Goal: Task Accomplishment & Management: Use online tool/utility

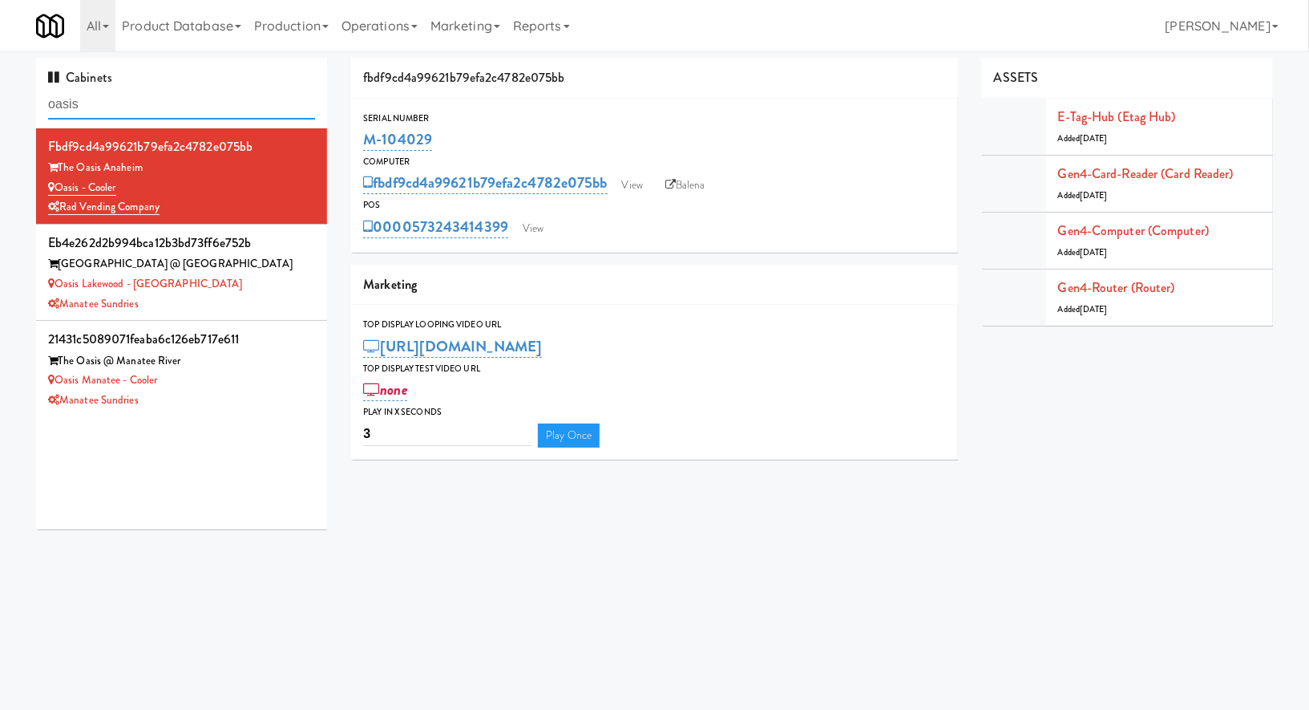
click at [238, 106] on input "oasis" at bounding box center [181, 105] width 267 height 30
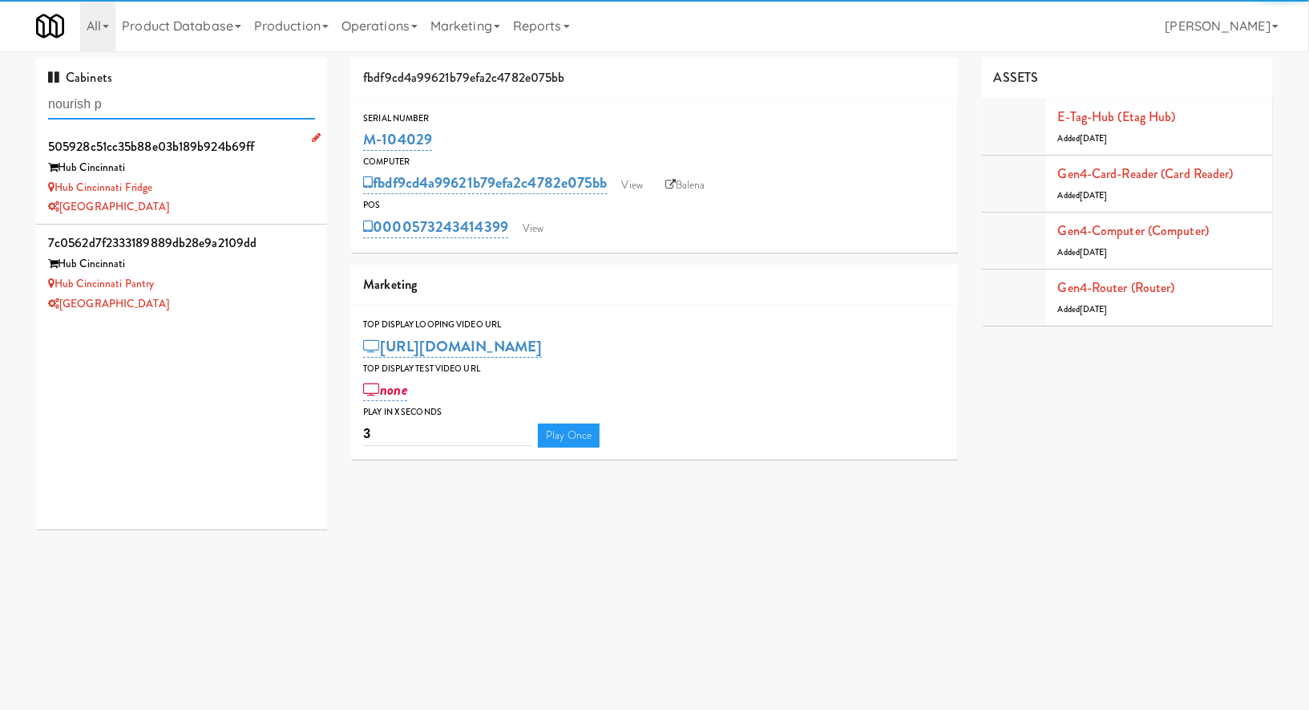
type input "nourish p"
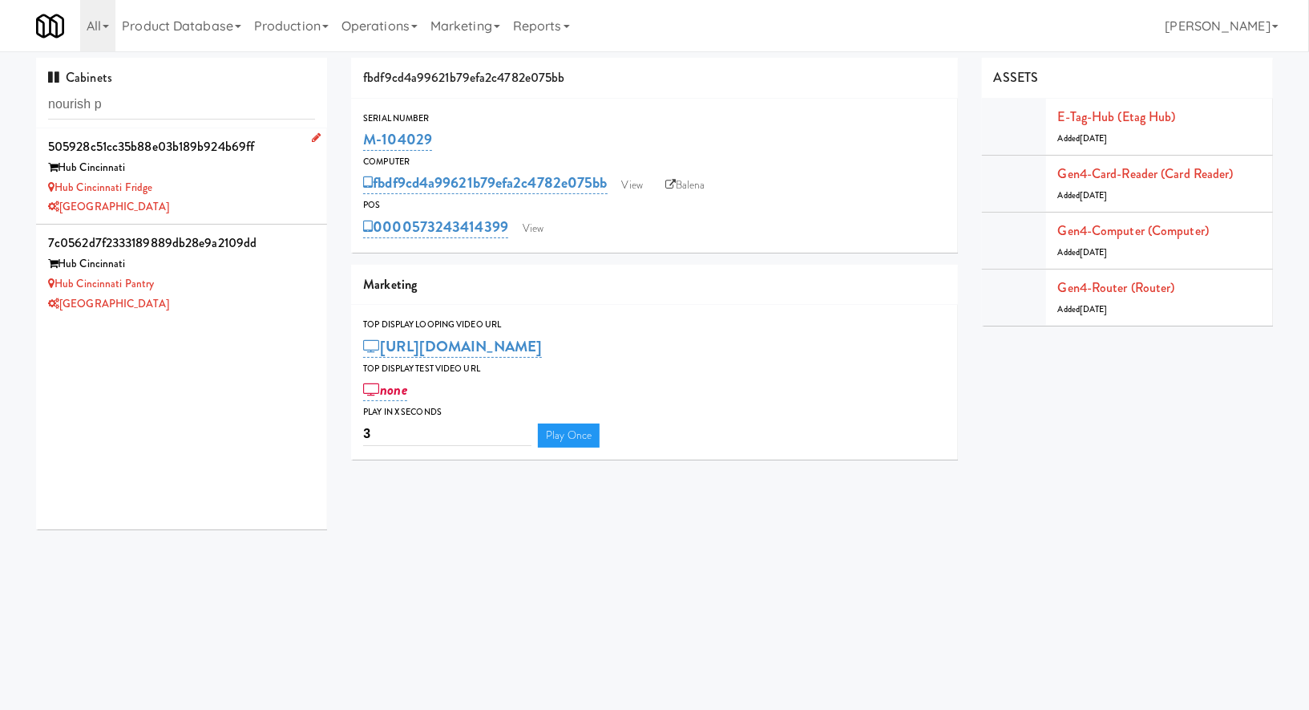
click at [265, 176] on div "Hub Cincinnati" at bounding box center [181, 168] width 267 height 20
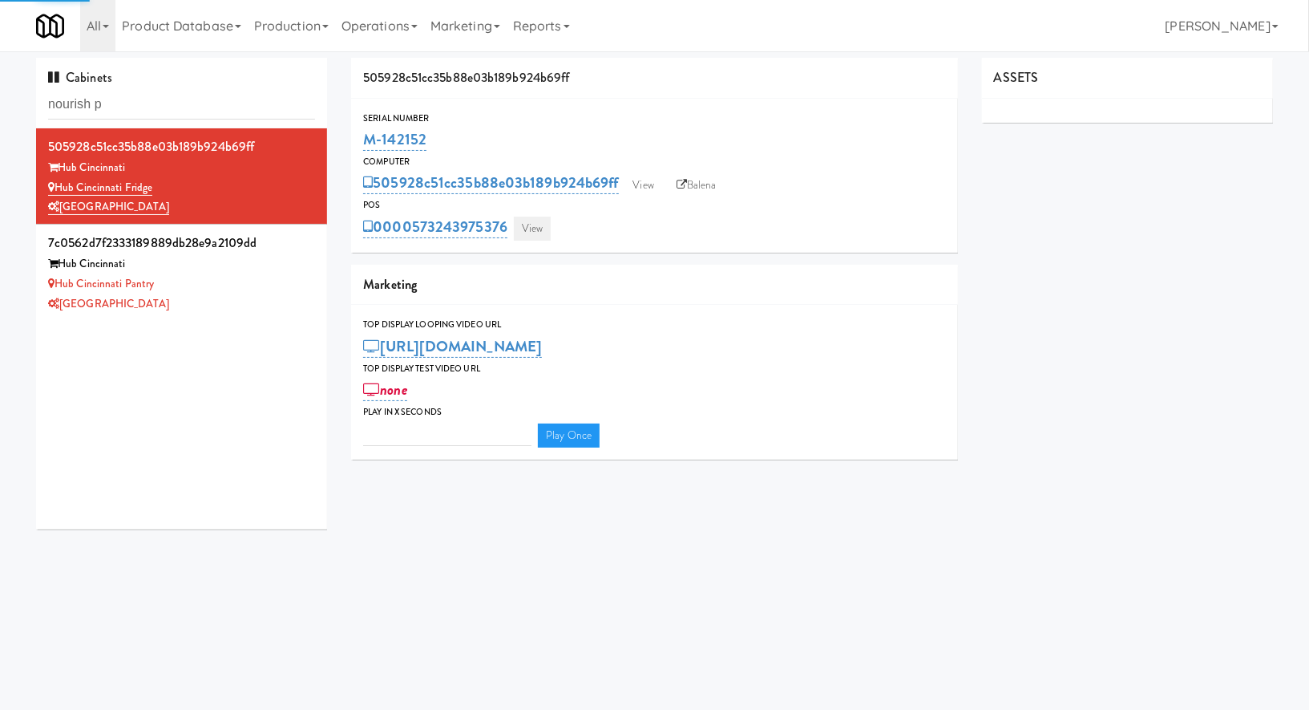
type input "3"
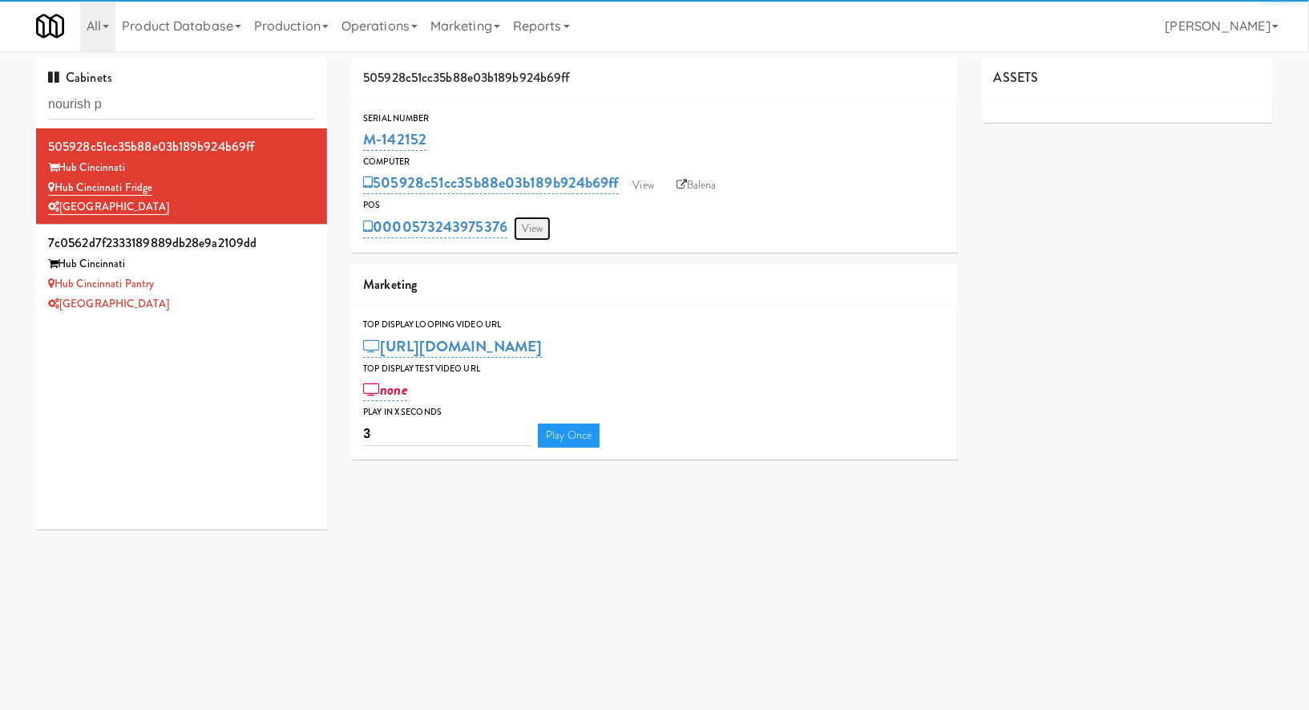
click at [520, 233] on link "View" at bounding box center [532, 229] width 37 height 24
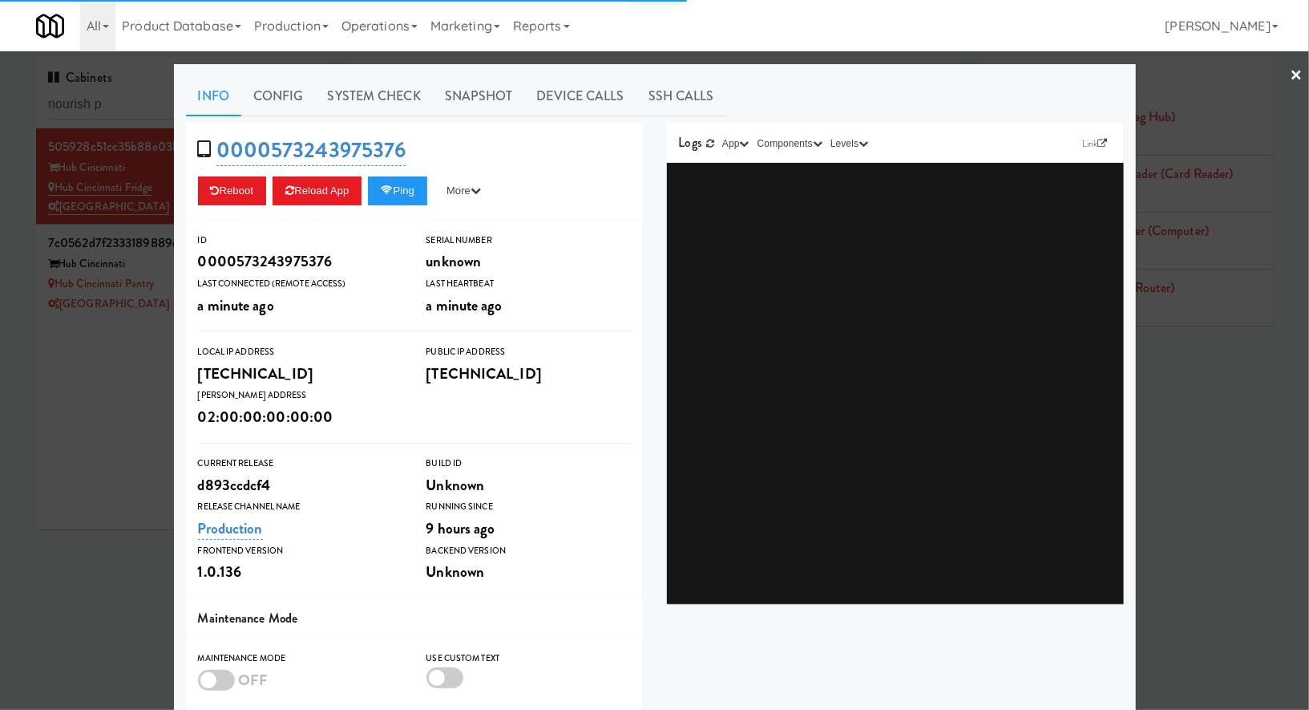
click at [385, 99] on link "System Check" at bounding box center [374, 96] width 117 height 40
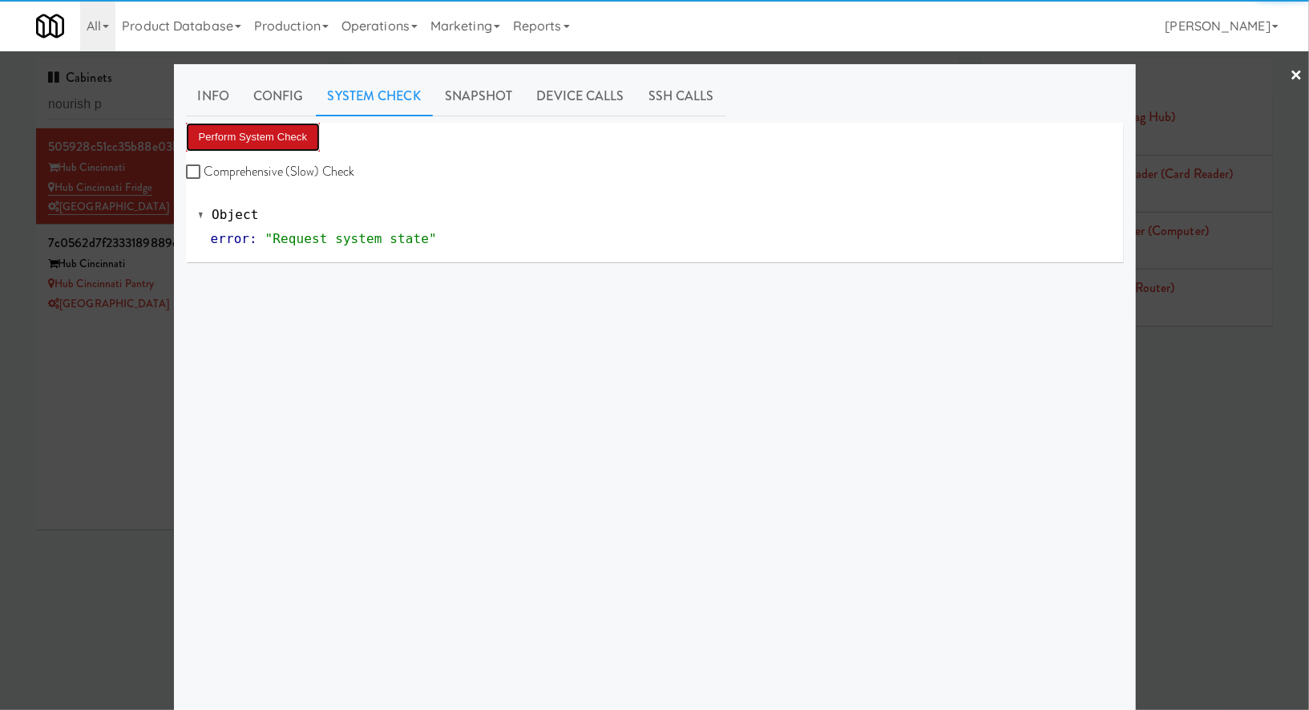
click at [276, 146] on button "Perform System Check" at bounding box center [253, 137] width 135 height 29
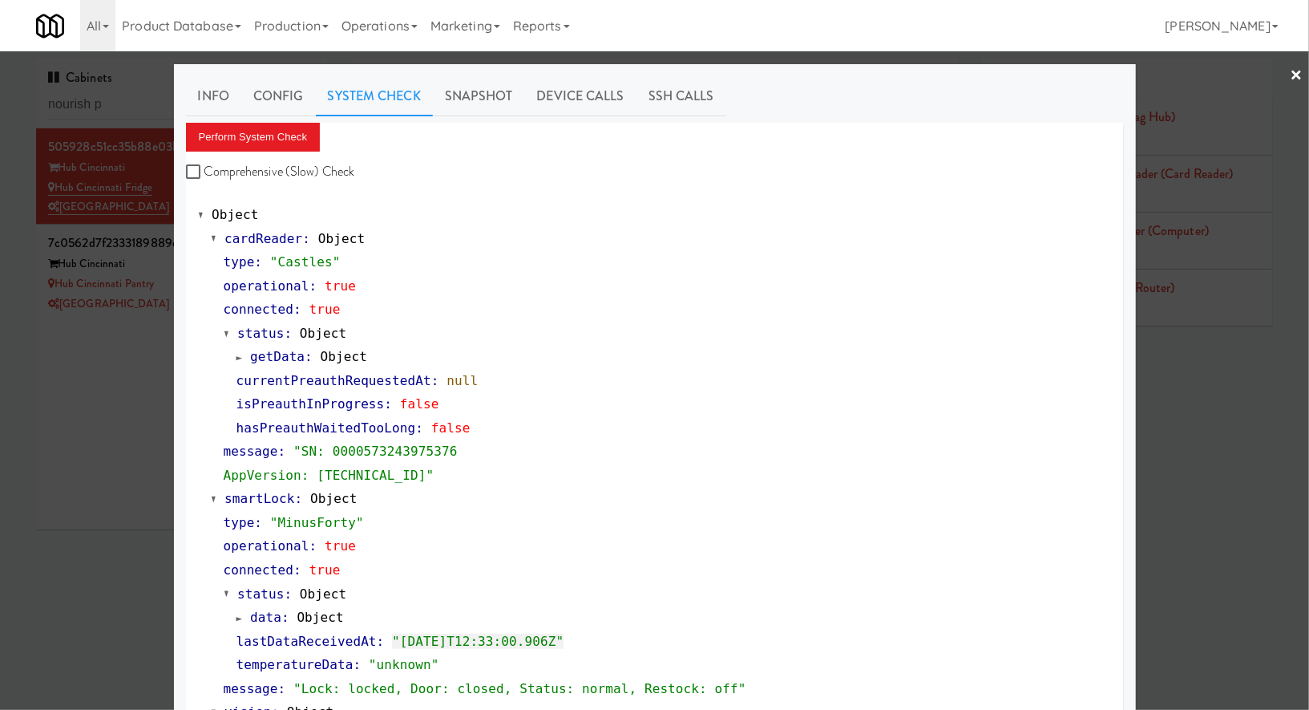
click at [155, 316] on div at bounding box center [654, 355] width 1309 height 710
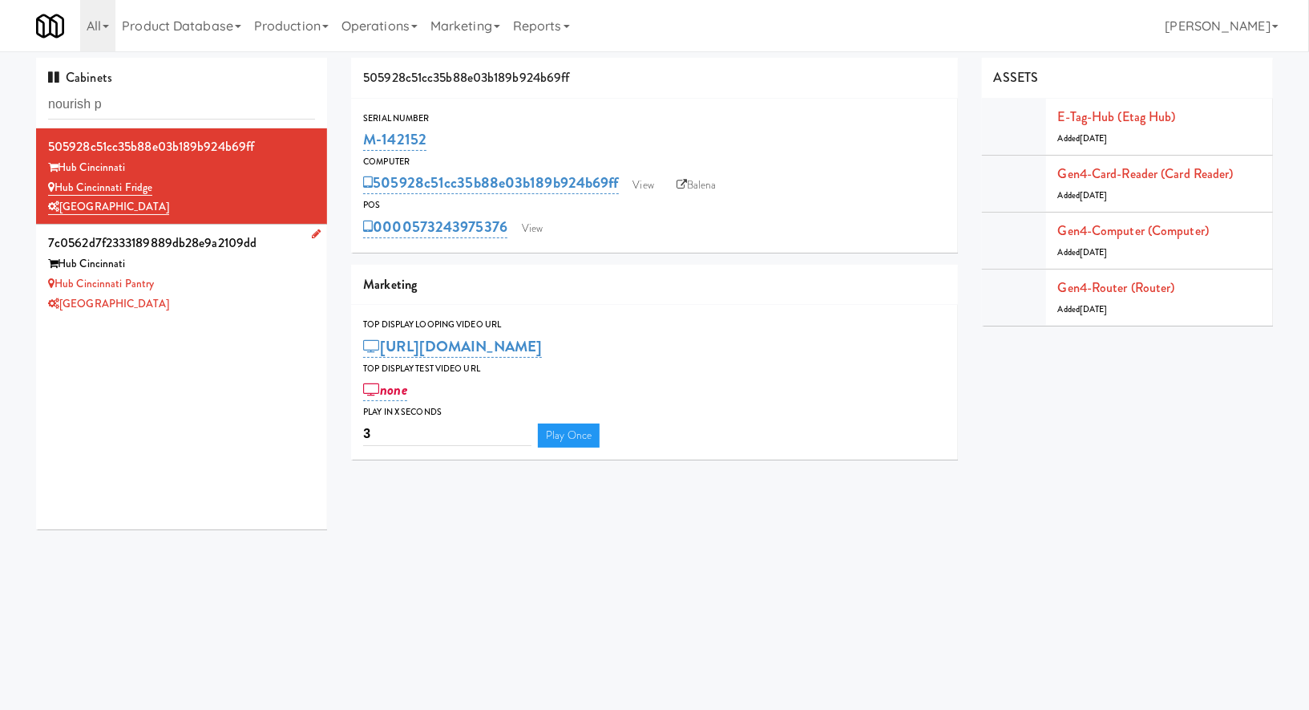
click at [223, 257] on div "Hub Cincinnati" at bounding box center [181, 264] width 267 height 20
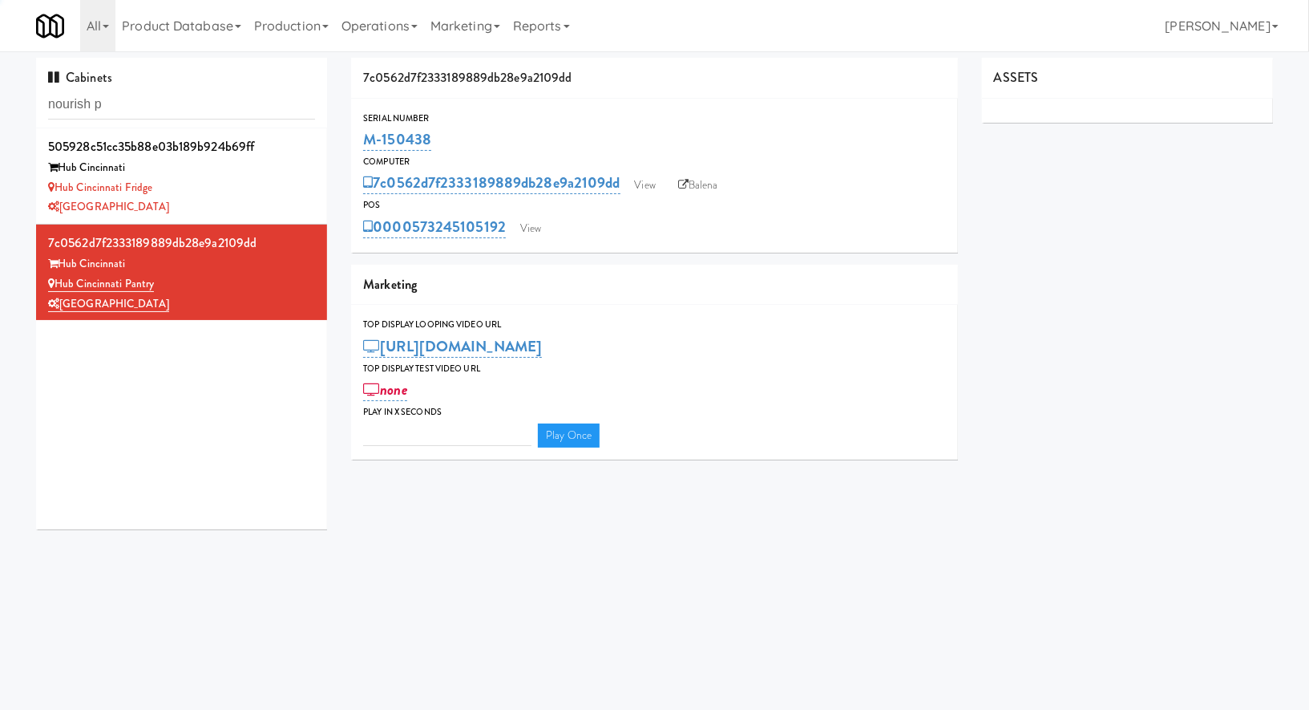
type input "3"
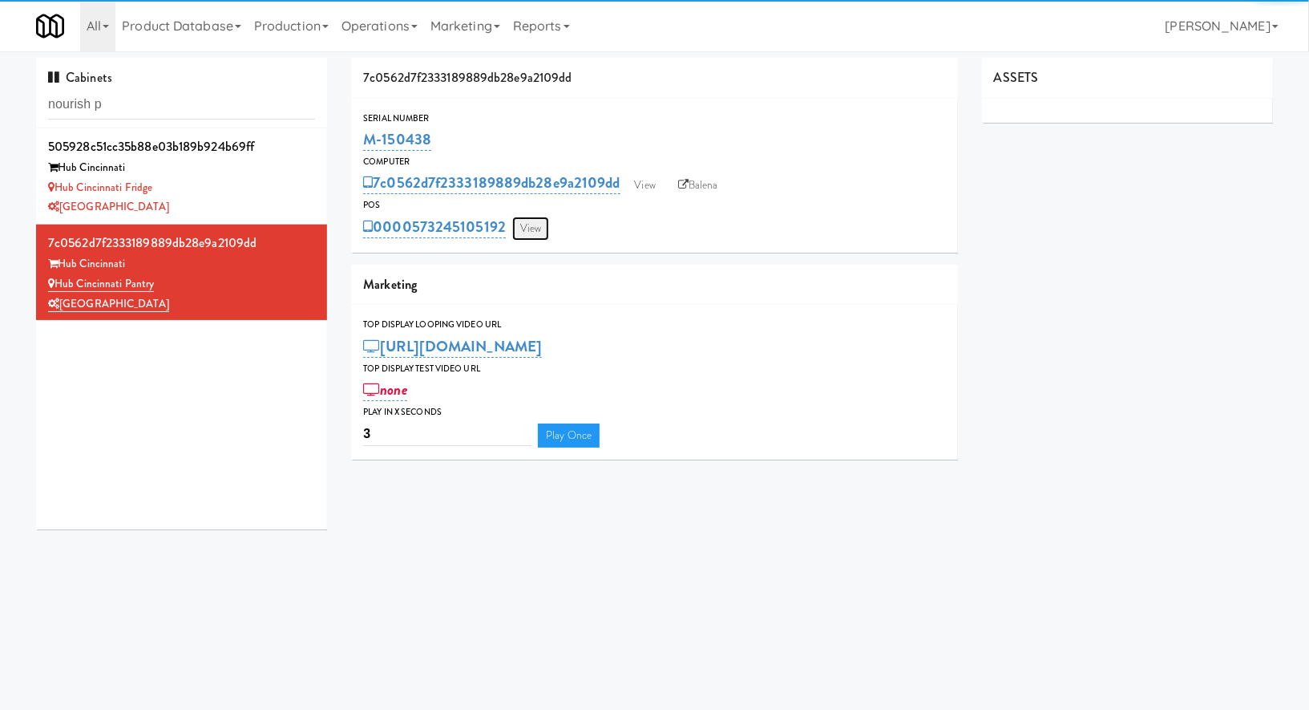
click at [528, 226] on link "View" at bounding box center [530, 229] width 37 height 24
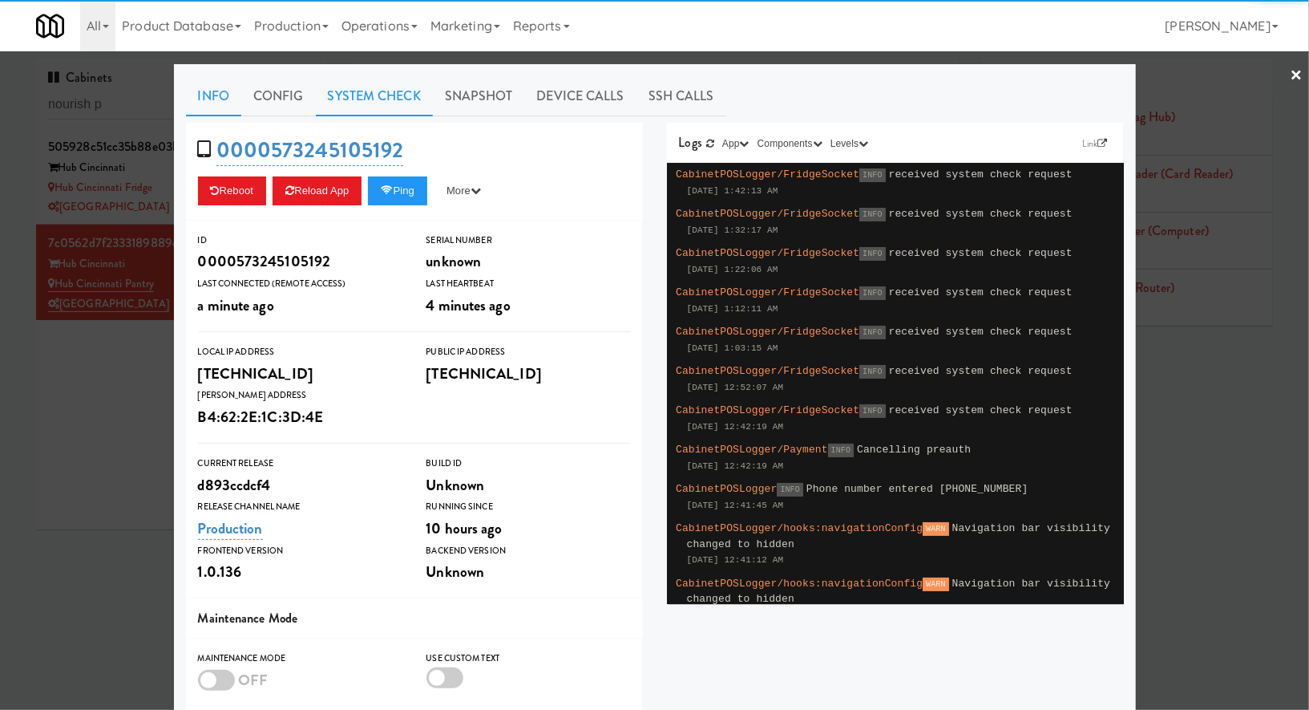
click at [360, 112] on link "System Check" at bounding box center [374, 96] width 117 height 40
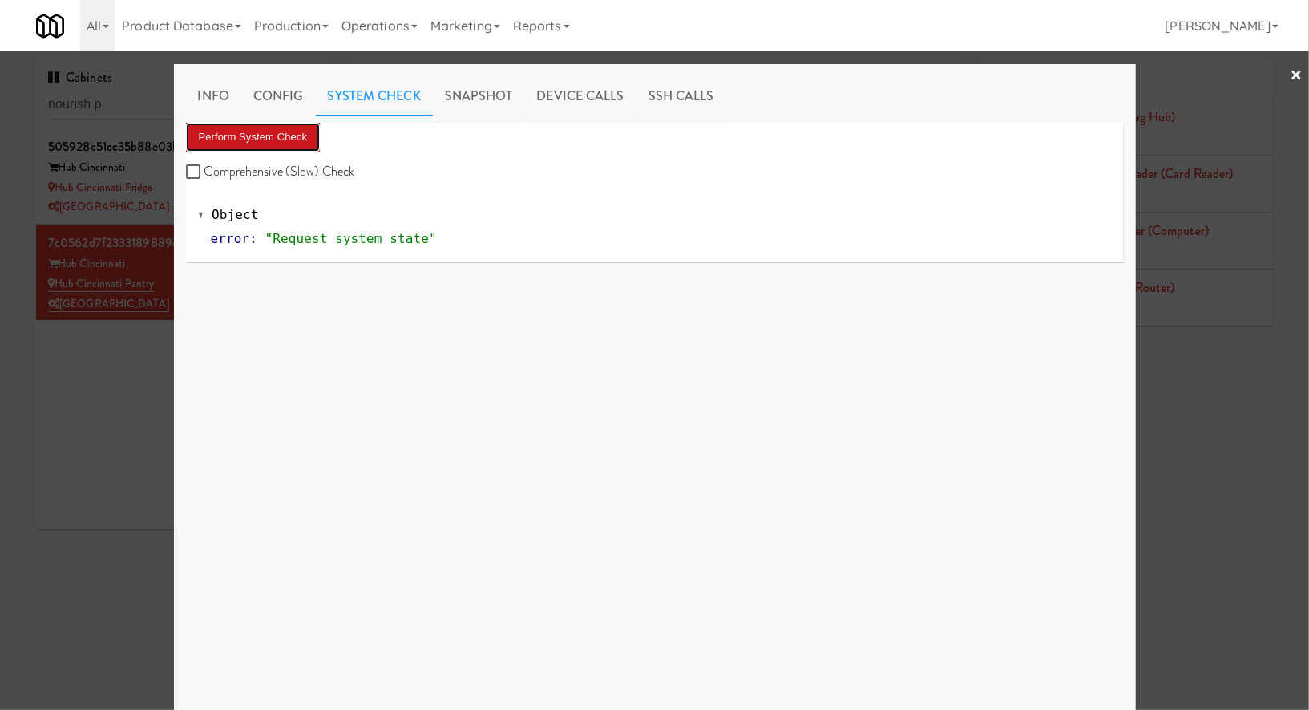
click at [294, 127] on button "Perform System Check" at bounding box center [253, 137] width 135 height 29
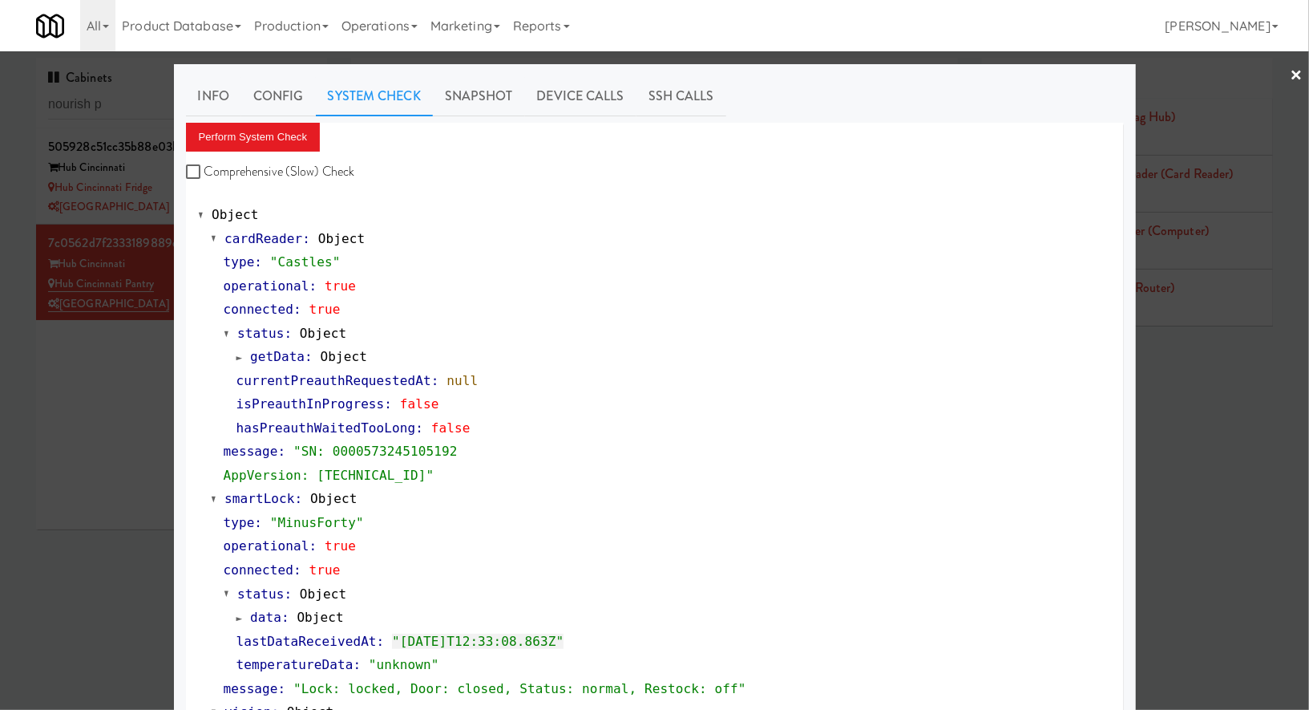
click at [14, 380] on div at bounding box center [654, 355] width 1309 height 710
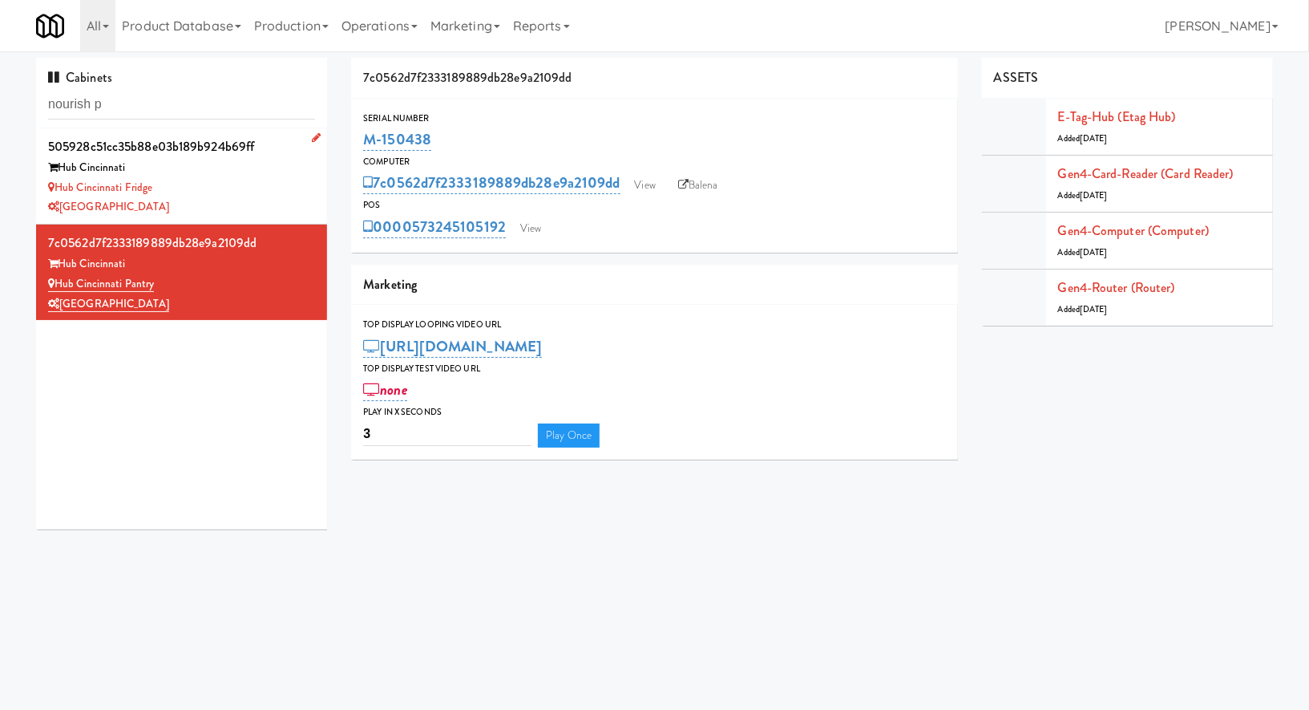
drag, startPoint x: 167, startPoint y: 187, endPoint x: 60, endPoint y: 188, distance: 106.7
click at [60, 188] on div "Hub Cincinnati Fridge" at bounding box center [181, 188] width 267 height 20
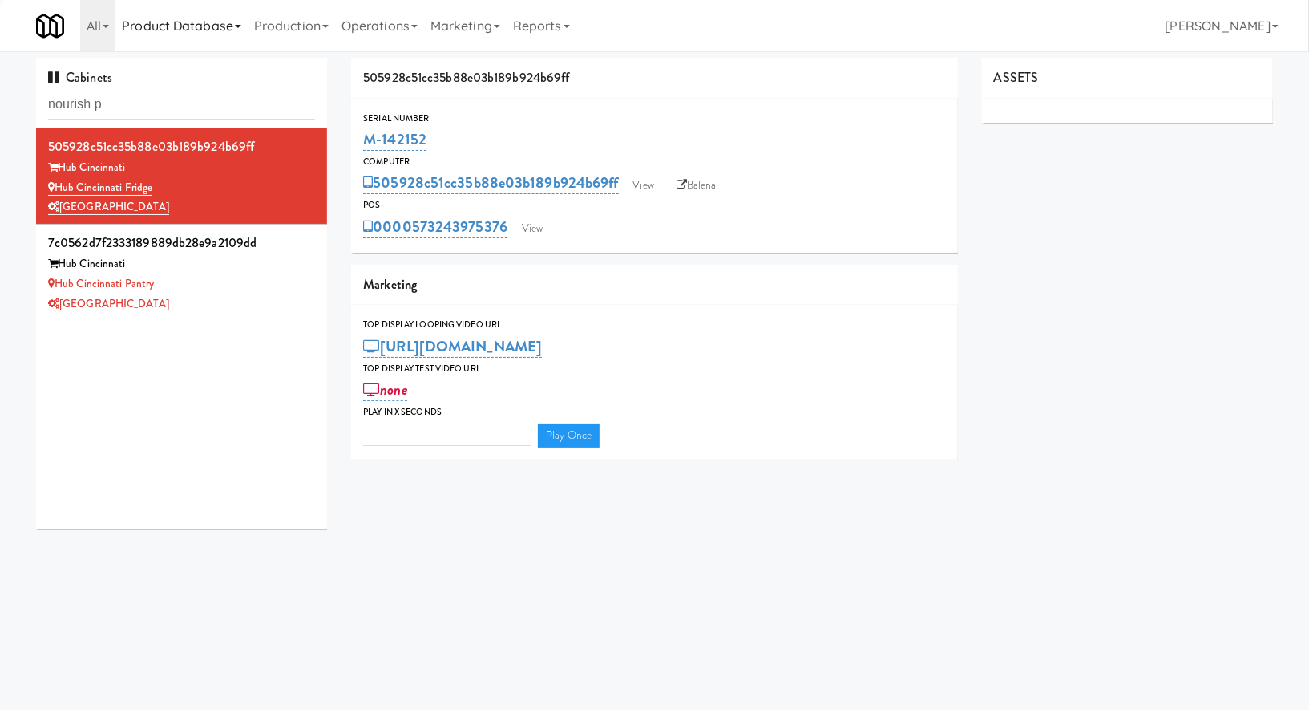
type input "3"
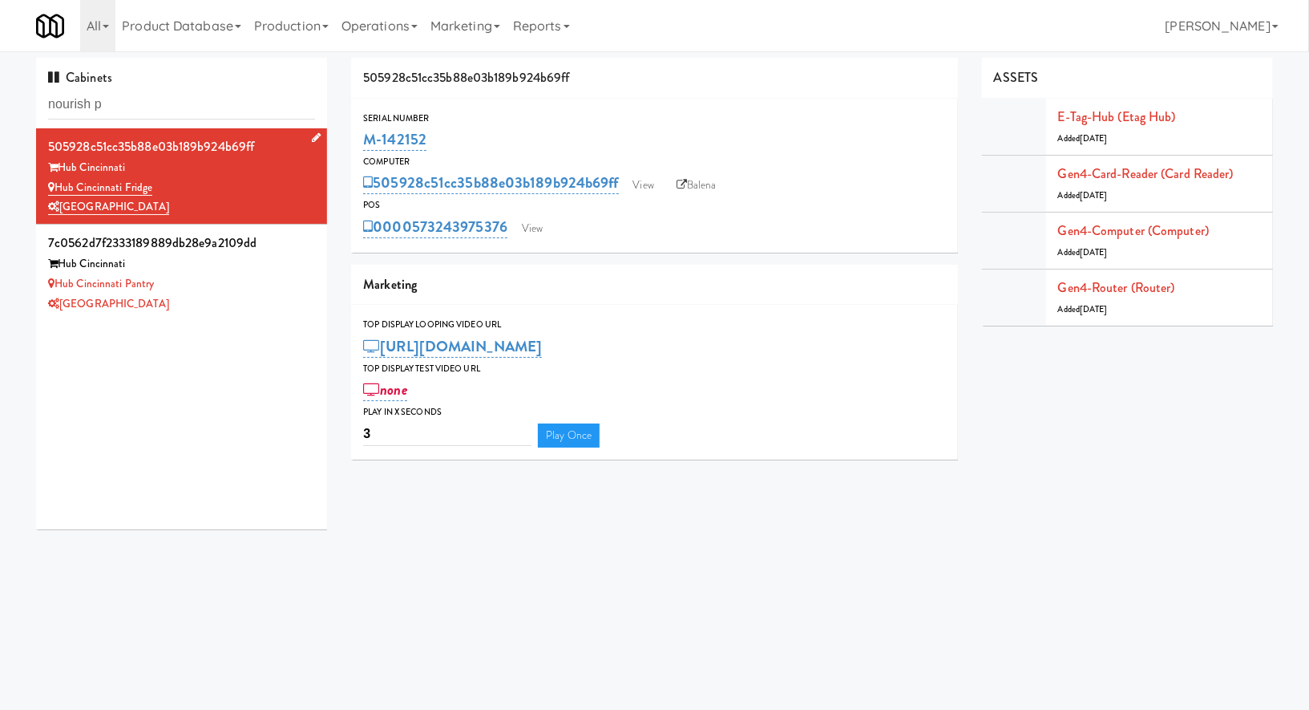
click at [168, 208] on div "[GEOGRAPHIC_DATA]" at bounding box center [181, 207] width 267 height 20
drag, startPoint x: 174, startPoint y: 187, endPoint x: 63, endPoint y: 185, distance: 110.7
click at [63, 185] on div "Hub Cincinnati Fridge" at bounding box center [181, 188] width 267 height 20
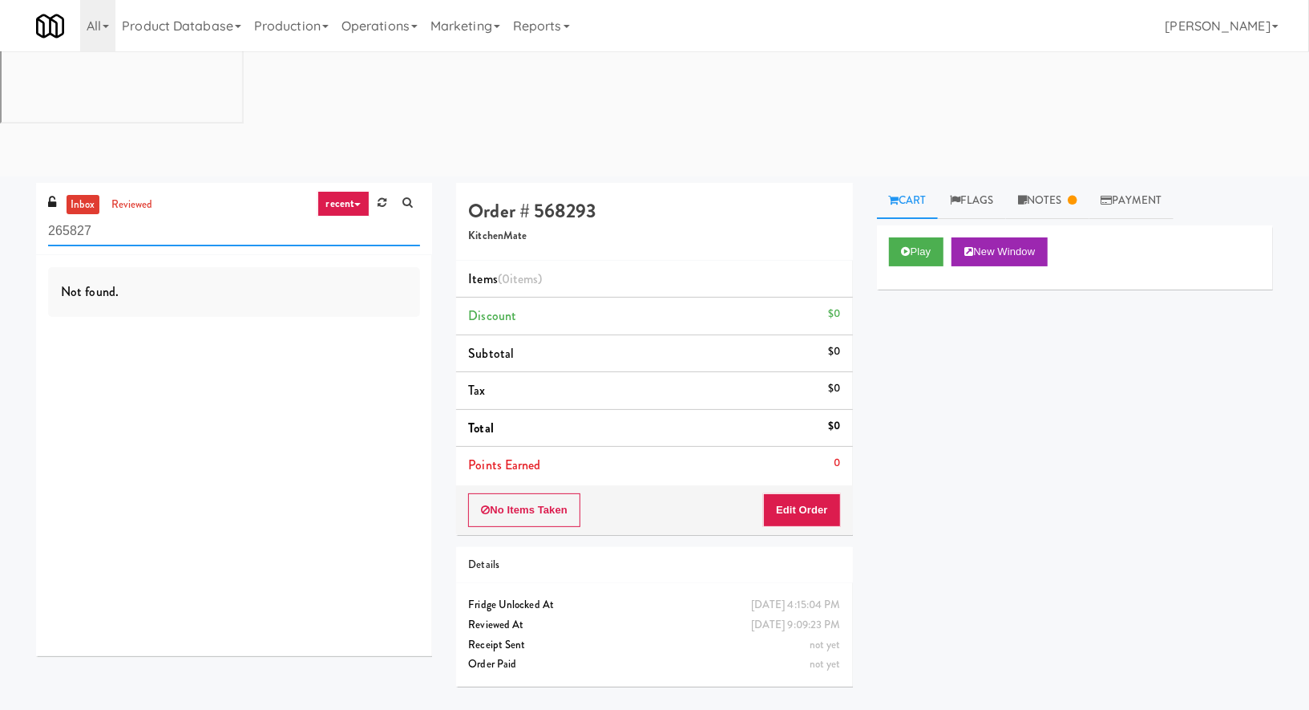
click at [103, 217] on input "265827" at bounding box center [234, 232] width 372 height 30
paste input "Hub Cincinnati Fridge"
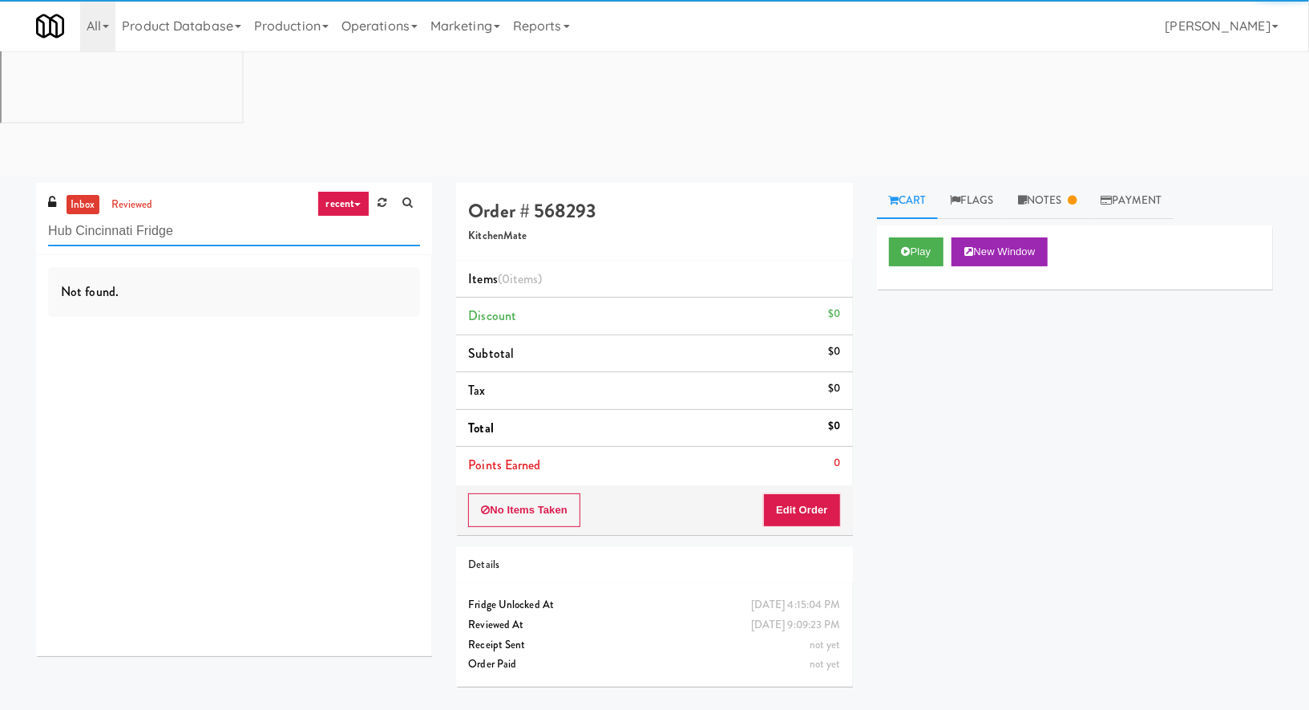
drag, startPoint x: 139, startPoint y: 107, endPoint x: 218, endPoint y: 101, distance: 79.6
click at [218, 217] on input "Hub Cincinnati Fridge" at bounding box center [234, 232] width 372 height 30
type input "Hub Cincinnati"
click at [111, 195] on link "reviewed" at bounding box center [132, 205] width 50 height 20
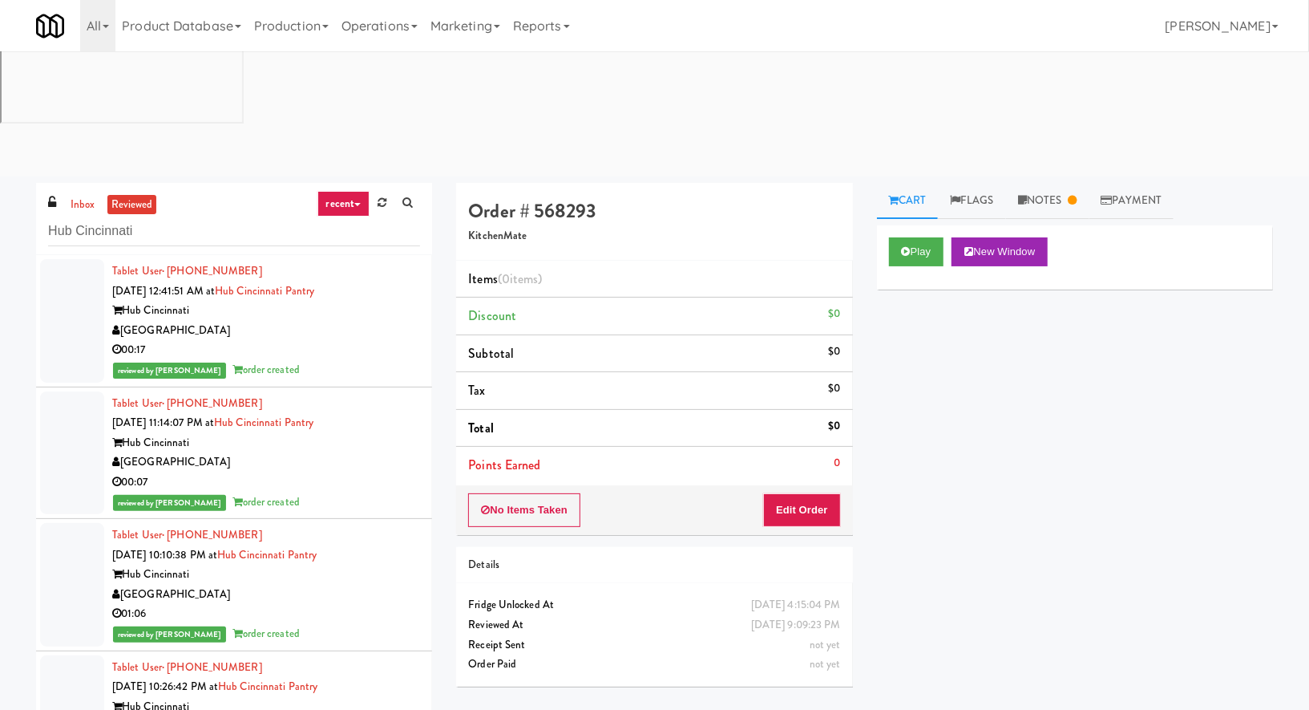
click at [361, 472] on div "00:07" at bounding box center [266, 482] width 308 height 20
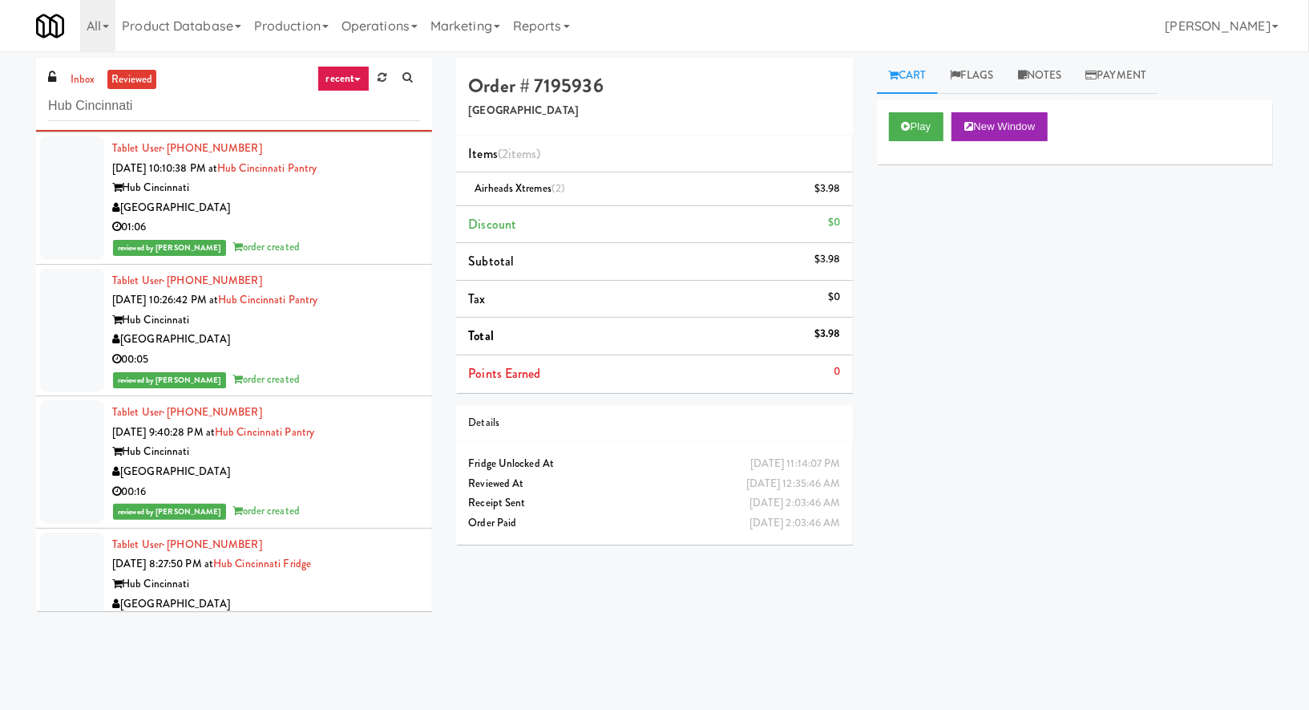
scroll to position [300, 0]
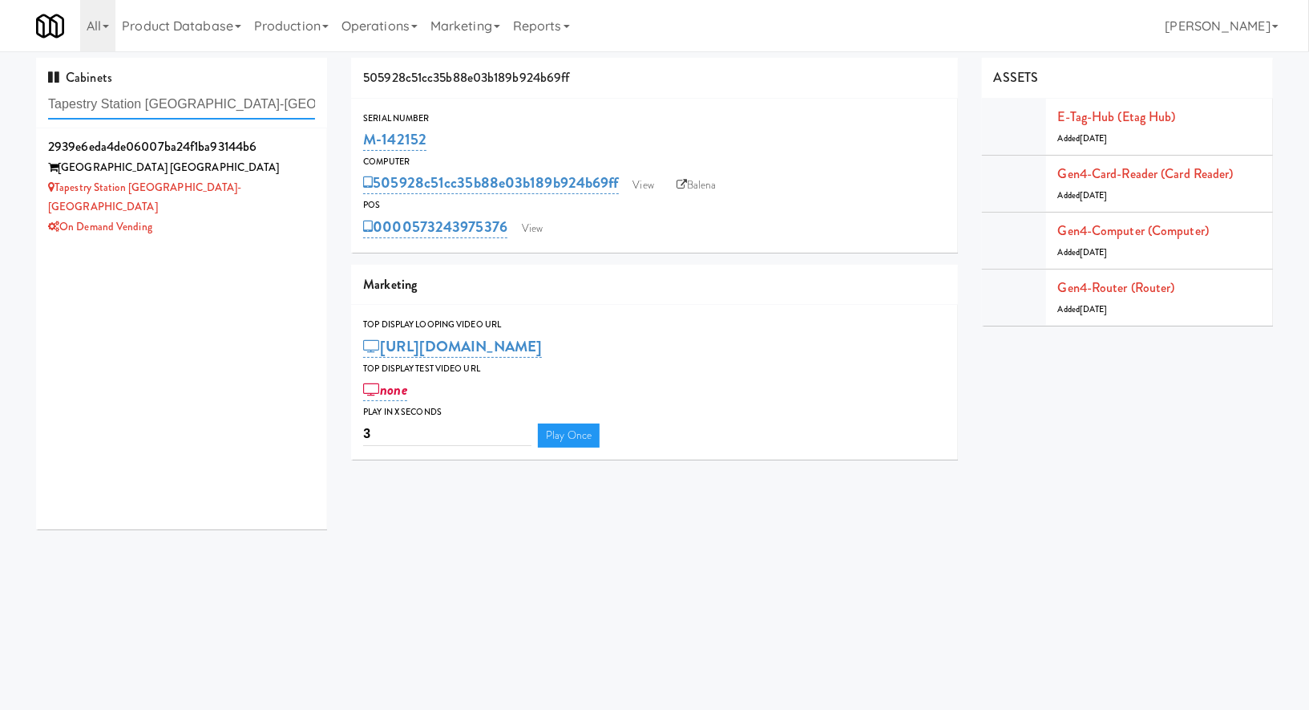
click at [127, 115] on input "Tapestry Station [GEOGRAPHIC_DATA]-[GEOGRAPHIC_DATA]" at bounding box center [181, 105] width 267 height 30
paste input "481 on Mathilda - Pa"
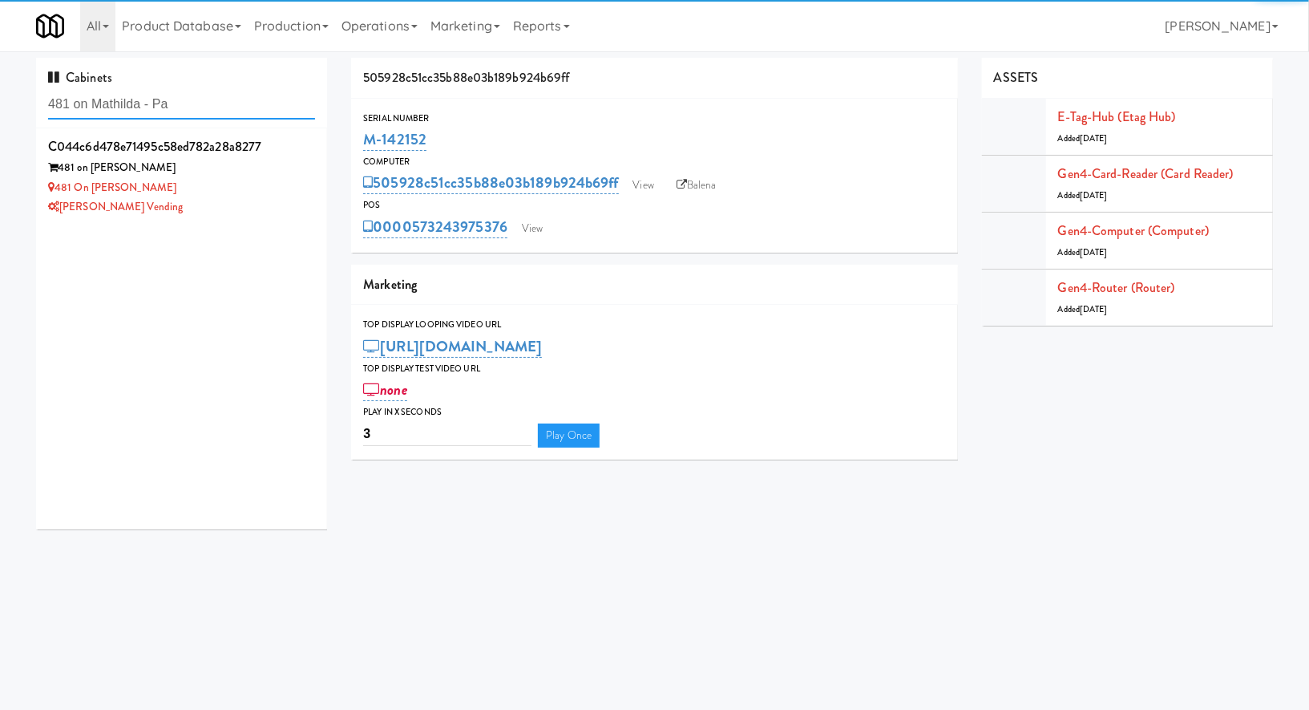
type input "481 on Mathilda - Pa"
click at [227, 189] on div "481 on Mathilda - Pantry" at bounding box center [181, 188] width 267 height 20
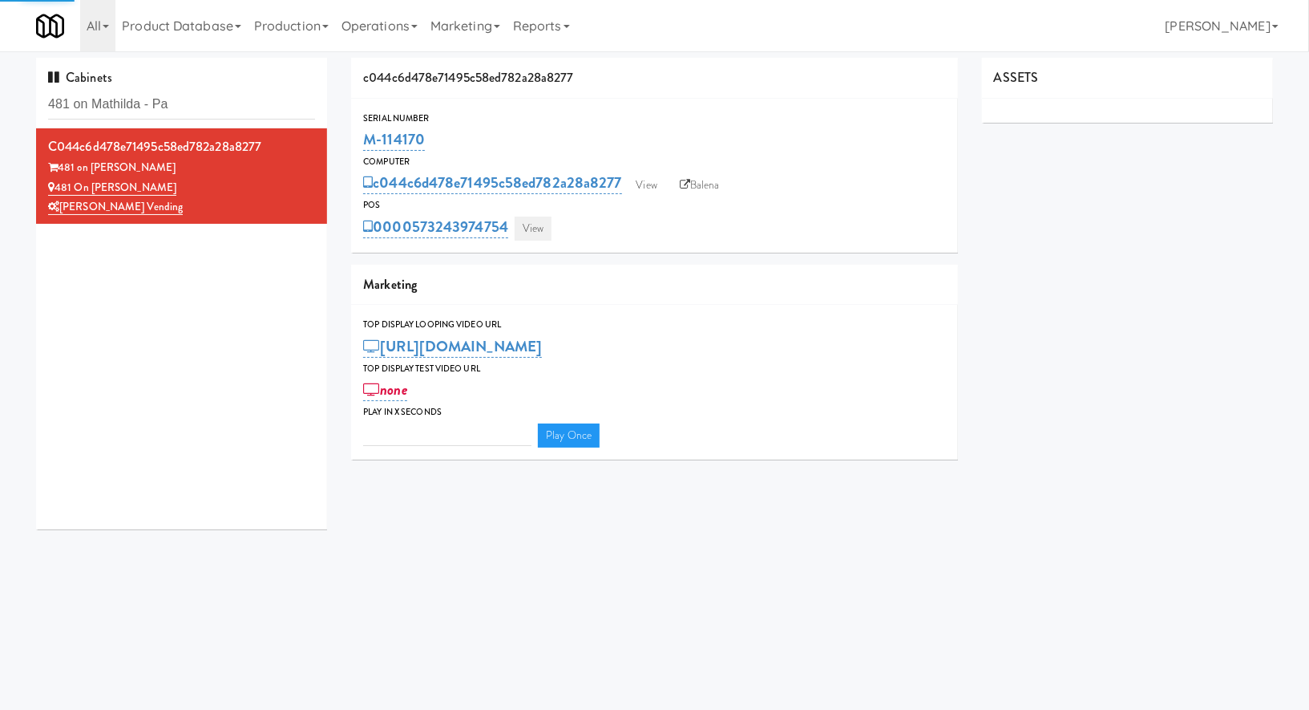
type input "3"
click at [532, 223] on link "View" at bounding box center [533, 229] width 37 height 24
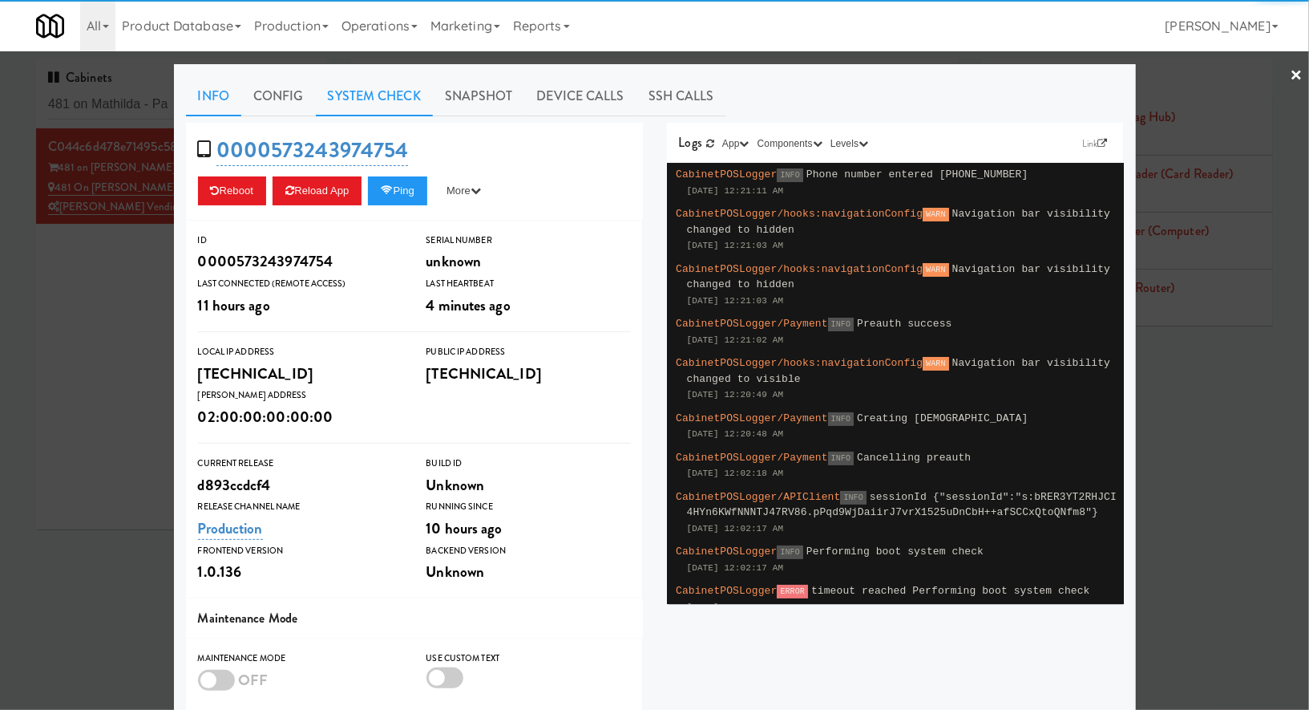
click at [415, 90] on link "System Check" at bounding box center [374, 96] width 117 height 40
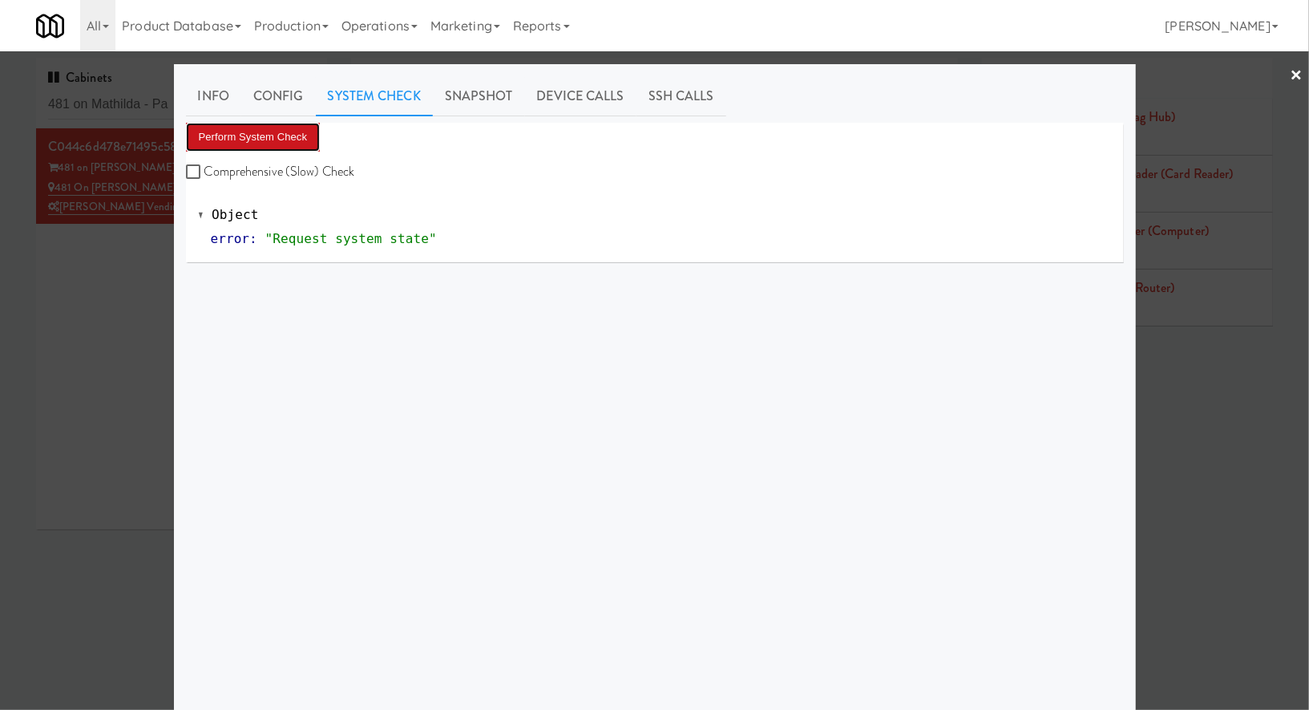
click at [301, 137] on button "Perform System Check" at bounding box center [253, 137] width 135 height 29
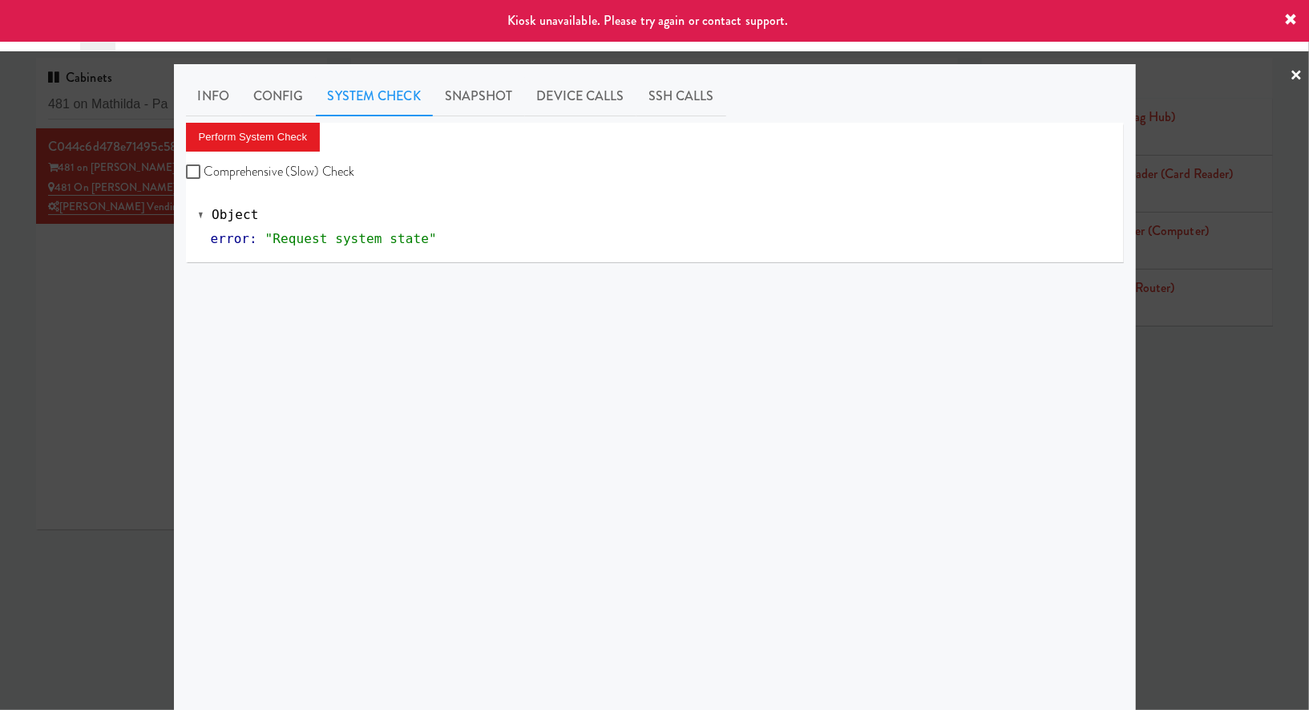
click at [114, 273] on div at bounding box center [654, 355] width 1309 height 710
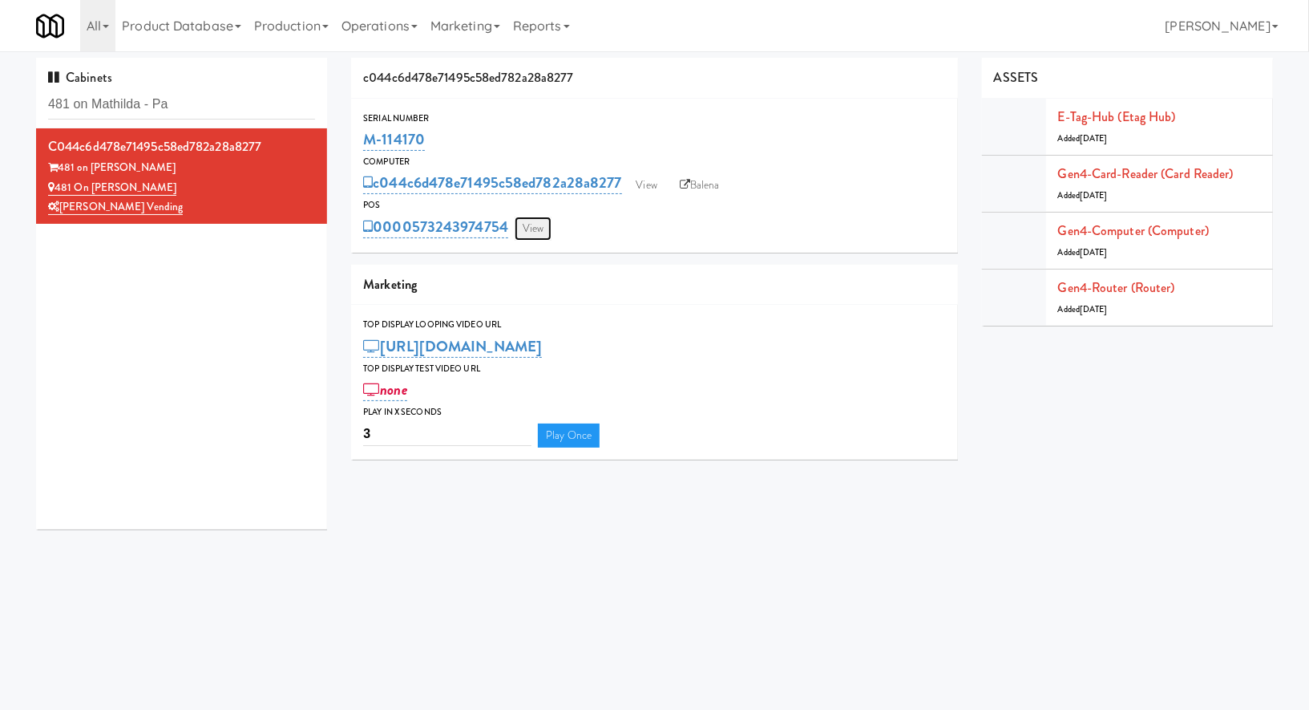
click at [539, 229] on link "View" at bounding box center [533, 229] width 37 height 24
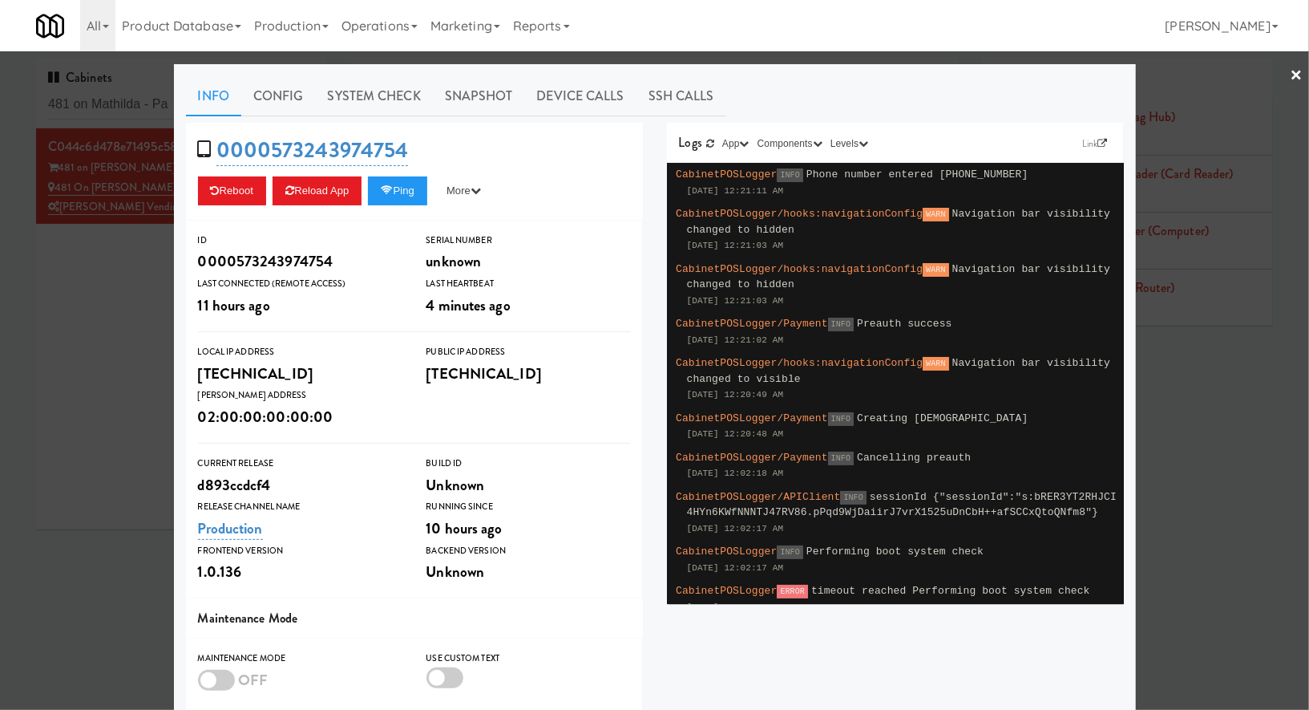
click at [134, 293] on div at bounding box center [654, 355] width 1309 height 710
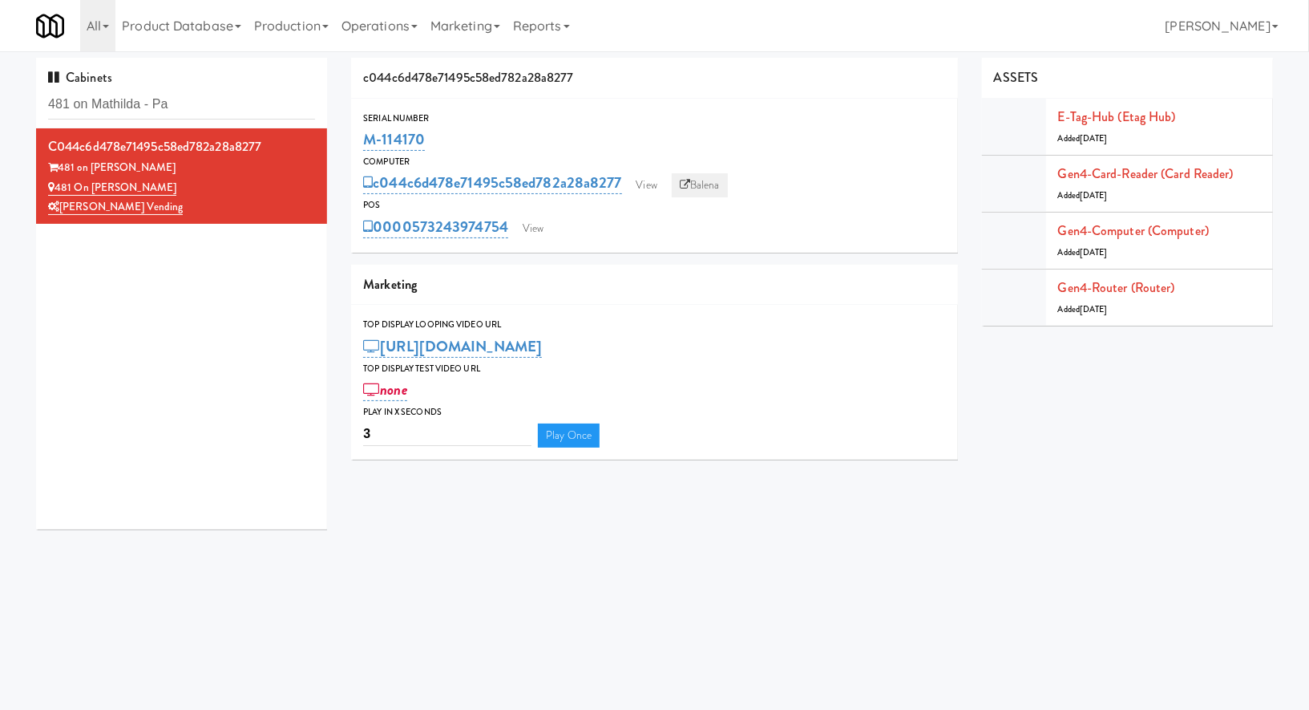
click at [695, 185] on link "Balena" at bounding box center [700, 185] width 56 height 24
click at [529, 233] on link "View" at bounding box center [533, 229] width 37 height 24
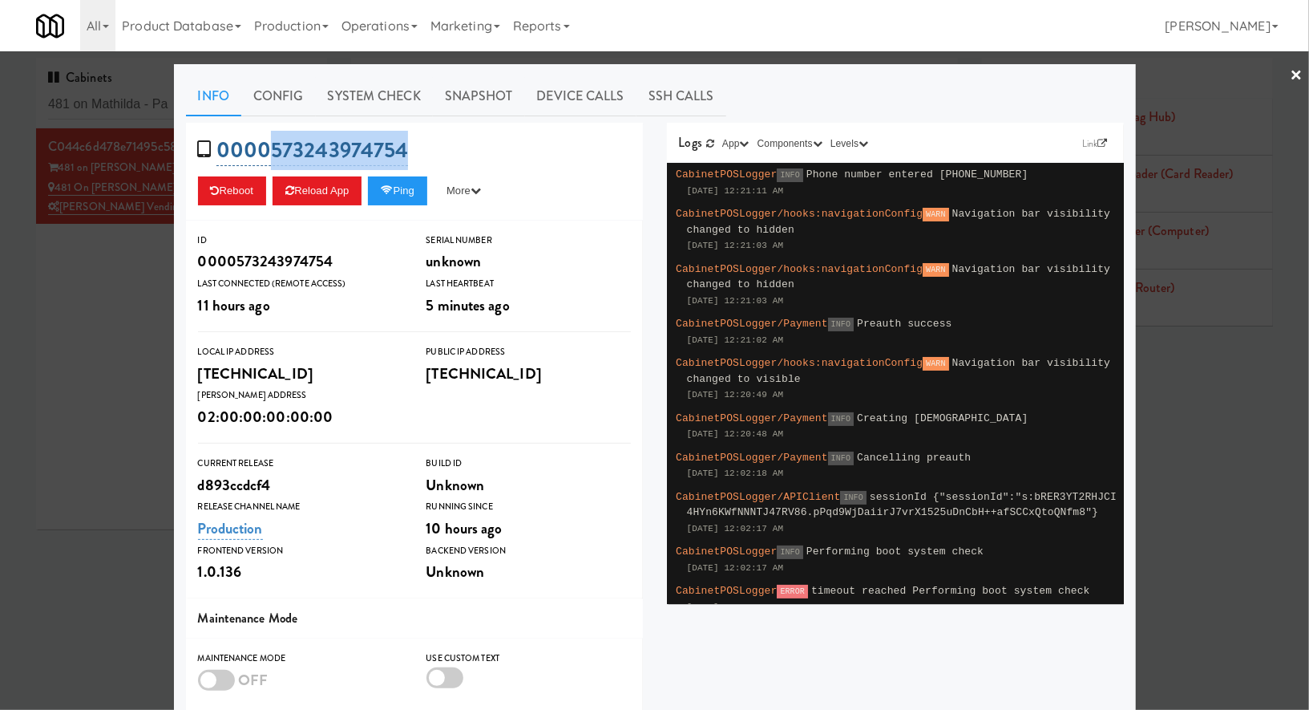
drag, startPoint x: 471, startPoint y: 148, endPoint x: 273, endPoint y: 151, distance: 197.3
click at [273, 151] on div "0000573243974754 Reboot Reload App Ping More Ping Server Restart Server Force R…" at bounding box center [414, 172] width 457 height 98
copy link "573243974754"
click at [382, 100] on link "System Check" at bounding box center [374, 96] width 117 height 40
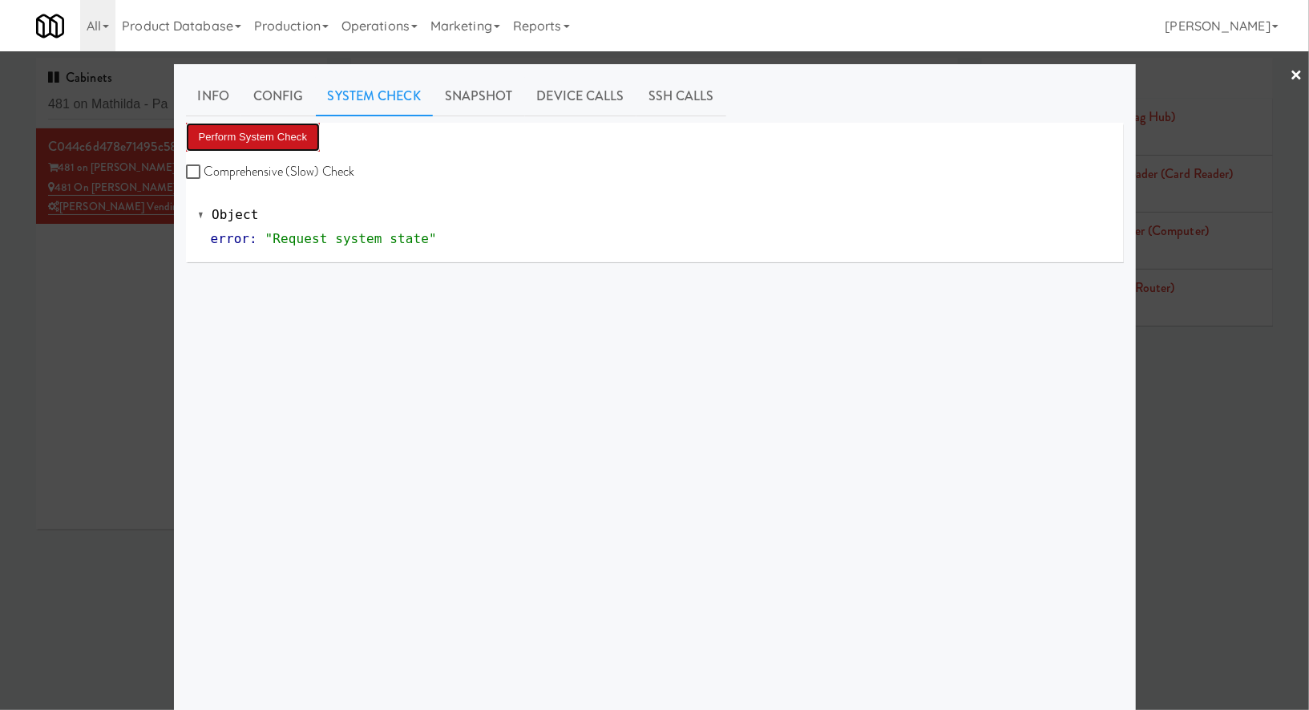
click at [302, 136] on button "Perform System Check" at bounding box center [253, 137] width 135 height 29
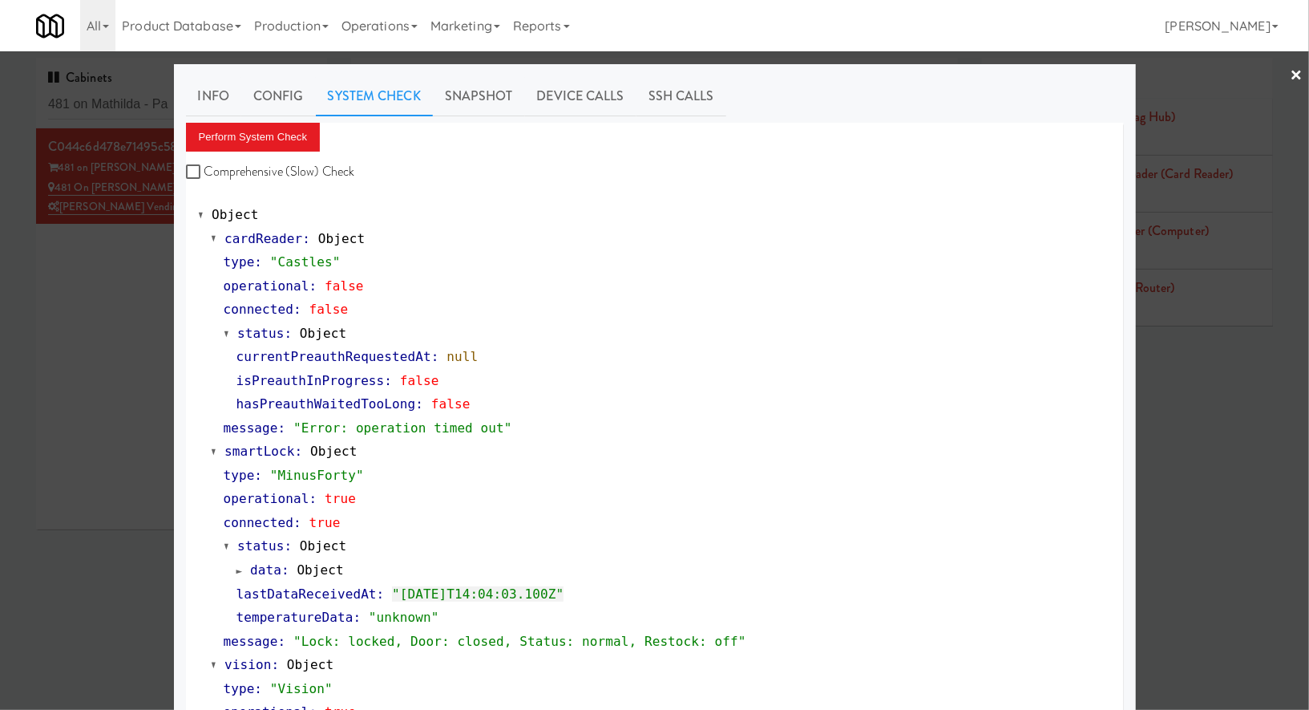
click at [132, 245] on div at bounding box center [654, 355] width 1309 height 710
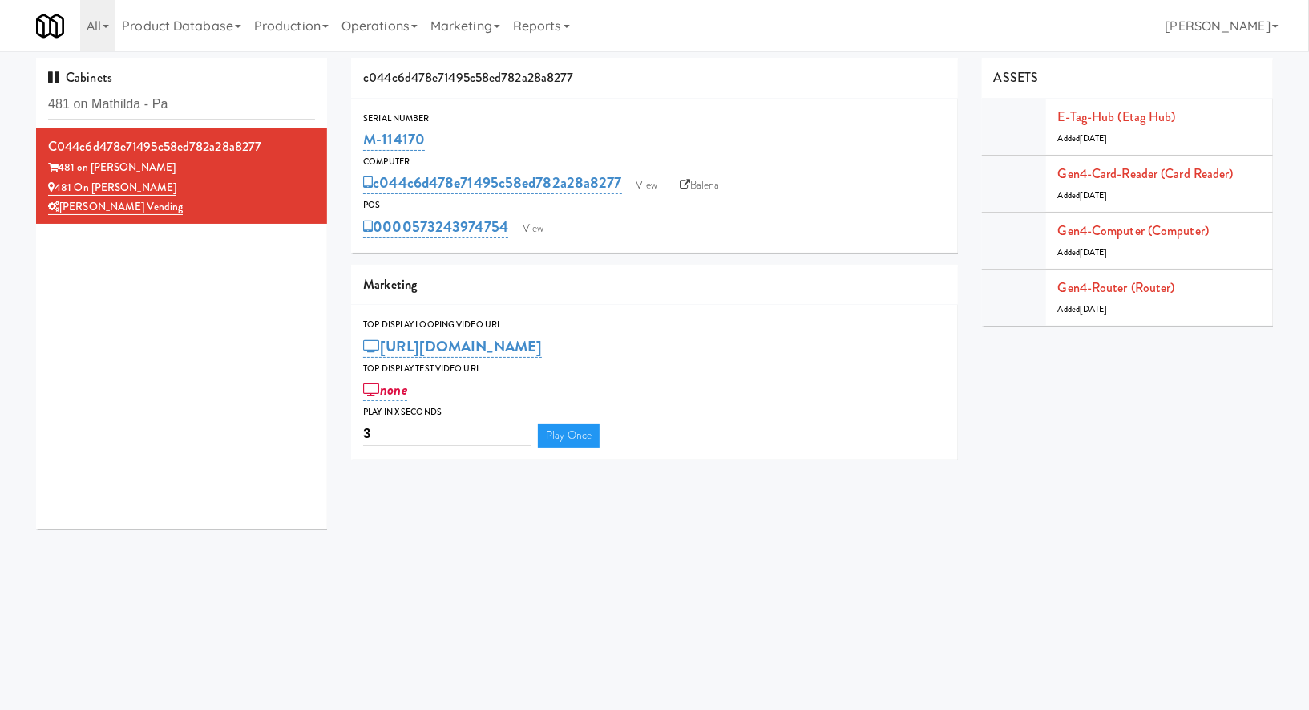
drag, startPoint x: 431, startPoint y: 137, endPoint x: 362, endPoint y: 137, distance: 68.2
click at [362, 137] on div "Serial Number M-114170" at bounding box center [654, 132] width 607 height 43
copy link "M-114170"
click at [225, 111] on input "481 on Mathilda - Pa" at bounding box center [181, 105] width 267 height 30
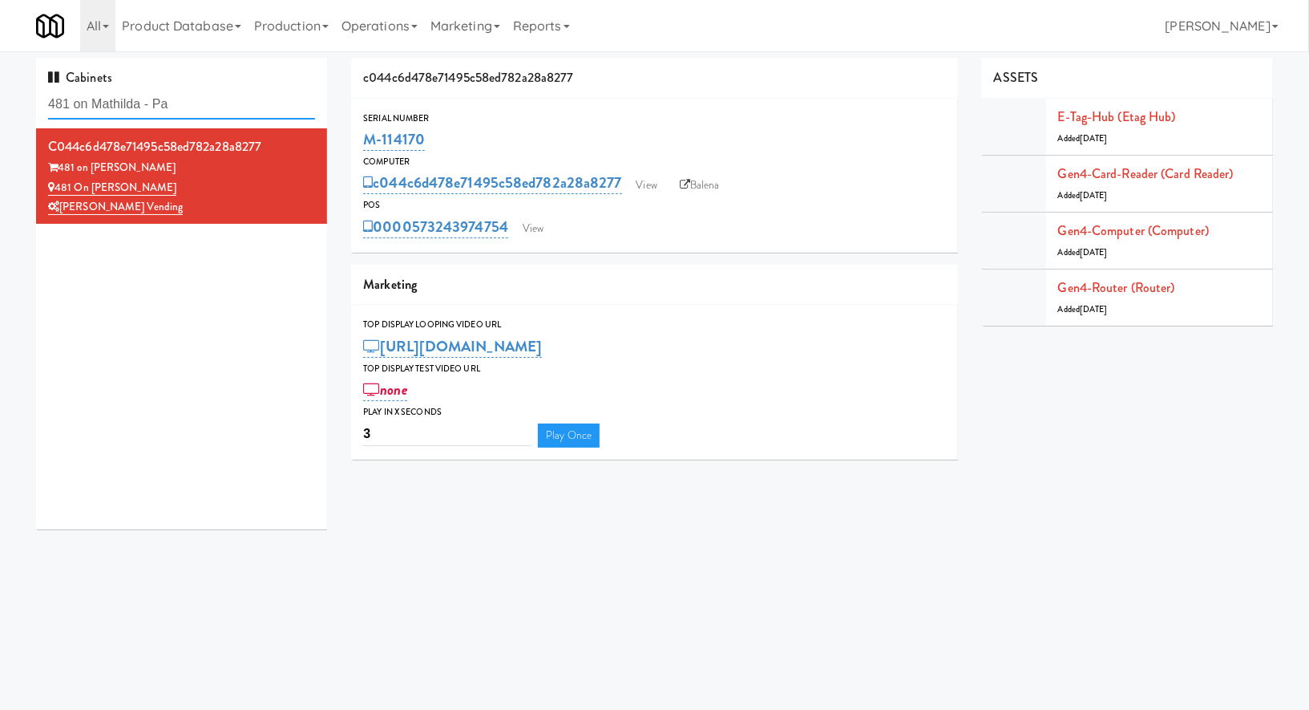
click at [225, 111] on input "481 on Mathilda - Pa" at bounding box center [181, 105] width 267 height 30
click at [529, 229] on link "View" at bounding box center [533, 229] width 37 height 24
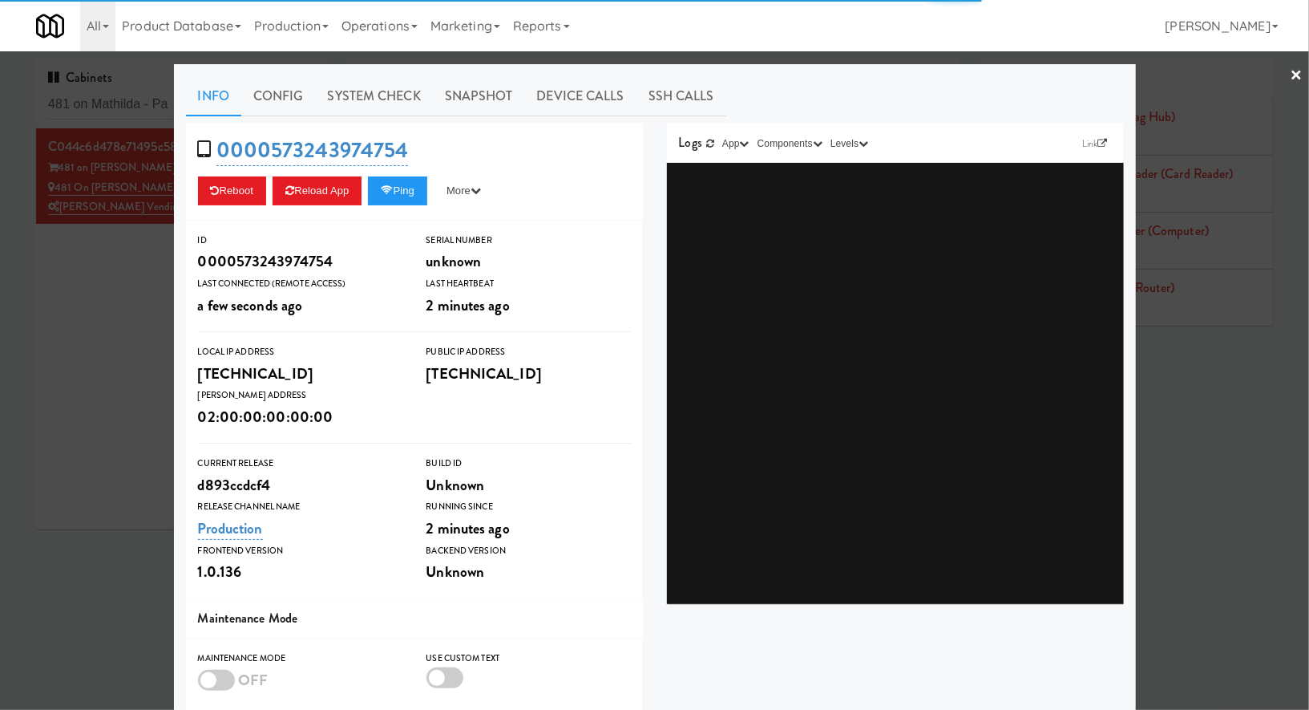
click at [399, 100] on link "System Check" at bounding box center [374, 96] width 117 height 40
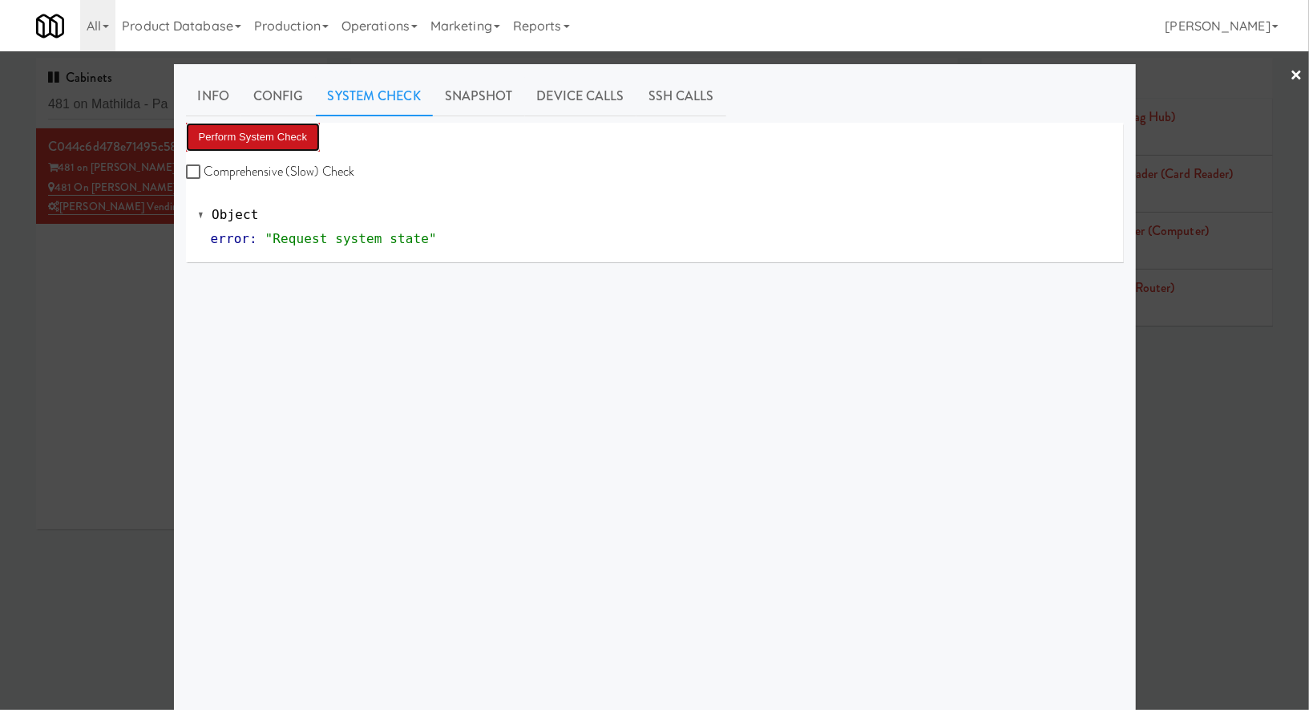
click at [309, 127] on button "Perform System Check" at bounding box center [253, 137] width 135 height 29
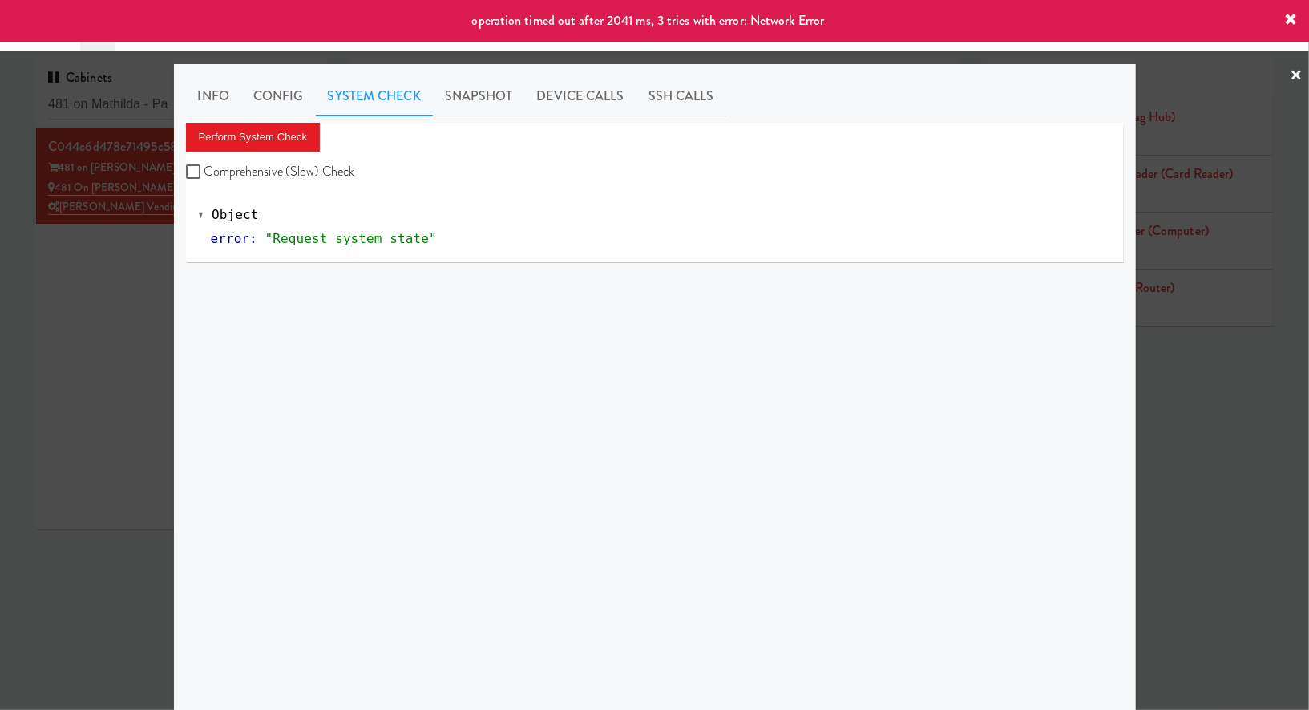
click at [165, 244] on div at bounding box center [654, 355] width 1309 height 710
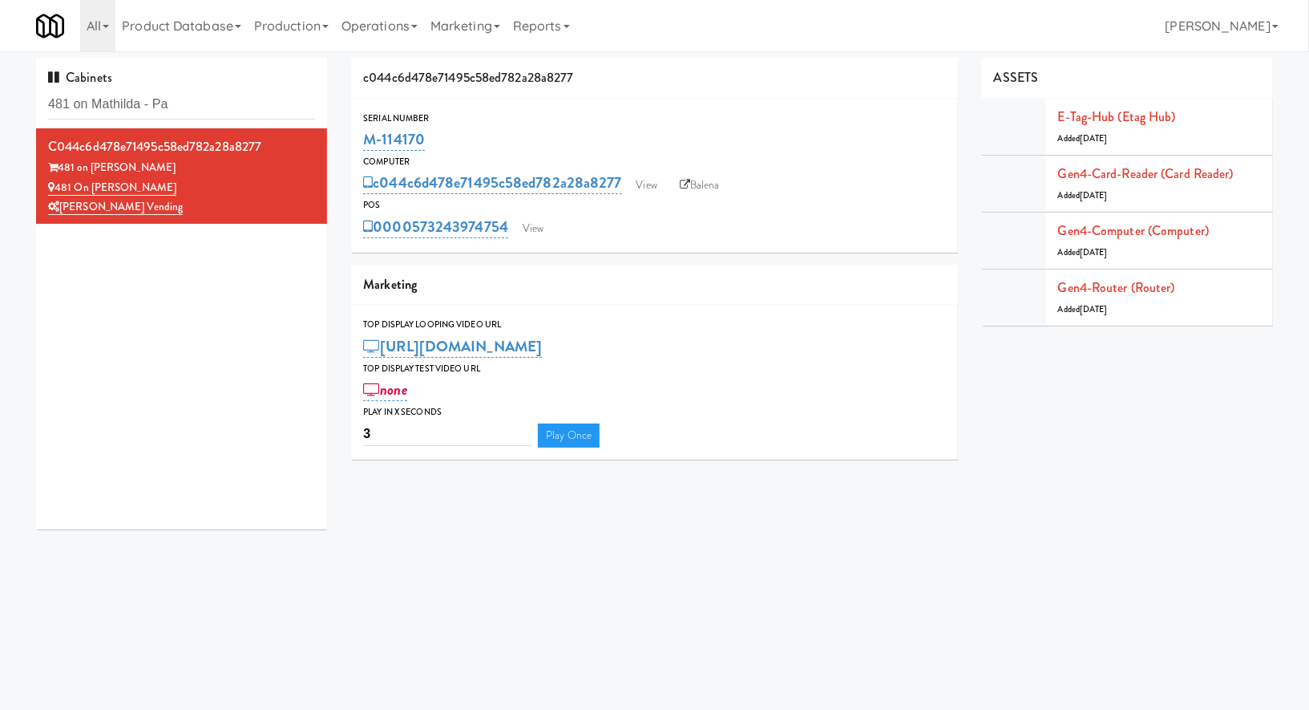
drag, startPoint x: 448, startPoint y: 134, endPoint x: 358, endPoint y: 131, distance: 90.7
click at [358, 131] on div "Serial Number M-114170" at bounding box center [654, 132] width 607 height 43
copy link "M-114170"
click at [537, 228] on link "View" at bounding box center [533, 229] width 37 height 24
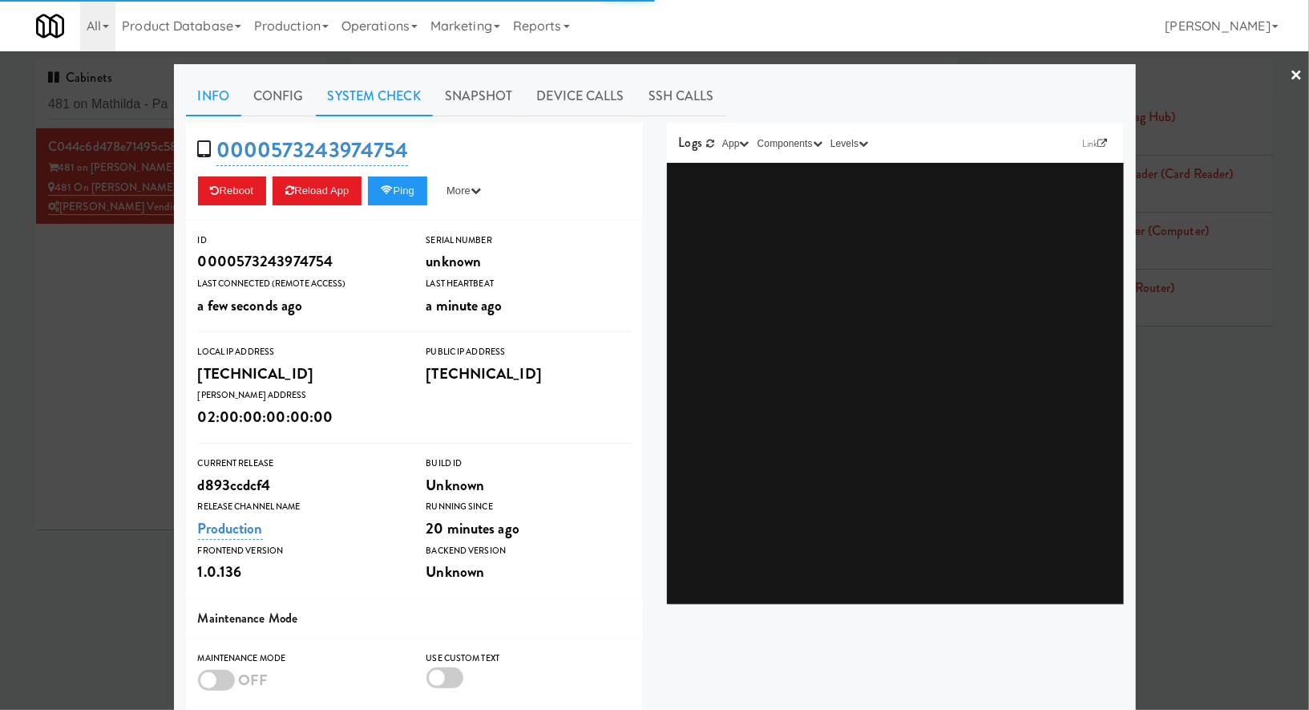
click at [391, 100] on link "System Check" at bounding box center [374, 96] width 117 height 40
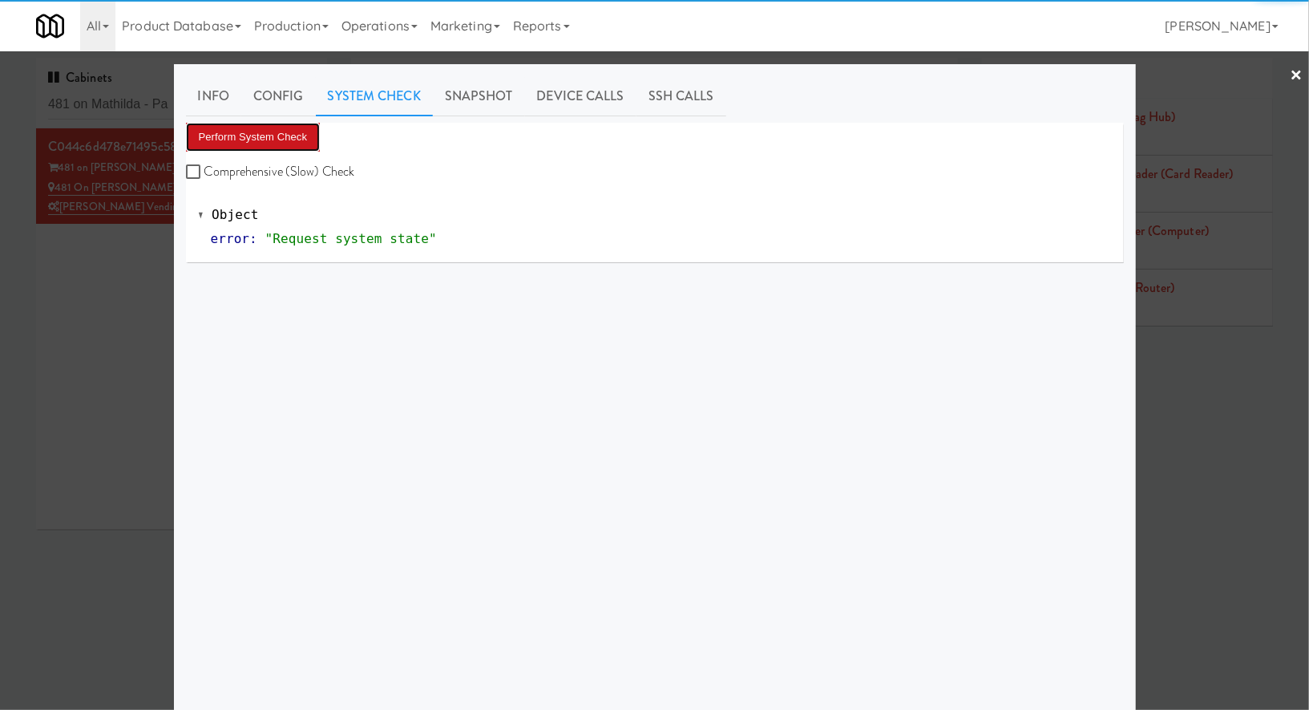
click at [306, 131] on button "Perform System Check" at bounding box center [253, 137] width 135 height 29
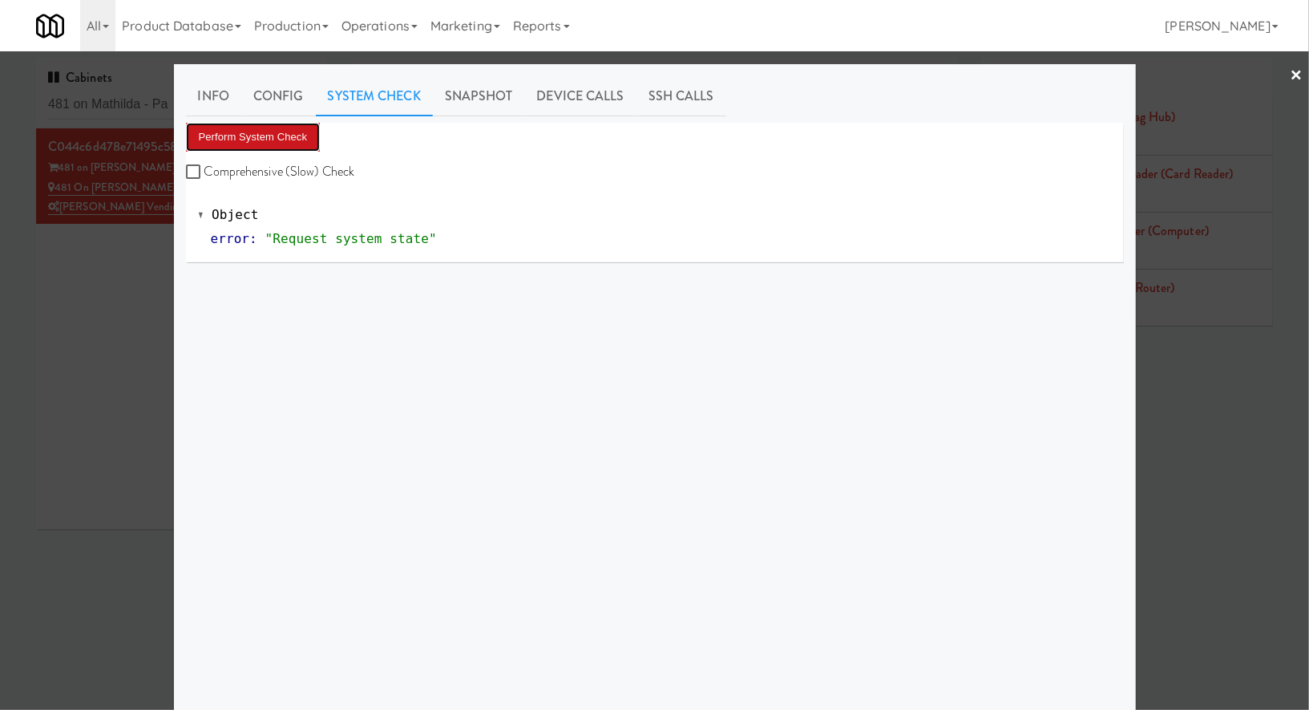
click at [301, 140] on button "Perform System Check" at bounding box center [253, 137] width 135 height 29
click at [99, 103] on div at bounding box center [654, 355] width 1309 height 710
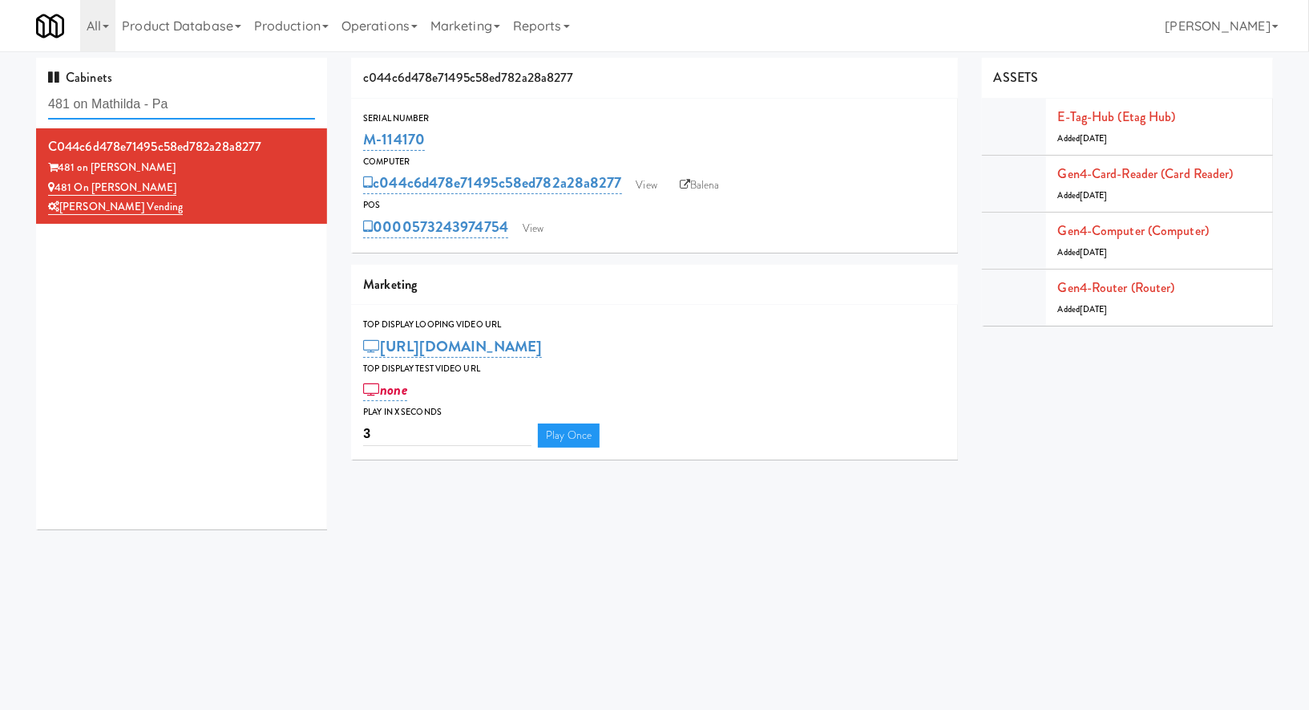
click at [99, 103] on input "481 on Mathilda - Pa" at bounding box center [181, 105] width 267 height 30
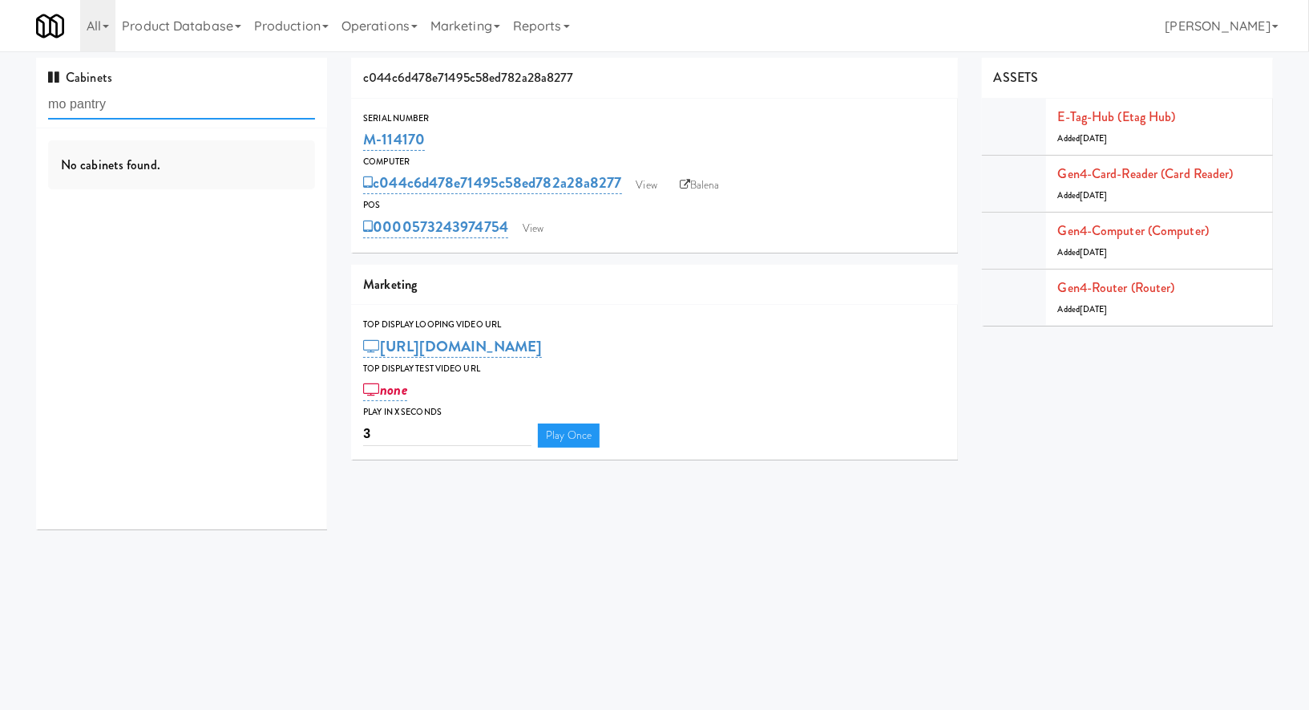
click at [168, 114] on input "mo pantry" at bounding box center [181, 105] width 267 height 30
click at [96, 107] on input "mo pantry" at bounding box center [181, 105] width 267 height 30
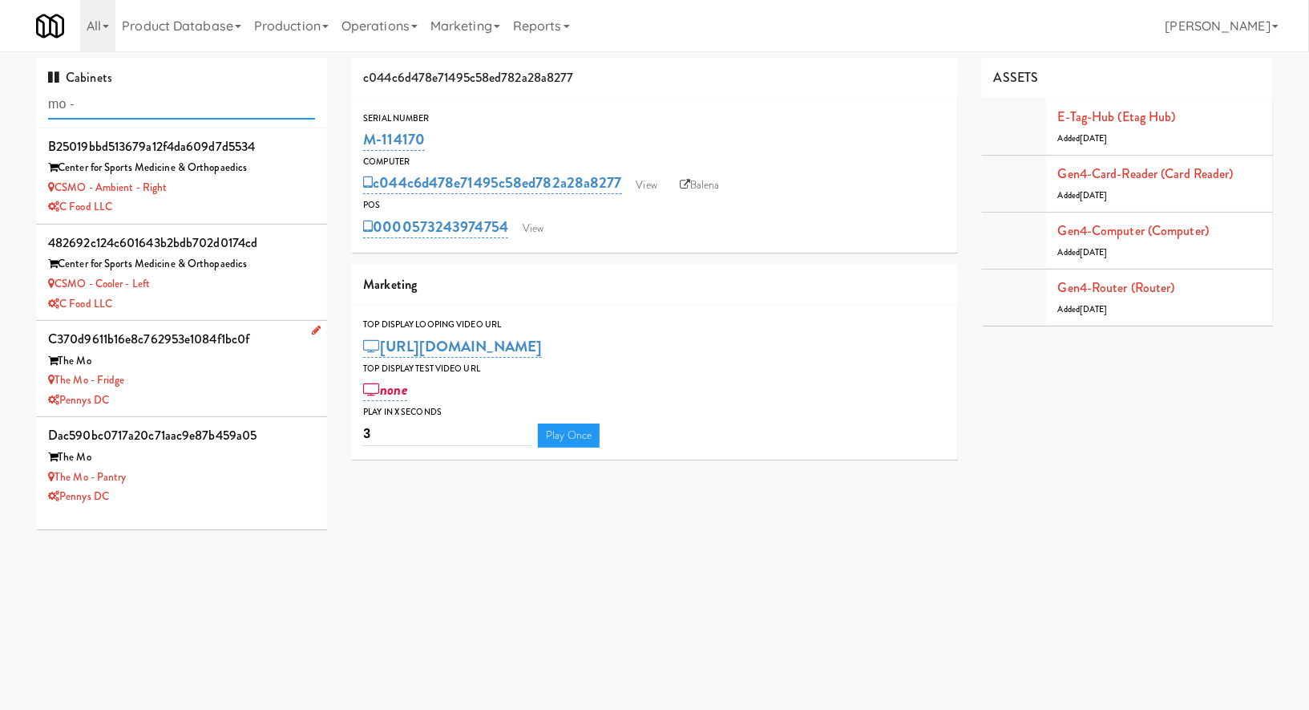
type input "mo -"
click at [205, 391] on div "Pennys DC" at bounding box center [181, 401] width 267 height 20
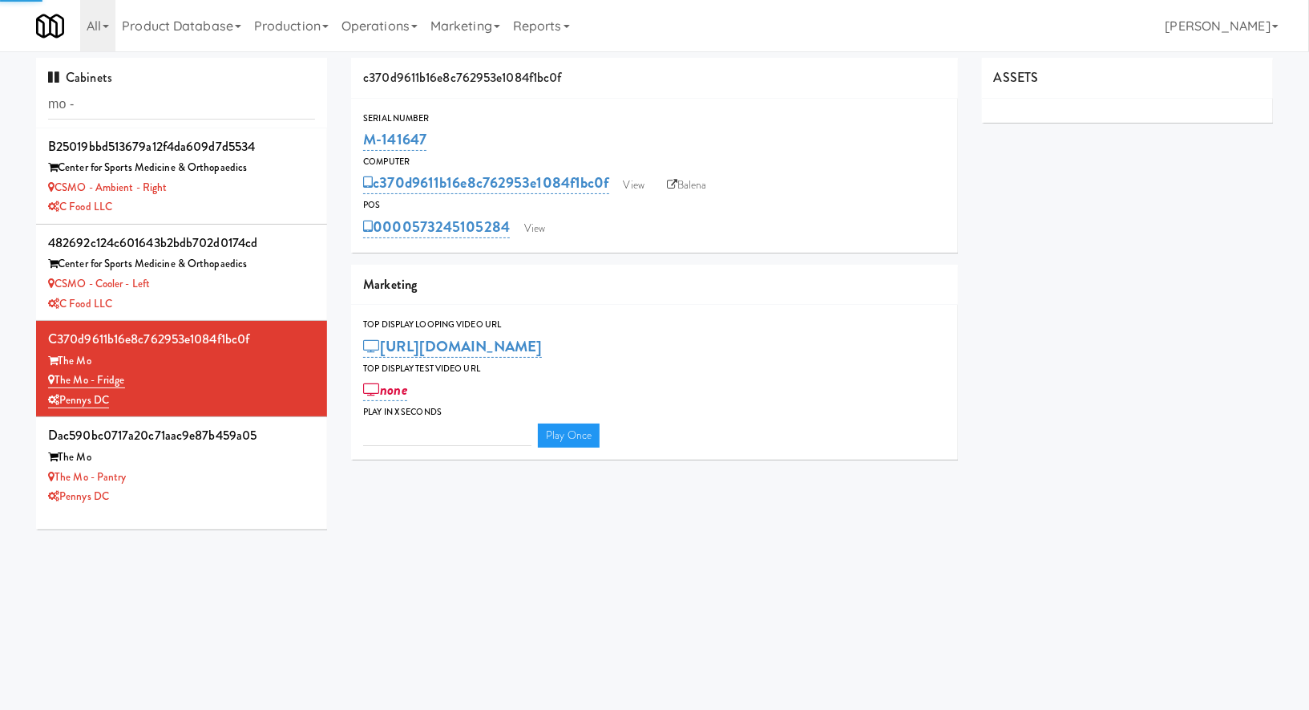
type input "3"
click at [545, 232] on link "View" at bounding box center [534, 229] width 37 height 24
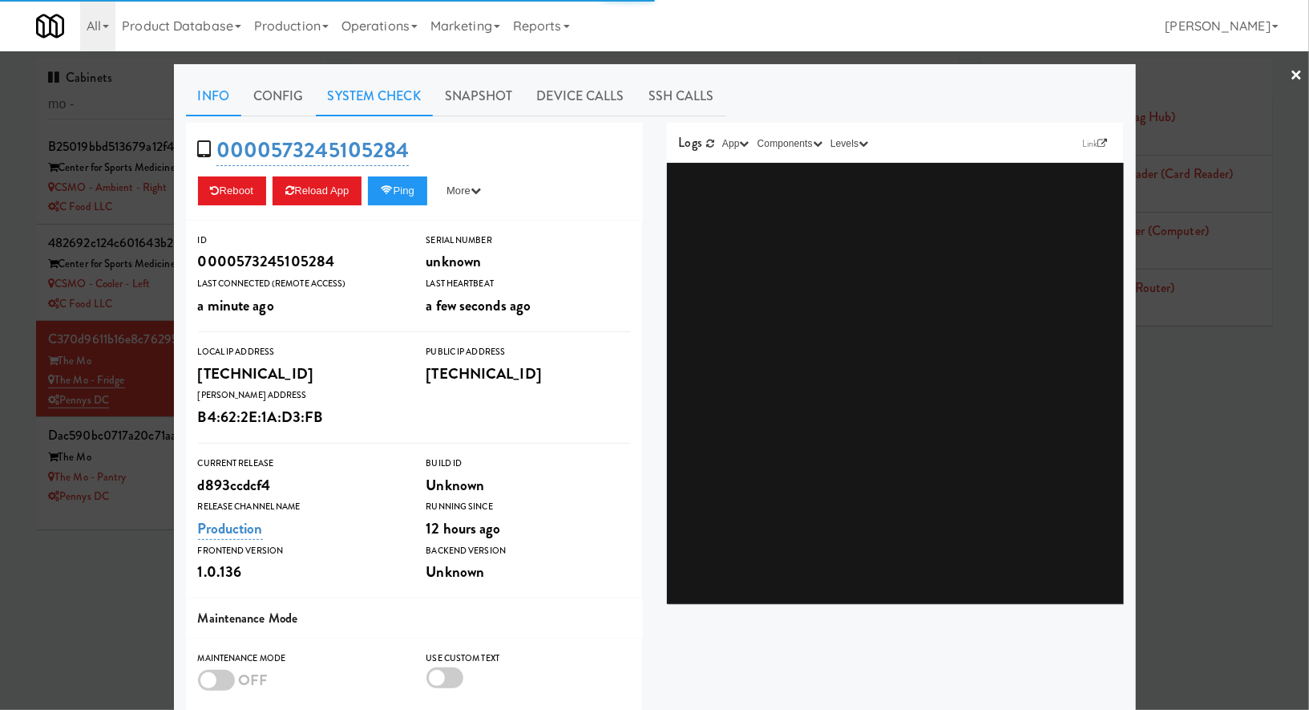
click at [387, 99] on link "System Check" at bounding box center [374, 96] width 117 height 40
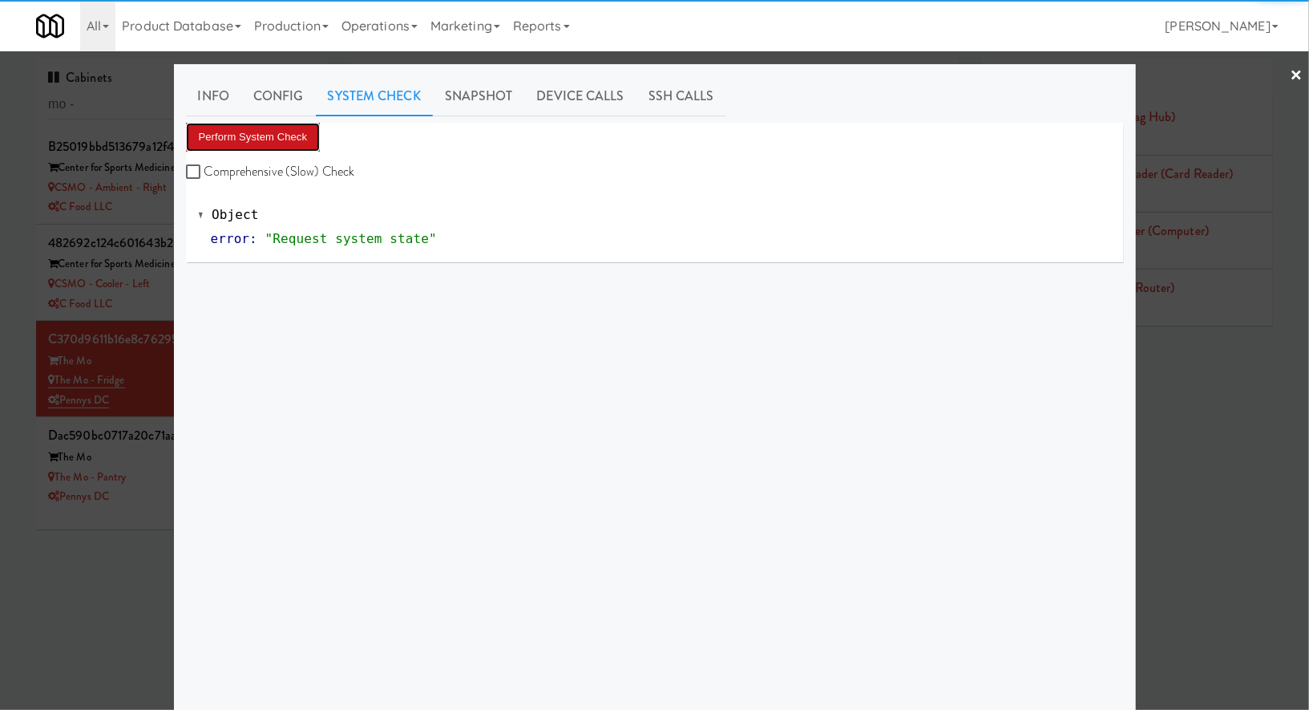
click at [283, 130] on button "Perform System Check" at bounding box center [253, 137] width 135 height 29
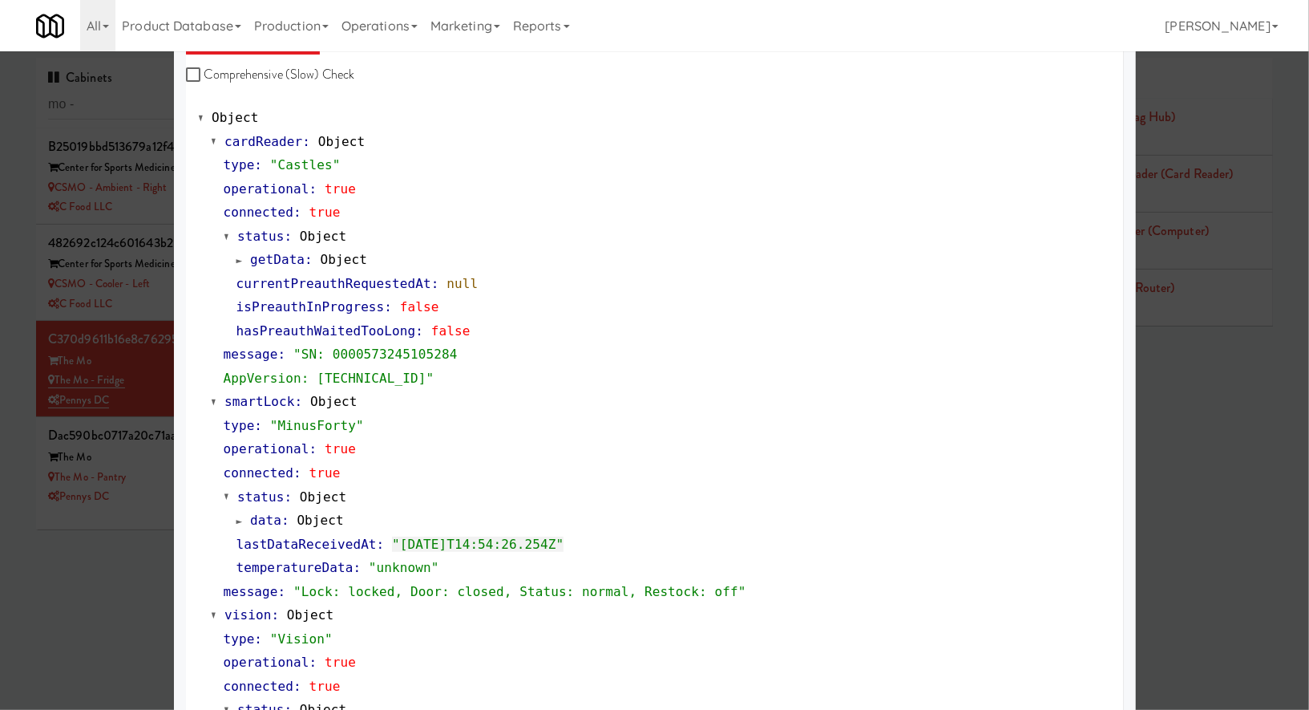
scroll to position [99, 0]
click at [164, 536] on div at bounding box center [654, 355] width 1309 height 710
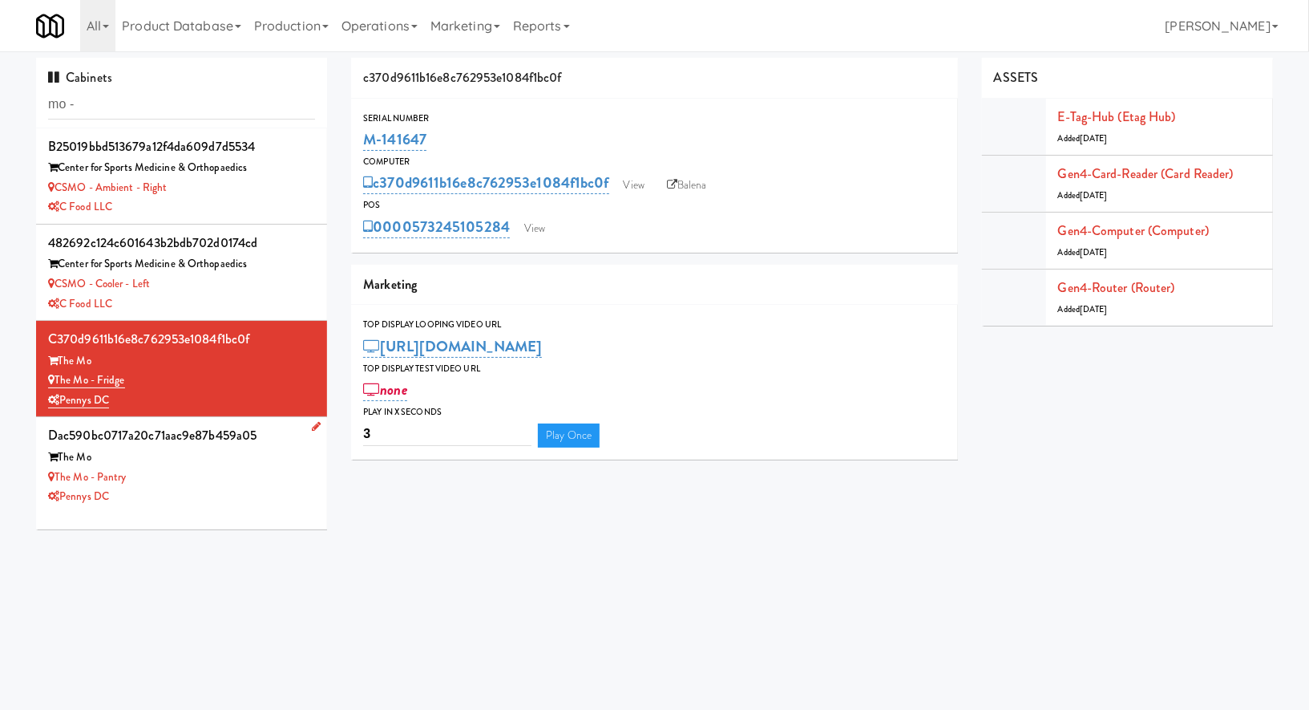
click at [193, 472] on div "The Mo - Pantry" at bounding box center [181, 477] width 267 height 20
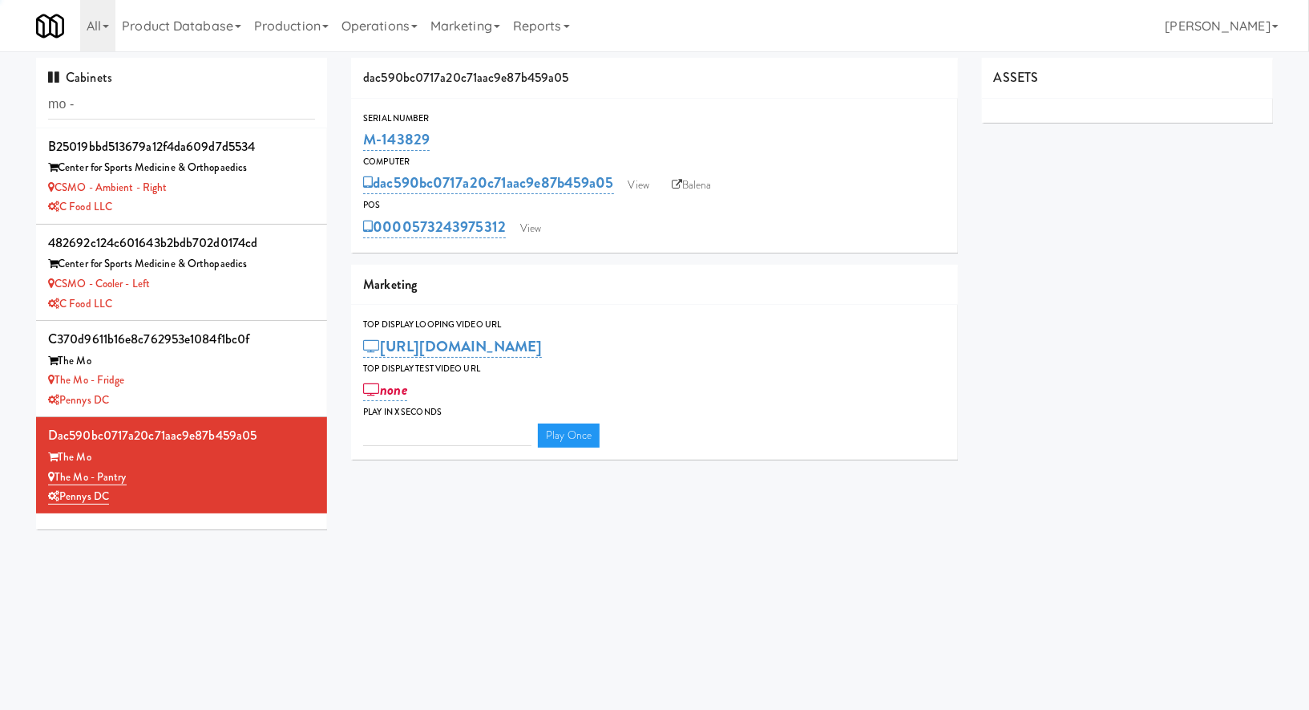
type input "3"
click at [530, 235] on link "View" at bounding box center [530, 229] width 37 height 24
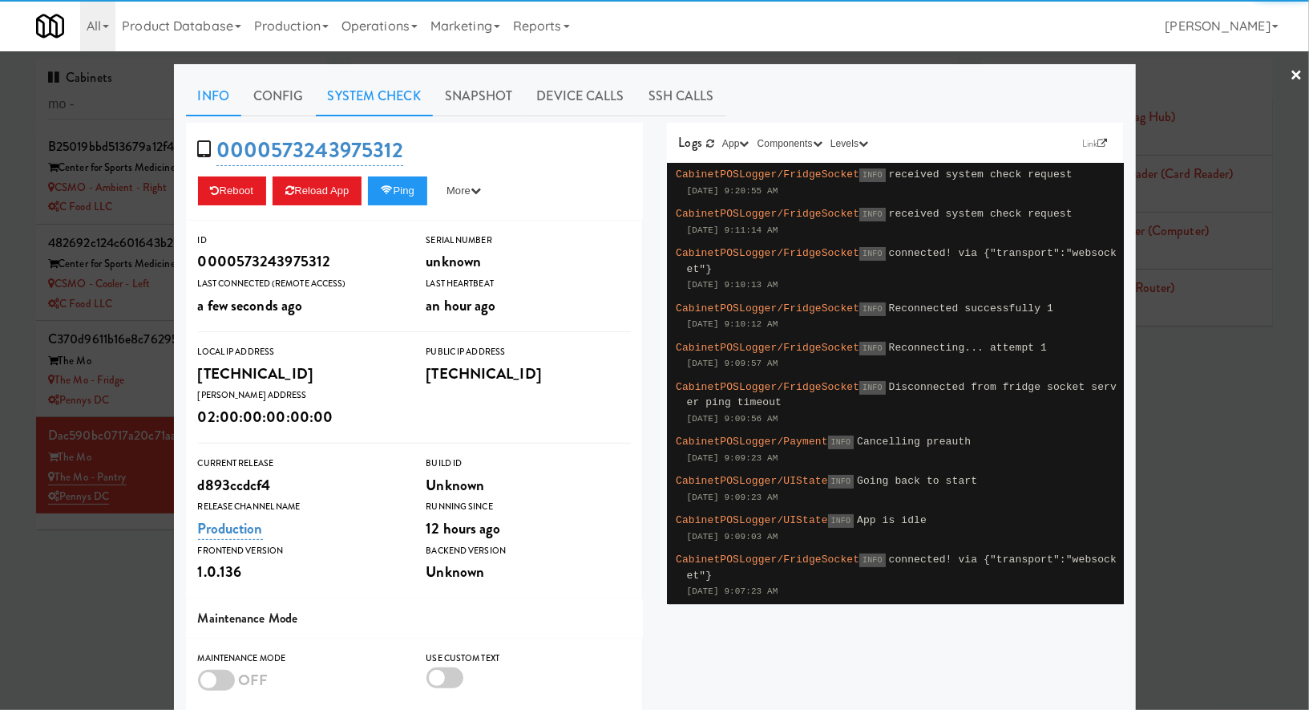
click at [341, 91] on link "System Check" at bounding box center [374, 96] width 117 height 40
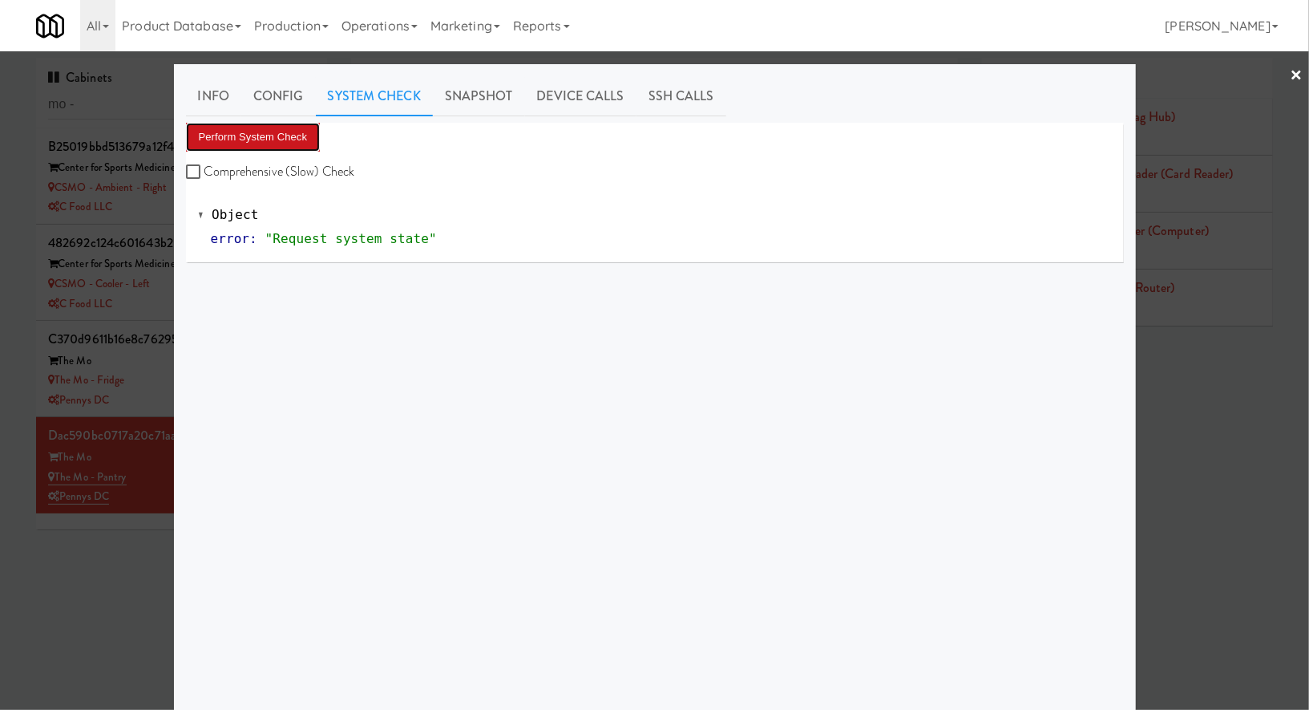
click at [268, 133] on button "Perform System Check" at bounding box center [253, 137] width 135 height 29
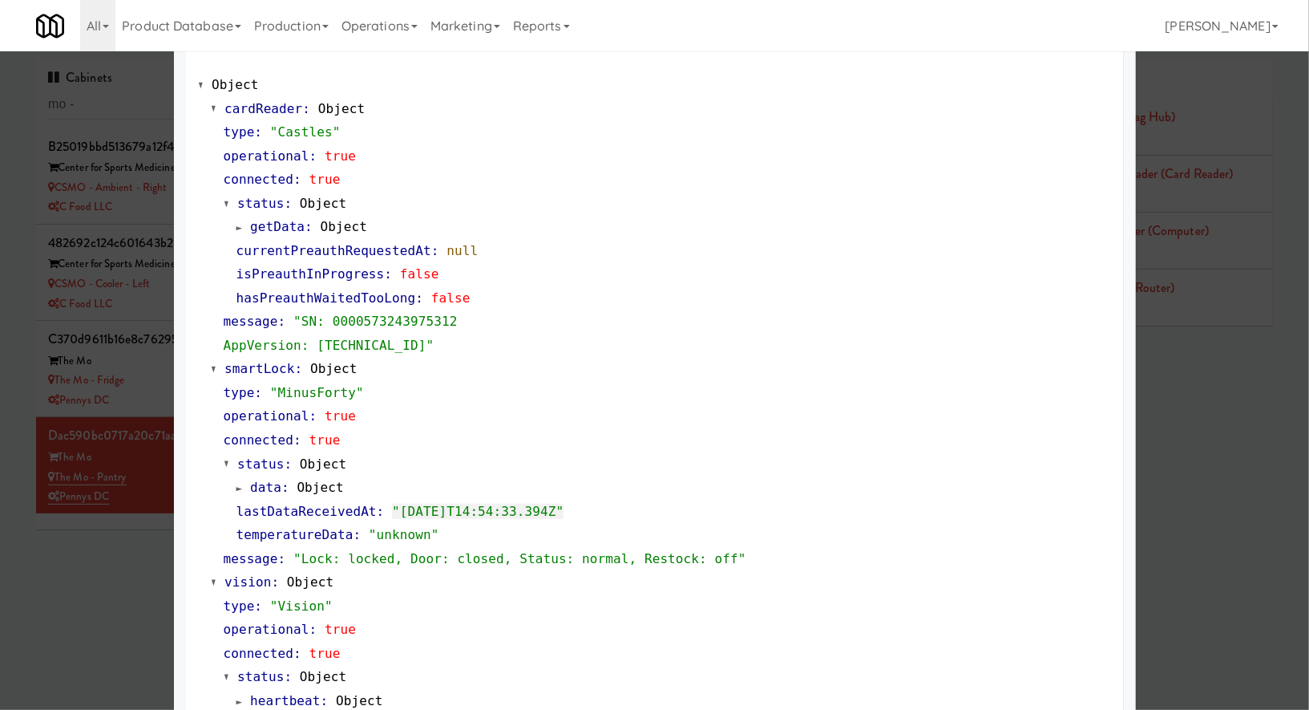
scroll to position [147, 0]
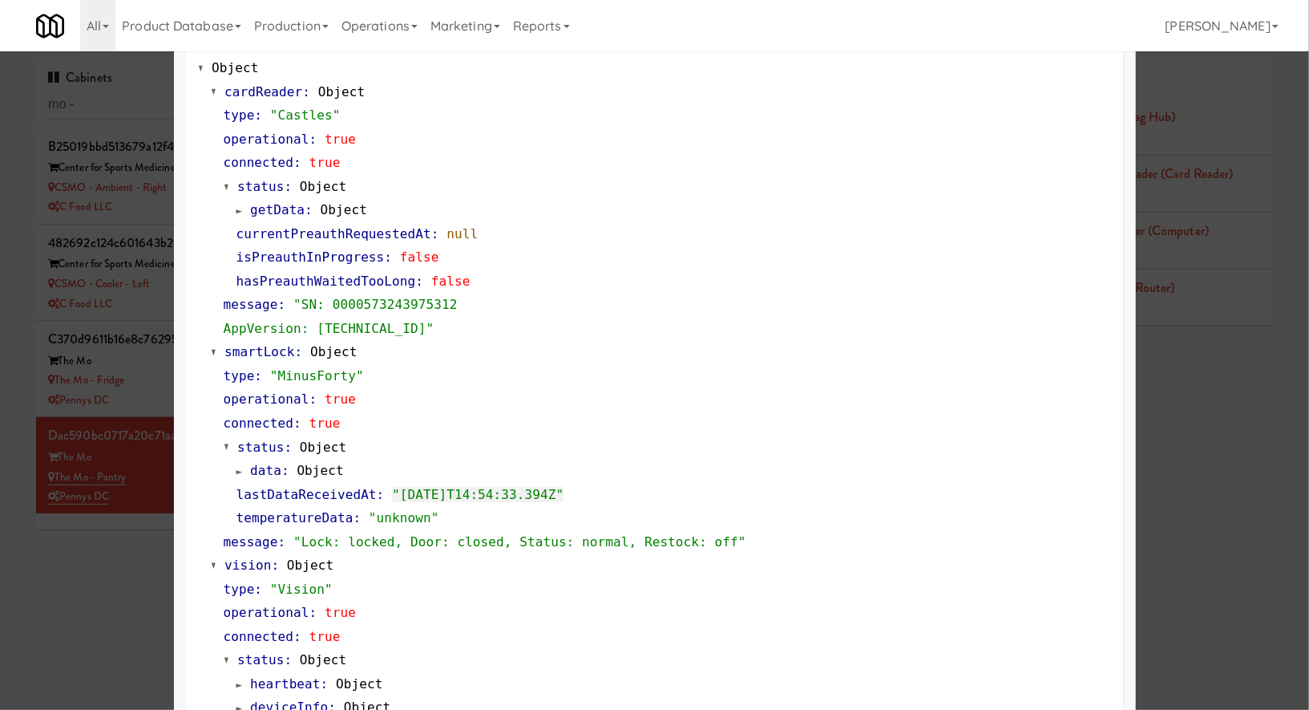
click at [136, 401] on div at bounding box center [654, 355] width 1309 height 710
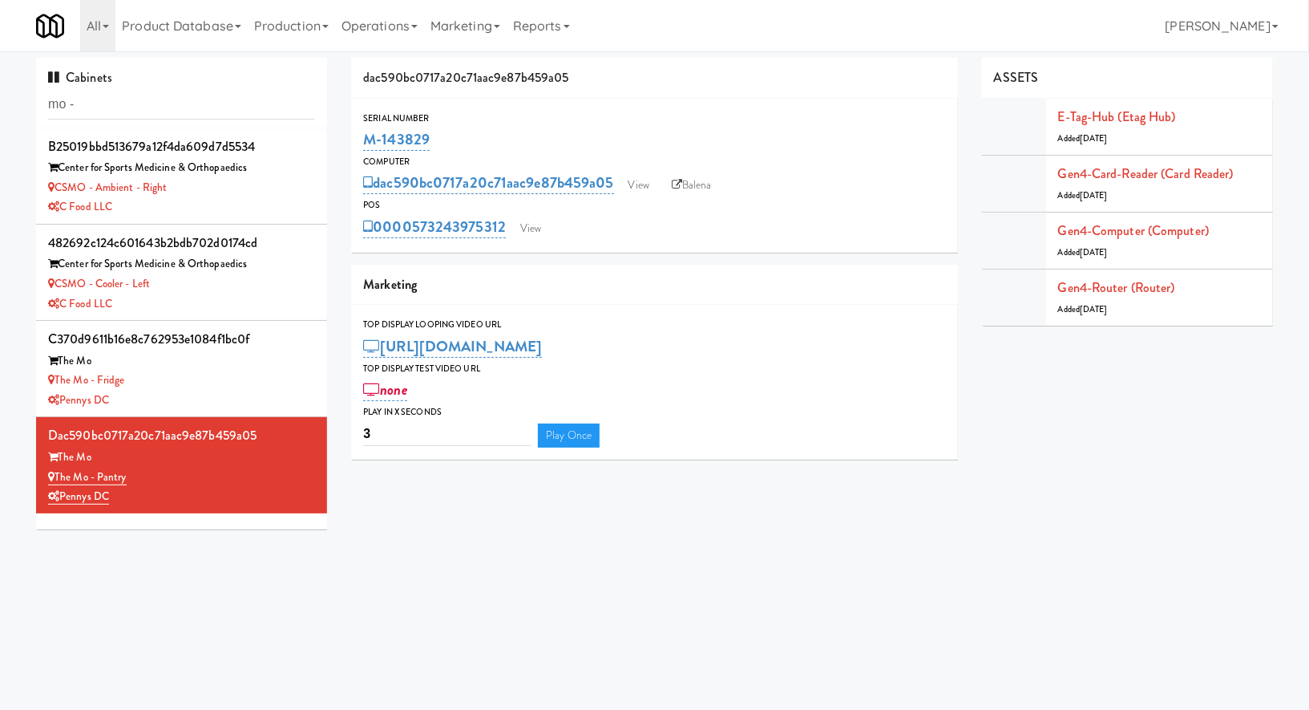
click at [136, 401] on div "Pennys DC" at bounding box center [181, 401] width 267 height 20
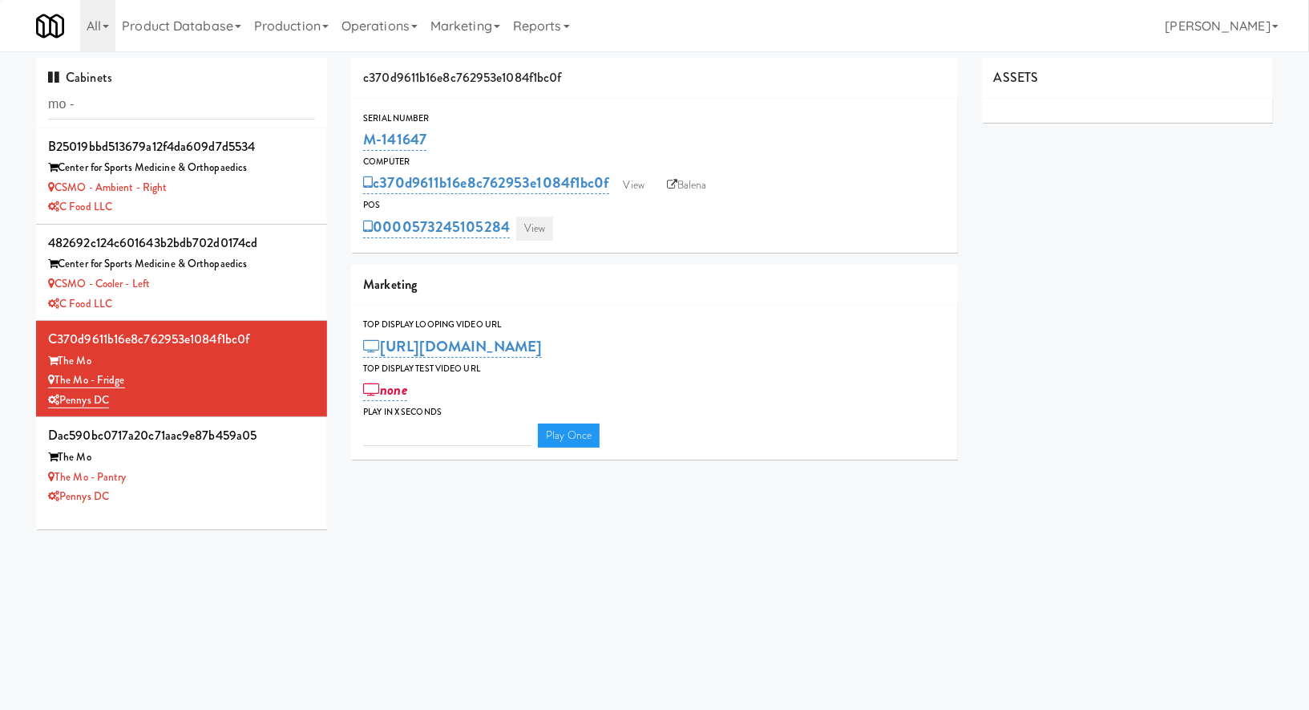
type input "3"
click at [532, 230] on link "View" at bounding box center [534, 229] width 37 height 24
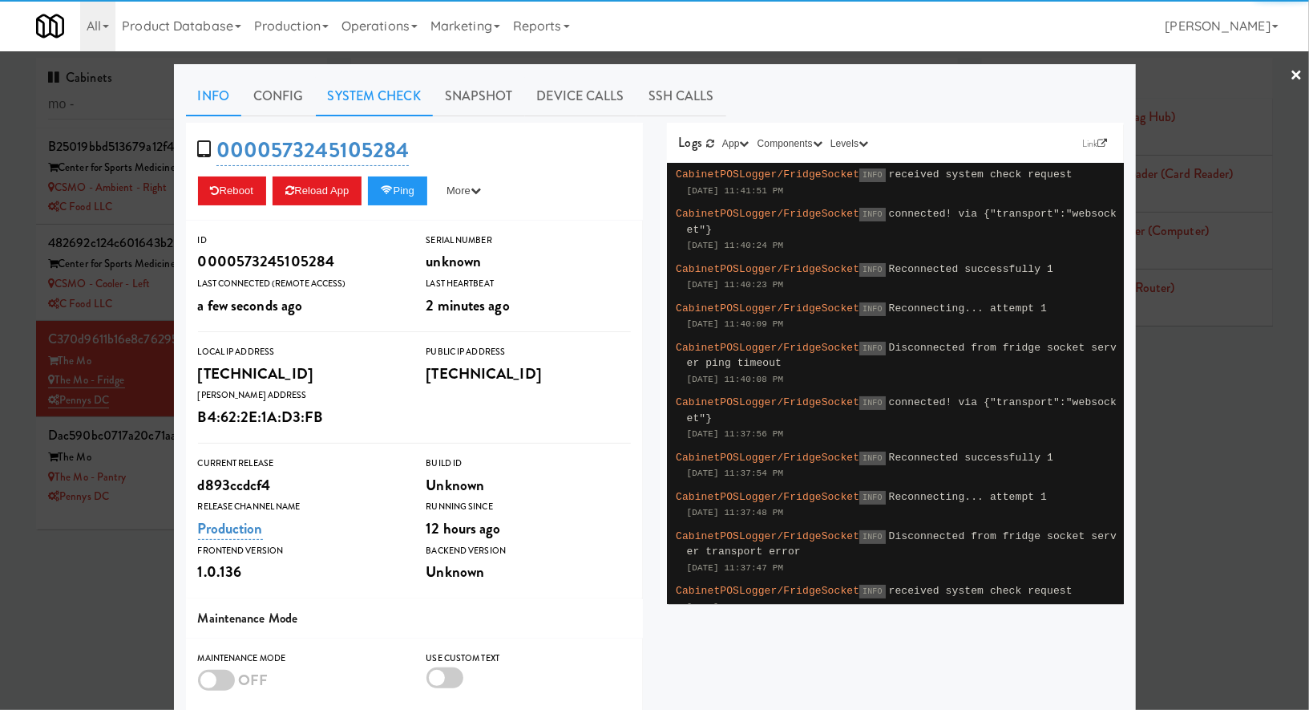
click at [375, 109] on link "System Check" at bounding box center [374, 96] width 117 height 40
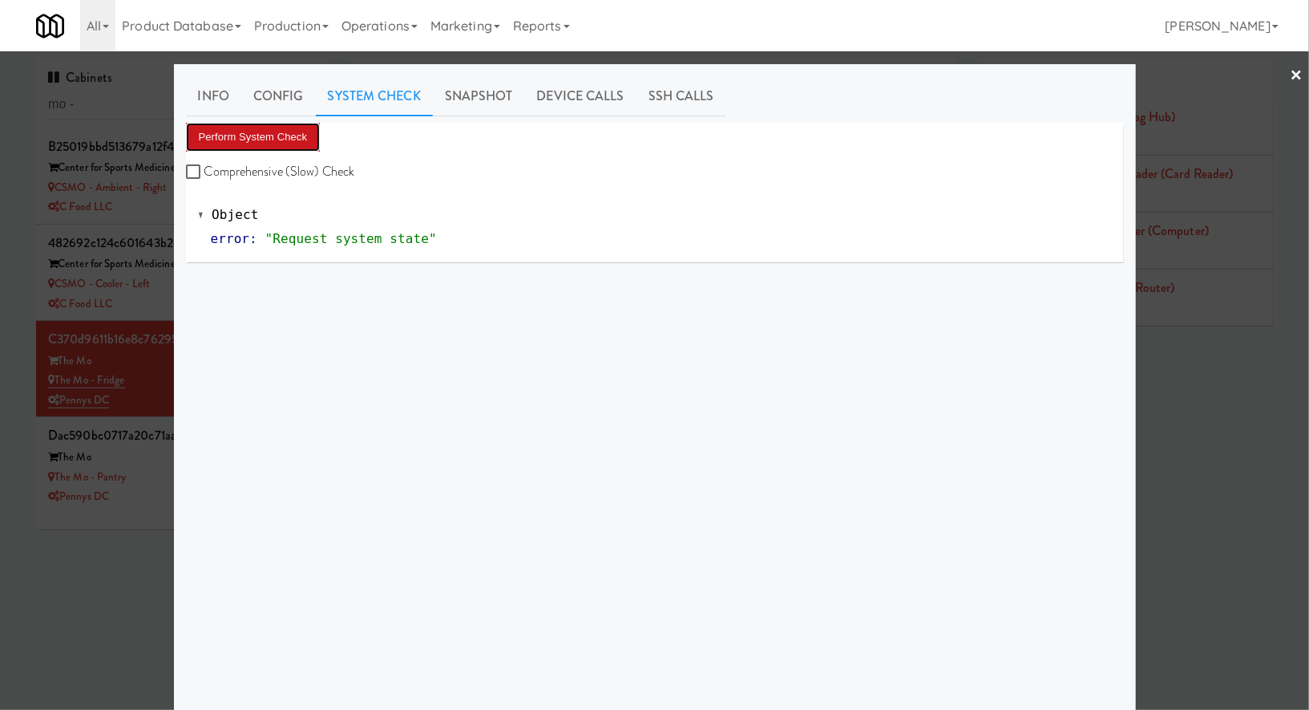
click at [283, 148] on button "Perform System Check" at bounding box center [253, 137] width 135 height 29
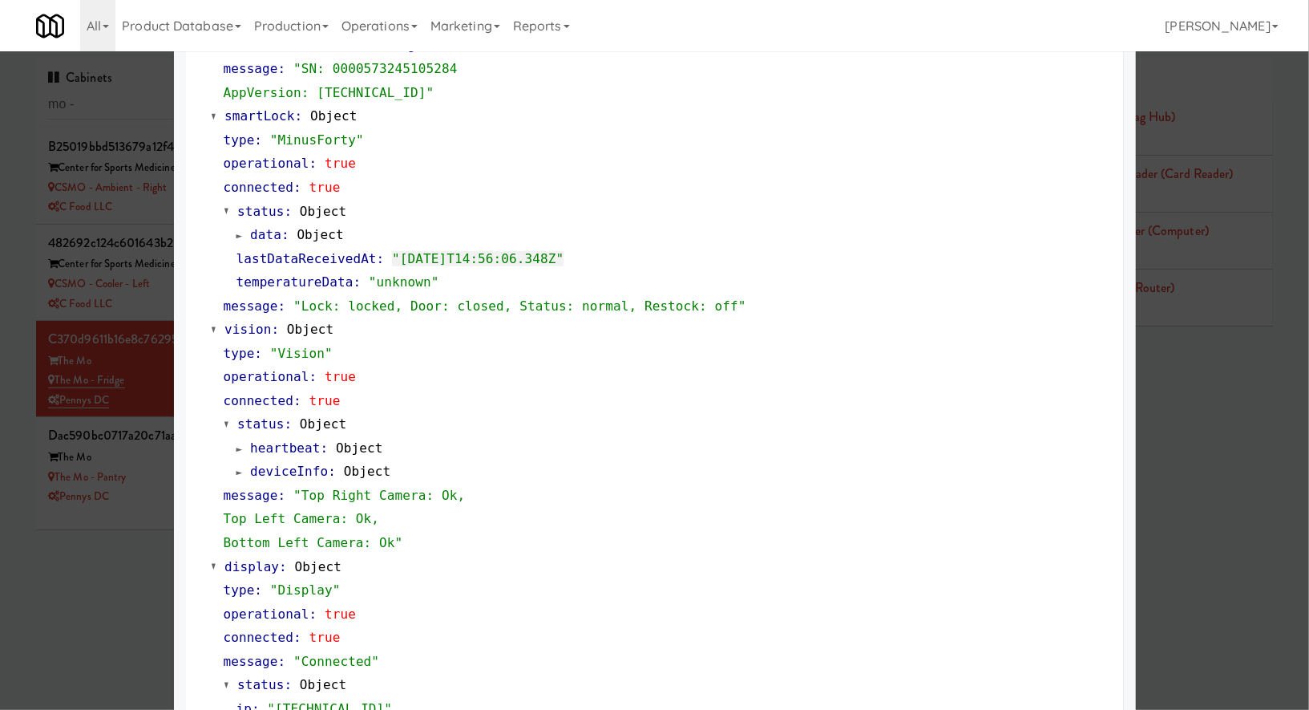
scroll to position [388, 0]
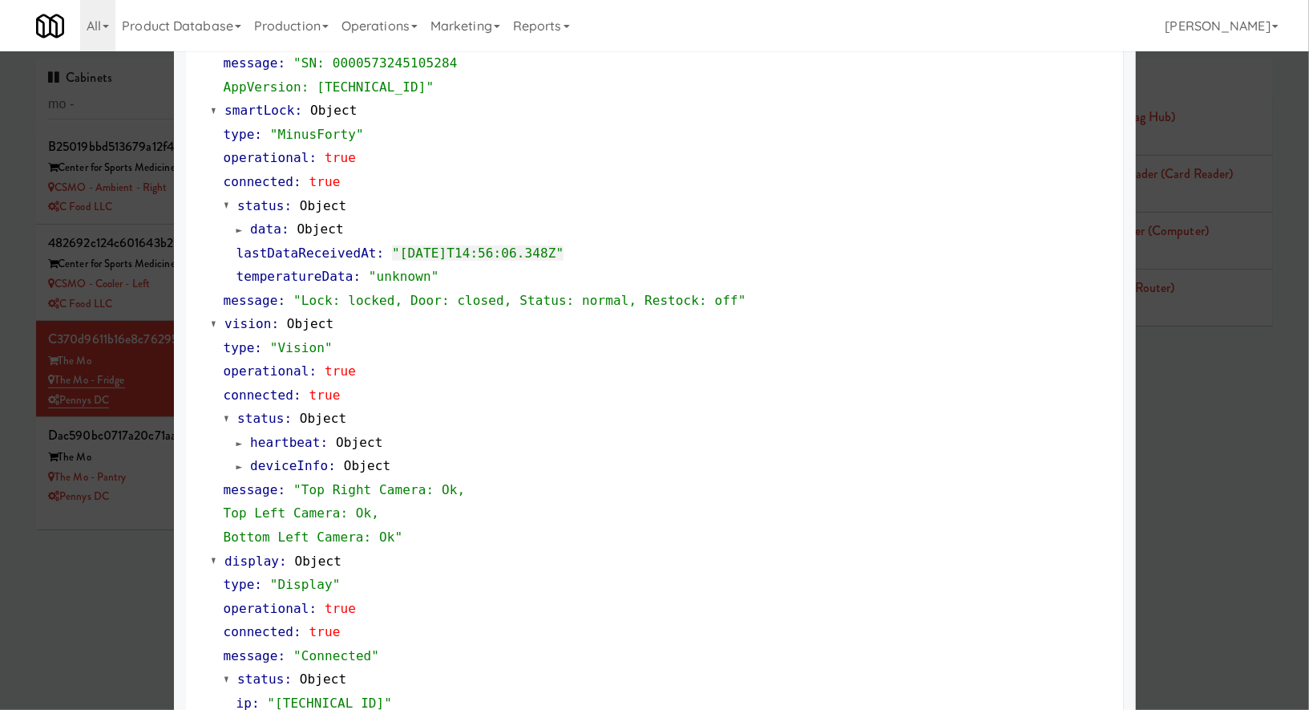
click at [136, 577] on div at bounding box center [654, 355] width 1309 height 710
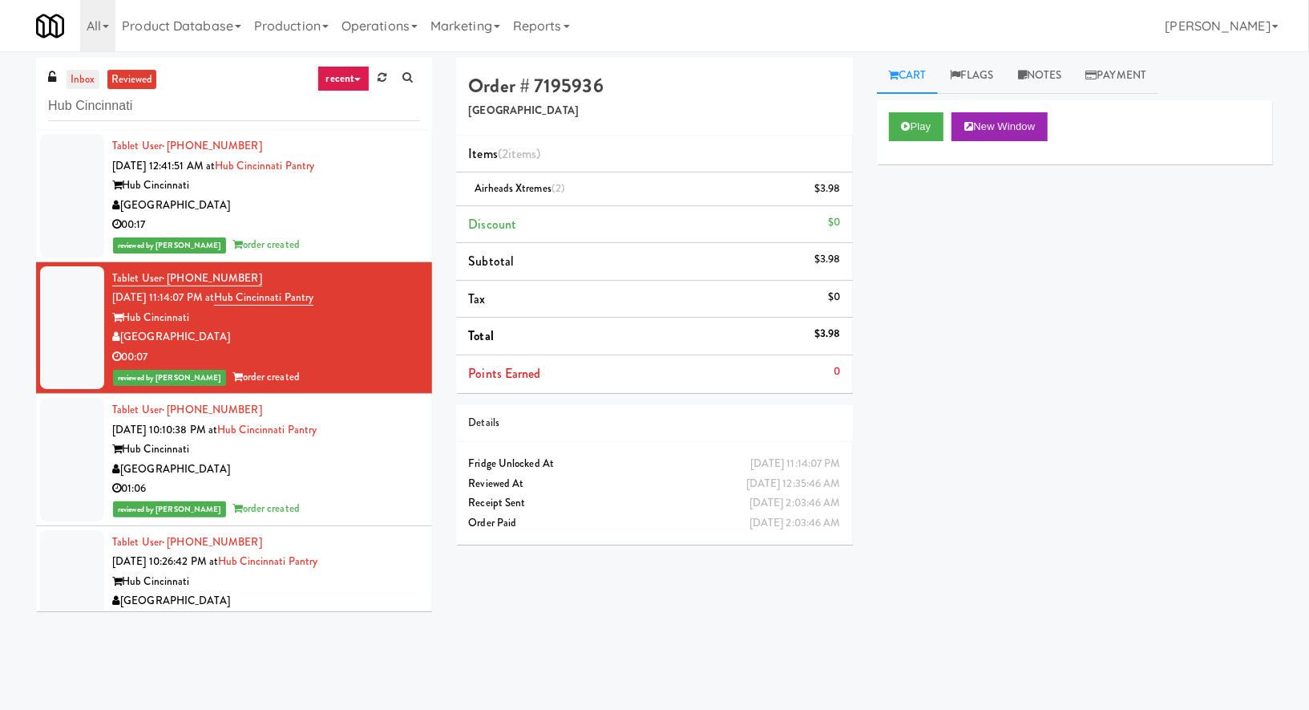
scroll to position [300, 0]
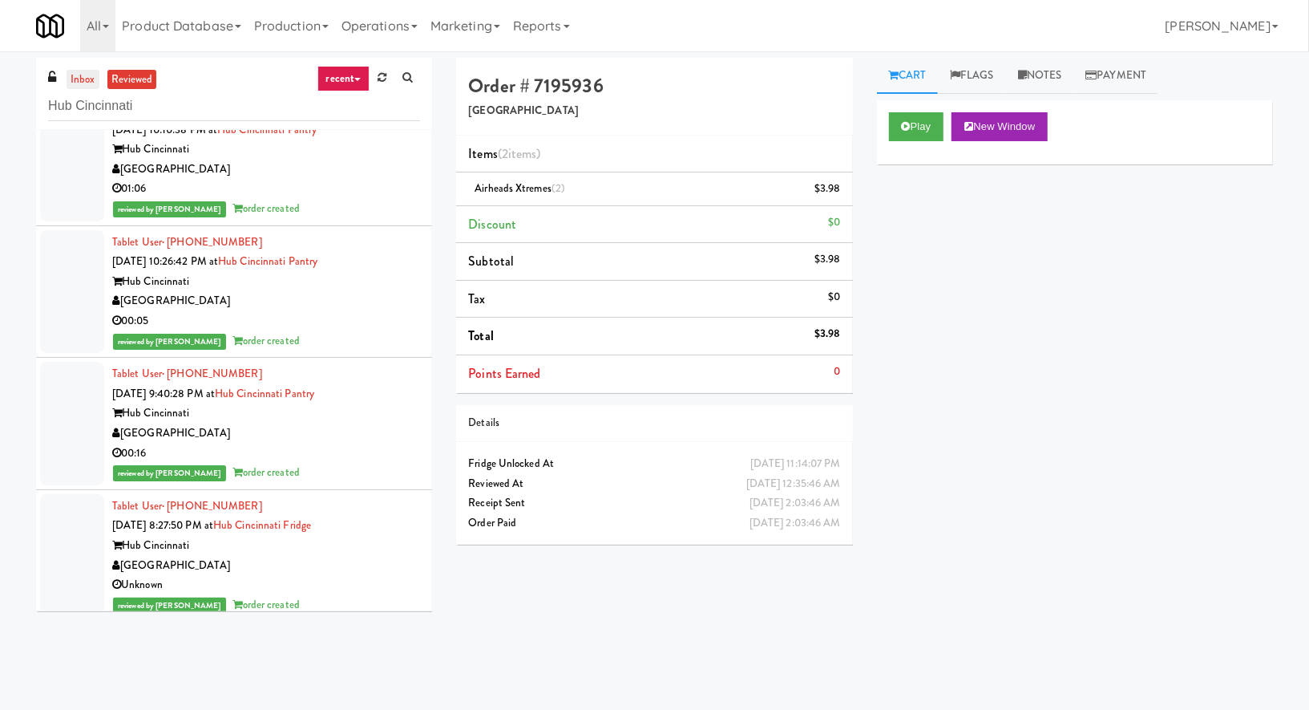
click at [84, 73] on link "inbox" at bounding box center [83, 80] width 33 height 20
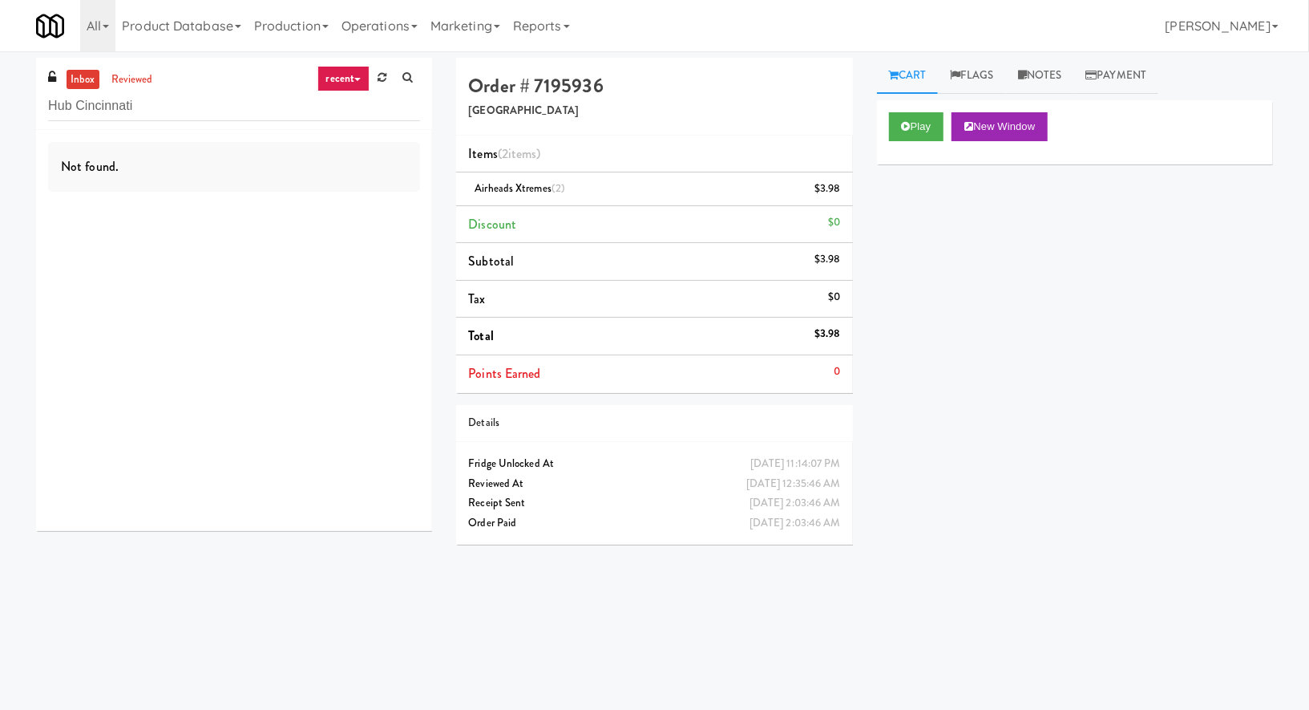
scroll to position [0, 0]
click at [86, 96] on input "Hub Cincinnati" at bounding box center [234, 106] width 372 height 30
paste input "Tapestry"
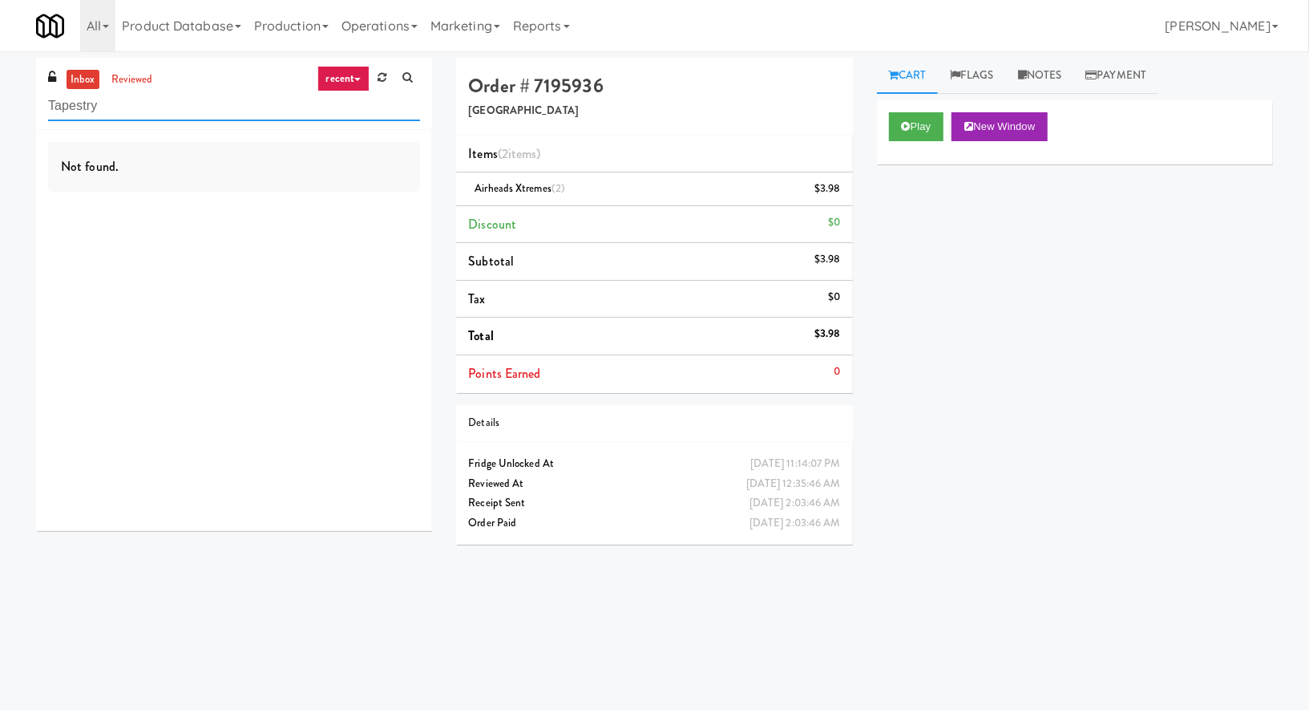
type input "Tapestry"
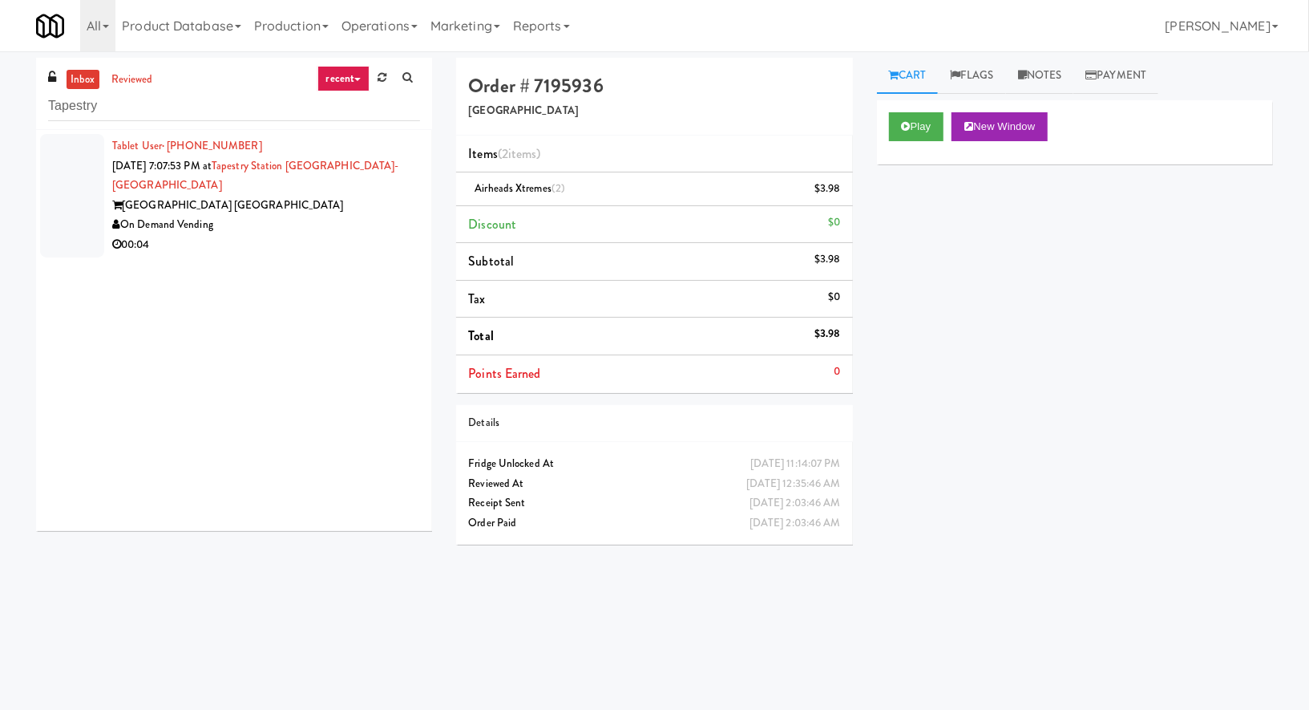
click at [302, 215] on div "On Demand Vending" at bounding box center [266, 225] width 308 height 20
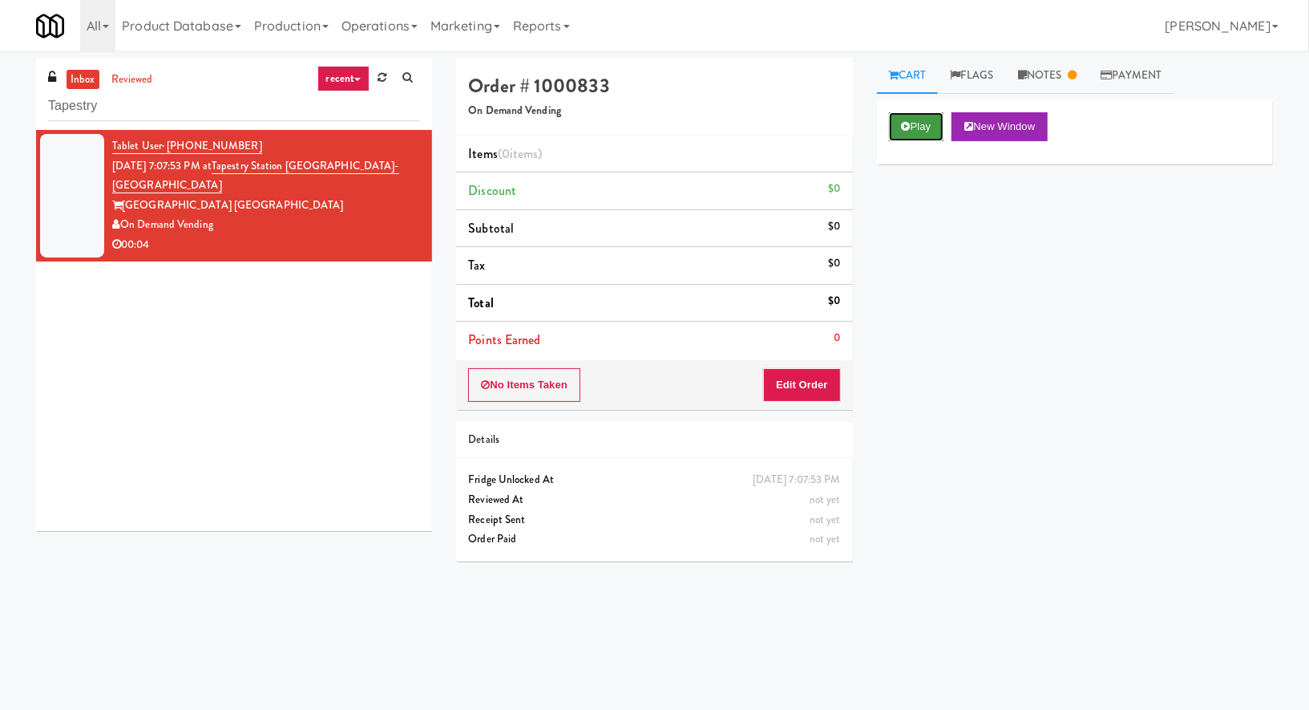
click at [905, 126] on icon at bounding box center [906, 126] width 9 height 10
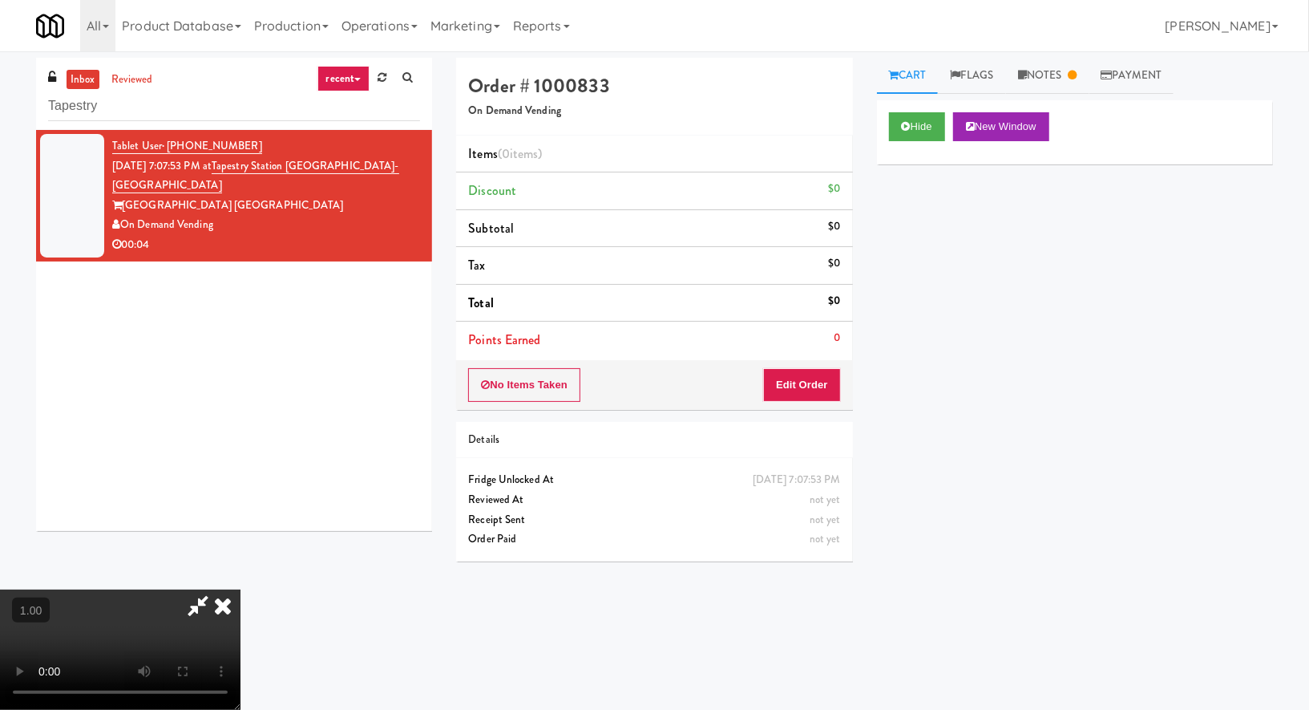
click at [241, 589] on icon at bounding box center [222, 605] width 35 height 32
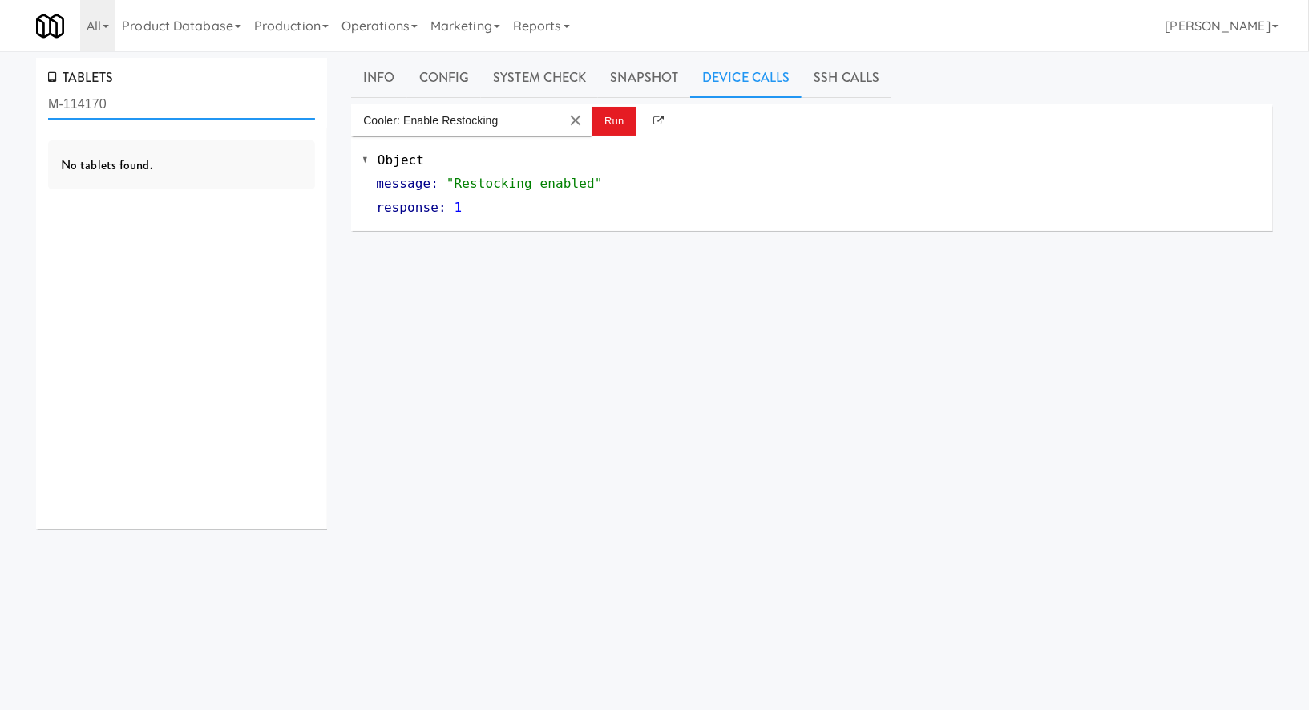
click at [145, 95] on input "M-114170" at bounding box center [181, 105] width 267 height 30
paste input "481 on Mathilda - Pa"
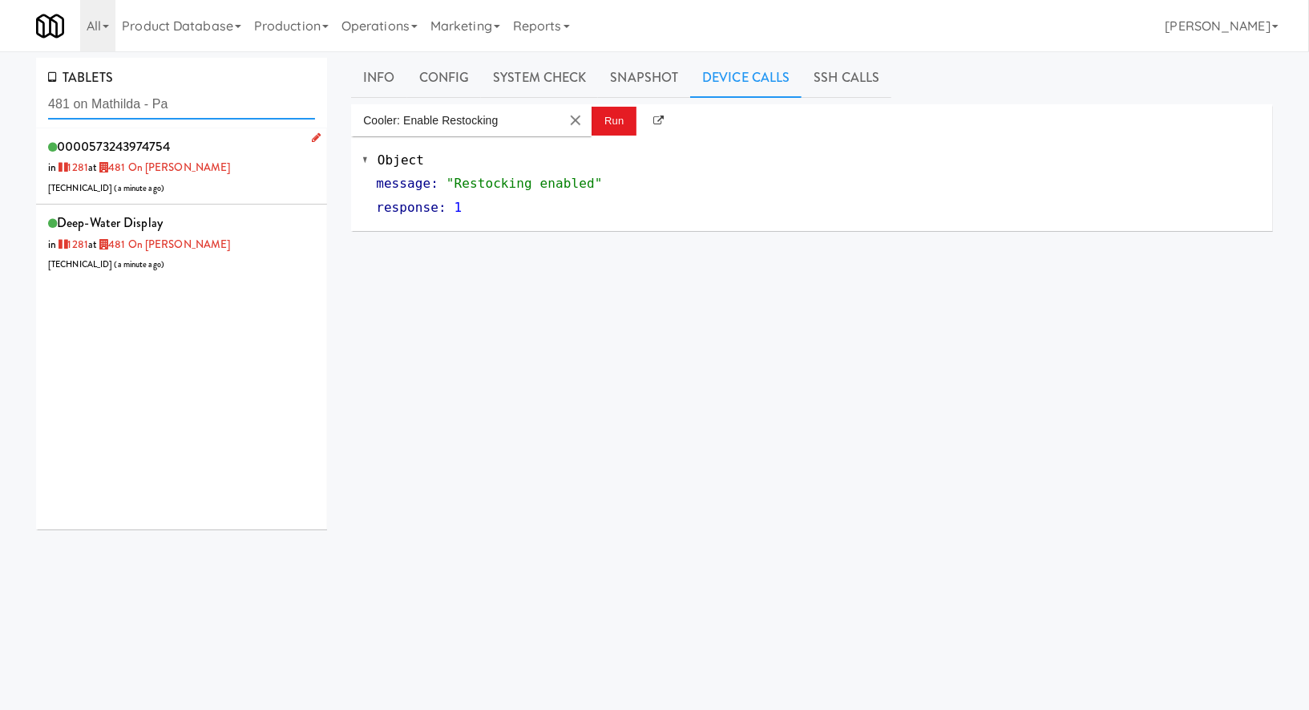
type input "481 on Mathilda - Pa"
click at [256, 183] on div "0000573243974754 in [DATE] at 481 on Mathilda - Pantry [TECHNICAL_ID] ( a minut…" at bounding box center [181, 166] width 267 height 63
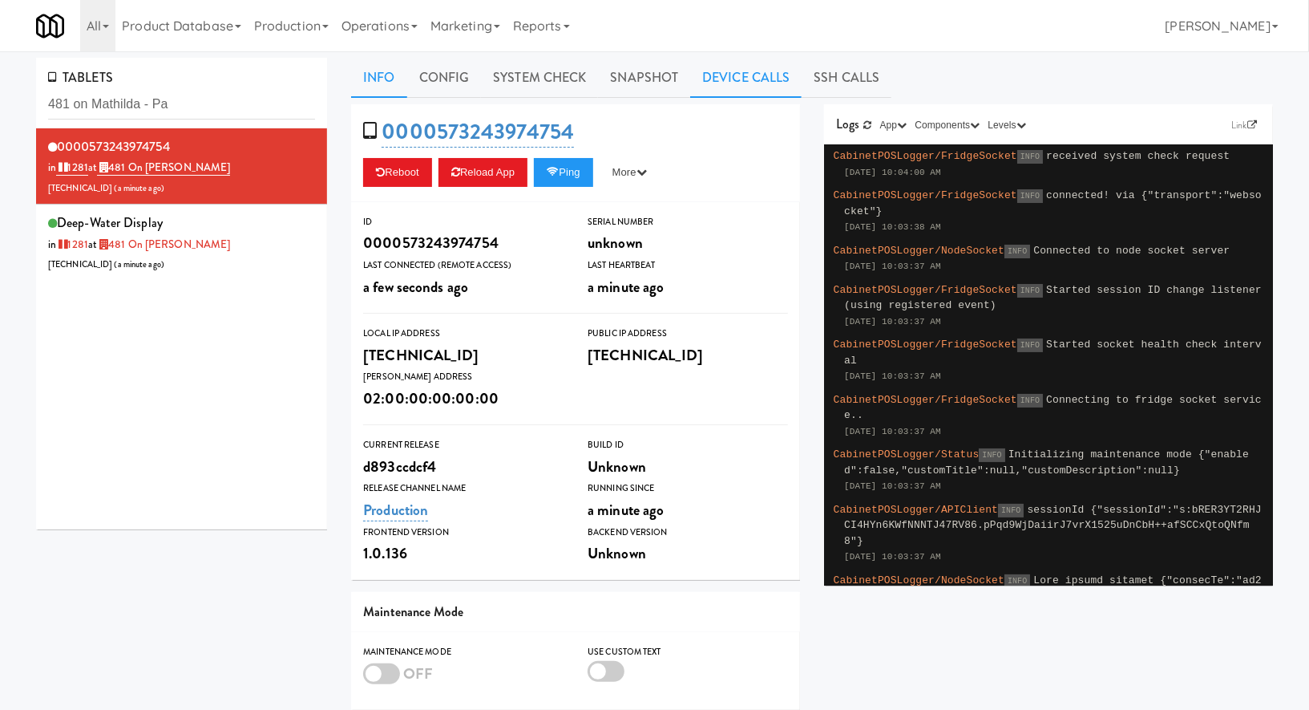
click at [743, 77] on link "Device Calls" at bounding box center [745, 78] width 111 height 40
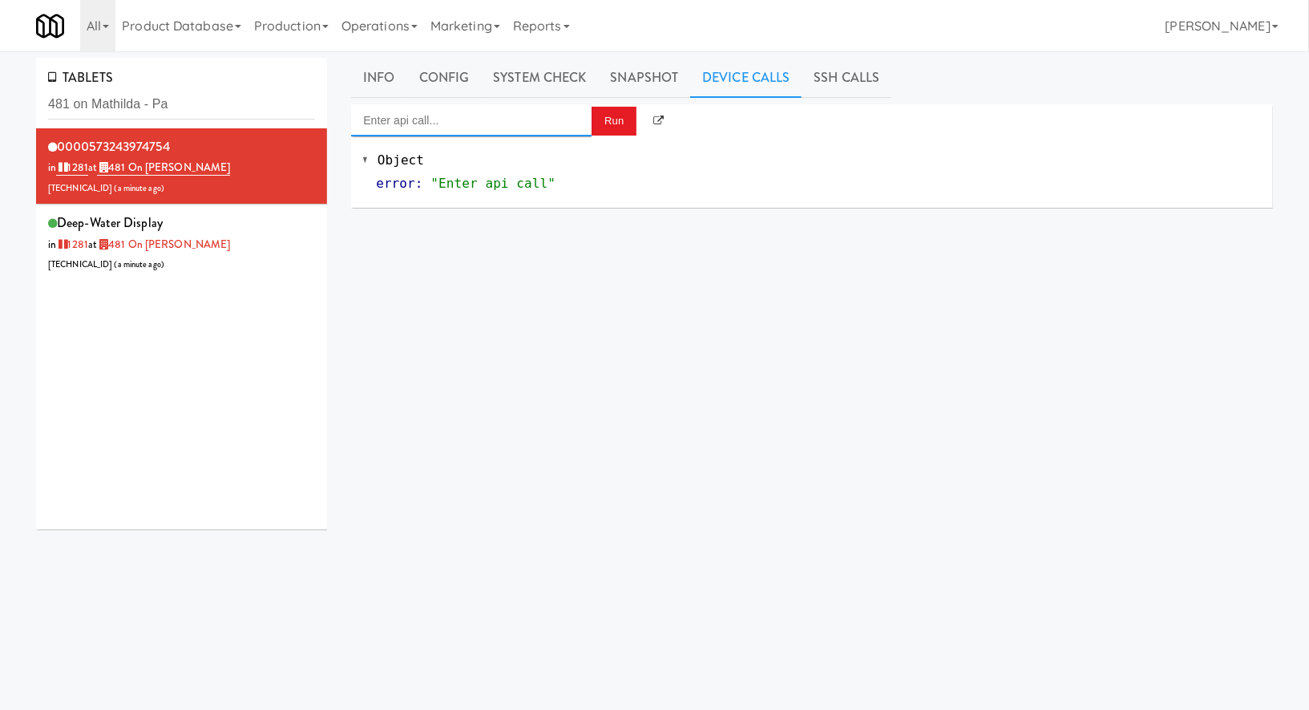
click at [513, 116] on input "Enter api call..." at bounding box center [471, 120] width 241 height 32
click at [508, 153] on div "Cooler: Enable Restocking" at bounding box center [471, 146] width 217 height 21
type input "Cooler: Enable Restocking"
click at [613, 124] on button "Run" at bounding box center [614, 121] width 45 height 29
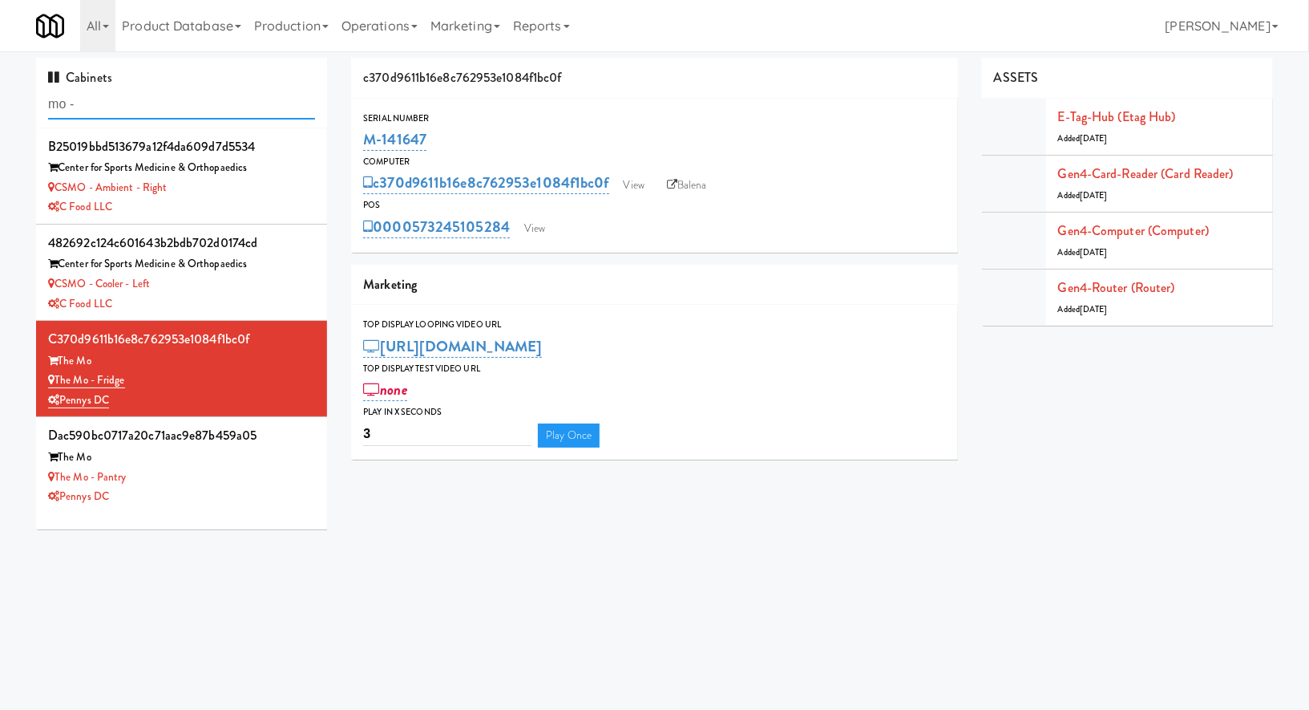
click at [193, 99] on input "mo -" at bounding box center [181, 105] width 267 height 30
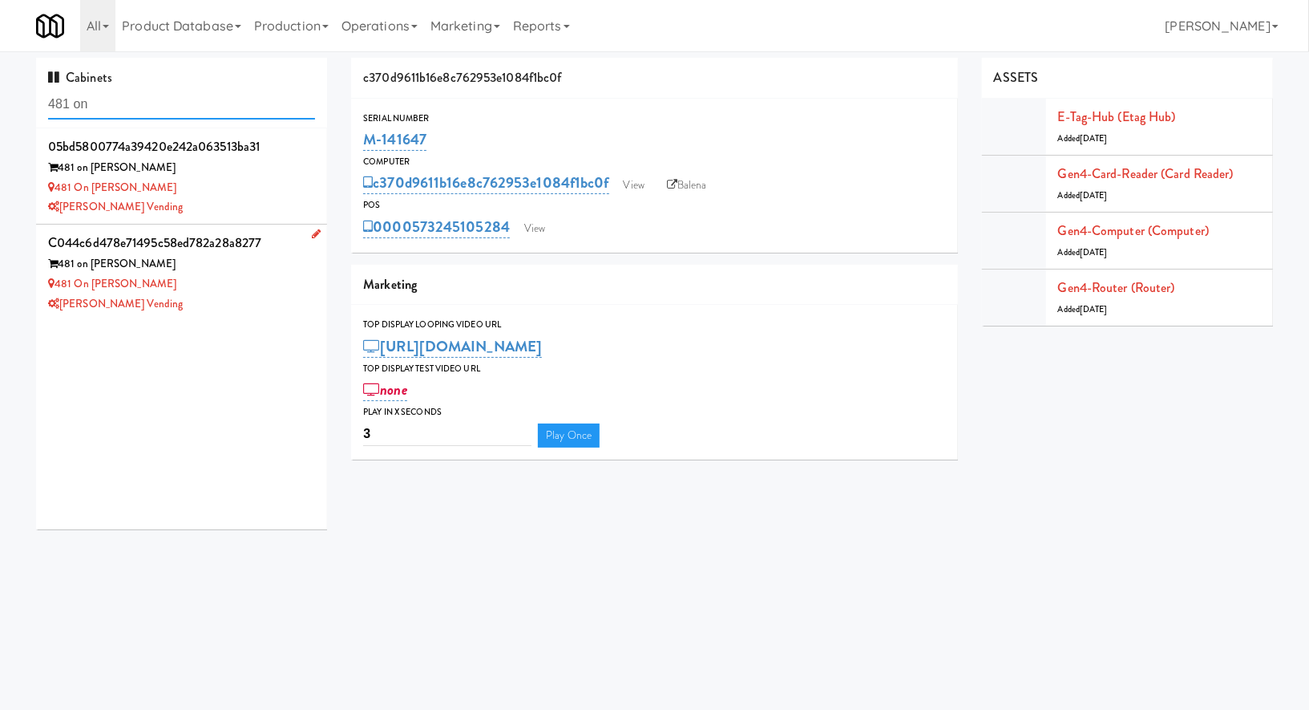
type input "481 on"
click at [260, 299] on div "[PERSON_NAME] Vending" at bounding box center [181, 304] width 267 height 20
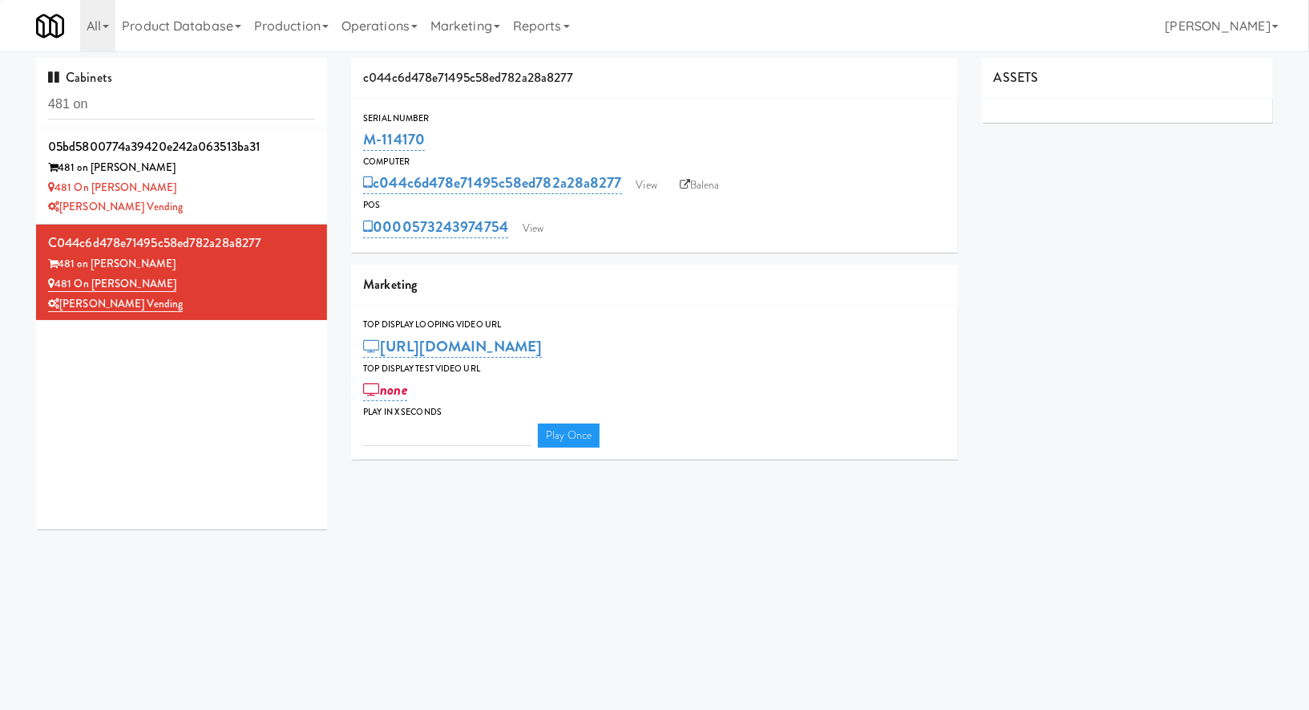
type input "3"
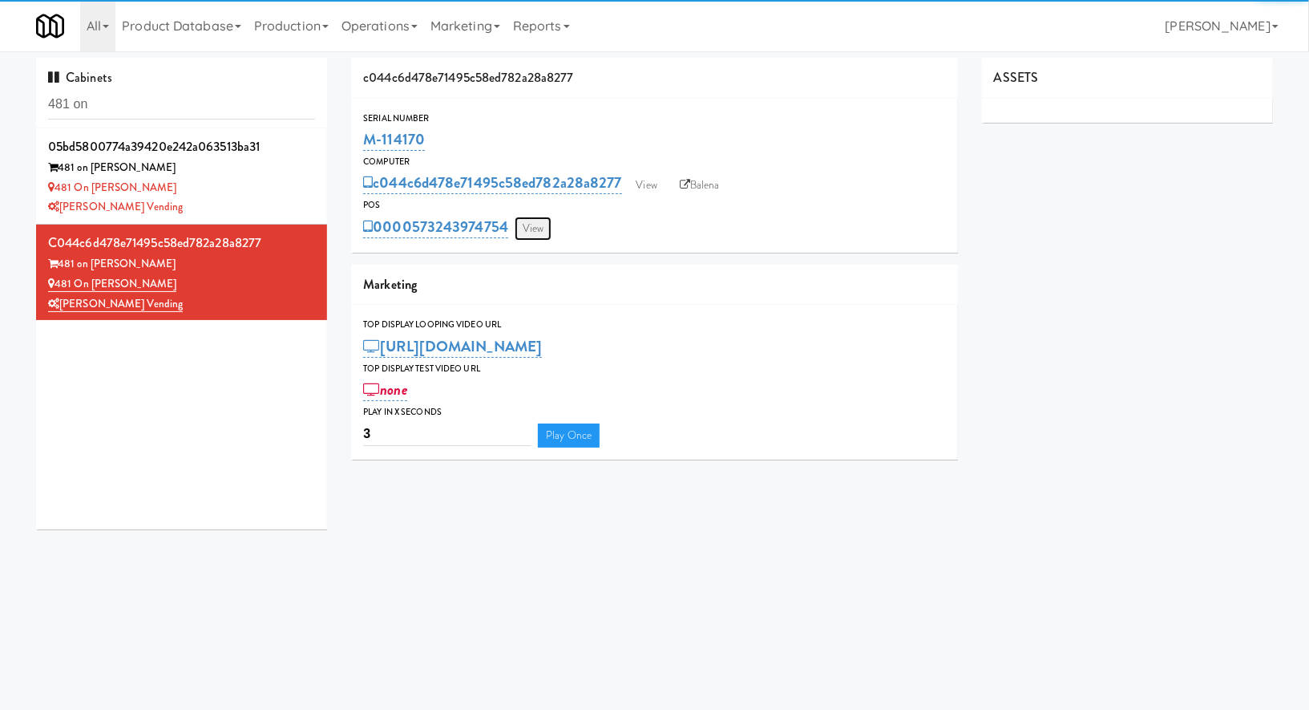
click at [532, 229] on link "View" at bounding box center [533, 229] width 37 height 24
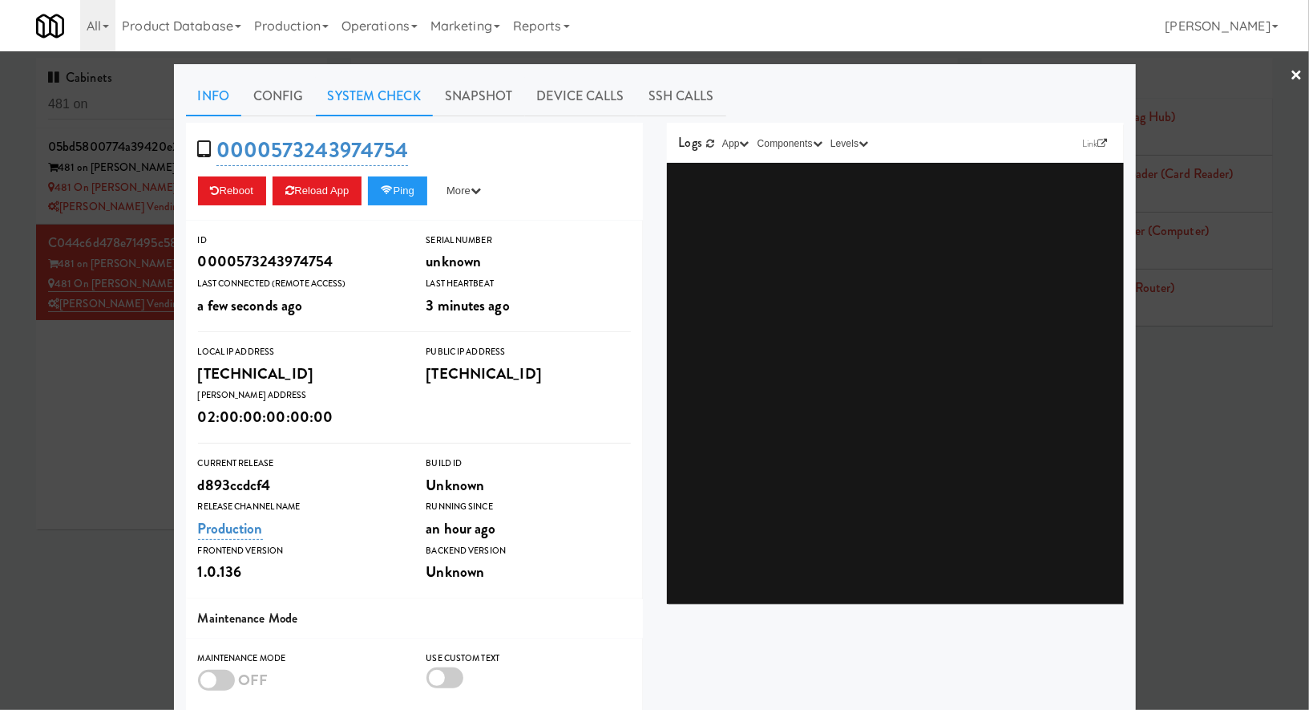
click at [401, 106] on link "System Check" at bounding box center [374, 96] width 117 height 40
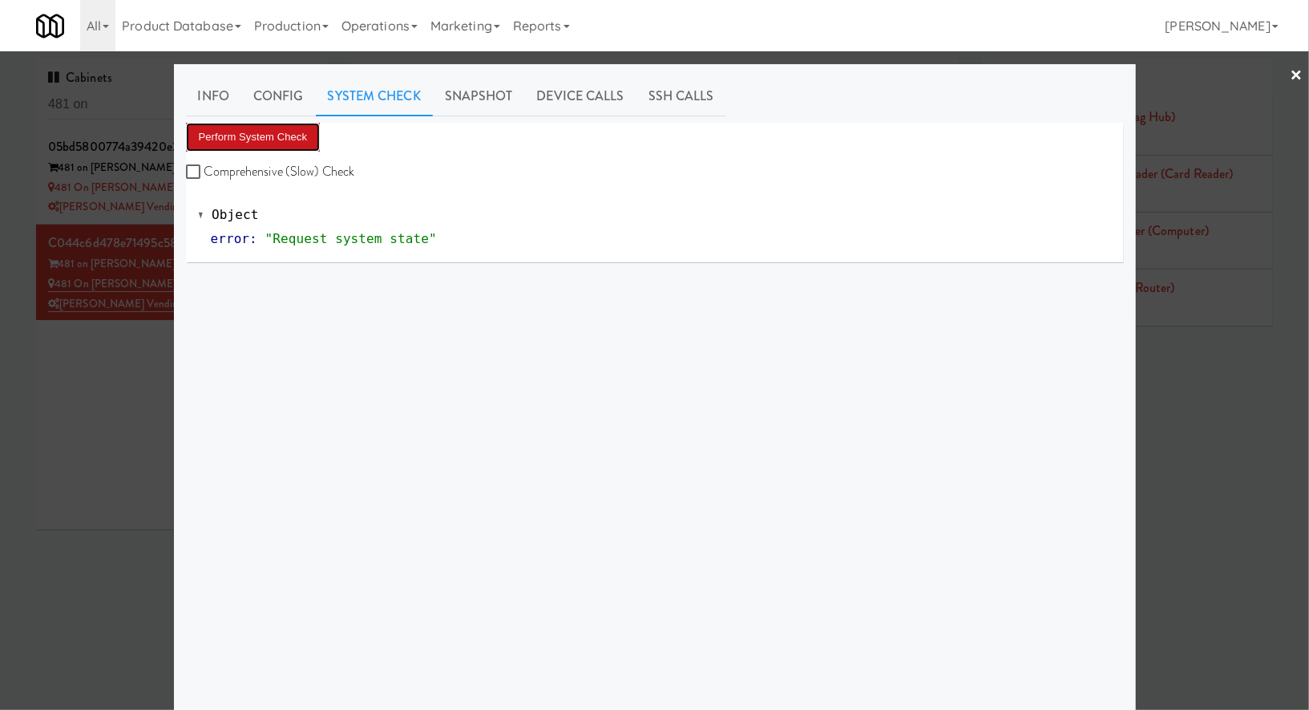
click at [301, 143] on button "Perform System Check" at bounding box center [253, 137] width 135 height 29
click at [140, 105] on div at bounding box center [654, 355] width 1309 height 710
click at [140, 105] on input "481 on" at bounding box center [181, 105] width 267 height 30
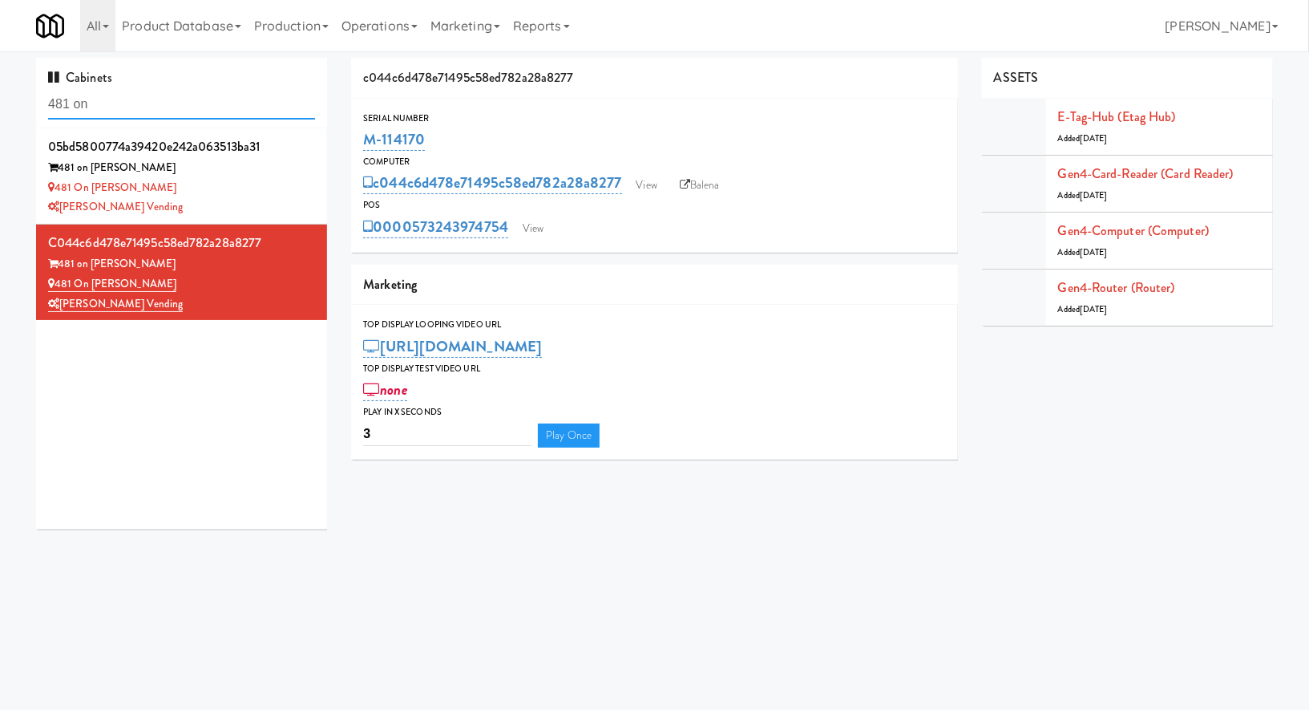
click at [140, 105] on input "481 on" at bounding box center [181, 105] width 267 height 30
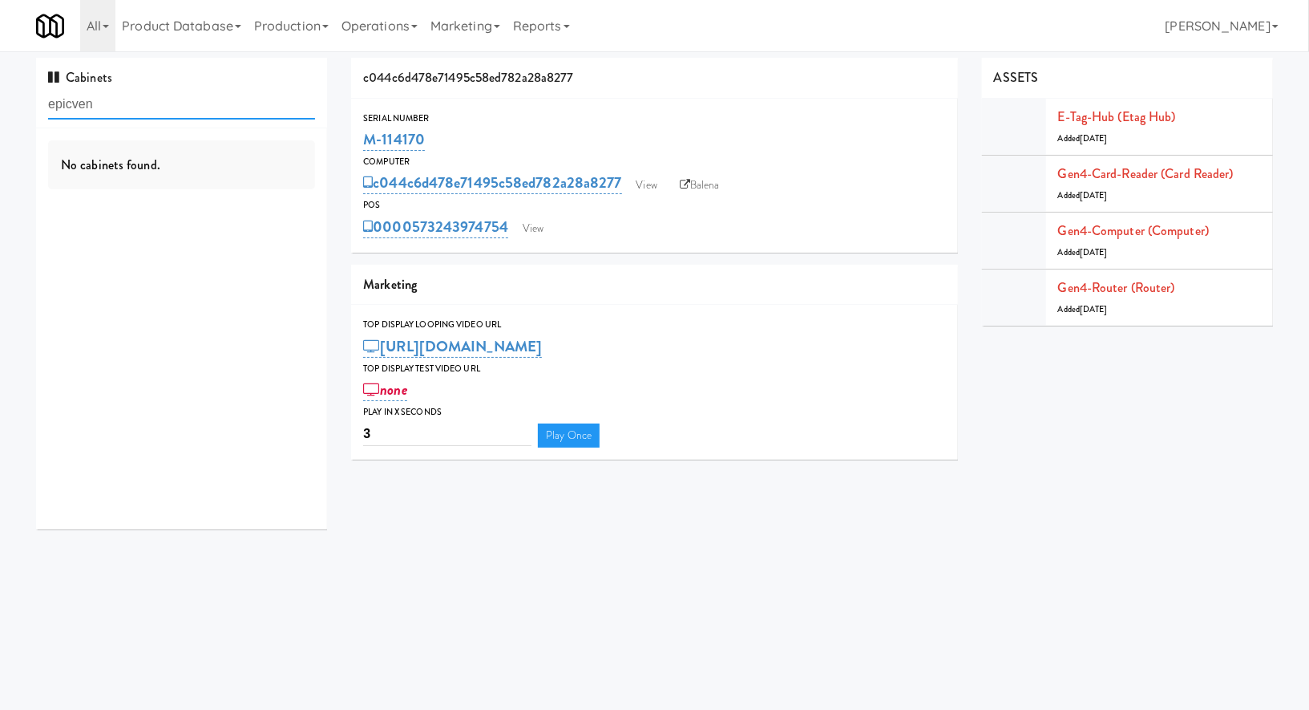
click at [72, 104] on input "epicven" at bounding box center [181, 105] width 267 height 30
type input "epic ven"
click at [236, 193] on div "Dirty Red Automotive Cooler" at bounding box center [181, 188] width 267 height 20
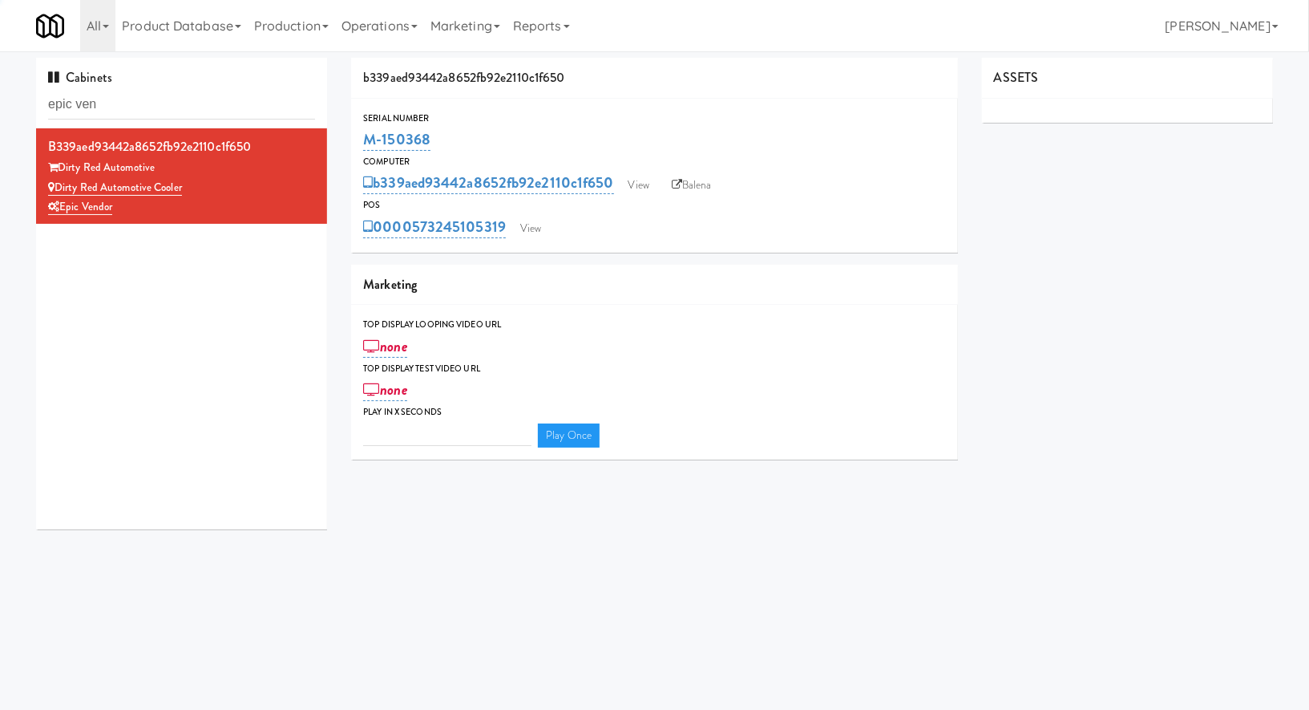
type input "3"
click at [527, 238] on link "View" at bounding box center [530, 229] width 37 height 24
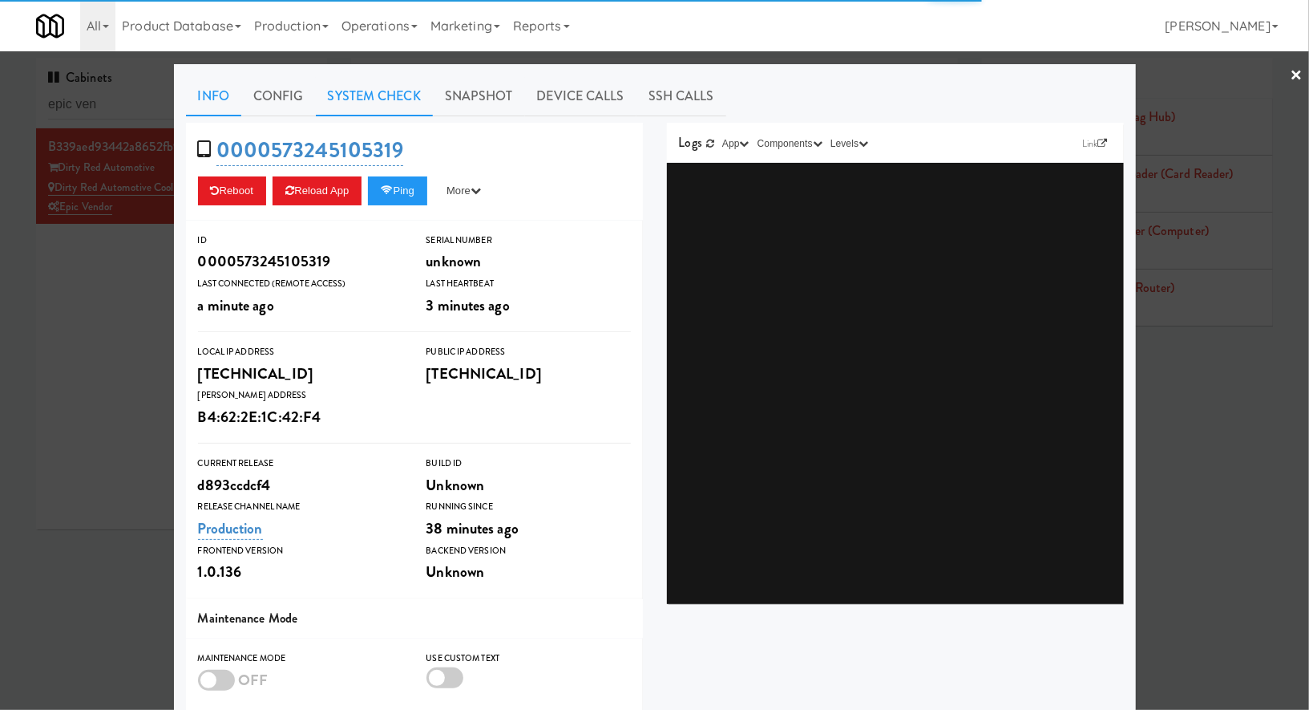
click at [390, 90] on link "System Check" at bounding box center [374, 96] width 117 height 40
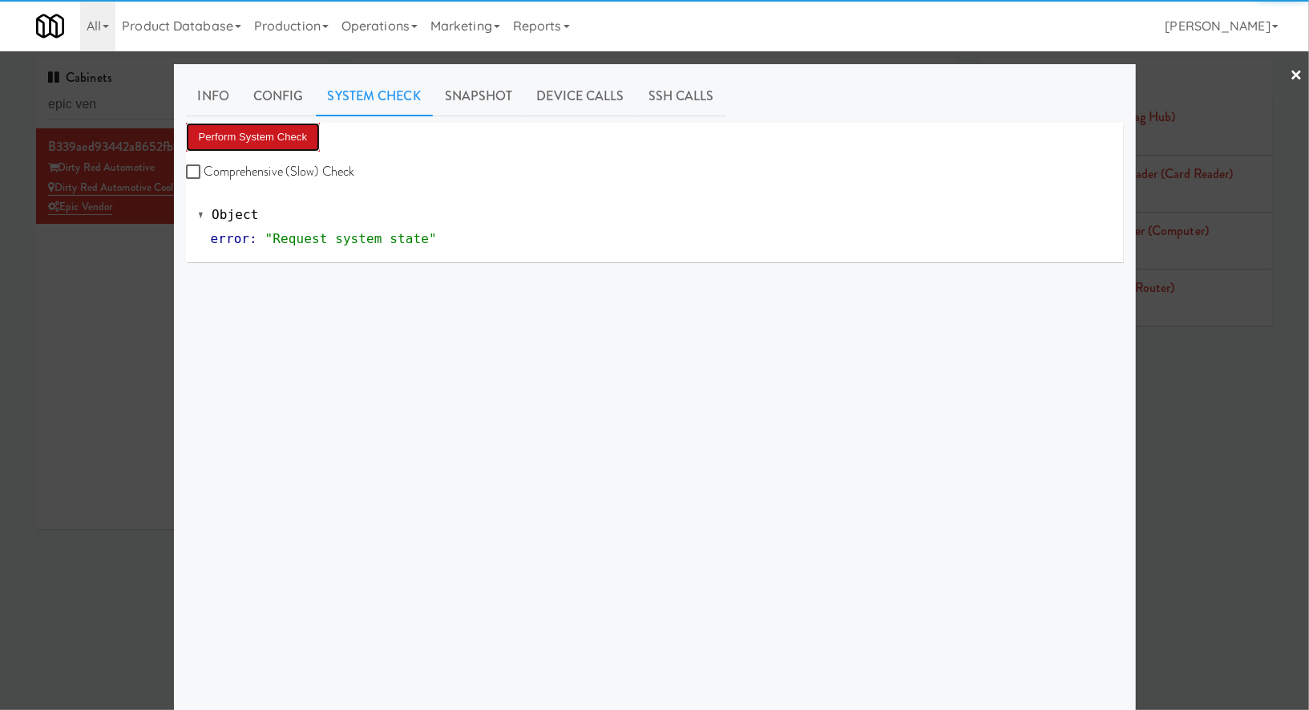
click at [290, 135] on button "Perform System Check" at bounding box center [253, 137] width 135 height 29
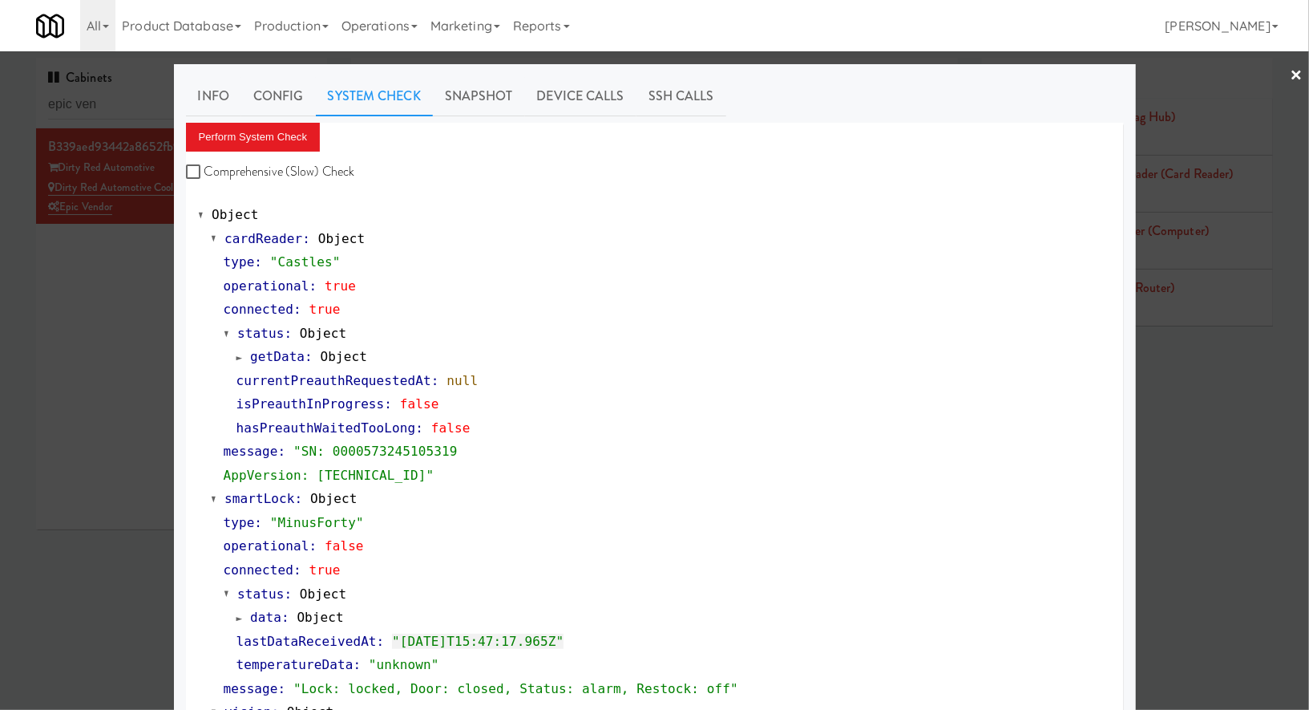
click at [137, 233] on div at bounding box center [654, 355] width 1309 height 710
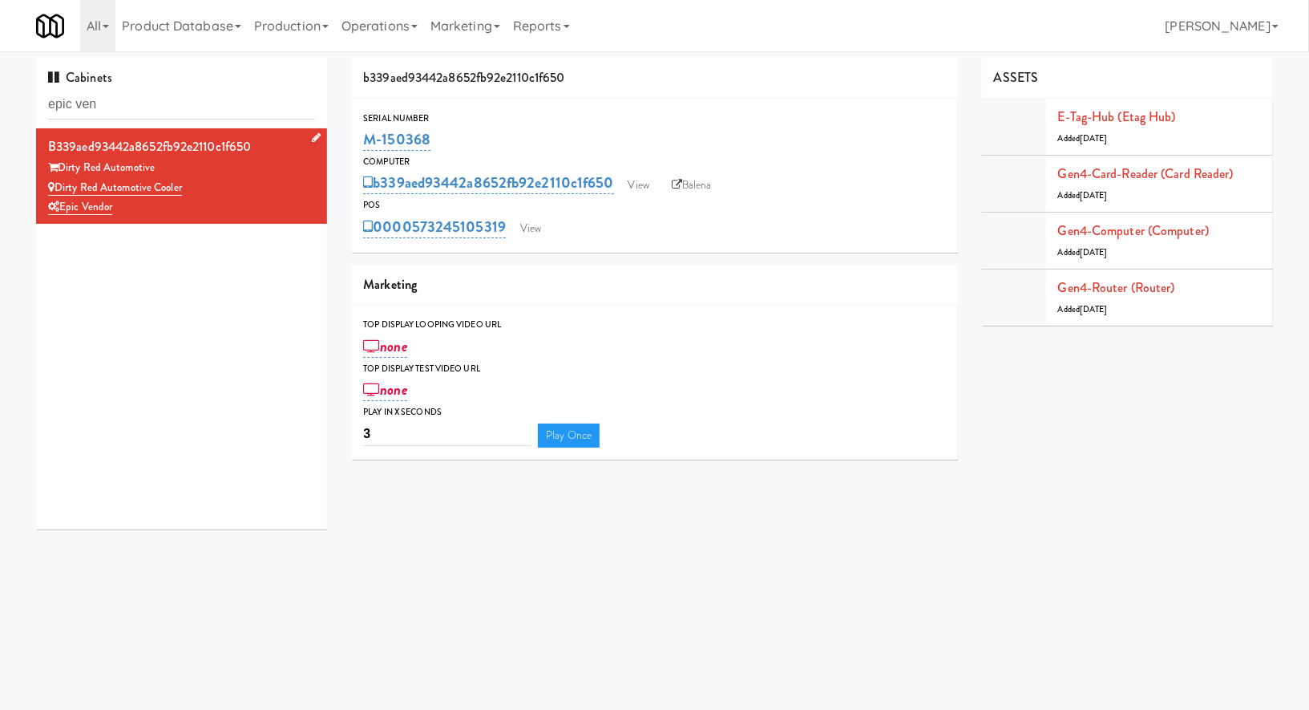
drag, startPoint x: 208, startPoint y: 182, endPoint x: 59, endPoint y: 185, distance: 150.0
click at [59, 185] on div "Dirty Red Automotive Cooler" at bounding box center [181, 188] width 267 height 20
copy link "Dirty Red Automotive Cooler"
click at [535, 229] on link "View" at bounding box center [530, 229] width 37 height 24
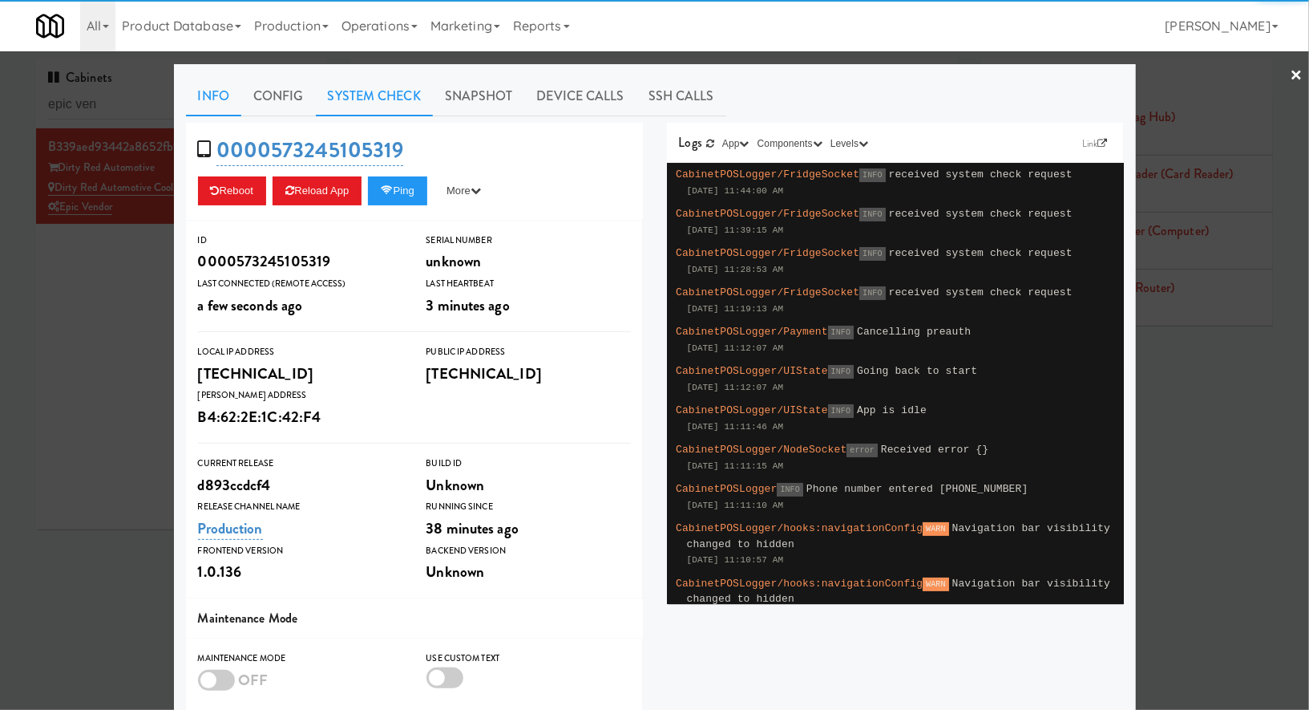
click at [385, 109] on link "System Check" at bounding box center [374, 96] width 117 height 40
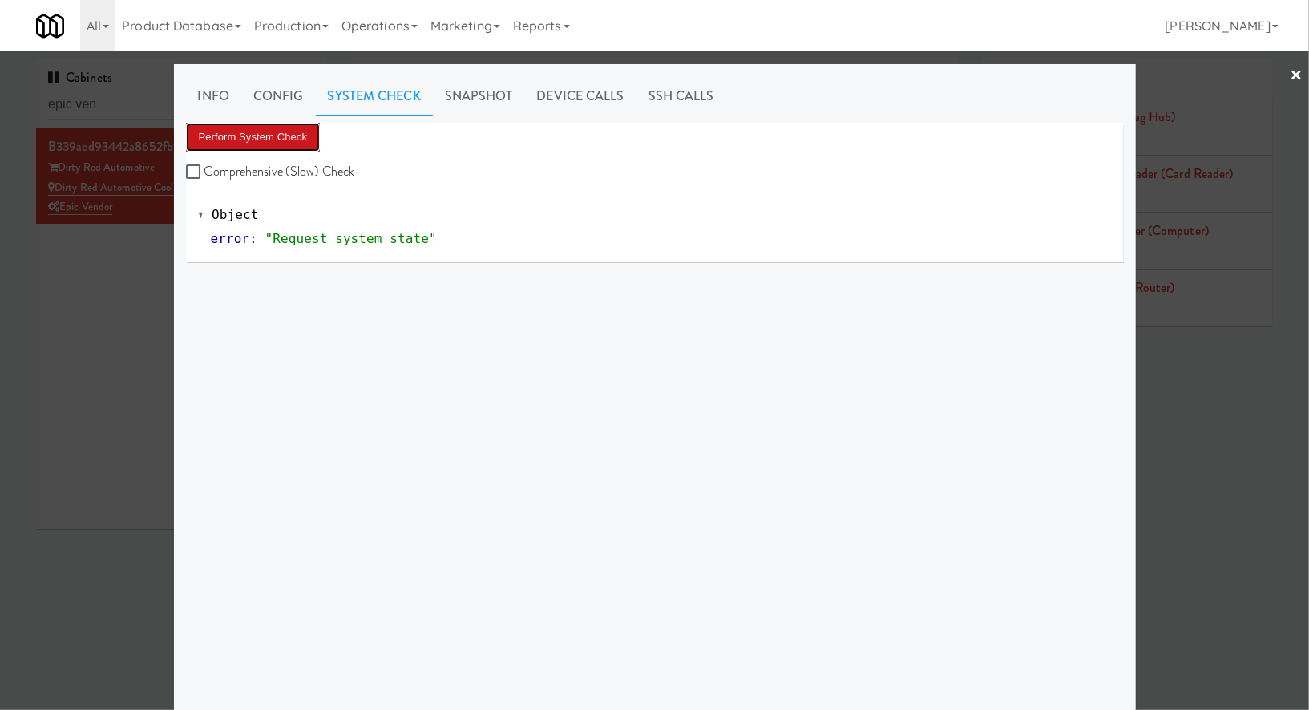
click at [274, 131] on button "Perform System Check" at bounding box center [253, 137] width 135 height 29
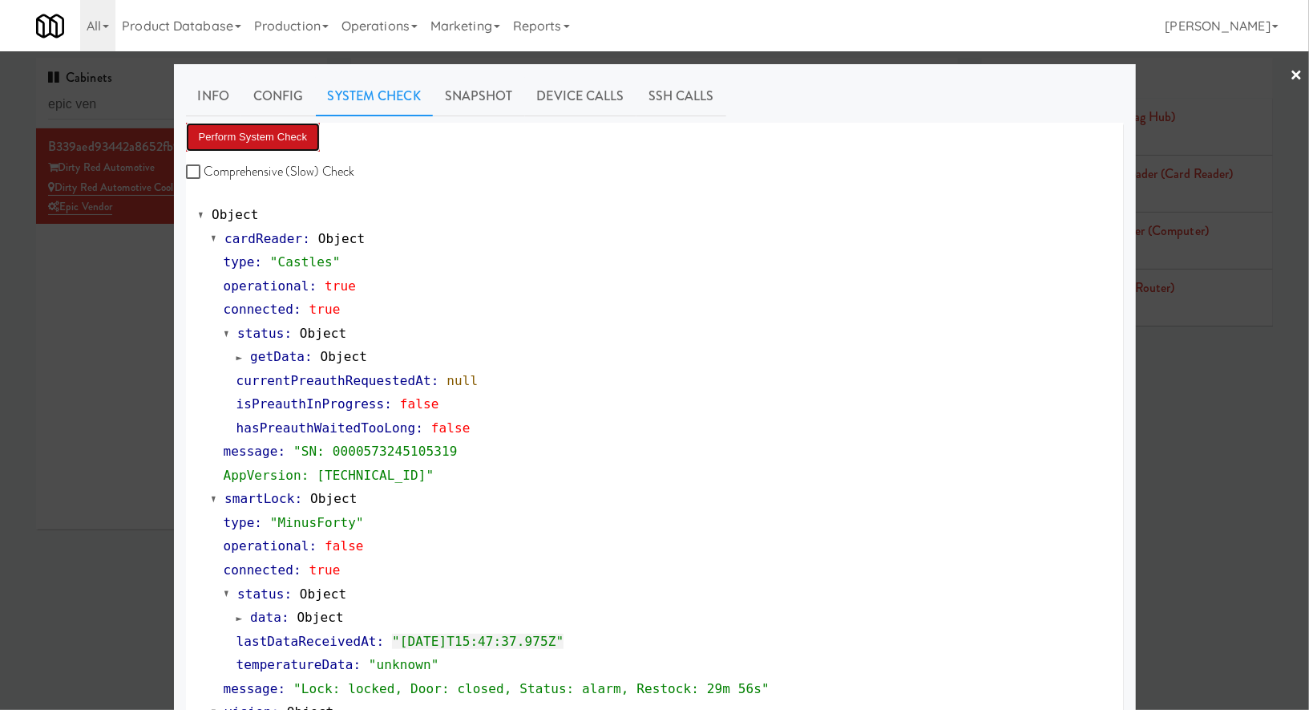
click at [274, 131] on button "Perform System Check" at bounding box center [253, 137] width 135 height 29
click at [505, 99] on link "Snapshot" at bounding box center [479, 96] width 92 height 40
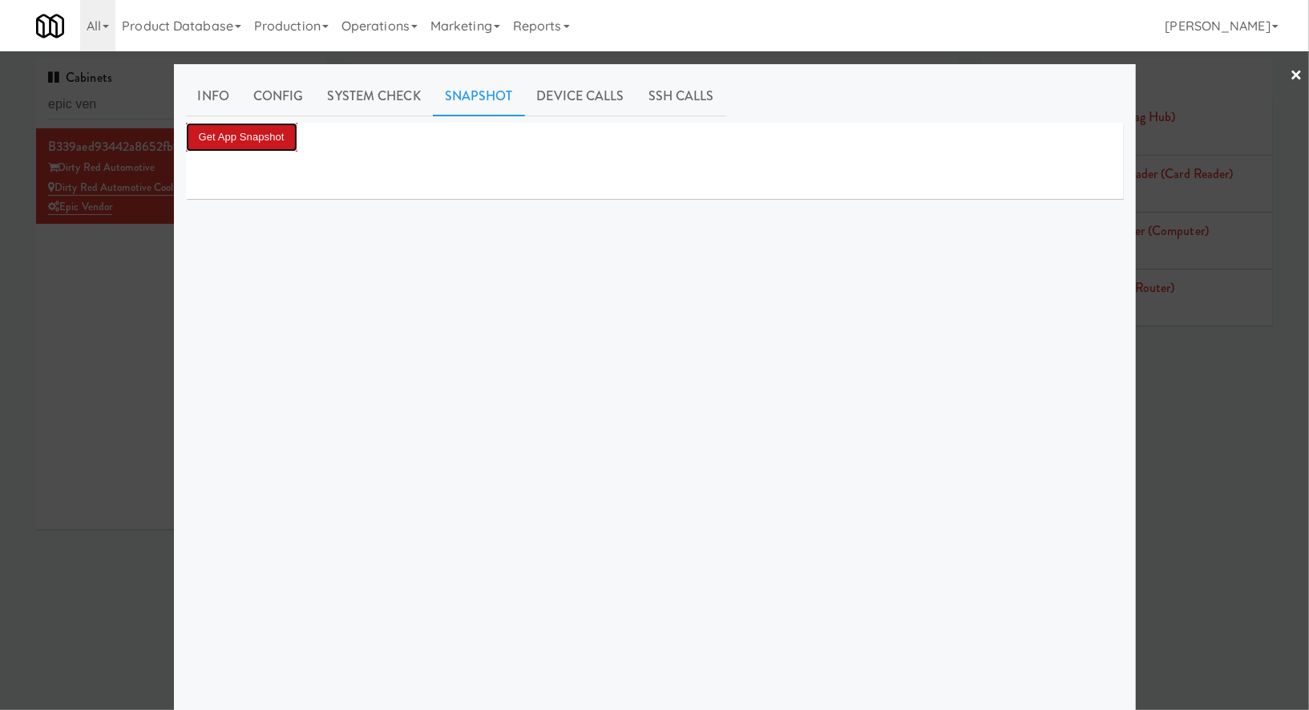
click at [281, 132] on button "Get App Snapshot" at bounding box center [241, 137] width 111 height 29
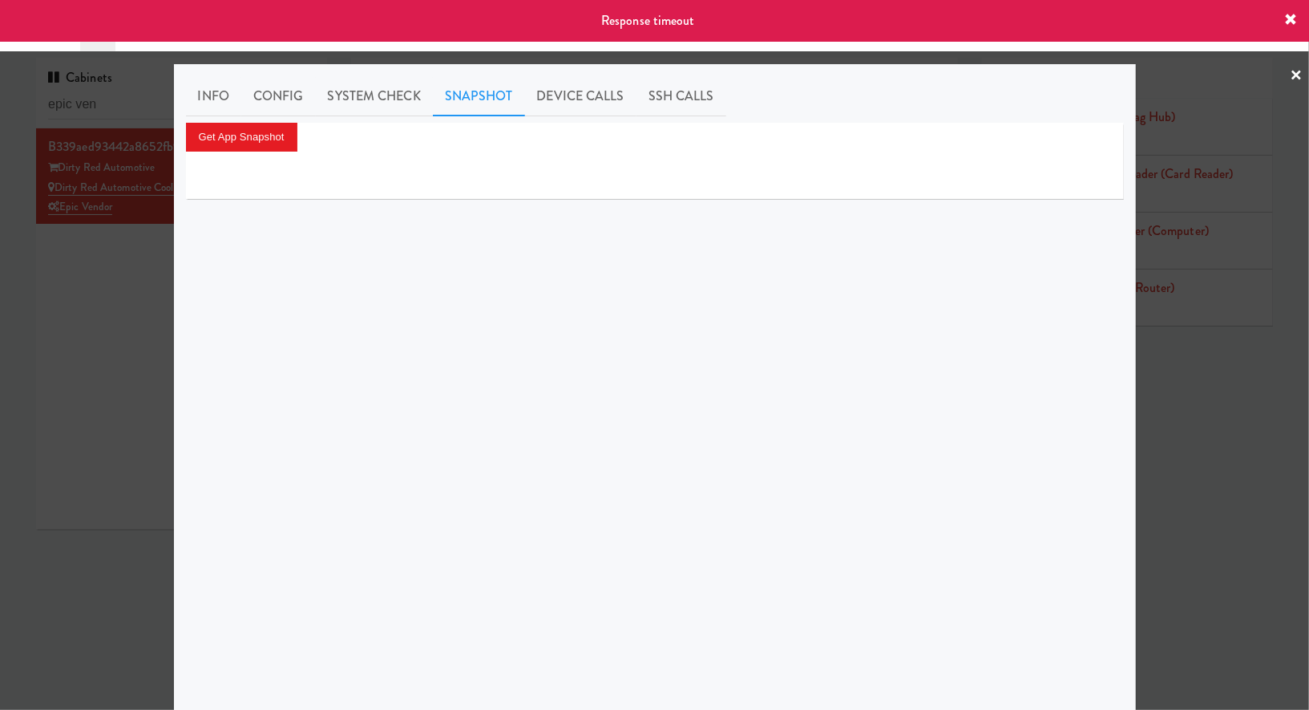
click at [93, 352] on div at bounding box center [654, 355] width 1309 height 710
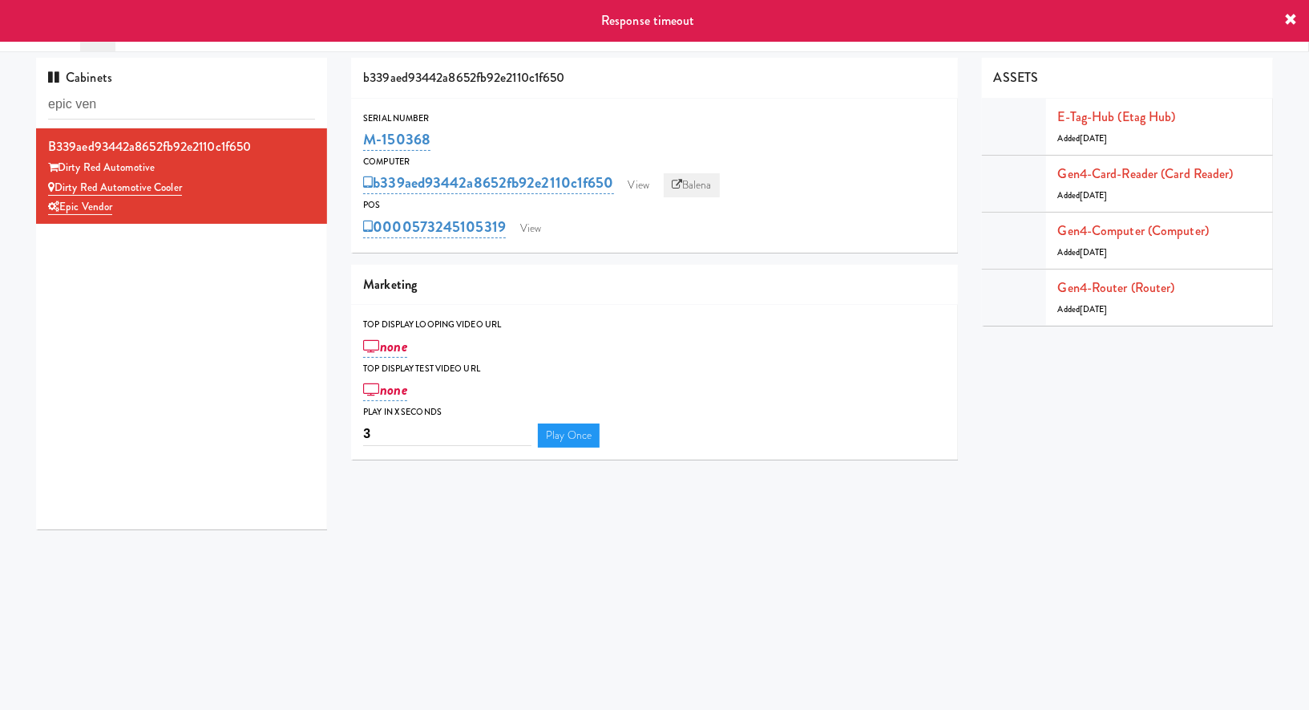
click at [676, 184] on icon at bounding box center [677, 185] width 10 height 10
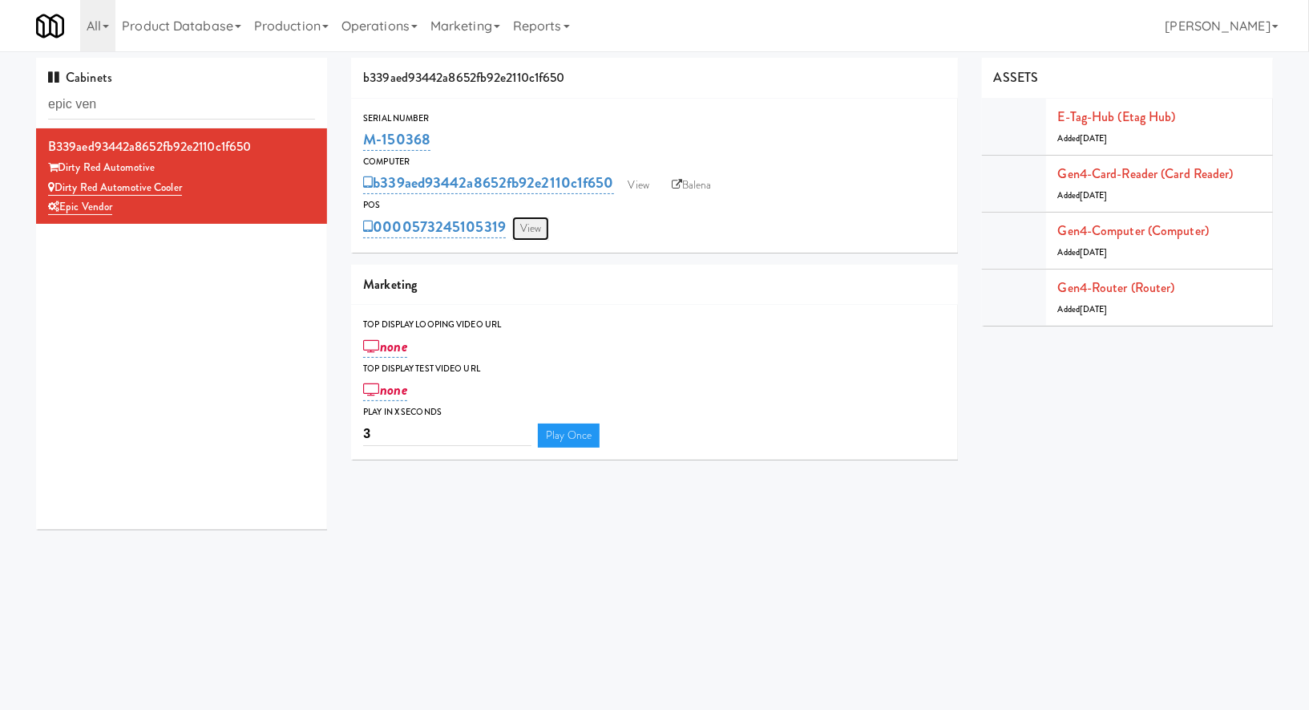
click at [524, 235] on link "View" at bounding box center [530, 229] width 37 height 24
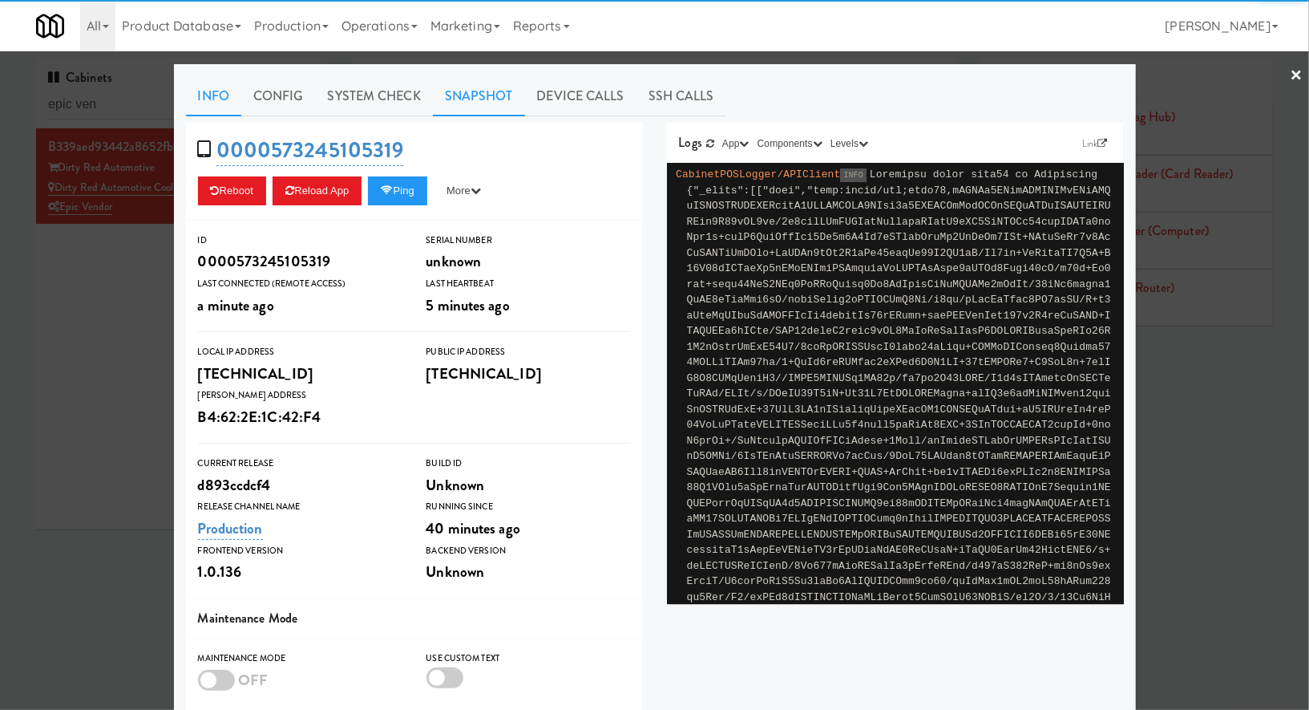
click at [508, 94] on link "Snapshot" at bounding box center [479, 96] width 92 height 40
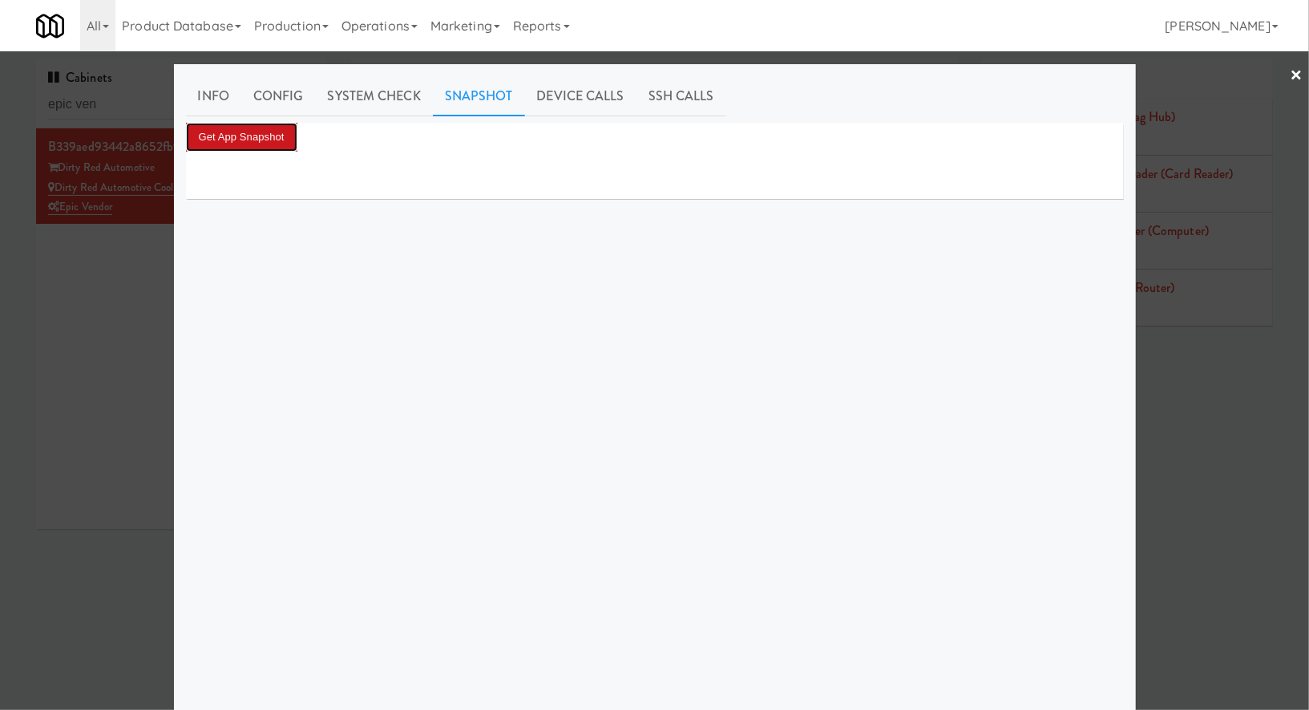
click at [281, 138] on button "Get App Snapshot" at bounding box center [241, 137] width 111 height 29
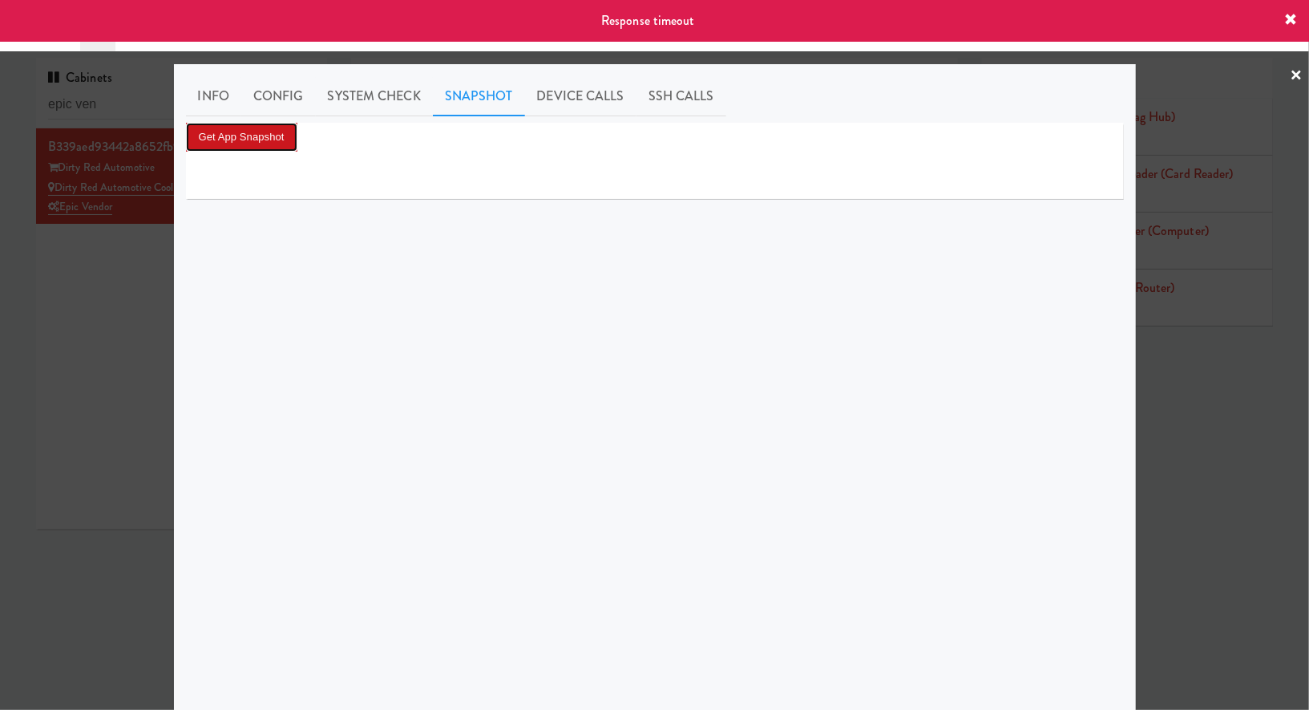
click at [256, 145] on button "Get App Snapshot" at bounding box center [241, 137] width 111 height 29
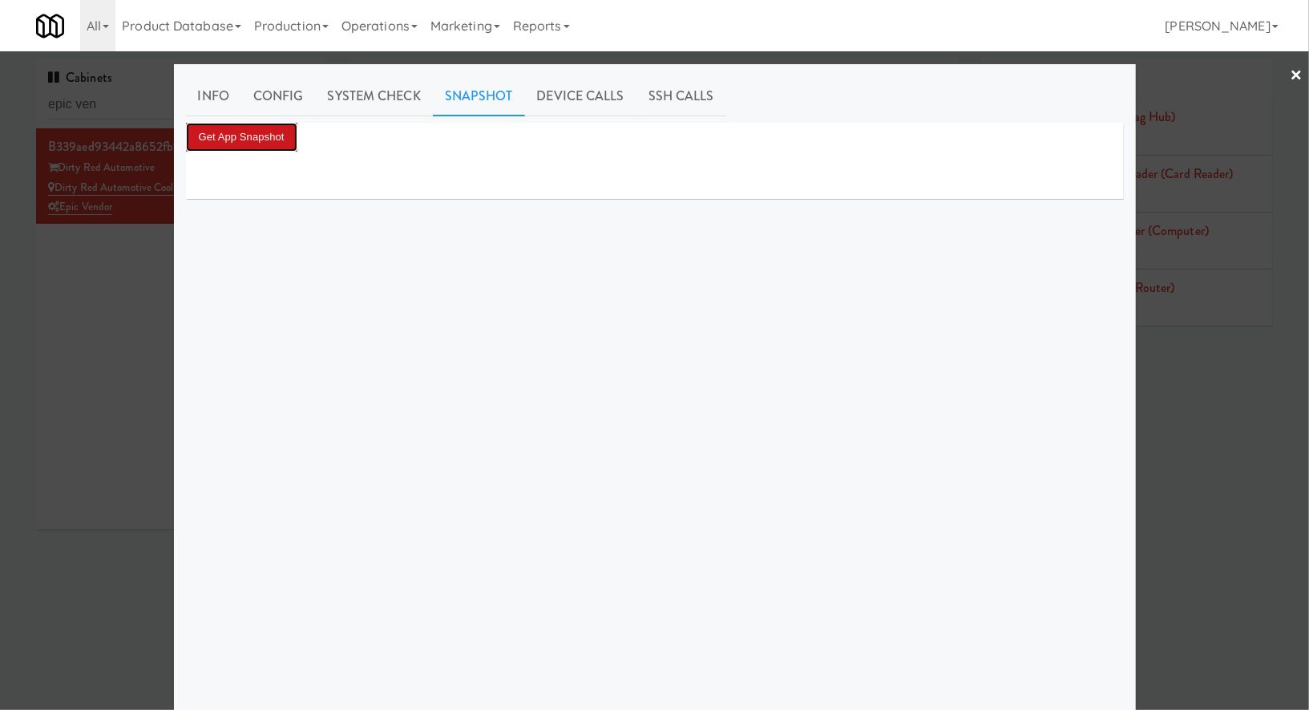
click at [269, 148] on button "Get App Snapshot" at bounding box center [241, 137] width 111 height 29
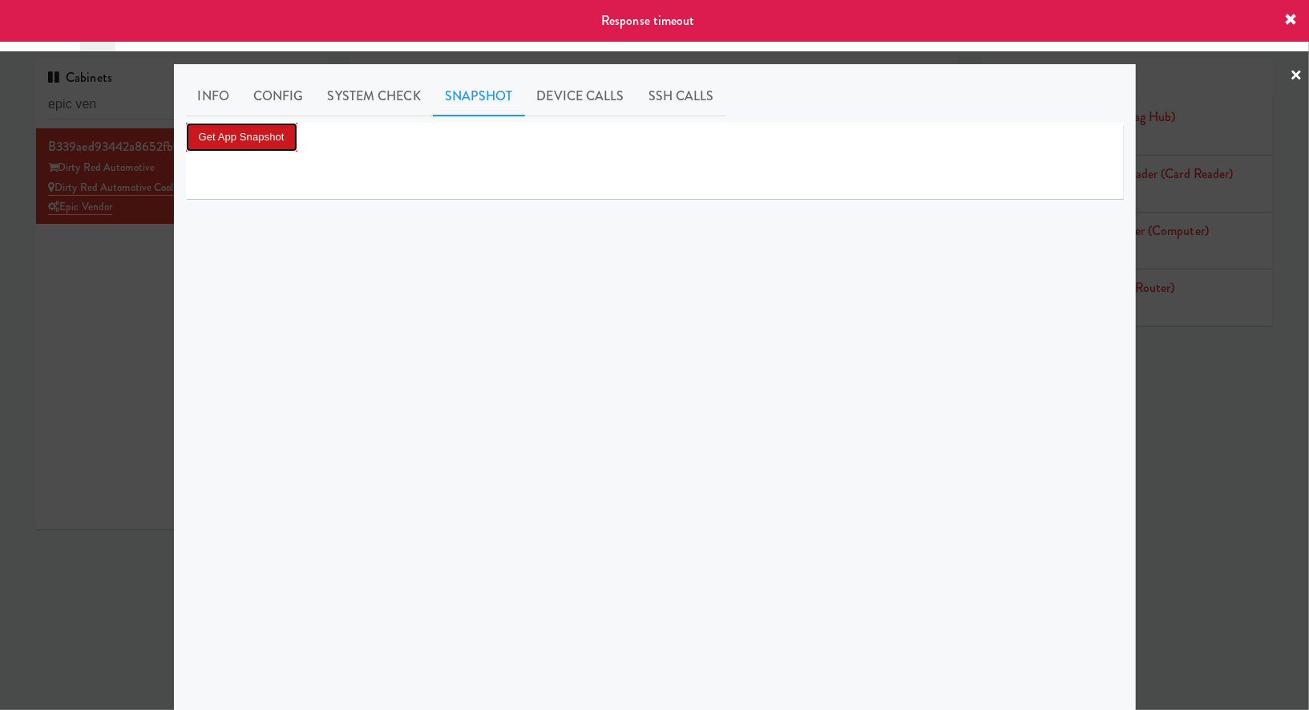
click at [213, 135] on button "Get App Snapshot" at bounding box center [241, 137] width 111 height 29
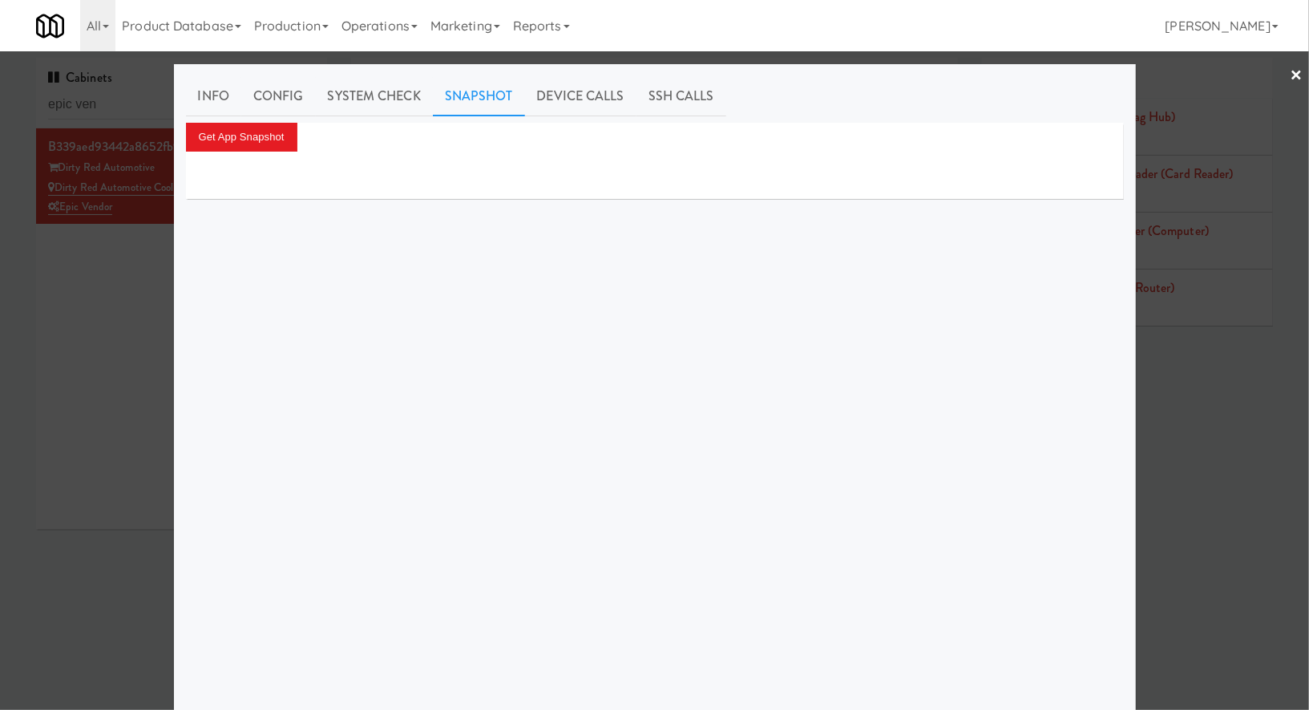
click at [144, 270] on div at bounding box center [654, 355] width 1309 height 710
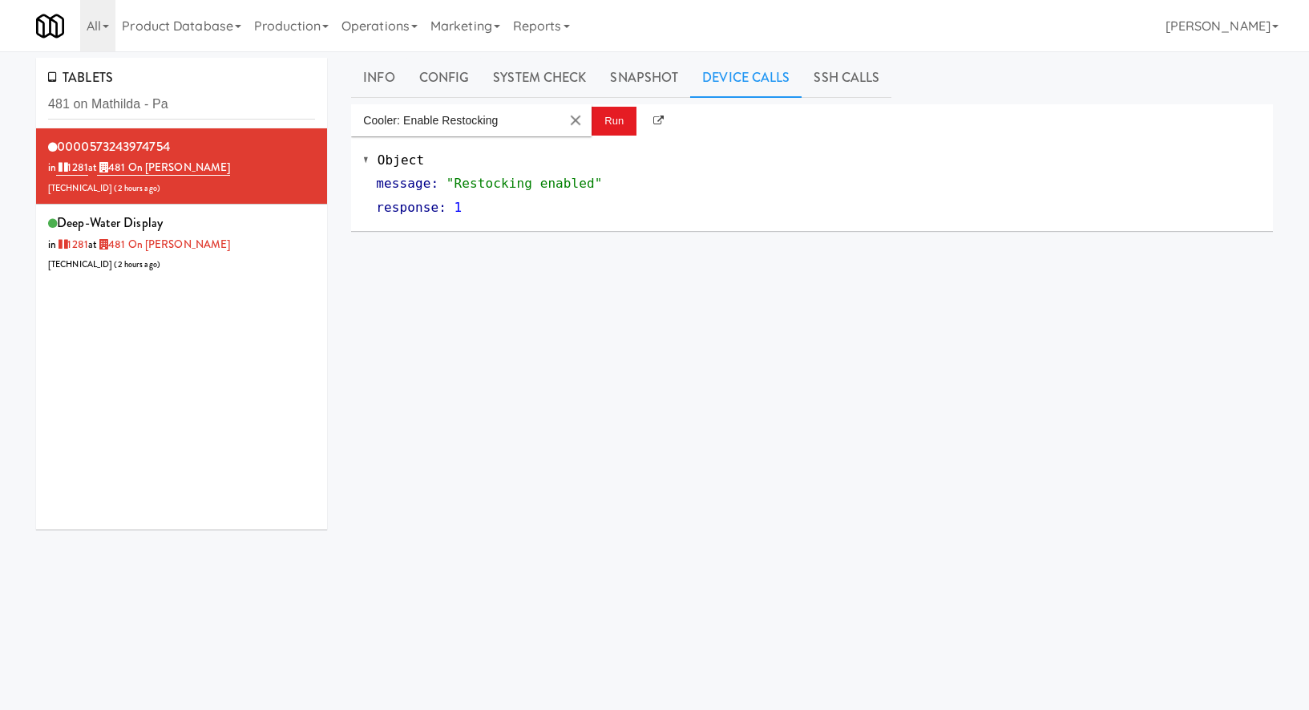
click at [133, 103] on input "481 on Mathilda - Pa" at bounding box center [181, 105] width 267 height 30
type input "Dirty Red Automotive Cooler"
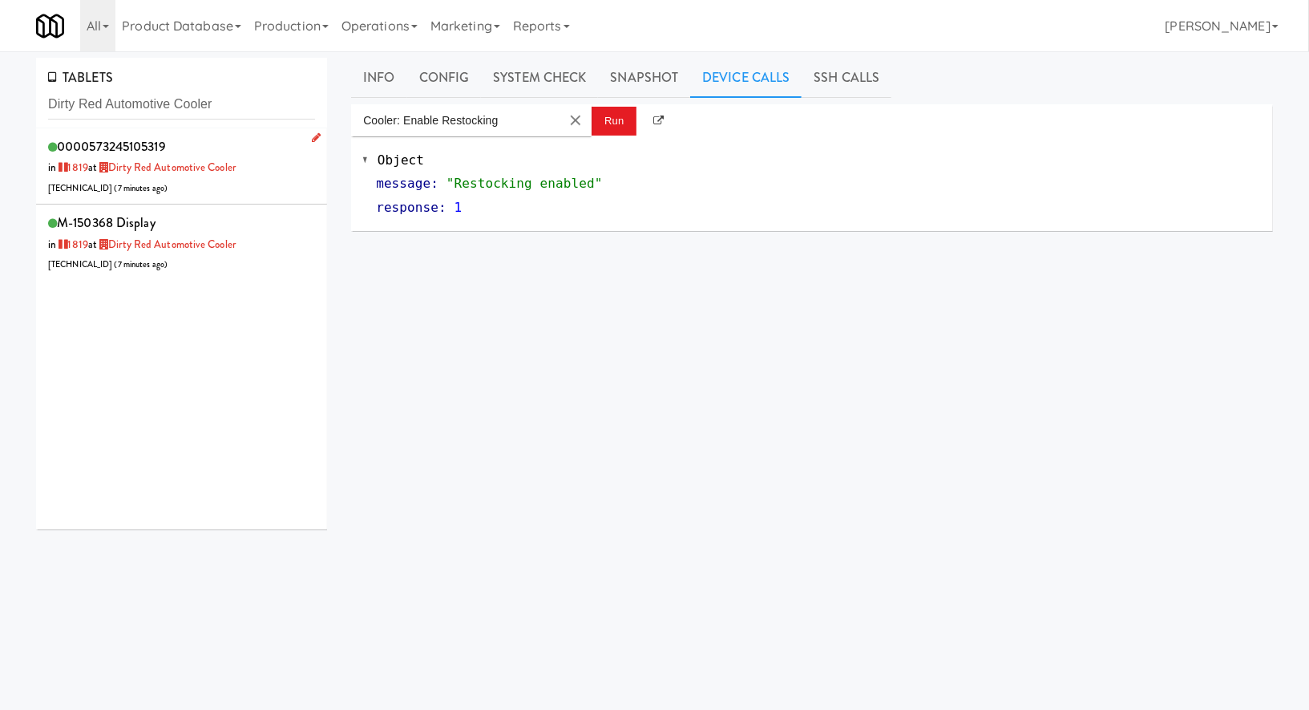
click at [248, 184] on div "0000573245105319 in 1819 at Dirty Red Automotive Cooler 206.0.69.62 ( 7 minutes…" at bounding box center [181, 166] width 267 height 63
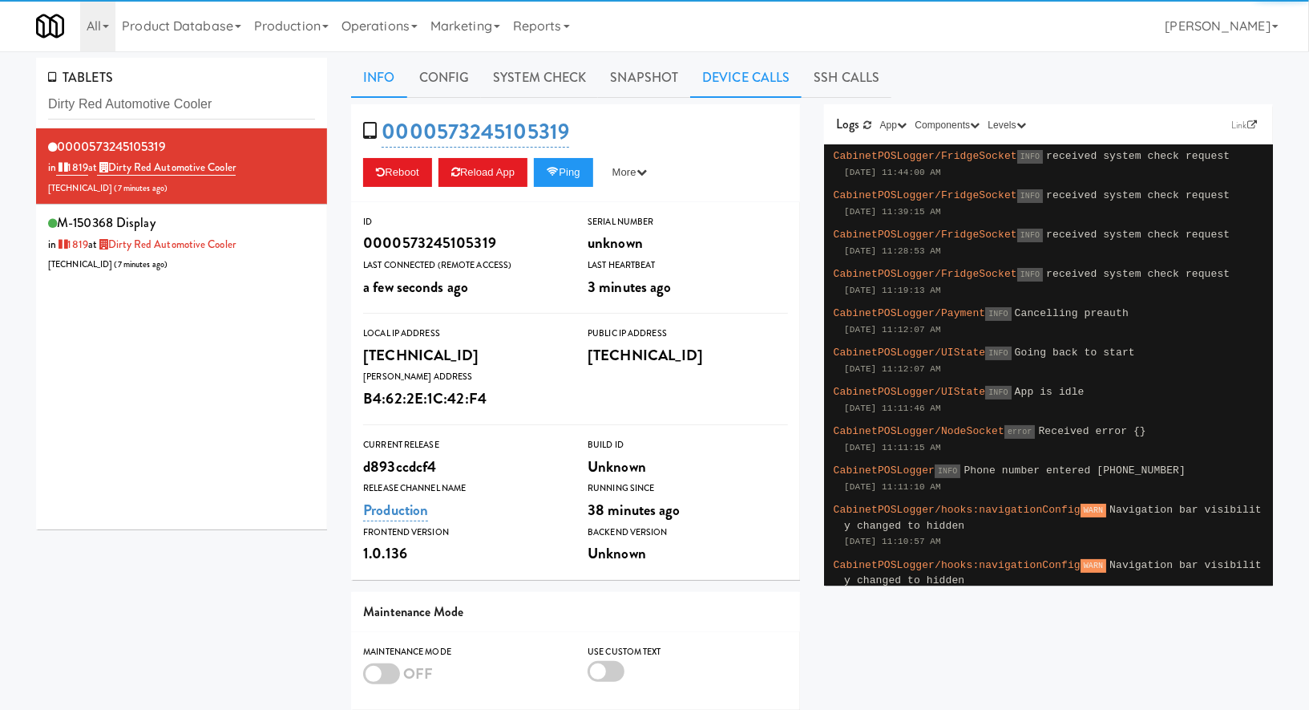
click at [742, 75] on link "Device Calls" at bounding box center [745, 78] width 111 height 40
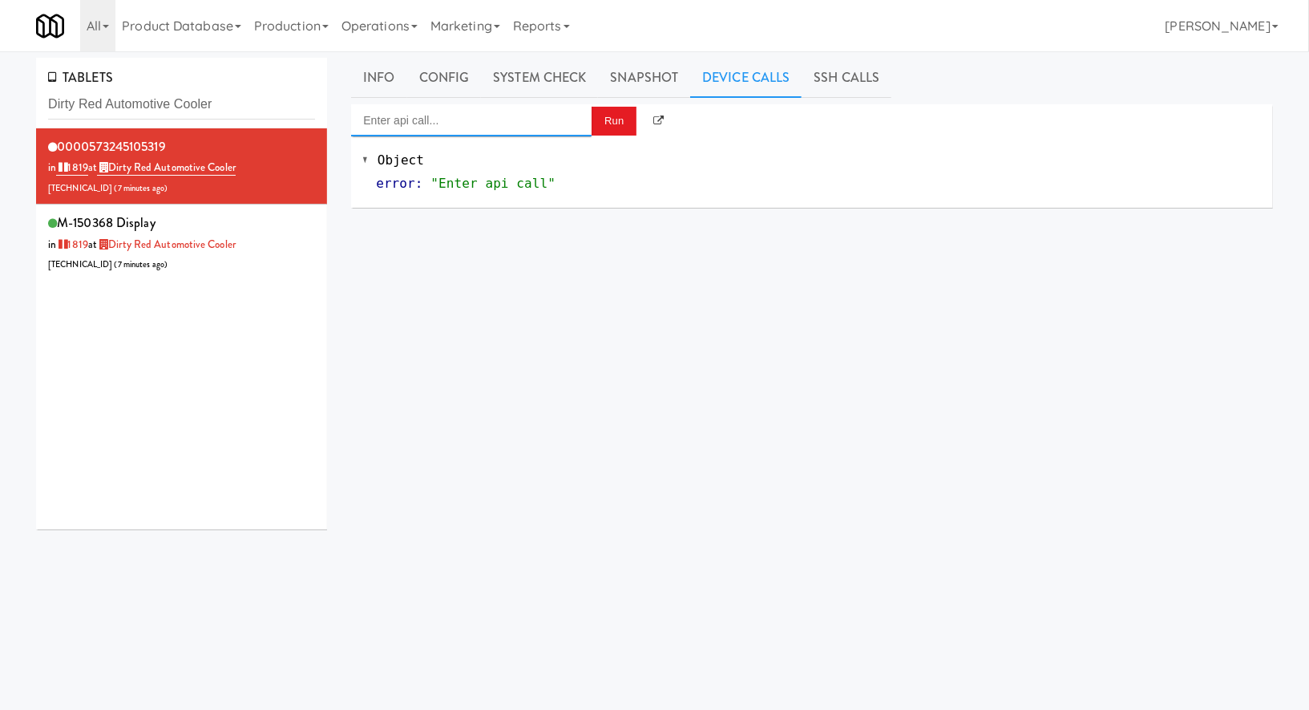
click at [563, 116] on input "Enter api call..." at bounding box center [471, 120] width 241 height 32
click at [567, 155] on div "Cooler: Enable Restocking" at bounding box center [471, 146] width 217 height 21
type input "Cooler: Enable Restocking"
click at [602, 126] on button "Run" at bounding box center [614, 121] width 45 height 29
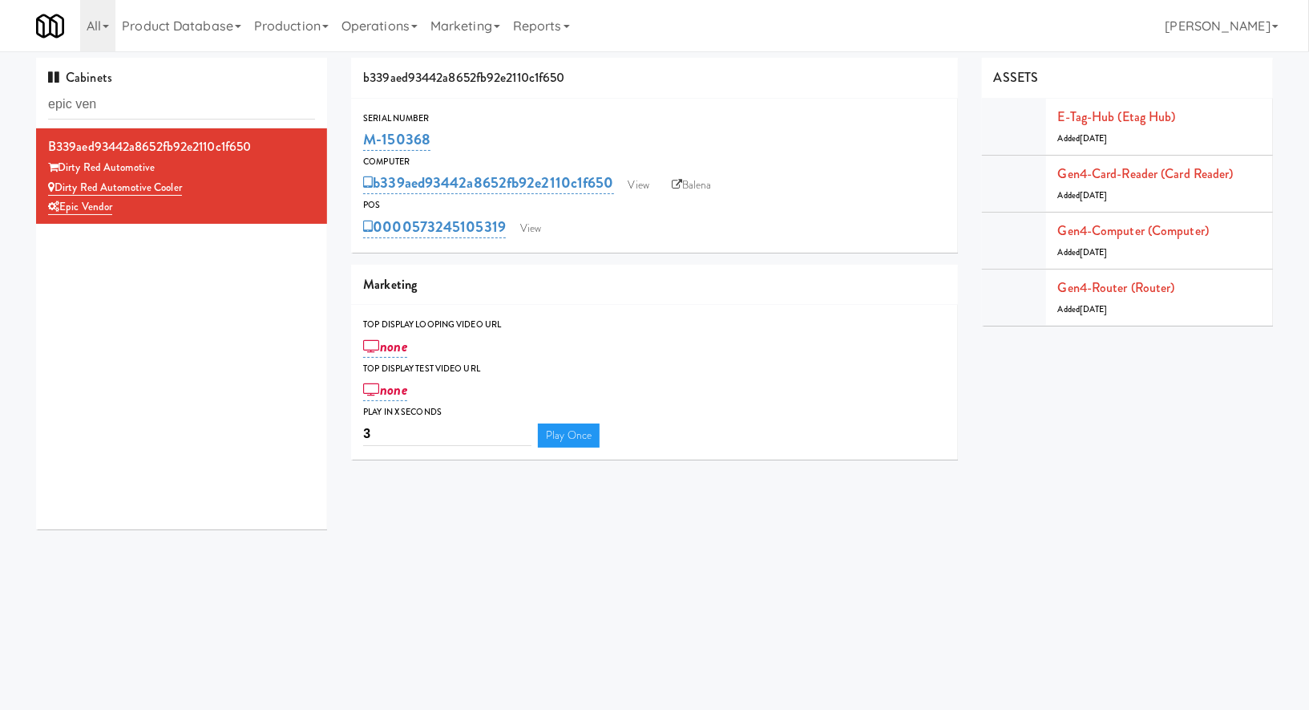
click at [88, 107] on input "epic ven" at bounding box center [181, 105] width 267 height 30
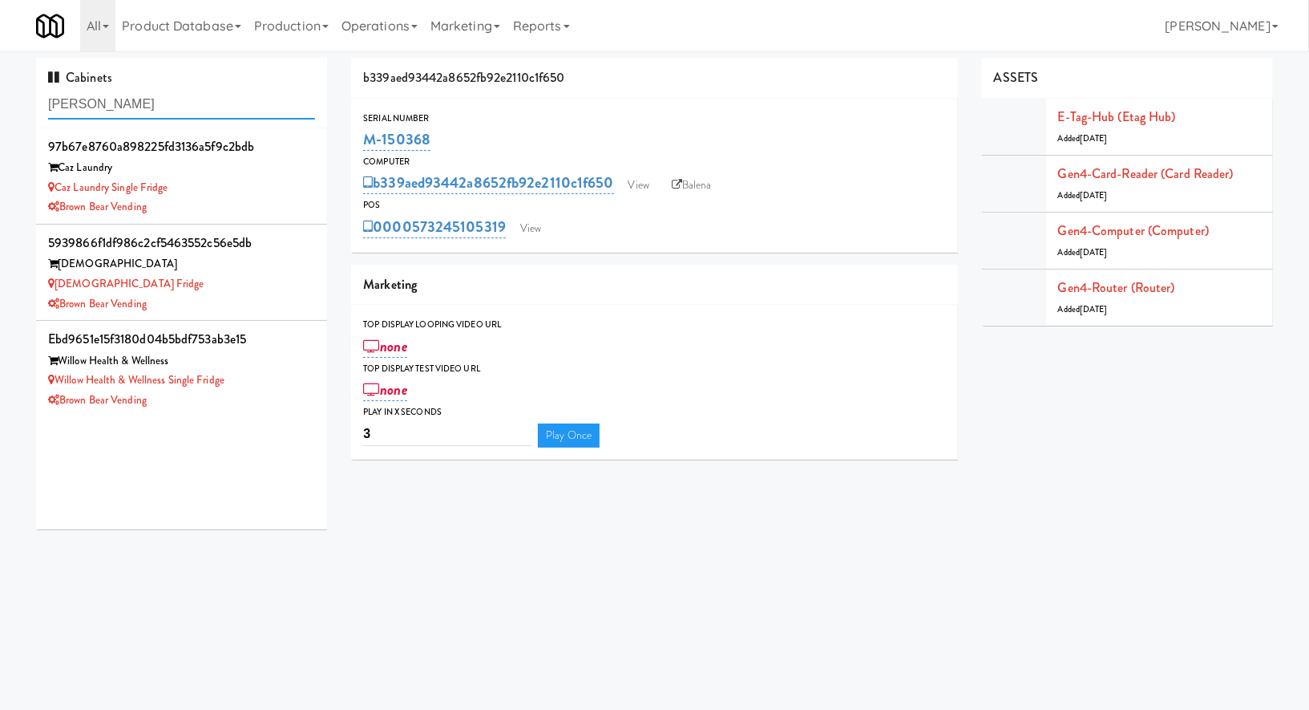
click at [178, 103] on input "[PERSON_NAME]" at bounding box center [181, 105] width 267 height 30
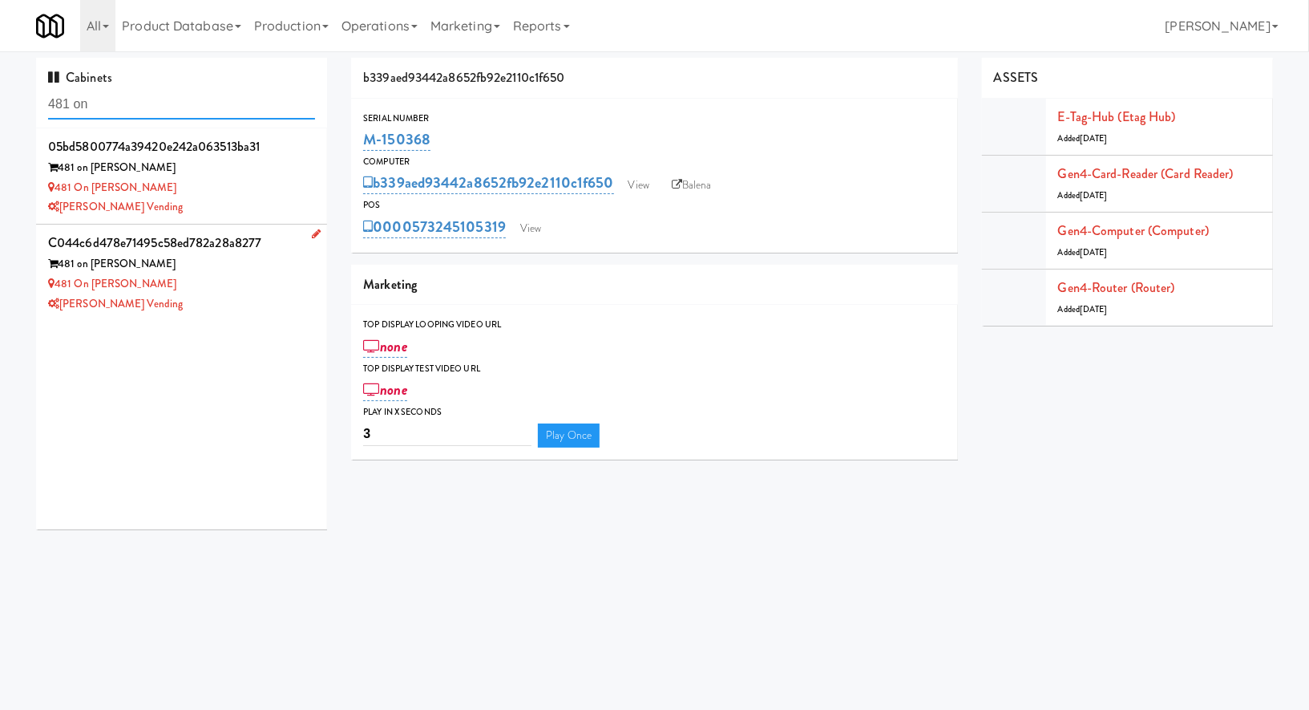
type input "481 on"
click at [223, 292] on div "481 on [PERSON_NAME]" at bounding box center [181, 284] width 267 height 20
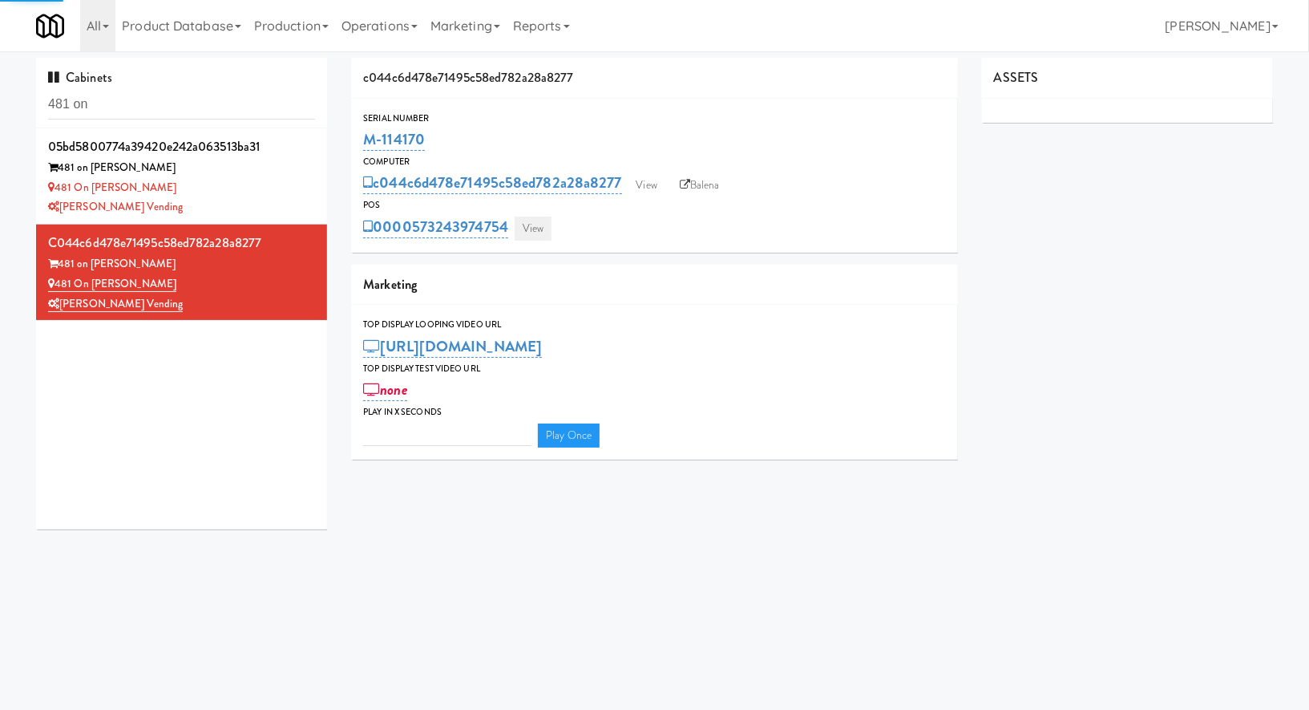
type input "3"
click at [540, 236] on link "View" at bounding box center [533, 229] width 37 height 24
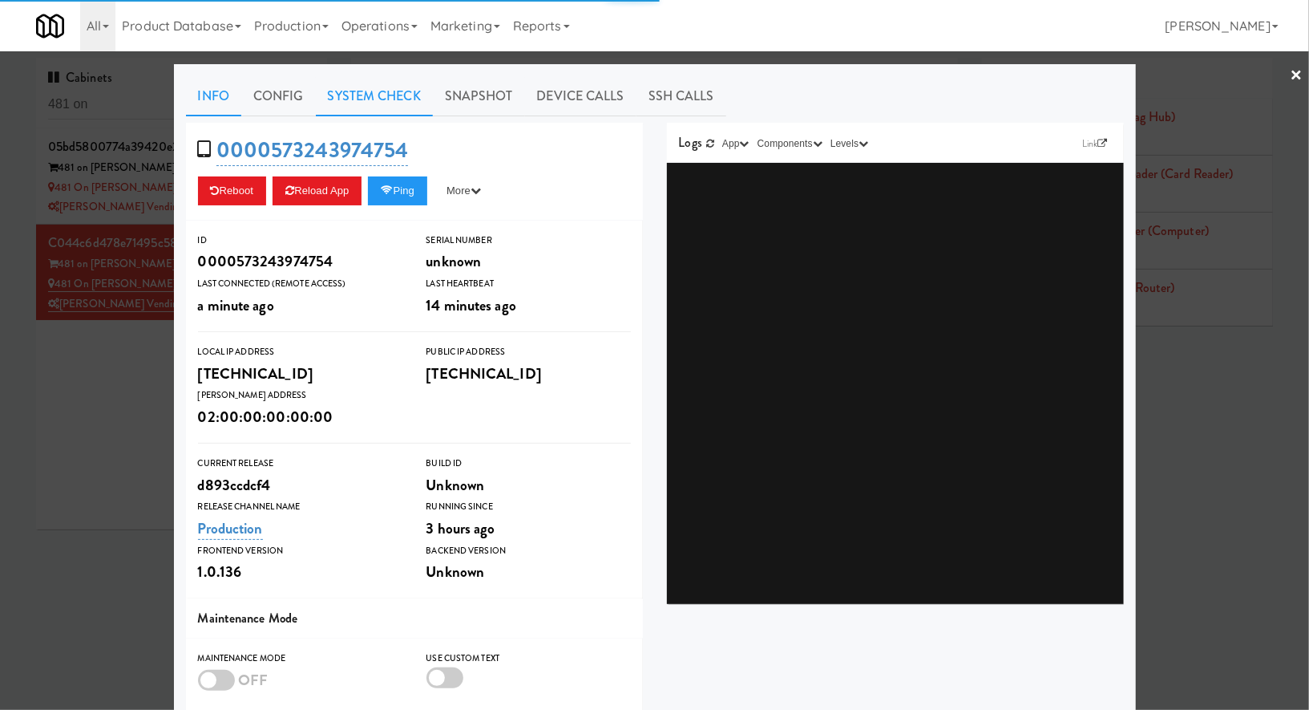
click at [405, 99] on link "System Check" at bounding box center [374, 96] width 117 height 40
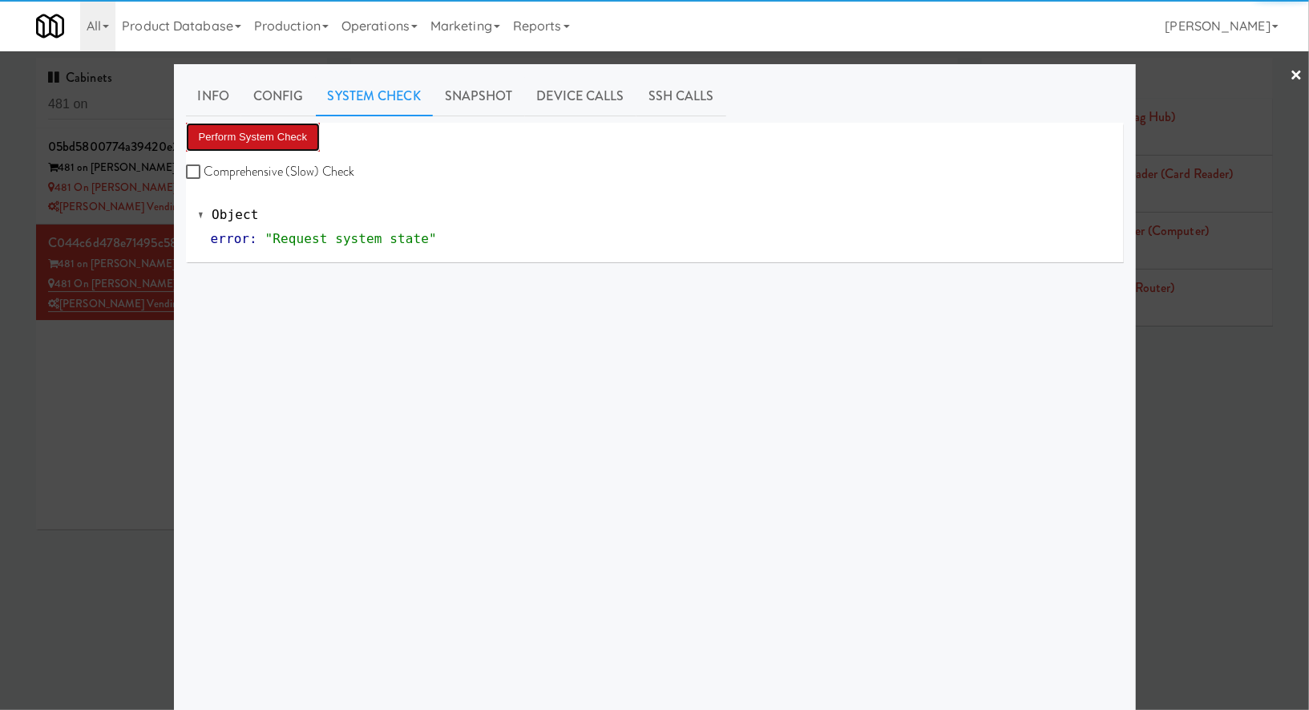
click at [291, 132] on button "Perform System Check" at bounding box center [253, 137] width 135 height 29
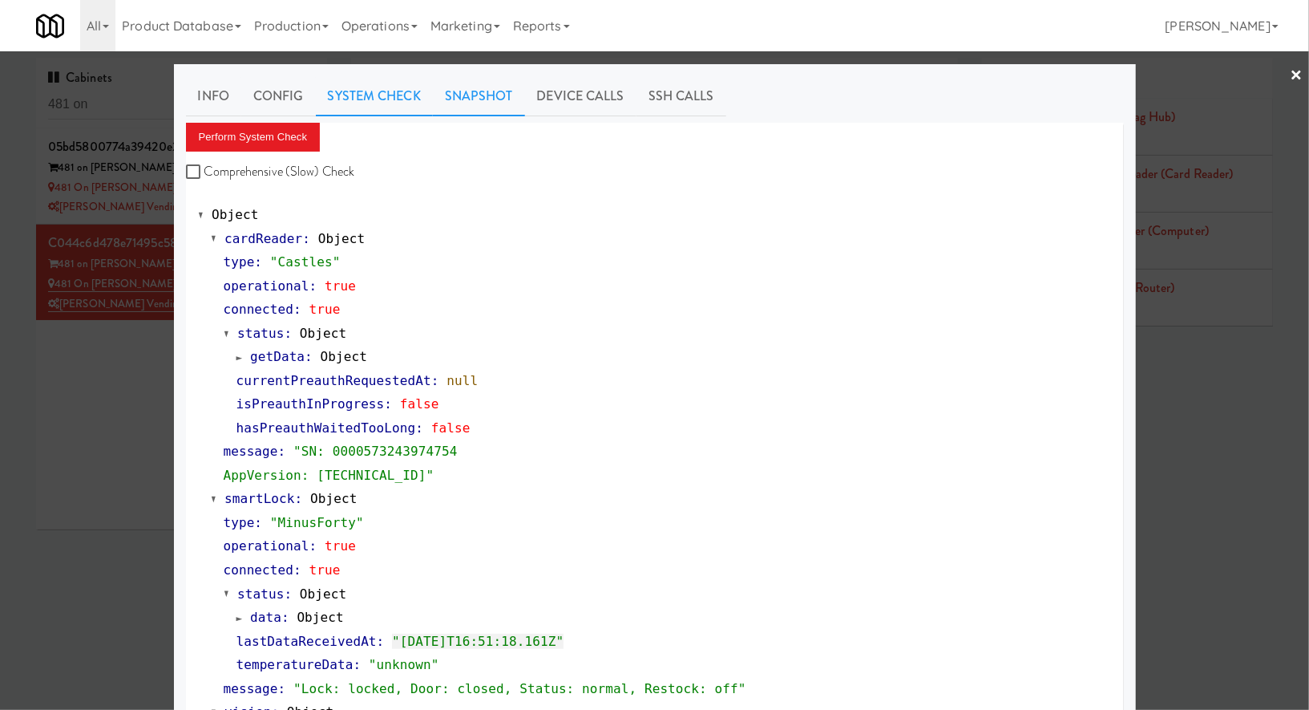
click at [472, 93] on link "Snapshot" at bounding box center [479, 96] width 92 height 40
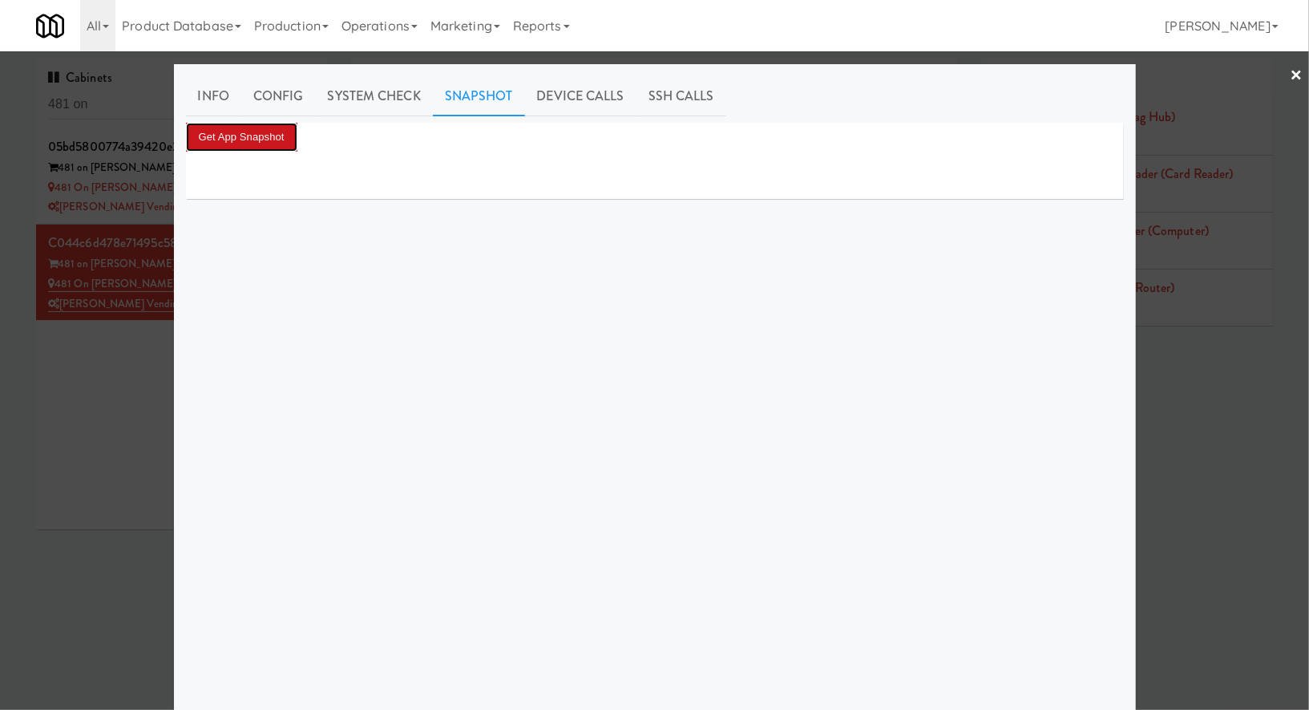
click at [285, 132] on button "Get App Snapshot" at bounding box center [241, 137] width 111 height 29
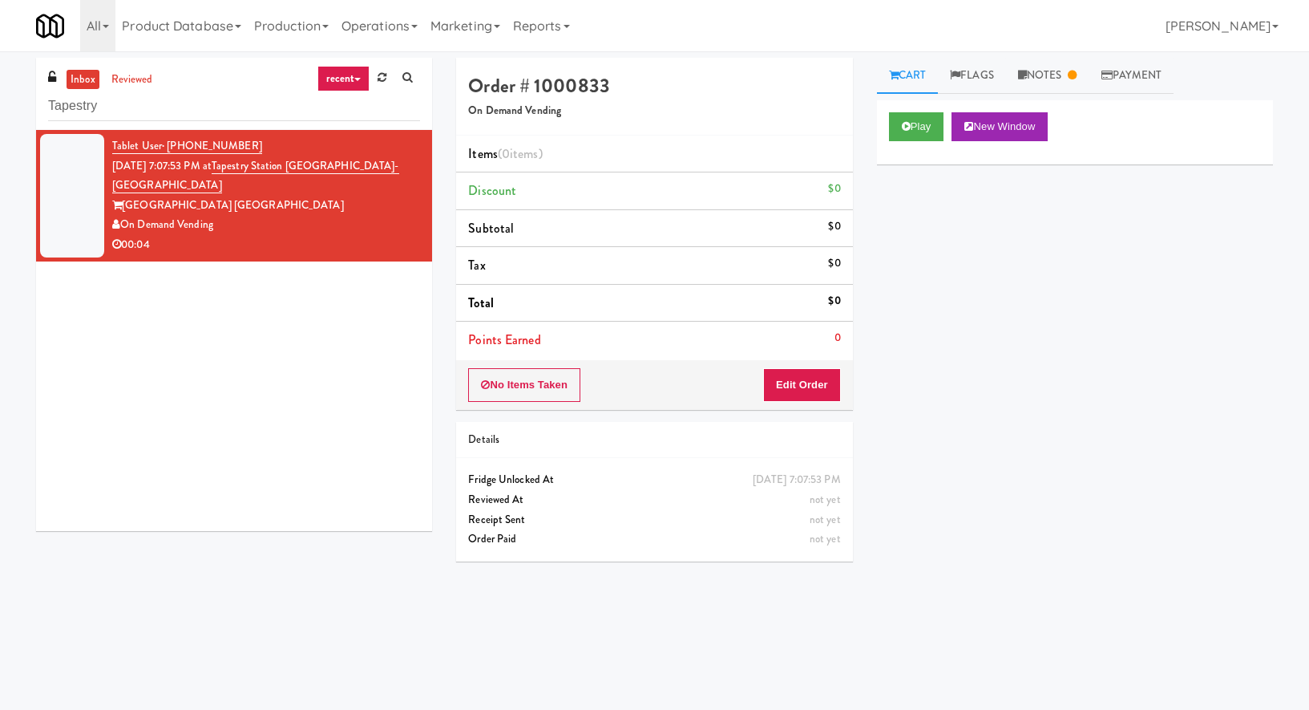
click at [85, 110] on input "Tapestry" at bounding box center [234, 106] width 372 height 30
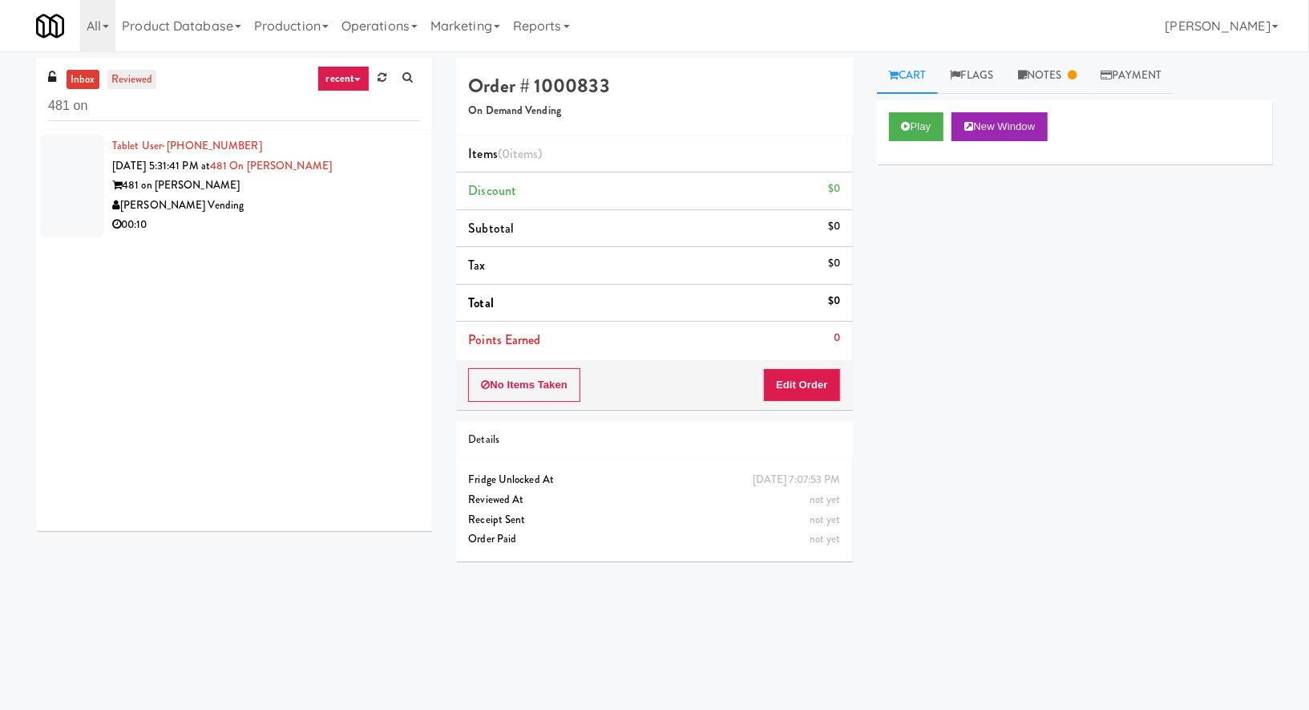
type input "481 on"
click at [135, 86] on link "reviewed" at bounding box center [132, 80] width 50 height 20
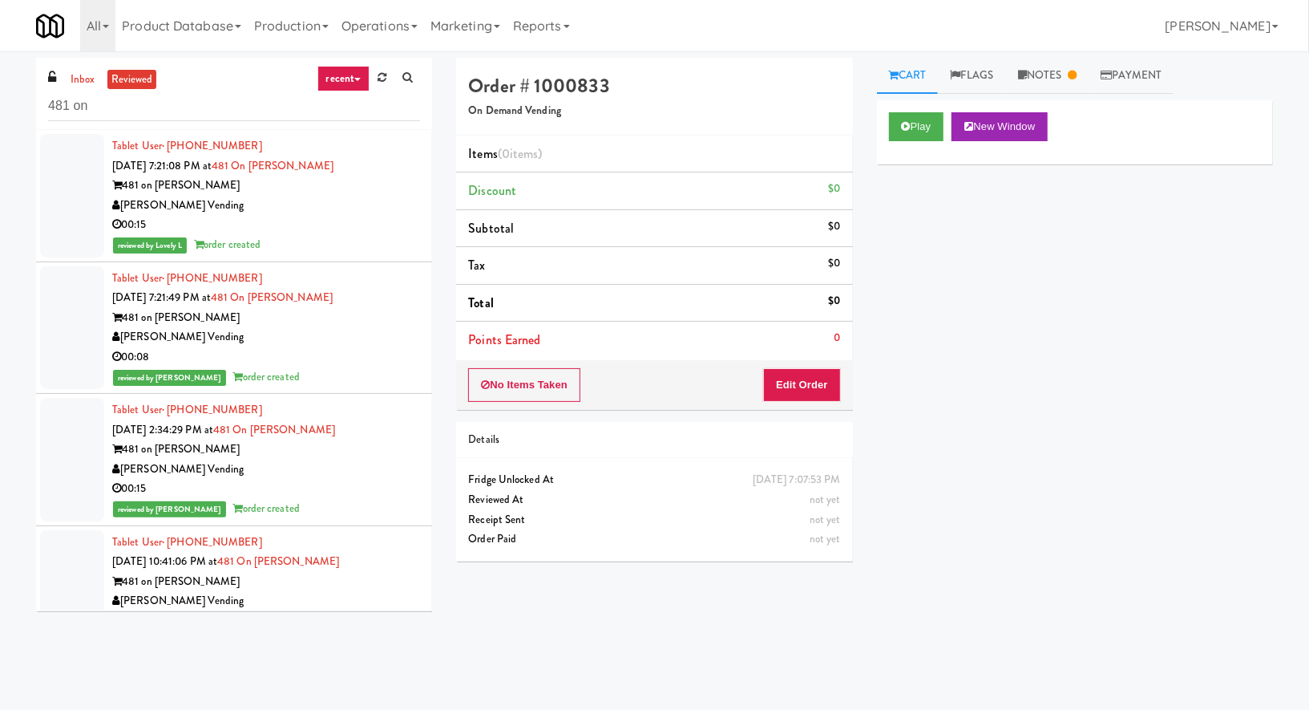
drag, startPoint x: 310, startPoint y: 202, endPoint x: 179, endPoint y: 178, distance: 132.9
click at [285, 202] on div "[PERSON_NAME] Vending" at bounding box center [266, 206] width 308 height 20
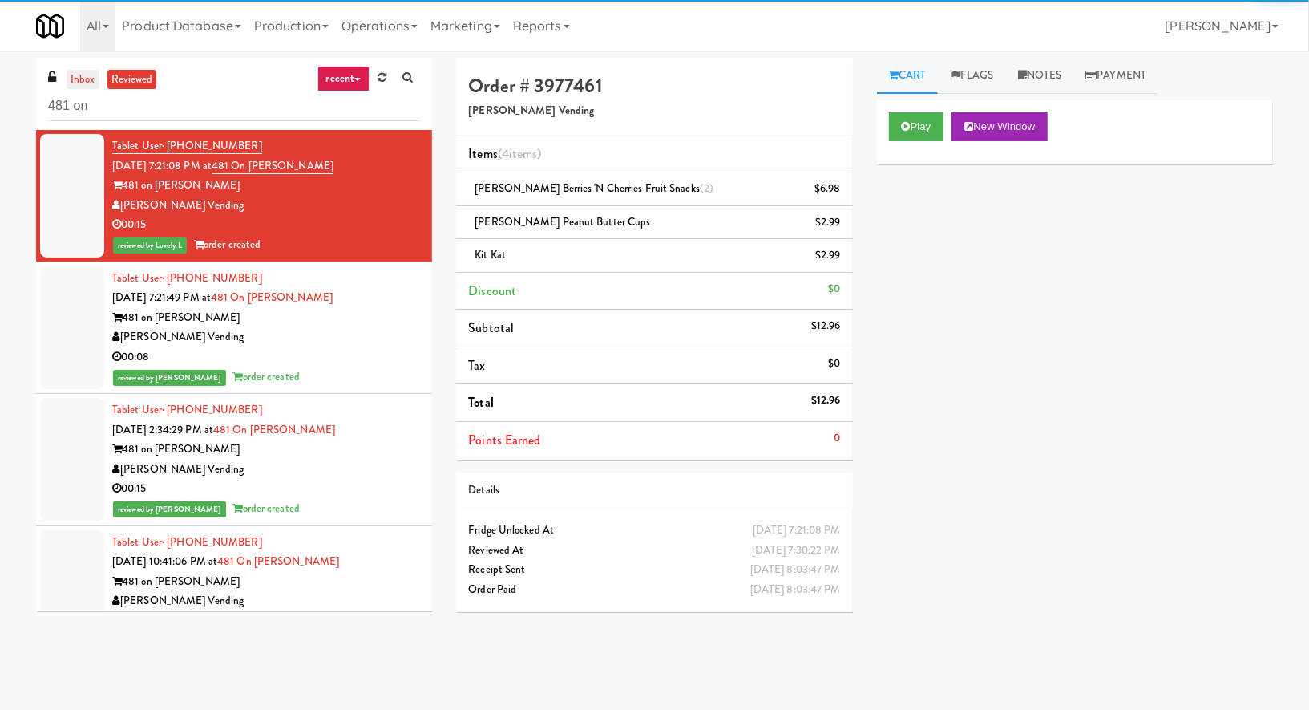
click at [89, 83] on link "inbox" at bounding box center [83, 80] width 33 height 20
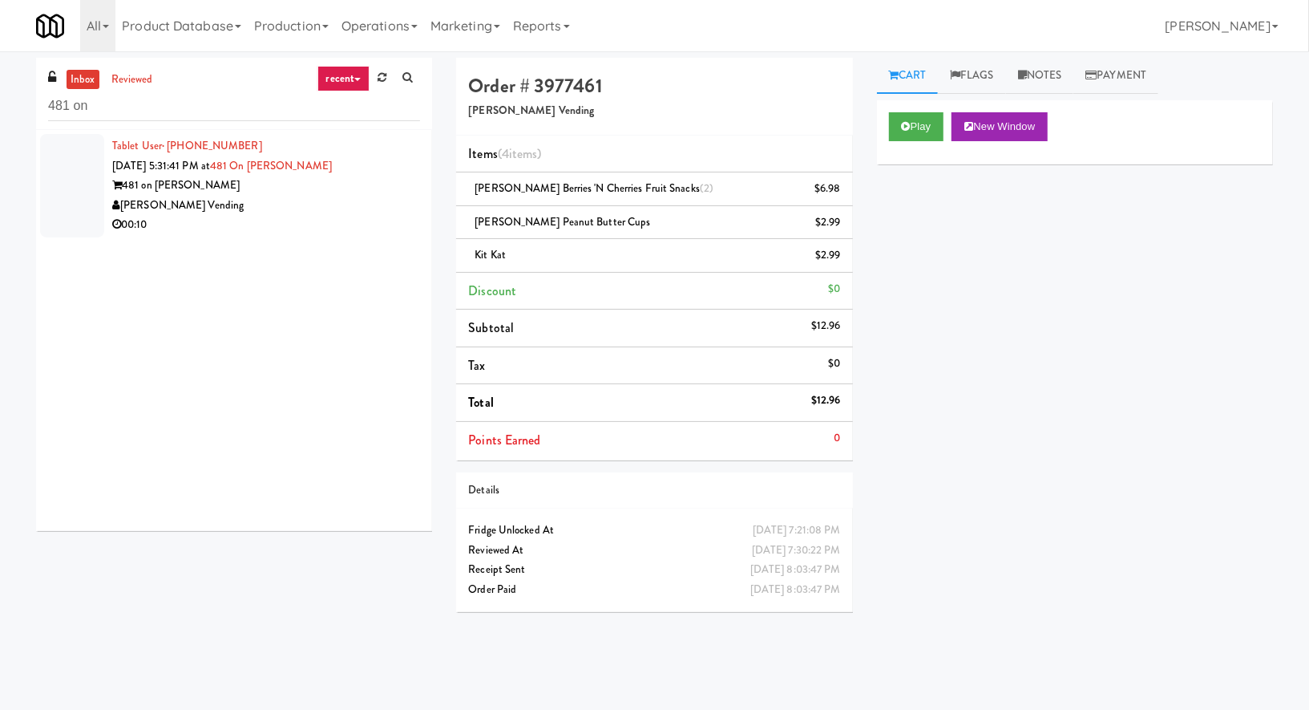
click at [301, 224] on div "00:10" at bounding box center [266, 225] width 308 height 20
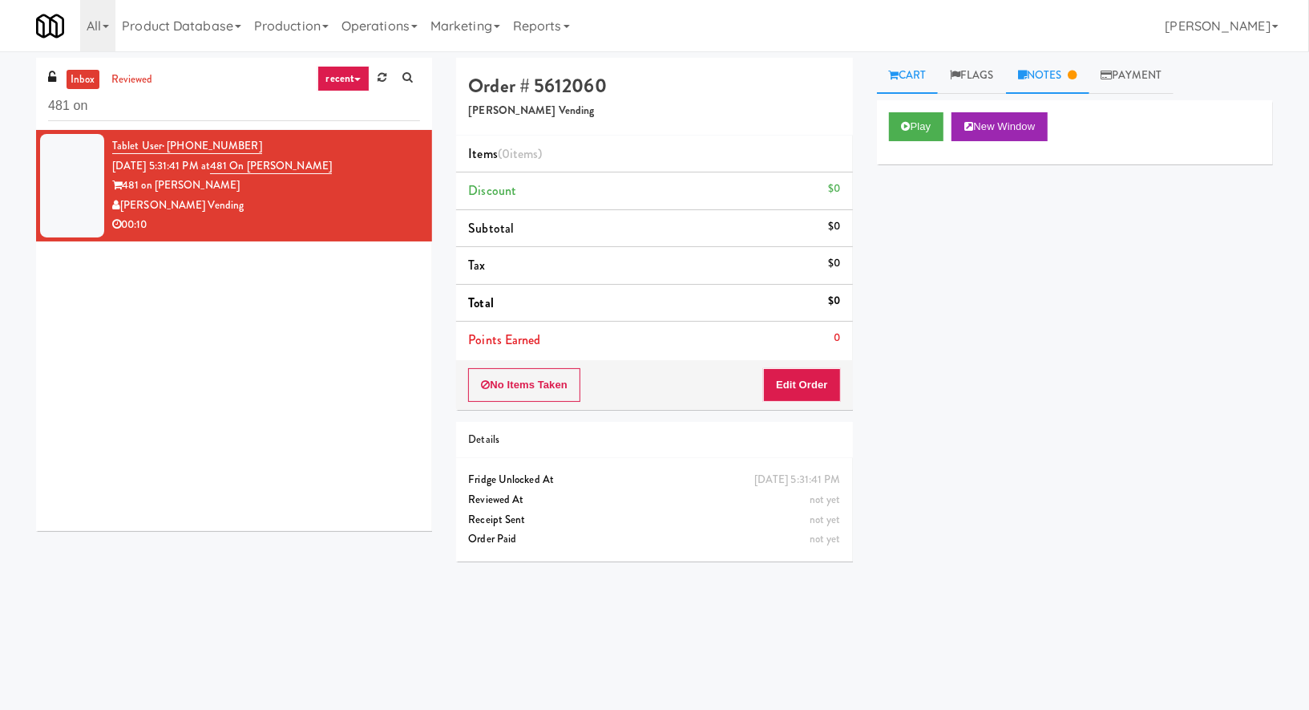
click at [1049, 71] on link "Notes" at bounding box center [1047, 76] width 83 height 36
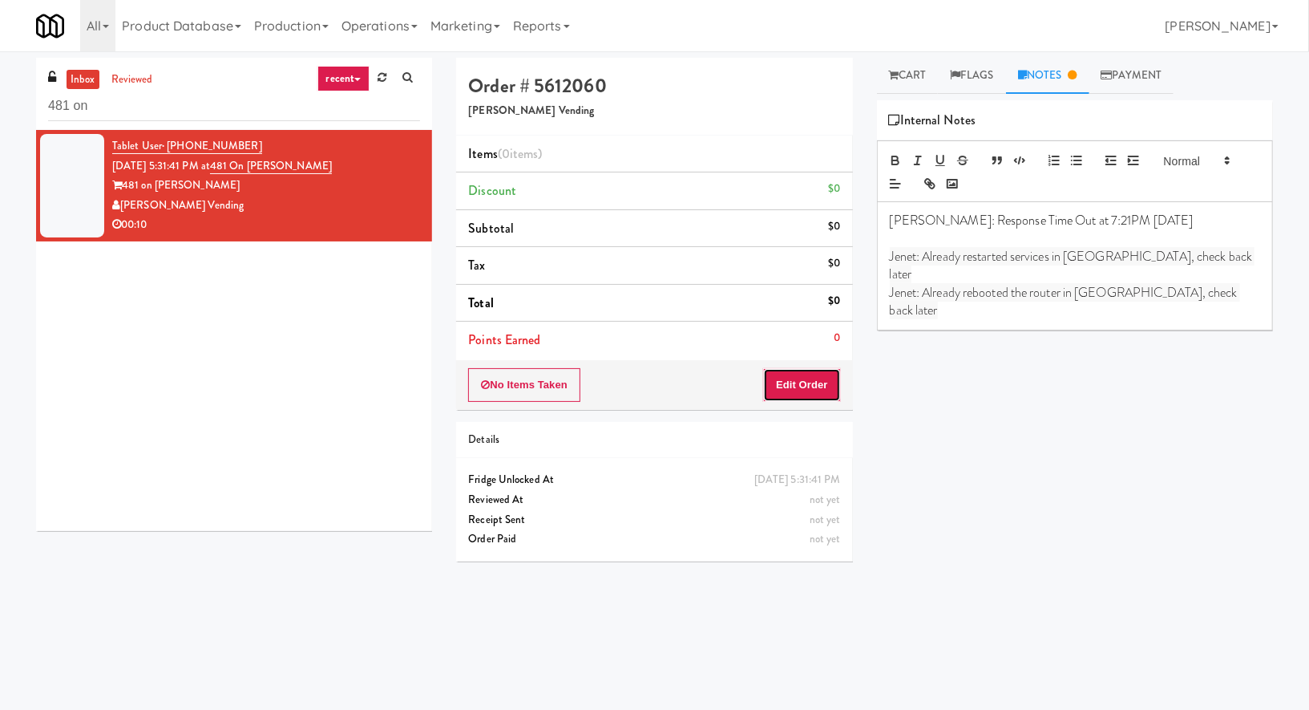
click at [822, 381] on button "Edit Order" at bounding box center [802, 385] width 78 height 34
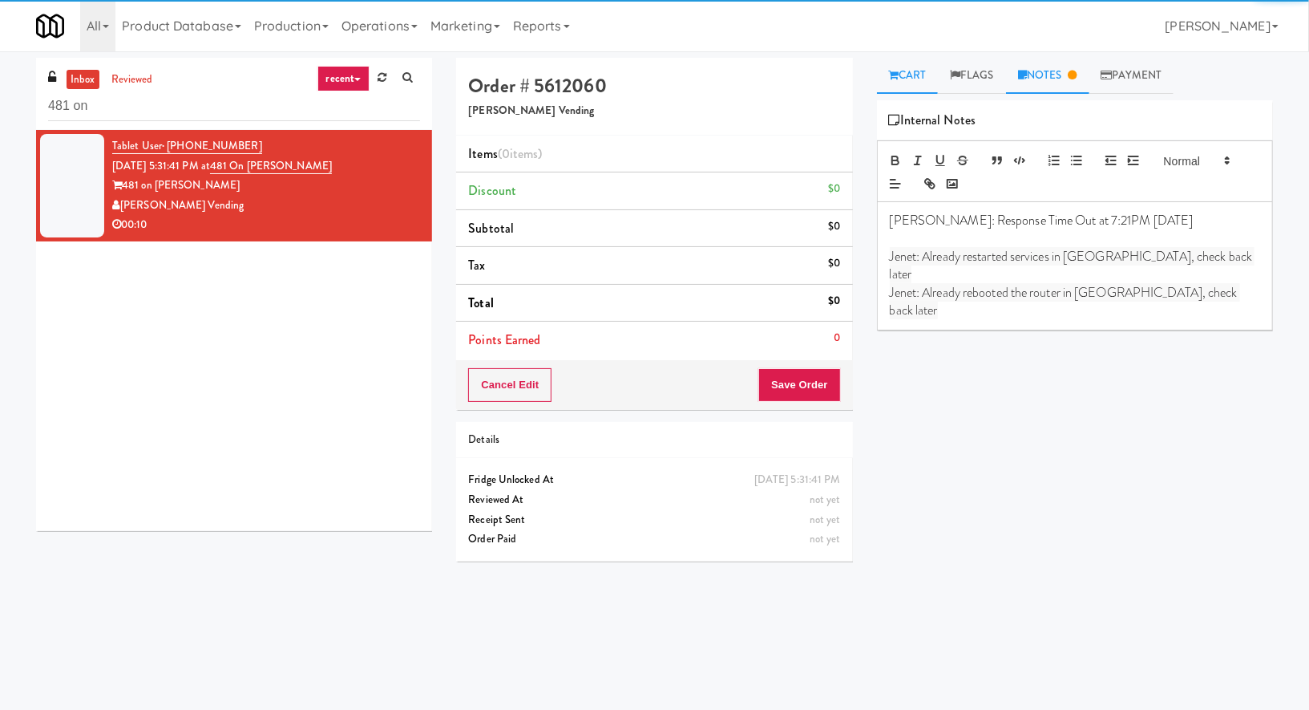
click at [925, 76] on link "Cart" at bounding box center [908, 76] width 62 height 36
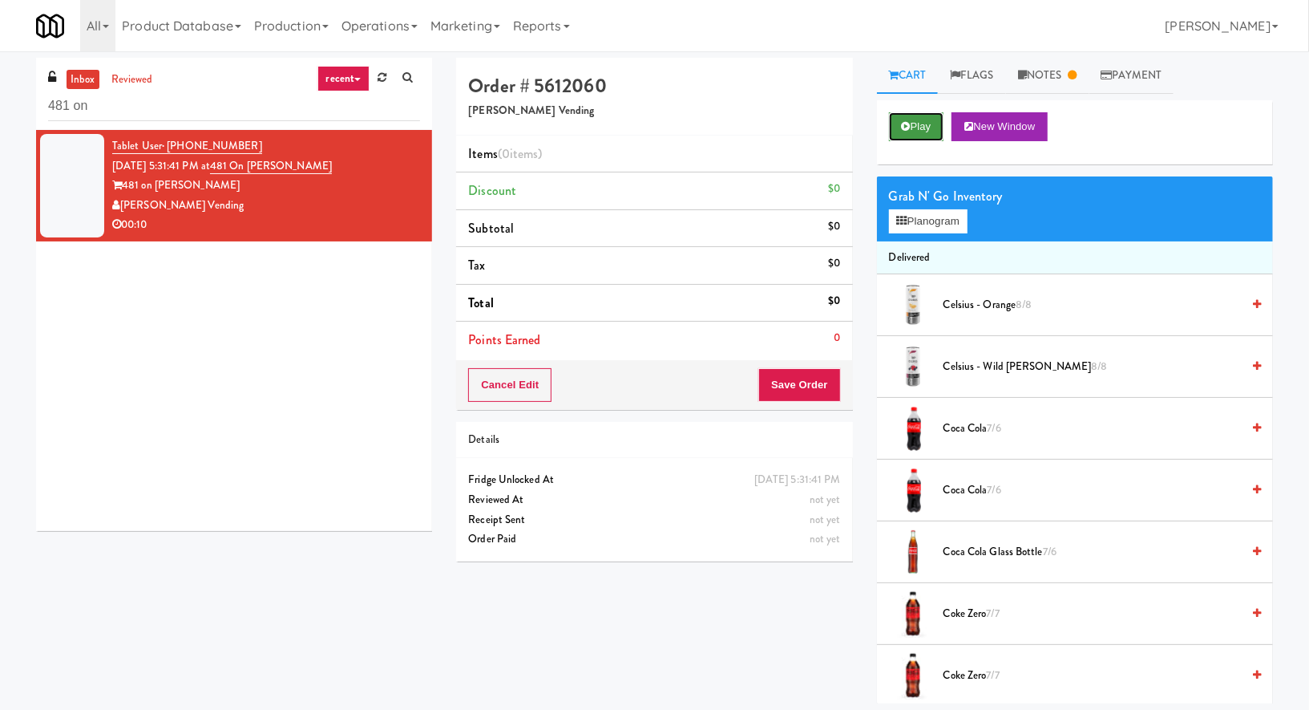
click at [913, 130] on button "Play" at bounding box center [916, 126] width 55 height 29
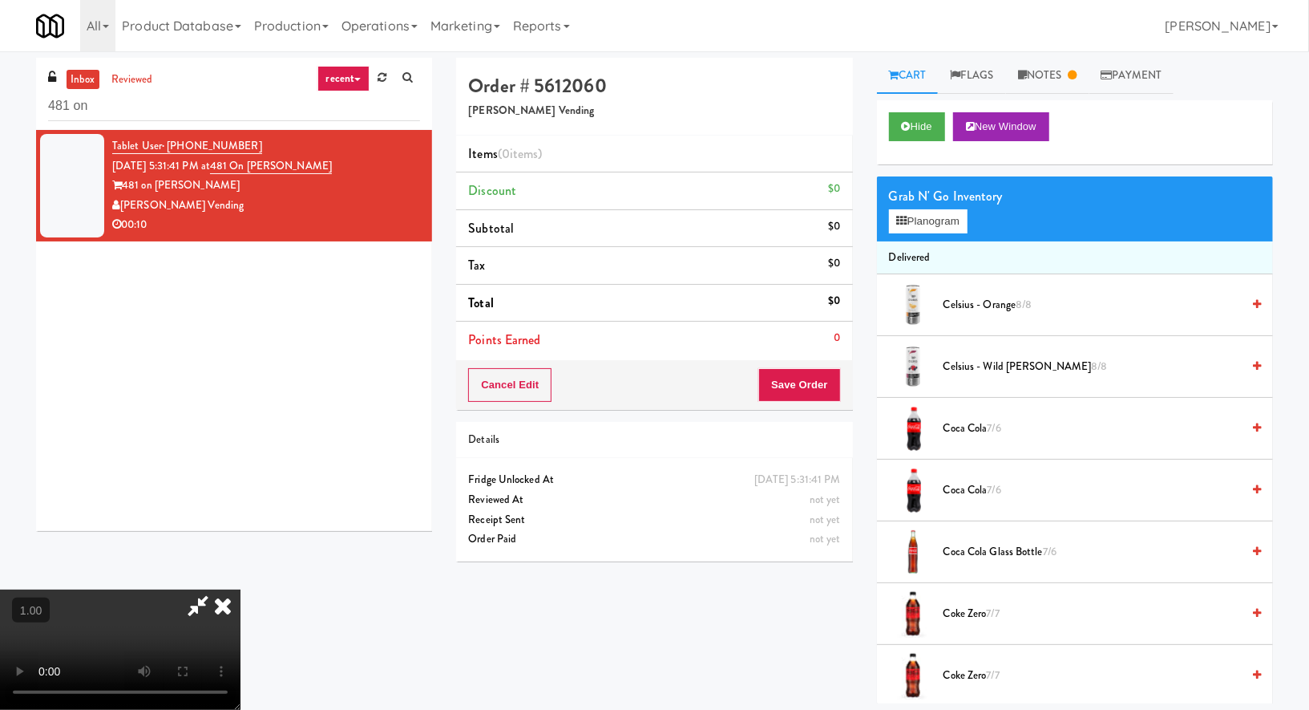
click at [241, 589] on video at bounding box center [120, 649] width 241 height 120
click at [928, 221] on button "Planogram" at bounding box center [928, 221] width 79 height 24
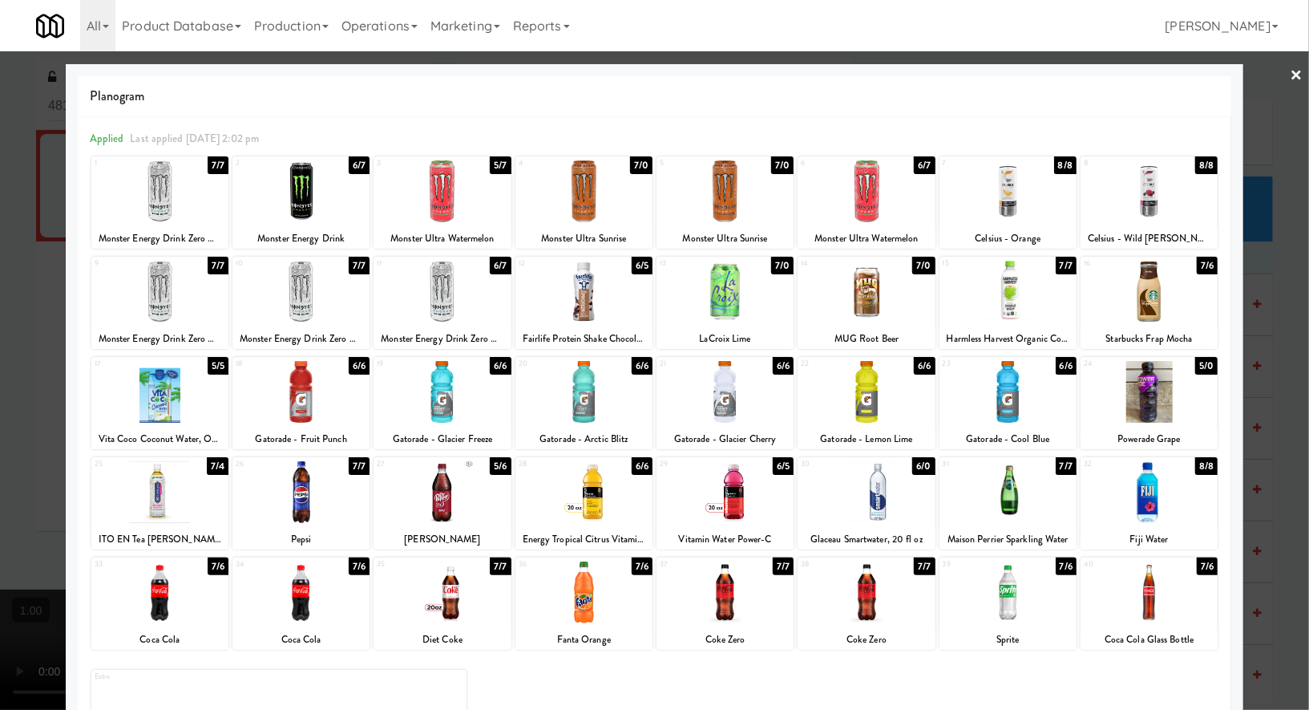
click at [869, 581] on div at bounding box center [866, 592] width 137 height 62
click at [1293, 75] on link "×" at bounding box center [1296, 76] width 13 height 50
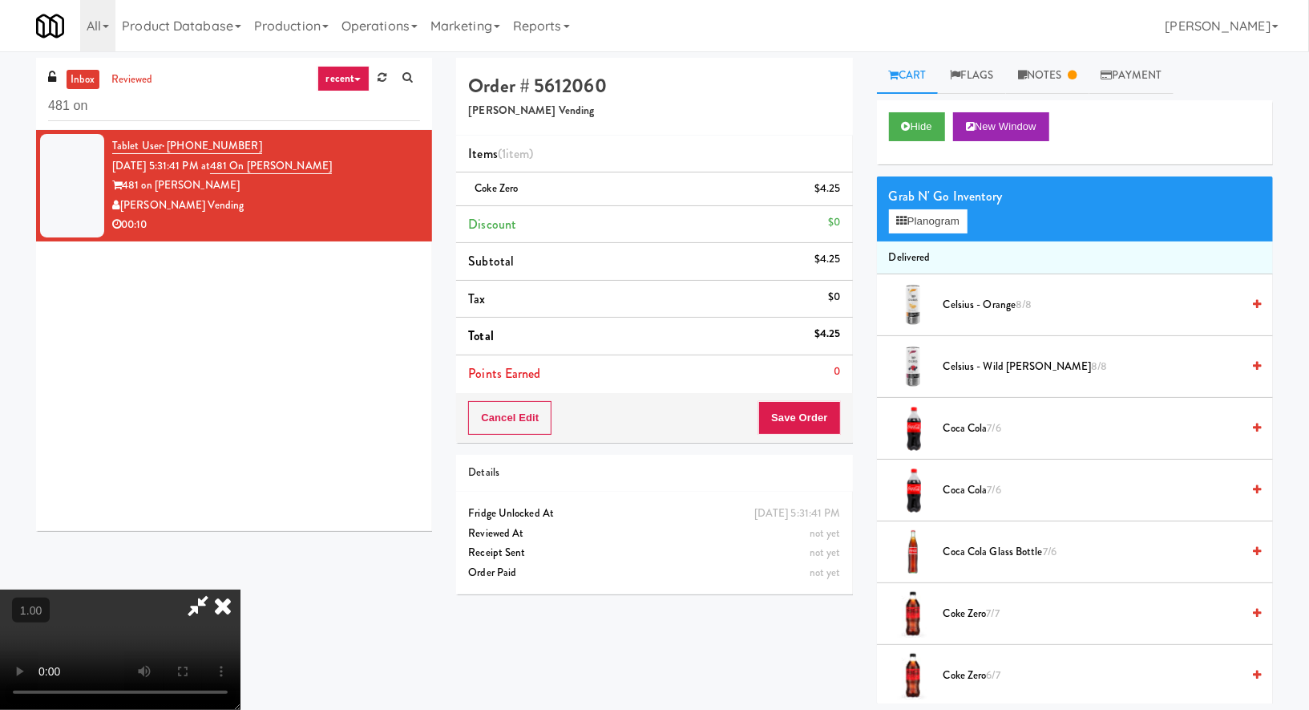
scroll to position [170, 0]
click at [824, 408] on button "Save Order" at bounding box center [800, 418] width 82 height 34
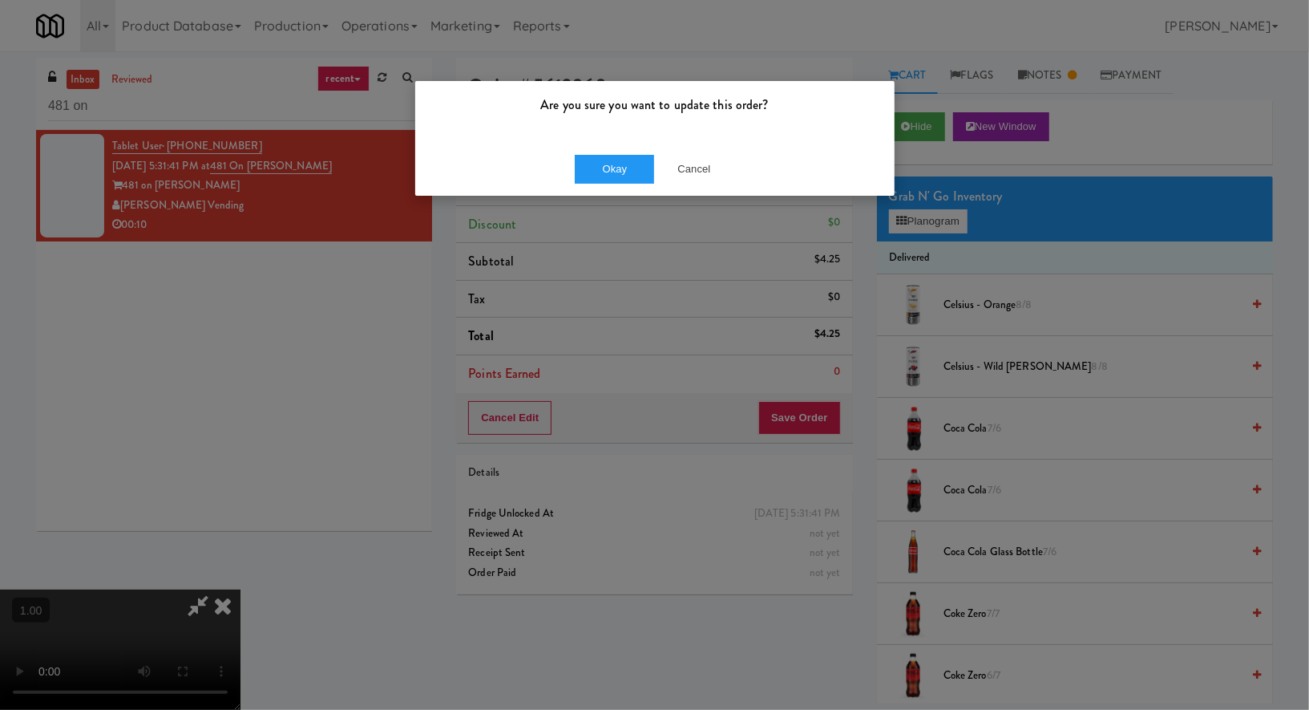
click at [602, 151] on div "Okay Cancel" at bounding box center [655, 169] width 480 height 54
click at [605, 166] on button "Okay" at bounding box center [615, 169] width 80 height 29
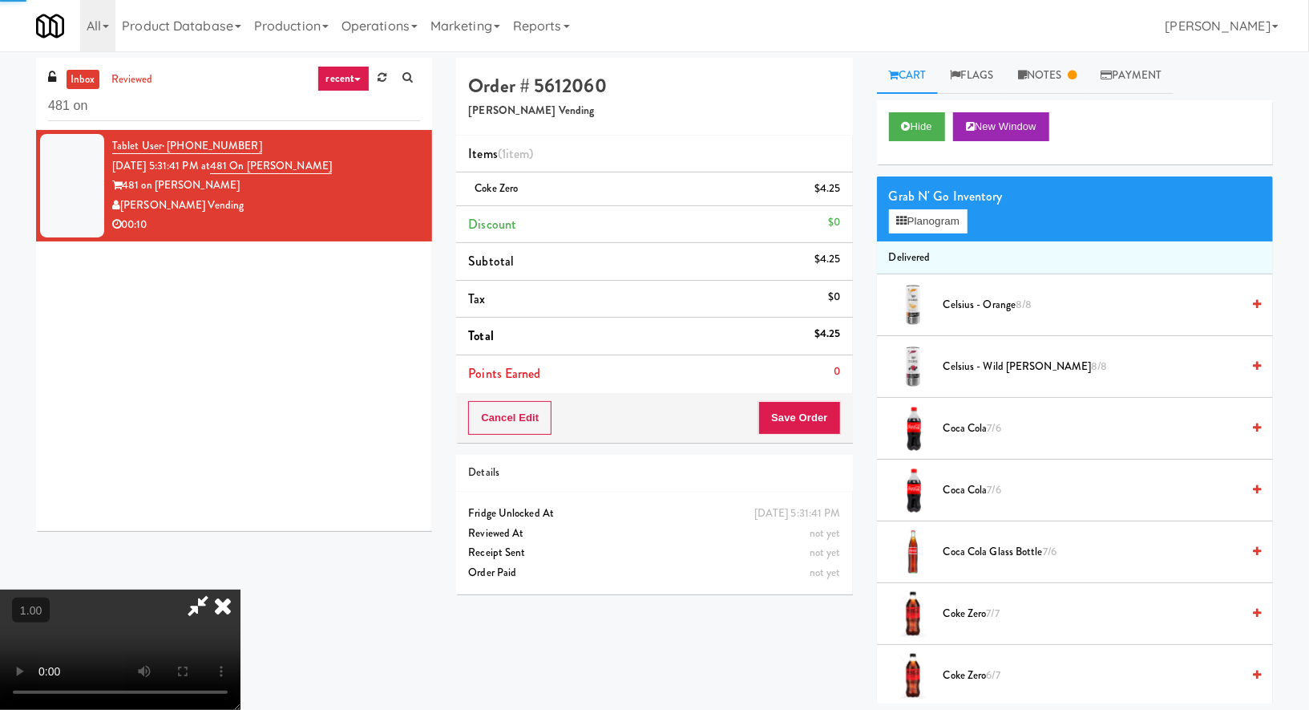
scroll to position [0, 0]
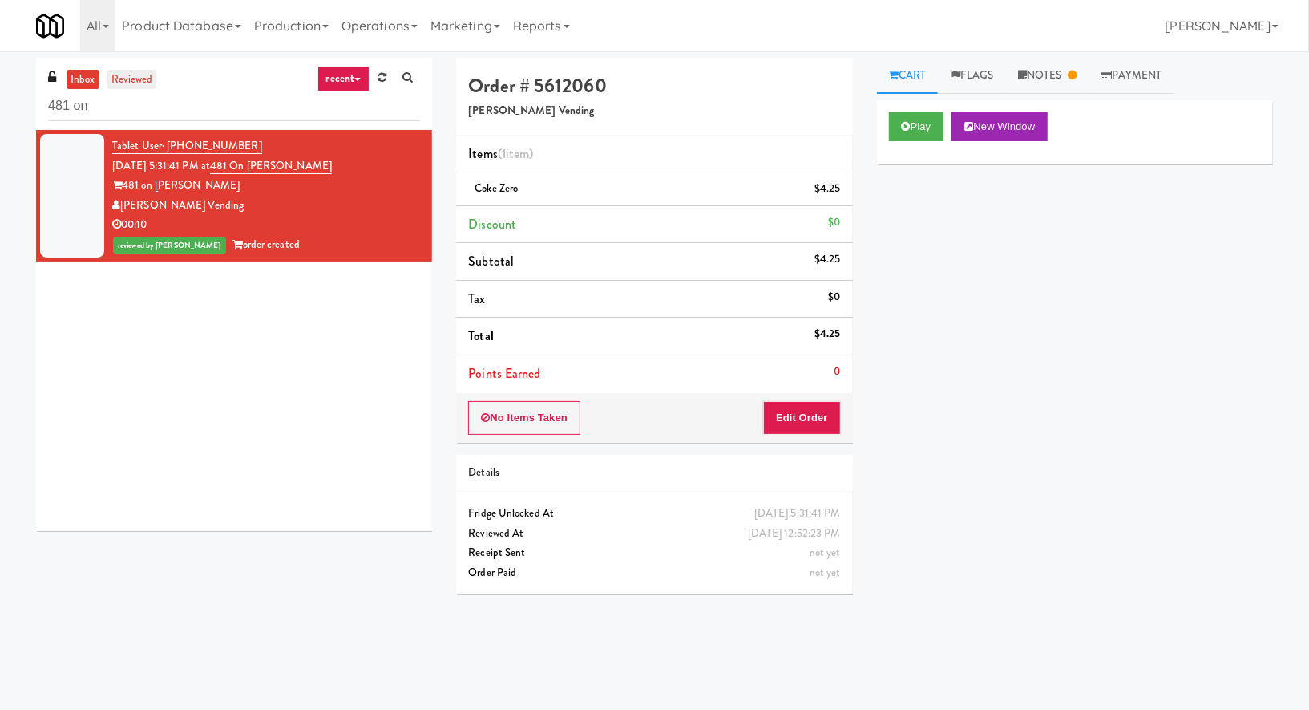
click at [140, 79] on link "reviewed" at bounding box center [132, 80] width 50 height 20
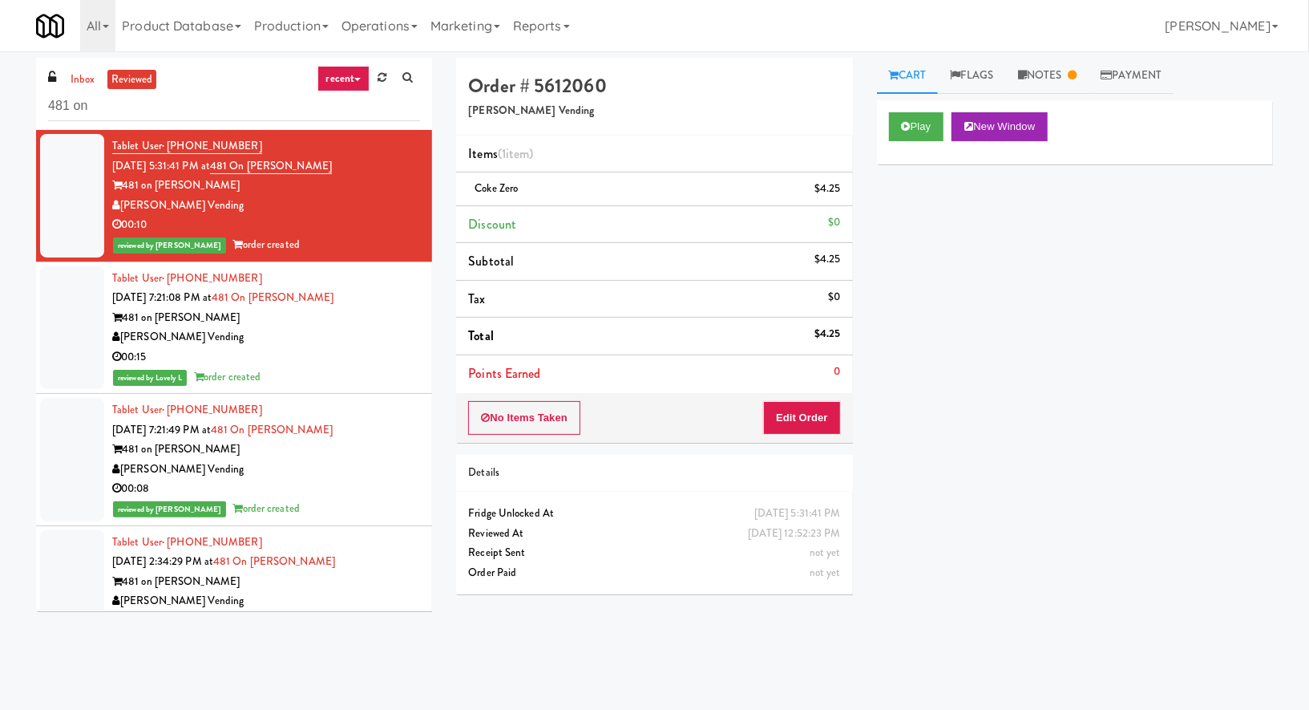
click at [319, 316] on div "481 on [PERSON_NAME]" at bounding box center [266, 318] width 308 height 20
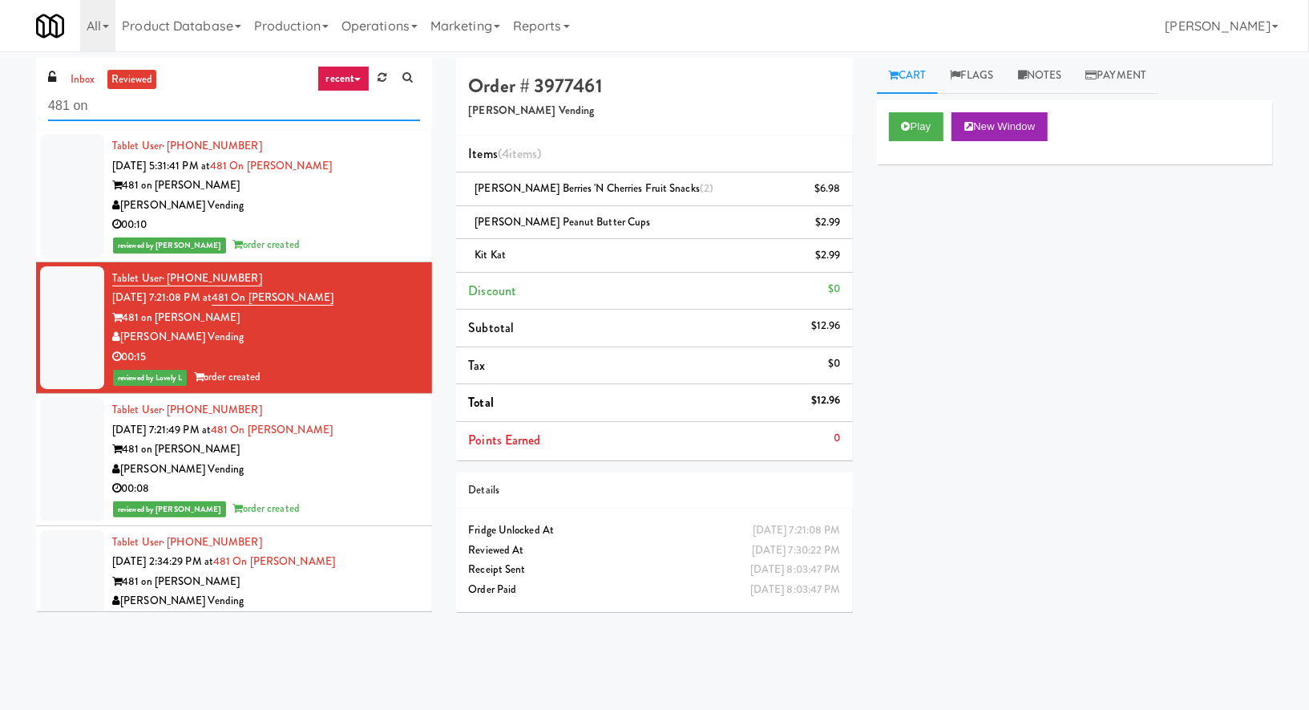
click at [108, 99] on input "481 on" at bounding box center [234, 106] width 372 height 30
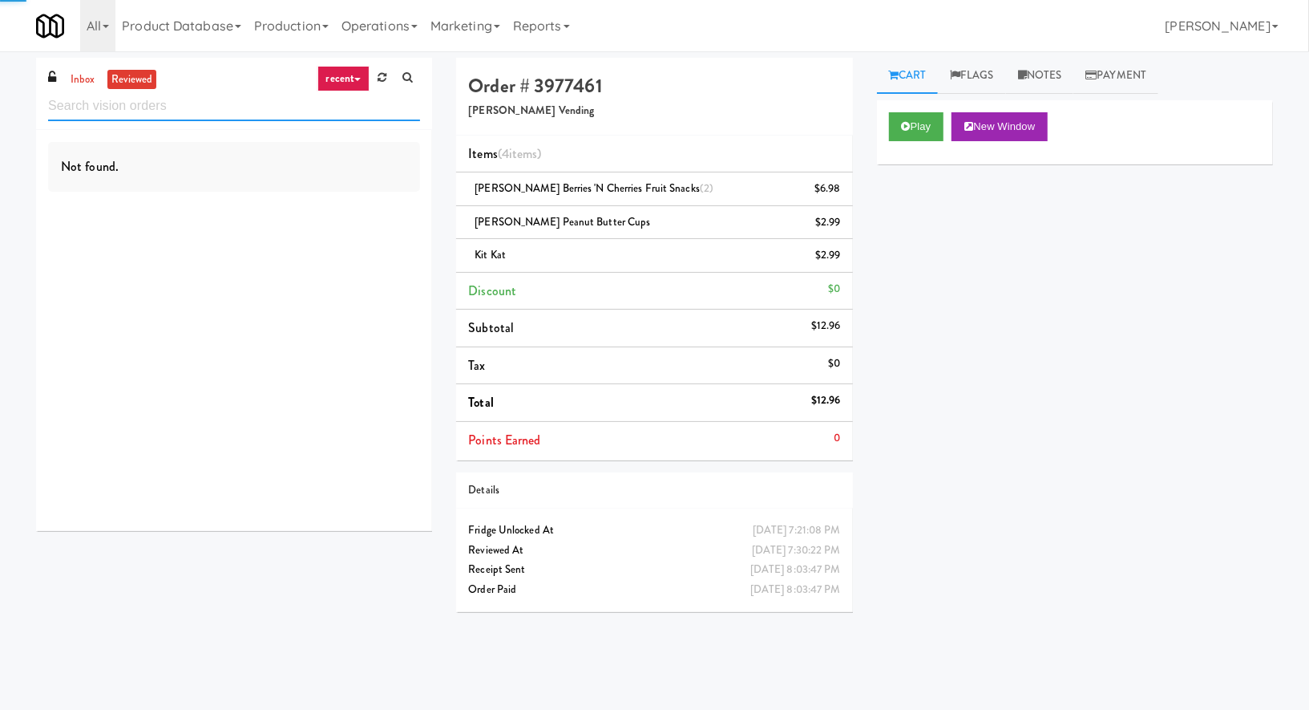
click at [85, 92] on input "text" at bounding box center [234, 106] width 372 height 30
click at [83, 82] on link "inbox" at bounding box center [83, 80] width 33 height 20
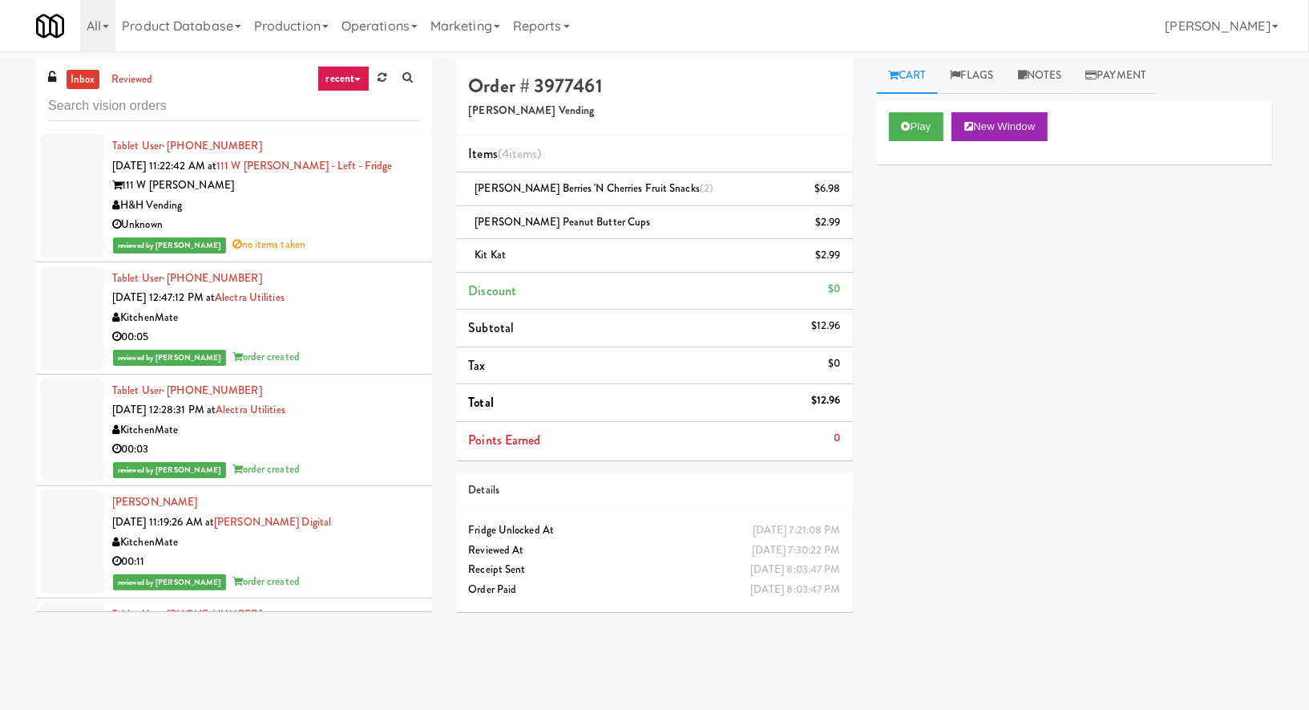
click at [89, 82] on link "inbox" at bounding box center [83, 80] width 33 height 20
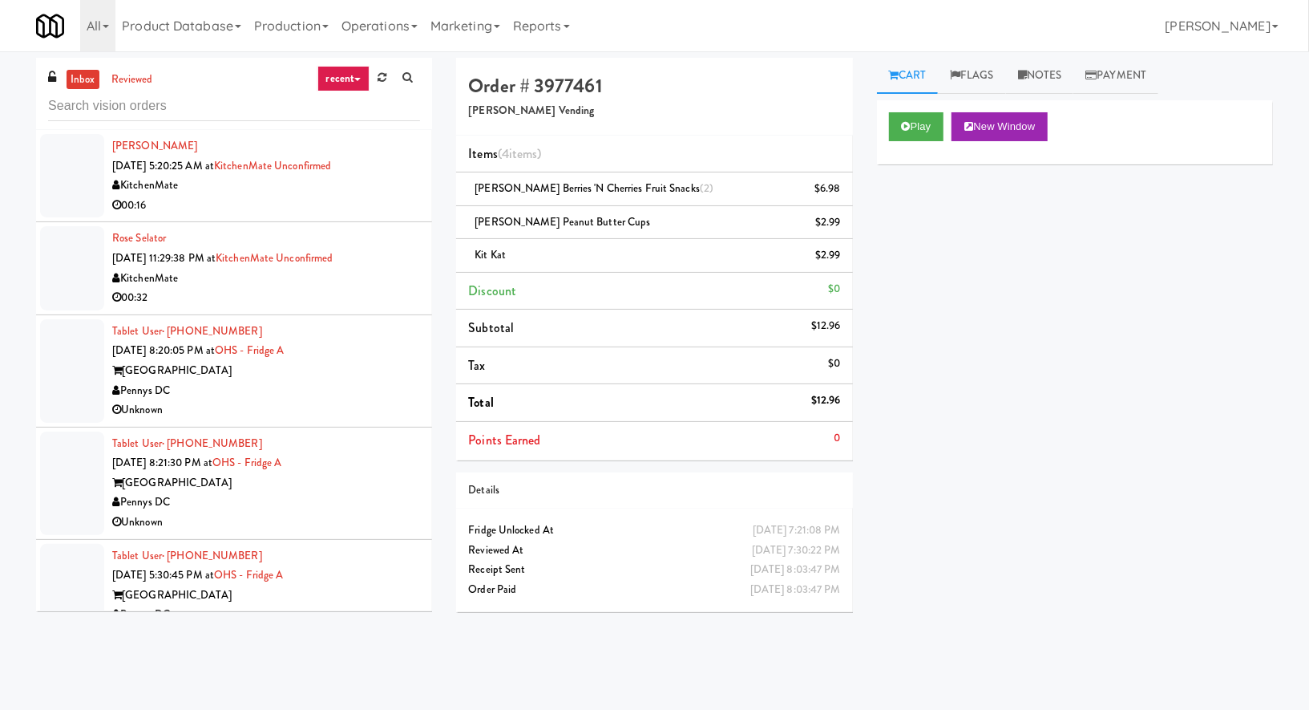
click at [336, 381] on div "Pennys DC" at bounding box center [266, 391] width 308 height 20
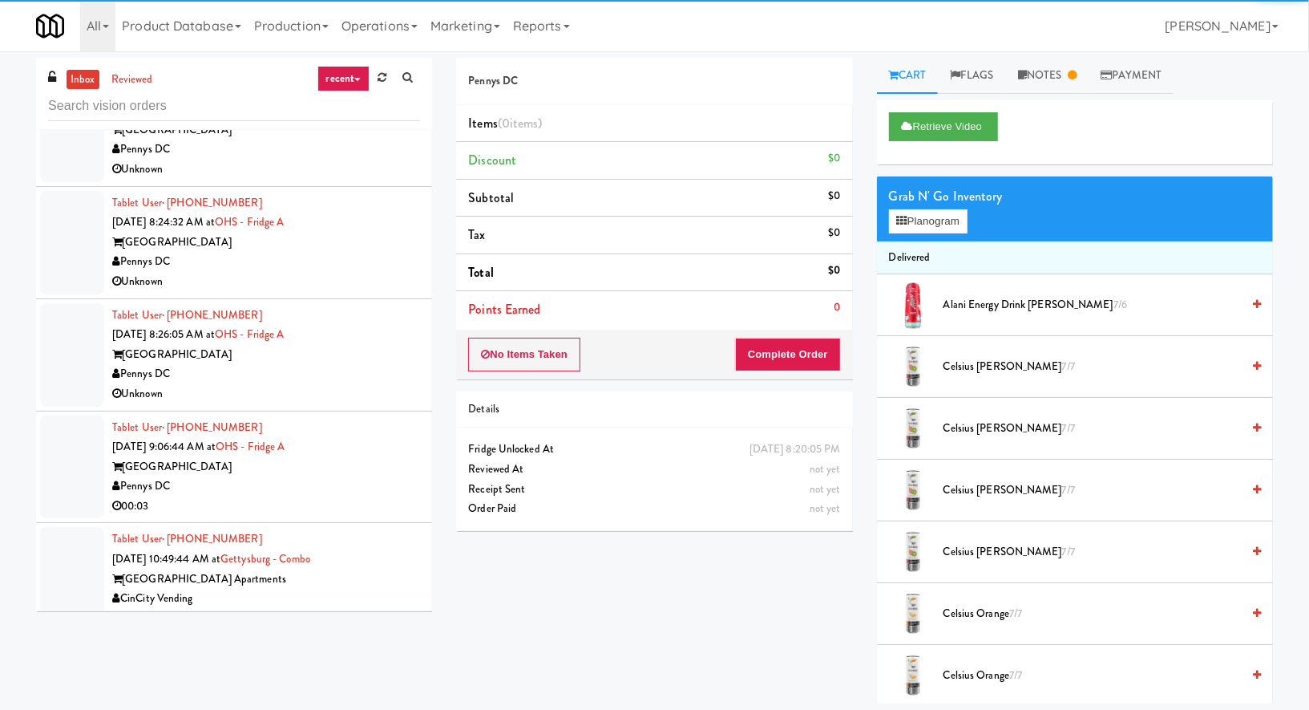
scroll to position [1050, 0]
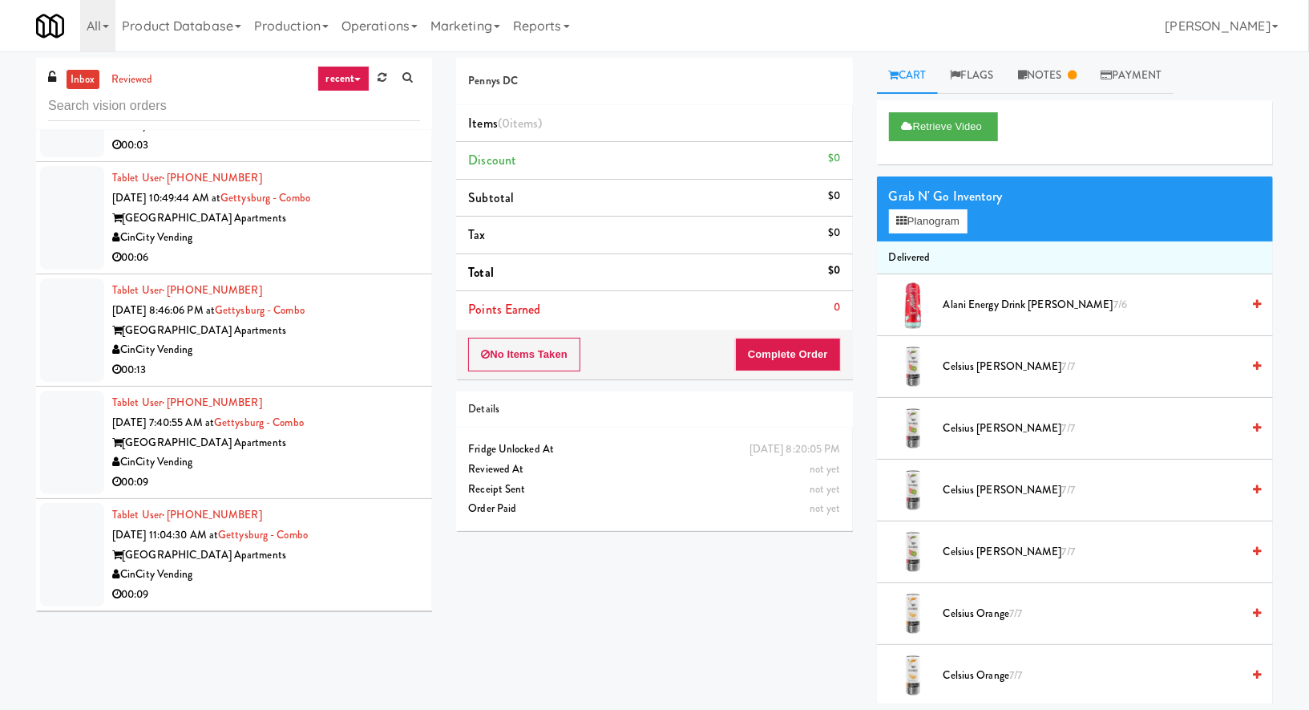
click at [354, 425] on div "Tablet User · (859) 992-0075 Oct 14, 2025 7:40:55 AM at Gettysburg - Combo Gett…" at bounding box center [266, 442] width 308 height 99
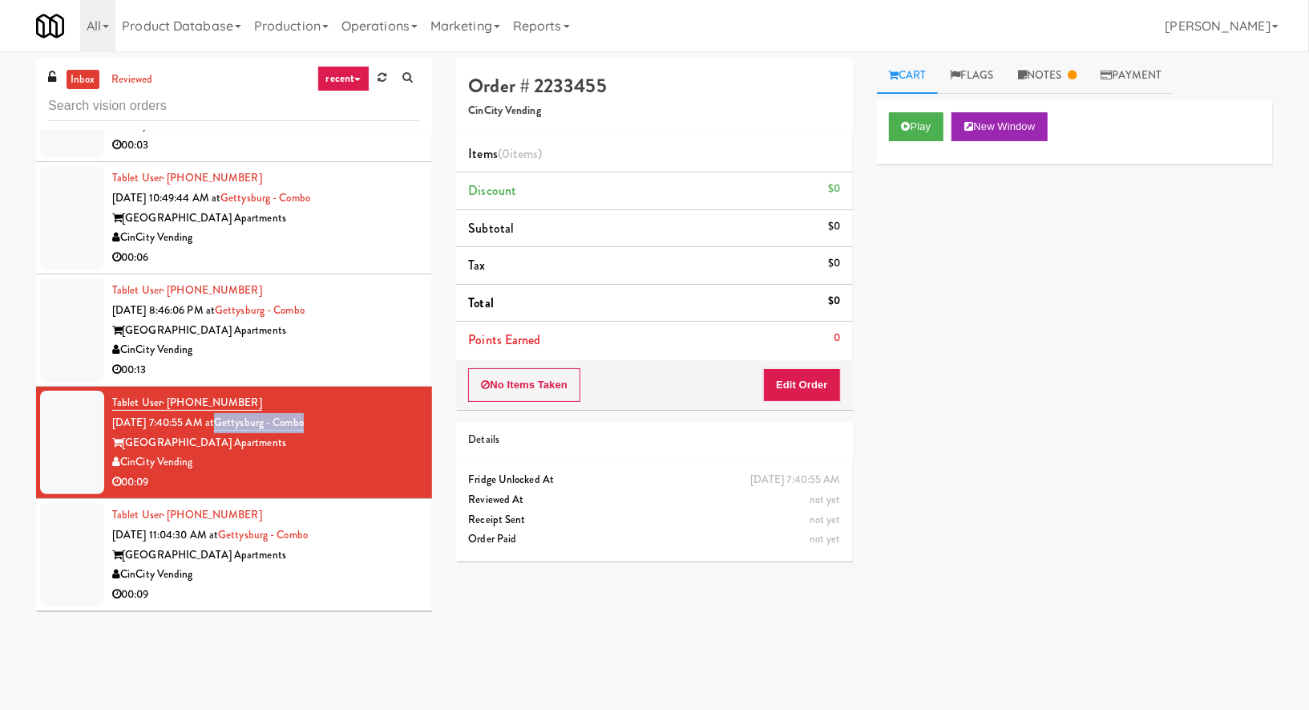
drag, startPoint x: 354, startPoint y: 425, endPoint x: 240, endPoint y: 415, distance: 115.1
click at [240, 415] on div "Tablet User · (859) 992-0075 Oct 14, 2025 7:40:55 AM at Gettysburg - Combo Gett…" at bounding box center [266, 442] width 308 height 99
click at [815, 371] on button "Edit Order" at bounding box center [802, 385] width 78 height 34
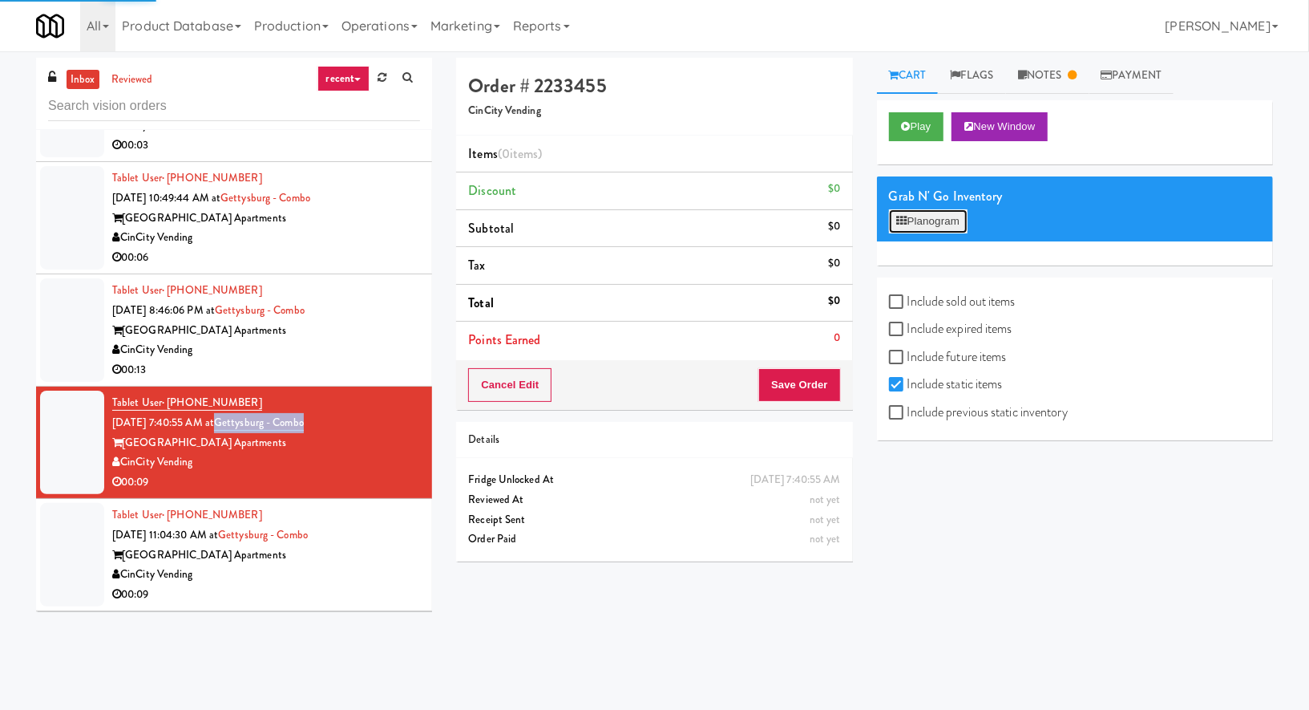
click at [929, 225] on button "Planogram" at bounding box center [928, 221] width 79 height 24
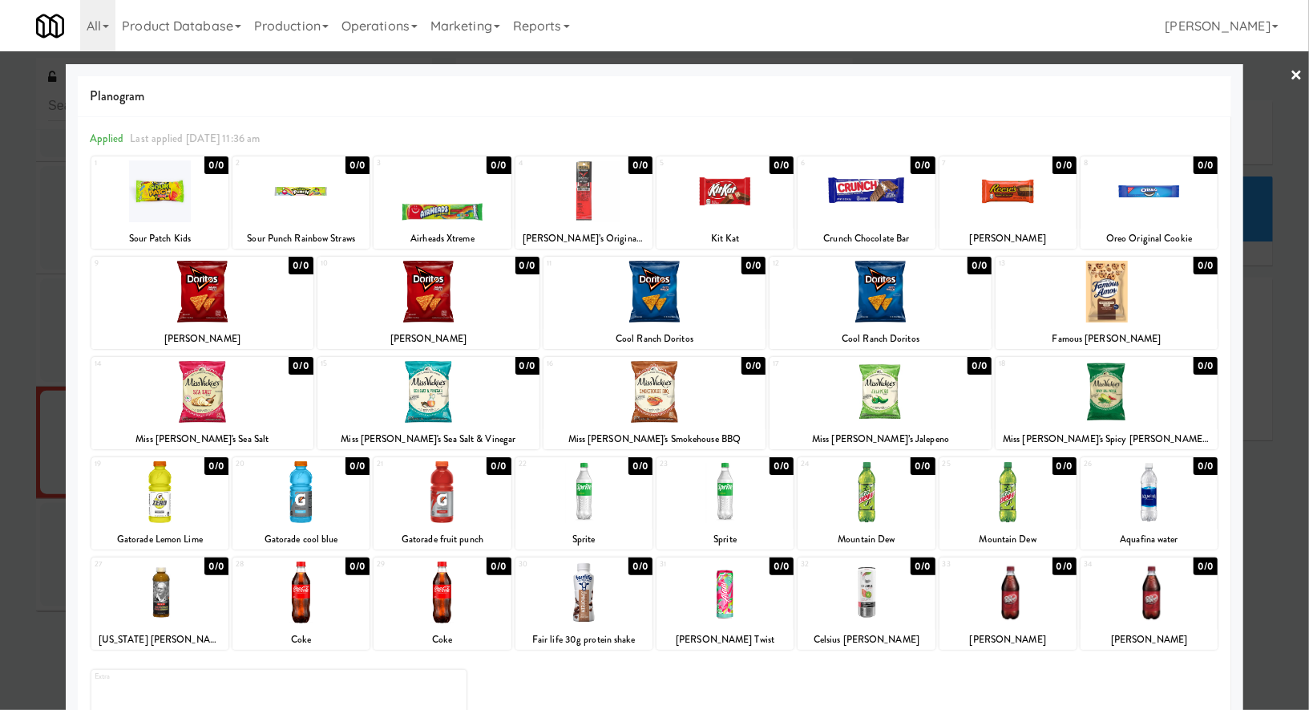
click at [1285, 72] on div at bounding box center [654, 355] width 1309 height 710
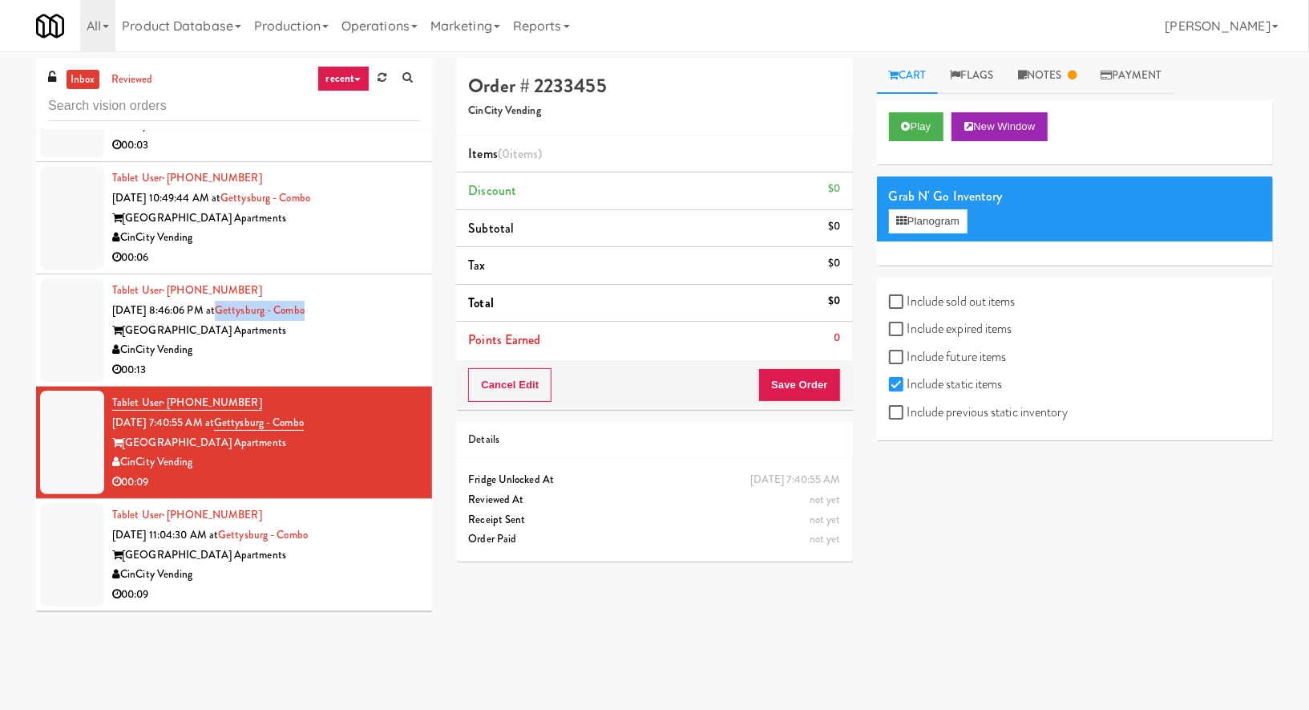
drag, startPoint x: 371, startPoint y: 305, endPoint x: 240, endPoint y: 301, distance: 131.6
click at [240, 301] on div "Tablet User · (937) 269-7565 Oct 12, 2025 8:46:06 PM at Gettysburg - Combo Gett…" at bounding box center [266, 330] width 308 height 99
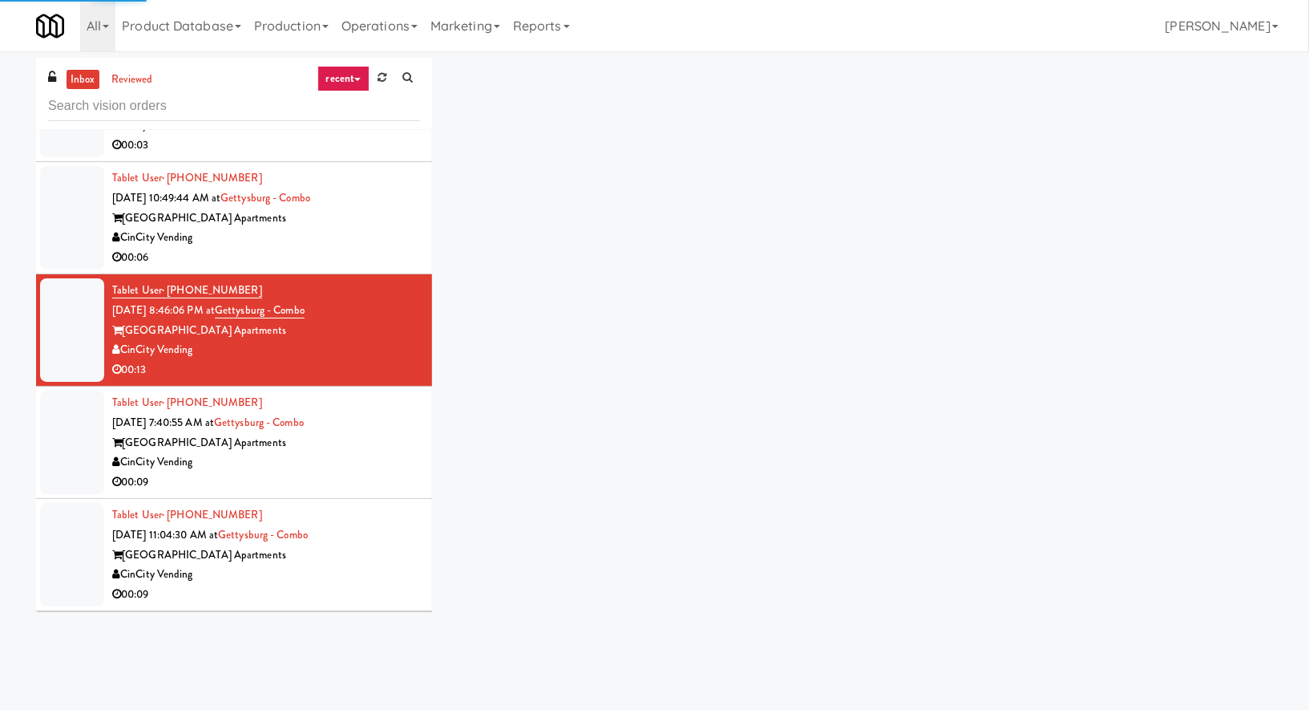
click at [326, 354] on div "CinCity Vending" at bounding box center [266, 350] width 308 height 20
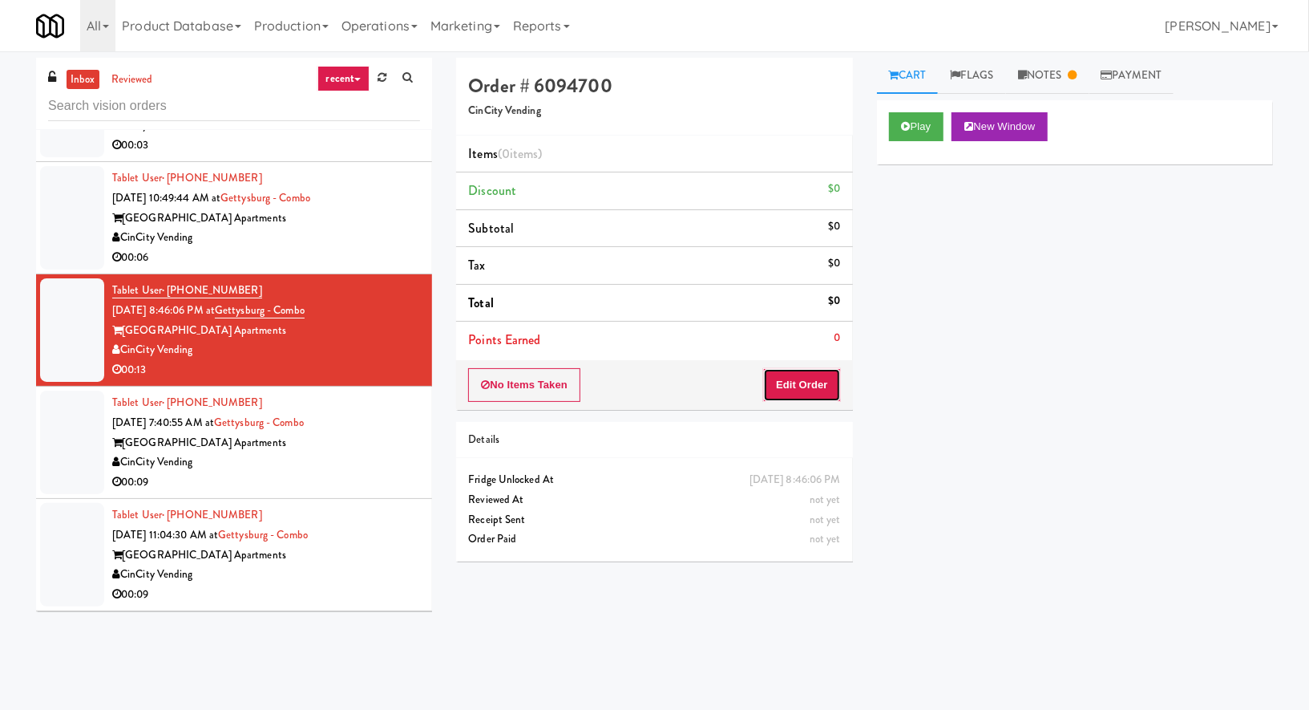
click at [806, 375] on button "Edit Order" at bounding box center [802, 385] width 78 height 34
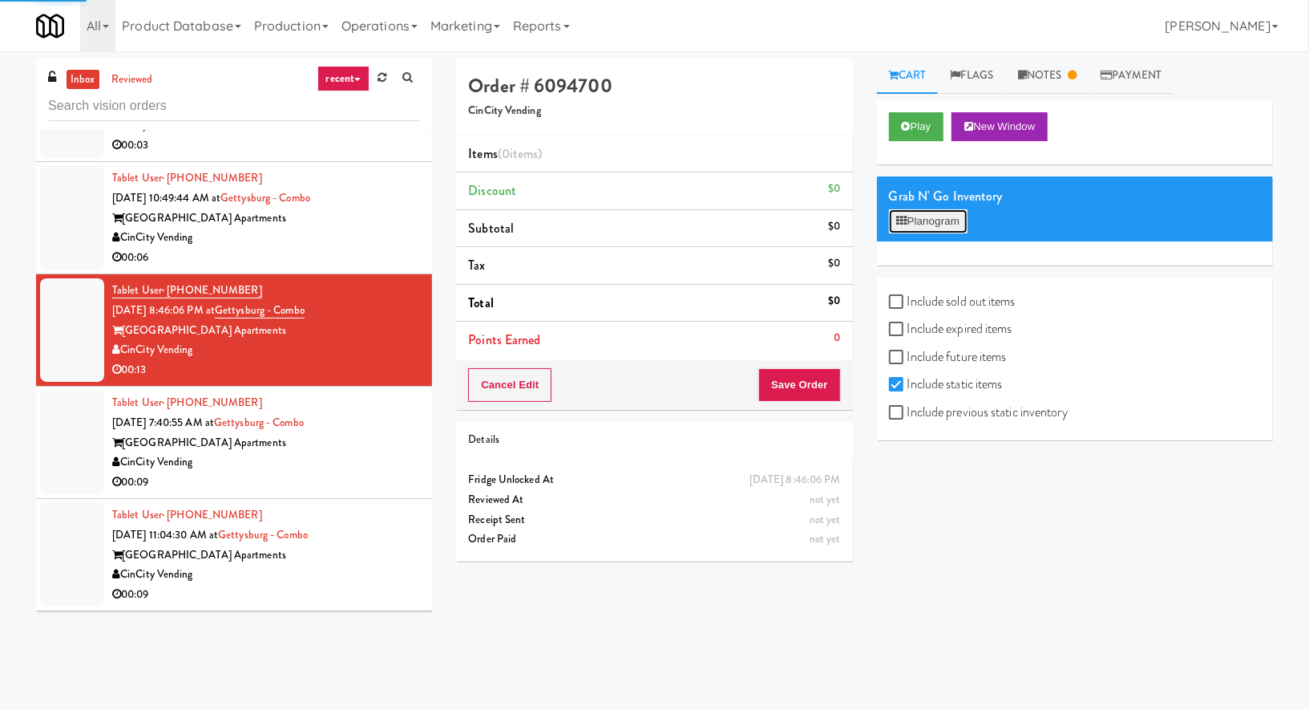
click at [949, 219] on button "Planogram" at bounding box center [928, 221] width 79 height 24
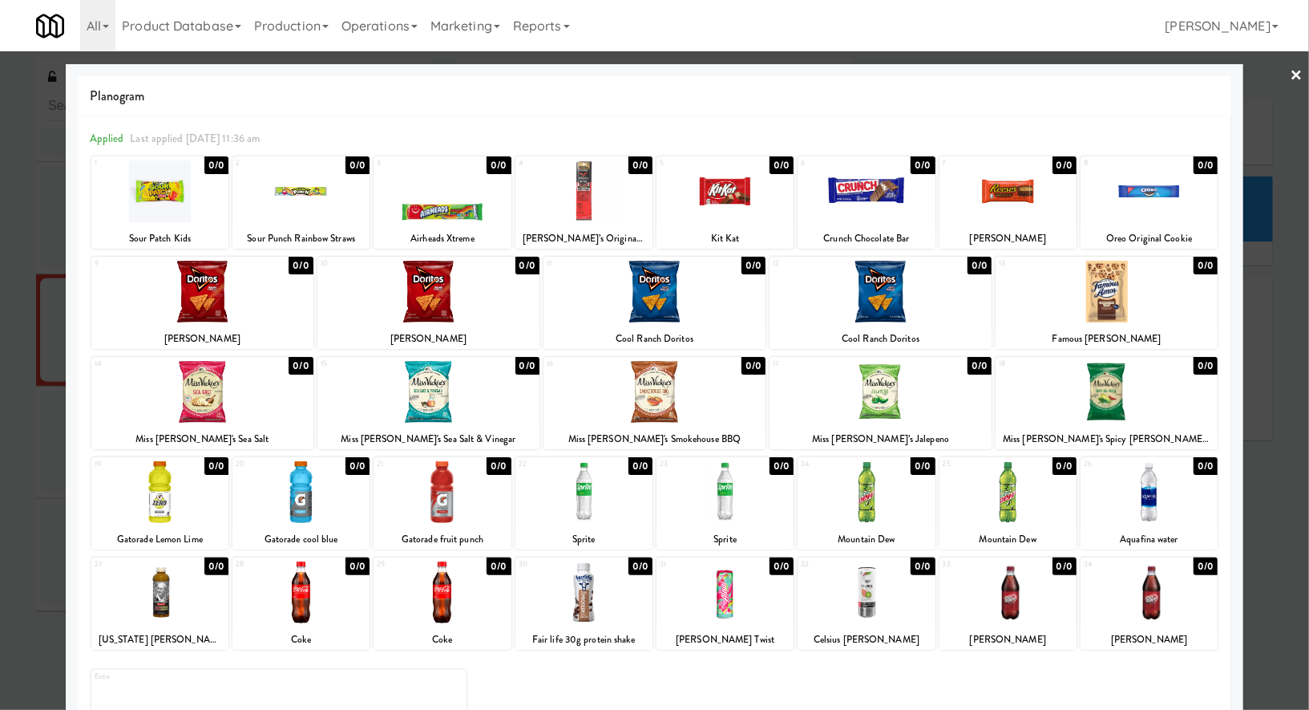
click at [1308, 76] on div at bounding box center [654, 355] width 1309 height 710
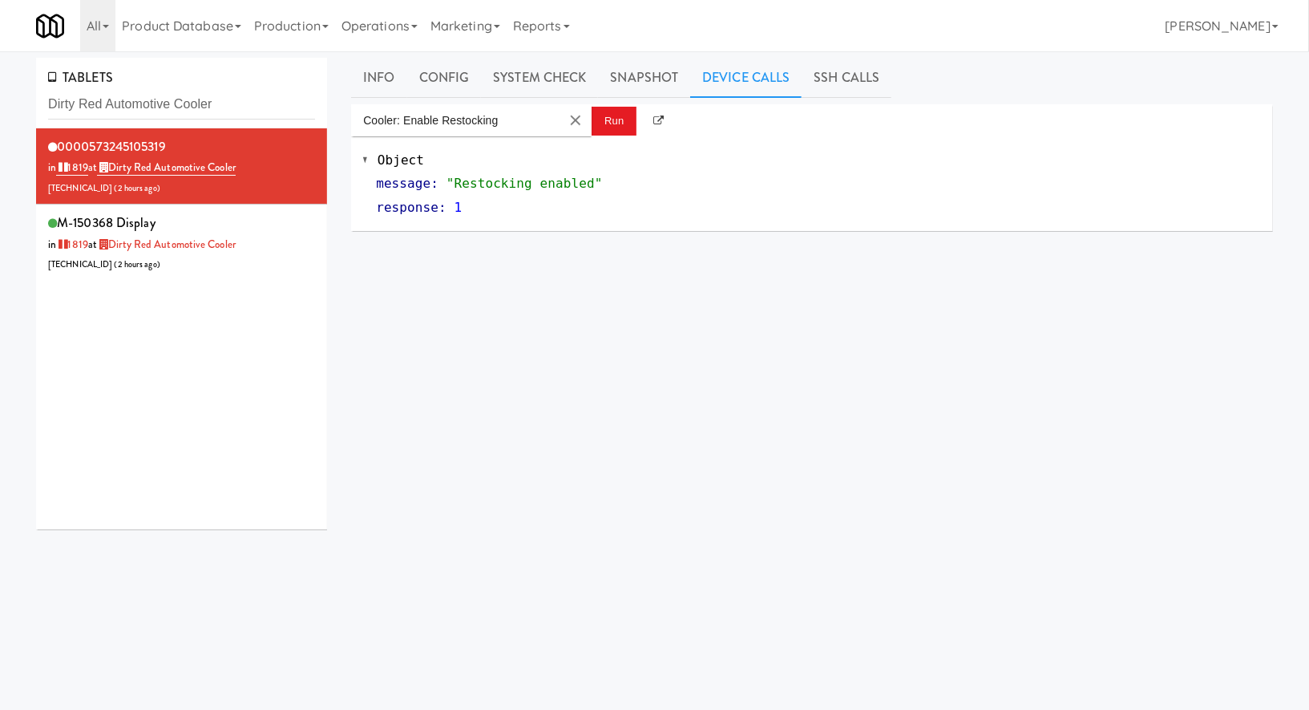
click at [163, 105] on input "Dirty Red Automotive Cooler" at bounding box center [181, 105] width 267 height 30
click at [144, 103] on input "Dirty Red Automotive Cooler" at bounding box center [181, 105] width 267 height 30
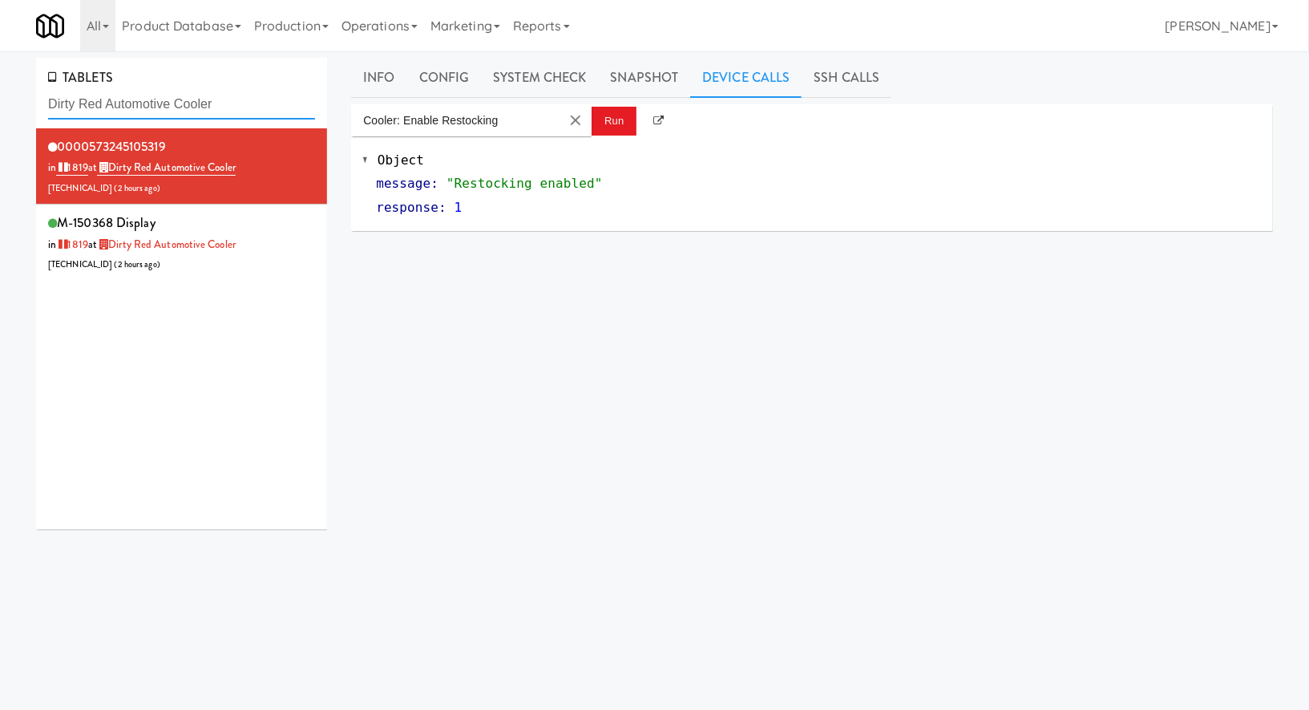
paste input "Prospect -"
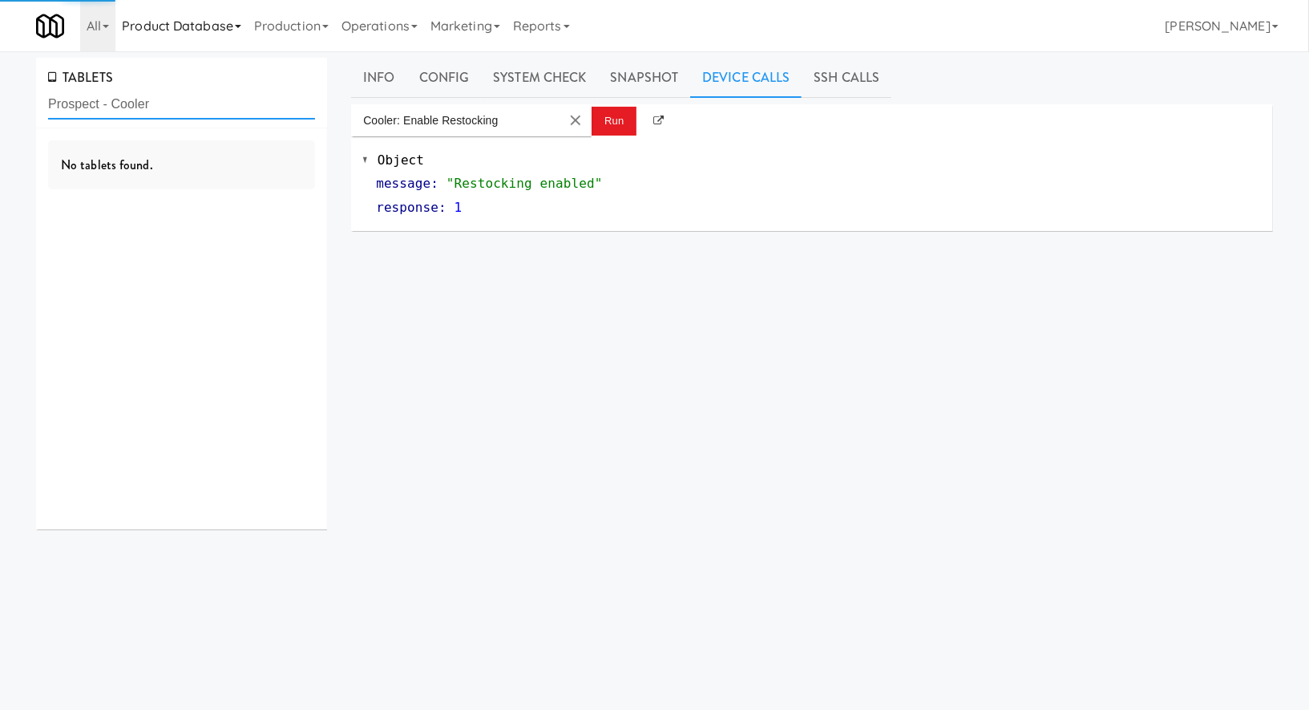
type input "Prospect - Cooler"
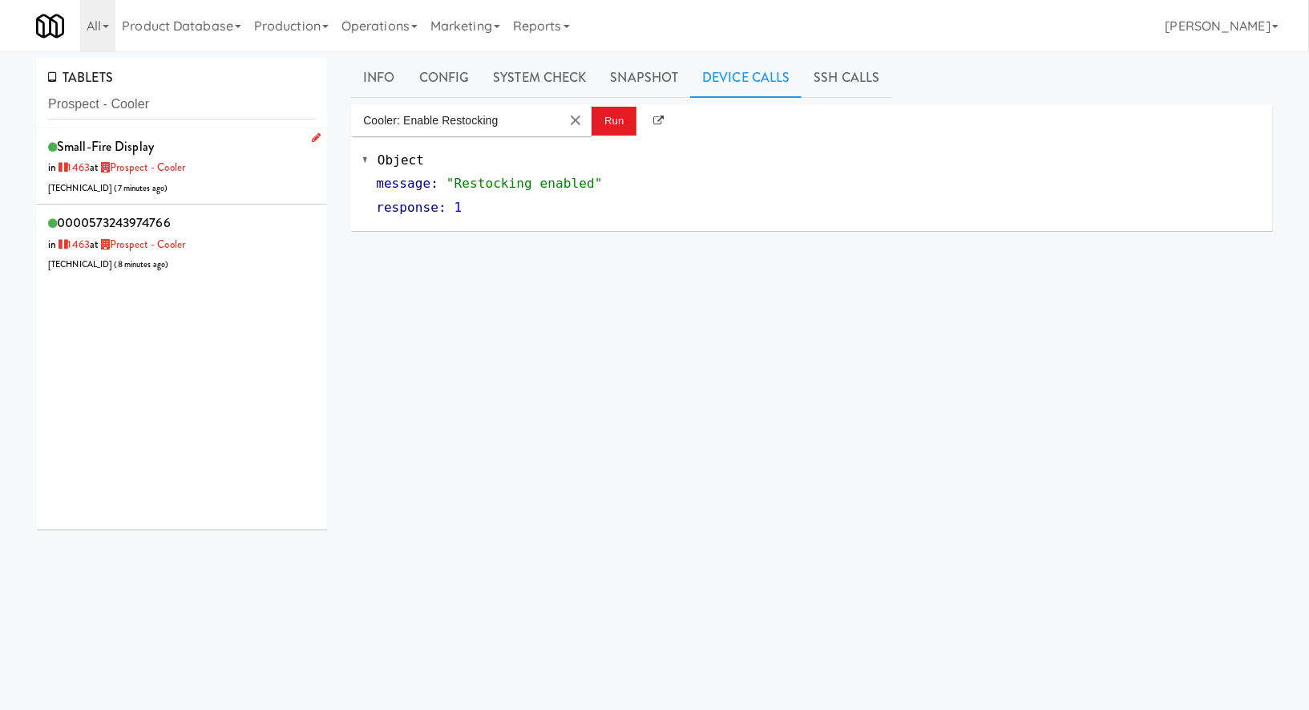
click at [224, 167] on div "small-fire Display in [DATE] at [GEOGRAPHIC_DATA] - Cooler [TECHNICAL_ID] ( 7 m…" at bounding box center [181, 166] width 267 height 63
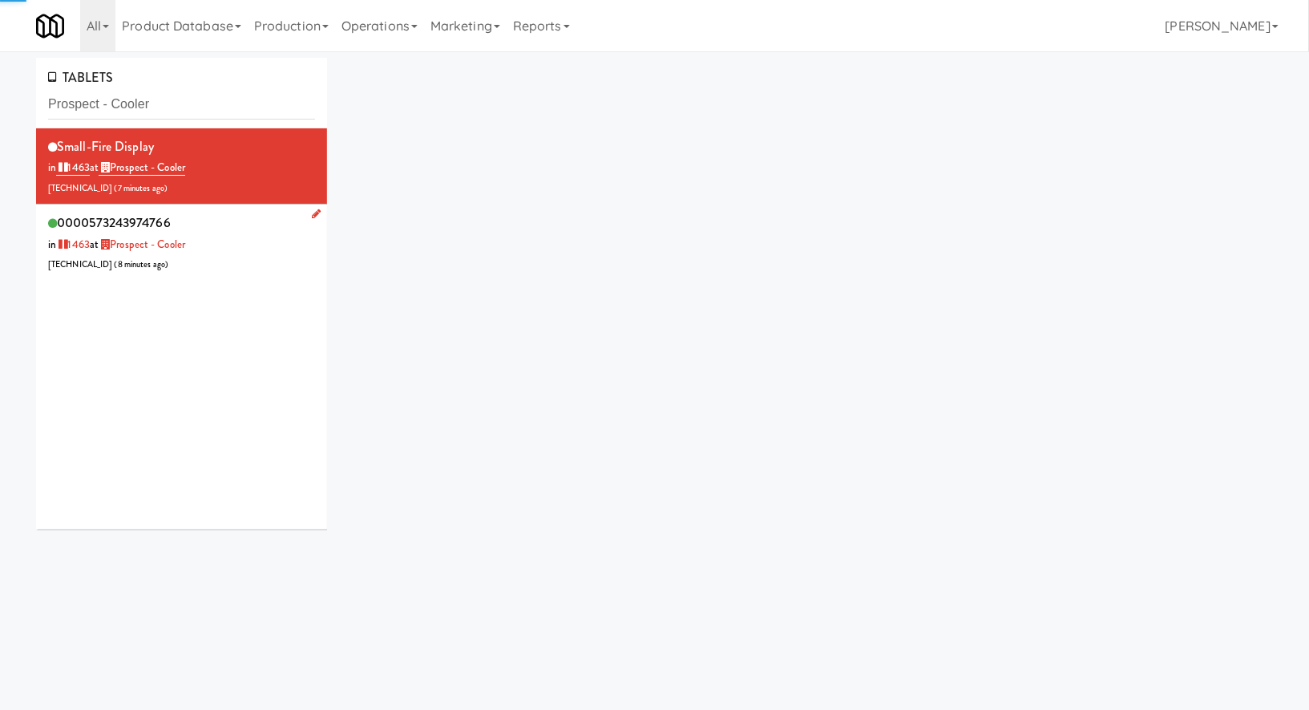
click at [233, 250] on div "0000573243974766 in [DATE] at [GEOGRAPHIC_DATA] - Cooler [TECHNICAL_ID] ( 8 min…" at bounding box center [181, 242] width 267 height 63
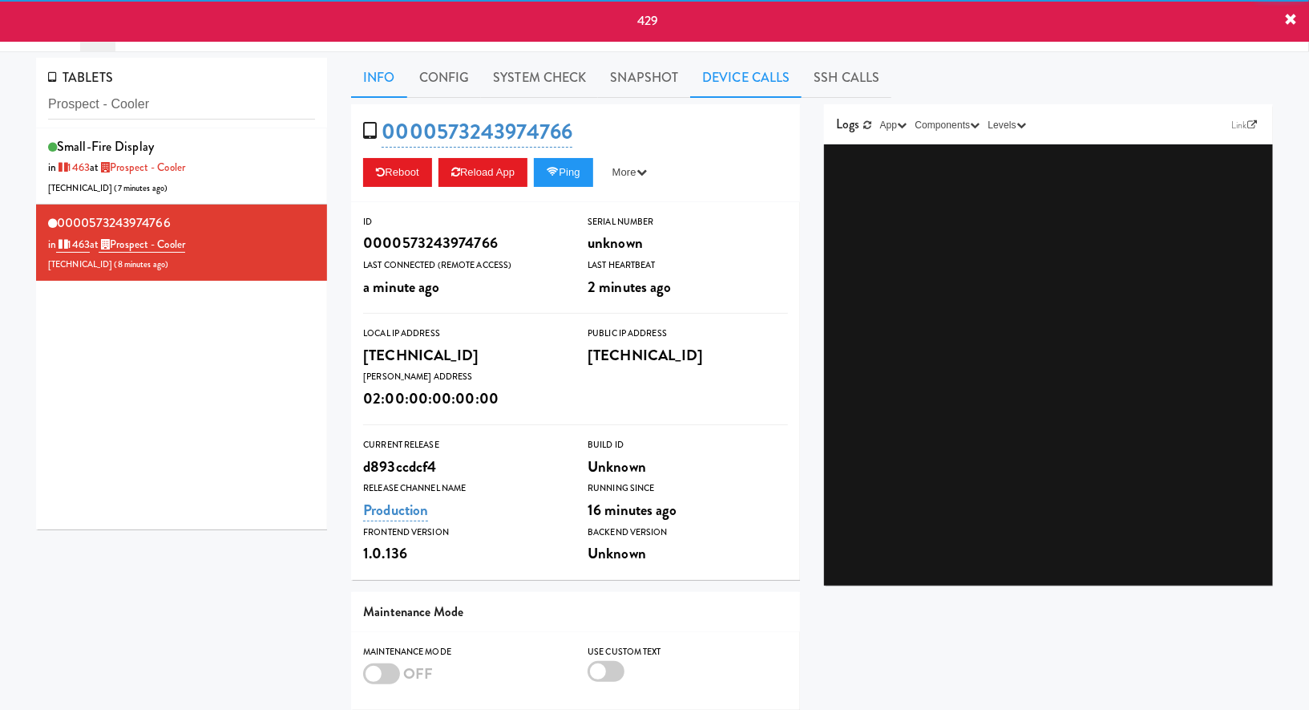
click at [731, 75] on link "Device Calls" at bounding box center [745, 78] width 111 height 40
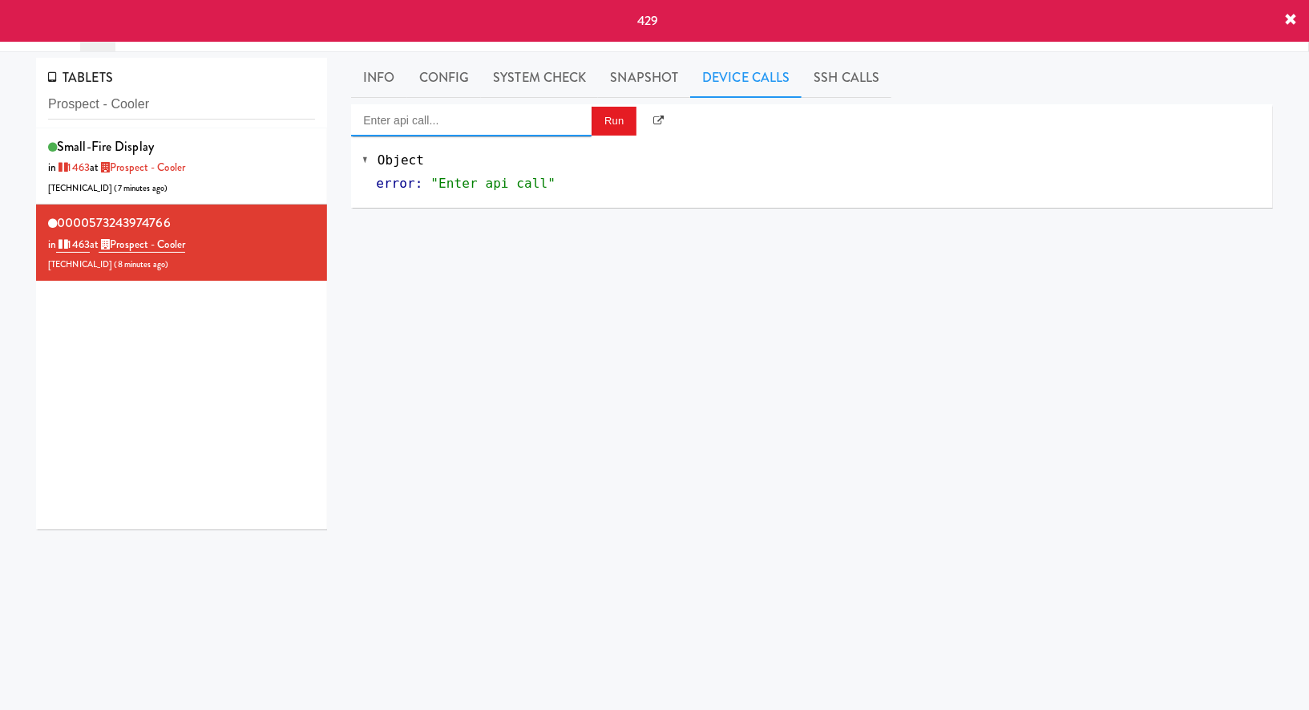
click at [511, 129] on input "Enter api call..." at bounding box center [471, 120] width 241 height 32
click at [505, 162] on div "[URL]" at bounding box center [471, 166] width 217 height 21
type input "Cooler: Enable Restocking"
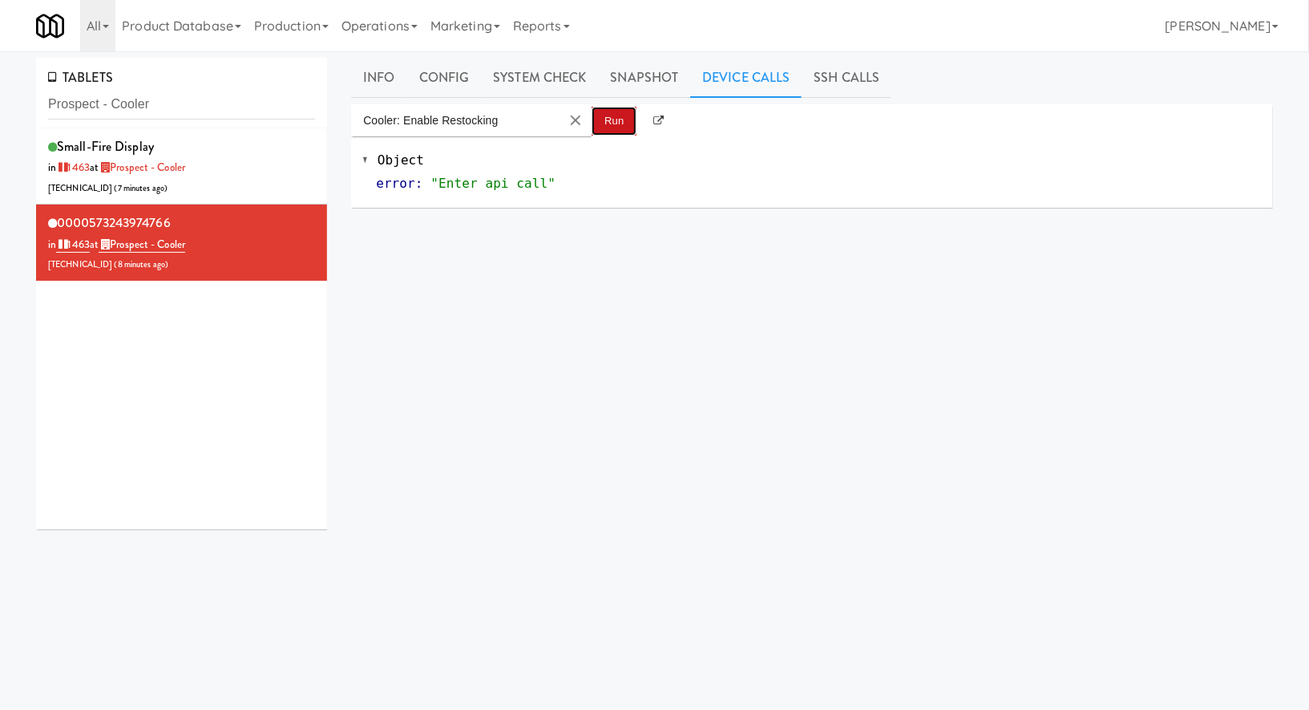
click at [611, 131] on button "Run" at bounding box center [614, 121] width 45 height 29
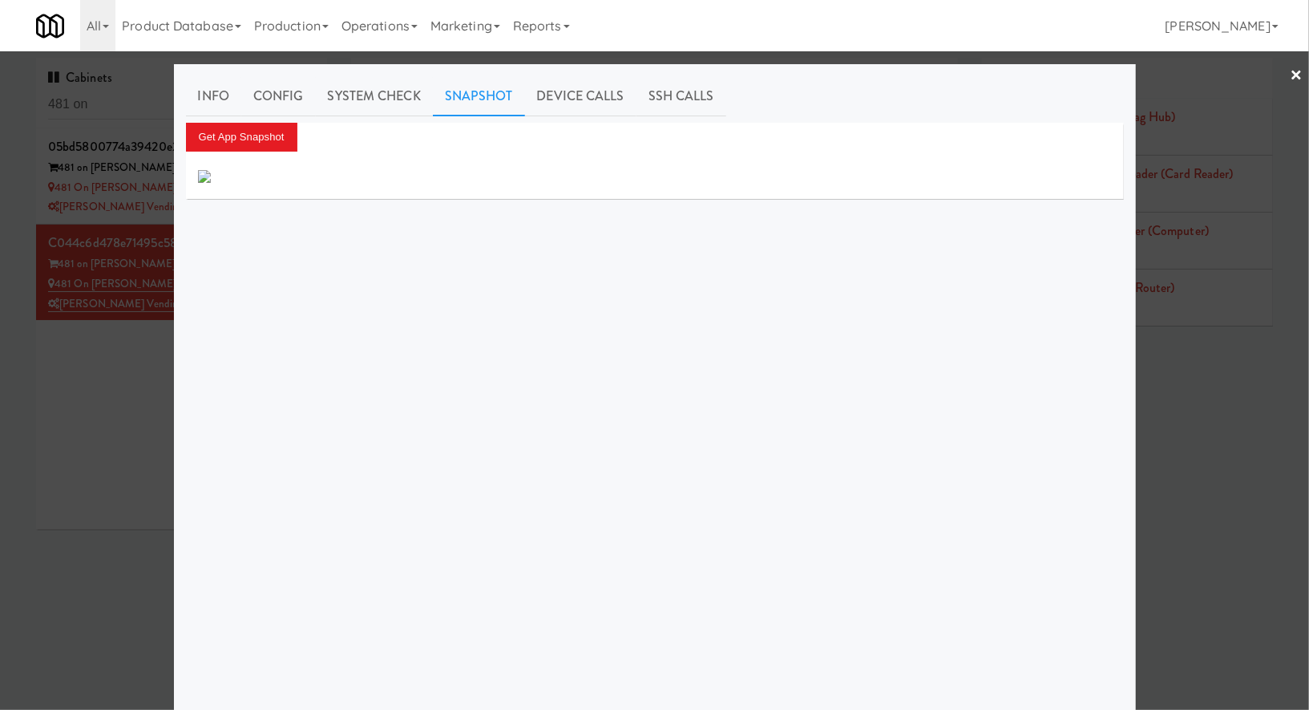
click at [110, 116] on div at bounding box center [654, 355] width 1309 height 710
click at [110, 116] on input "481 on" at bounding box center [181, 105] width 267 height 30
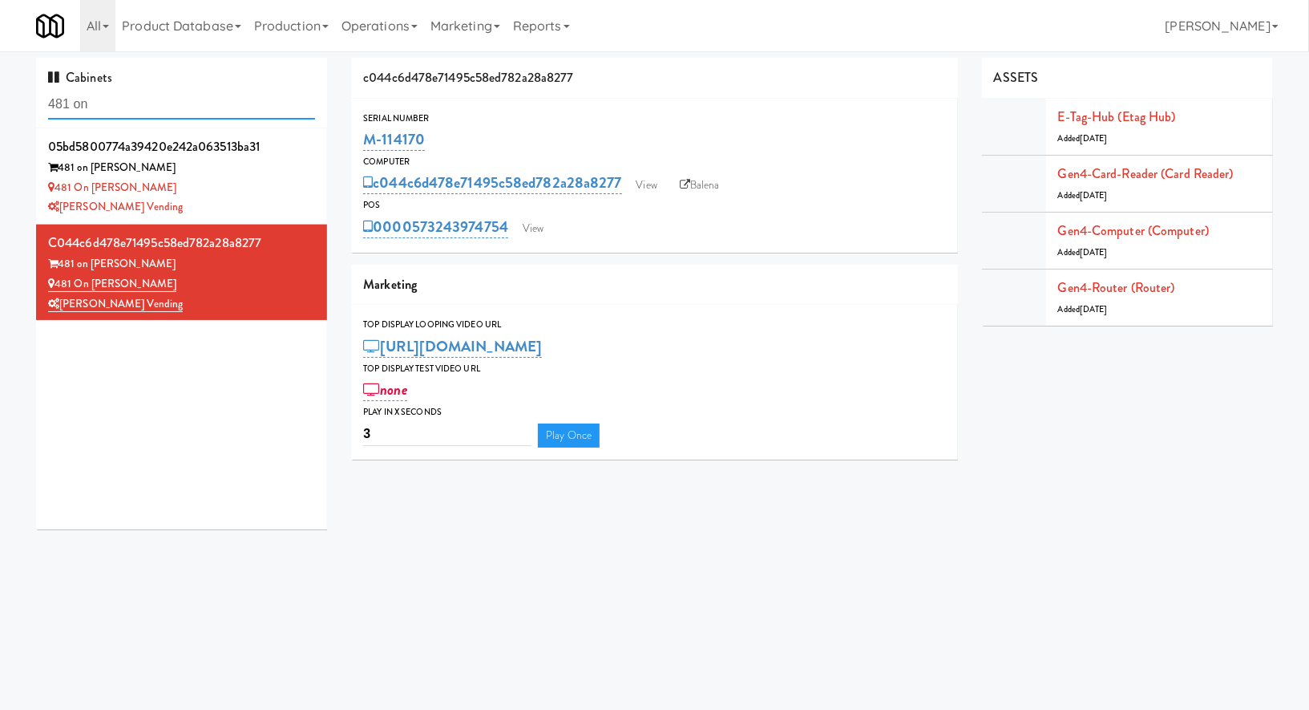
click at [110, 116] on input "481 on" at bounding box center [181, 105] width 267 height 30
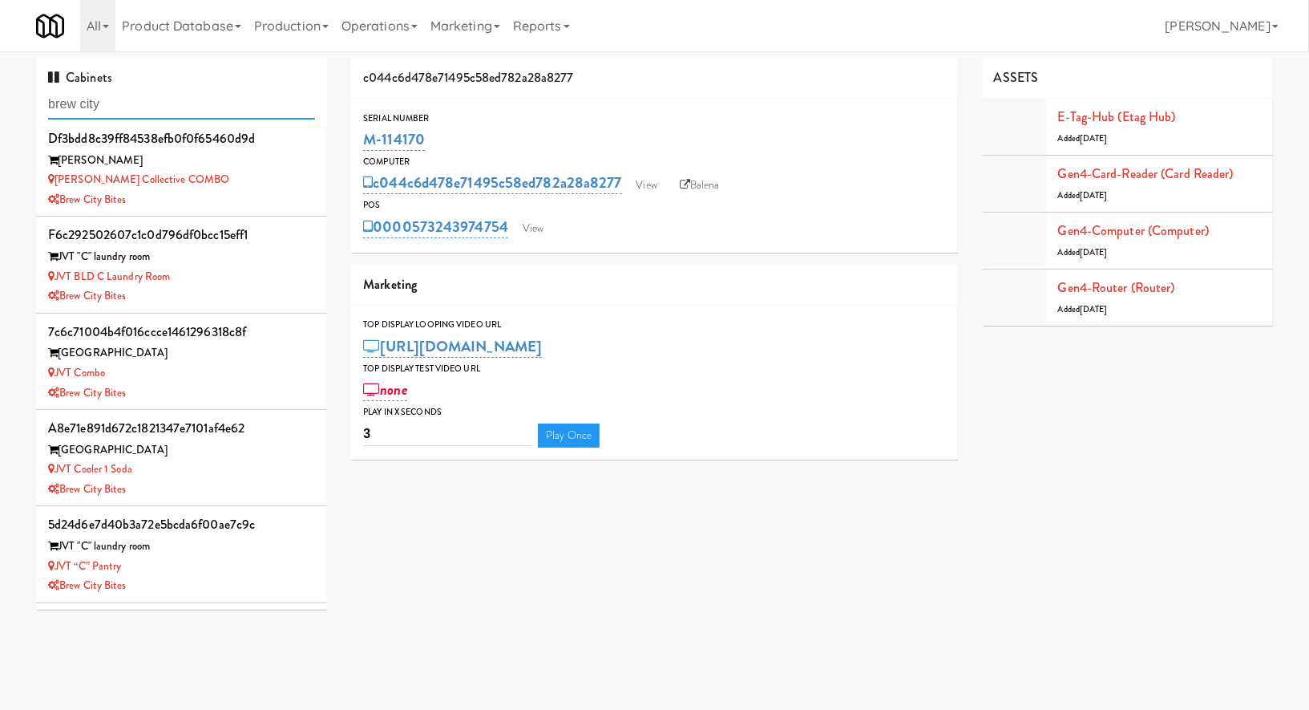
scroll to position [63, 0]
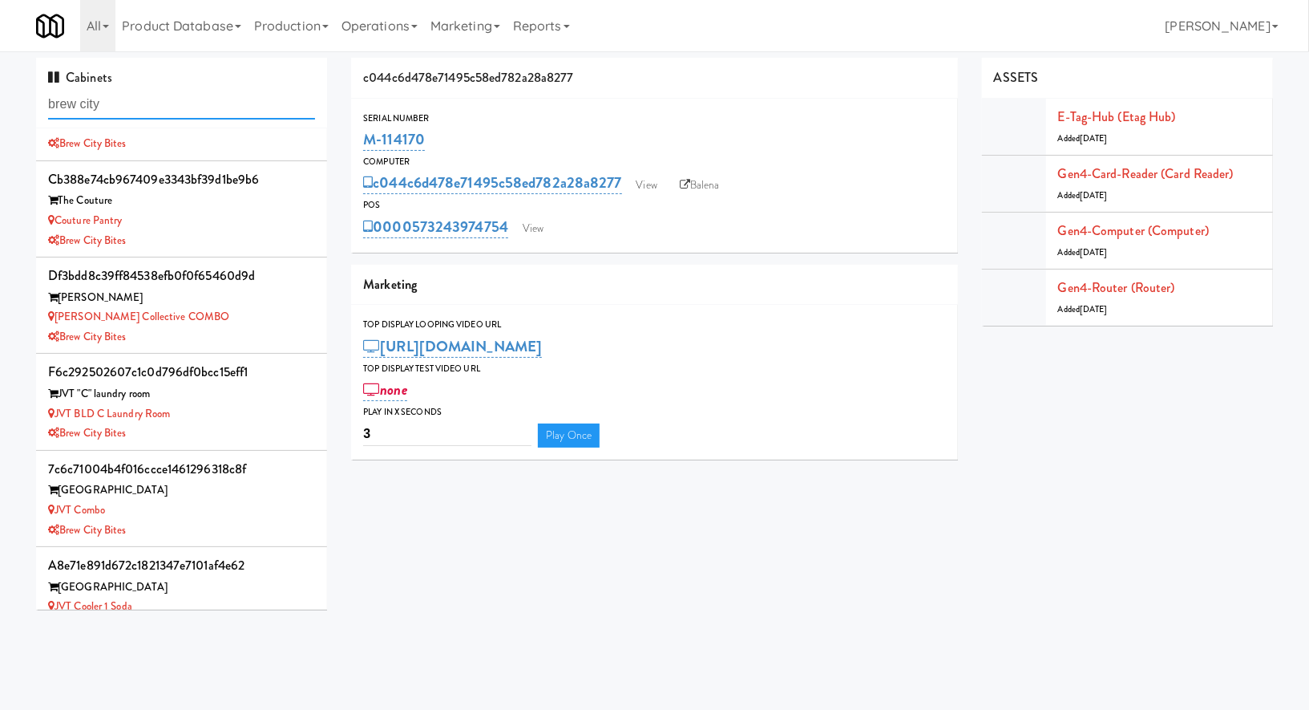
click at [217, 103] on input "brew city" at bounding box center [181, 105] width 267 height 30
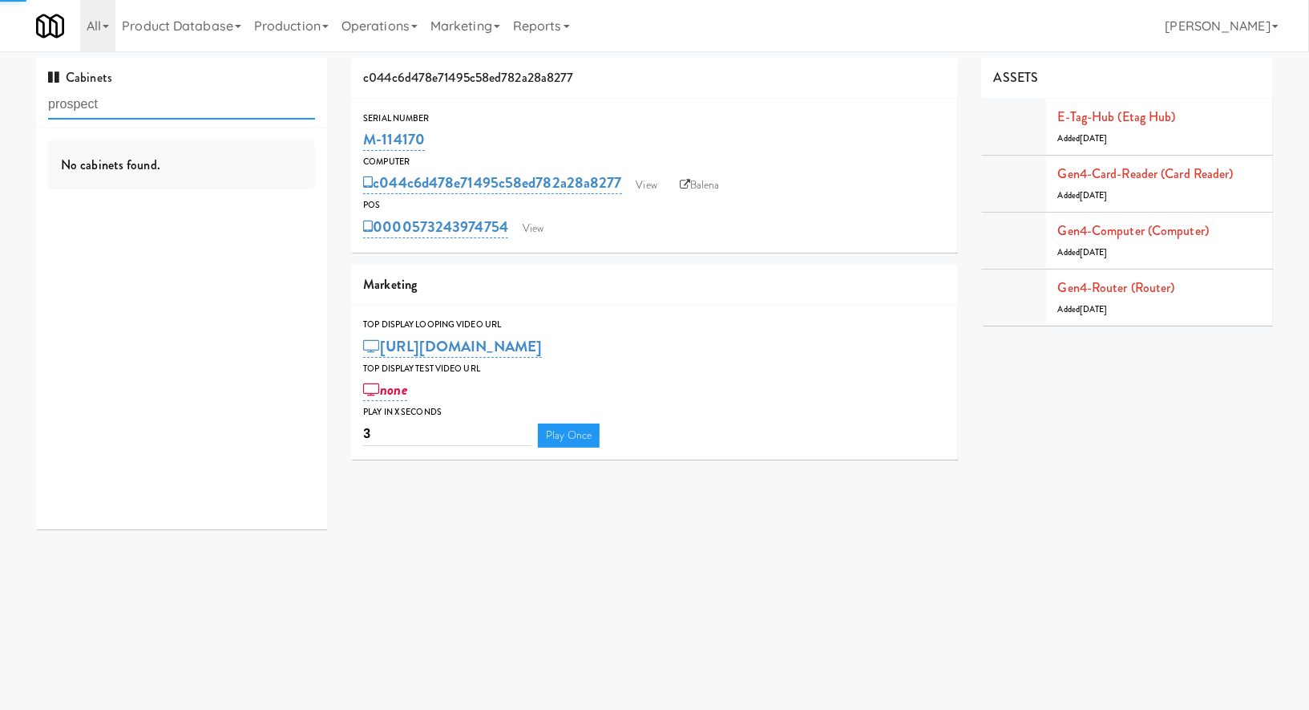
type input "prospect"
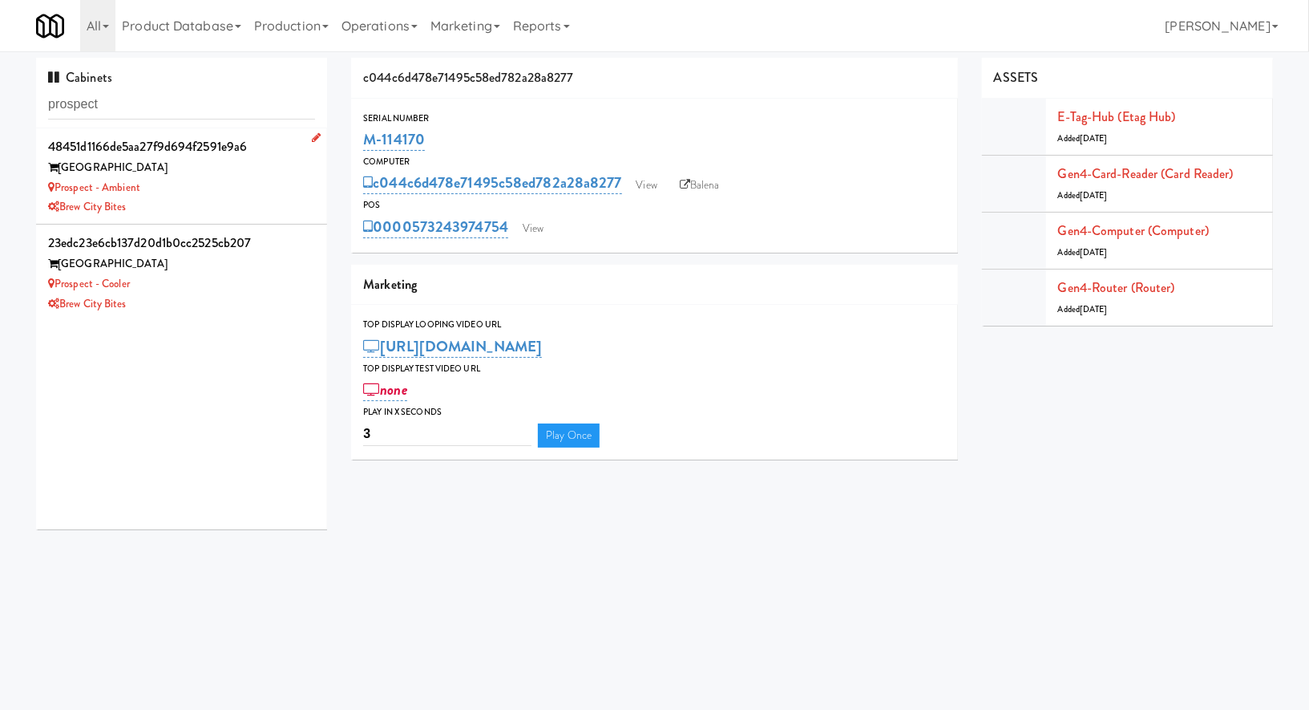
click at [235, 182] on div "Prospect - Ambient" at bounding box center [181, 188] width 267 height 20
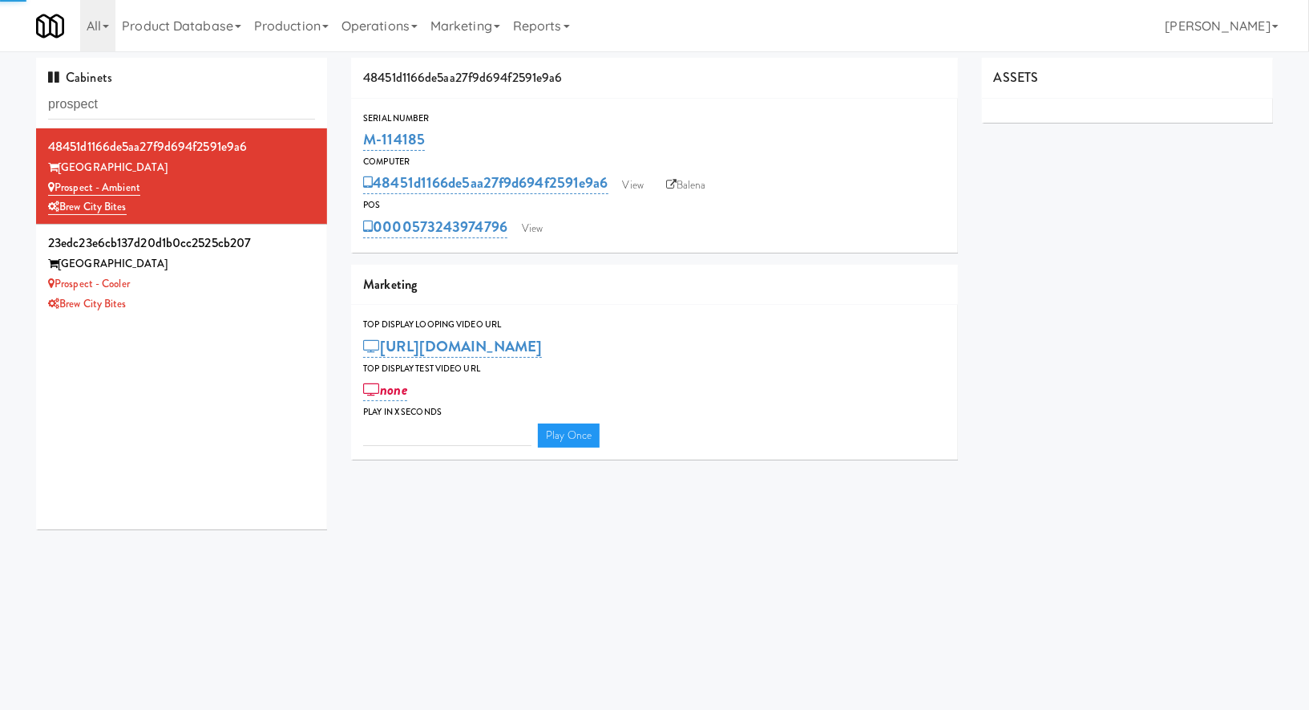
type input "3"
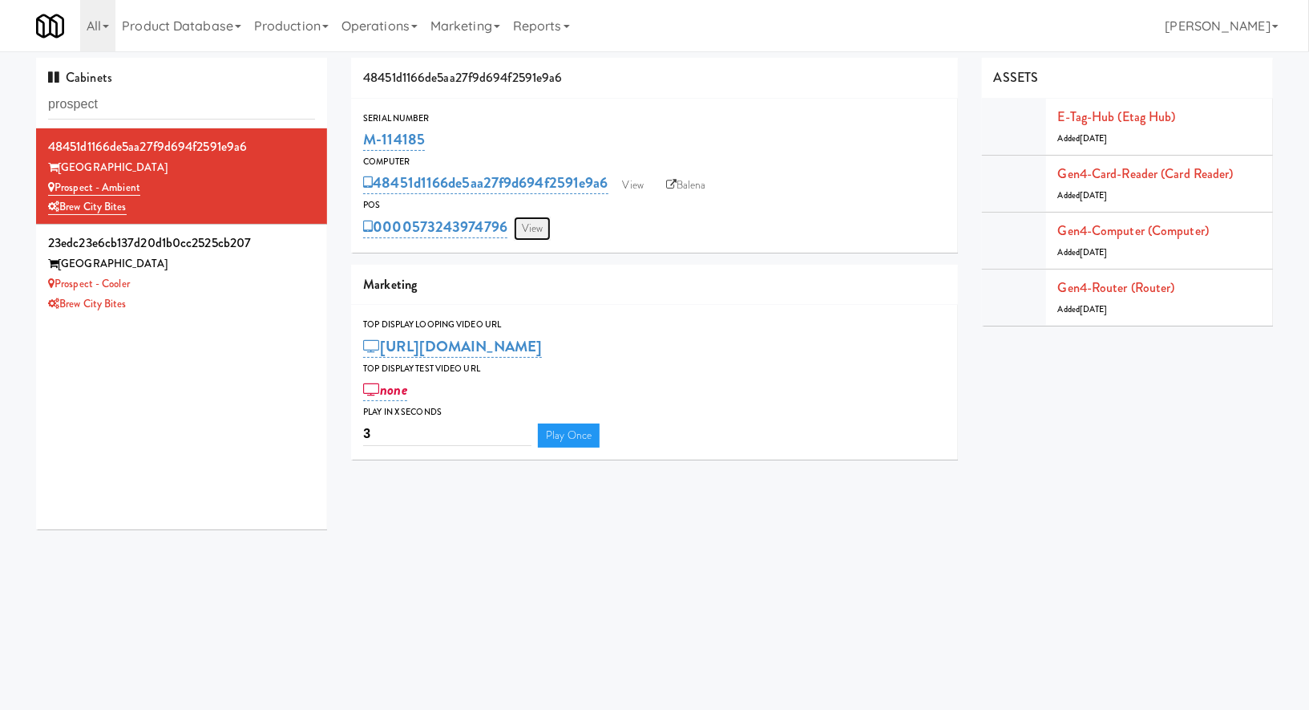
click at [544, 226] on link "View" at bounding box center [532, 229] width 37 height 24
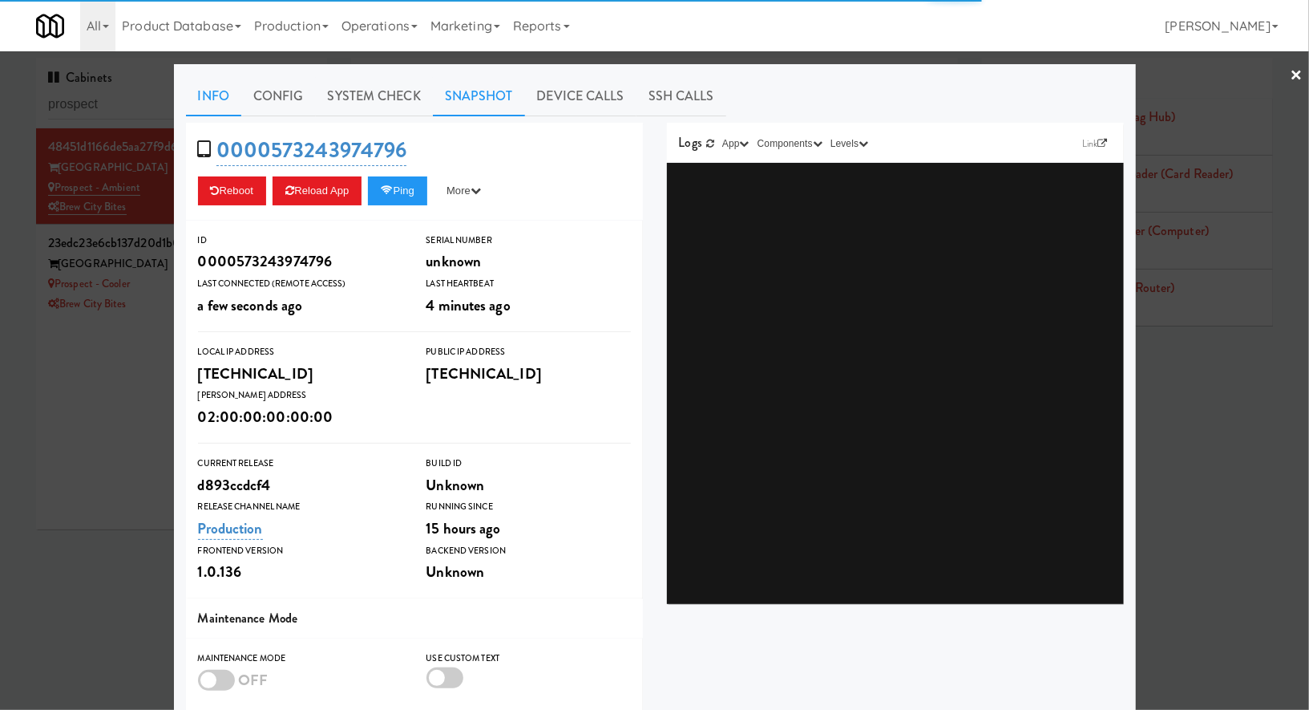
click at [472, 103] on link "Snapshot" at bounding box center [479, 96] width 92 height 40
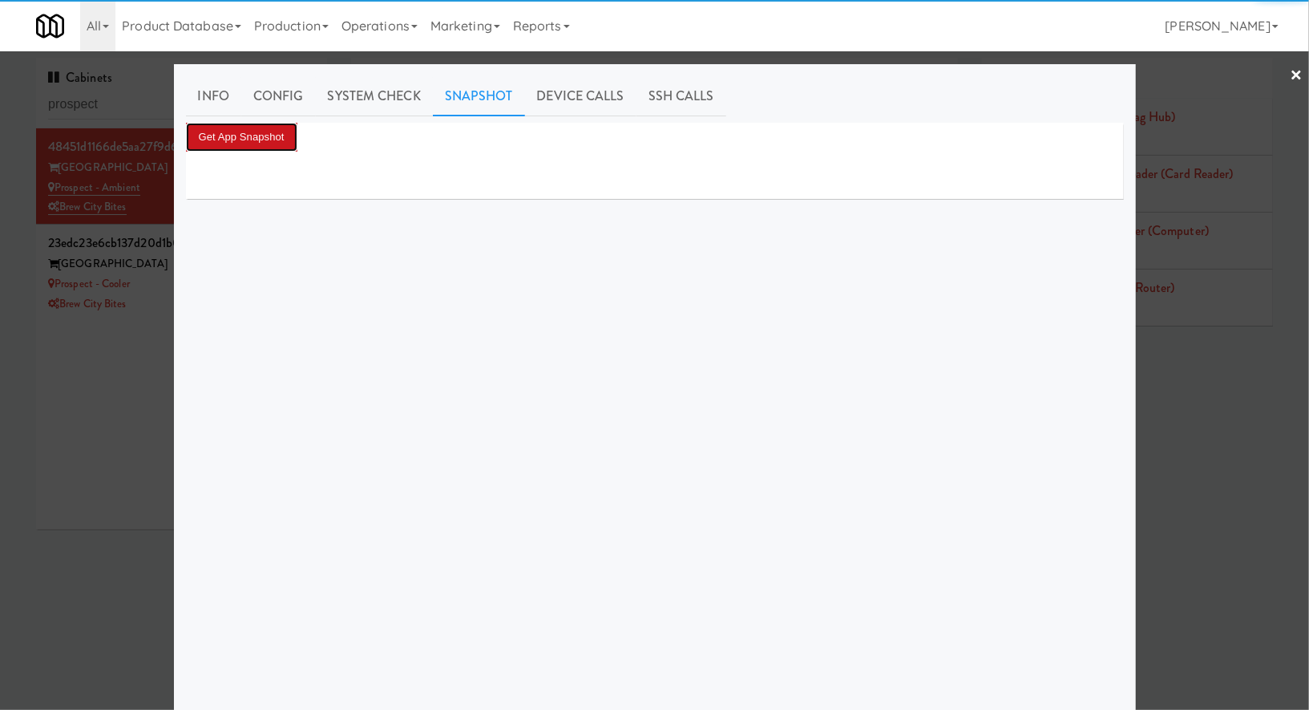
click at [284, 123] on button "Get App Snapshot" at bounding box center [241, 137] width 111 height 29
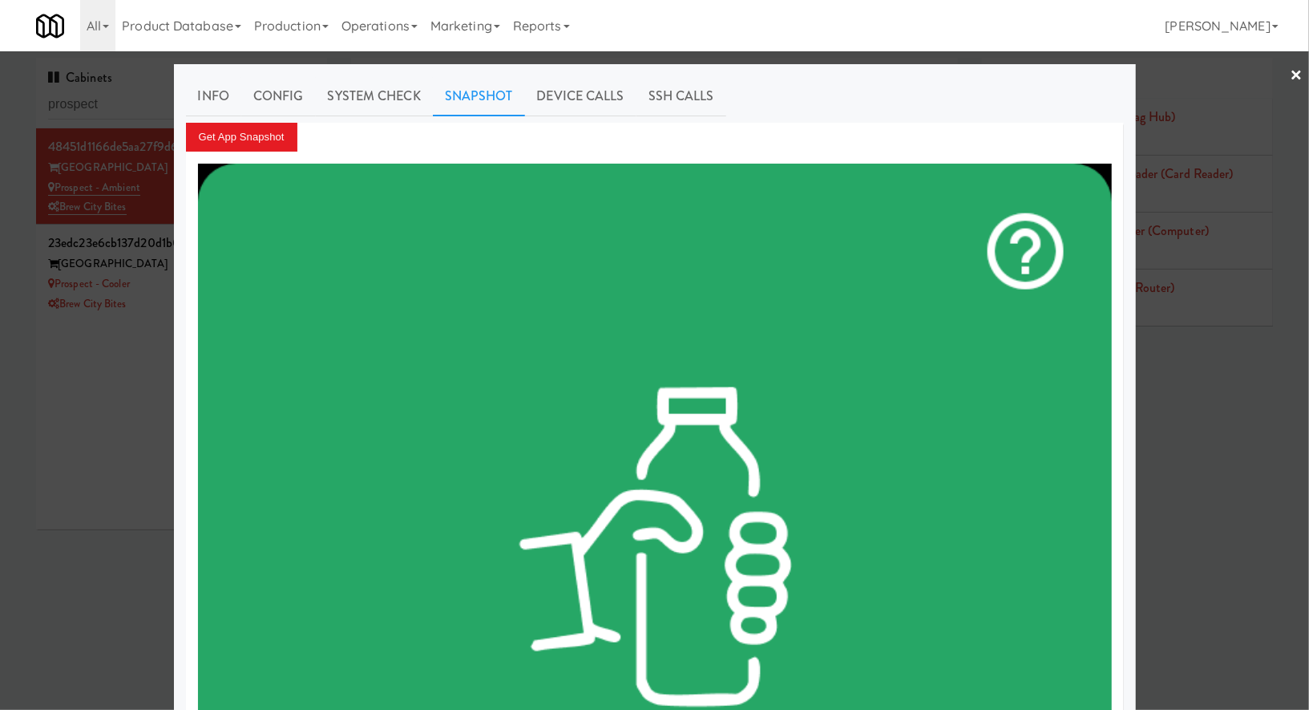
click at [144, 384] on div at bounding box center [654, 355] width 1309 height 710
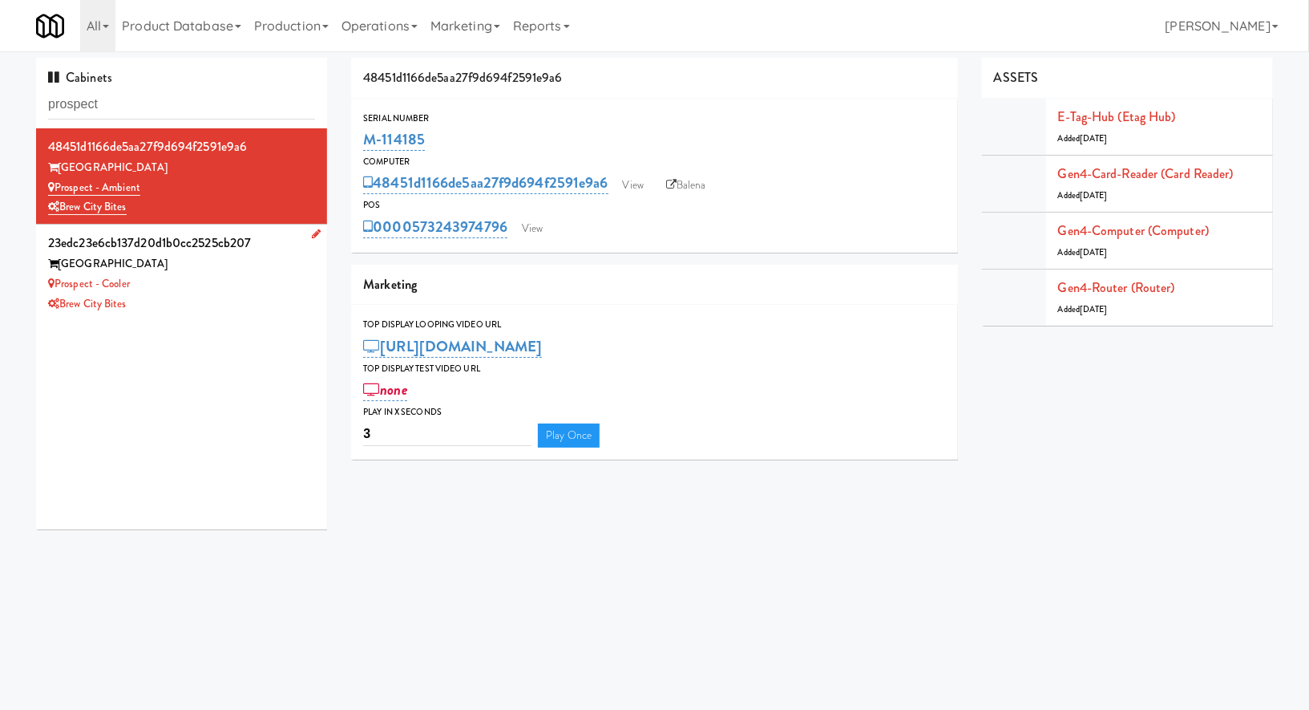
click at [176, 298] on div "Brew City Bites" at bounding box center [181, 304] width 267 height 20
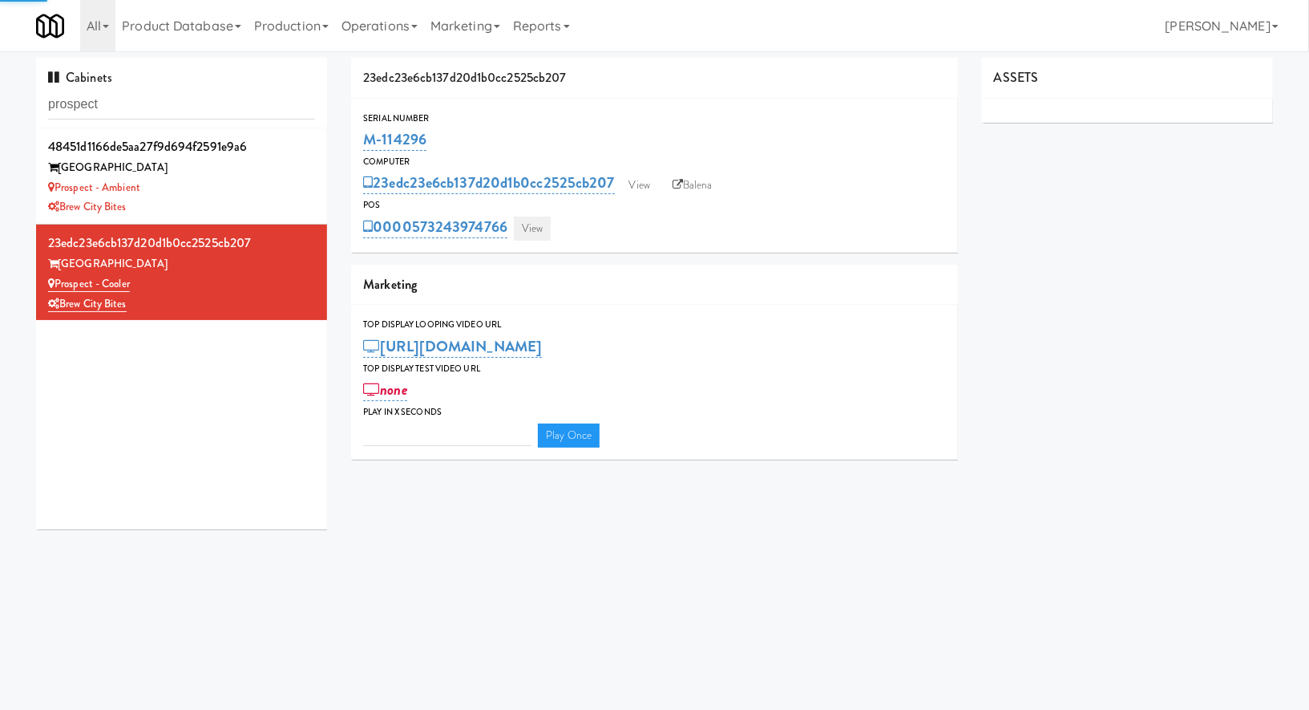
type input "3"
click at [522, 220] on link "View" at bounding box center [532, 229] width 37 height 24
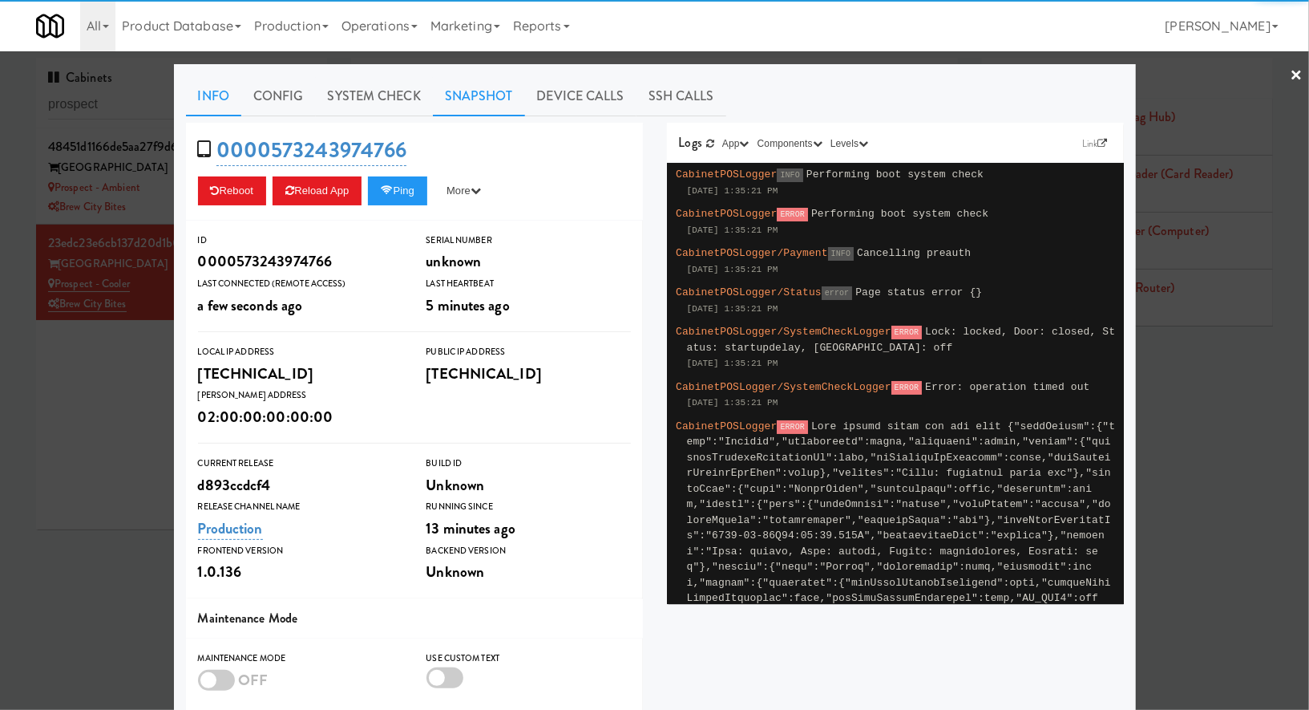
click at [492, 105] on link "Snapshot" at bounding box center [479, 96] width 92 height 40
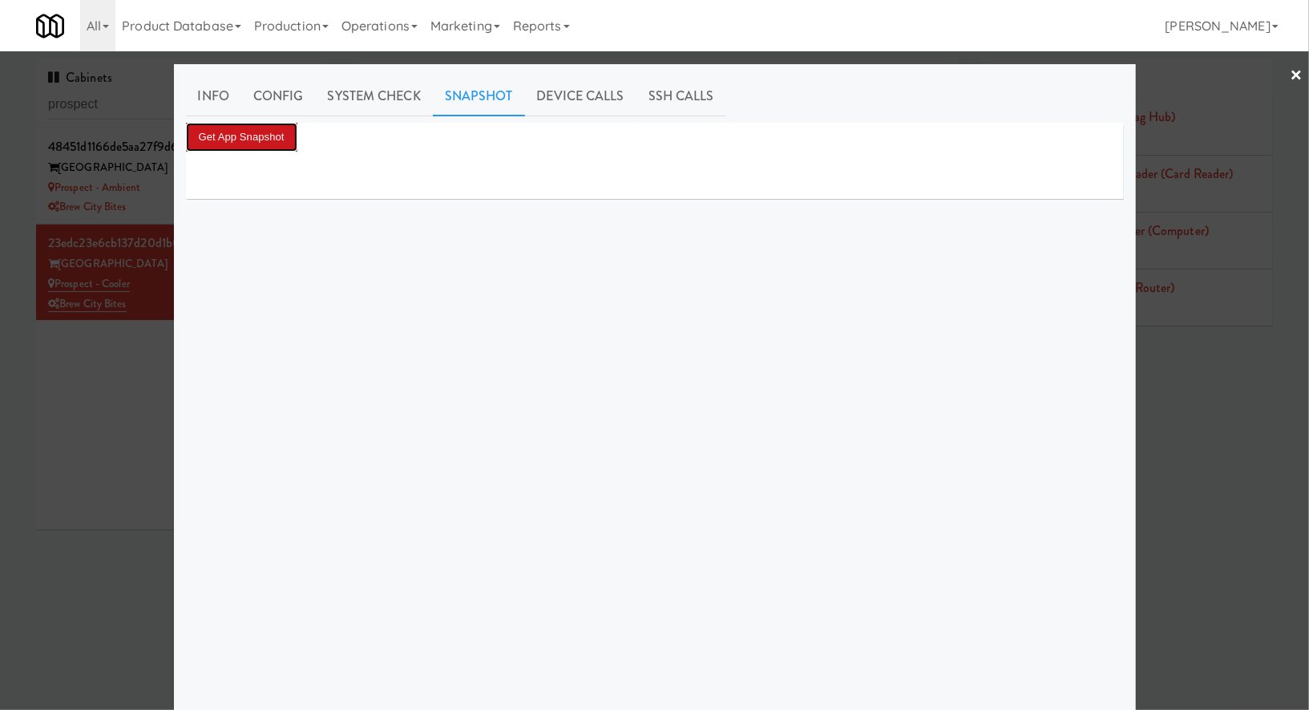
click at [262, 143] on button "Get App Snapshot" at bounding box center [241, 137] width 111 height 29
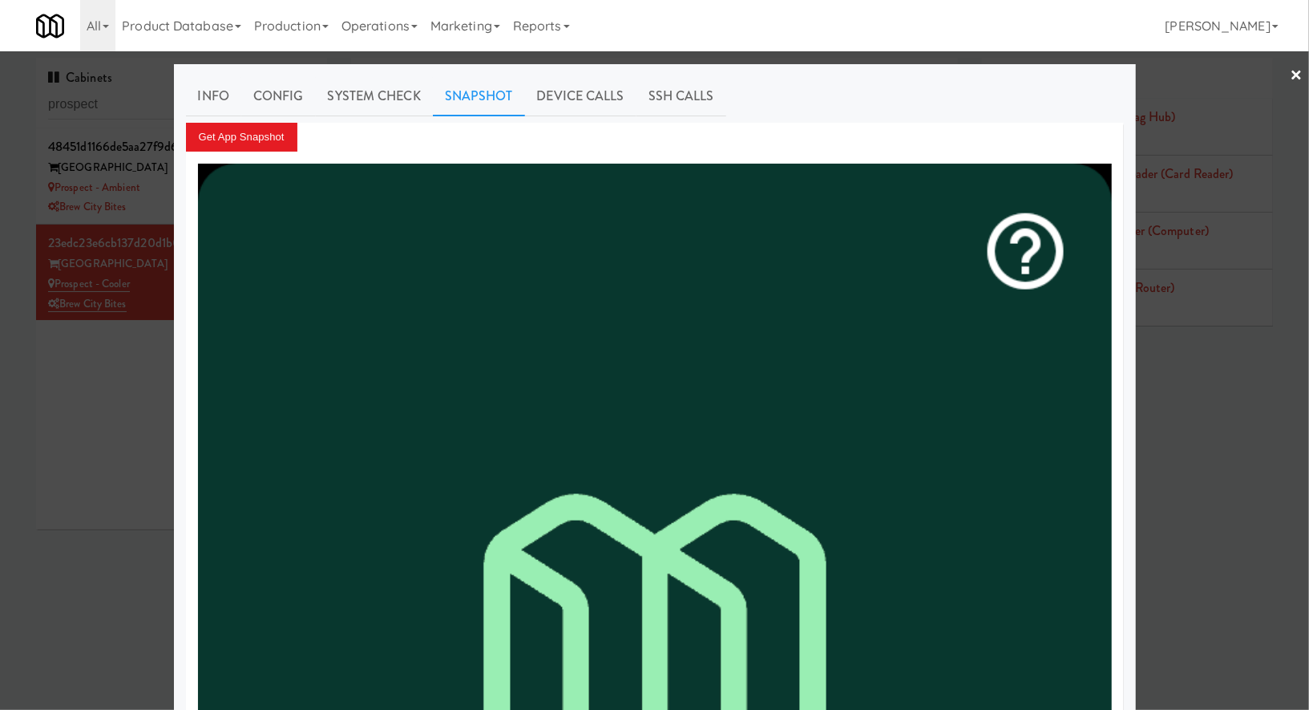
click at [92, 361] on div at bounding box center [654, 355] width 1309 height 710
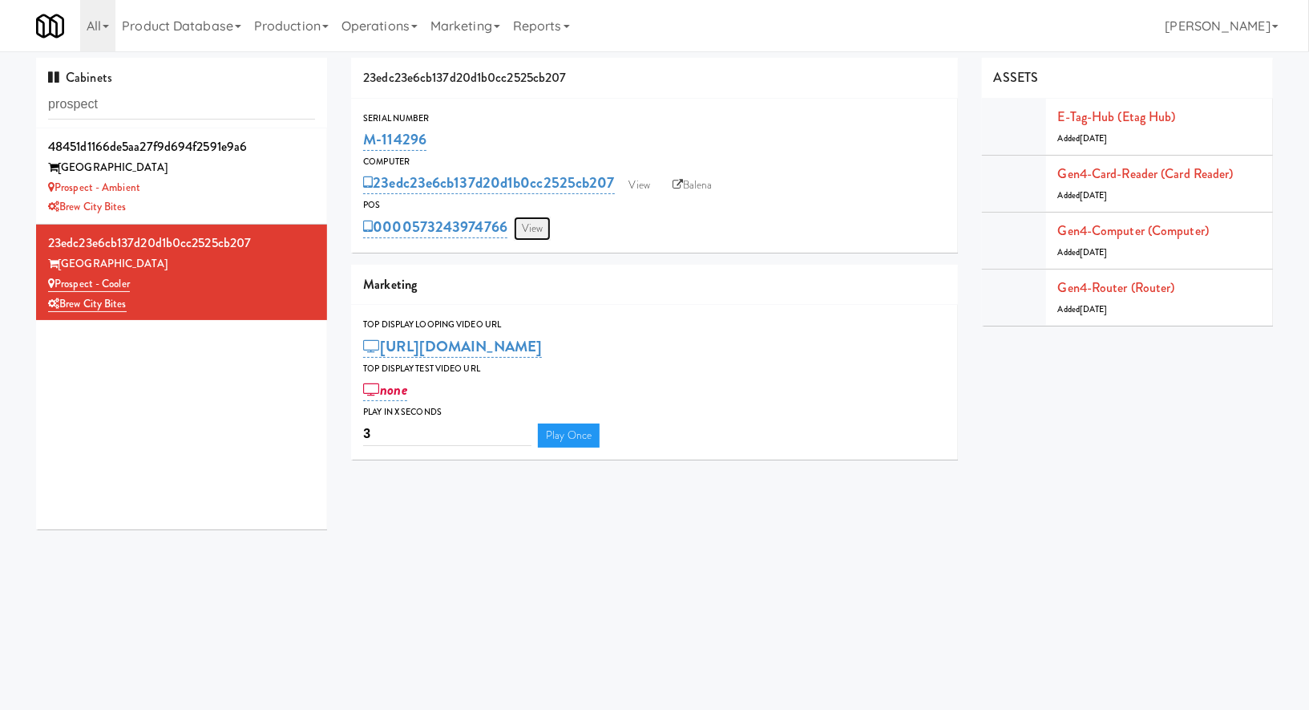
click at [526, 224] on link "View" at bounding box center [532, 229] width 37 height 24
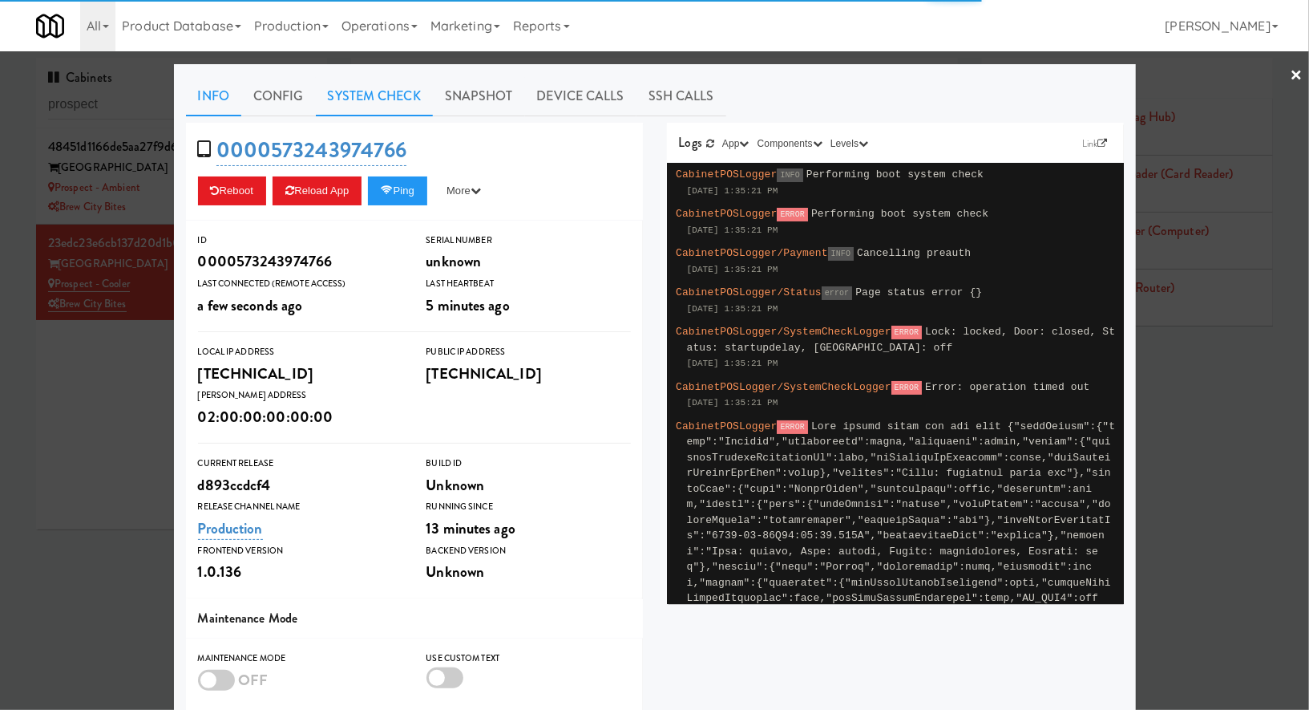
click at [388, 96] on link "System Check" at bounding box center [374, 96] width 117 height 40
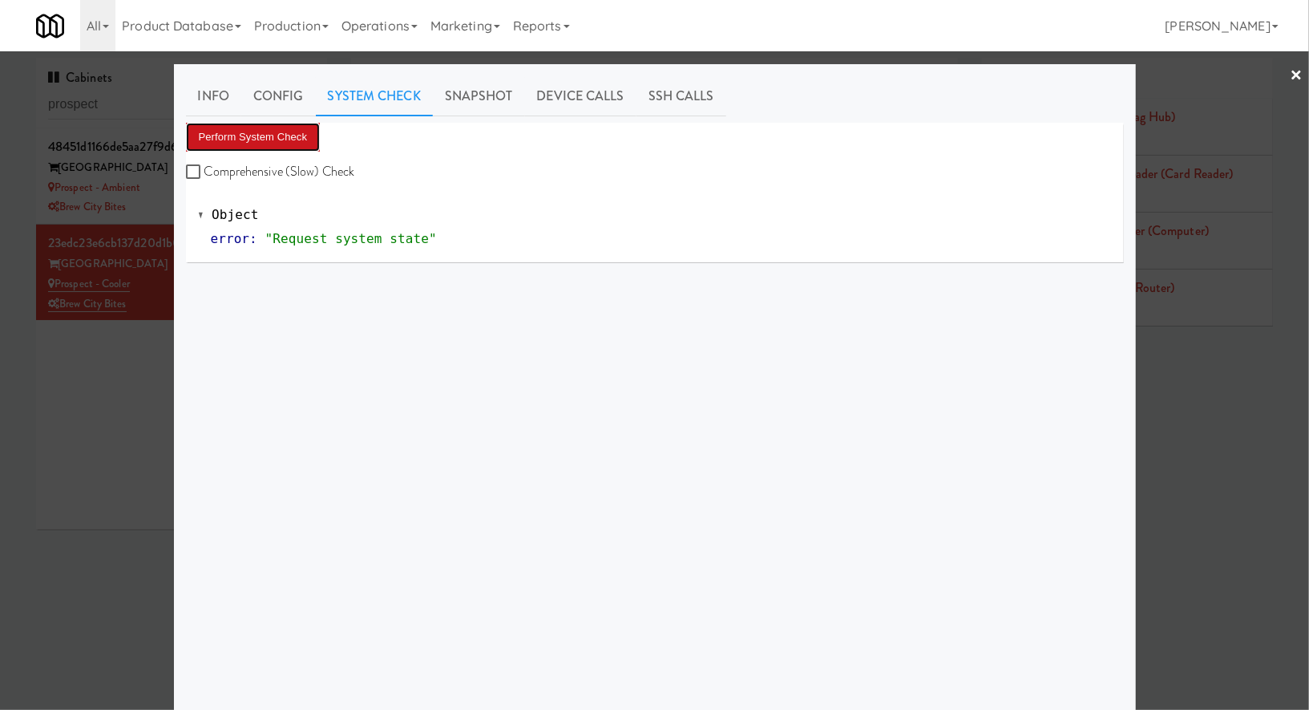
click at [275, 141] on button "Perform System Check" at bounding box center [253, 137] width 135 height 29
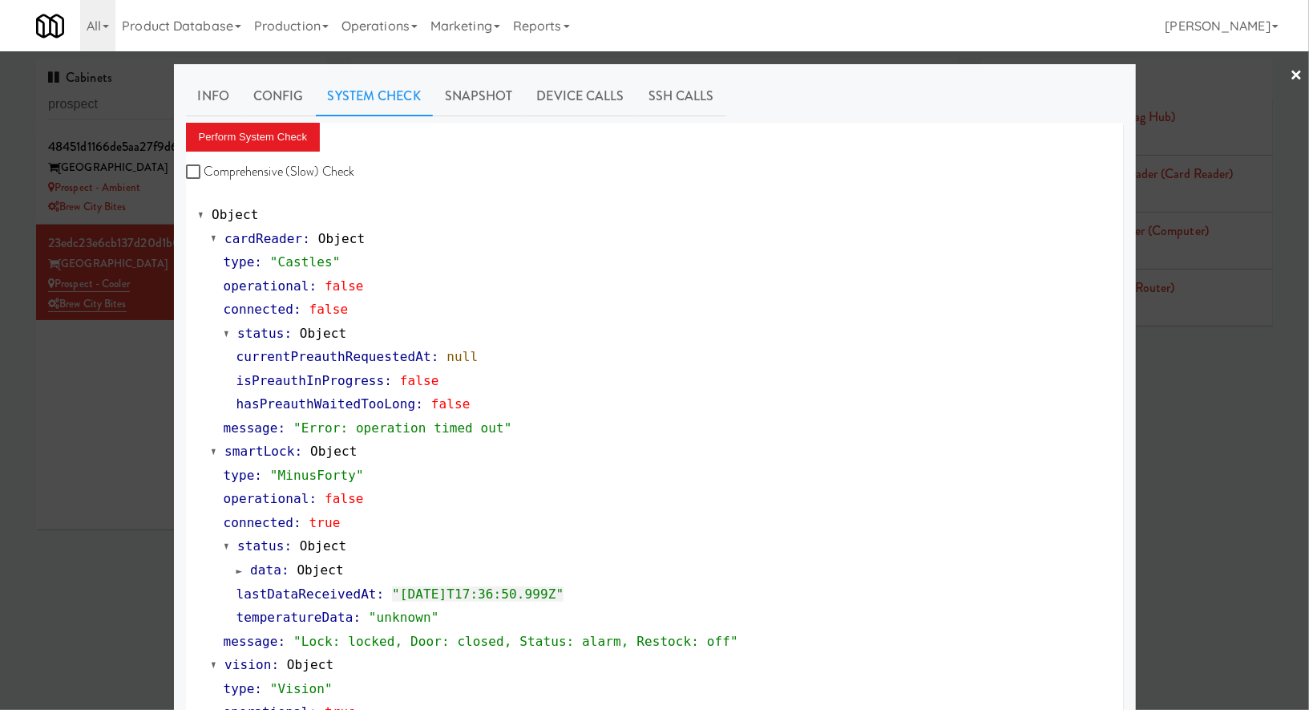
click at [134, 379] on div at bounding box center [654, 355] width 1309 height 710
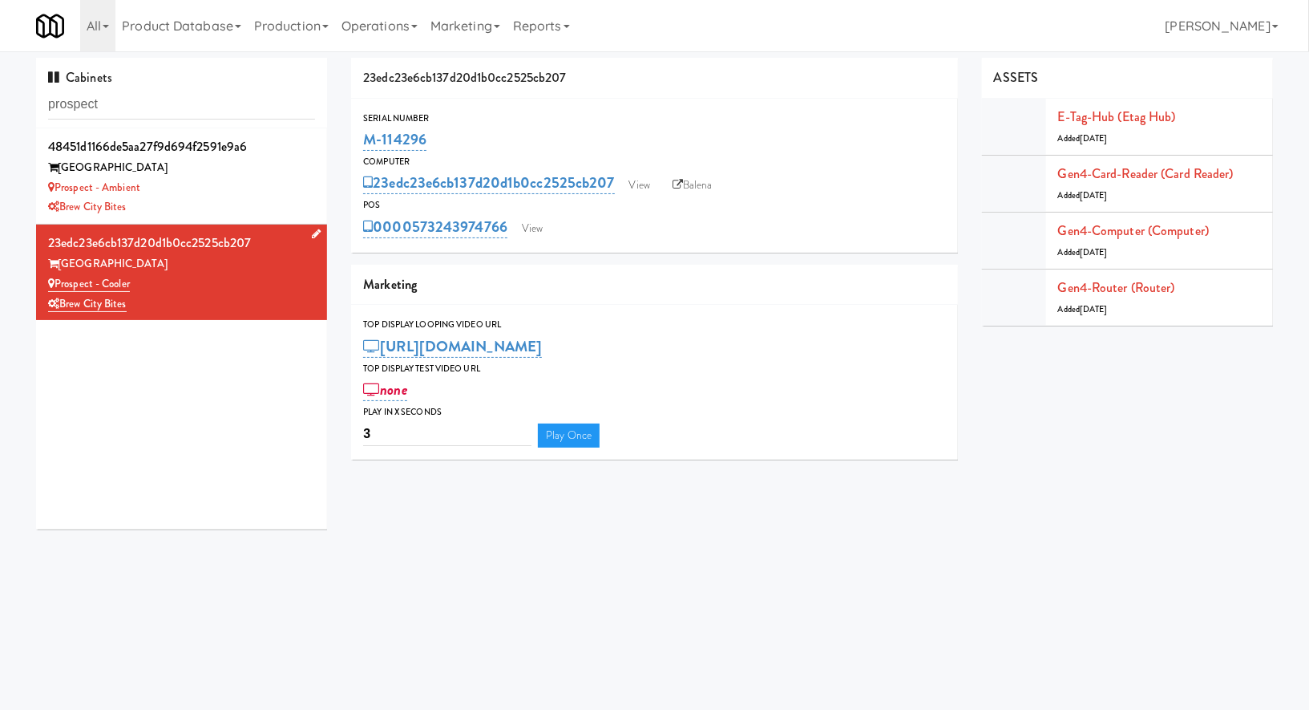
drag, startPoint x: 168, startPoint y: 281, endPoint x: 57, endPoint y: 282, distance: 110.7
click at [57, 282] on div "Prospect - Cooler" at bounding box center [181, 284] width 267 height 20
copy link "Prospect - Cooler"
click at [534, 221] on link "View" at bounding box center [532, 229] width 37 height 24
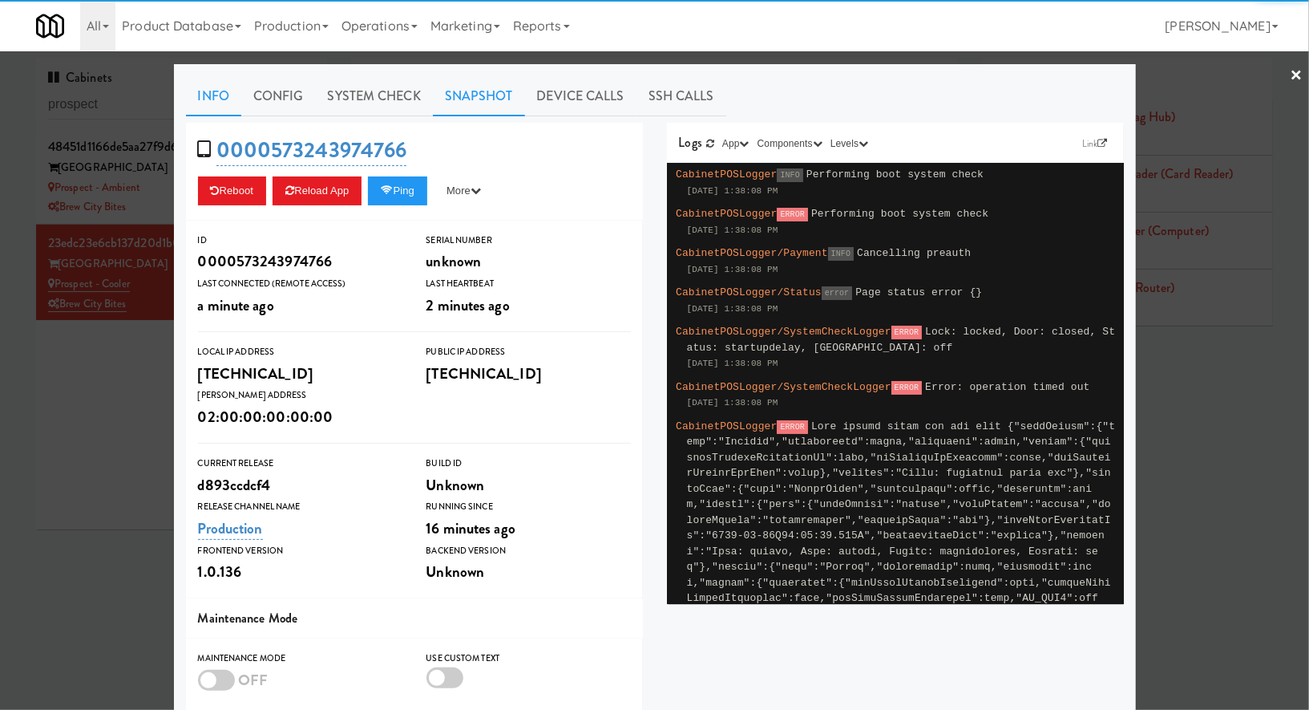
click at [490, 94] on link "Snapshot" at bounding box center [479, 96] width 92 height 40
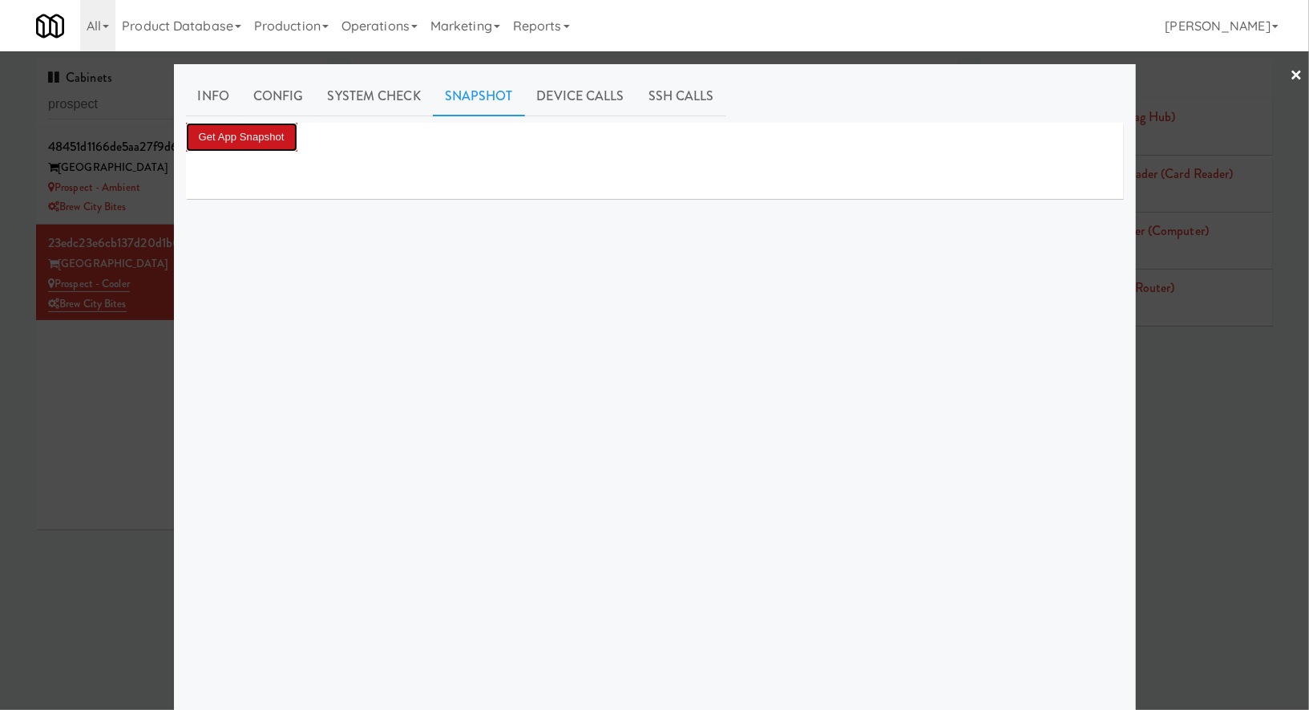
click at [277, 136] on button "Get App Snapshot" at bounding box center [241, 137] width 111 height 29
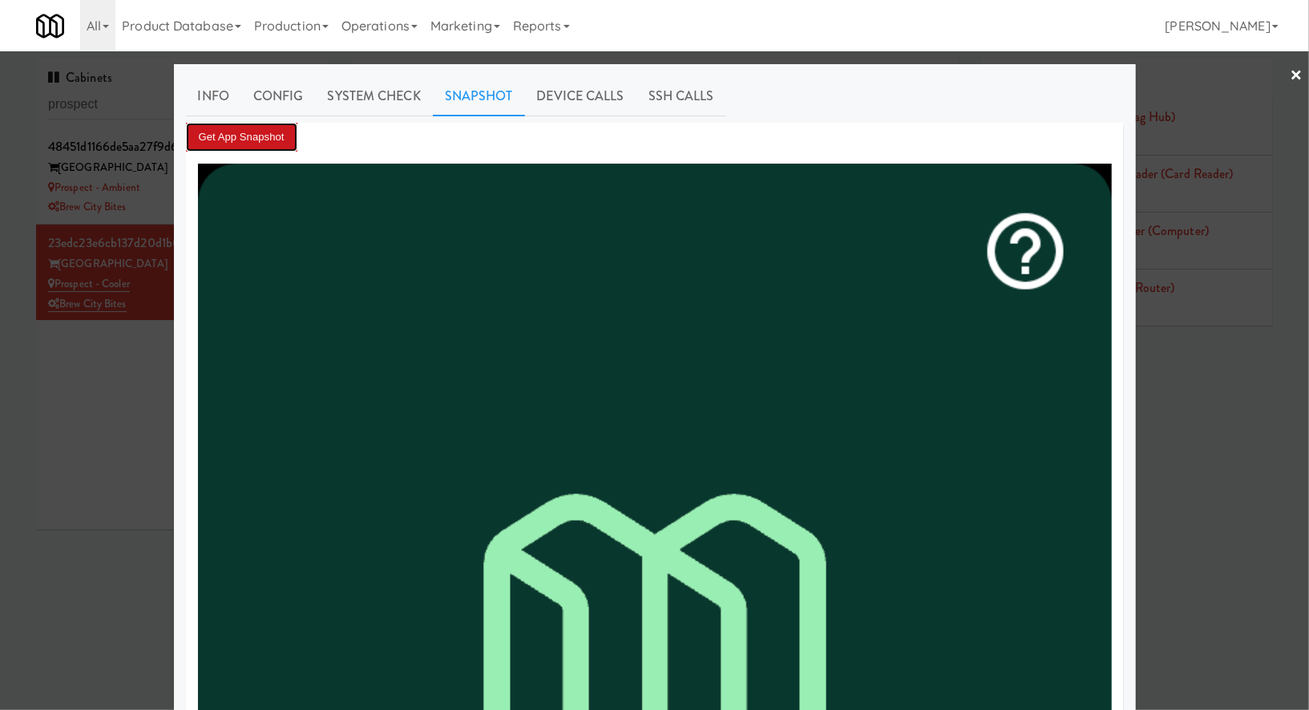
click at [277, 136] on button "Get App Snapshot" at bounding box center [241, 137] width 111 height 29
click at [210, 102] on link "Info" at bounding box center [213, 96] width 55 height 40
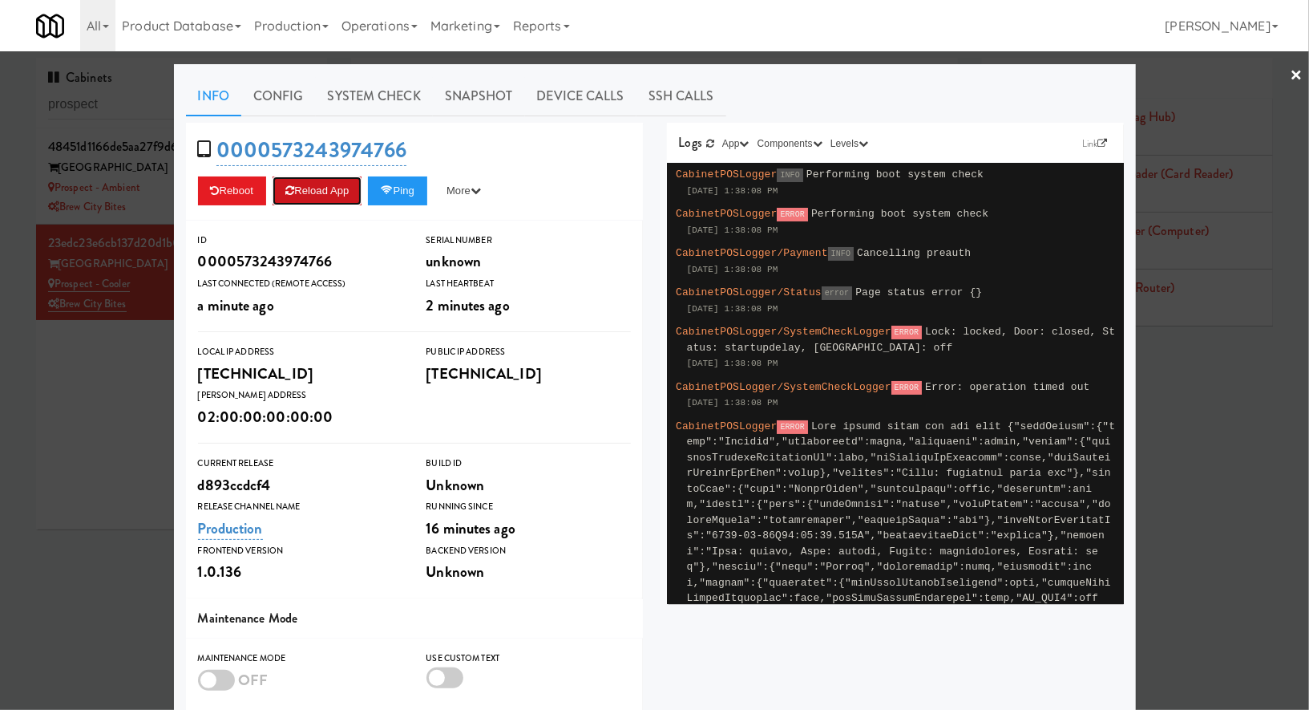
click at [313, 183] on button "Reload App" at bounding box center [317, 190] width 89 height 29
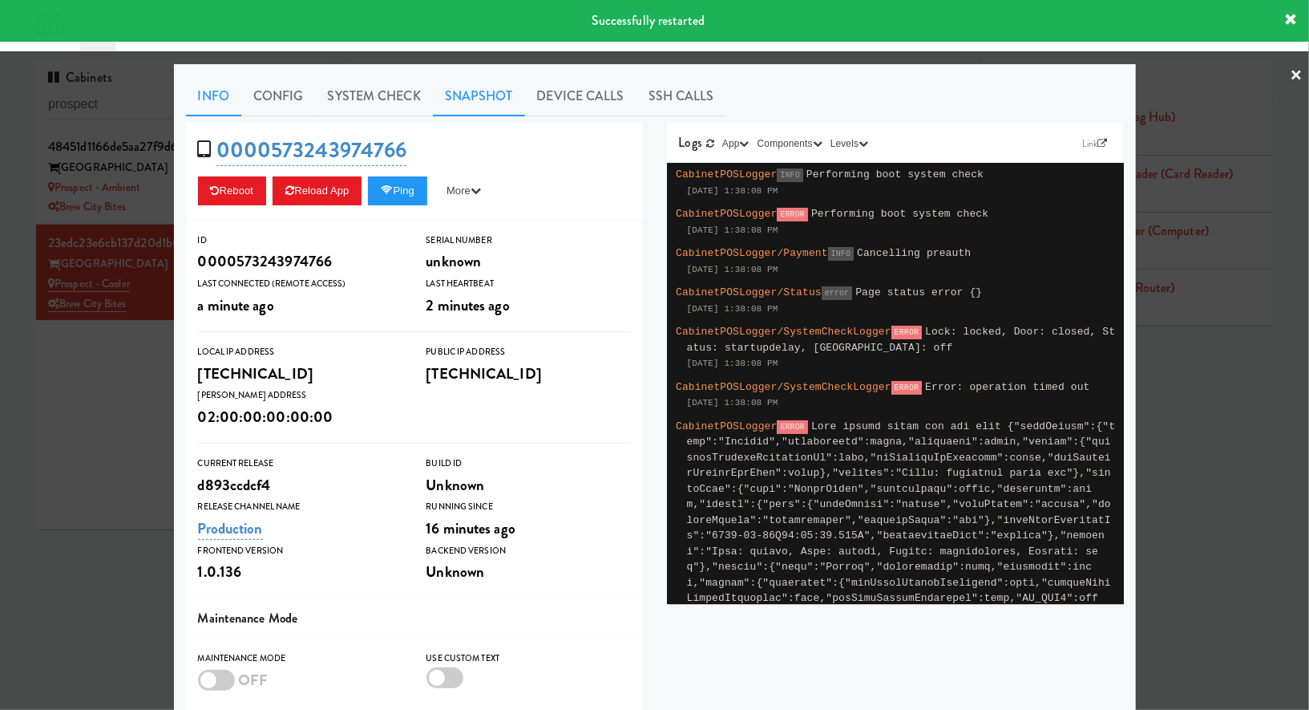
click at [496, 106] on link "Snapshot" at bounding box center [479, 96] width 92 height 40
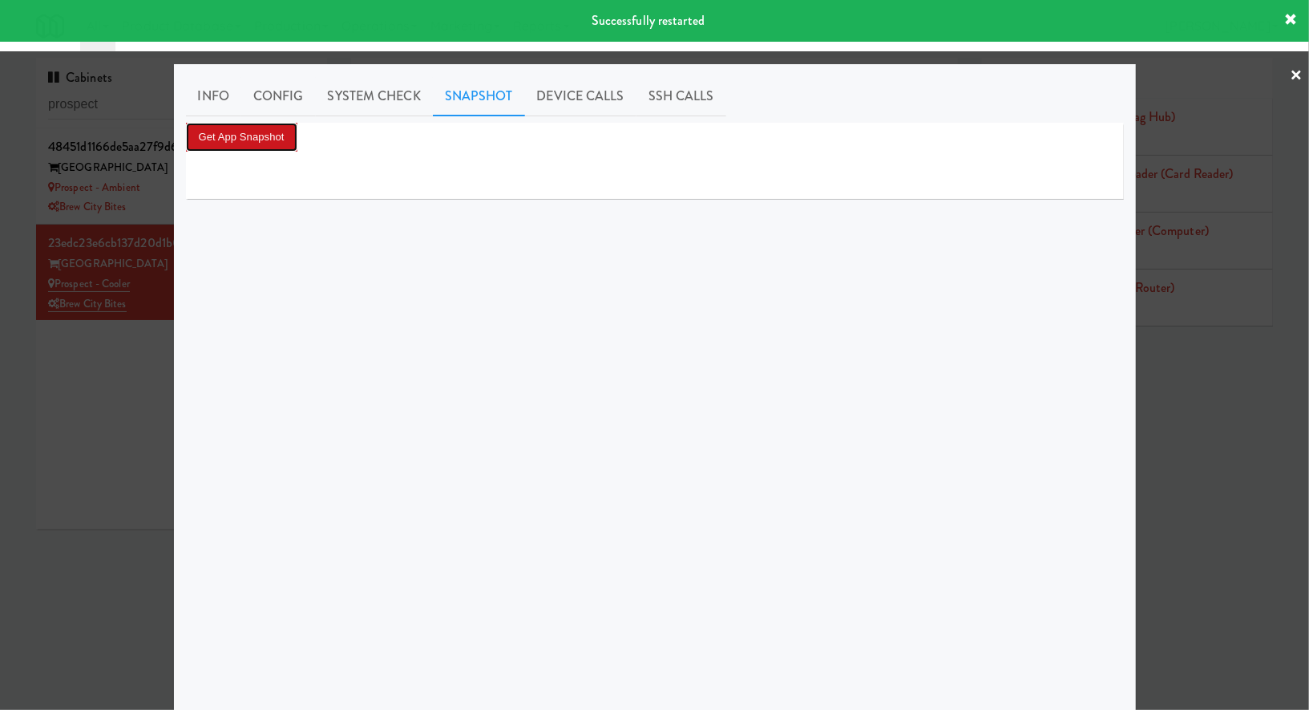
click at [283, 140] on button "Get App Snapshot" at bounding box center [241, 137] width 111 height 29
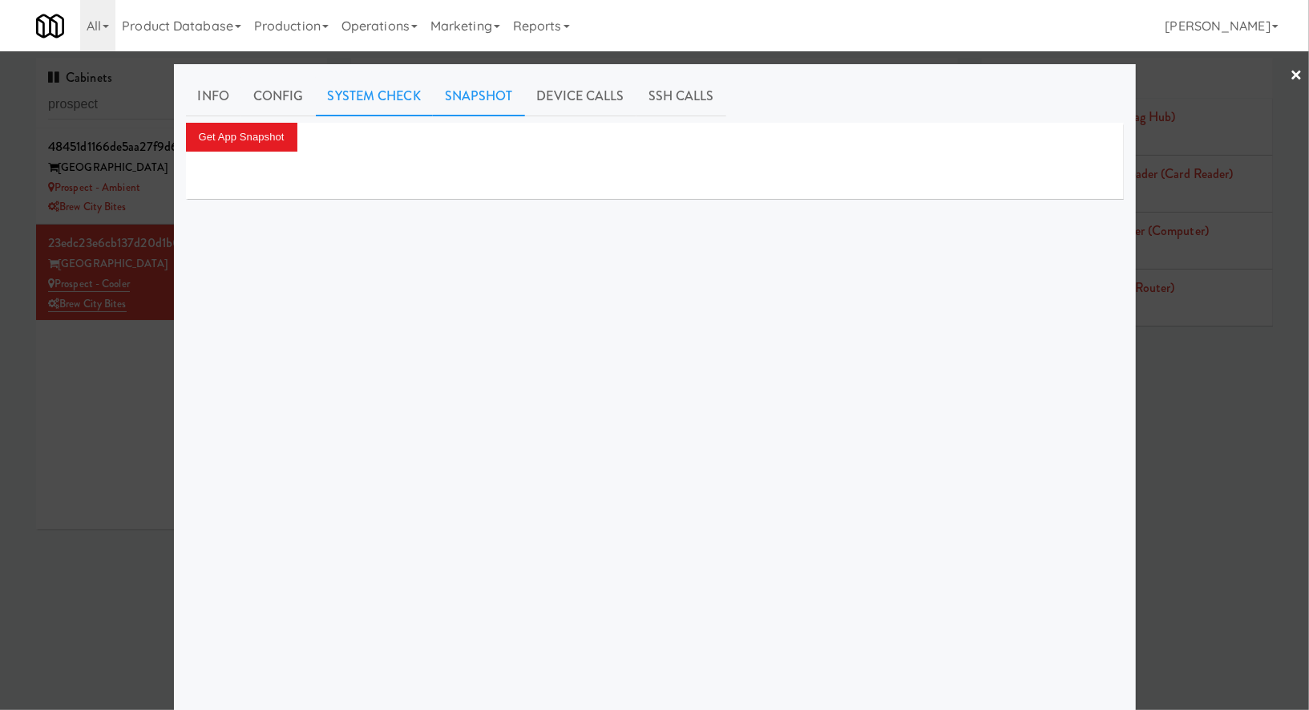
click at [334, 95] on link "System Check" at bounding box center [374, 96] width 117 height 40
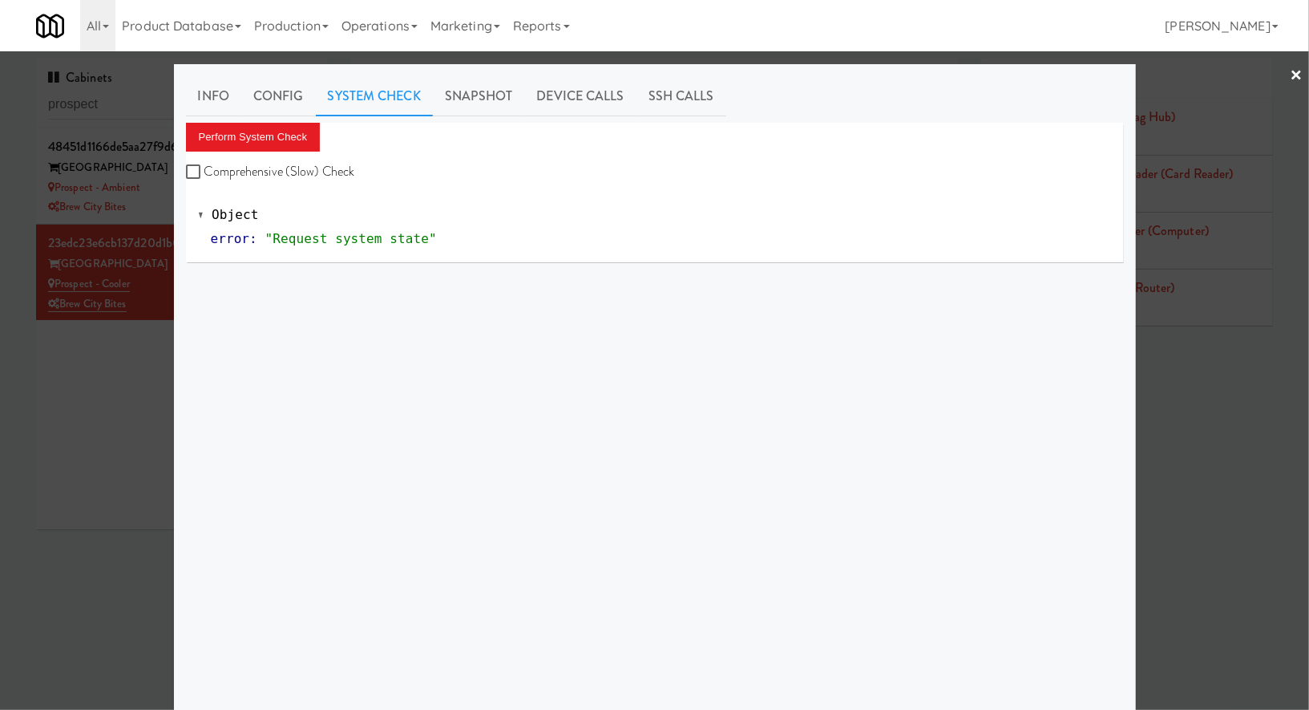
click at [276, 120] on div "Info Config System Check Snapshot Device Calls SSH Calls Perform System Check C…" at bounding box center [655, 400] width 938 height 648
click at [276, 135] on button "Perform System Check" at bounding box center [253, 137] width 135 height 29
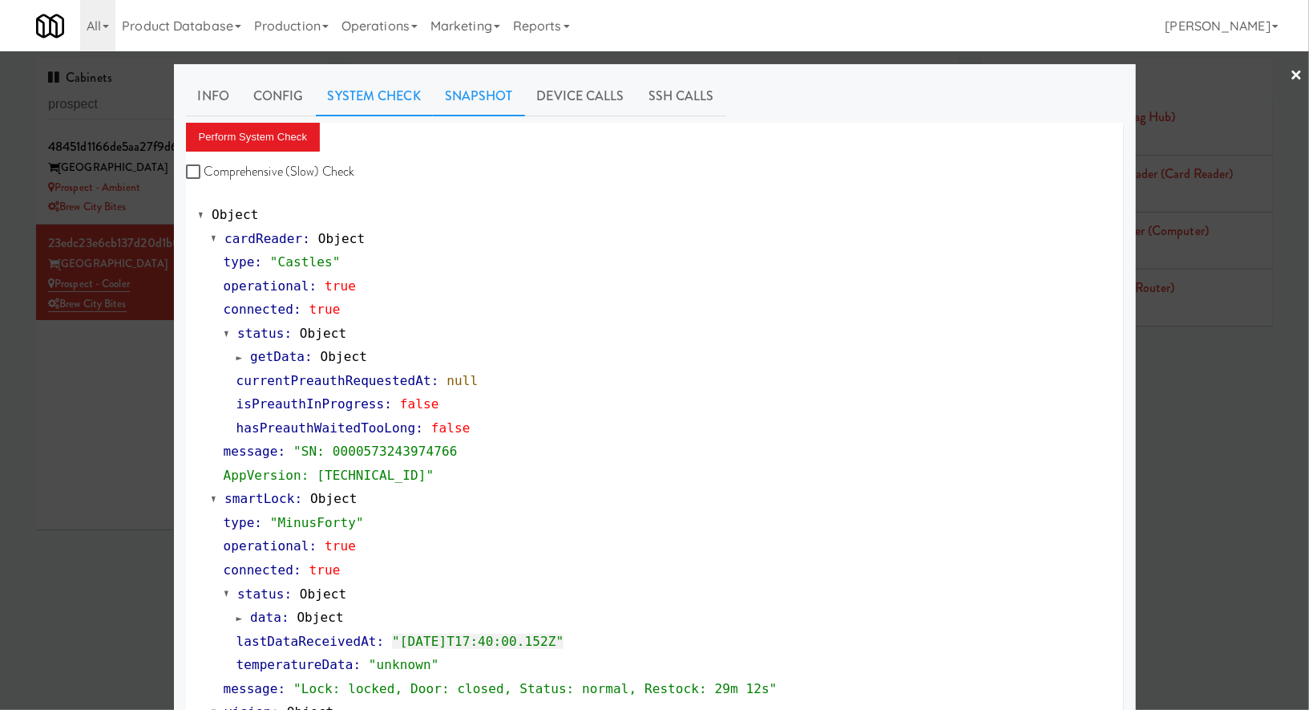
click at [472, 96] on link "Snapshot" at bounding box center [479, 96] width 92 height 40
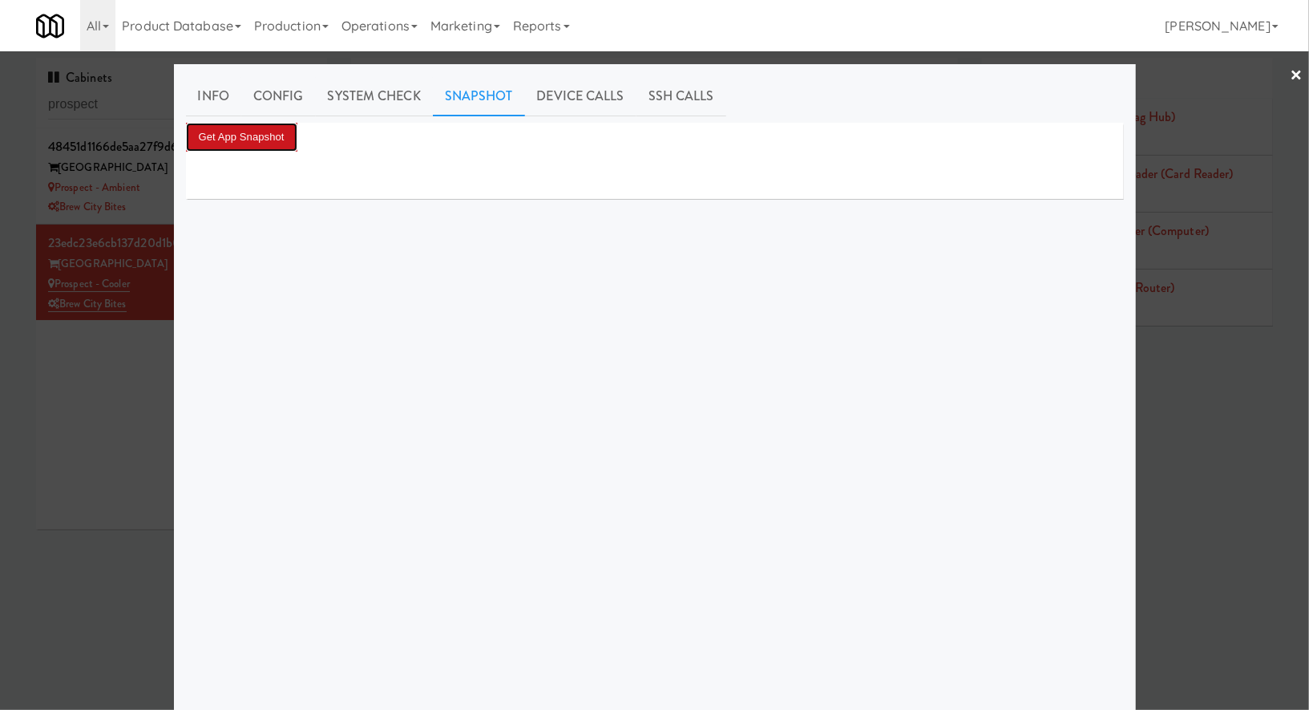
click at [281, 140] on button "Get App Snapshot" at bounding box center [241, 137] width 111 height 29
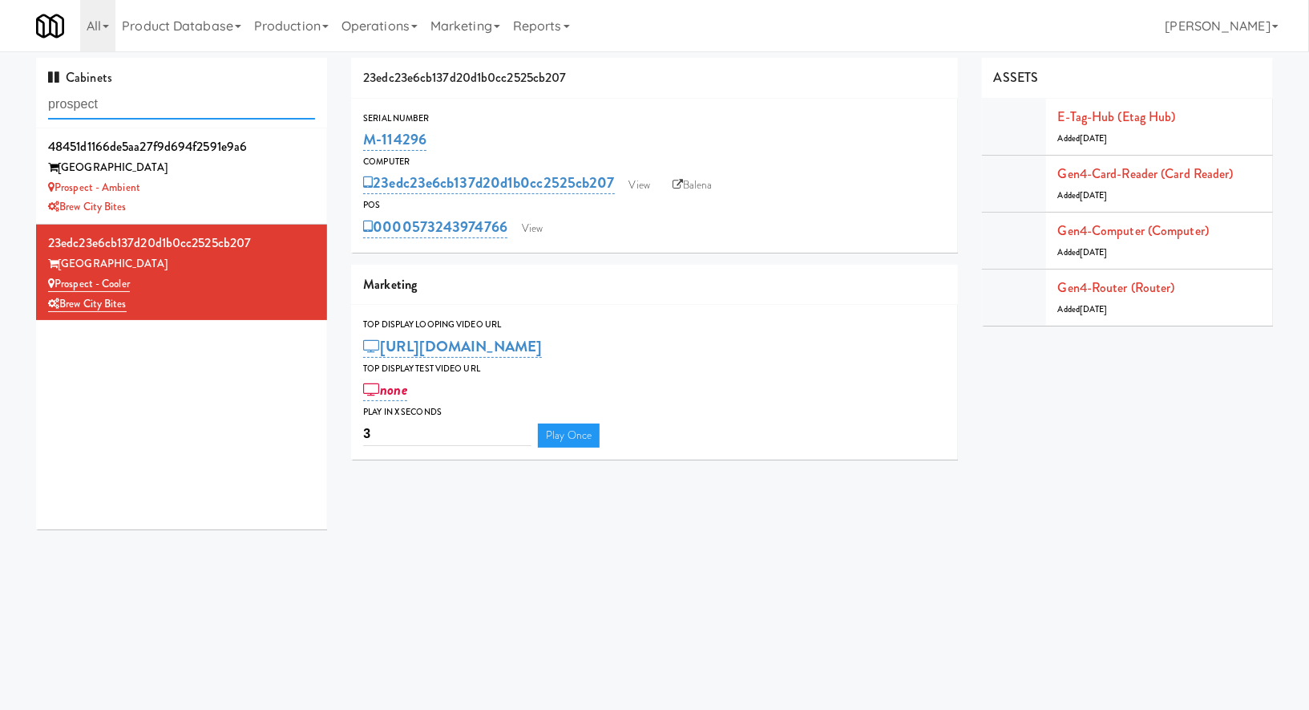
click at [115, 115] on input "prospect" at bounding box center [181, 105] width 267 height 30
paste input "yramid"
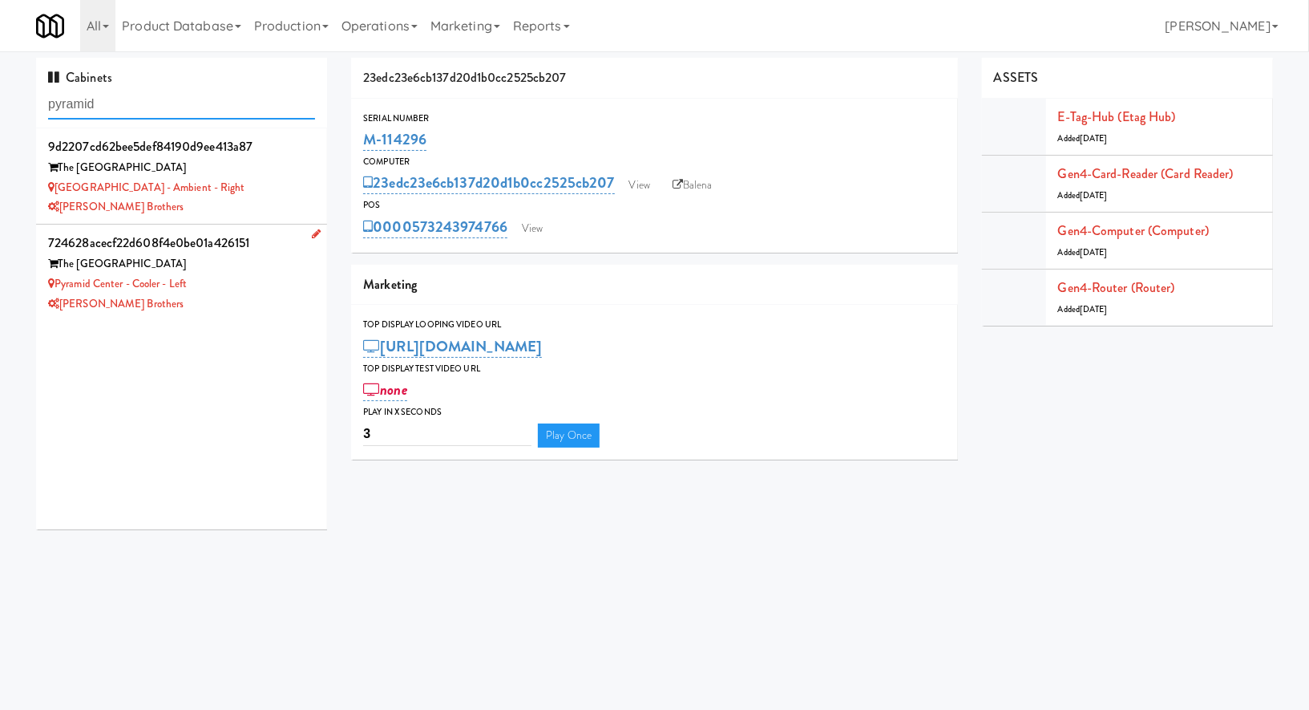
type input "pyramid"
click at [268, 281] on div "Pyramid Center - Cooler - Left" at bounding box center [181, 284] width 267 height 20
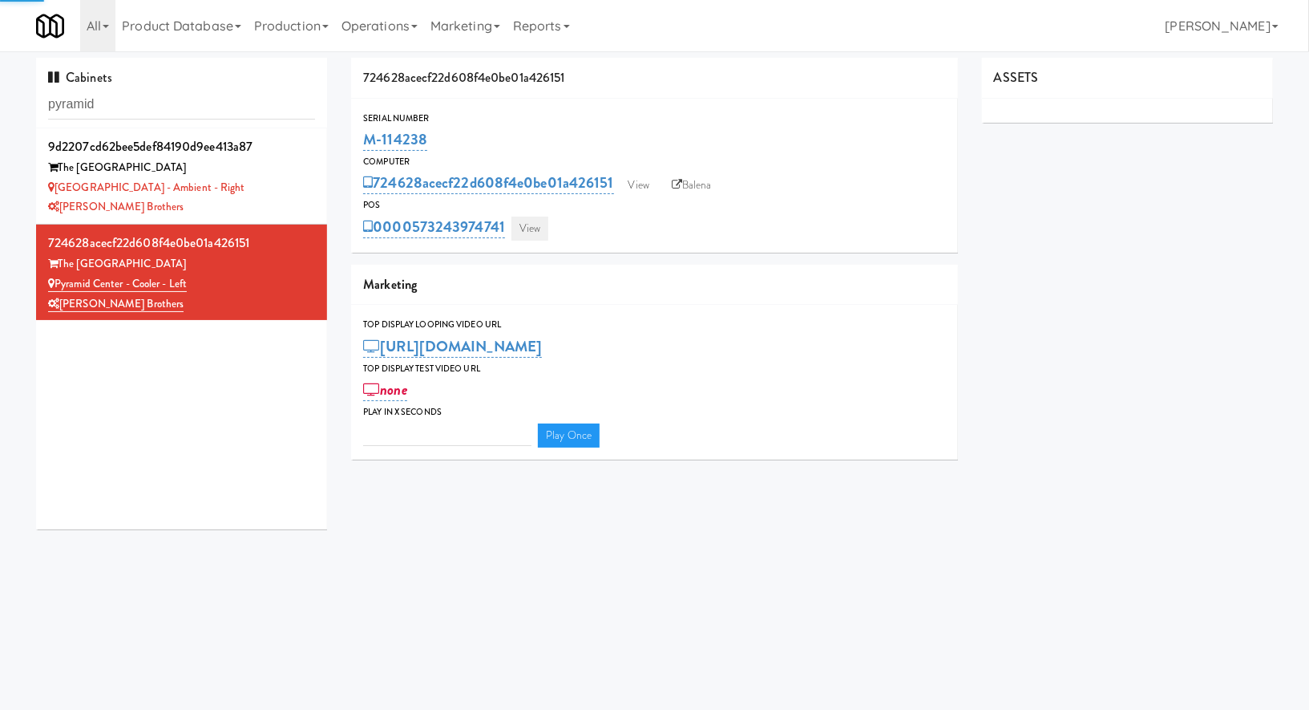
type input "3"
click at [516, 230] on link "View" at bounding box center [530, 229] width 37 height 24
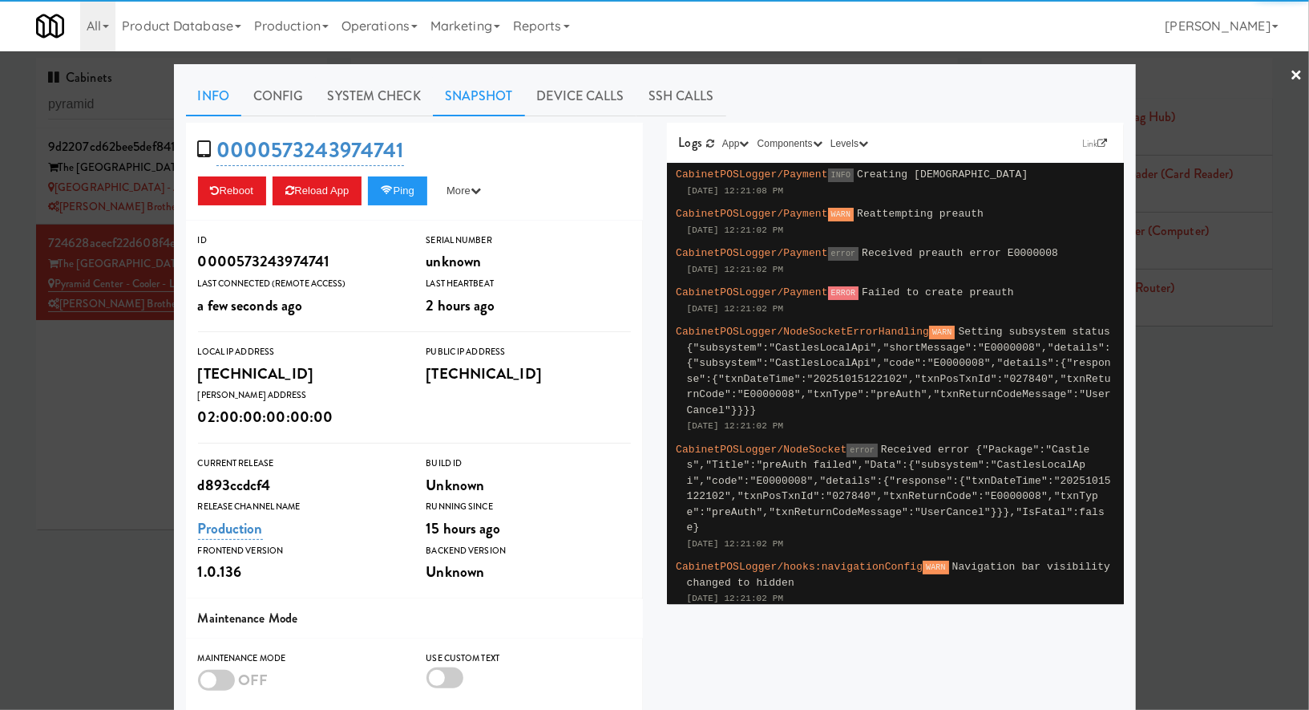
click at [491, 105] on link "Snapshot" at bounding box center [479, 96] width 92 height 40
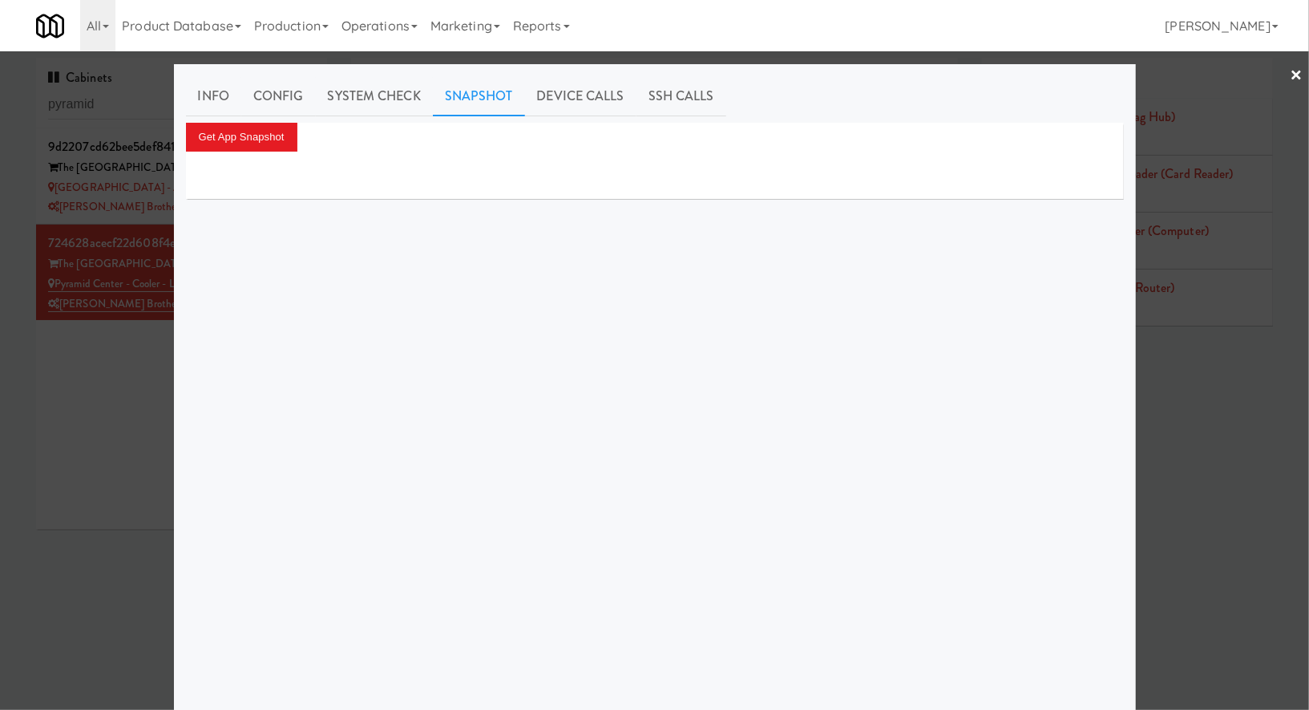
click at [306, 135] on div "Get App Snapshot" at bounding box center [655, 137] width 938 height 29
click at [256, 138] on button "Get App Snapshot" at bounding box center [241, 137] width 111 height 29
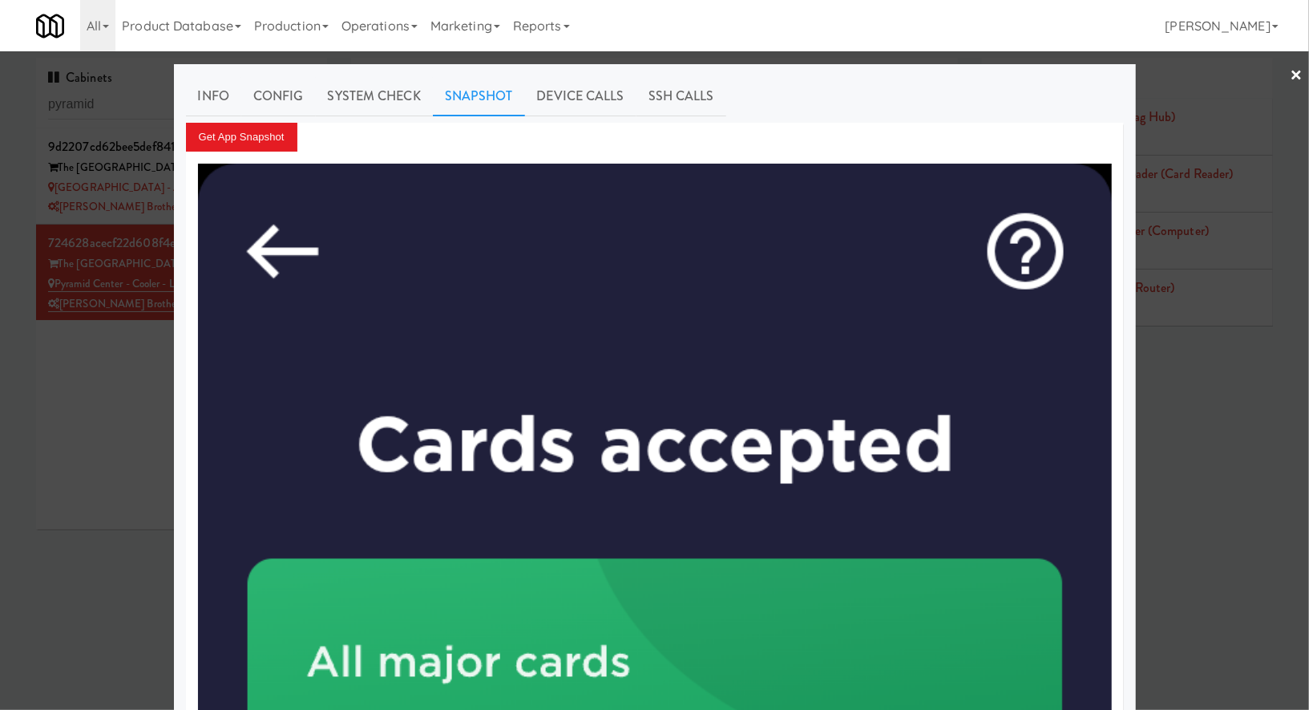
click at [108, 434] on div at bounding box center [654, 355] width 1309 height 710
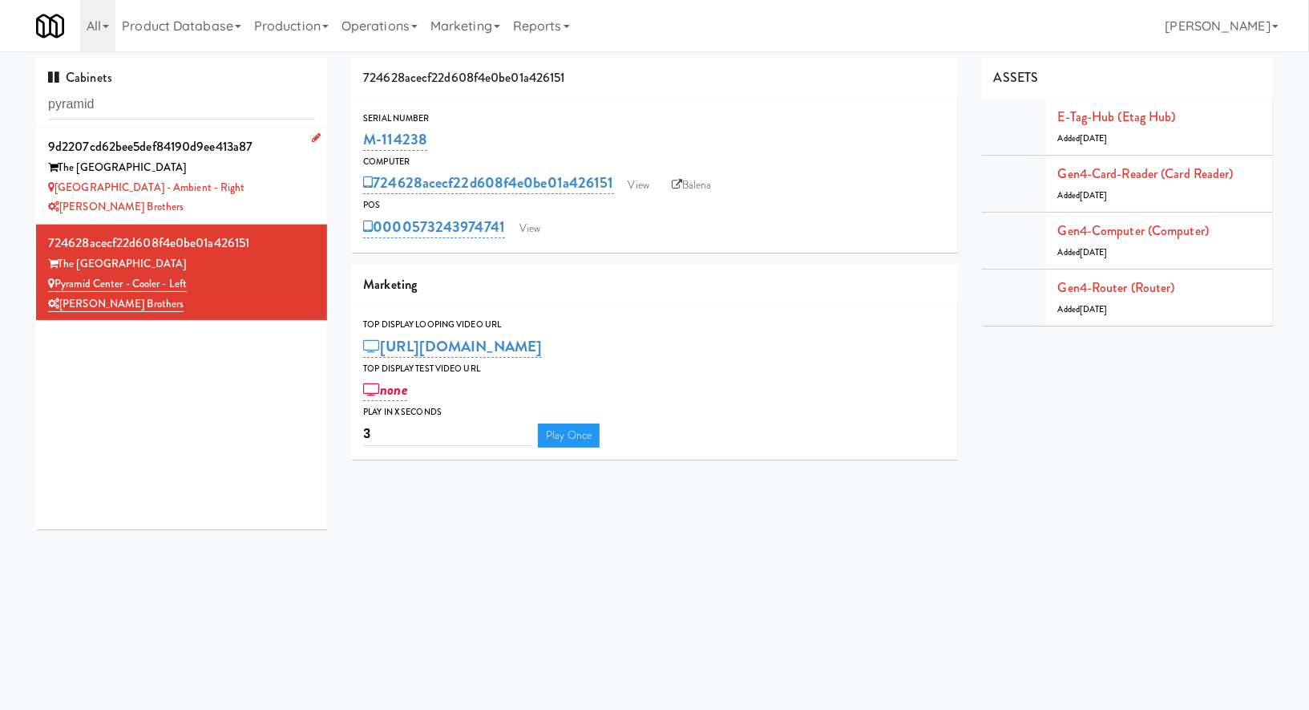
click at [249, 192] on div "Pyramid Center - Ambient - Right" at bounding box center [181, 188] width 267 height 20
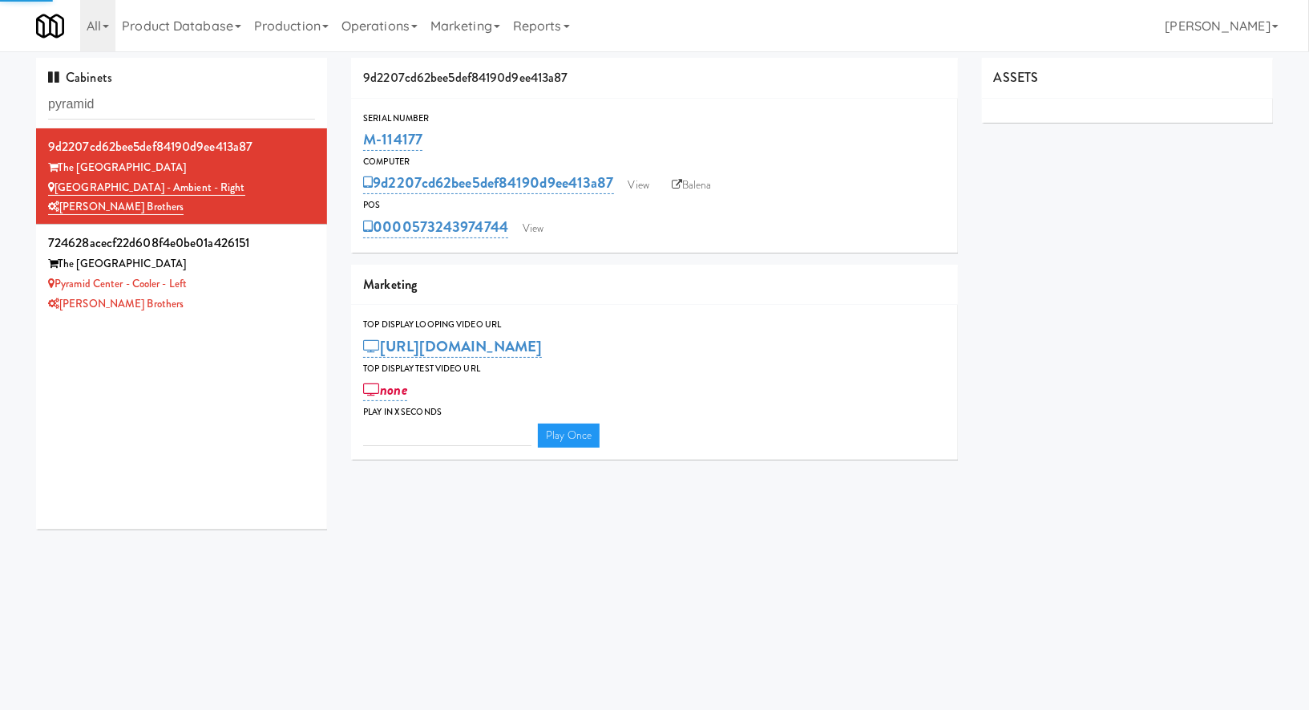
type input "3"
click at [539, 232] on link "View" at bounding box center [533, 229] width 37 height 24
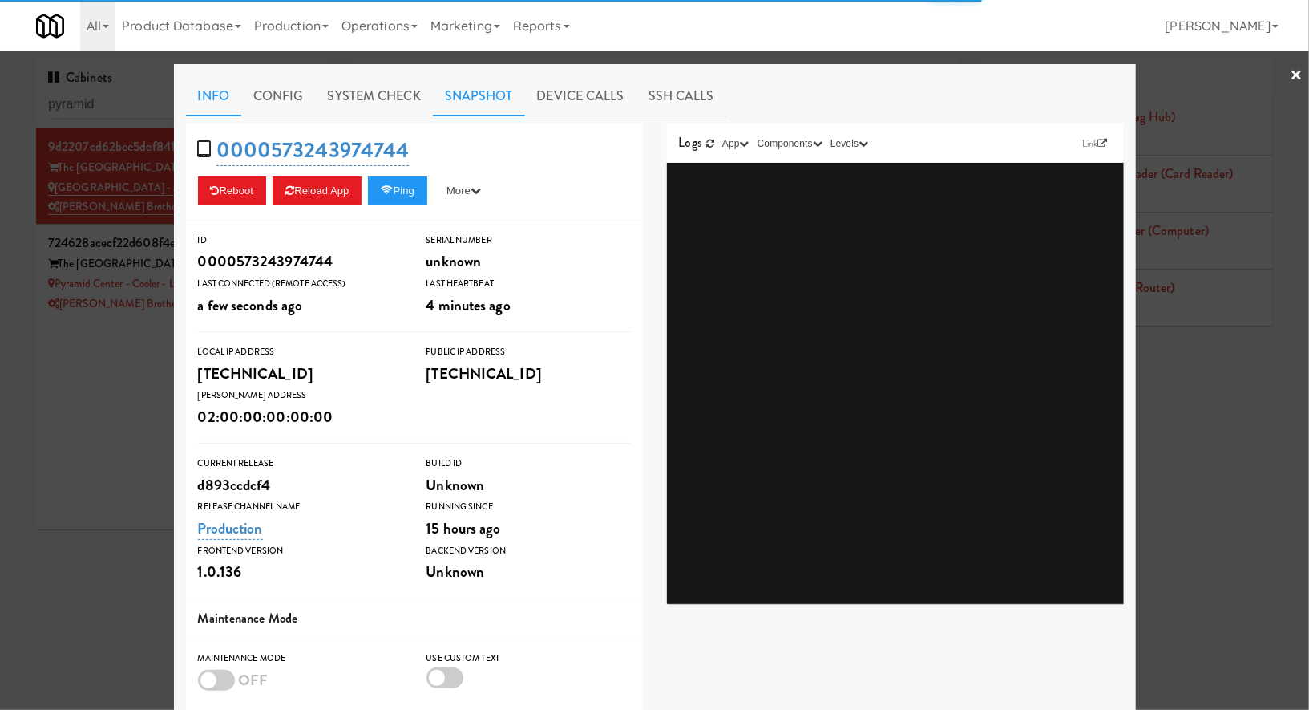
click at [475, 106] on link "Snapshot" at bounding box center [479, 96] width 92 height 40
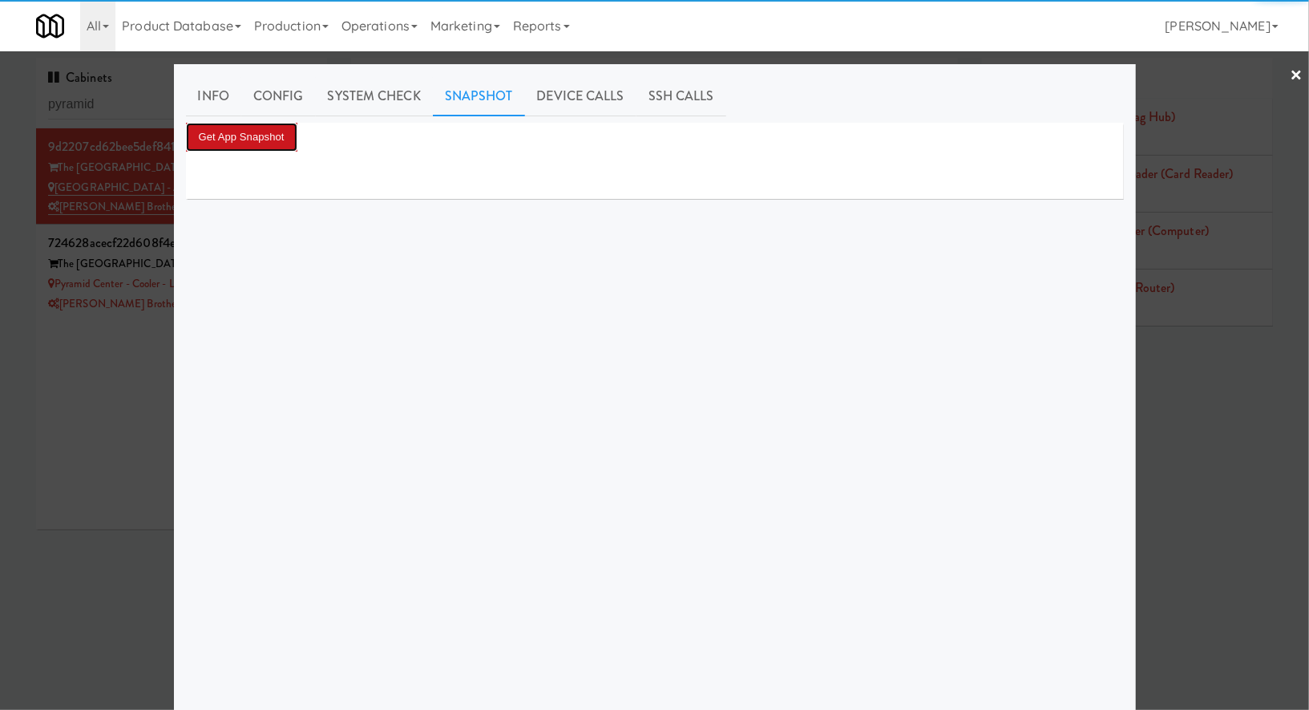
click at [275, 138] on button "Get App Snapshot" at bounding box center [241, 137] width 111 height 29
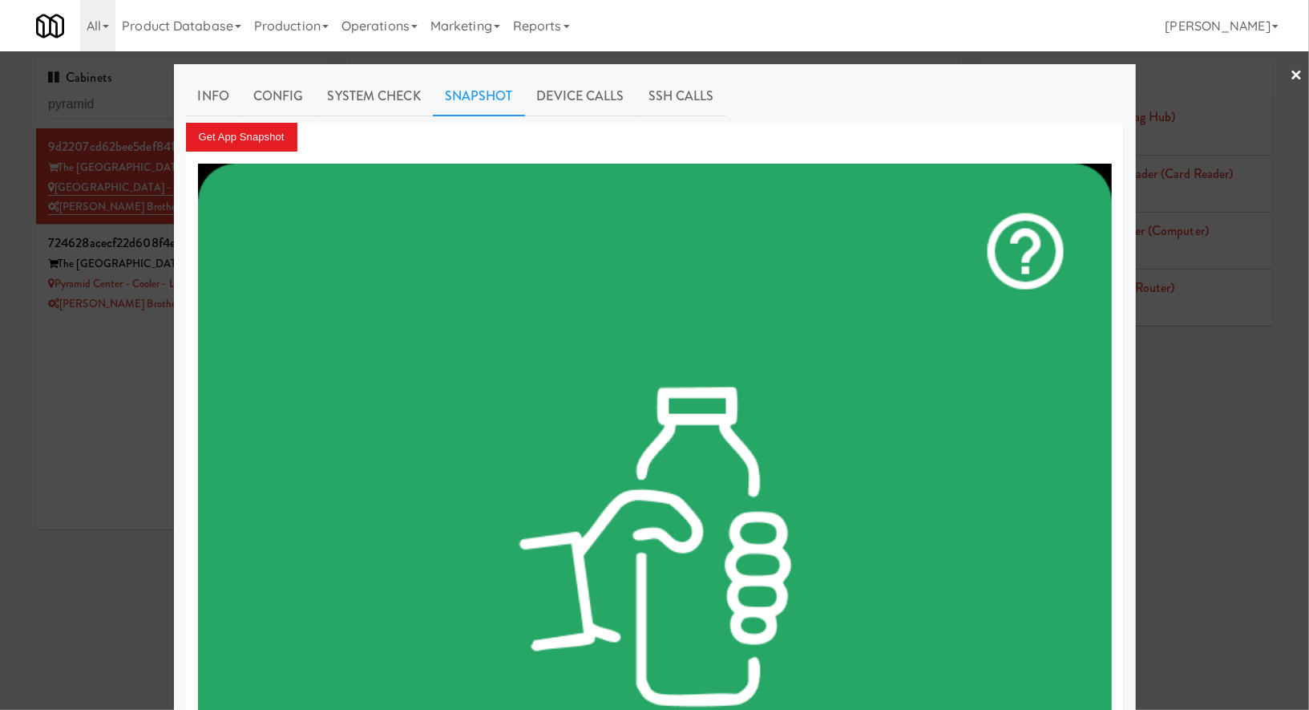
click at [62, 398] on div at bounding box center [654, 355] width 1309 height 710
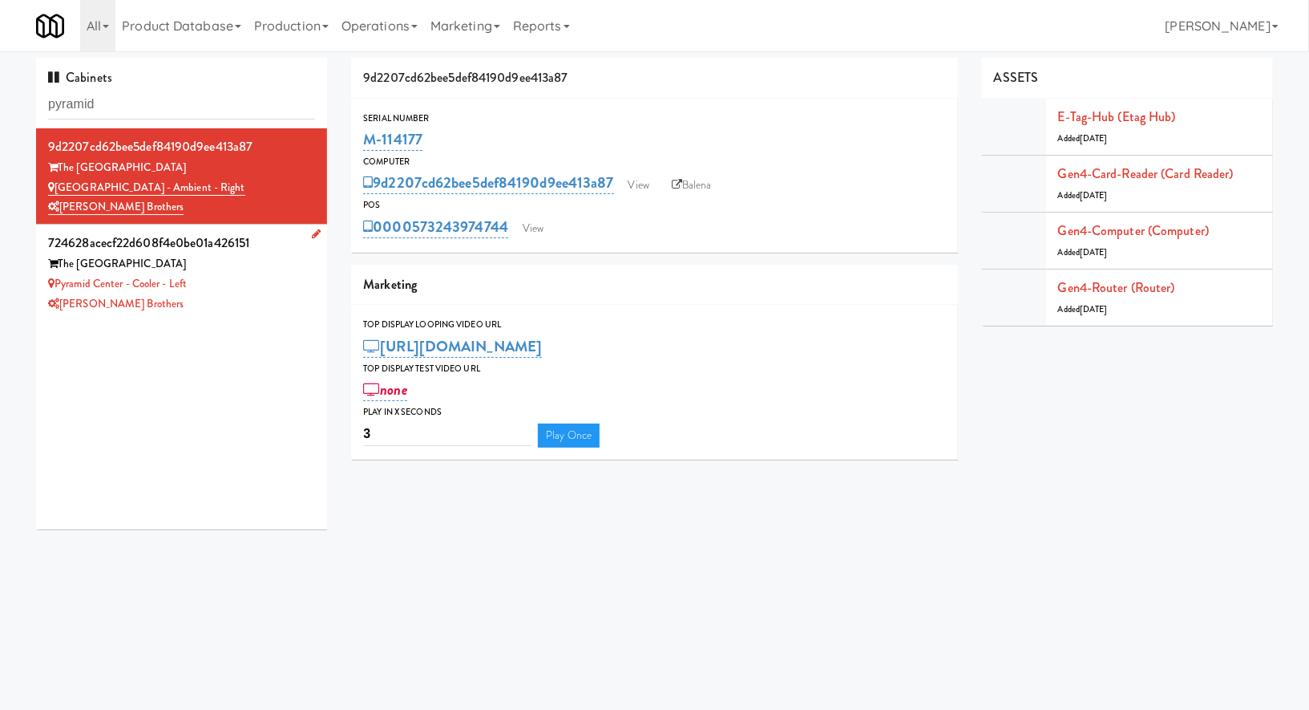
click at [241, 285] on div "Pyramid Center - Cooler - Left" at bounding box center [181, 284] width 267 height 20
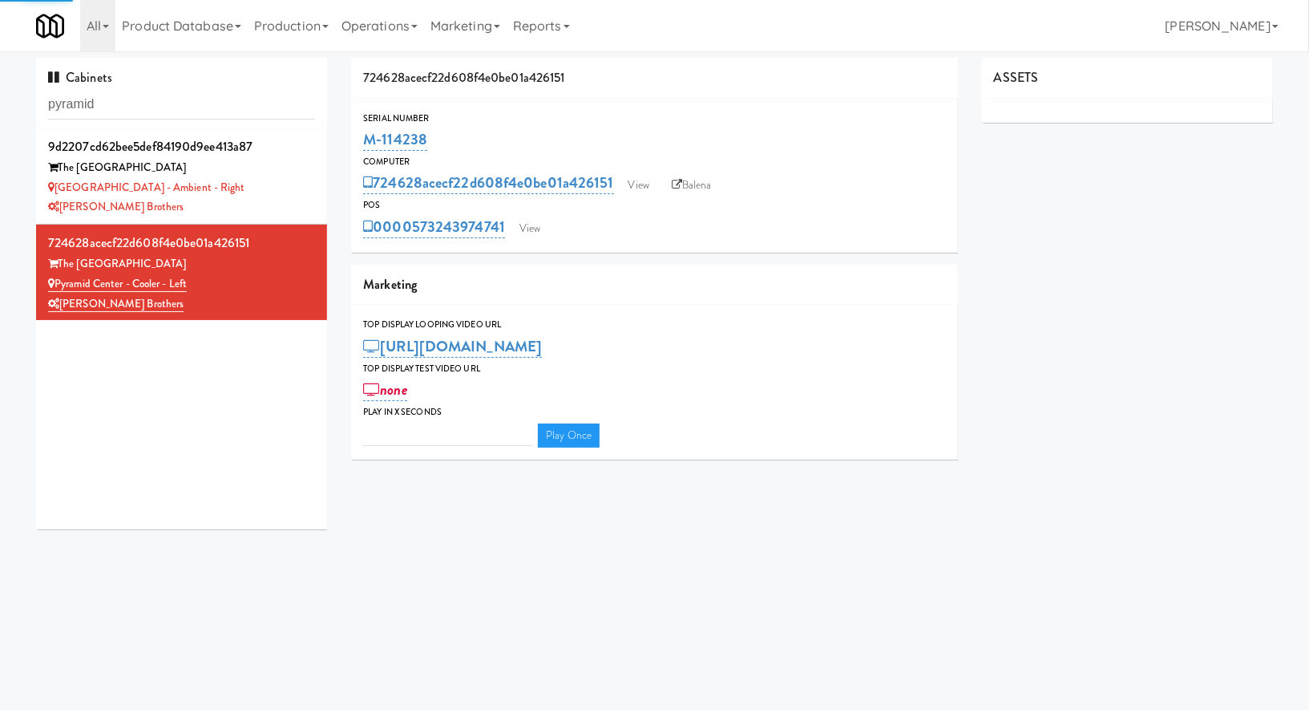
type input "3"
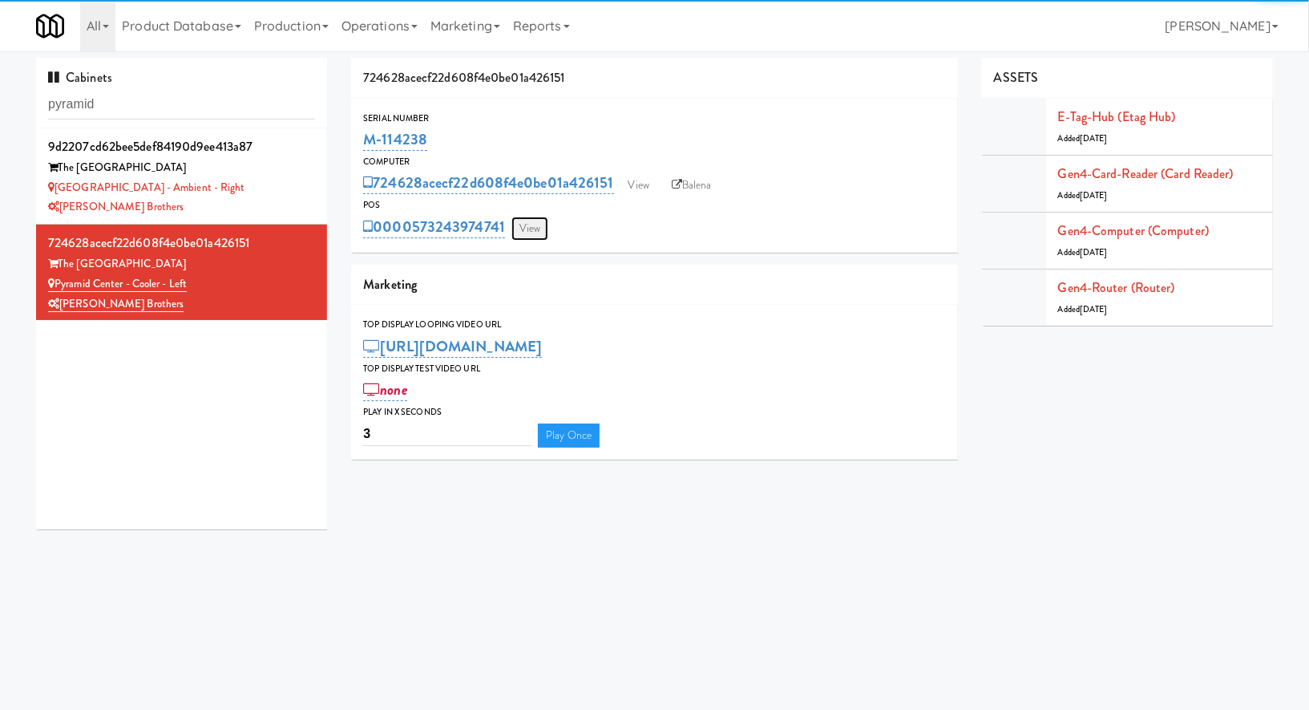
click at [533, 237] on link "View" at bounding box center [530, 229] width 37 height 24
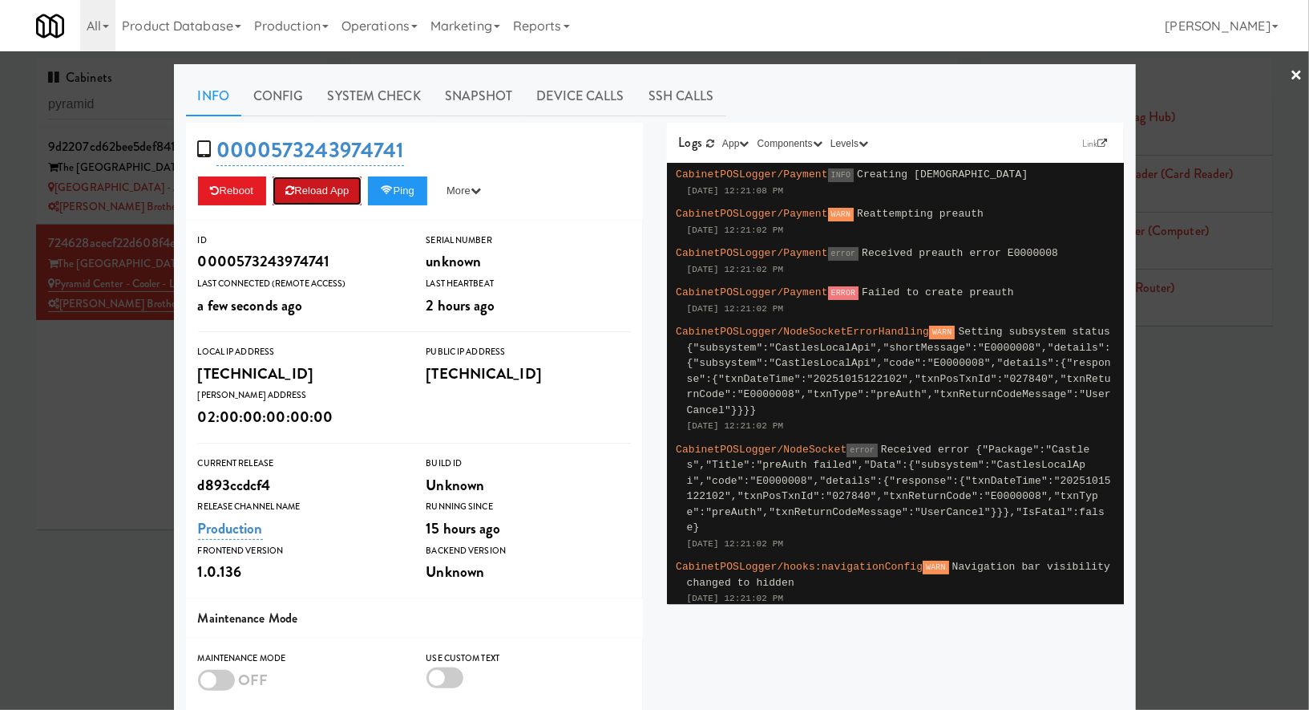
click at [334, 182] on button "Reload App" at bounding box center [317, 190] width 89 height 29
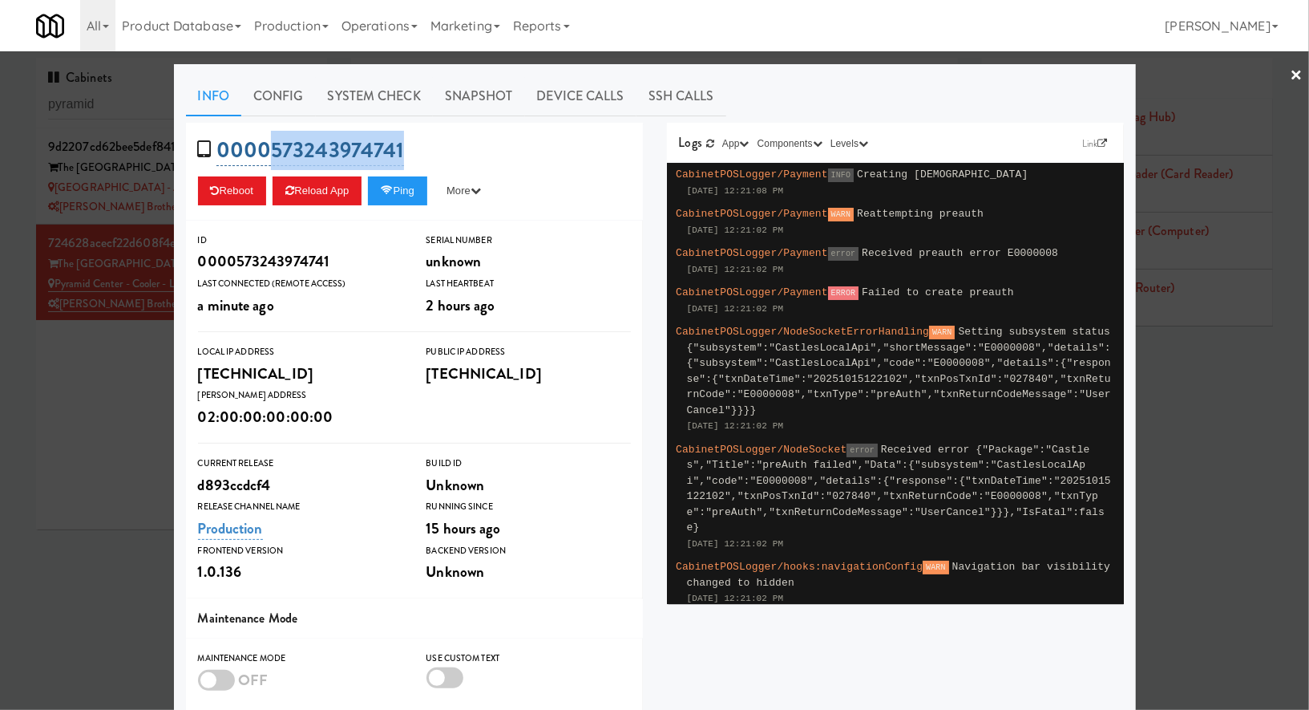
drag, startPoint x: 418, startPoint y: 147, endPoint x: 269, endPoint y: 142, distance: 148.4
click at [269, 142] on div "0000573243974741 Reboot Reload App Ping More Ping Server Restart Server Force R…" at bounding box center [414, 172] width 457 height 98
copy link "573243974741"
click at [493, 103] on link "Snapshot" at bounding box center [479, 96] width 92 height 40
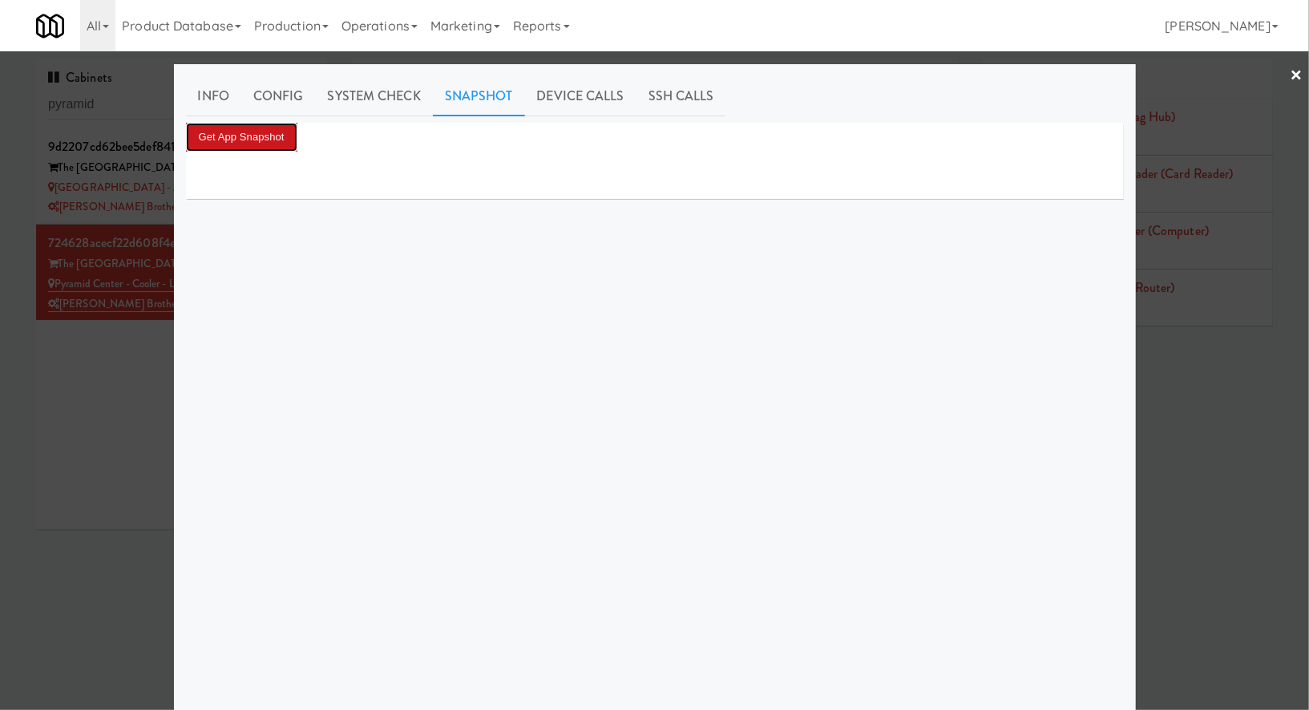
click at [275, 132] on button "Get App Snapshot" at bounding box center [241, 137] width 111 height 29
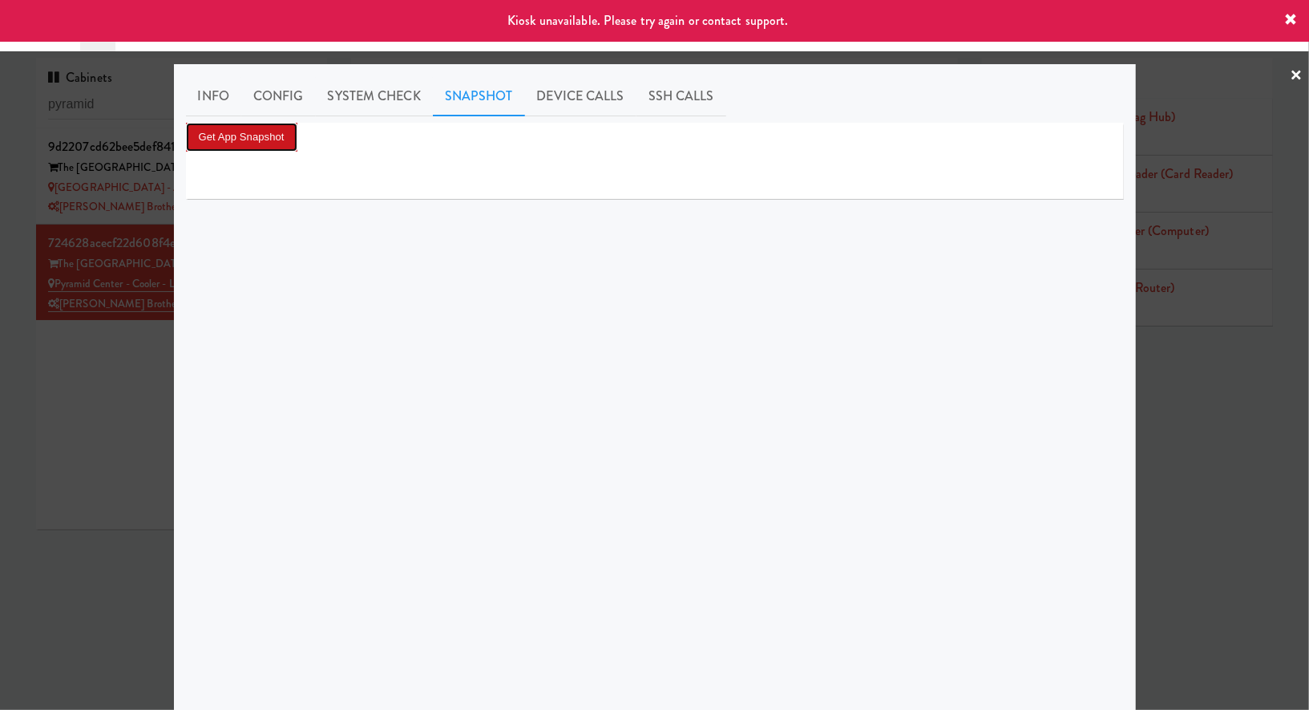
click at [275, 132] on button "Get App Snapshot" at bounding box center [241, 137] width 111 height 29
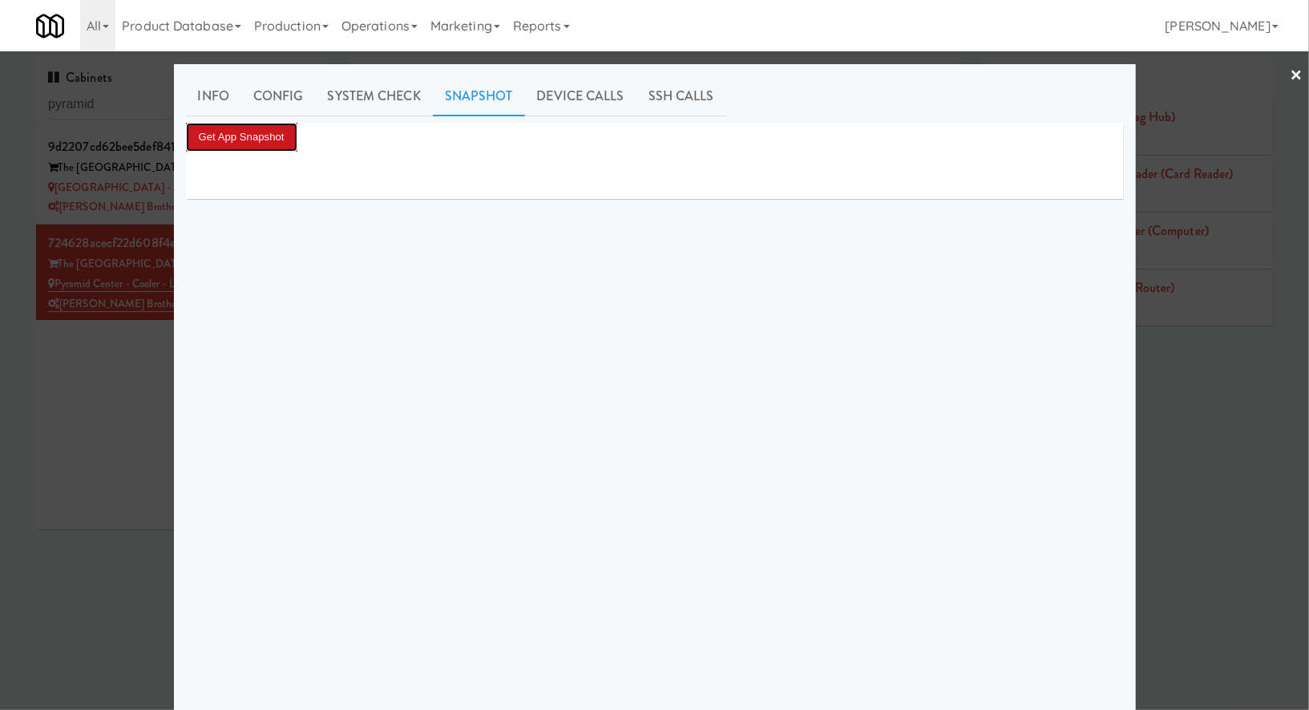
click at [275, 132] on button "Get App Snapshot" at bounding box center [241, 137] width 111 height 29
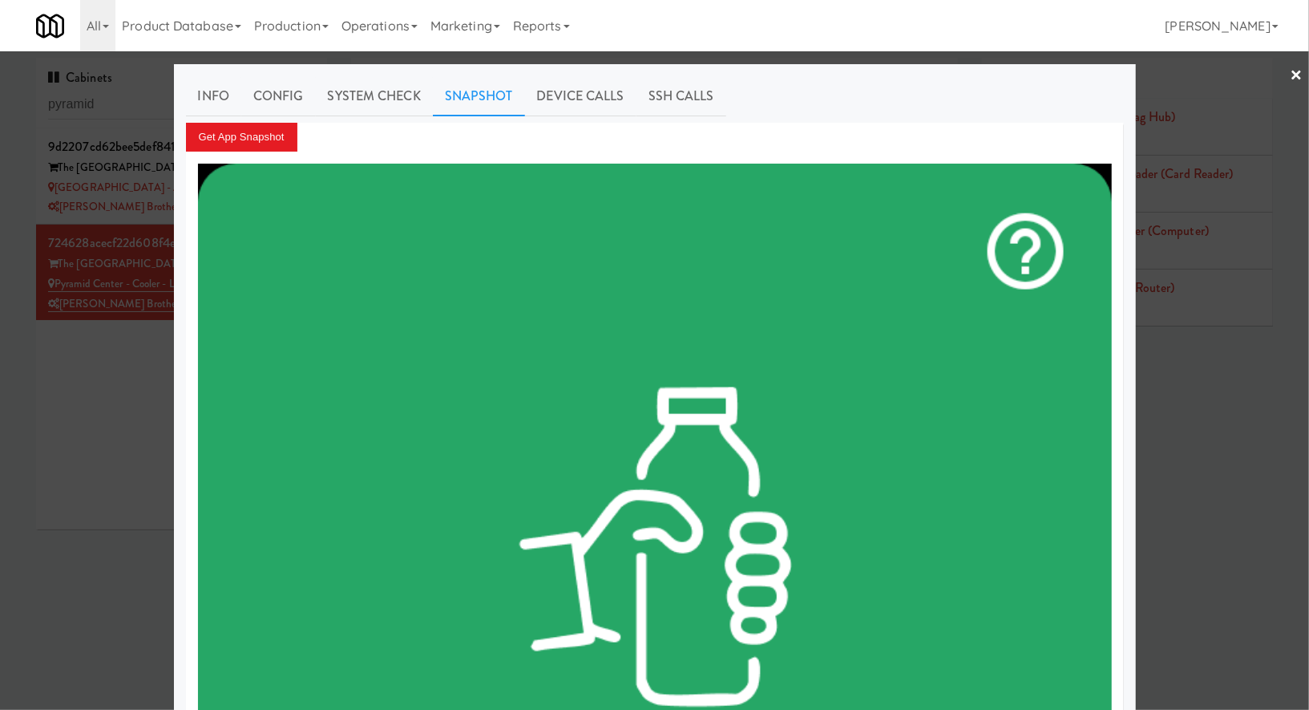
click at [136, 105] on div at bounding box center [654, 355] width 1309 height 710
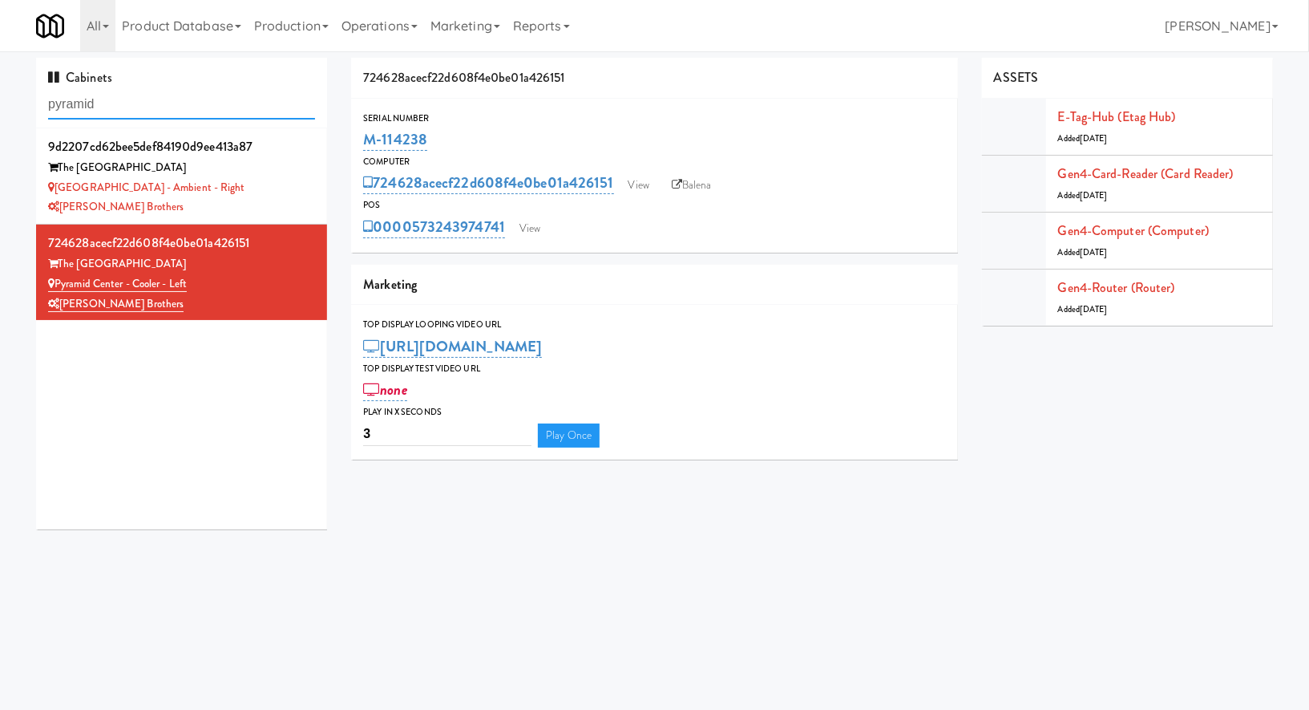
click at [136, 105] on input "pyramid" at bounding box center [181, 105] width 267 height 30
paste input "Food, Snack & Drink) MT OLIVE-ROBERTET Corporat"
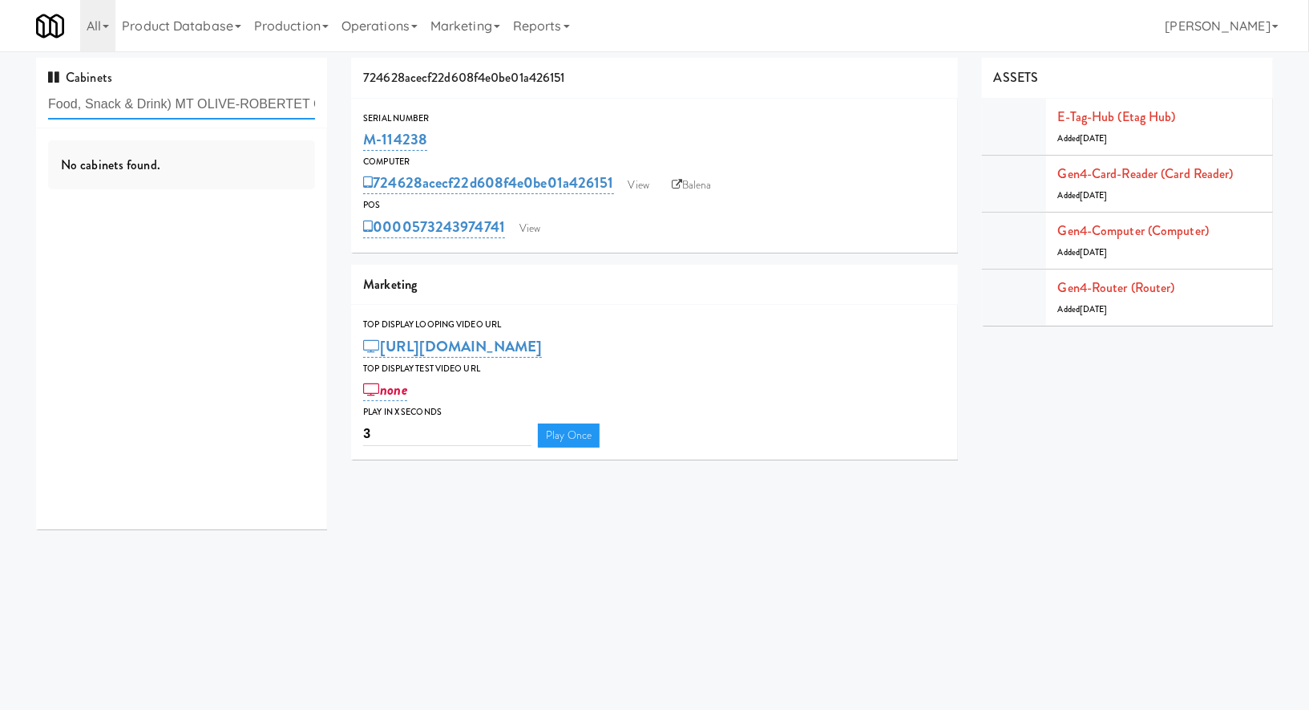
drag, startPoint x: 127, startPoint y: 106, endPoint x: 0, endPoint y: 110, distance: 126.8
click at [0, 110] on div "Cabinets Food, Snack & Drink) MT OLIVE-ROBERTET Corporat No cabinets found. 724…" at bounding box center [654, 300] width 1309 height 484
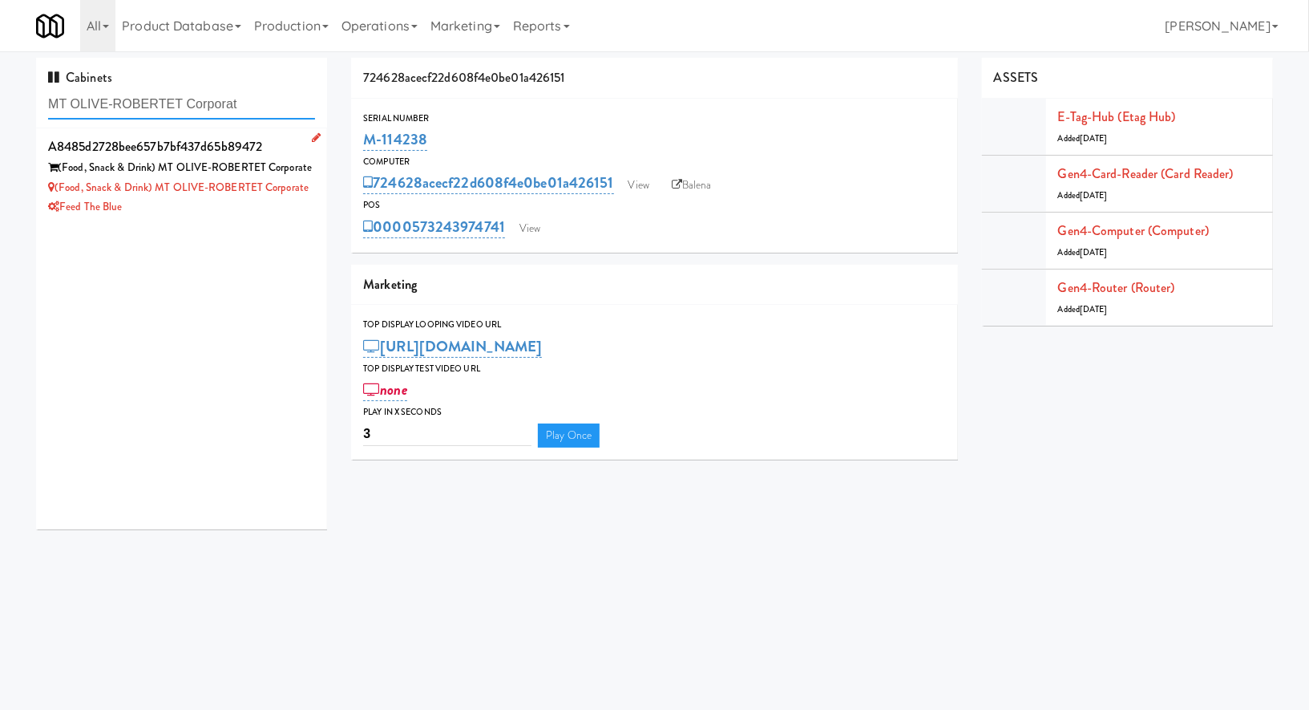
type input "MT OLIVE-ROBERTET Corporat"
click at [149, 204] on div "Feed The Blue" at bounding box center [181, 207] width 267 height 20
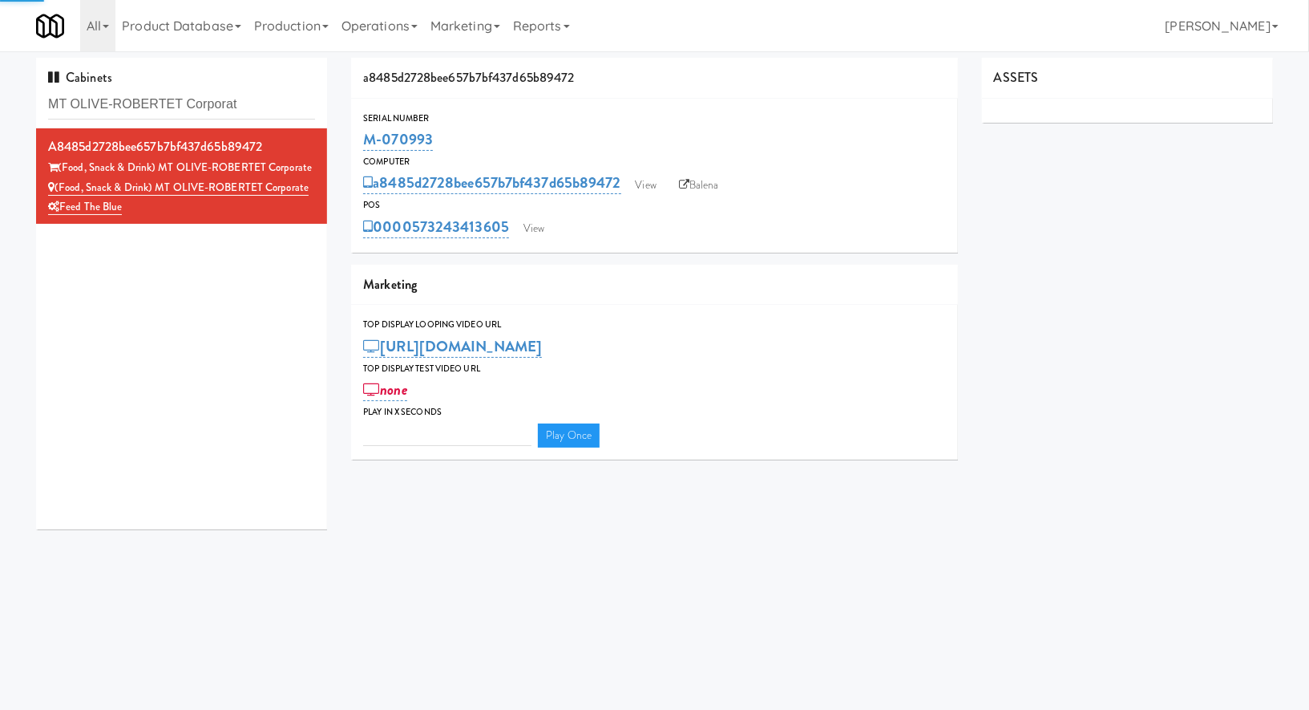
type input "3"
click at [518, 221] on link "View" at bounding box center [534, 229] width 37 height 24
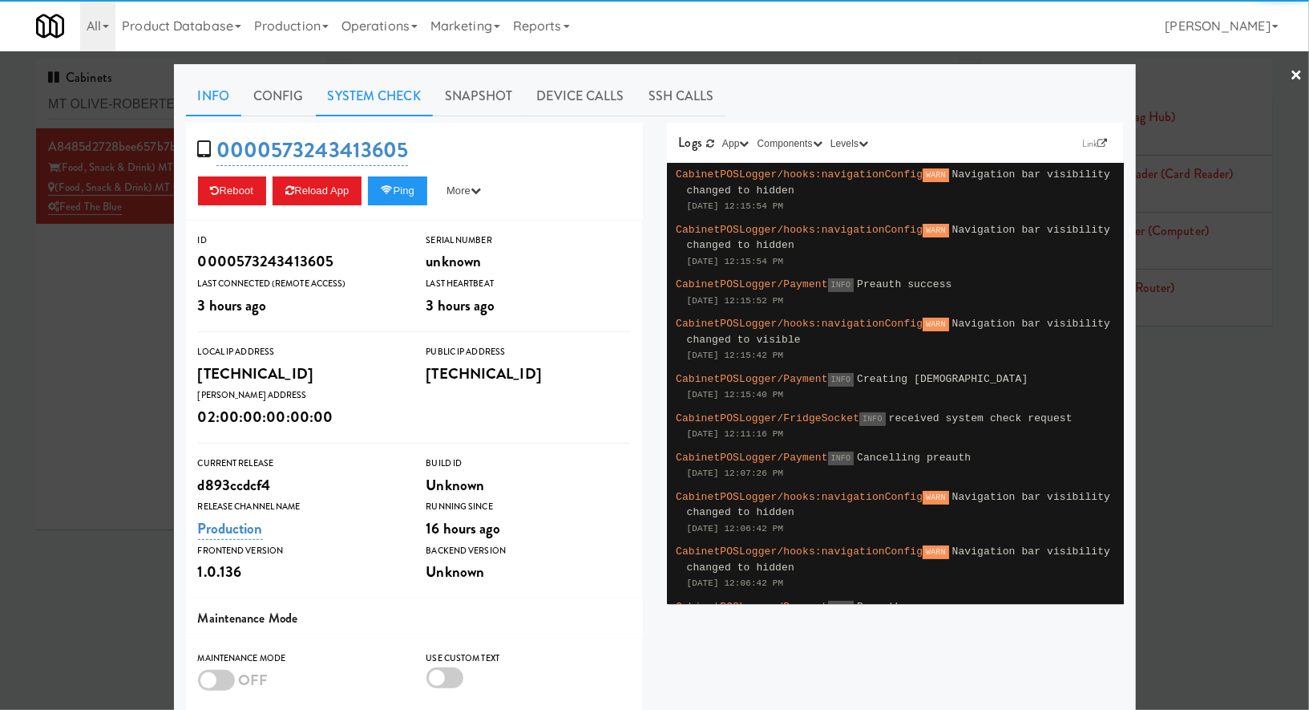
click at [395, 89] on link "System Check" at bounding box center [374, 96] width 117 height 40
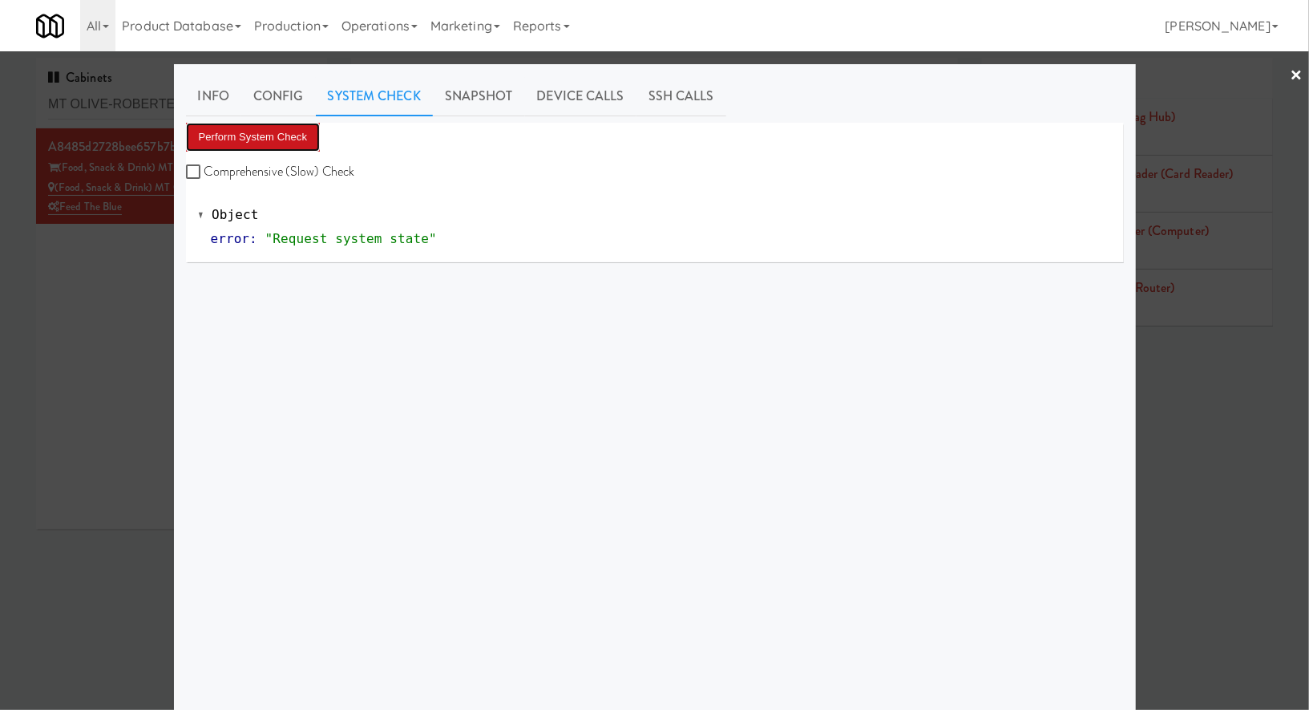
click at [274, 123] on button "Perform System Check" at bounding box center [253, 137] width 135 height 29
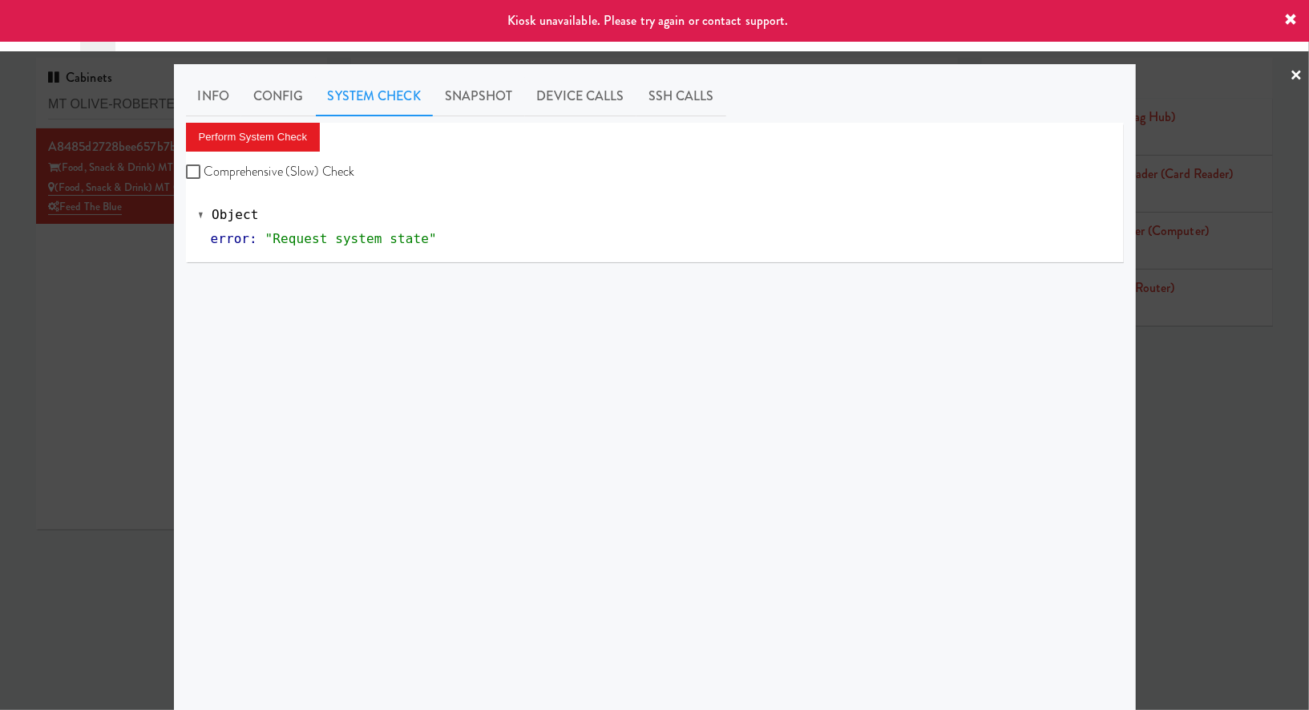
click at [83, 292] on div at bounding box center [654, 355] width 1309 height 710
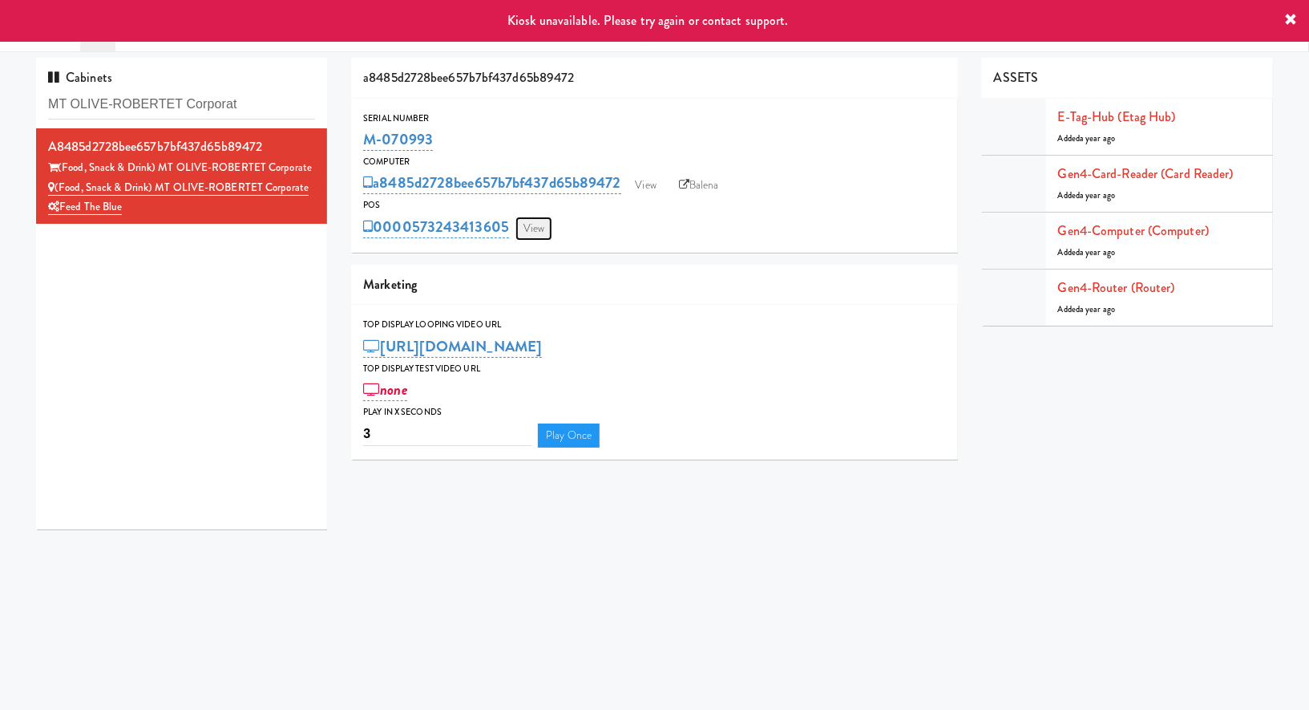
click at [549, 233] on link "View" at bounding box center [534, 229] width 37 height 24
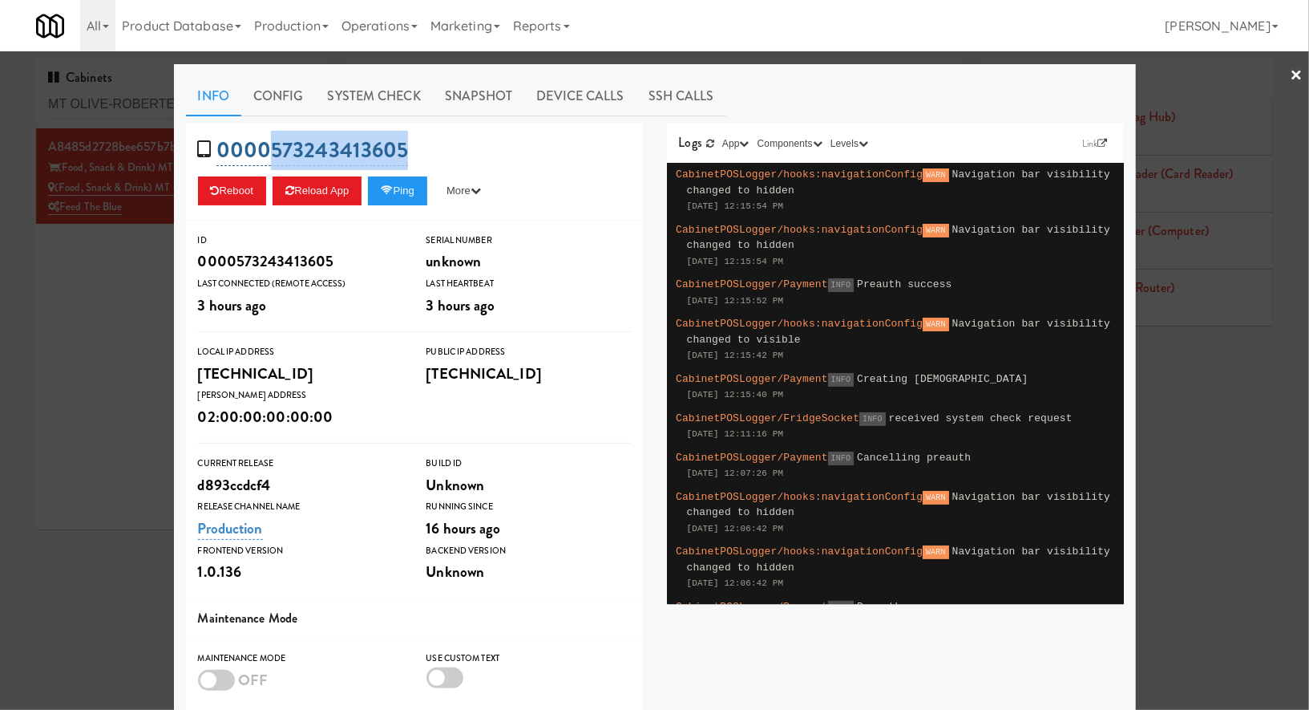
drag, startPoint x: 437, startPoint y: 148, endPoint x: 269, endPoint y: 148, distance: 167.6
click at [269, 148] on div "0000573243413605 Reboot Reload App Ping More Ping Server Restart Server Force R…" at bounding box center [414, 172] width 457 height 98
copy link "573243413605"
click at [136, 103] on div at bounding box center [654, 355] width 1309 height 710
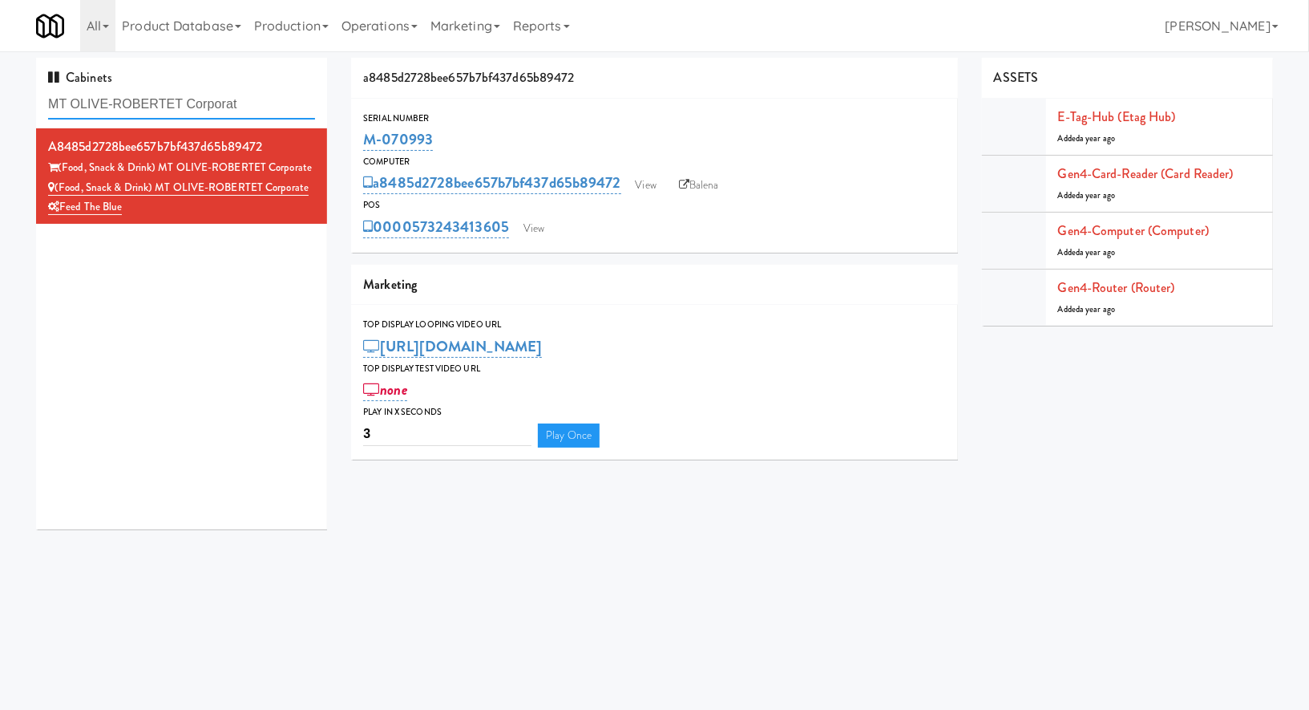
click at [136, 103] on input "MT OLIVE-ROBERTET Corporat" at bounding box center [181, 105] width 267 height 30
paste input "Quincy Pantry/Coo"
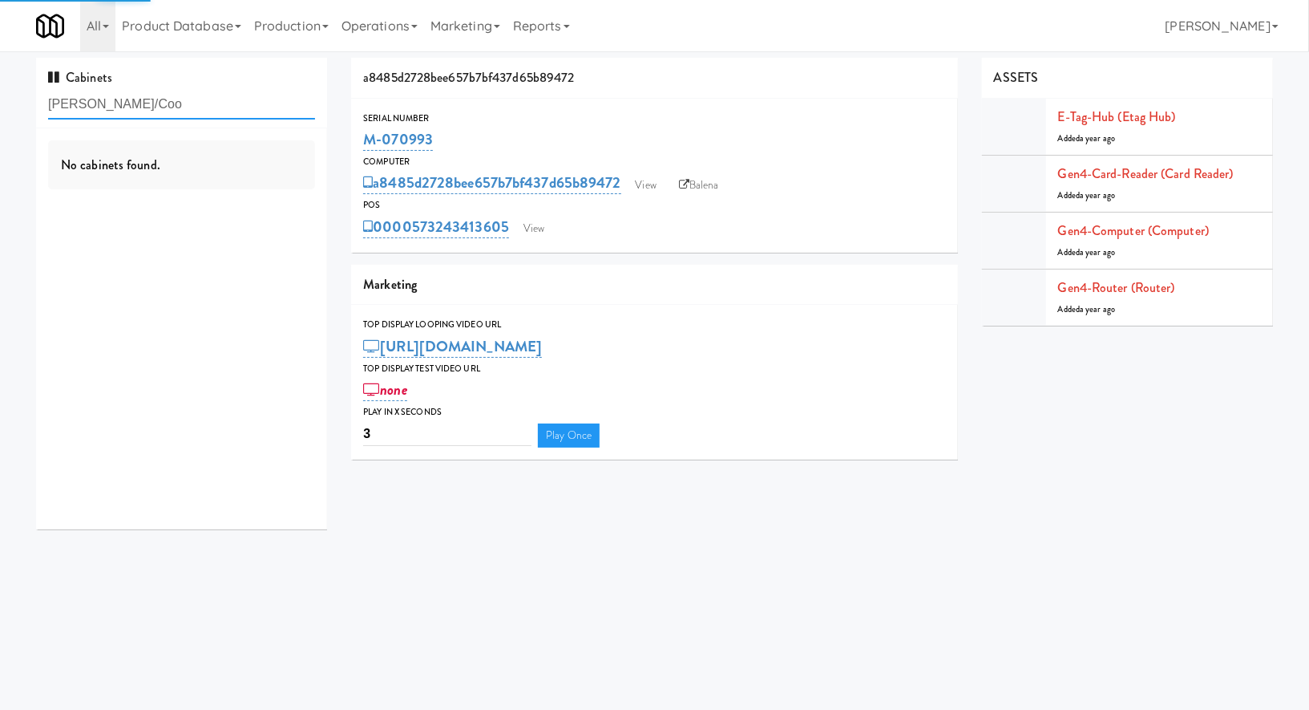
type input "Quincy Pantry/Coo"
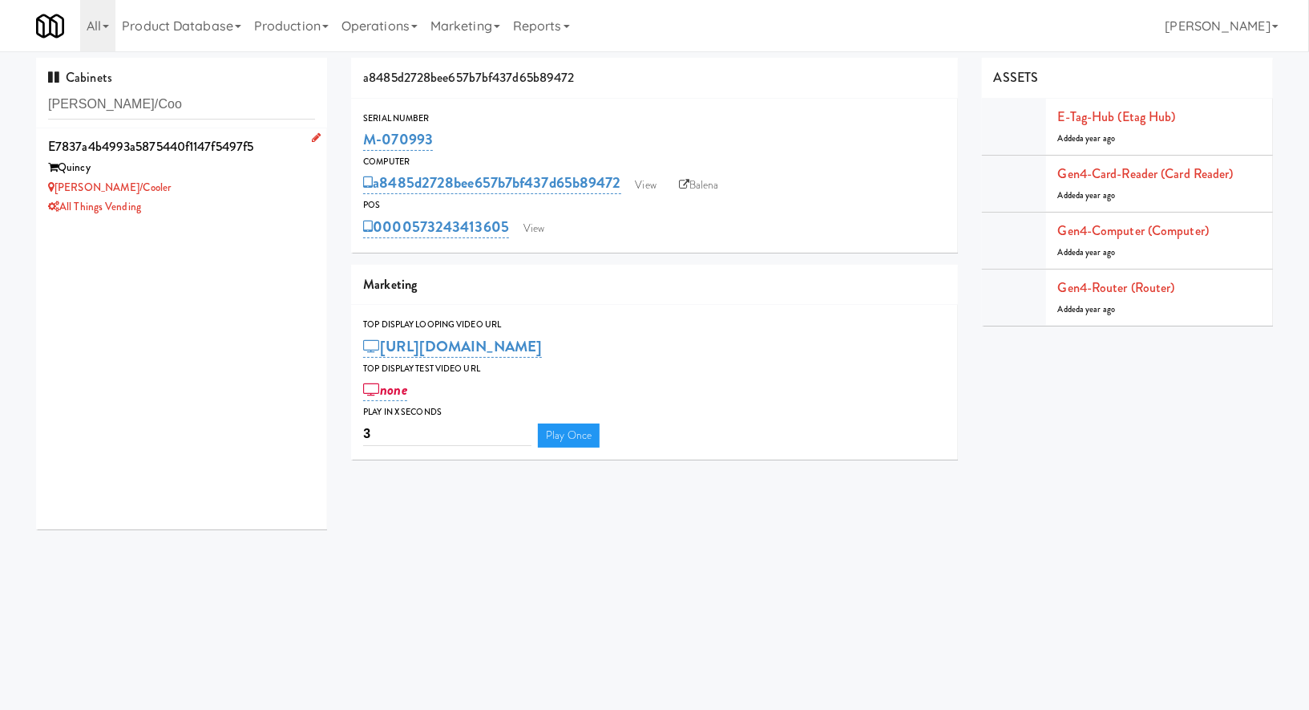
click at [229, 191] on div "Quincy Pantry/Cooler" at bounding box center [181, 188] width 267 height 20
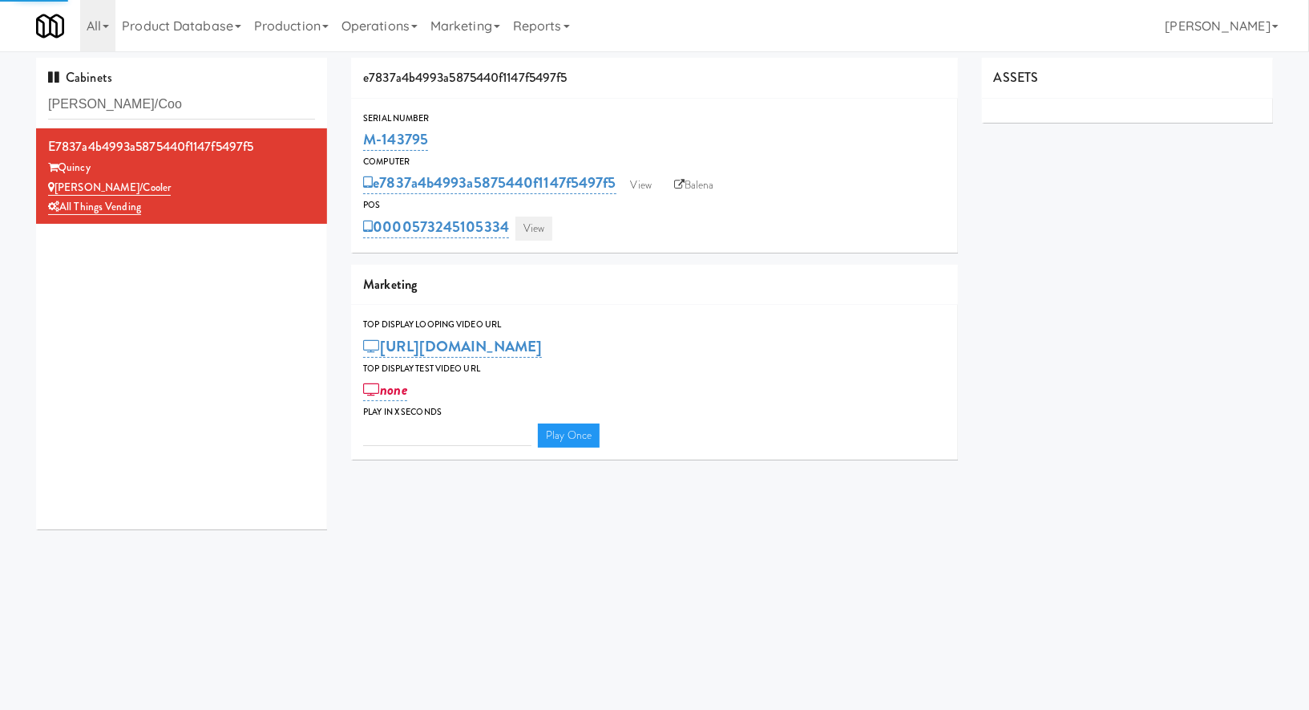
type input "3"
click at [526, 236] on link "View" at bounding box center [534, 229] width 37 height 24
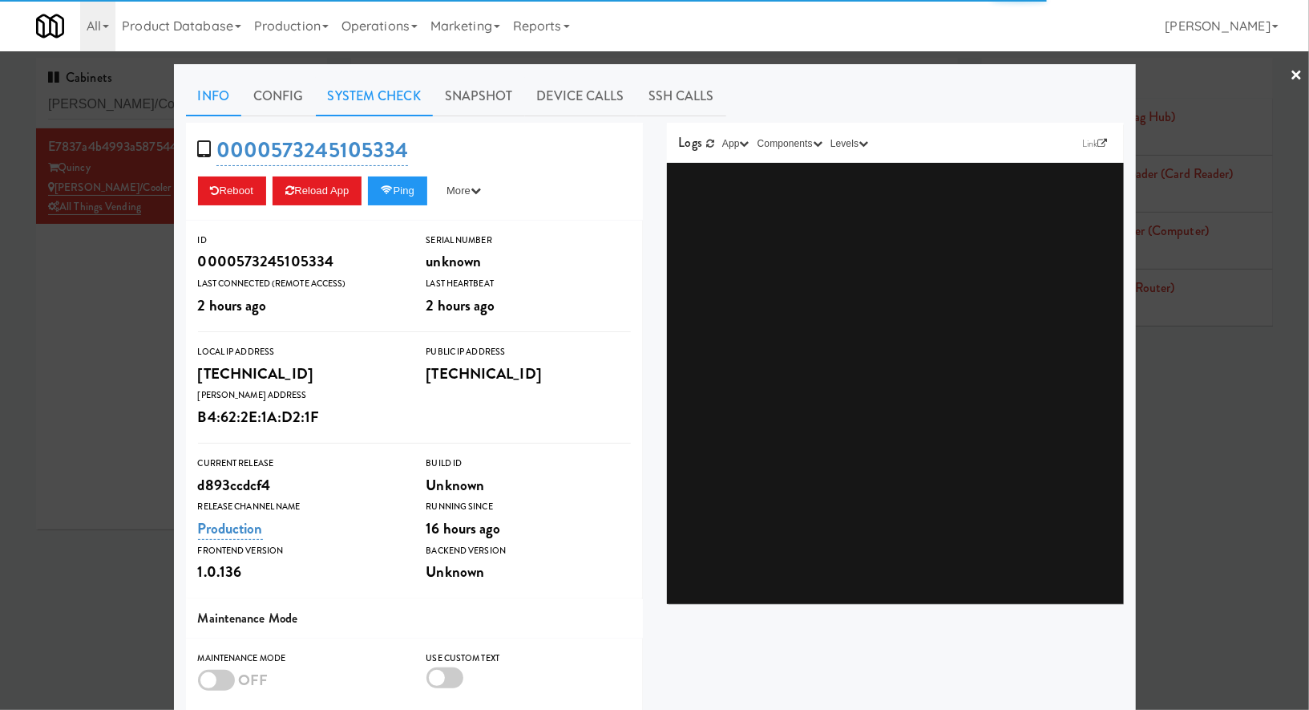
click at [370, 107] on link "System Check" at bounding box center [374, 96] width 117 height 40
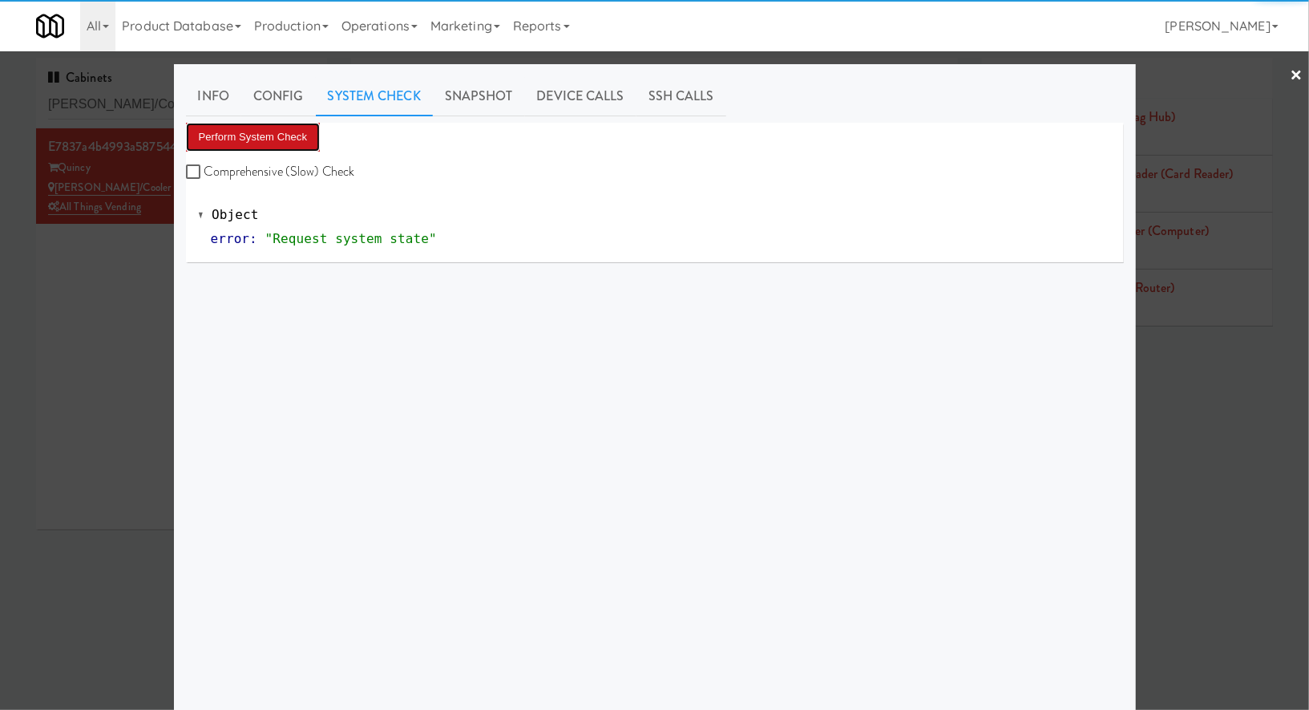
click at [302, 141] on button "Perform System Check" at bounding box center [253, 137] width 135 height 29
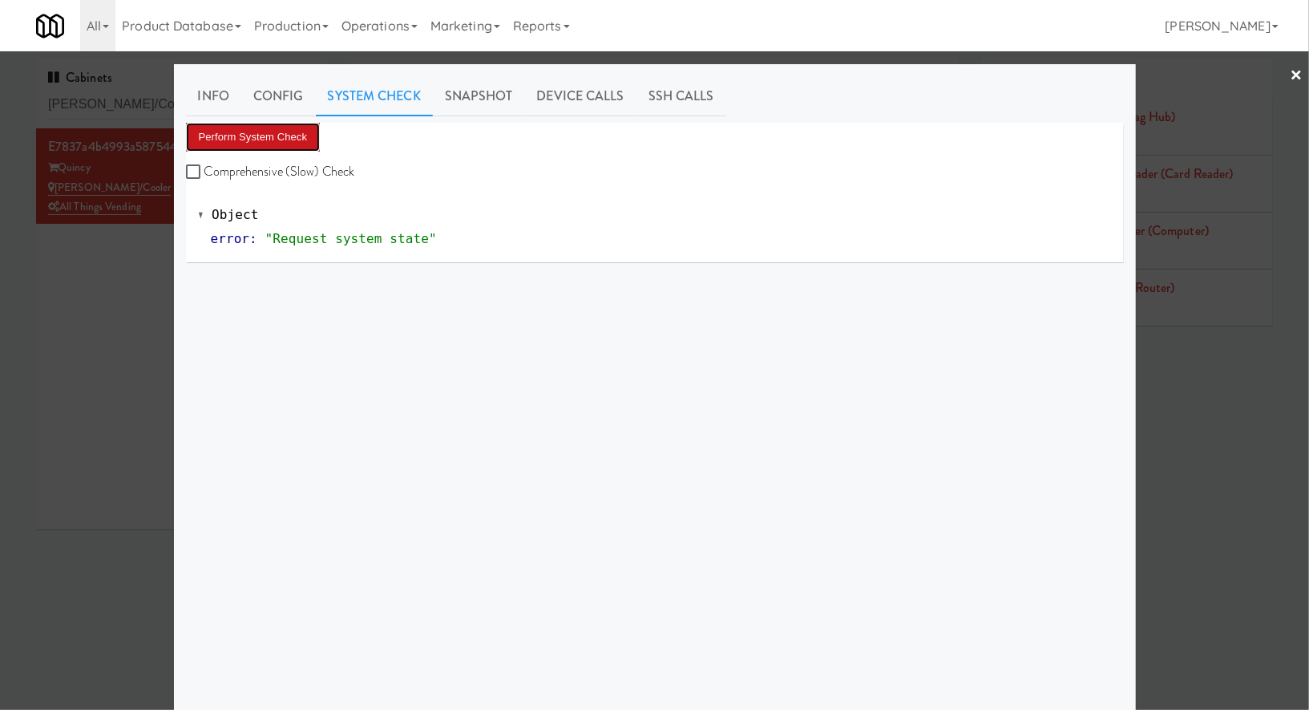
click at [290, 138] on button "Perform System Check" at bounding box center [253, 137] width 135 height 29
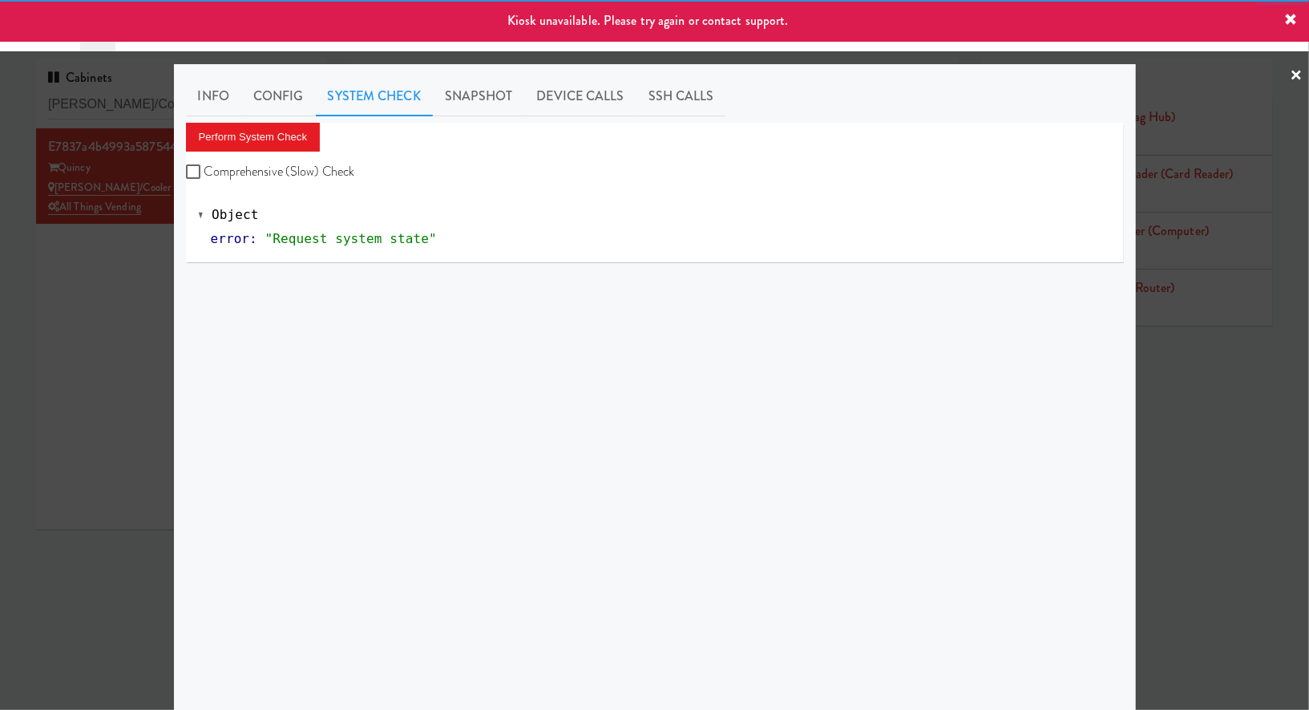
click at [140, 265] on div at bounding box center [654, 355] width 1309 height 710
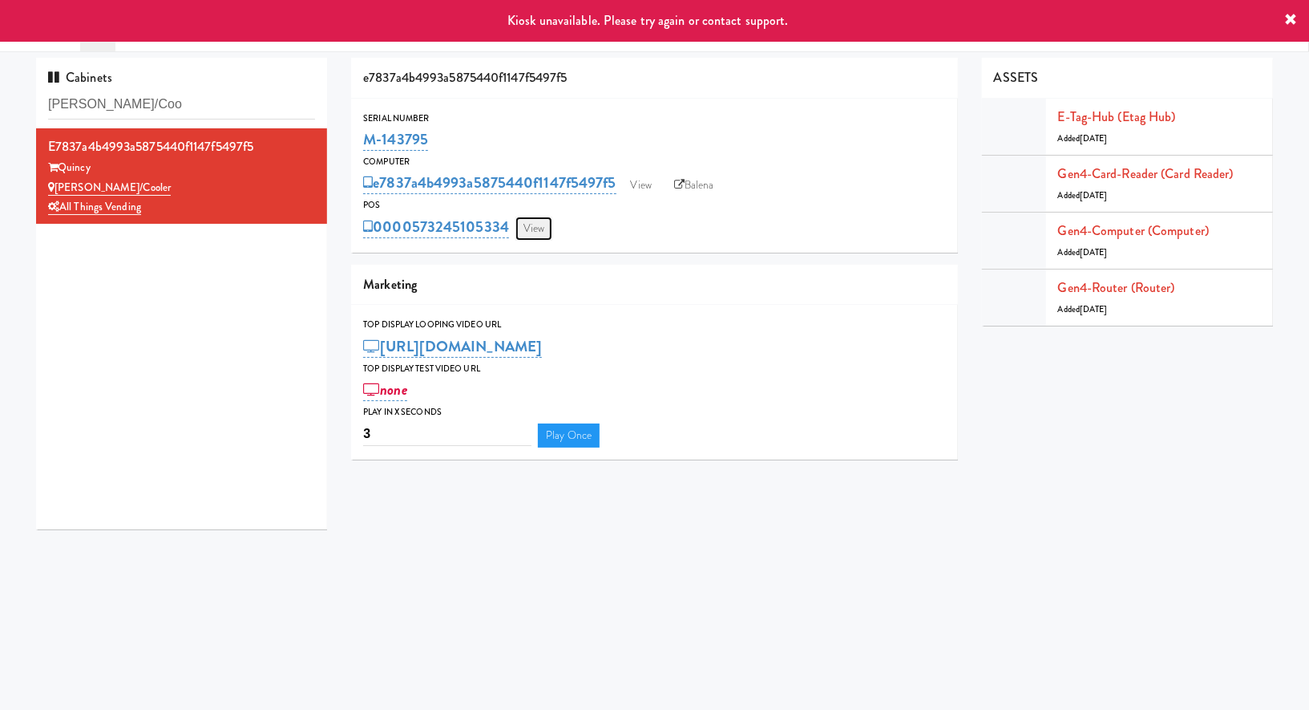
click at [526, 233] on link "View" at bounding box center [534, 229] width 37 height 24
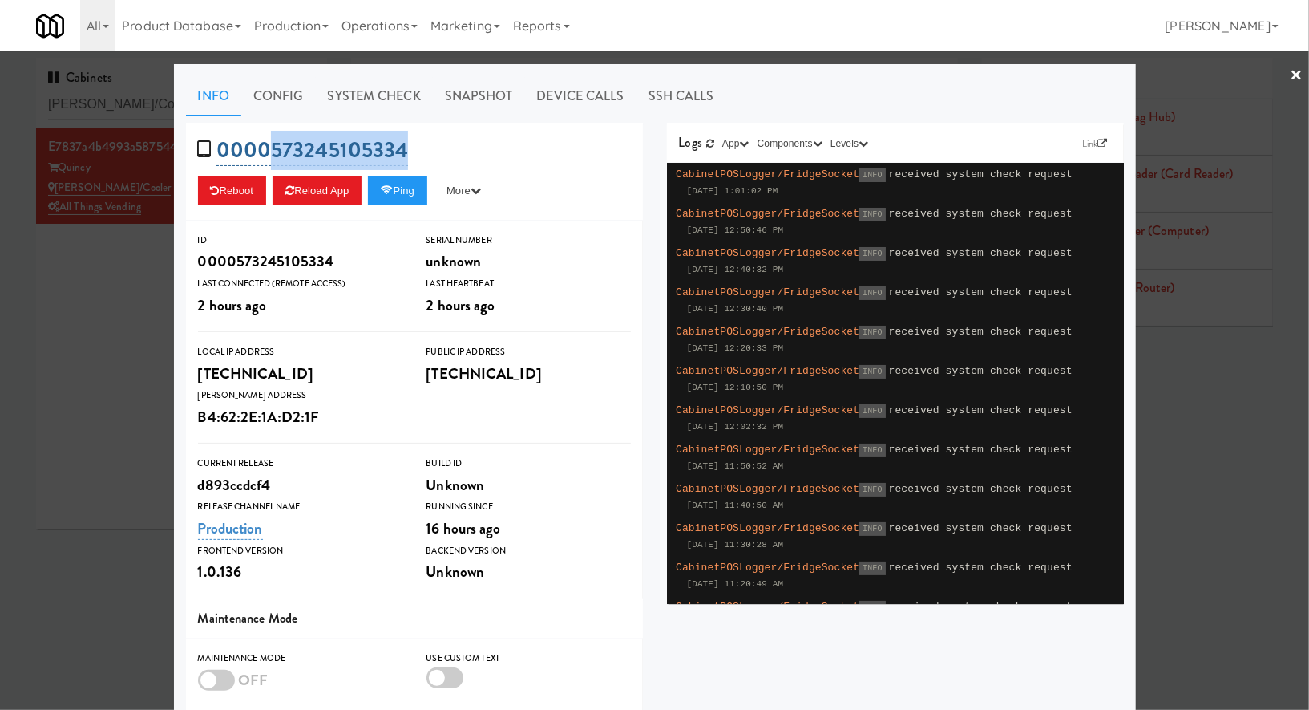
drag, startPoint x: 430, startPoint y: 149, endPoint x: 267, endPoint y: 149, distance: 162.8
click at [267, 149] on div "0000573245105334 Reboot Reload App Ping More Ping Server Restart Server Force R…" at bounding box center [414, 172] width 457 height 98
copy link "573245105334"
click at [129, 303] on div at bounding box center [654, 355] width 1309 height 710
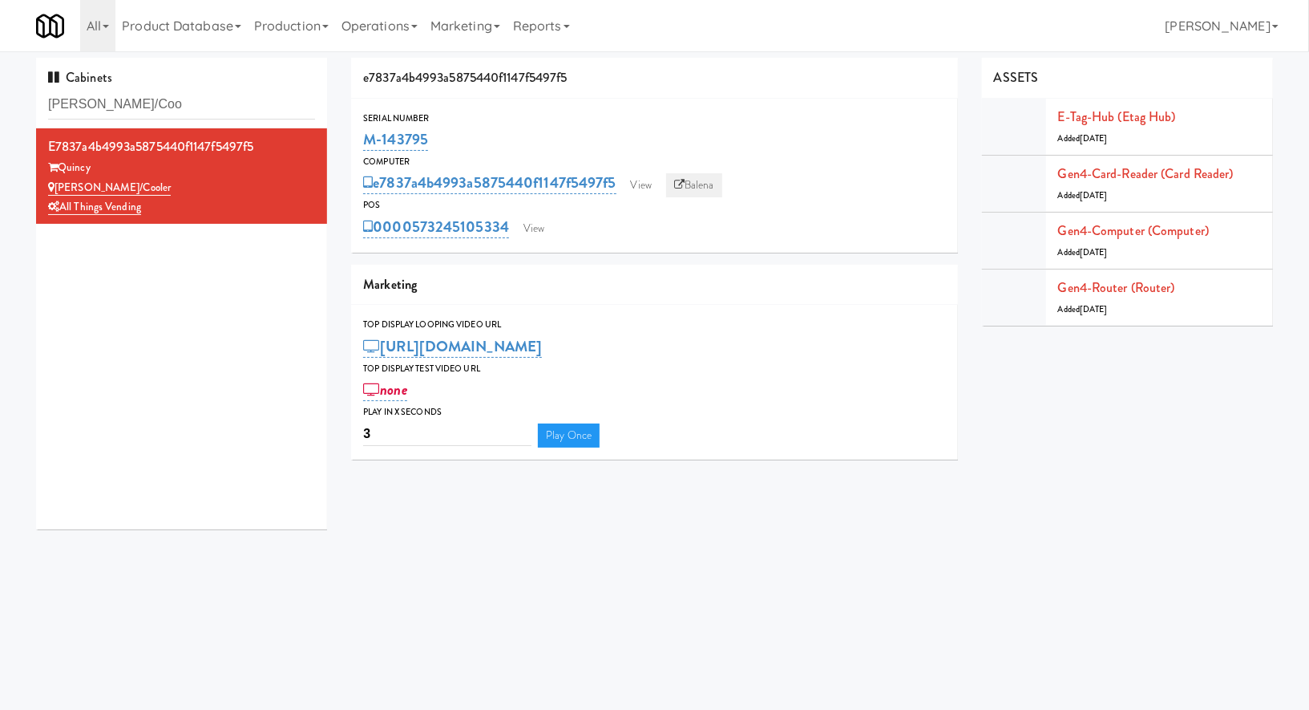
click at [696, 184] on link "Balena" at bounding box center [694, 185] width 56 height 24
drag, startPoint x: 447, startPoint y: 137, endPoint x: 353, endPoint y: 137, distance: 94.6
click at [353, 137] on div "Serial Number M-143795" at bounding box center [654, 132] width 607 height 43
copy link "M-143795"
drag, startPoint x: 168, startPoint y: 188, endPoint x: 59, endPoint y: 189, distance: 108.3
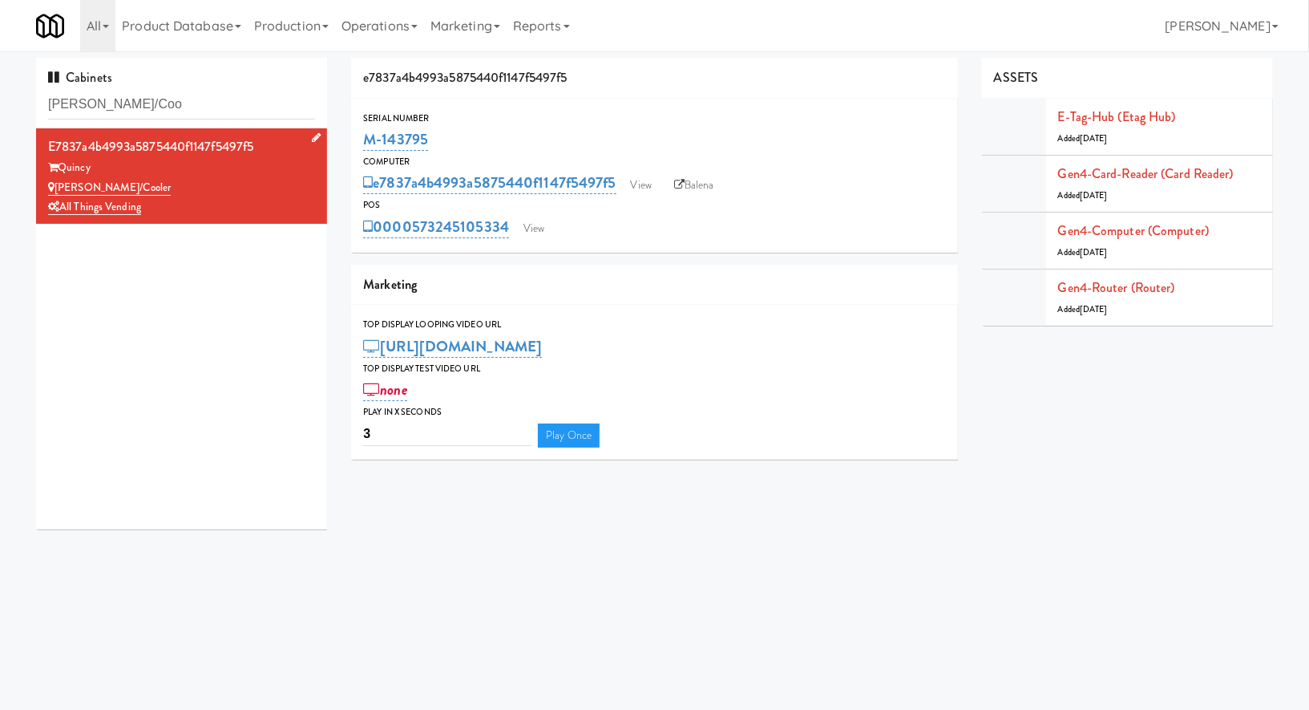
click at [59, 189] on div "Quincy Pantry/Cooler" at bounding box center [181, 188] width 267 height 20
copy link "Quincy Pantry/Cooler"
click at [184, 117] on input "Quincy Pantry/Coo" at bounding box center [181, 105] width 267 height 30
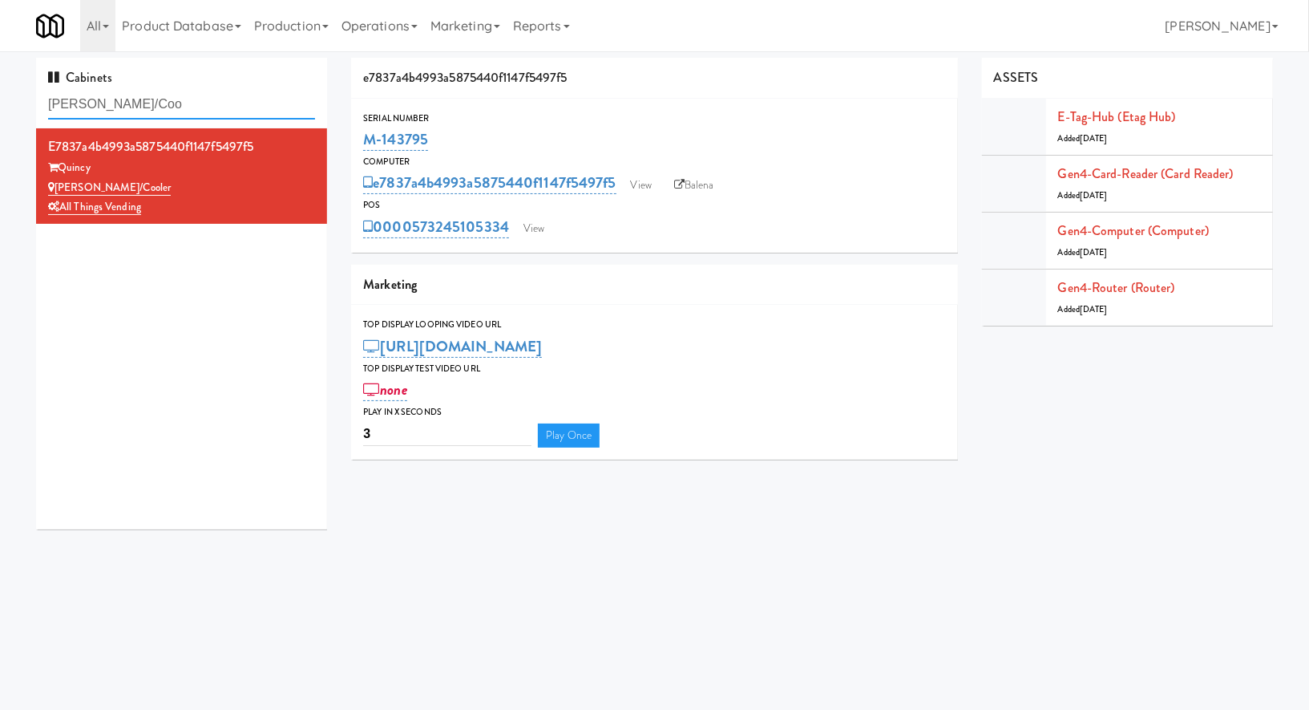
paste input "Spaces - 15th"
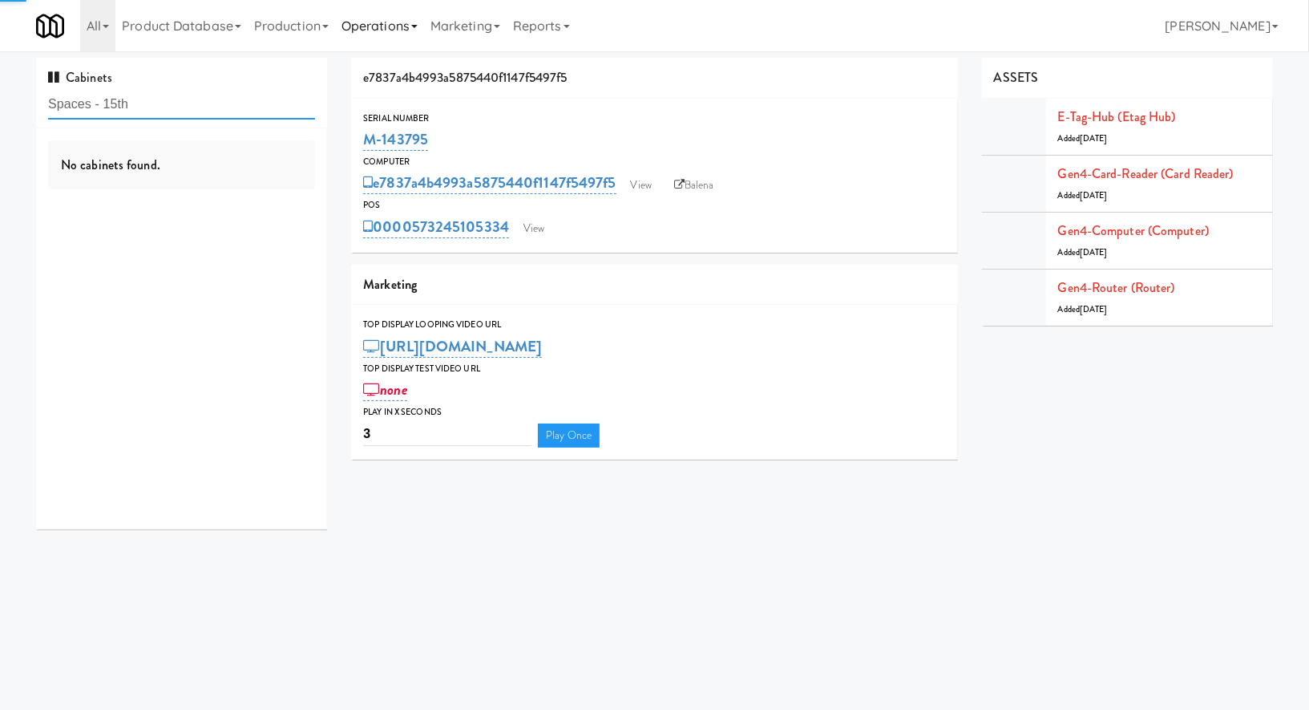
type input "Spaces - 15th"
click at [226, 179] on div "Spaces - 15th" at bounding box center [181, 188] width 267 height 20
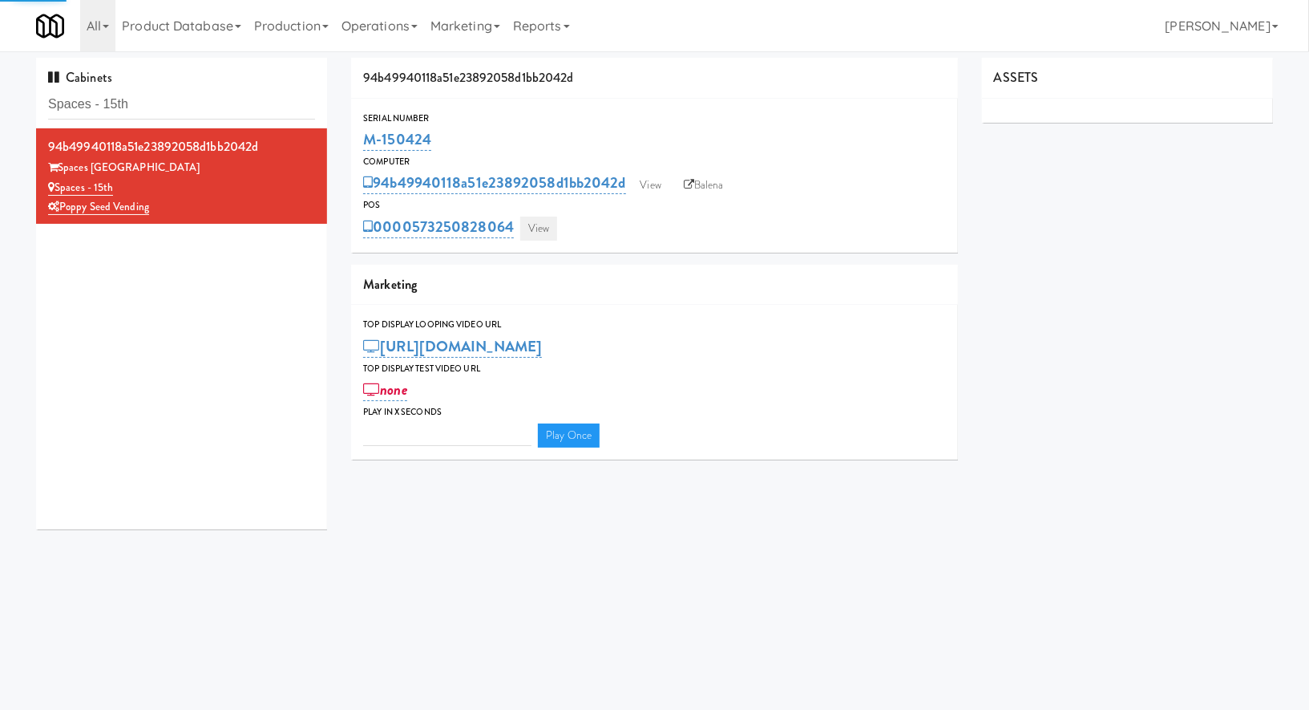
type input "3"
click at [539, 233] on link "View" at bounding box center [538, 229] width 37 height 24
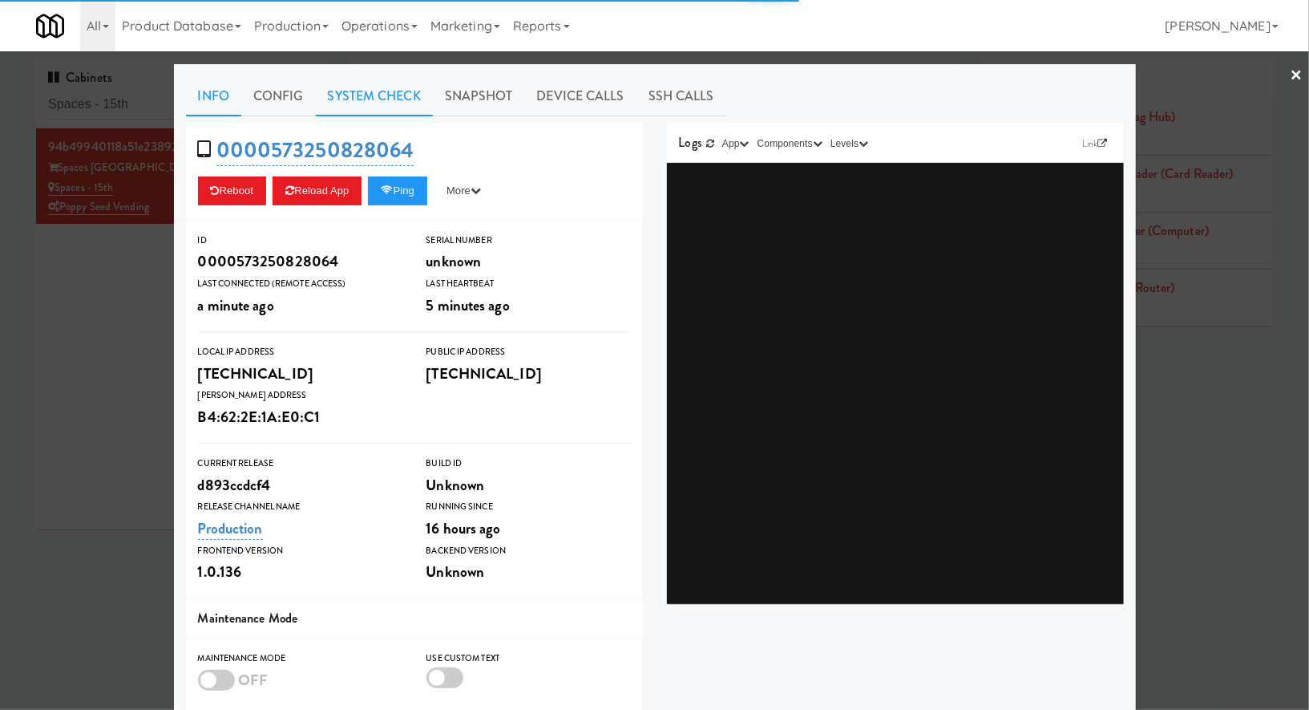
click at [418, 95] on link "System Check" at bounding box center [374, 96] width 117 height 40
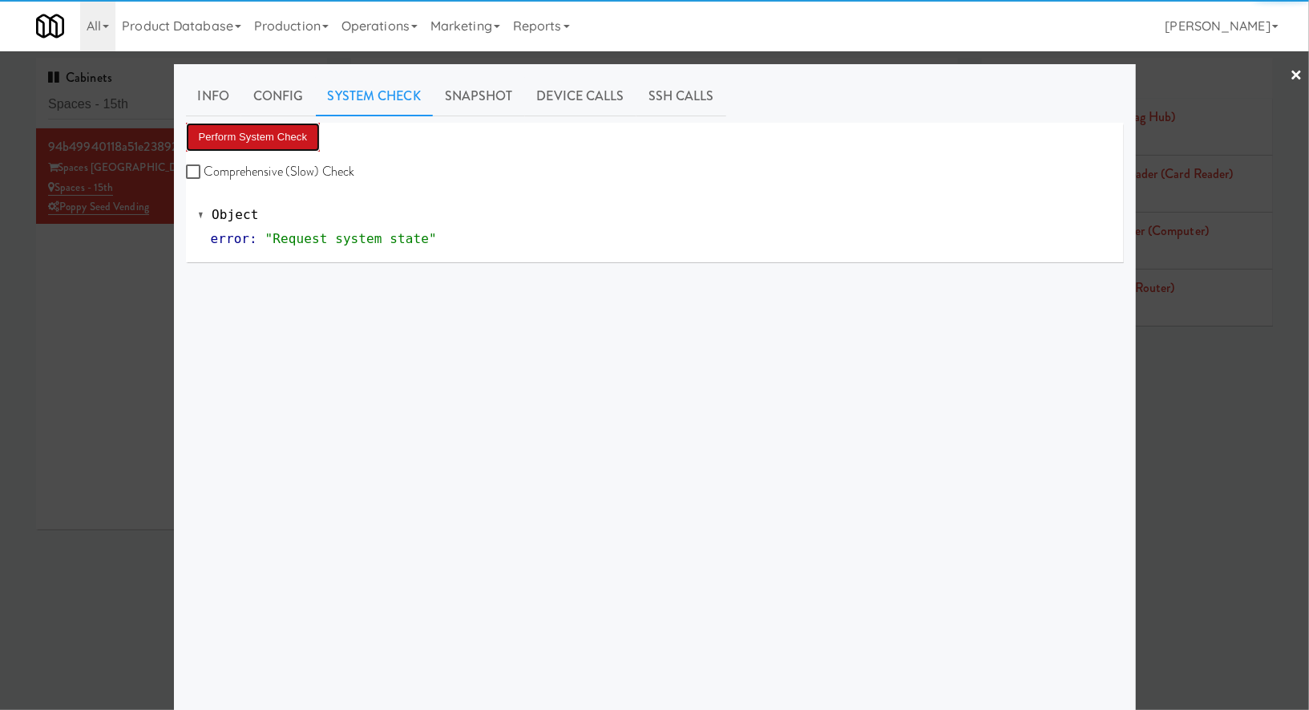
click at [294, 133] on button "Perform System Check" at bounding box center [253, 137] width 135 height 29
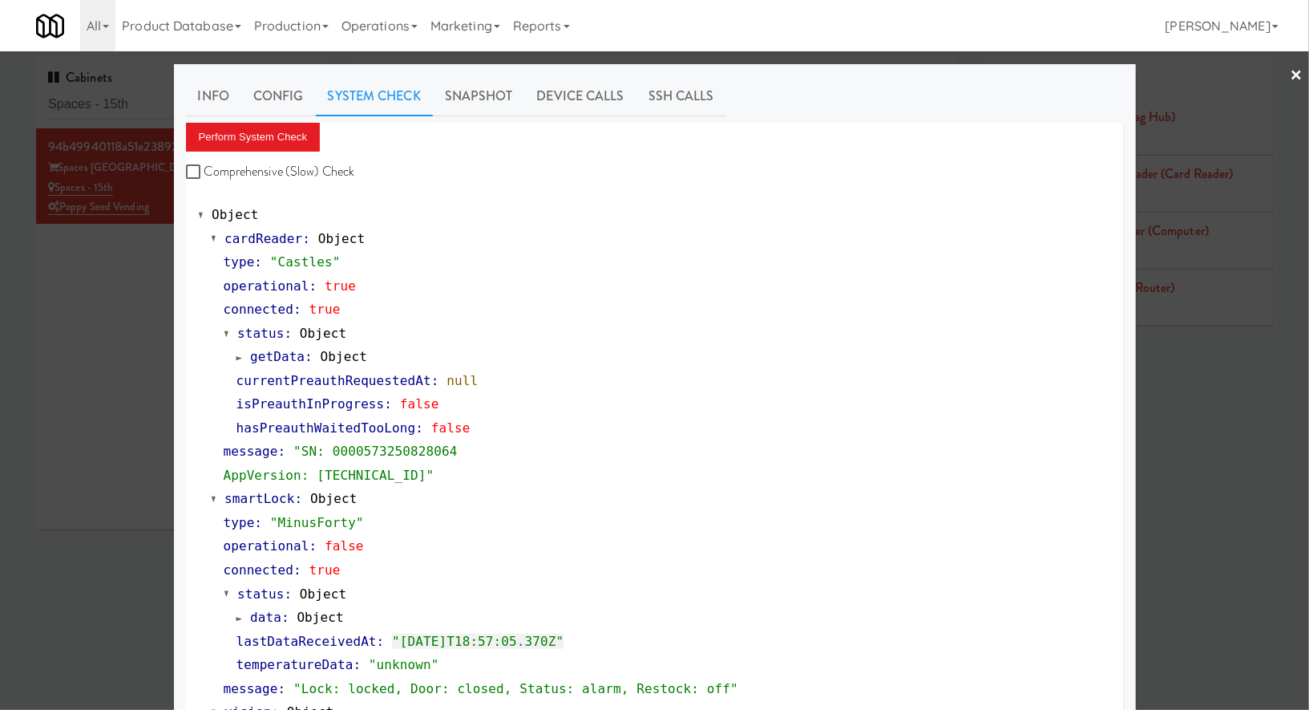
click at [149, 98] on div at bounding box center [654, 355] width 1309 height 710
click at [149, 98] on input "Spaces - 15th" at bounding box center [181, 105] width 267 height 30
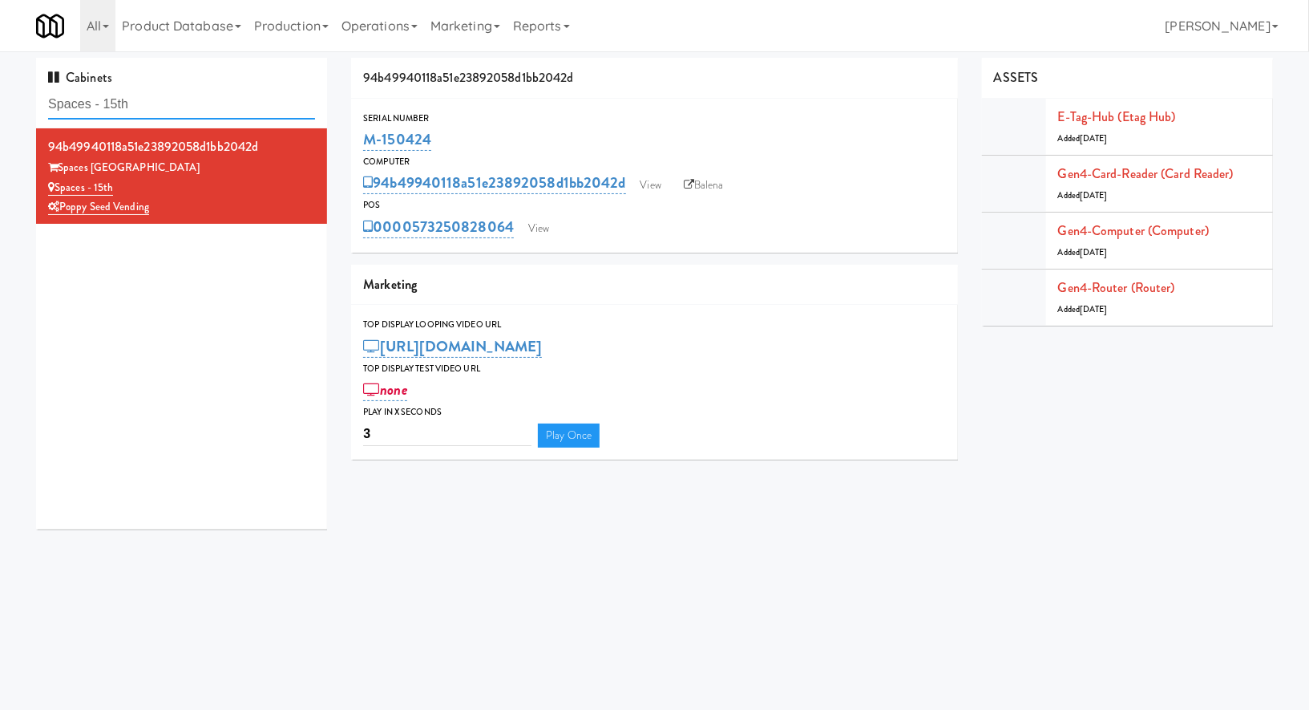
click at [149, 98] on input "Spaces - 15th" at bounding box center [181, 105] width 267 height 30
paste input "Westgate on University - Sn"
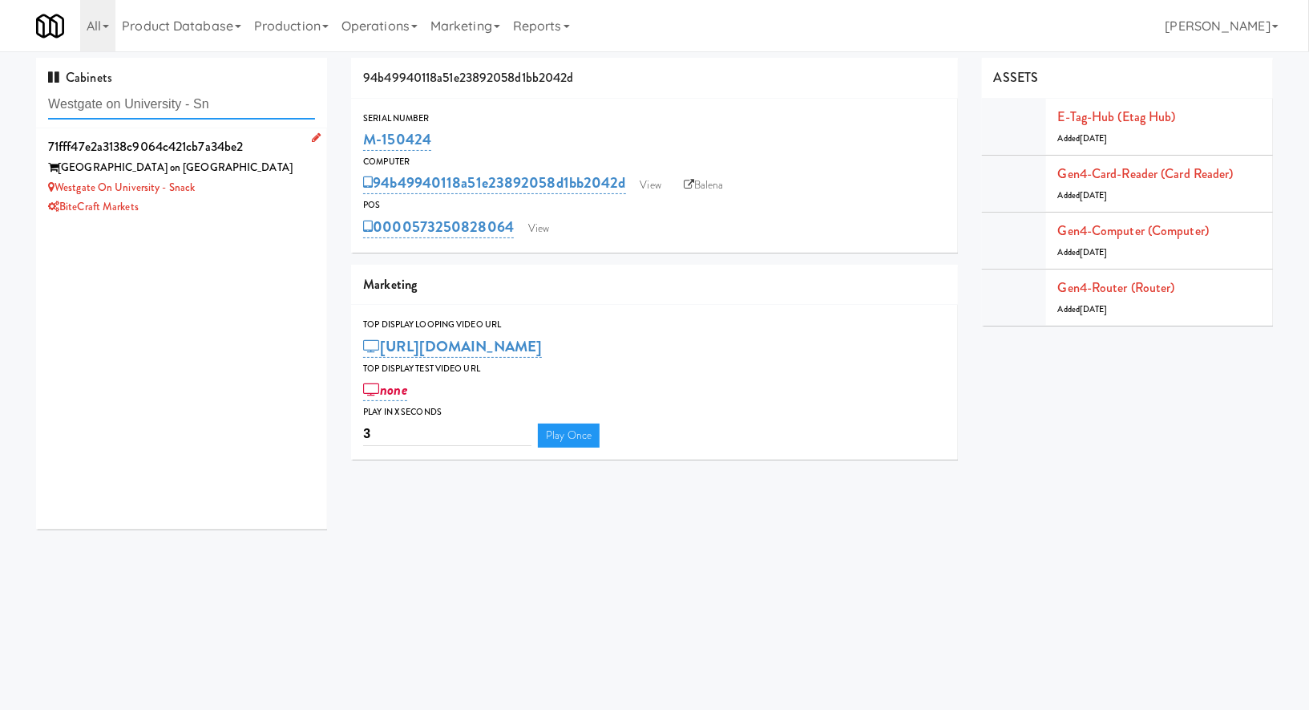
type input "Westgate on University - Sn"
click at [285, 194] on div "Westgate on University - Snack" at bounding box center [181, 188] width 267 height 20
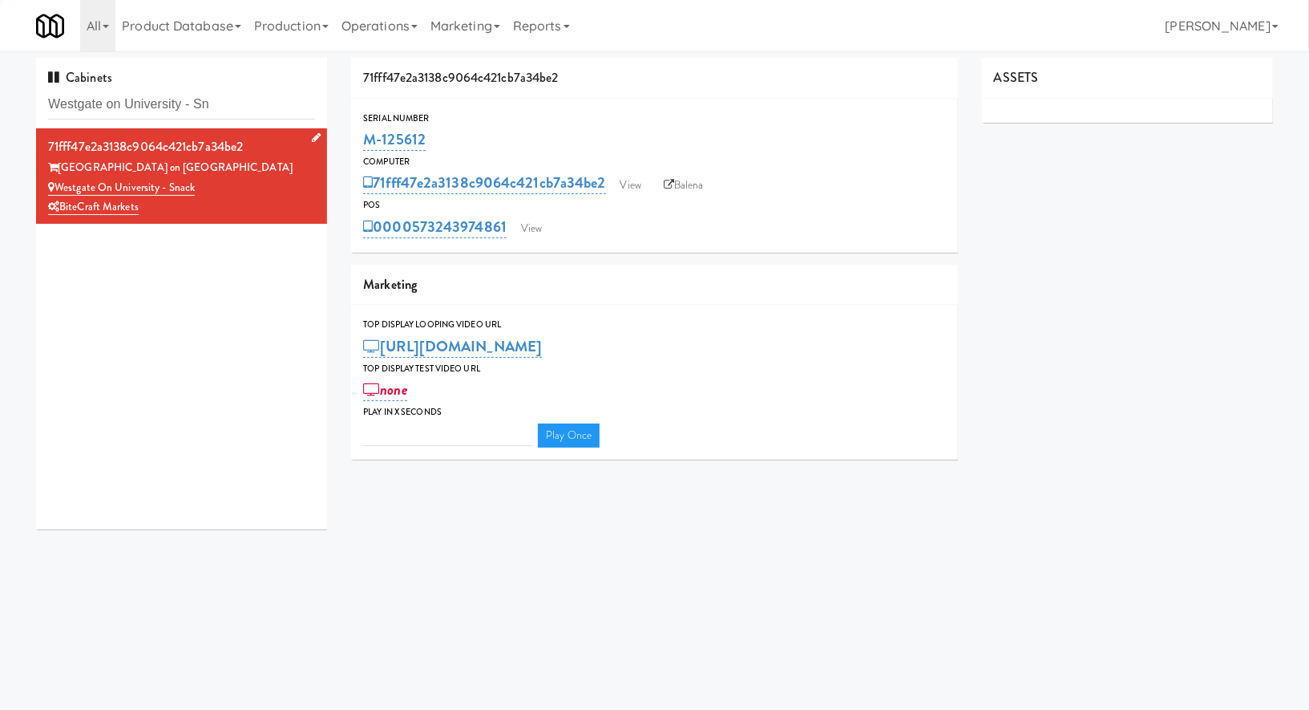
type input "3"
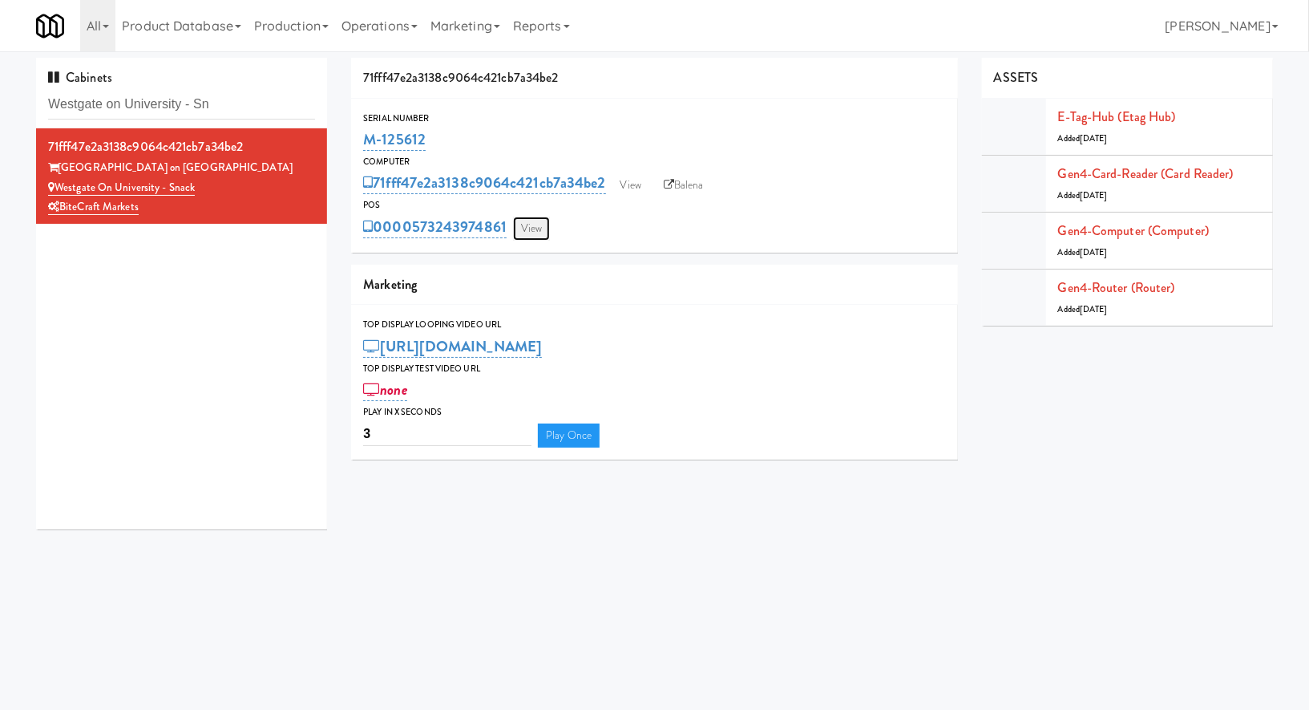
click at [537, 239] on link "View" at bounding box center [531, 229] width 37 height 24
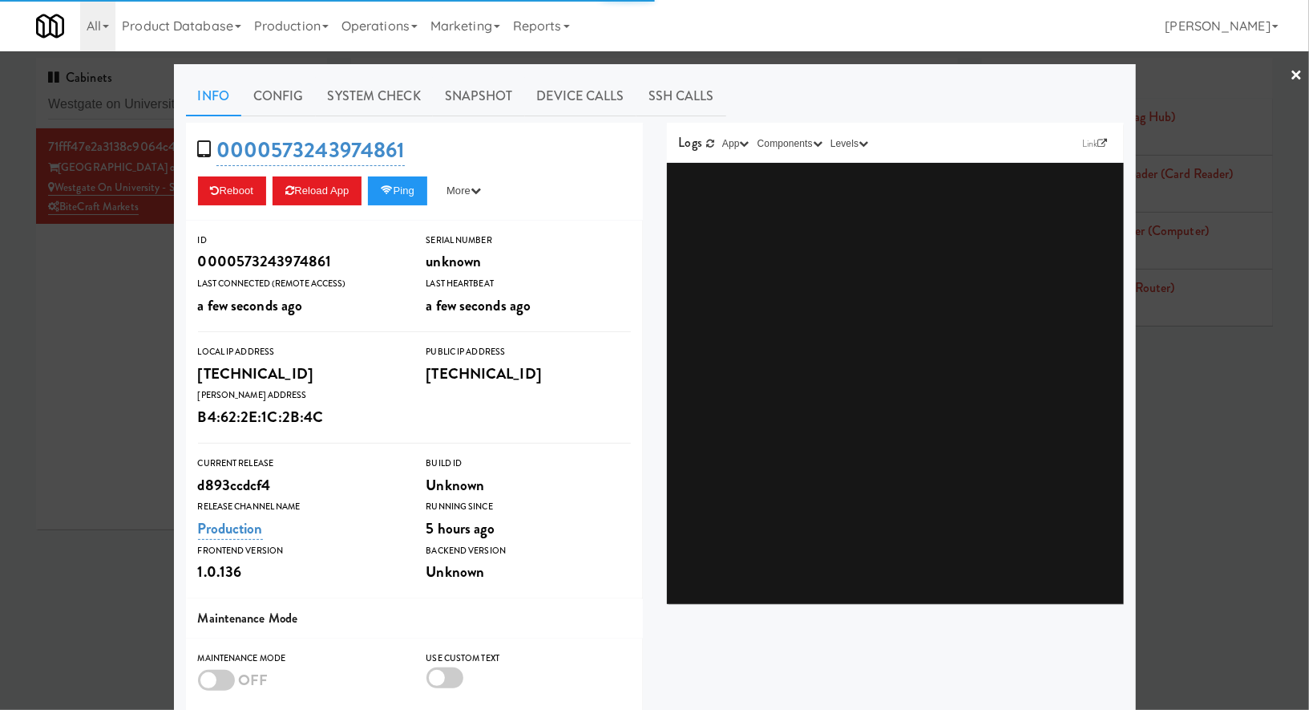
click at [409, 94] on link "System Check" at bounding box center [374, 96] width 117 height 40
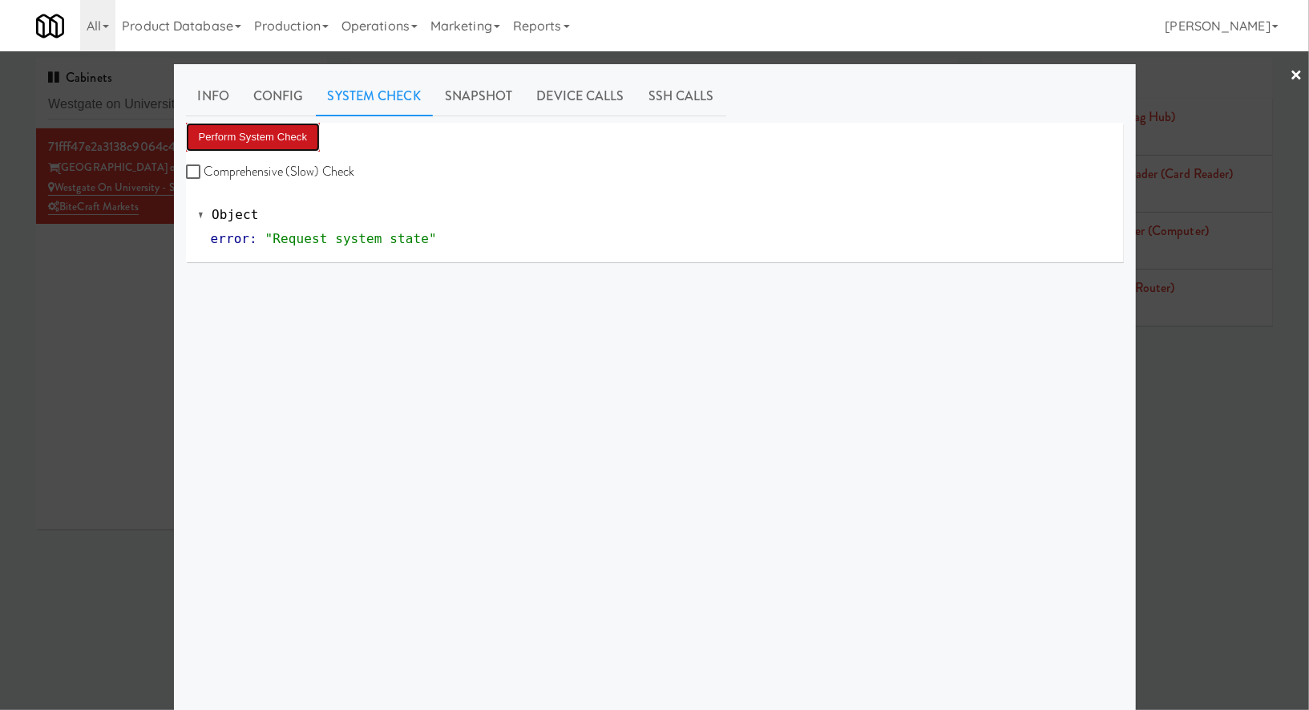
click at [293, 136] on button "Perform System Check" at bounding box center [253, 137] width 135 height 29
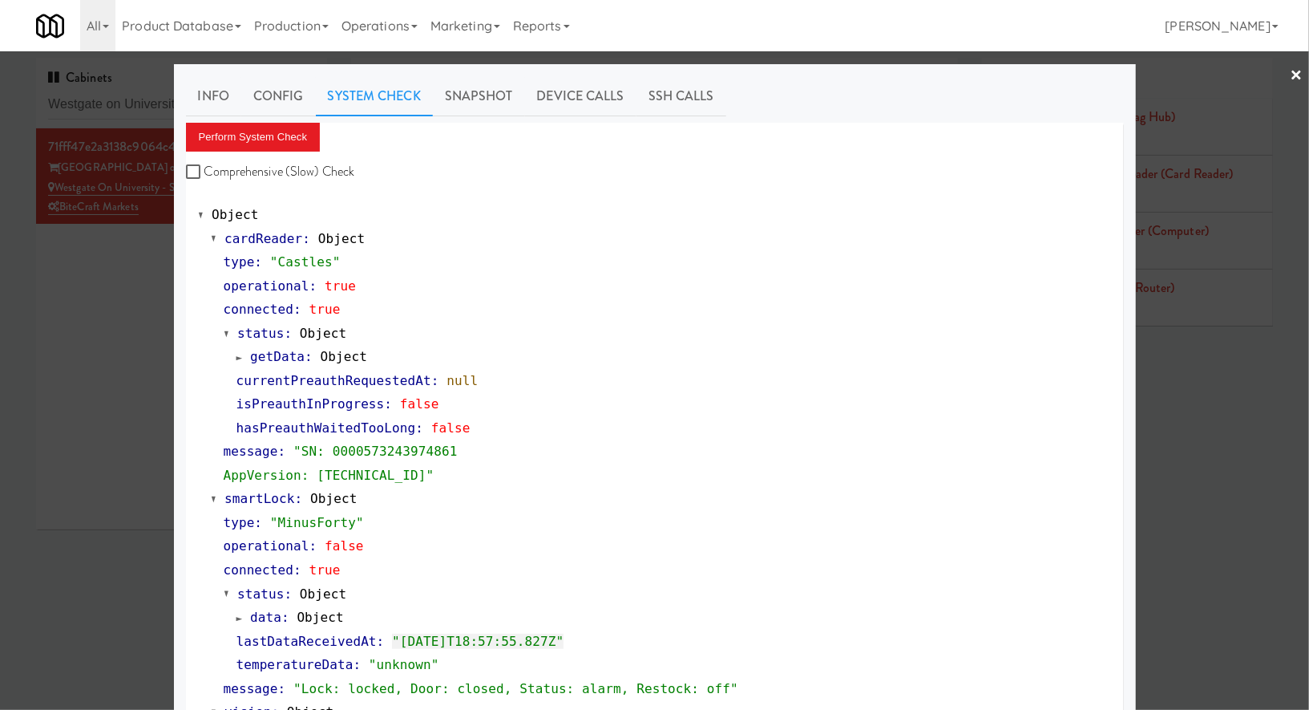
click at [123, 105] on div at bounding box center [654, 355] width 1309 height 710
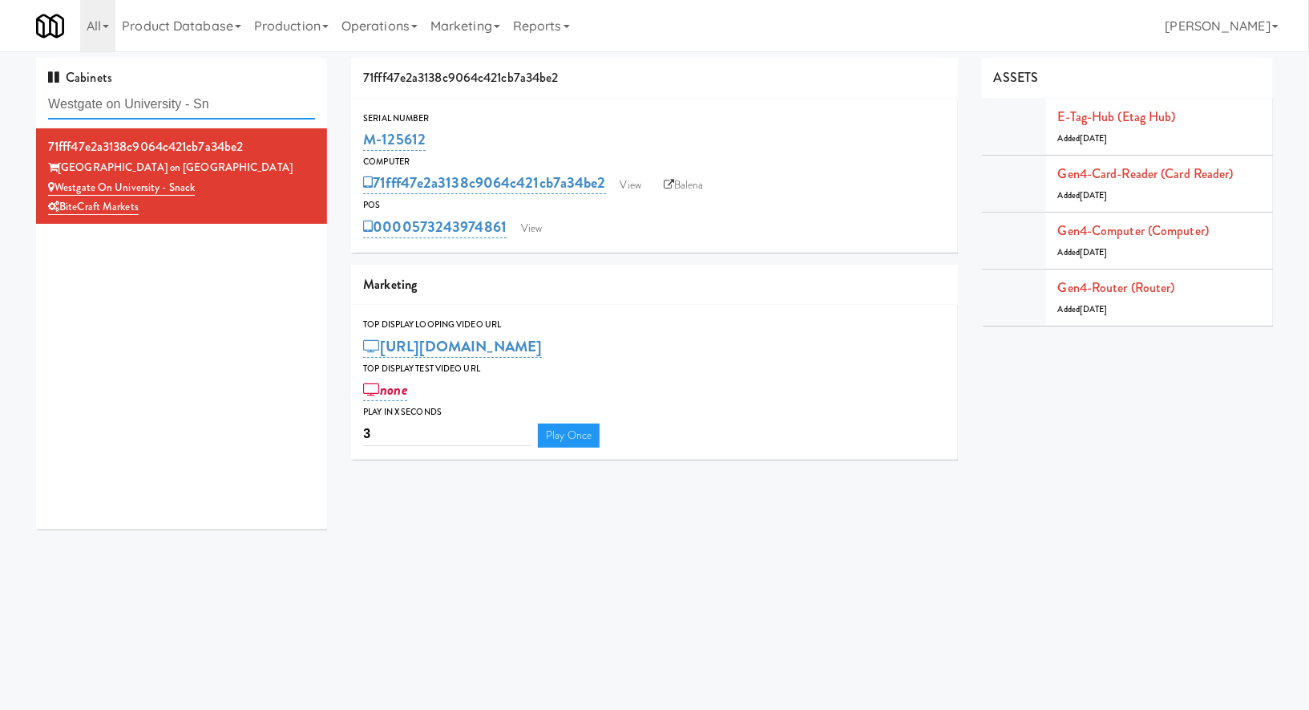
click at [123, 105] on input "Westgate on University - Sn" at bounding box center [181, 105] width 267 height 30
paste input "he Jefferson - Ambien"
click at [123, 105] on input "Westgate onhe Jefferson - AmbienUniversity - Sn" at bounding box center [181, 105] width 267 height 30
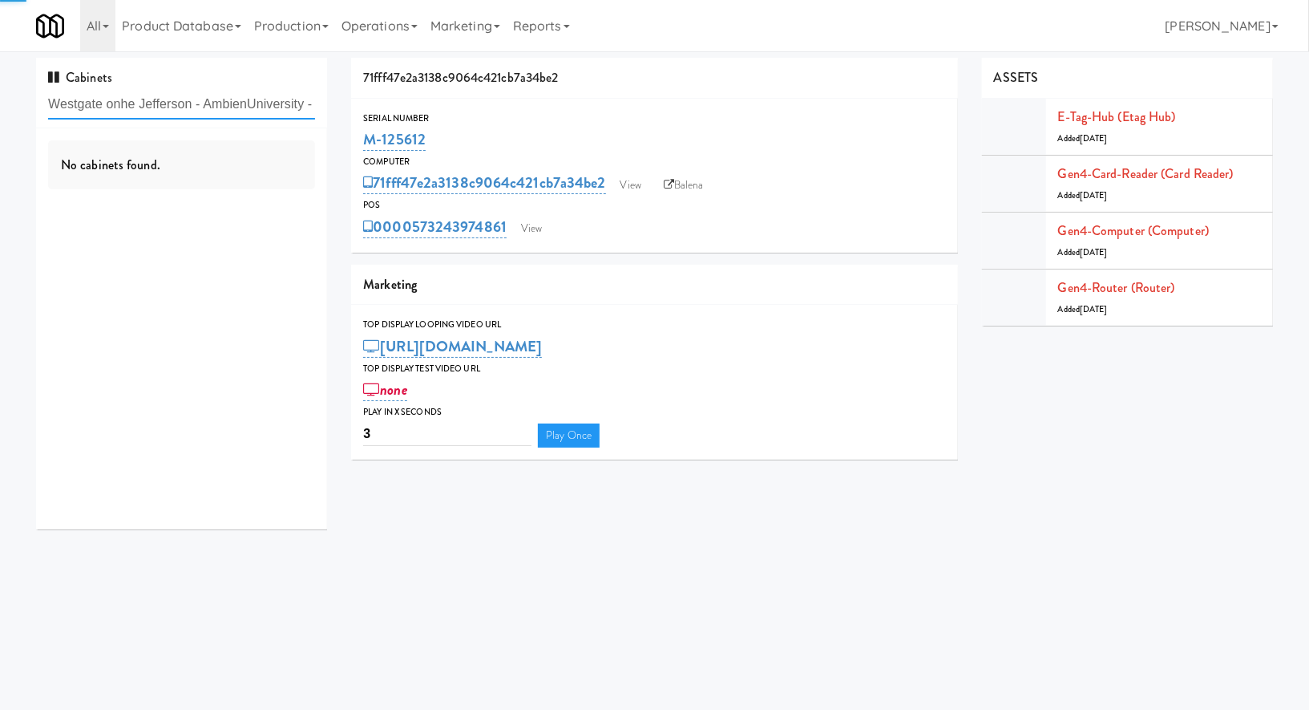
paste input "he Jefferson - Ambie"
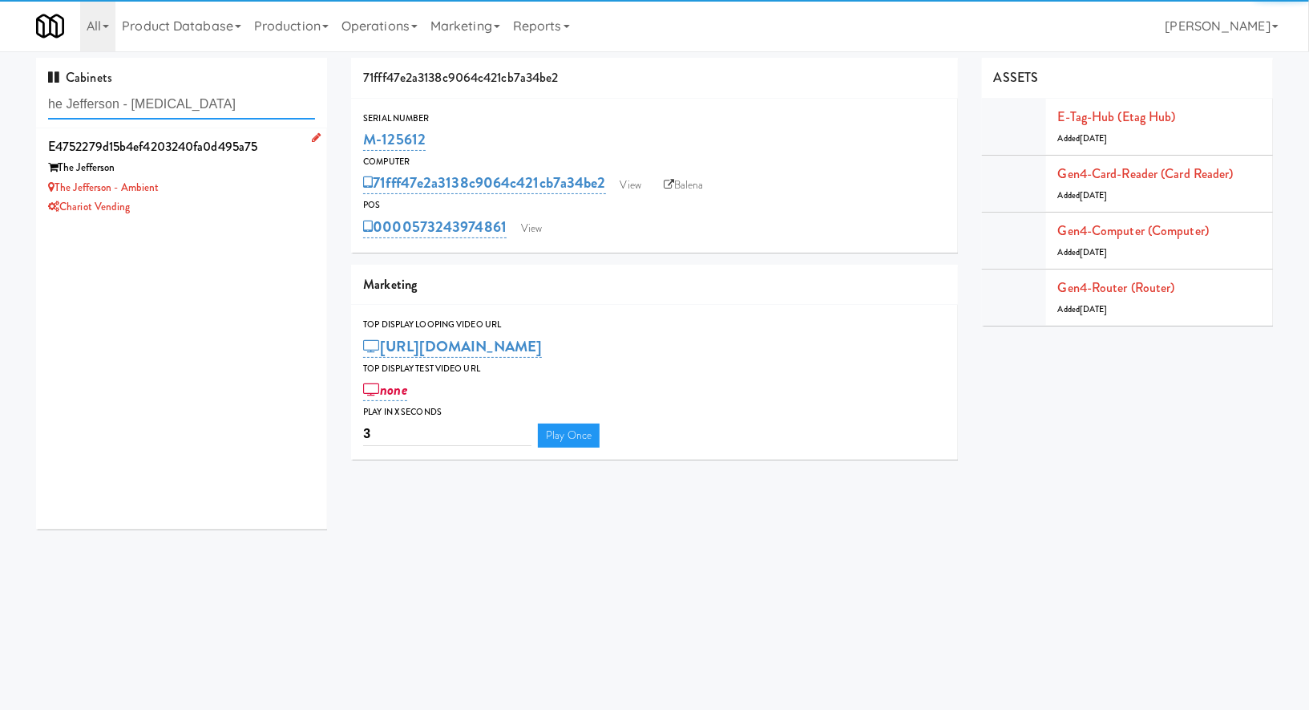
type input "he Jefferson - Ambien"
click at [232, 214] on div "Chariot Vending" at bounding box center [181, 207] width 267 height 20
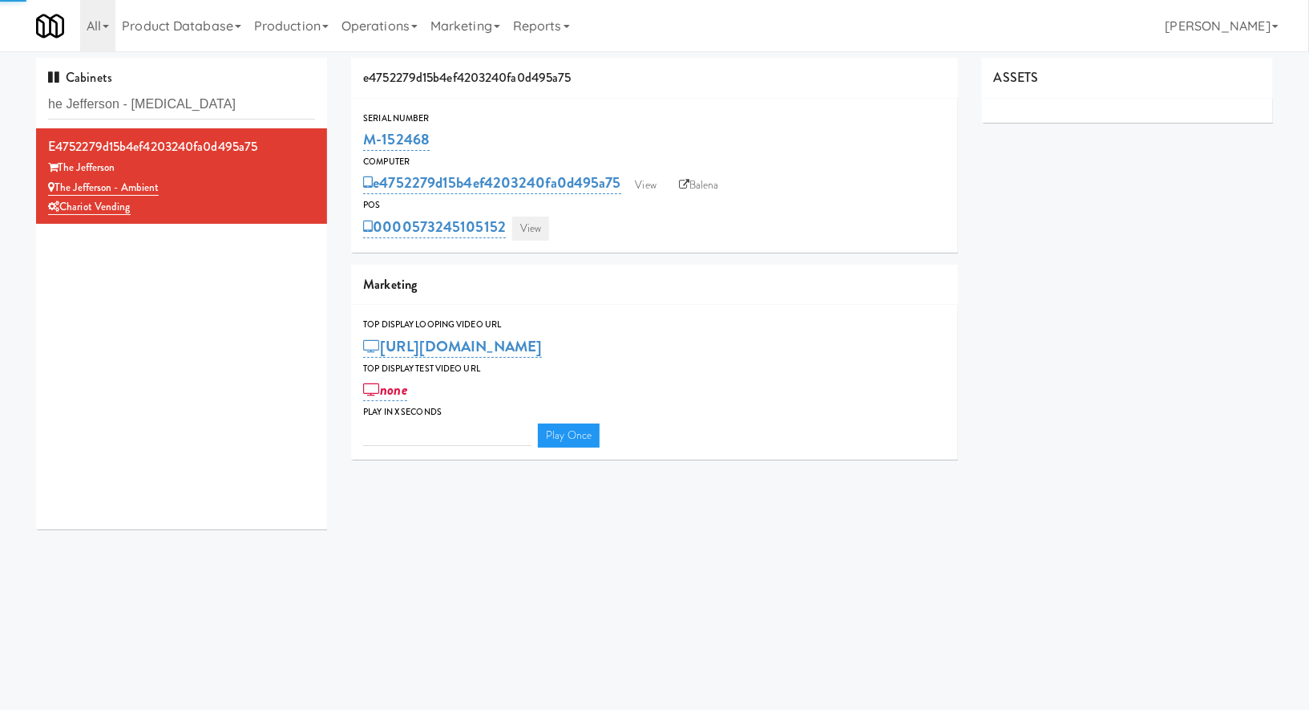
type input "3"
click at [519, 237] on link "View" at bounding box center [530, 229] width 37 height 24
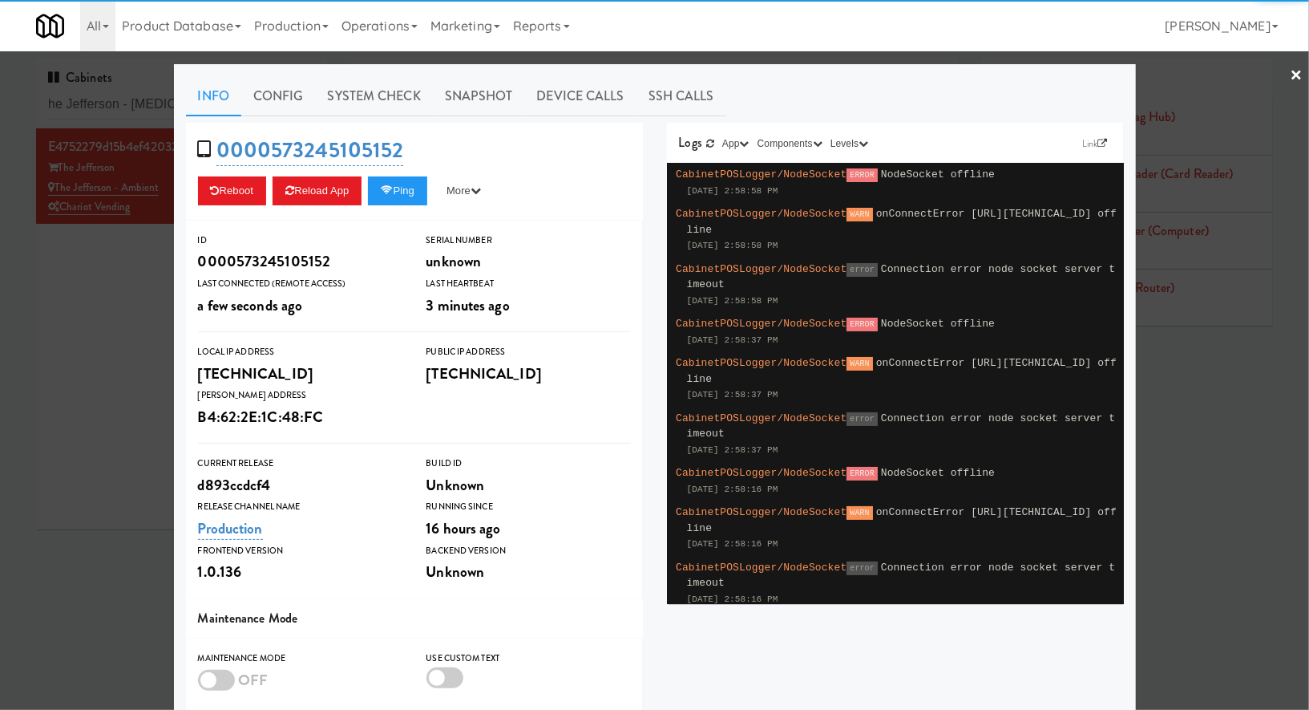
click at [395, 103] on link "System Check" at bounding box center [374, 96] width 117 height 40
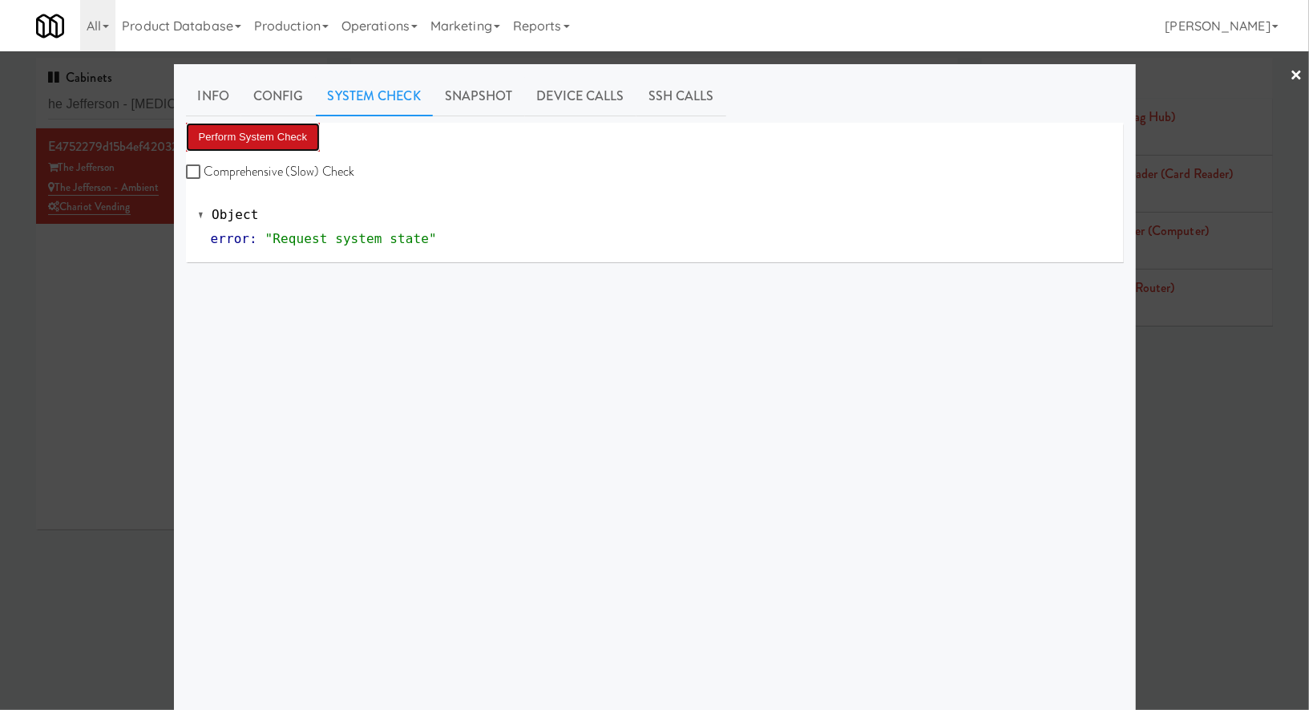
click at [290, 143] on button "Perform System Check" at bounding box center [253, 137] width 135 height 29
click at [123, 235] on div at bounding box center [654, 355] width 1309 height 710
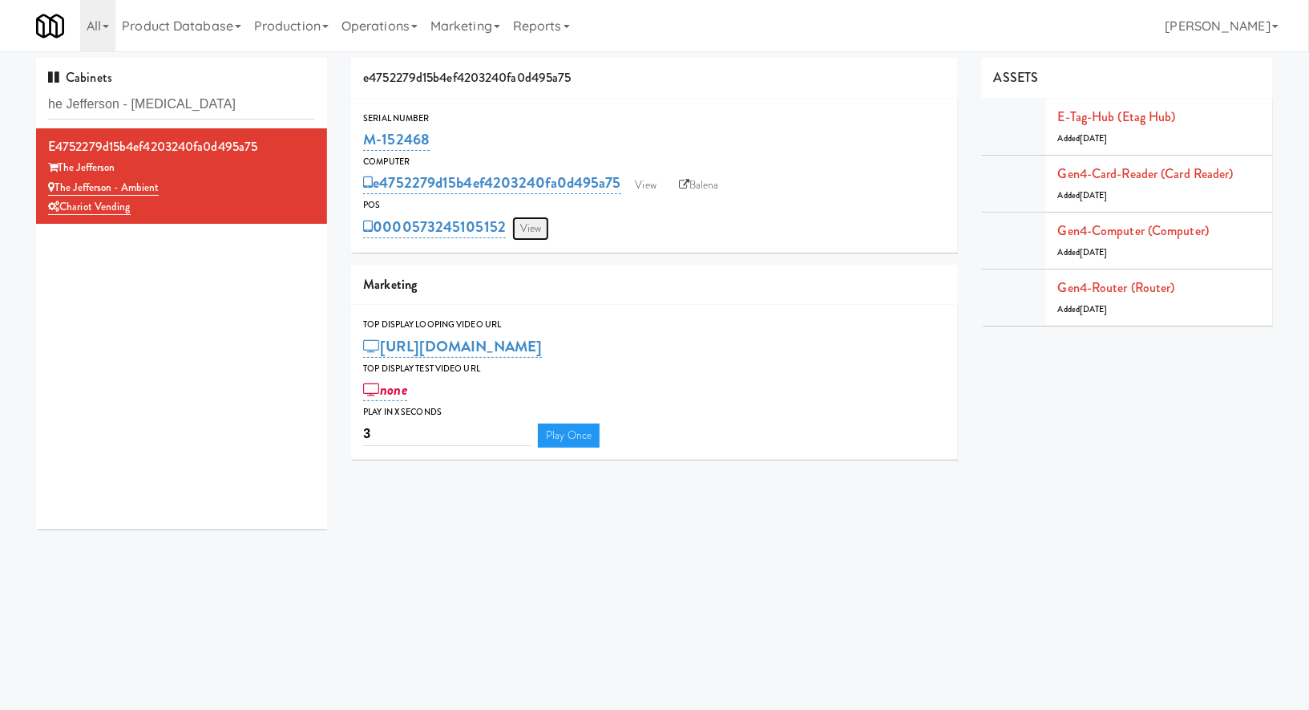
click at [547, 233] on link "View" at bounding box center [530, 229] width 37 height 24
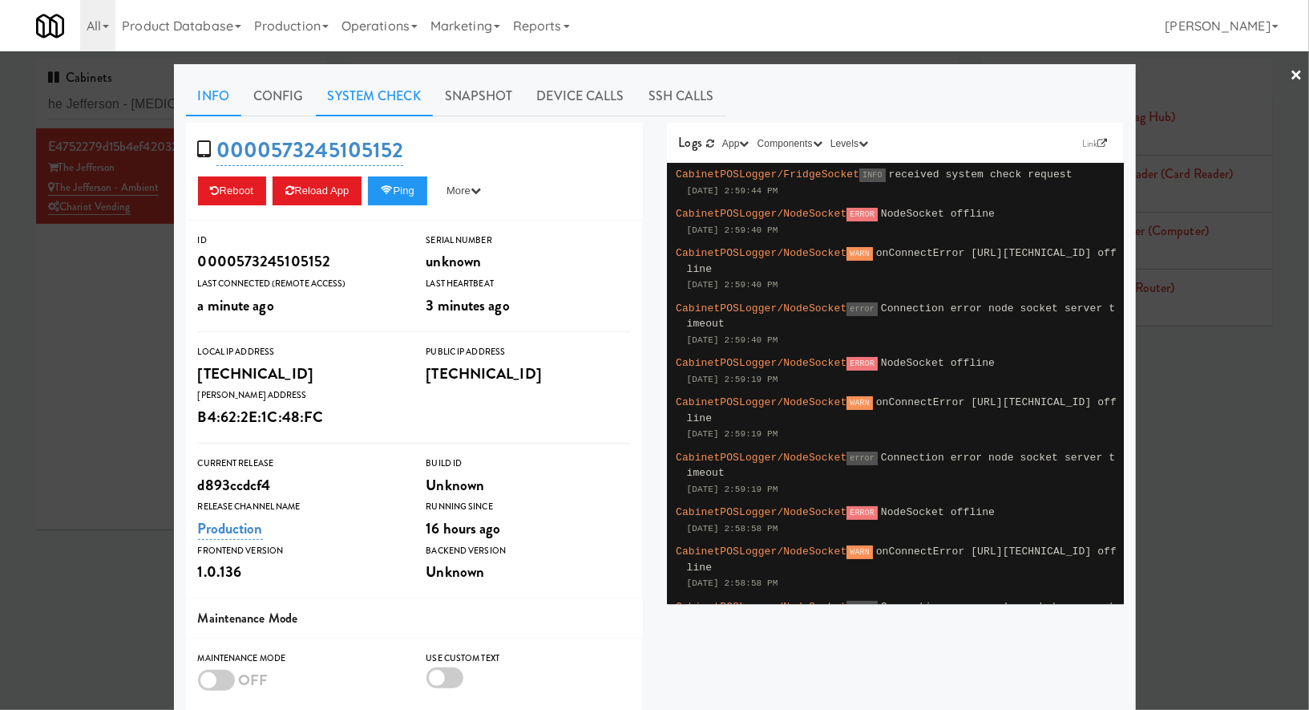
click at [369, 91] on link "System Check" at bounding box center [374, 96] width 117 height 40
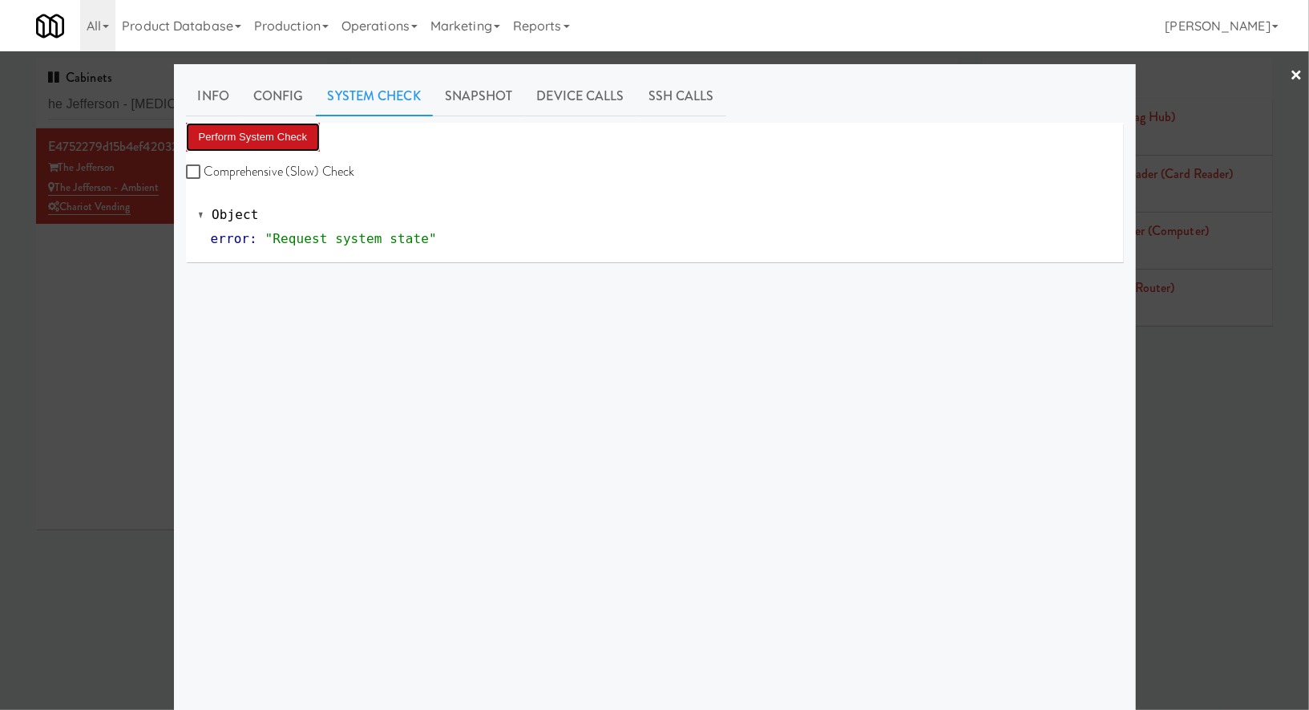
click at [286, 148] on button "Perform System Check" at bounding box center [253, 137] width 135 height 29
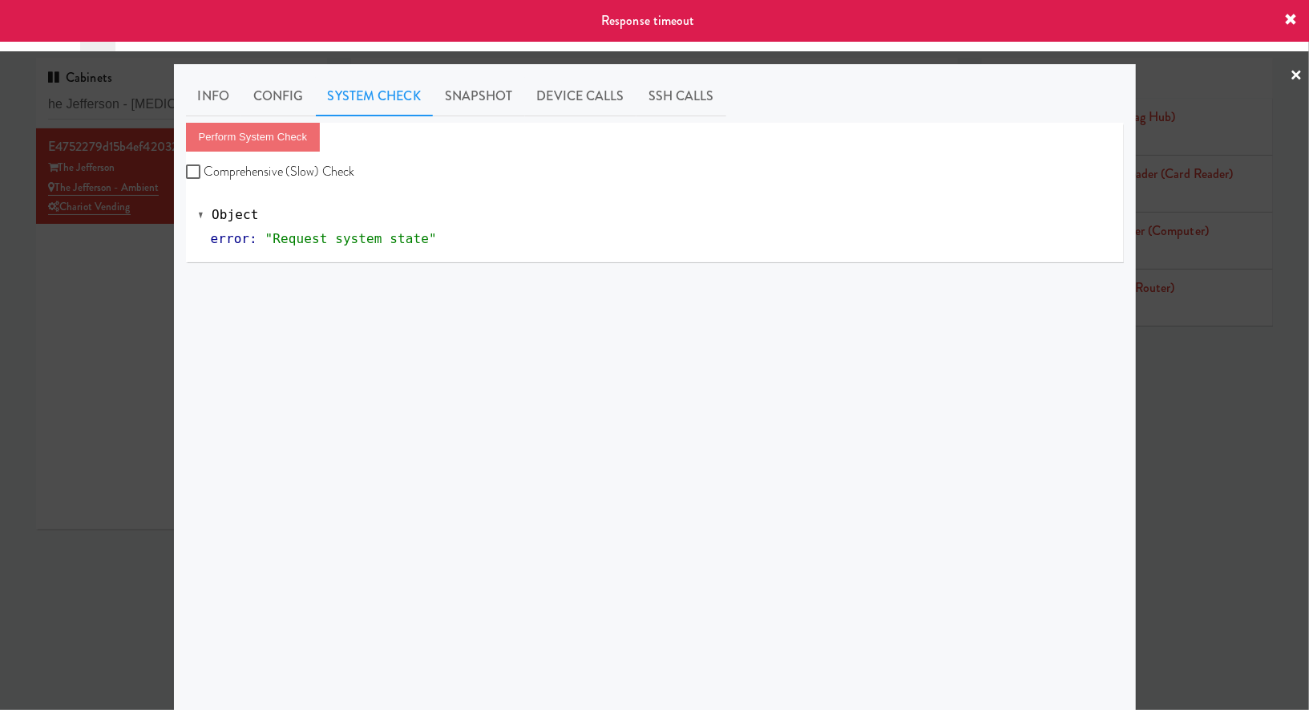
click at [132, 241] on div at bounding box center [654, 355] width 1309 height 710
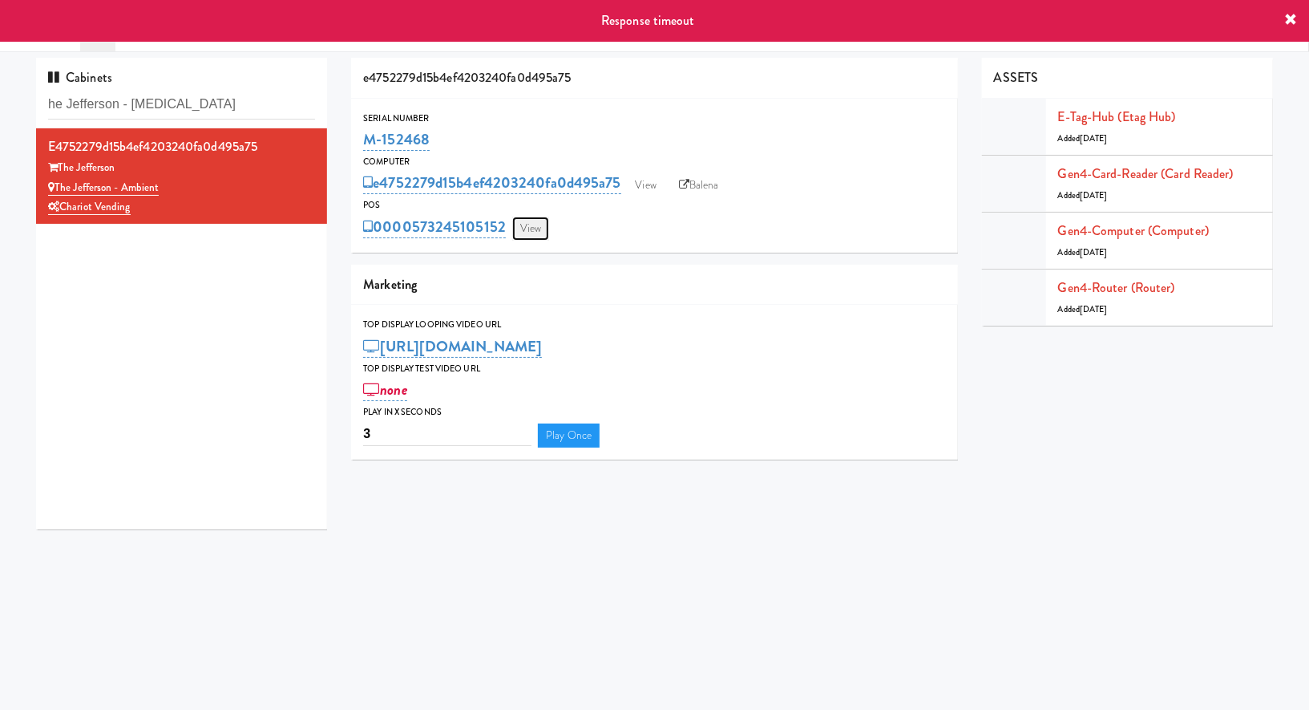
click at [546, 237] on link "View" at bounding box center [530, 229] width 37 height 24
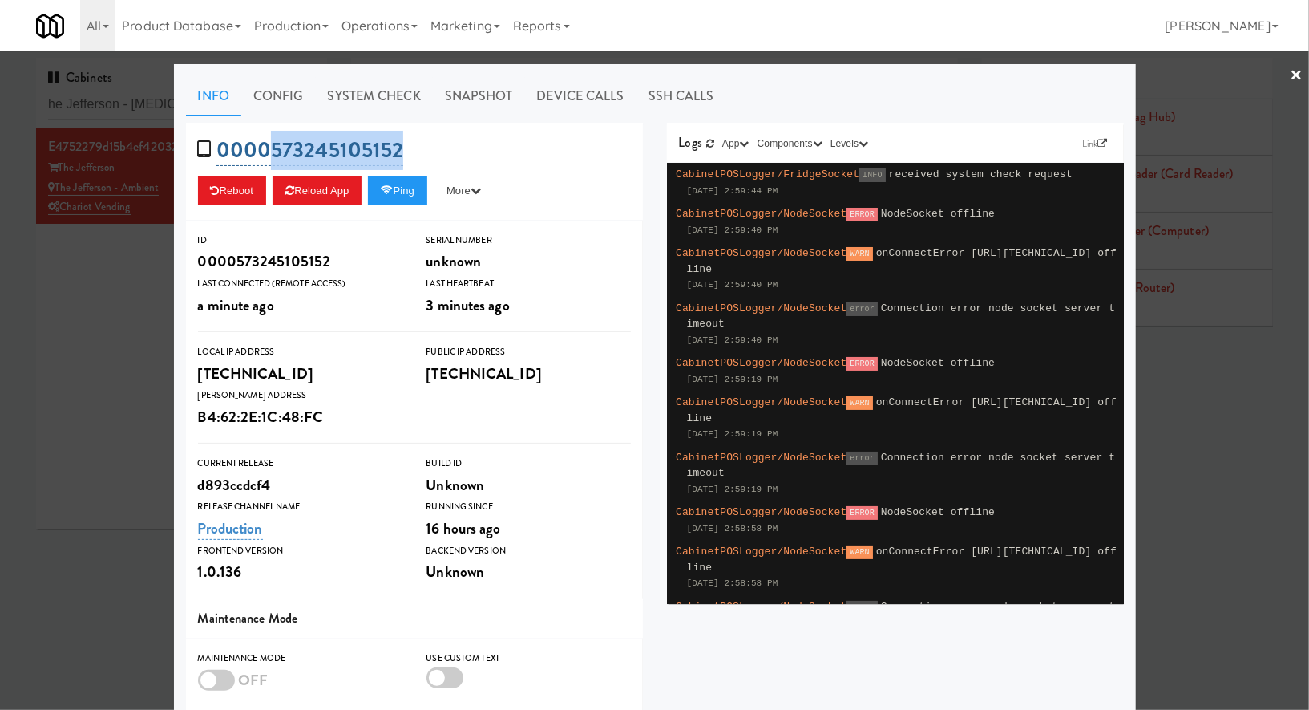
drag, startPoint x: 426, startPoint y: 154, endPoint x: 275, endPoint y: 156, distance: 150.8
click at [274, 156] on div "0000573245105152 Reboot Reload App Ping More Ping Server Restart Server Force R…" at bounding box center [414, 172] width 457 height 98
copy link "573245105152"
click at [18, 358] on div at bounding box center [654, 355] width 1309 height 710
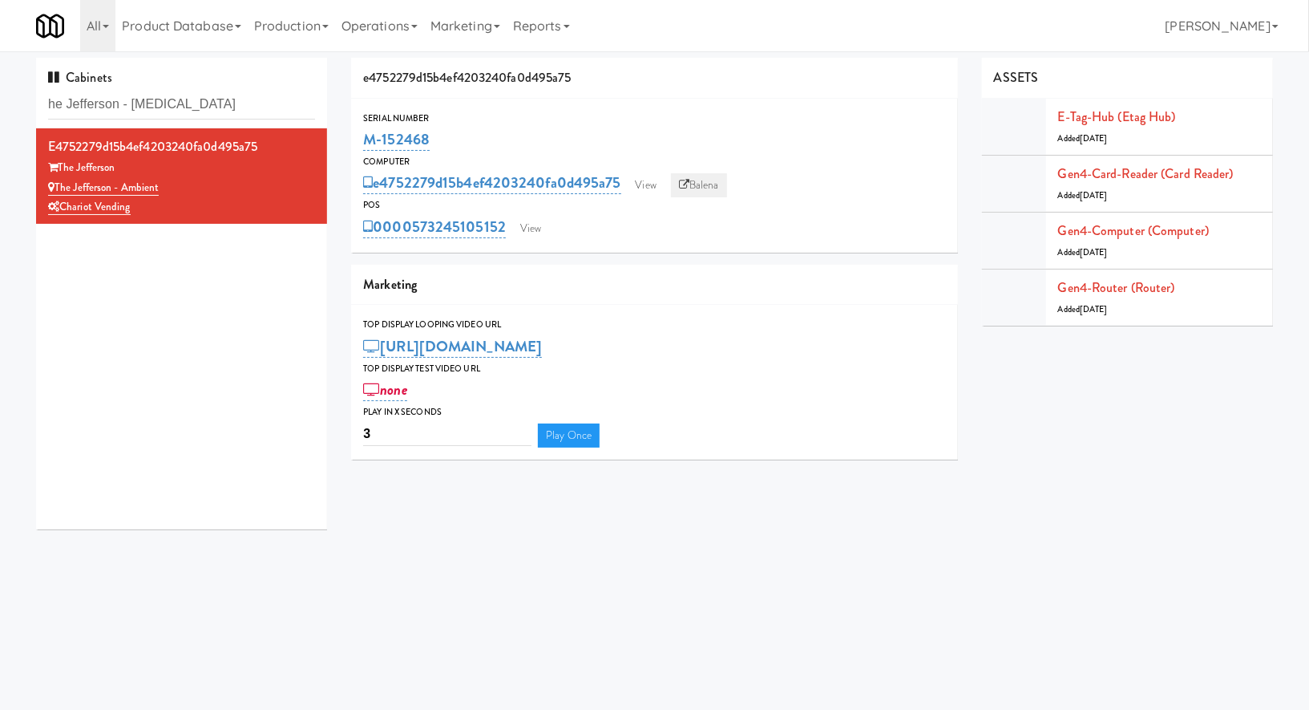
click at [686, 187] on icon at bounding box center [684, 185] width 10 height 10
drag, startPoint x: 457, startPoint y: 143, endPoint x: 358, endPoint y: 142, distance: 98.6
click at [358, 142] on div "Serial Number M-152468" at bounding box center [654, 132] width 607 height 43
copy link "M-152468"
click at [208, 106] on input "he Jefferson - Ambien" at bounding box center [181, 105] width 267 height 30
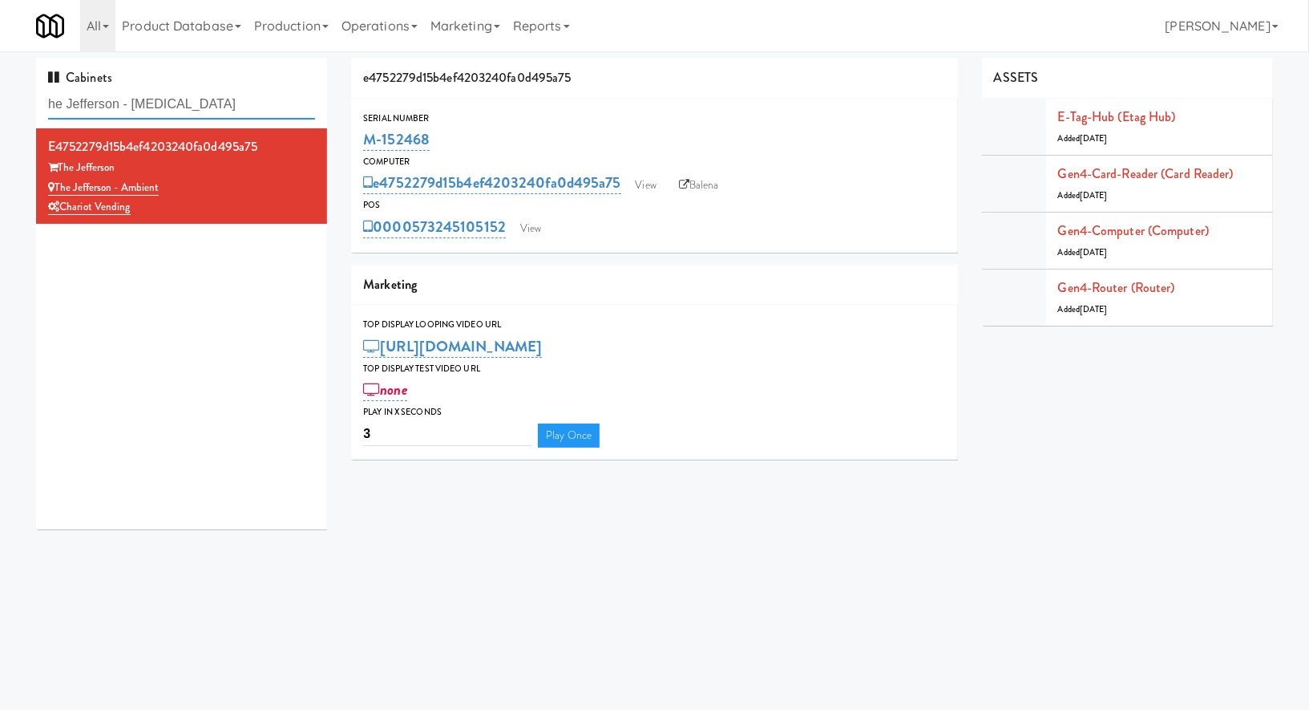
click at [208, 106] on input "he Jefferson - Ambien" at bounding box center [181, 105] width 267 height 30
paste input "Holiday Inn Time Square Cooler Com"
type input "Holiday Inn Time Square Cooler Com"
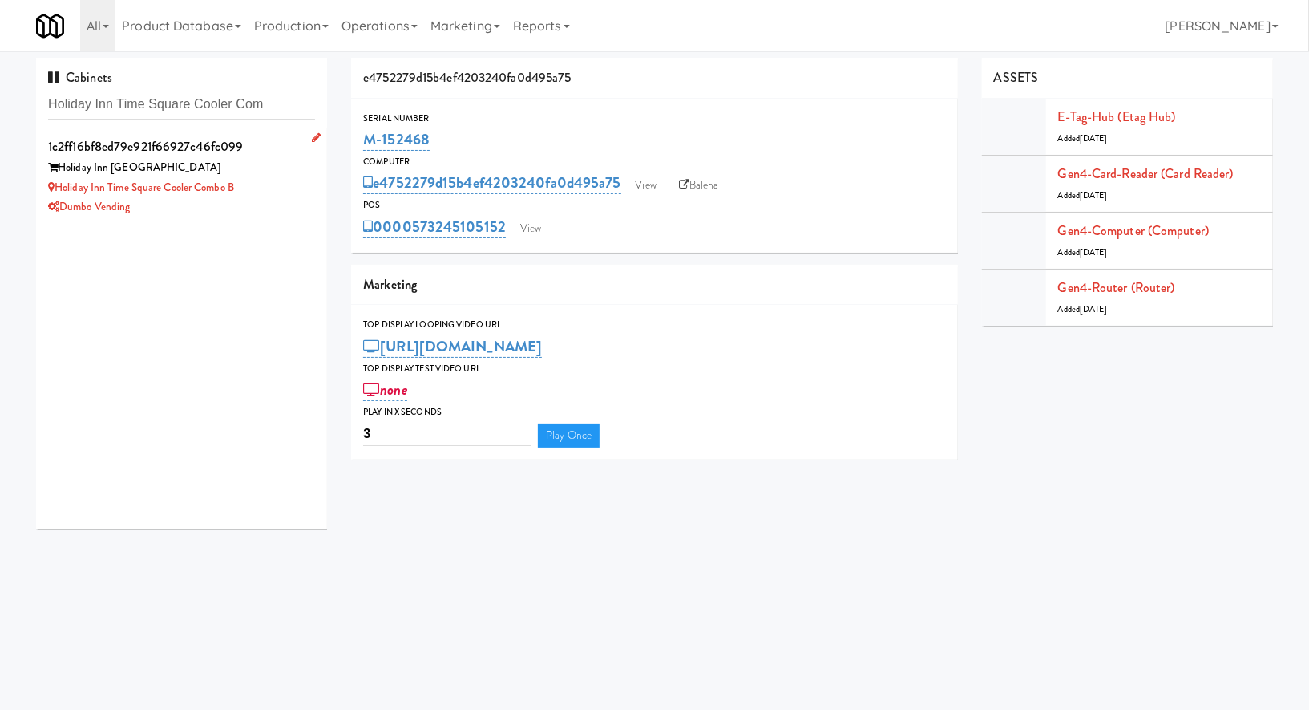
click at [302, 167] on div "Holiday Inn Time Square" at bounding box center [181, 168] width 267 height 20
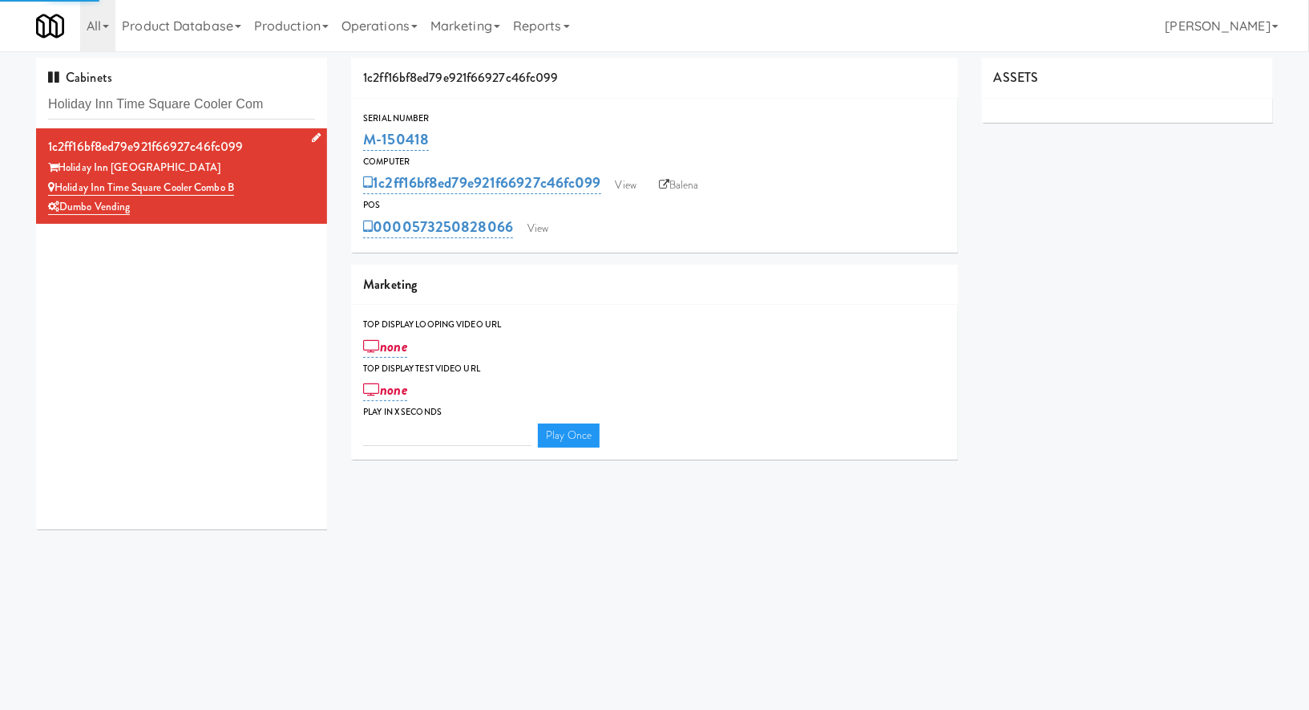
type input "3"
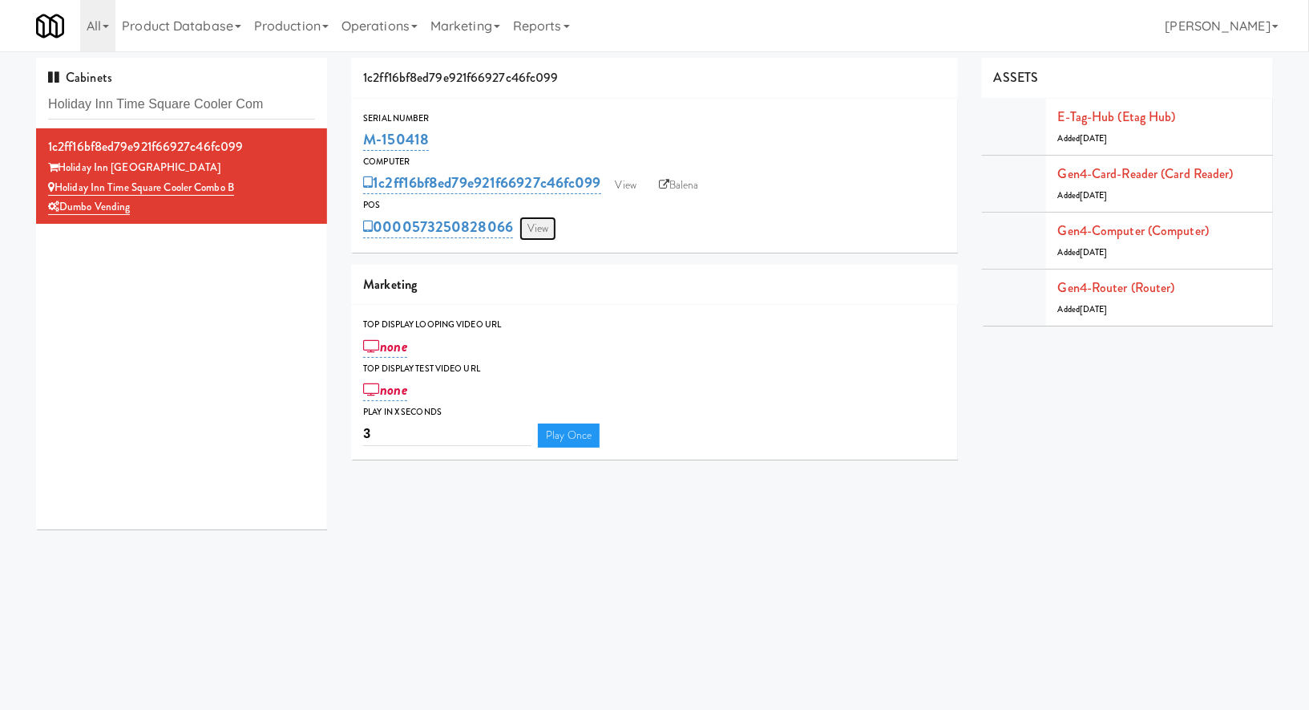
click at [548, 218] on link "View" at bounding box center [538, 229] width 37 height 24
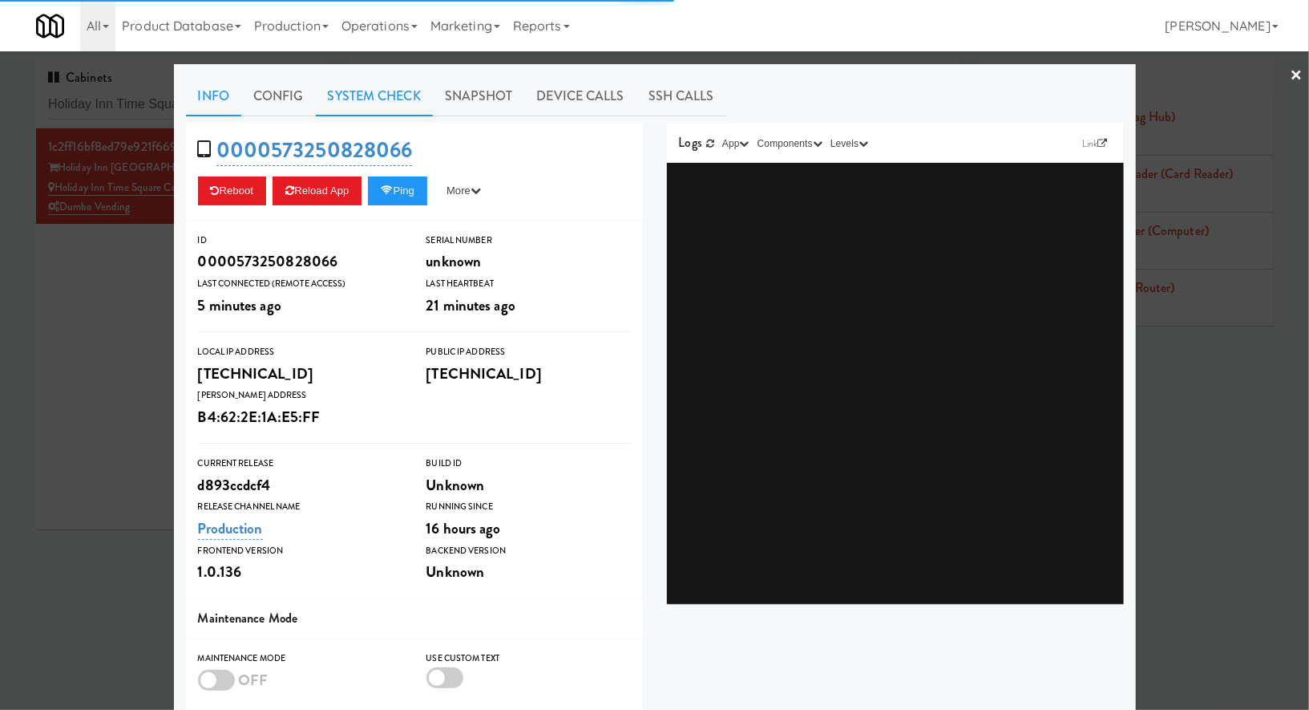
click at [371, 85] on link "System Check" at bounding box center [374, 96] width 117 height 40
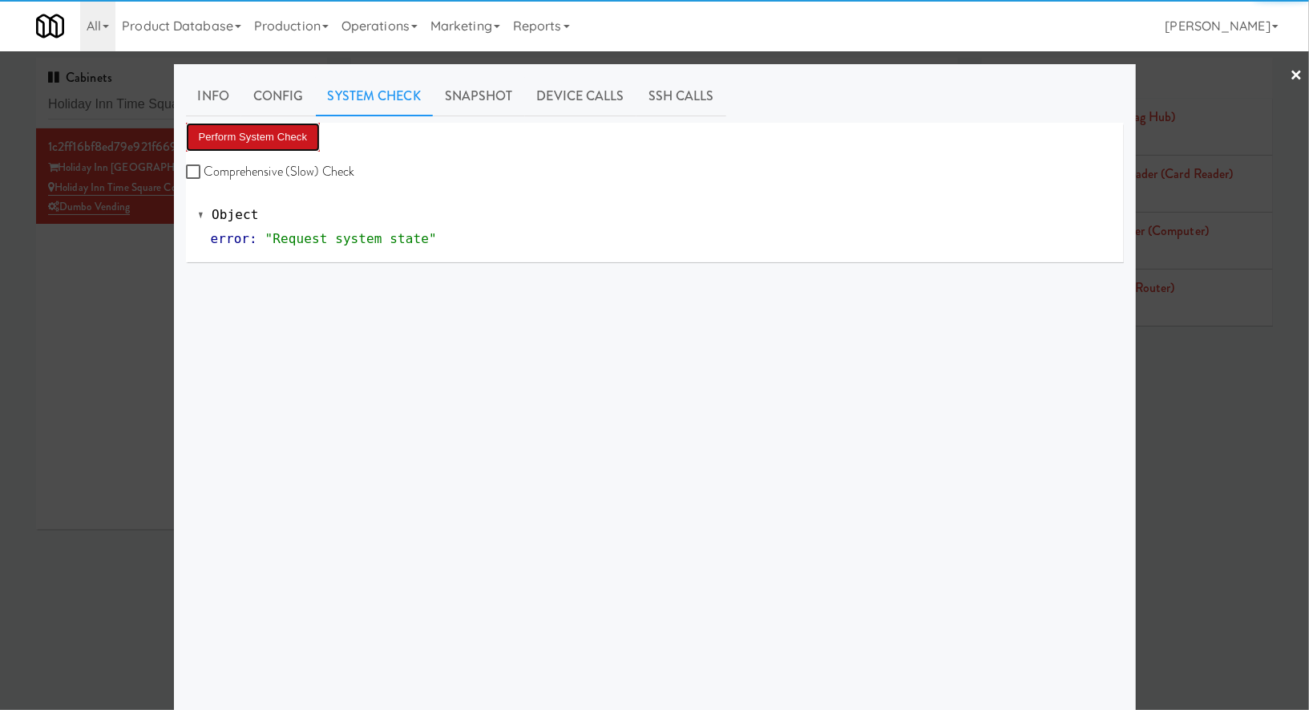
click at [289, 134] on button "Perform System Check" at bounding box center [253, 137] width 135 height 29
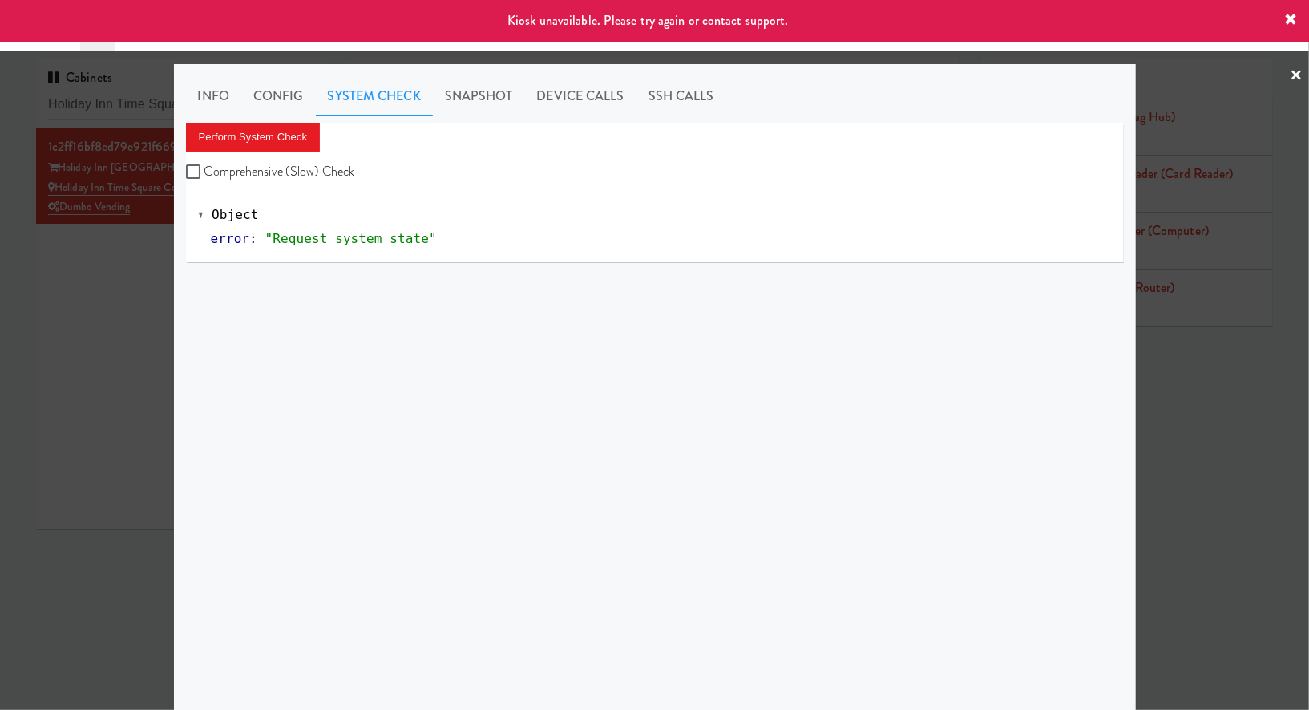
click at [110, 294] on div at bounding box center [654, 355] width 1309 height 710
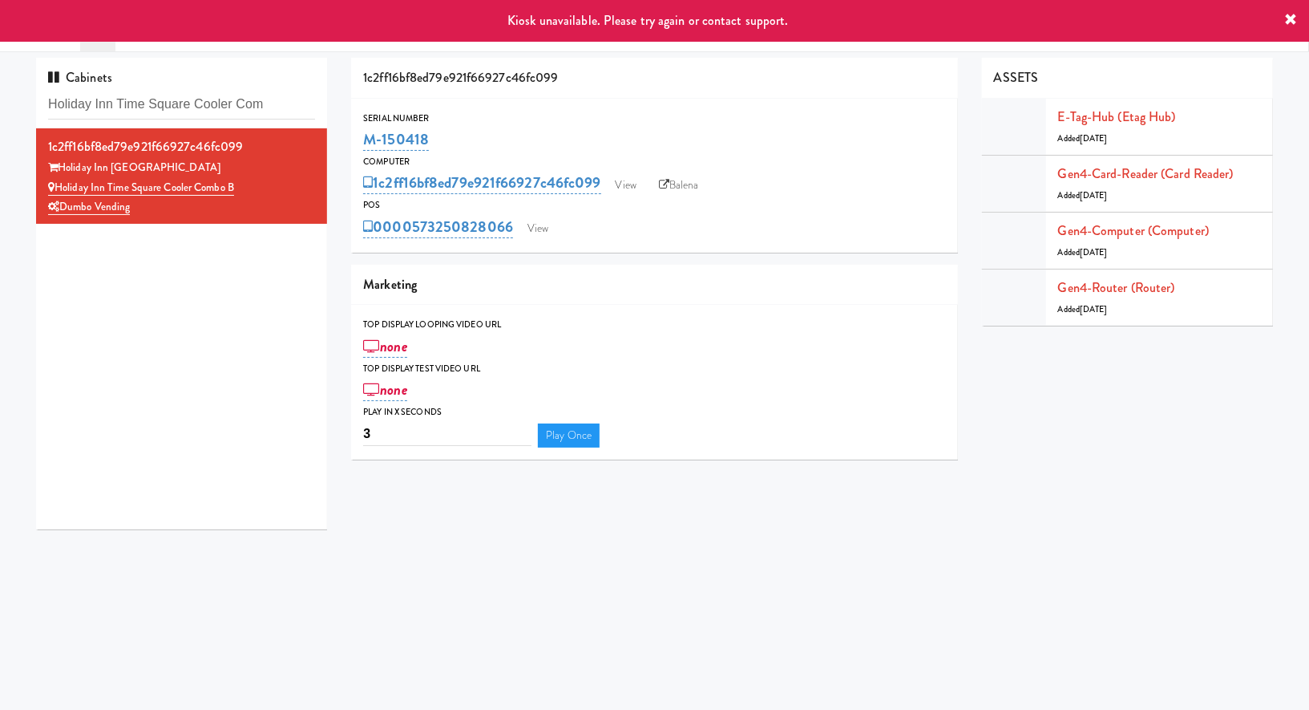
click at [532, 215] on div "0000573250828066 View" at bounding box center [654, 226] width 583 height 27
click at [539, 232] on link "View" at bounding box center [538, 229] width 37 height 24
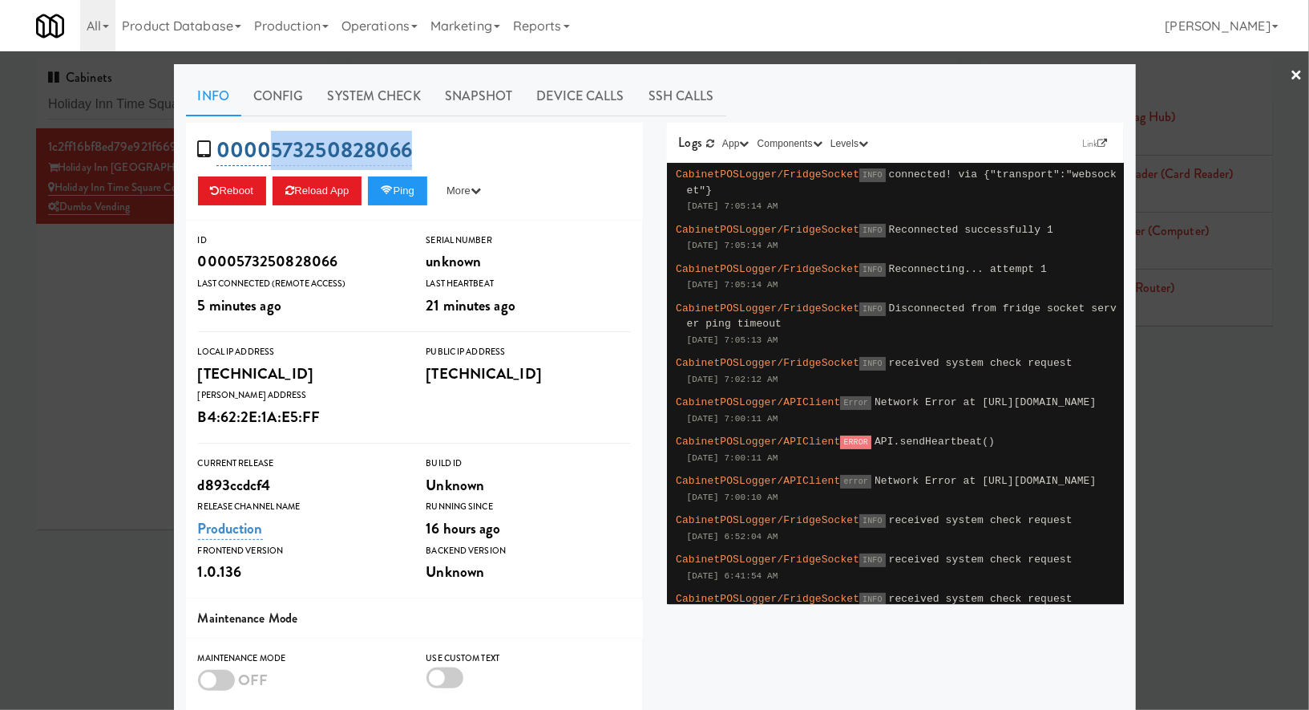
drag, startPoint x: 431, startPoint y: 152, endPoint x: 273, endPoint y: 152, distance: 158.0
click at [273, 152] on div "0000573250828066 Reboot Reload App Ping More Ping Server Restart Server Force R…" at bounding box center [414, 172] width 457 height 98
copy link "573250828066"
click at [132, 116] on div at bounding box center [654, 355] width 1309 height 710
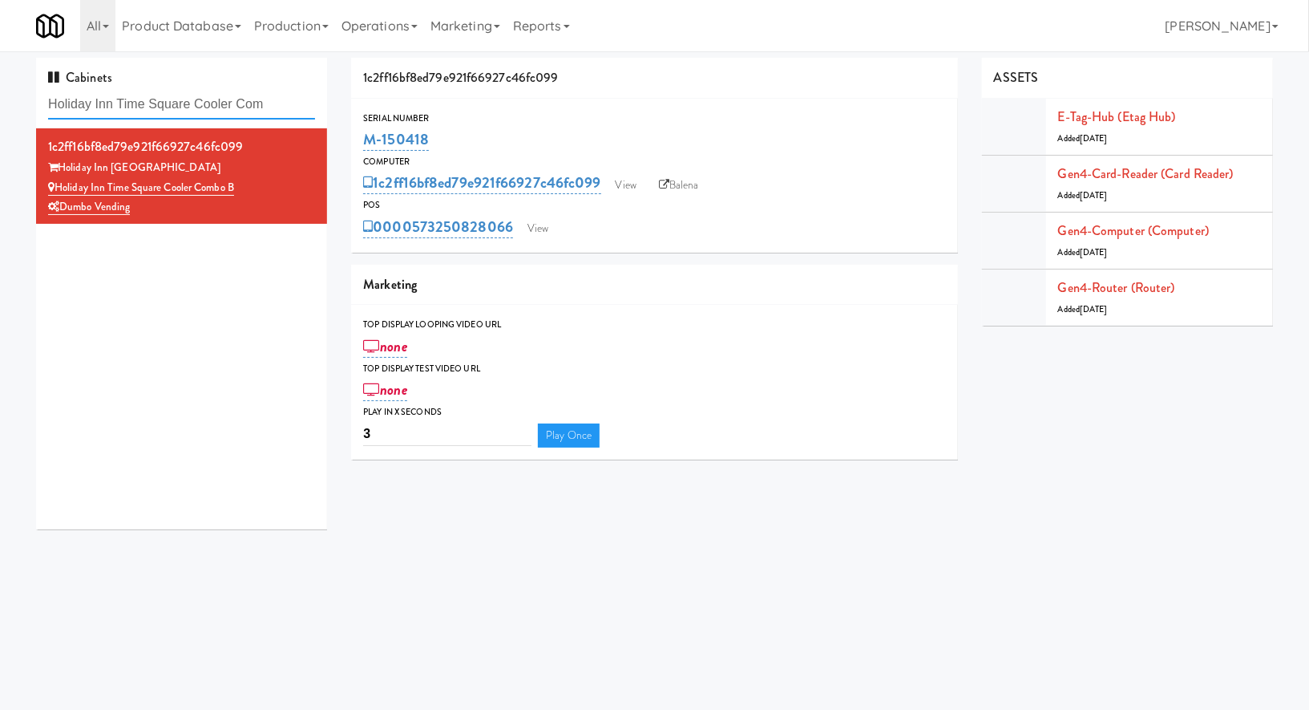
click at [132, 116] on input "Holiday Inn Time Square Cooler Com" at bounding box center [181, 105] width 267 height 30
paste input "Monroeville - Fridg"
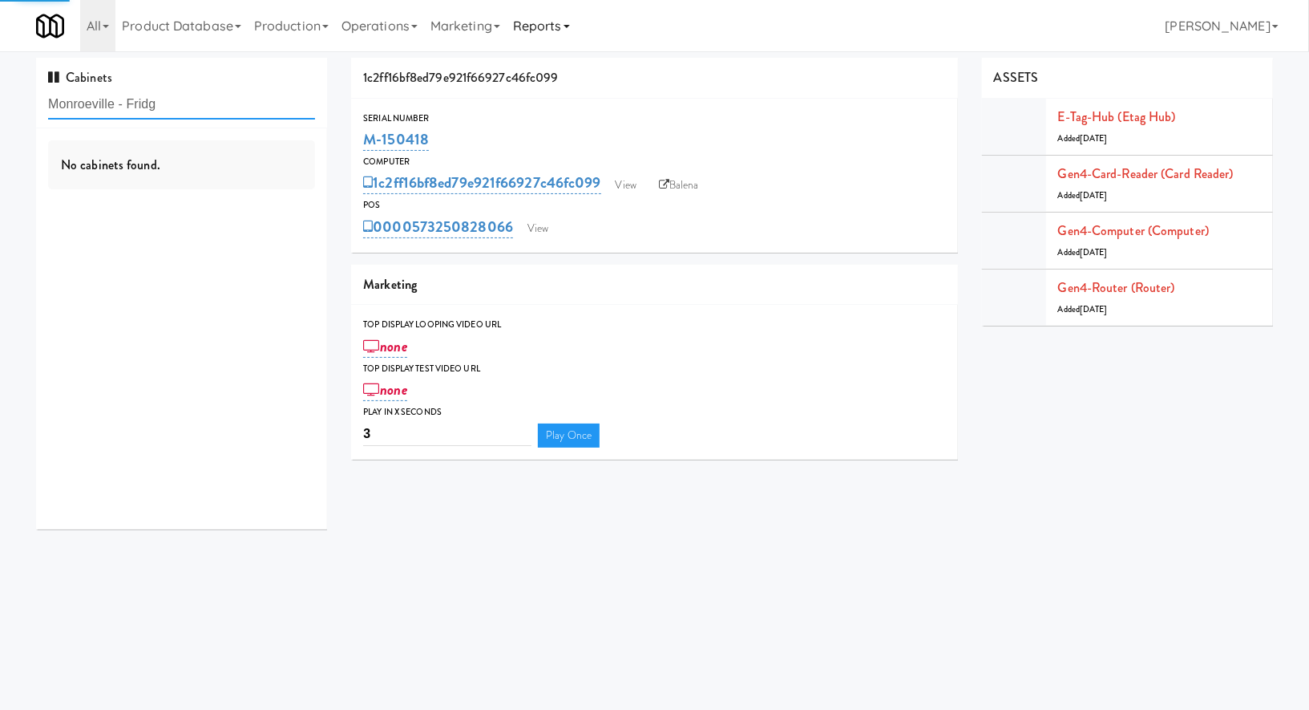
type input "Monroeville - Fridg"
click at [249, 215] on div "Sweet 412 LLC" at bounding box center [181, 207] width 267 height 20
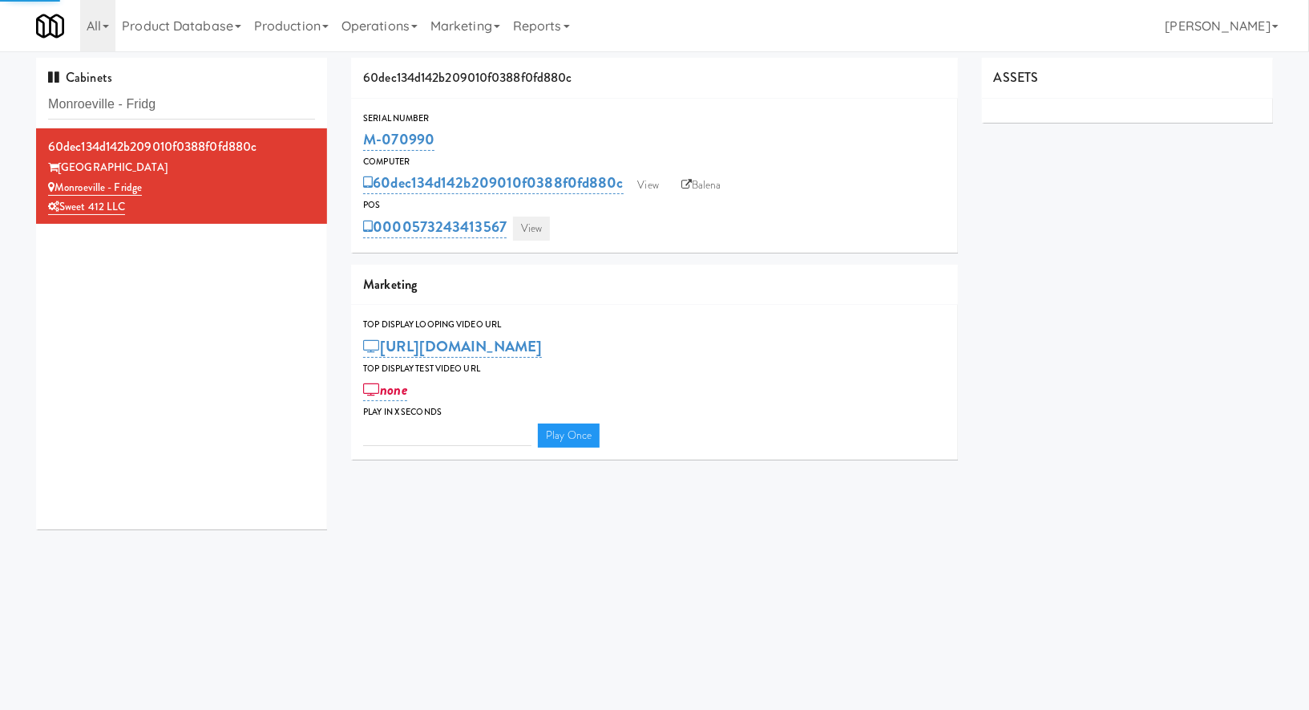
type input "3"
click at [529, 224] on link "View" at bounding box center [531, 229] width 37 height 24
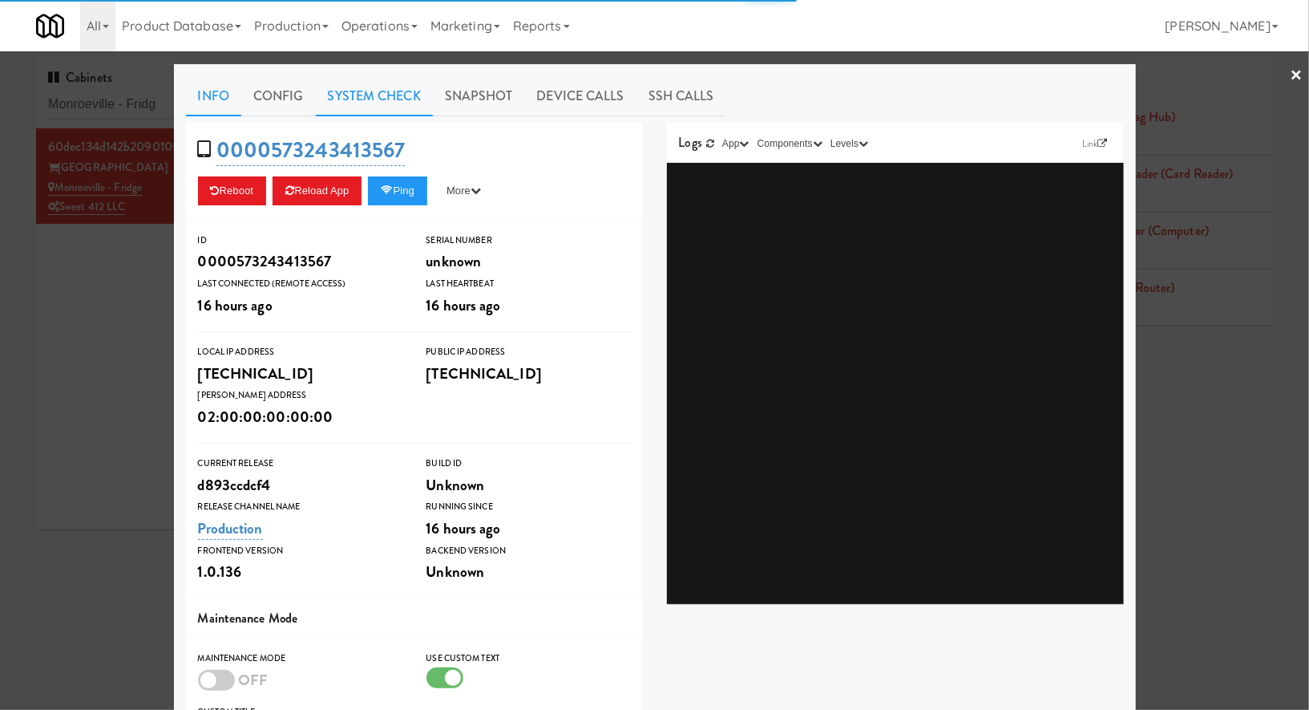
click at [407, 109] on link "System Check" at bounding box center [374, 96] width 117 height 40
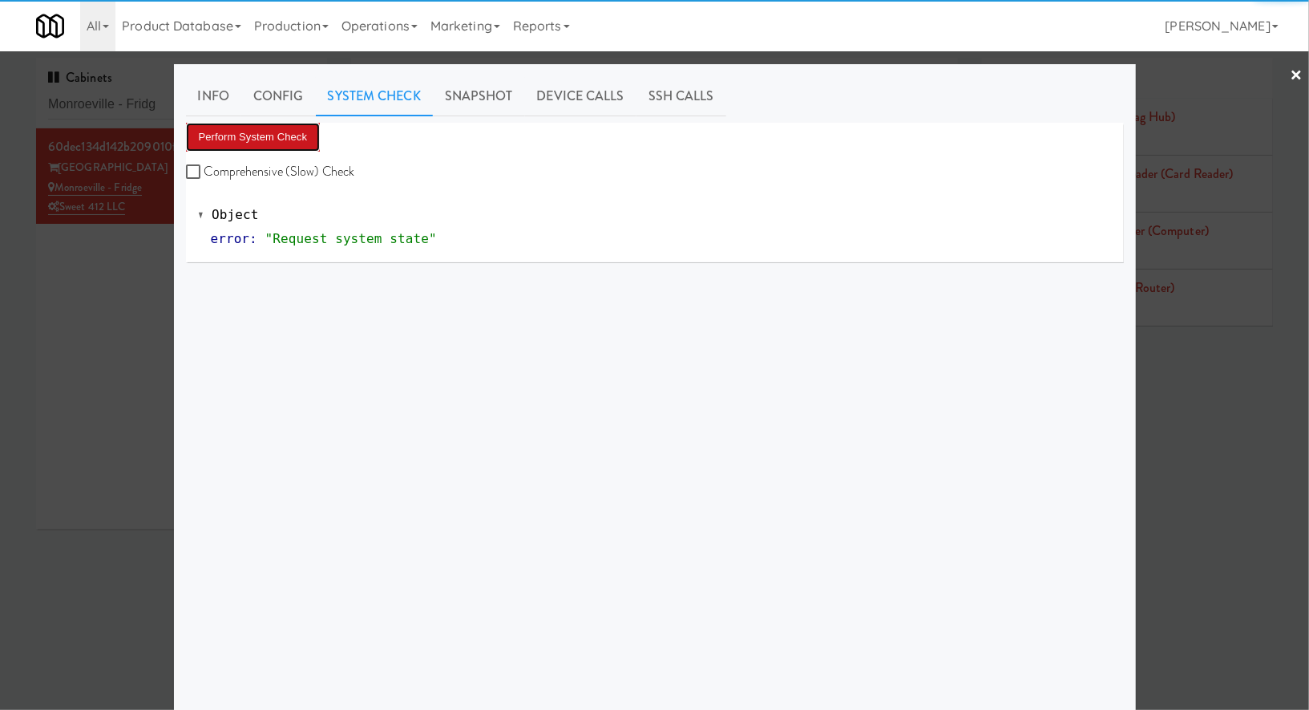
click at [302, 128] on button "Perform System Check" at bounding box center [253, 137] width 135 height 29
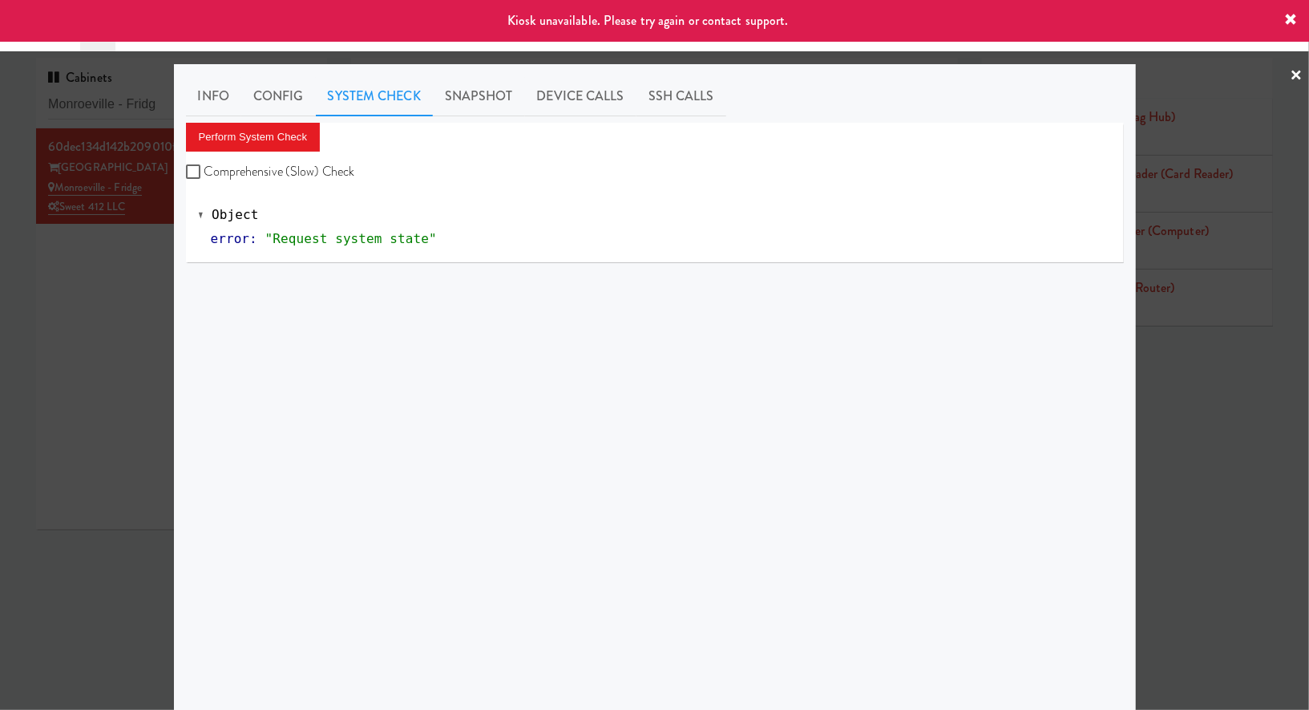
click at [148, 252] on div at bounding box center [654, 355] width 1309 height 710
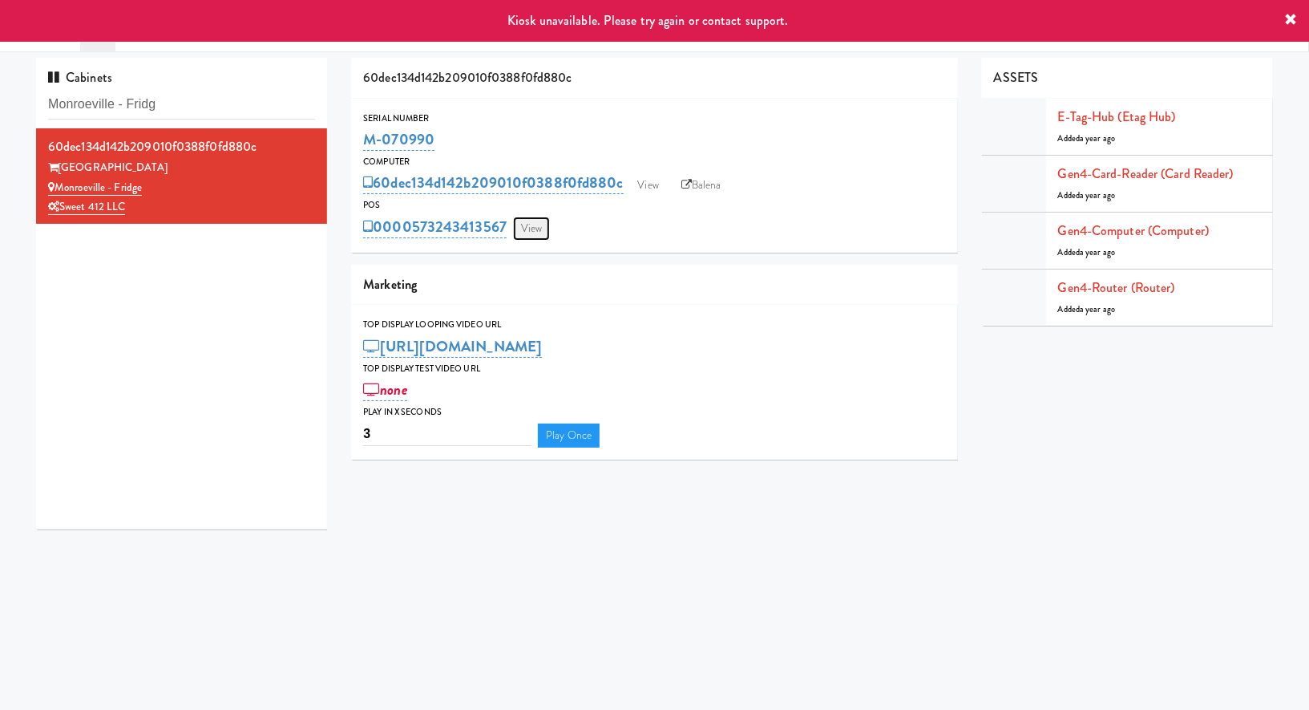
click at [539, 230] on link "View" at bounding box center [531, 229] width 37 height 24
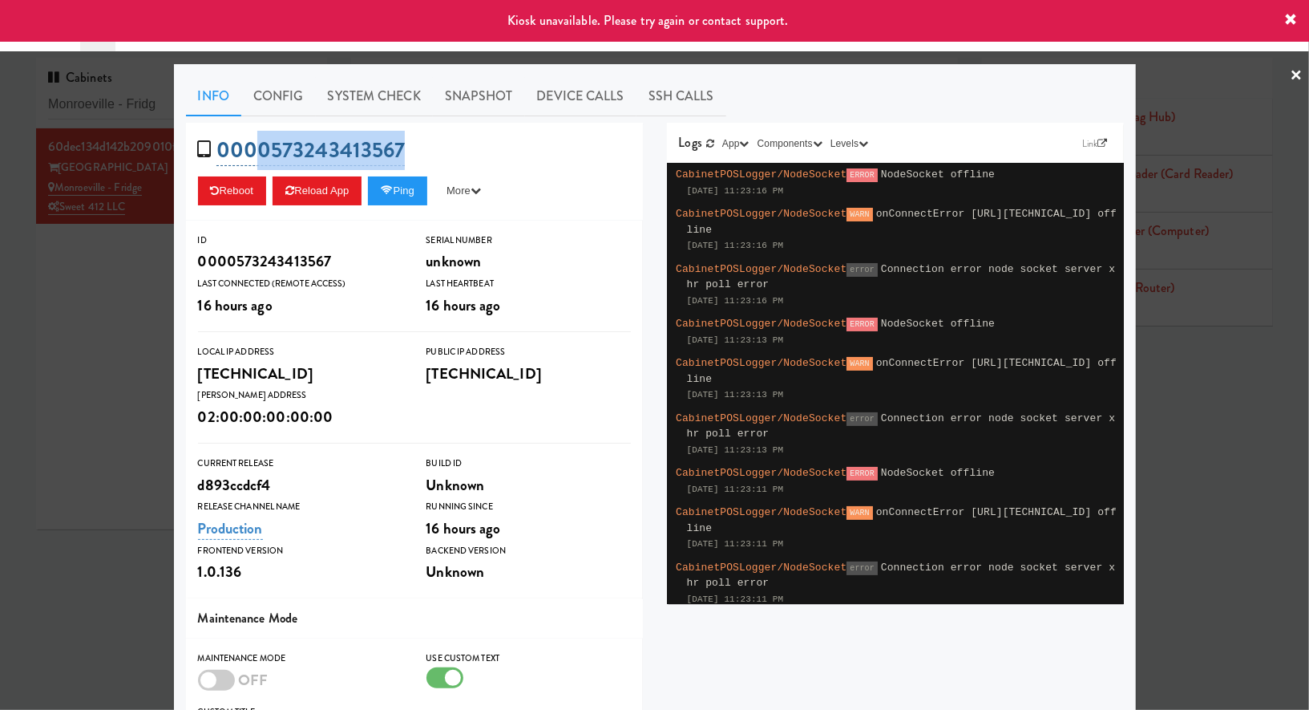
drag, startPoint x: 437, startPoint y: 148, endPoint x: 262, endPoint y: 148, distance: 174.8
click at [262, 148] on div "0000573243413567 Reboot Reload App Ping More Ping Server Restart Server Force R…" at bounding box center [414, 172] width 457 height 98
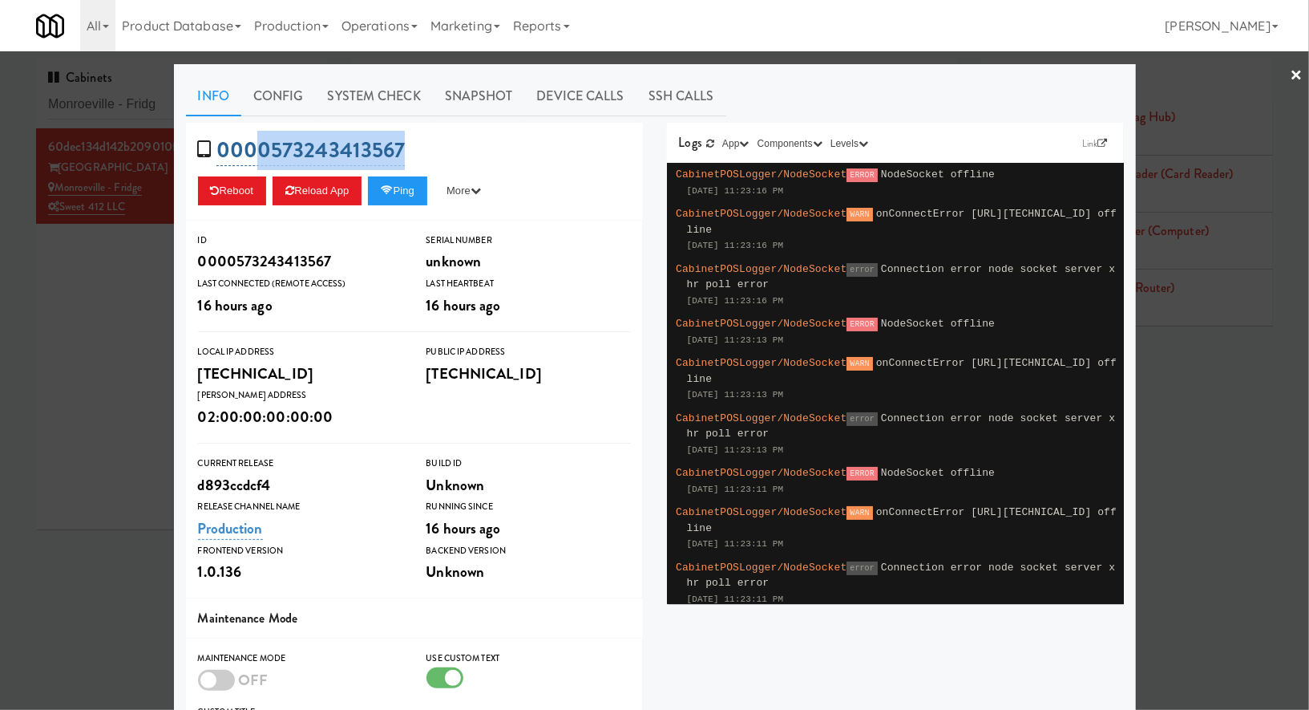
copy link "0573243413567"
click at [115, 243] on div at bounding box center [654, 355] width 1309 height 710
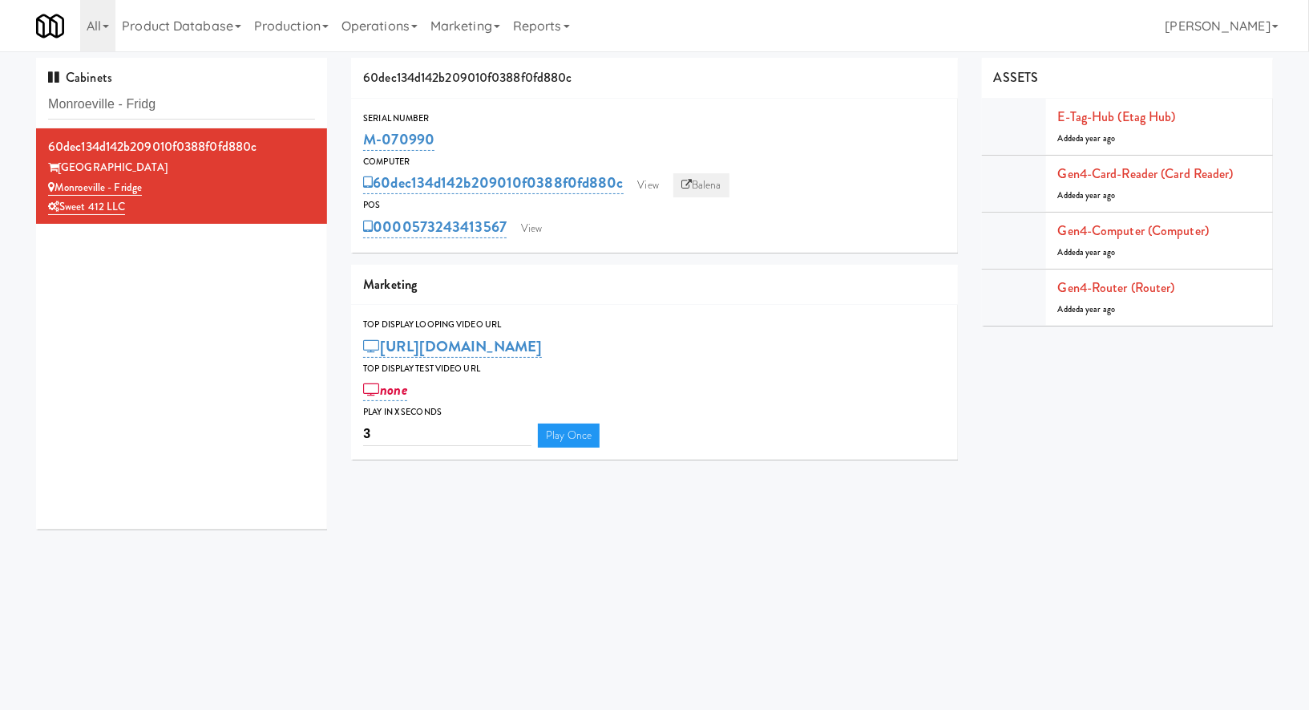
click at [690, 184] on icon at bounding box center [687, 185] width 10 height 10
drag, startPoint x: 477, startPoint y: 140, endPoint x: 356, endPoint y: 142, distance: 121.1
click at [356, 142] on div "Serial Number M-070990" at bounding box center [654, 132] width 607 height 43
copy link "M-070990"
click at [207, 98] on input "Monroeville - Fridg" at bounding box center [181, 105] width 267 height 30
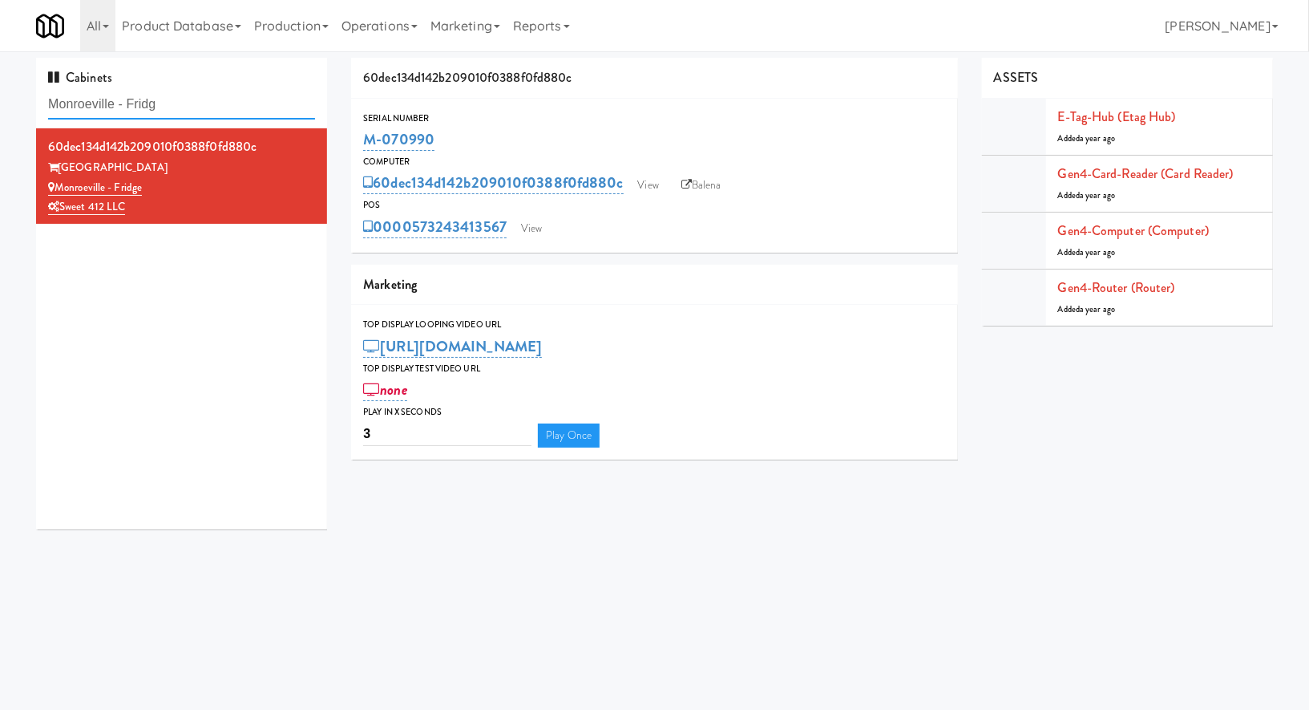
click at [207, 98] on input "Monroeville - Fridg" at bounding box center [181, 105] width 267 height 30
paste input "Oasis - Coole"
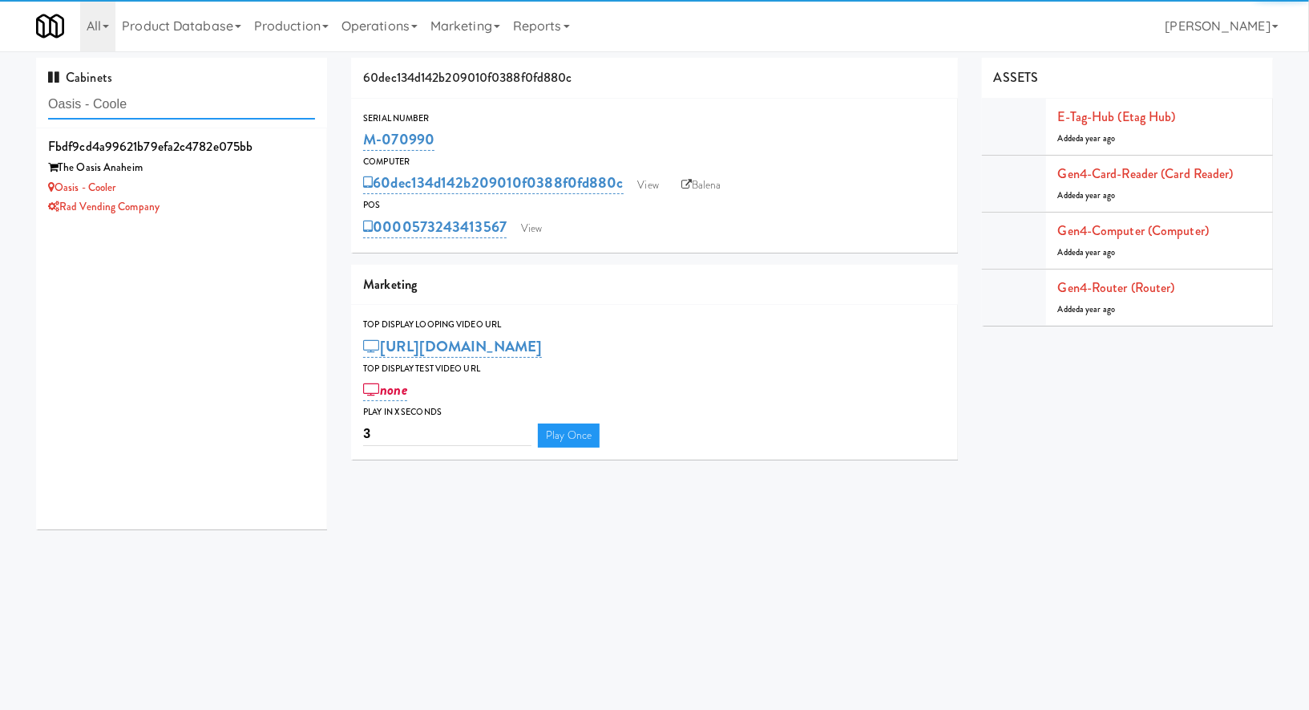
type input "Oasis - Coole"
click at [241, 190] on div "Oasis - Cooler" at bounding box center [181, 188] width 267 height 20
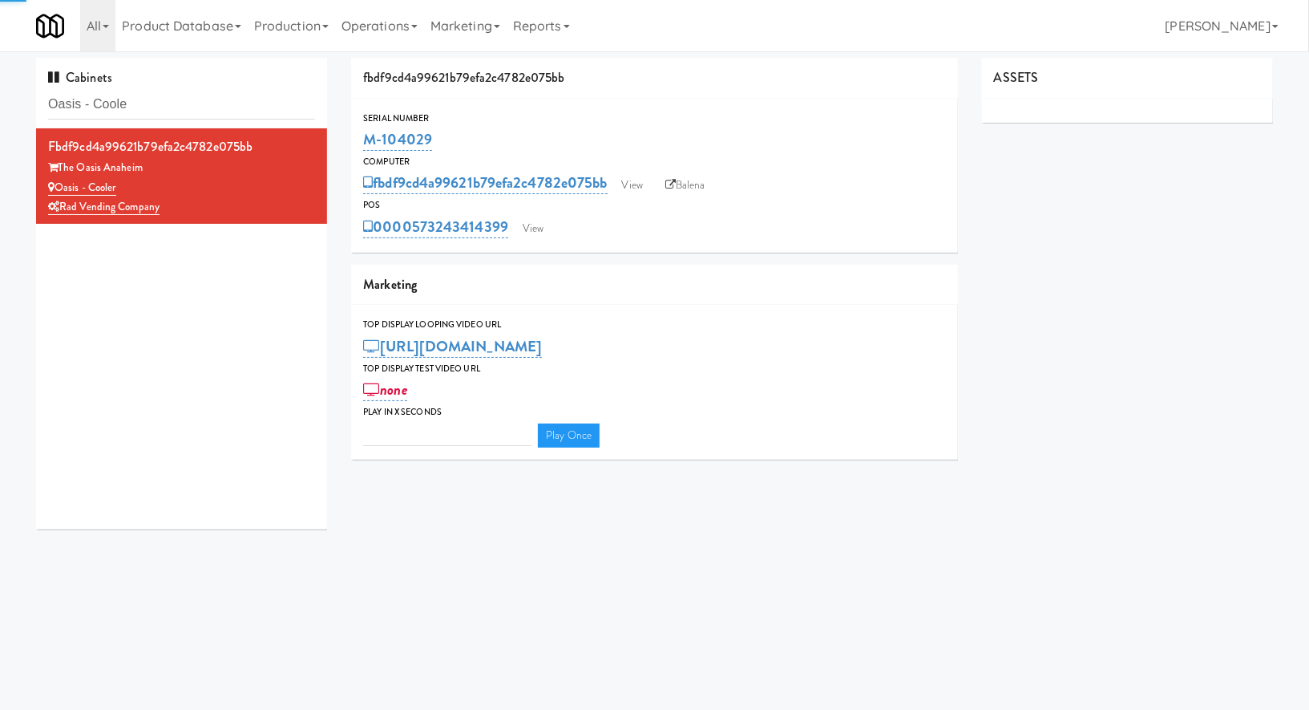
type input "3"
click at [551, 229] on link "View" at bounding box center [533, 229] width 37 height 24
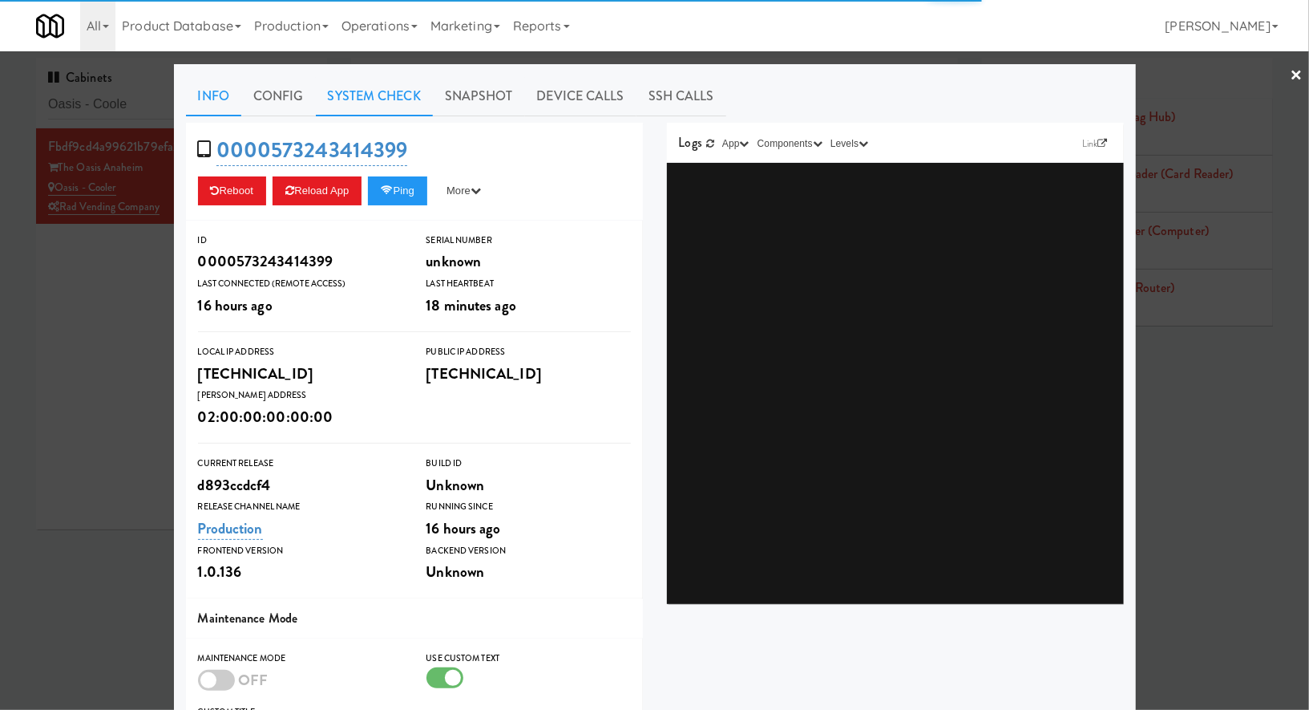
click at [374, 99] on link "System Check" at bounding box center [374, 96] width 117 height 40
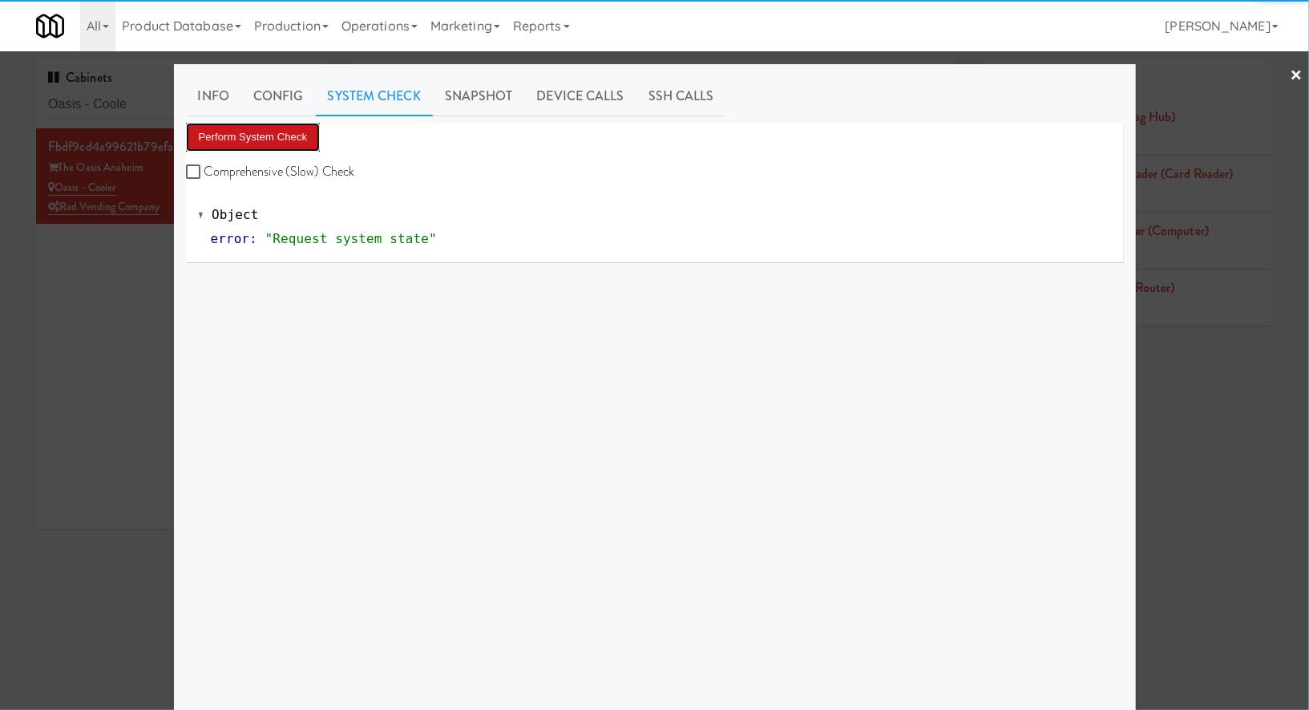
click at [300, 131] on button "Perform System Check" at bounding box center [253, 137] width 135 height 29
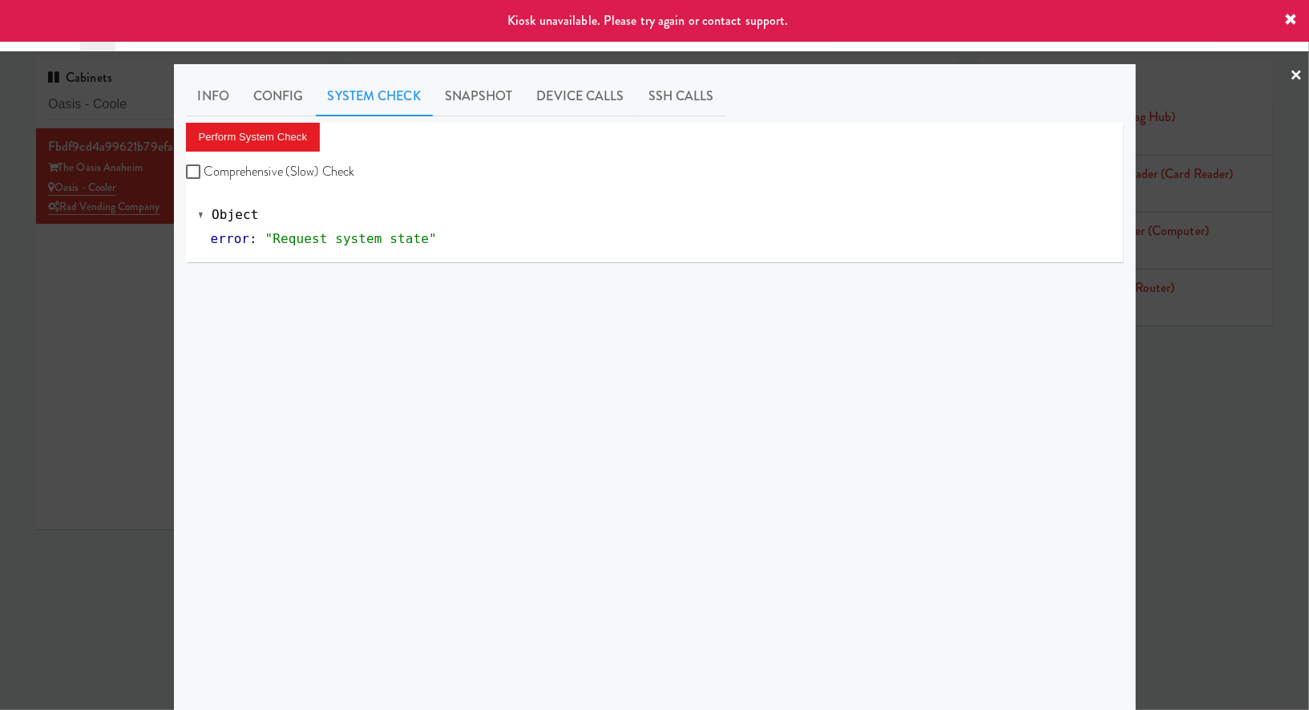
click at [164, 247] on div at bounding box center [654, 355] width 1309 height 710
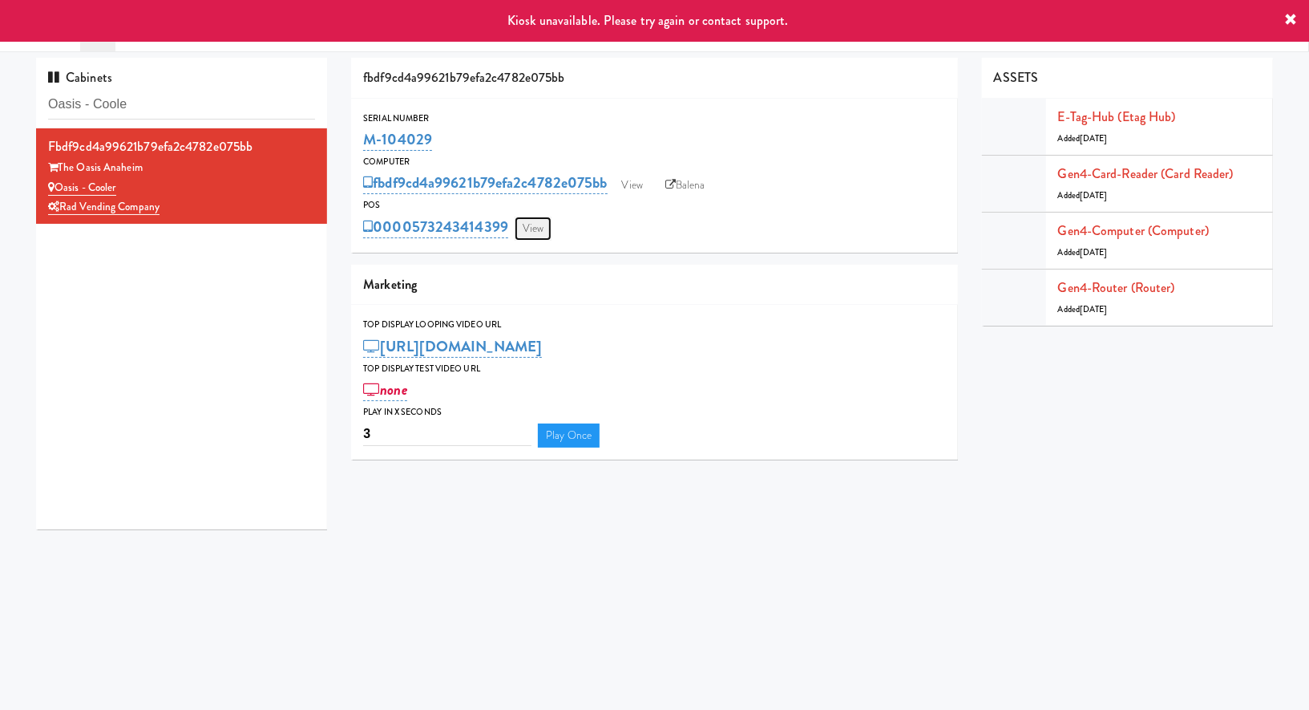
click at [551, 225] on link "View" at bounding box center [533, 229] width 37 height 24
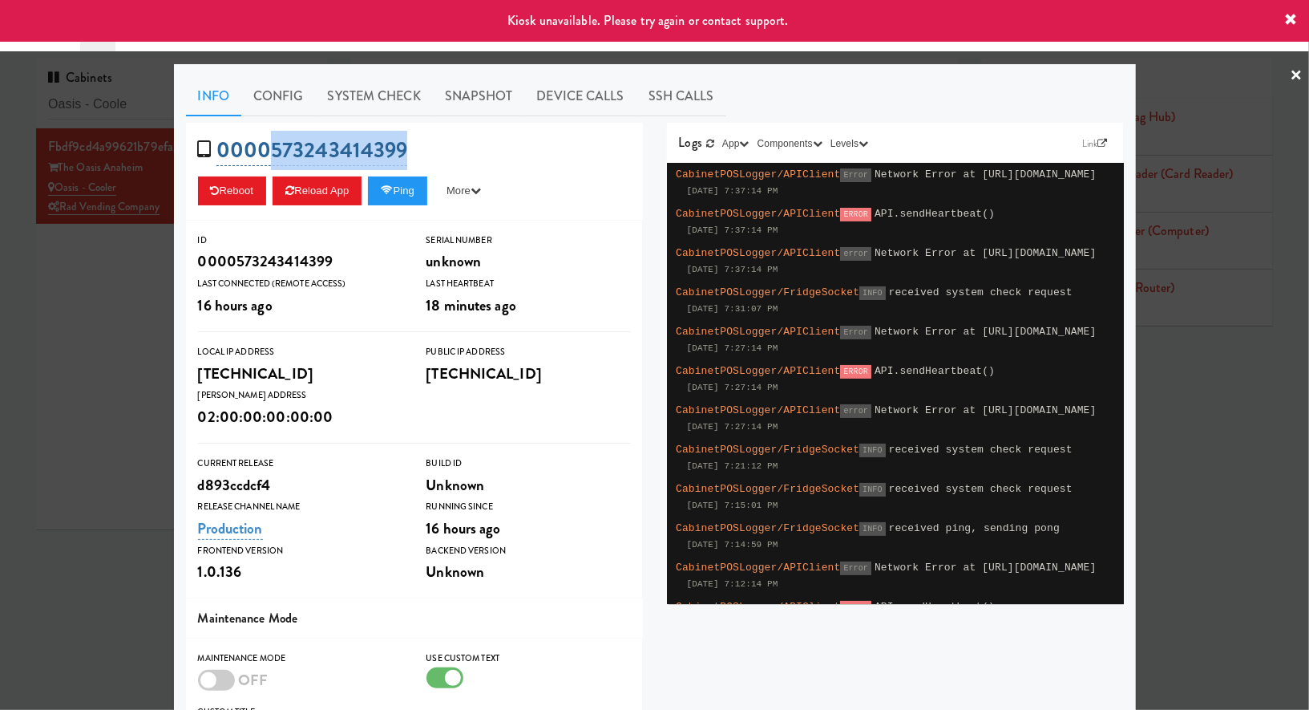
drag, startPoint x: 420, startPoint y: 152, endPoint x: 271, endPoint y: 155, distance: 149.2
click at [271, 155] on div "0000573243414399 Reboot Reload App Ping More Ping Server Restart Server Force R…" at bounding box center [414, 172] width 457 height 98
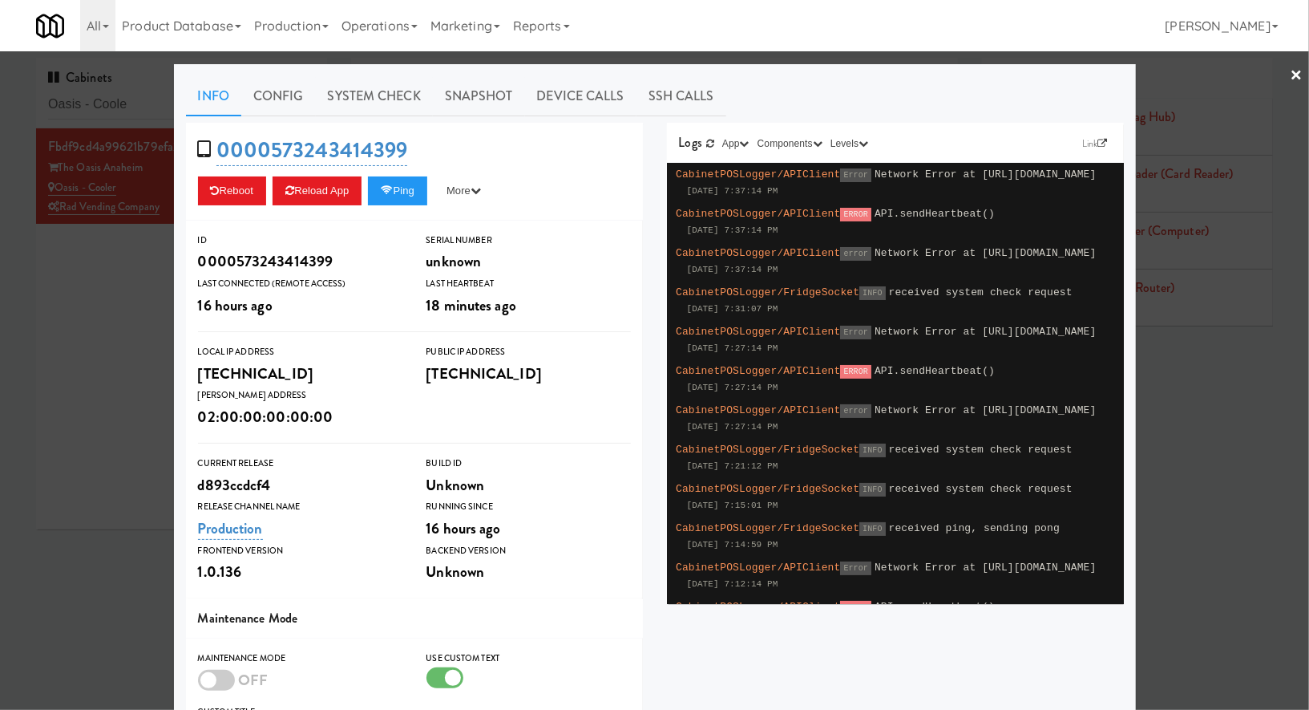
click at [123, 312] on div at bounding box center [654, 355] width 1309 height 710
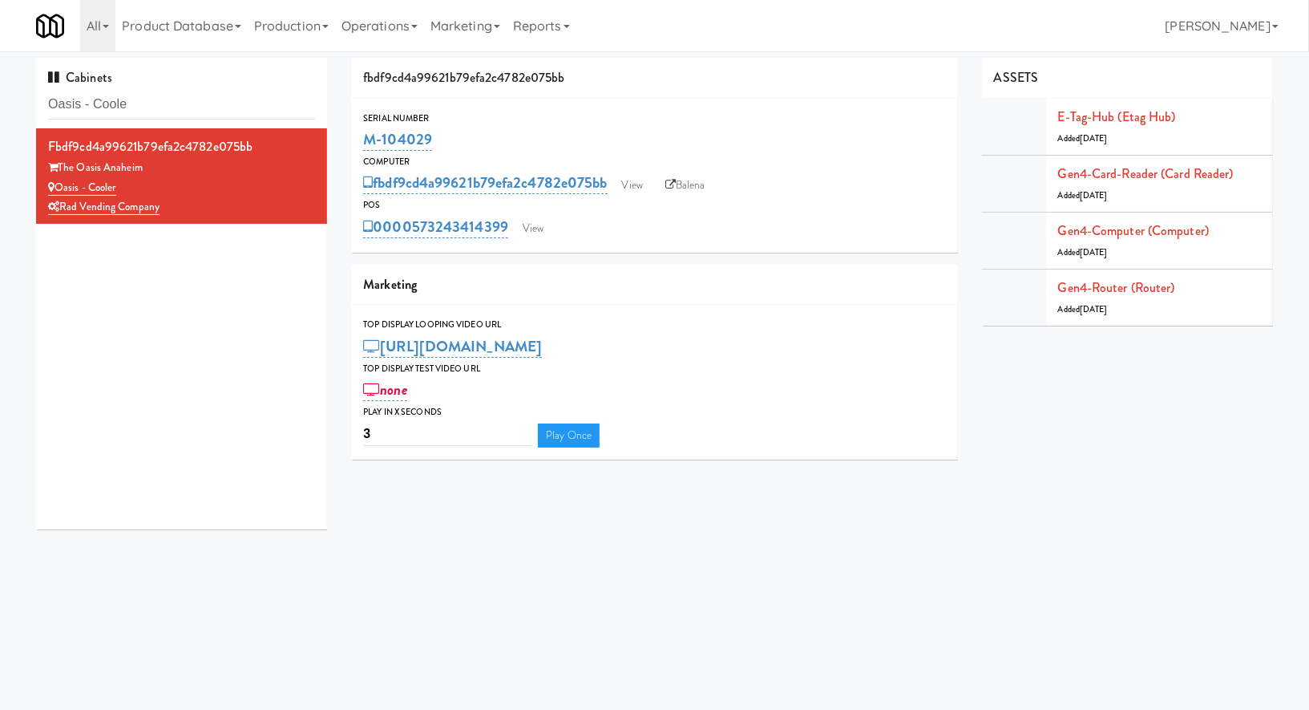
drag, startPoint x: 463, startPoint y: 125, endPoint x: 366, endPoint y: 127, distance: 97.8
click at [366, 127] on div "M-104029" at bounding box center [654, 139] width 583 height 27
drag, startPoint x: 455, startPoint y: 144, endPoint x: 350, endPoint y: 142, distance: 105.1
click at [350, 142] on div "fbdf9cd4a99621b79efa2c4782e075bb Serial Number M-104029 Computer fbdf9cd4a99621…" at bounding box center [654, 265] width 631 height 414
click at [213, 103] on input "Oasis - Coole" at bounding box center [181, 105] width 267 height 30
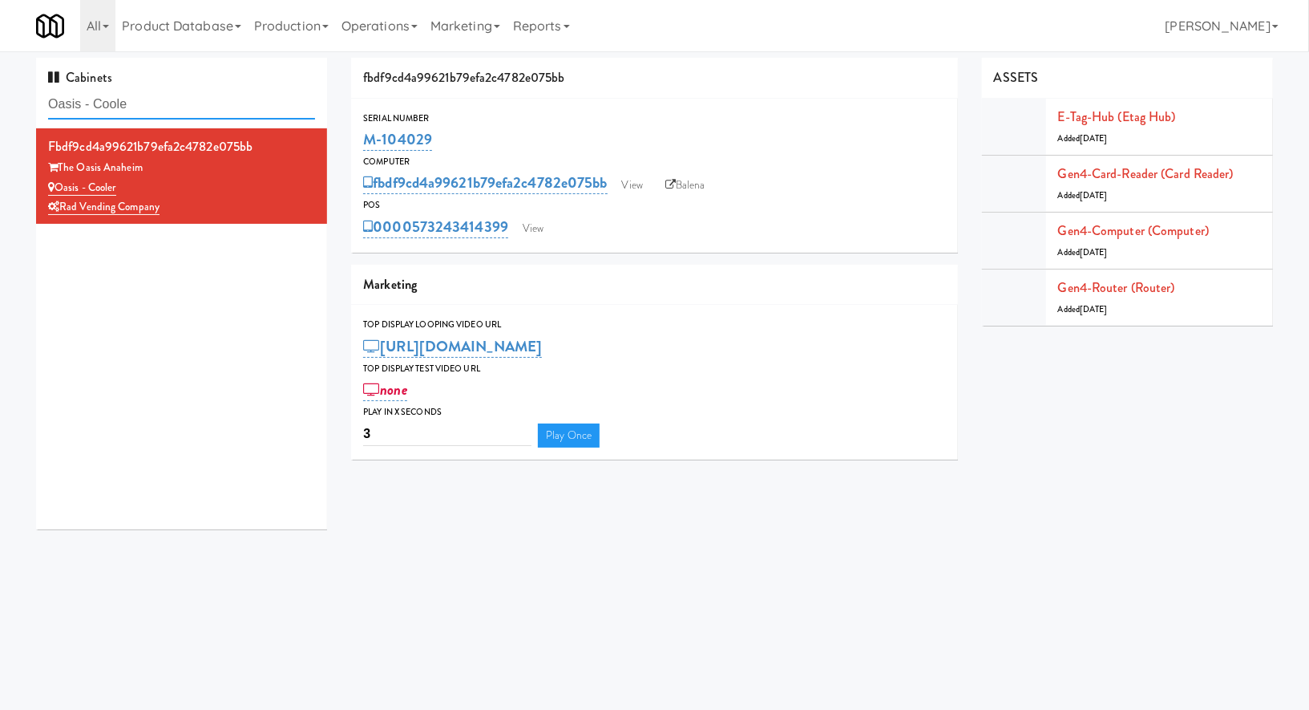
click at [213, 103] on input "Oasis - Coole" at bounding box center [181, 105] width 267 height 30
paste input "Crave Cave @ HCA Combo"
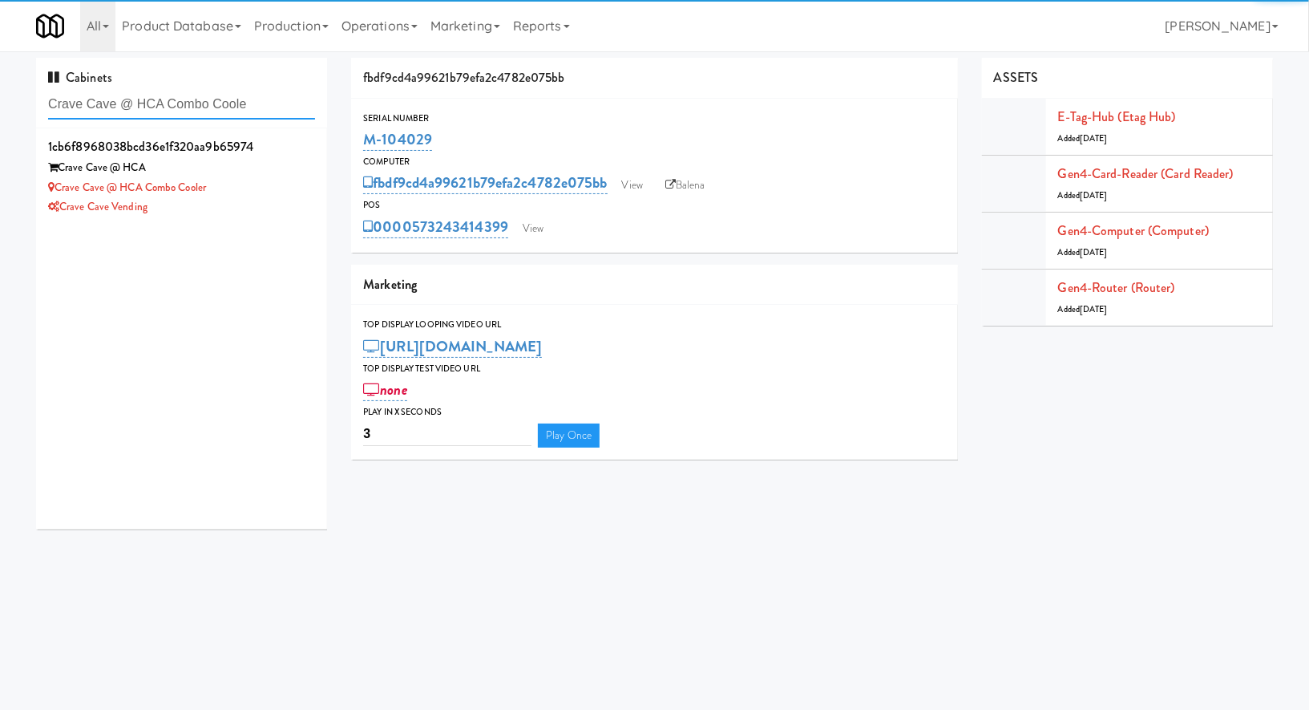
type input "Crave Cave @ HCA Combo Coole"
click at [245, 191] on div "Crave Cave @ HCA Combo Cooler" at bounding box center [181, 188] width 267 height 20
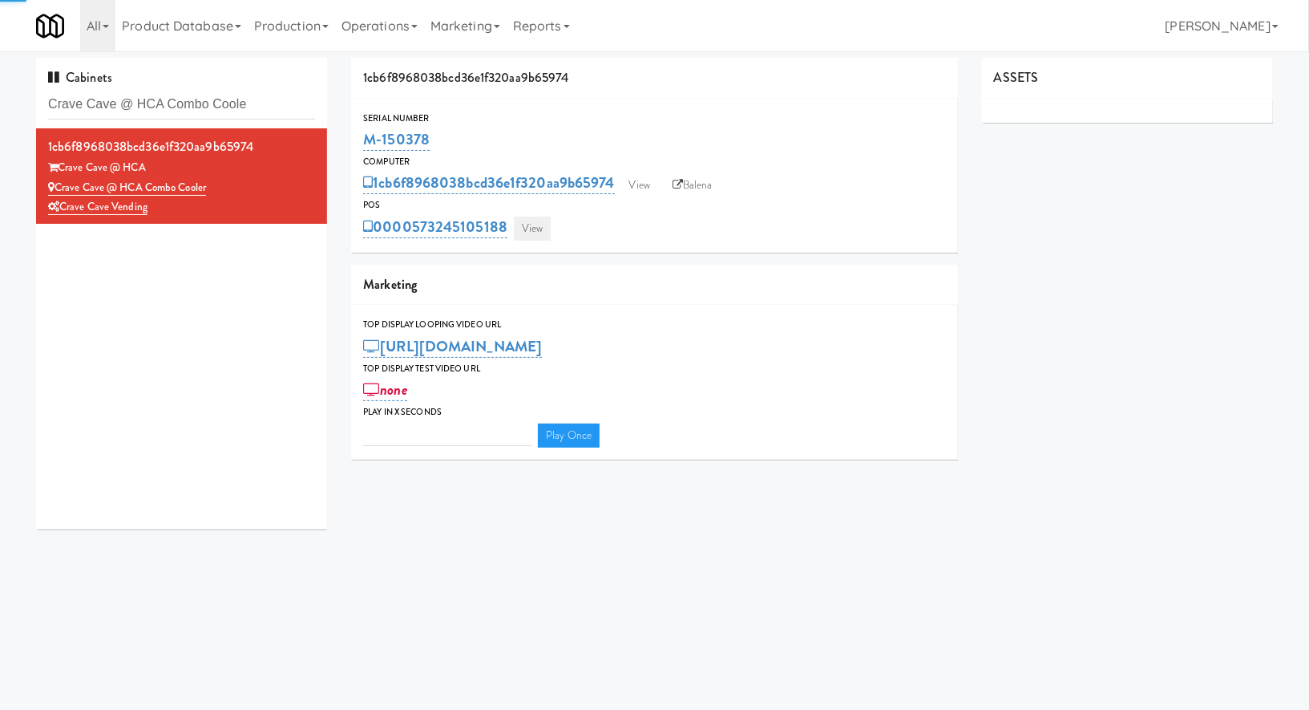
type input "3"
click at [528, 236] on link "View" at bounding box center [532, 229] width 37 height 24
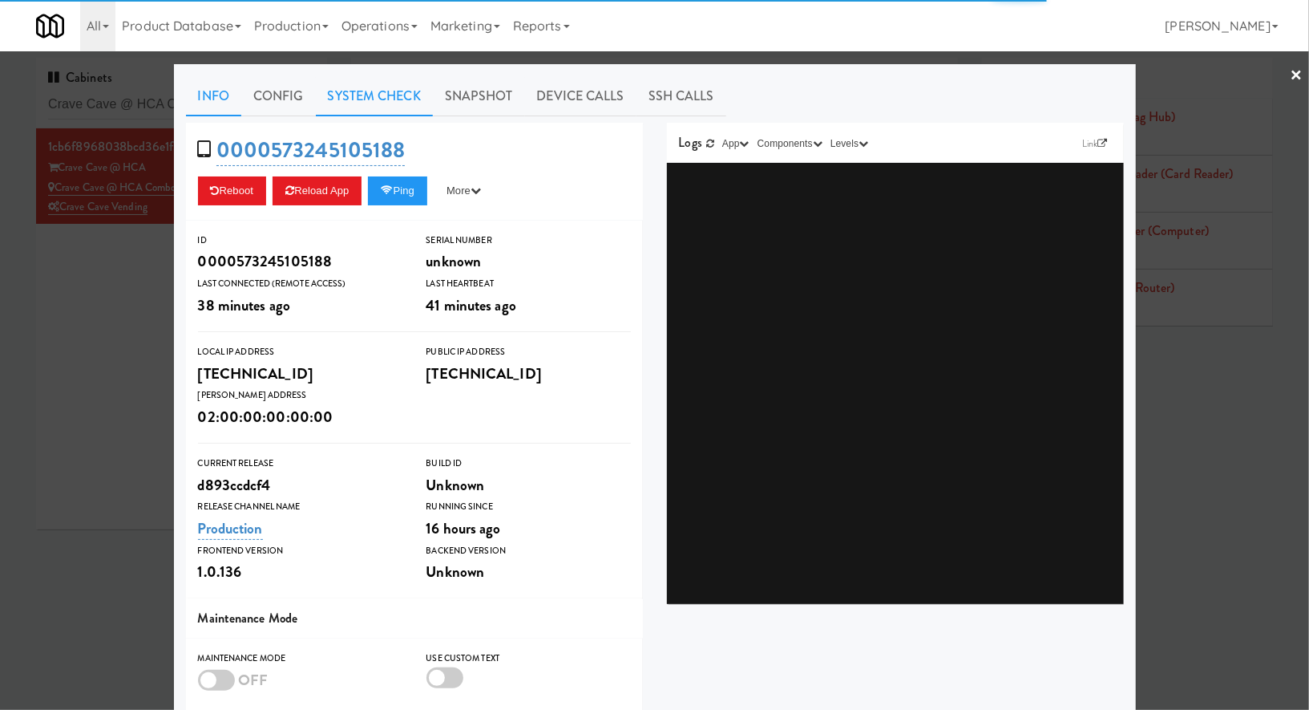
click at [377, 107] on link "System Check" at bounding box center [374, 96] width 117 height 40
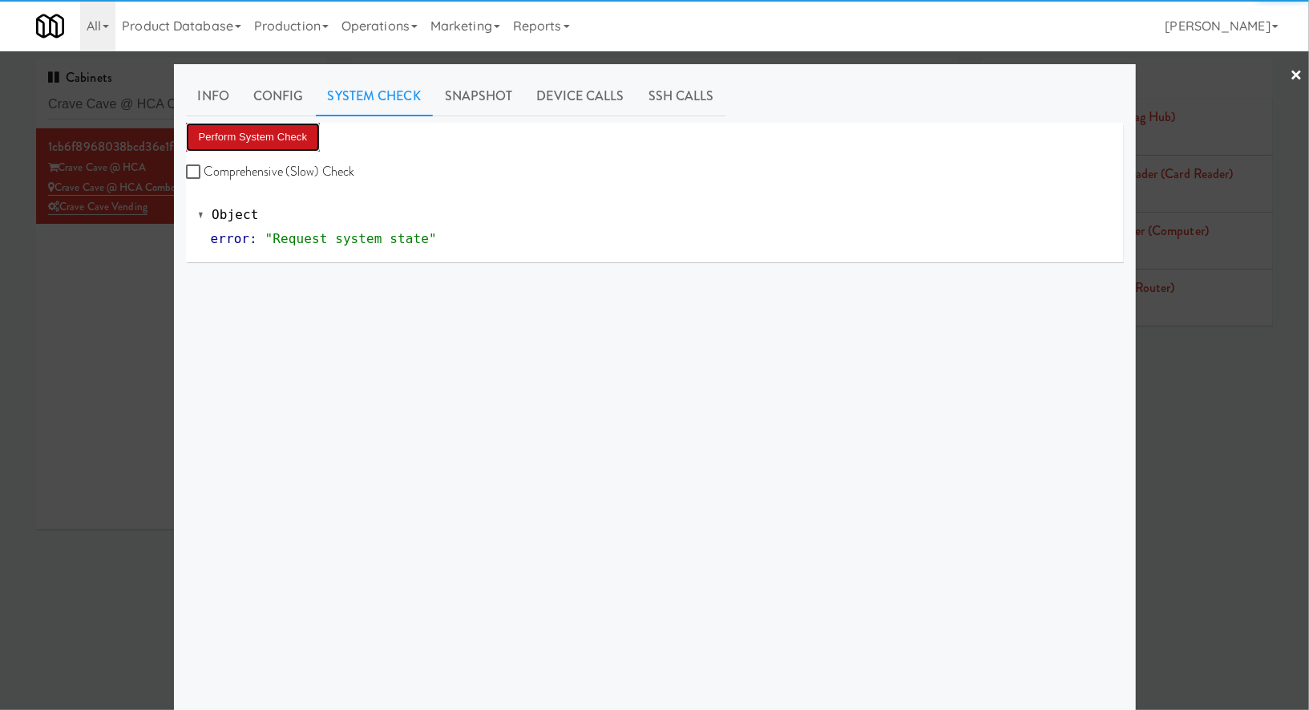
click at [292, 132] on button "Perform System Check" at bounding box center [253, 137] width 135 height 29
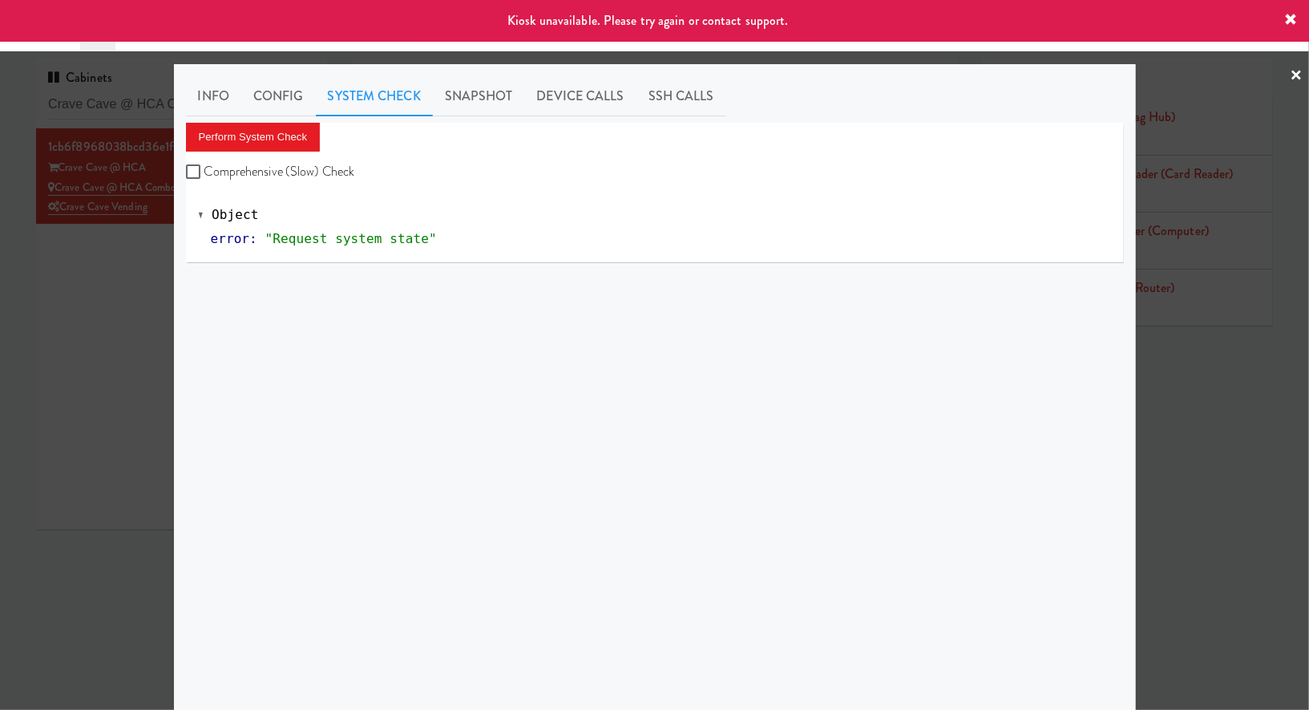
click at [104, 269] on div at bounding box center [654, 355] width 1309 height 710
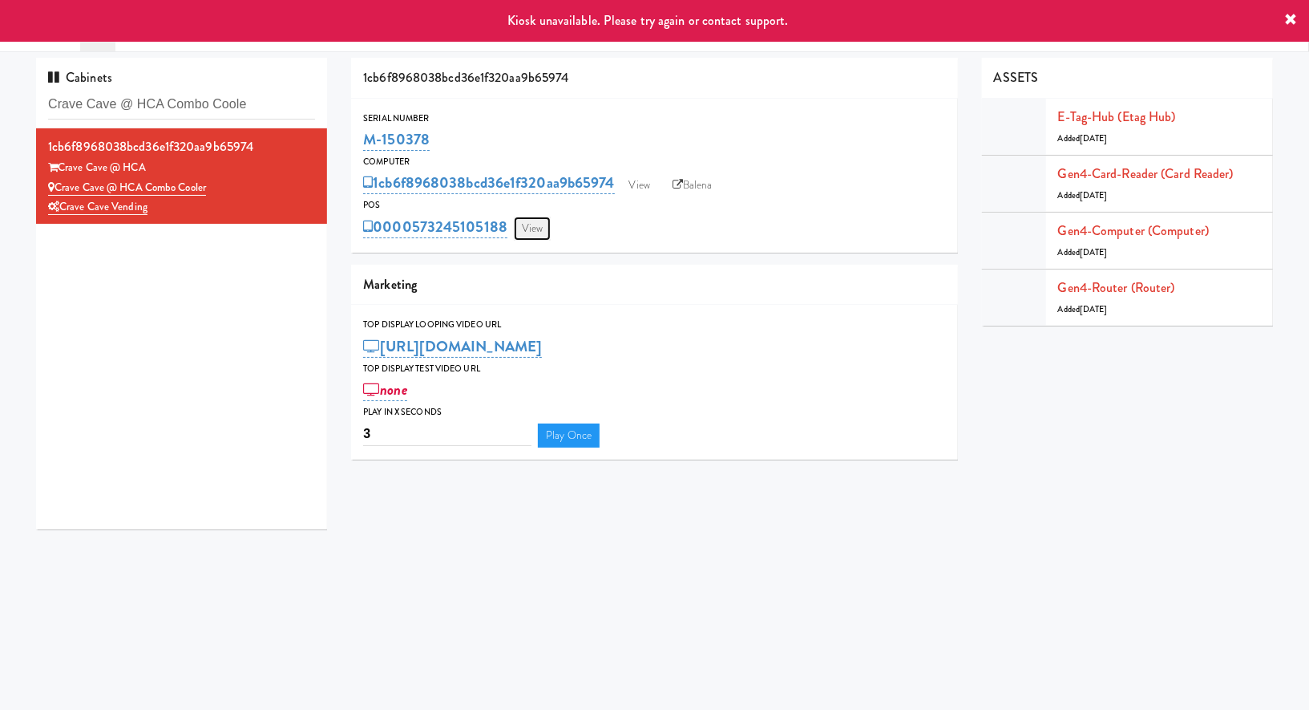
click at [524, 231] on link "View" at bounding box center [532, 229] width 37 height 24
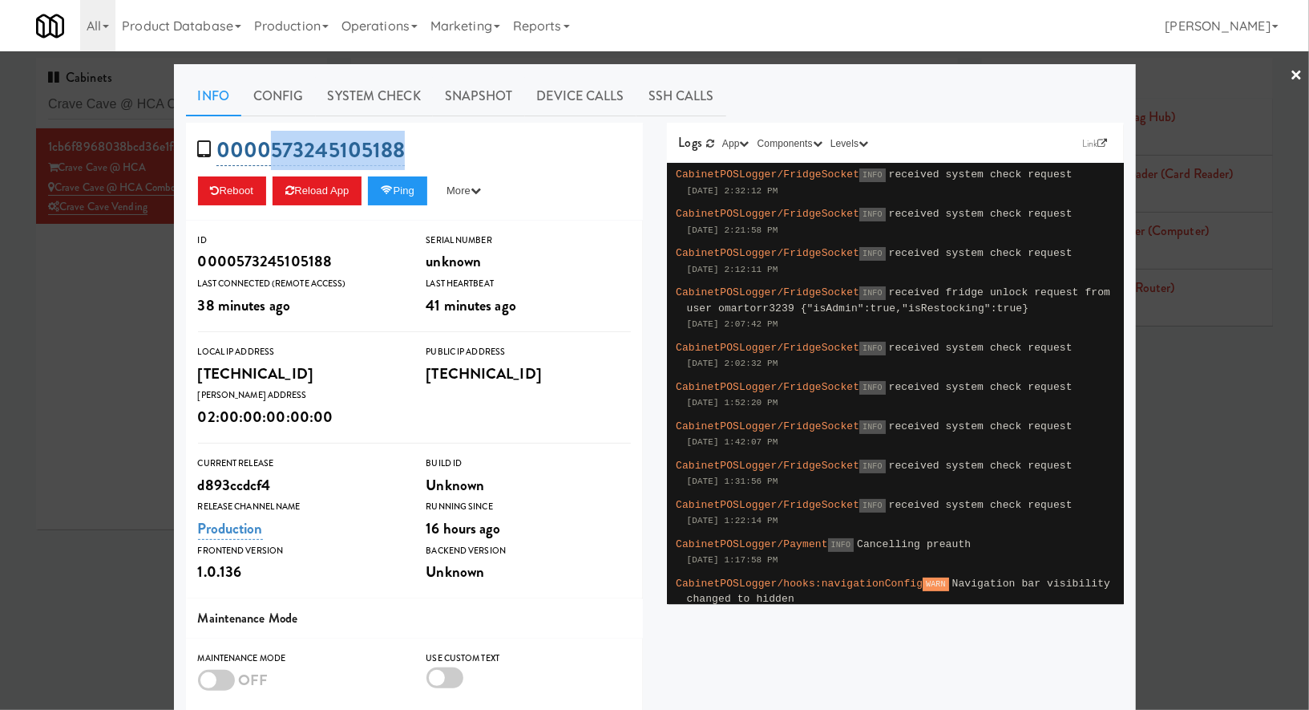
drag, startPoint x: 447, startPoint y: 152, endPoint x: 276, endPoint y: 162, distance: 171.9
click at [276, 162] on div "0000573245105188 Reboot Reload App Ping More Ping Server Restart Server Force R…" at bounding box center [414, 172] width 457 height 98
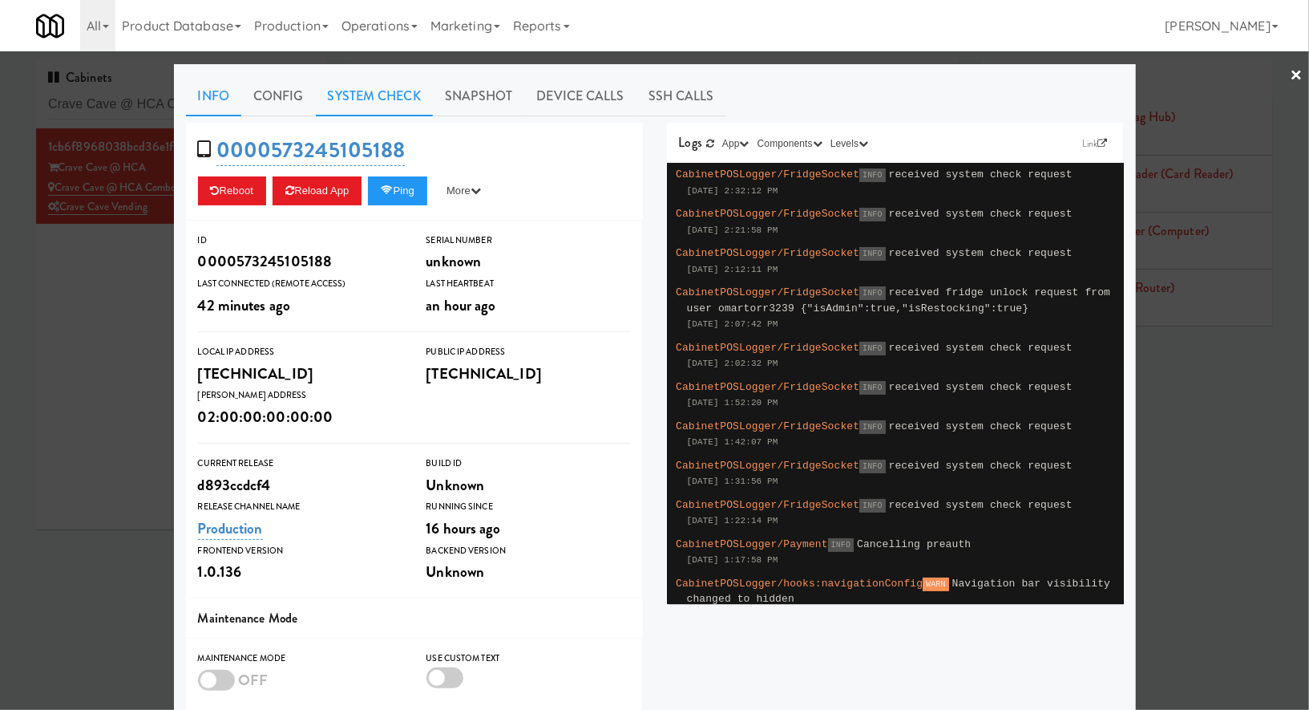
click at [362, 91] on link "System Check" at bounding box center [374, 96] width 117 height 40
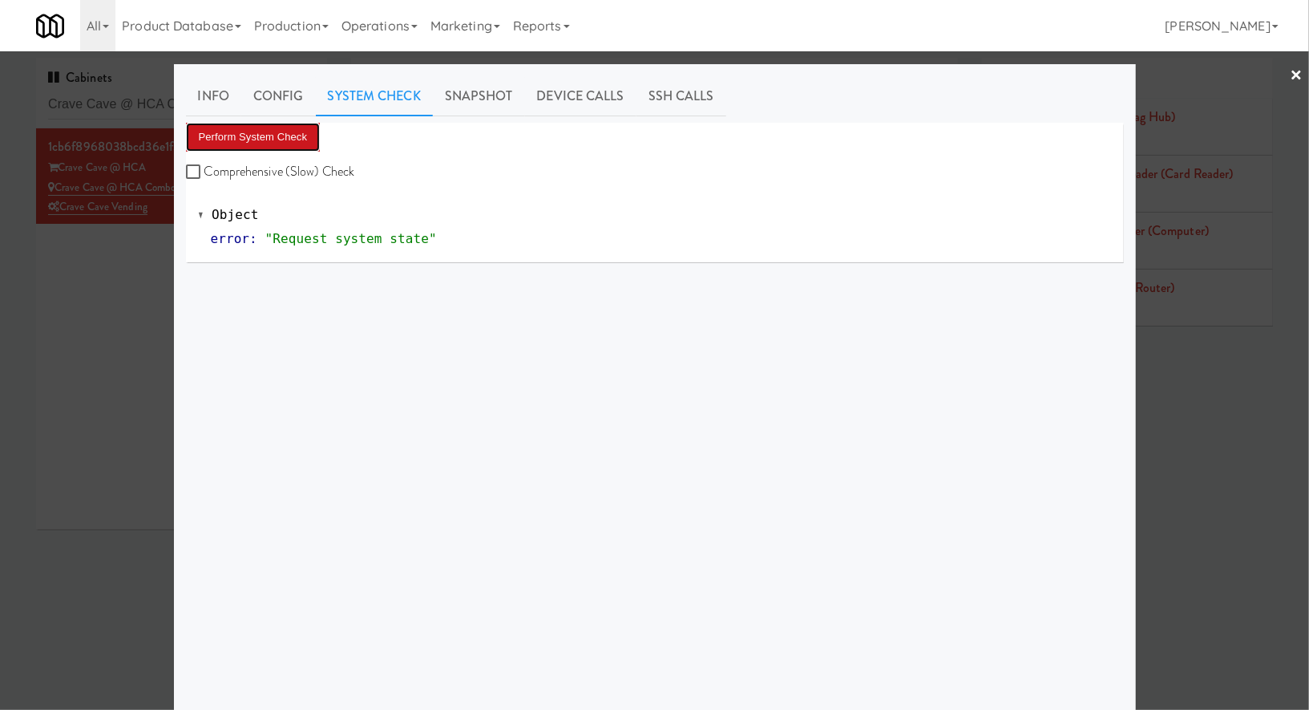
click at [283, 134] on button "Perform System Check" at bounding box center [253, 137] width 135 height 29
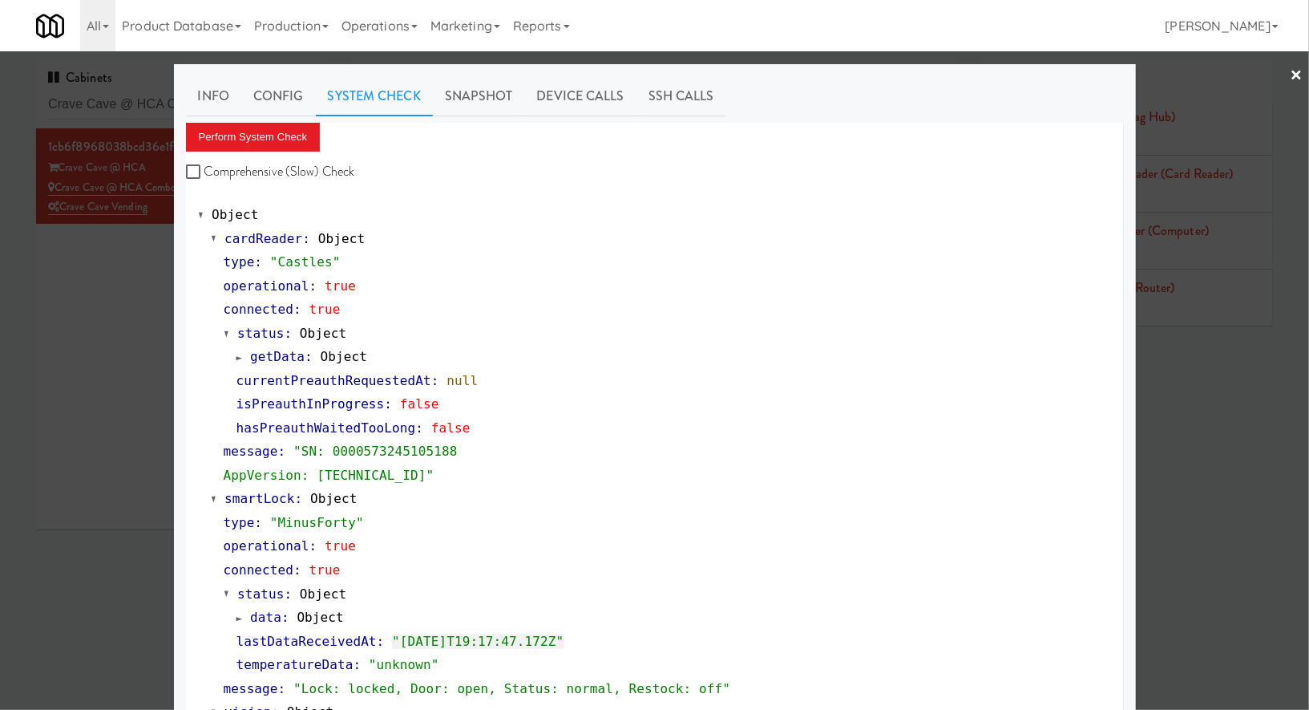
click at [122, 99] on div at bounding box center [654, 355] width 1309 height 710
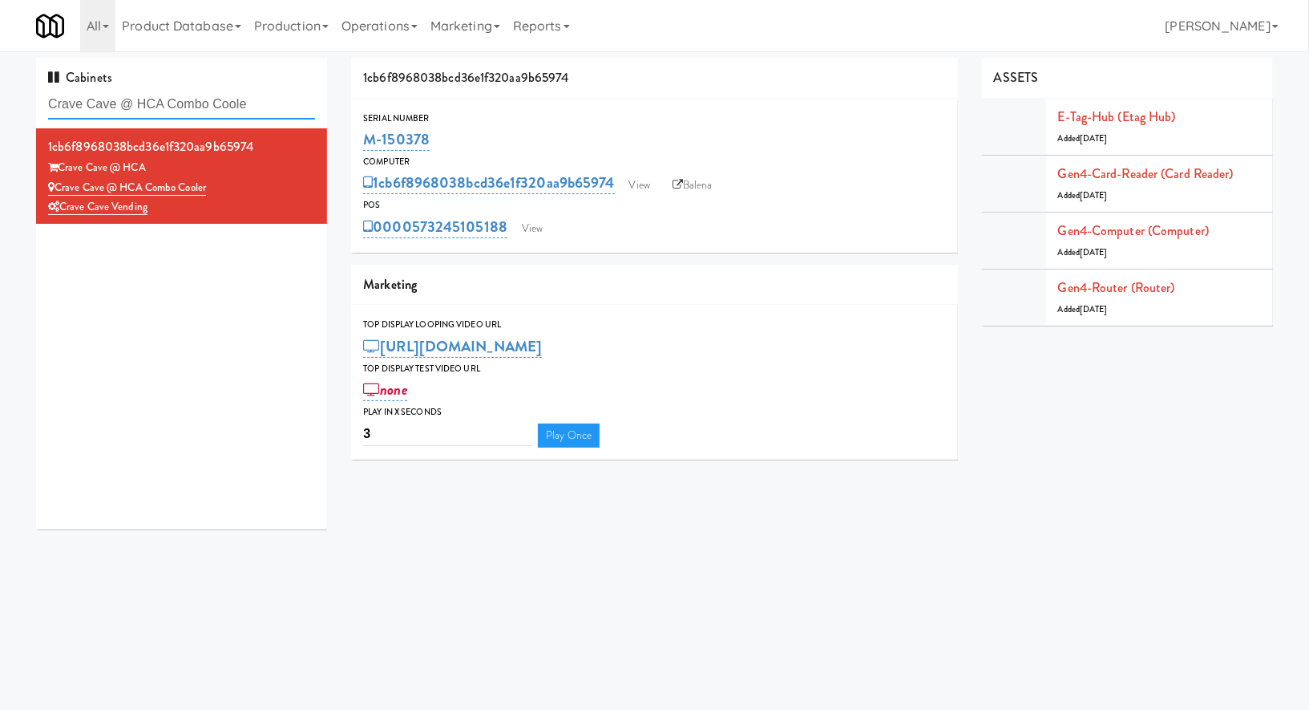
click at [122, 99] on input "Crave Cave @ HCA Combo Coole" at bounding box center [181, 105] width 267 height 30
paste input "Oasis -"
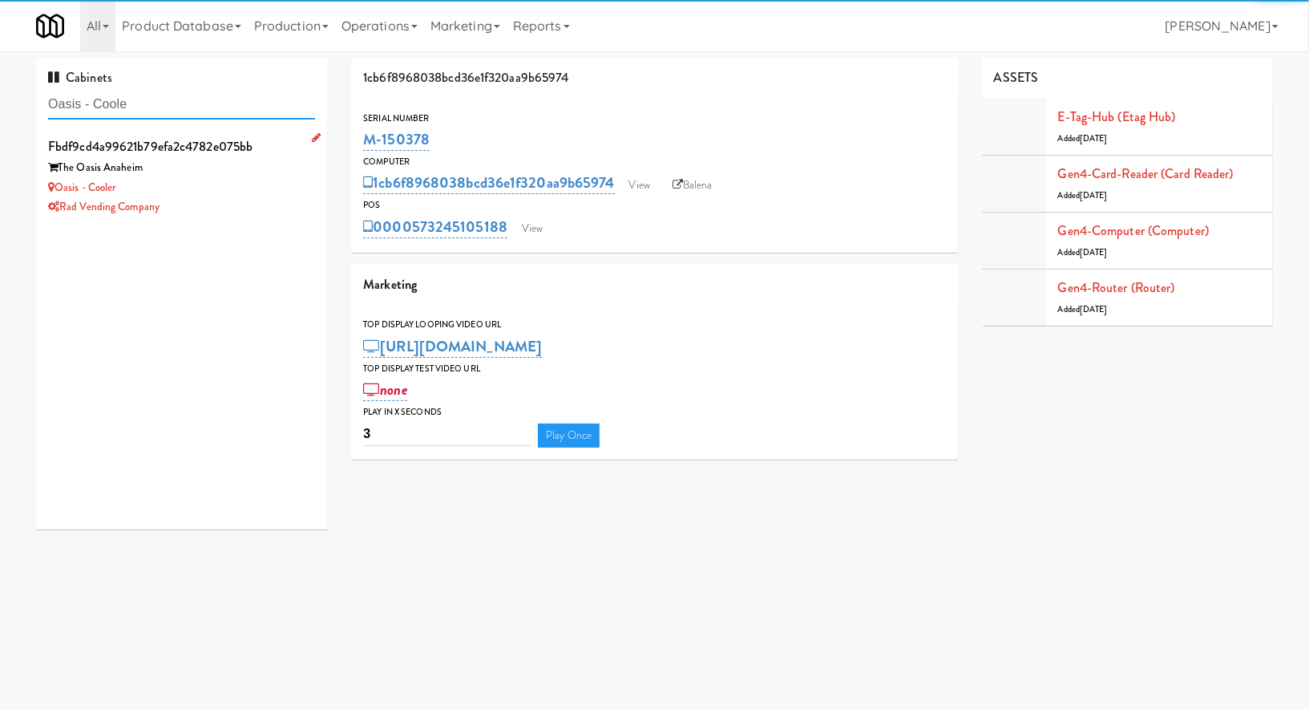
type input "Oasis - Coole"
click at [276, 204] on div "Rad Vending Company" at bounding box center [181, 207] width 267 height 20
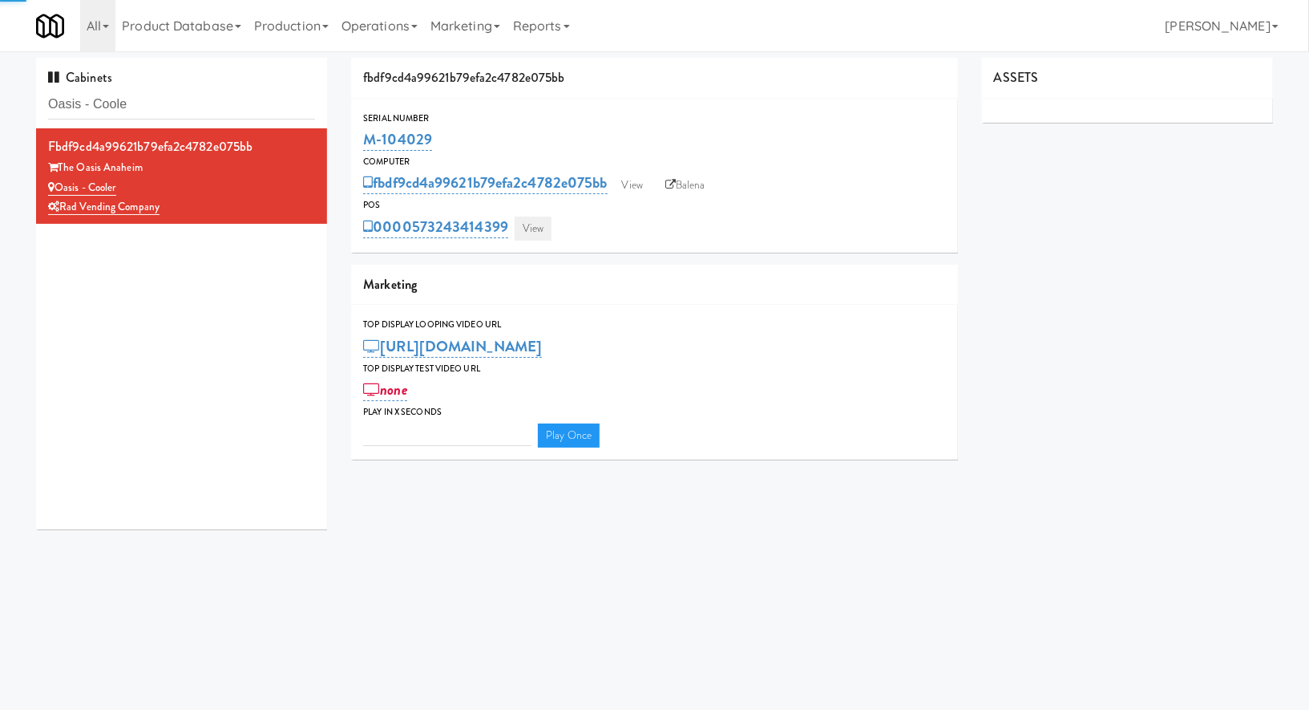
type input "3"
click at [523, 229] on link "View" at bounding box center [533, 229] width 37 height 24
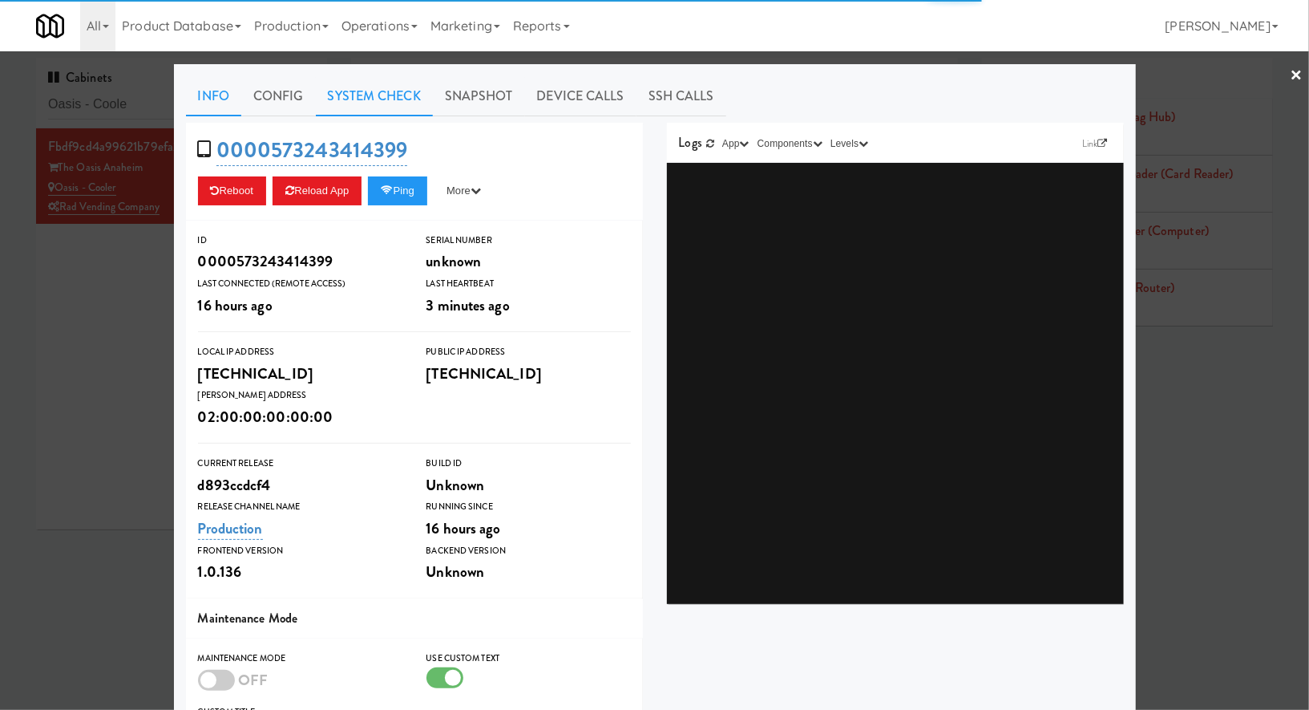
click at [399, 97] on link "System Check" at bounding box center [374, 96] width 117 height 40
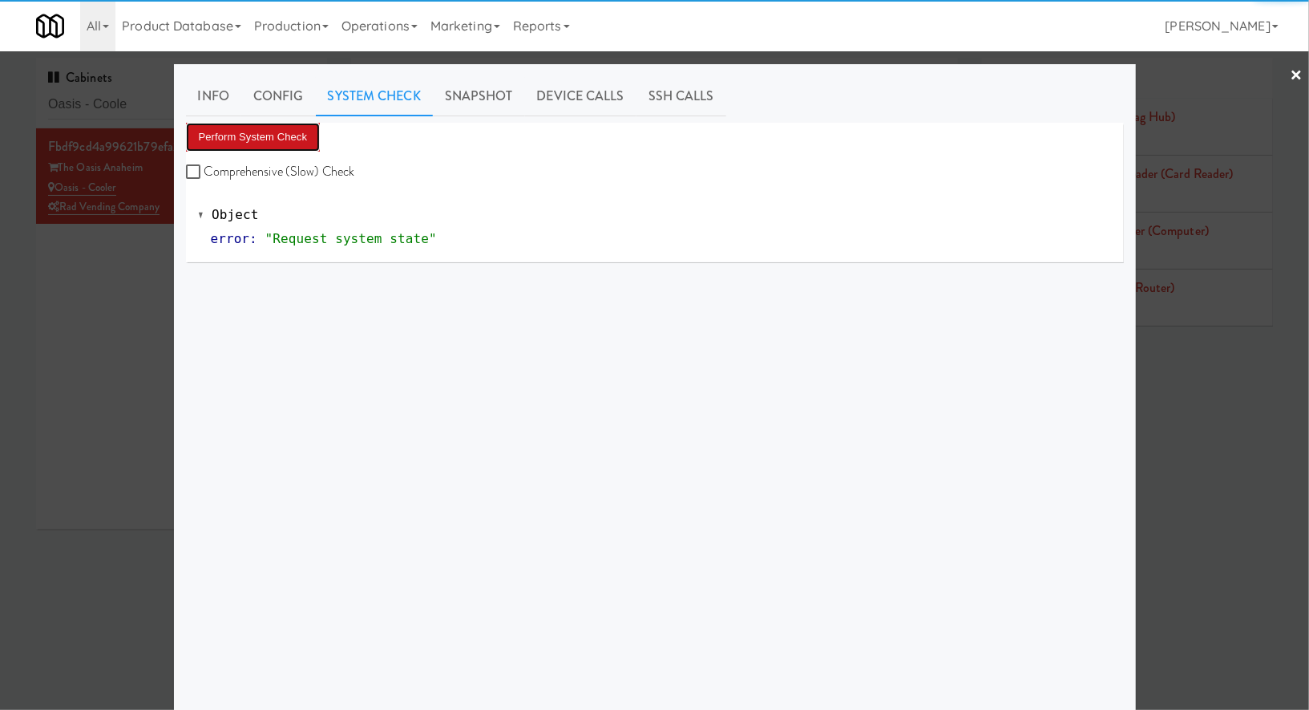
click at [281, 132] on button "Perform System Check" at bounding box center [253, 137] width 135 height 29
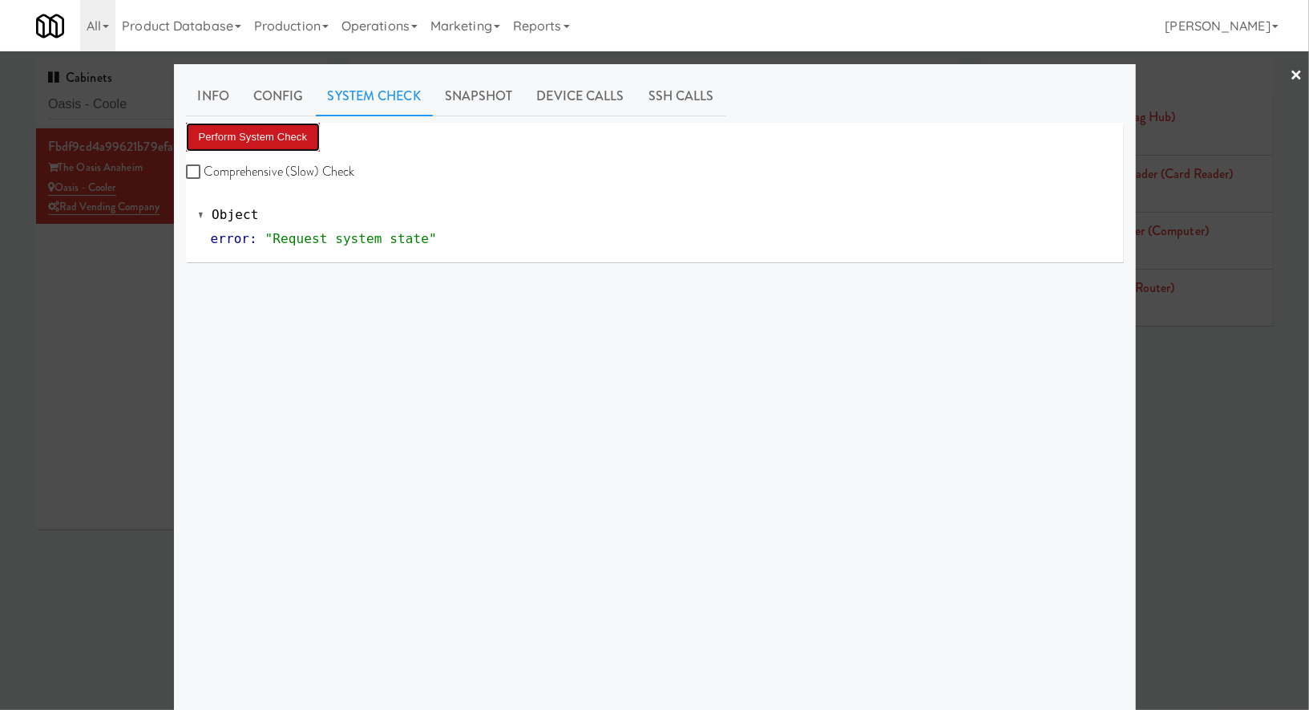
click at [274, 135] on button "Perform System Check" at bounding box center [253, 137] width 135 height 29
click at [285, 132] on button "Perform System Check" at bounding box center [253, 137] width 135 height 29
click at [112, 291] on div at bounding box center [654, 355] width 1309 height 710
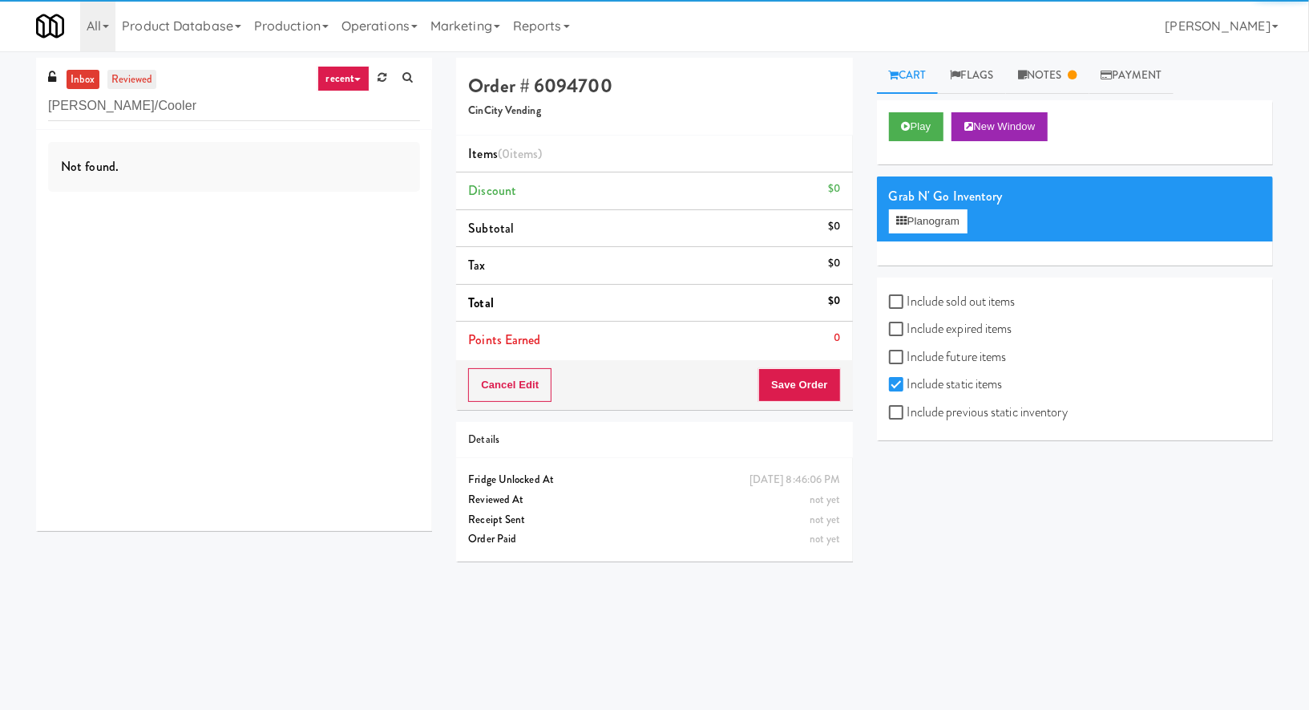
click at [130, 85] on link "reviewed" at bounding box center [132, 80] width 50 height 20
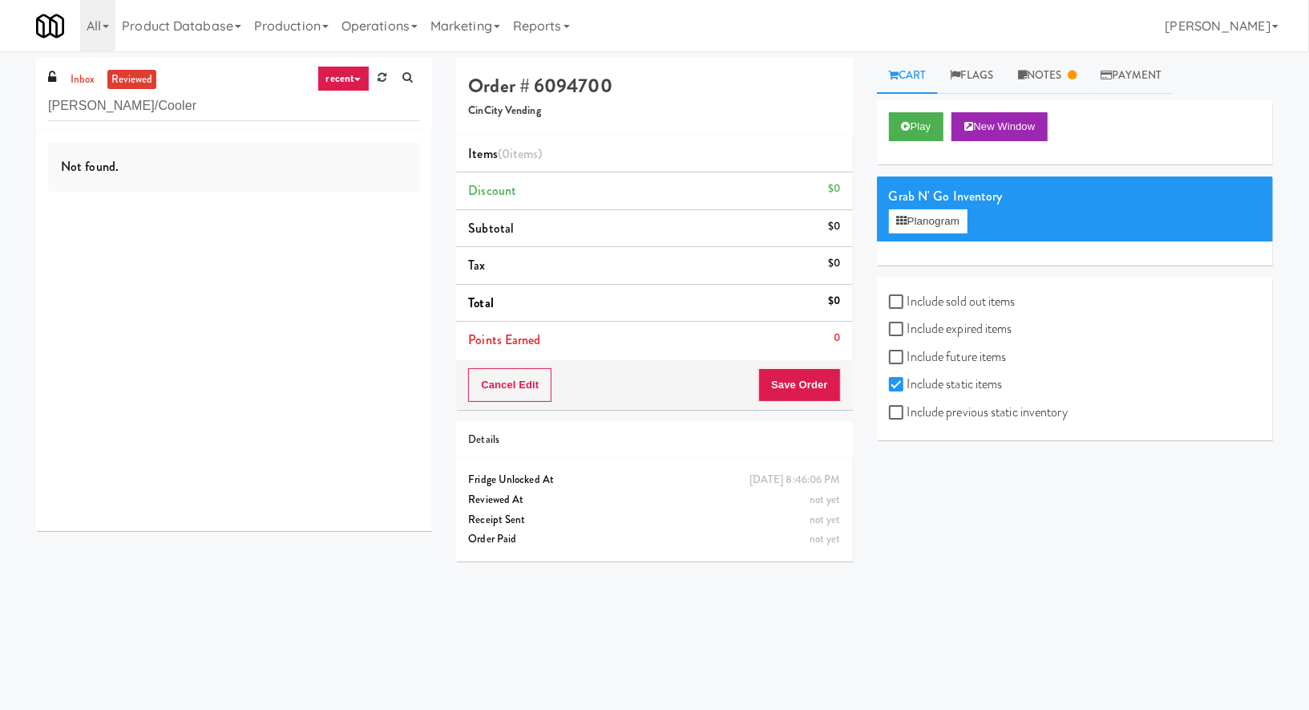
click at [130, 85] on link "reviewed" at bounding box center [132, 80] width 50 height 20
click at [75, 93] on input "[PERSON_NAME]/Cooler" at bounding box center [234, 106] width 372 height 30
click at [83, 79] on link "inbox" at bounding box center [83, 80] width 33 height 20
drag, startPoint x: 94, startPoint y: 107, endPoint x: 191, endPoint y: 98, distance: 97.4
click at [191, 98] on input "[PERSON_NAME]/Cooler" at bounding box center [234, 106] width 372 height 30
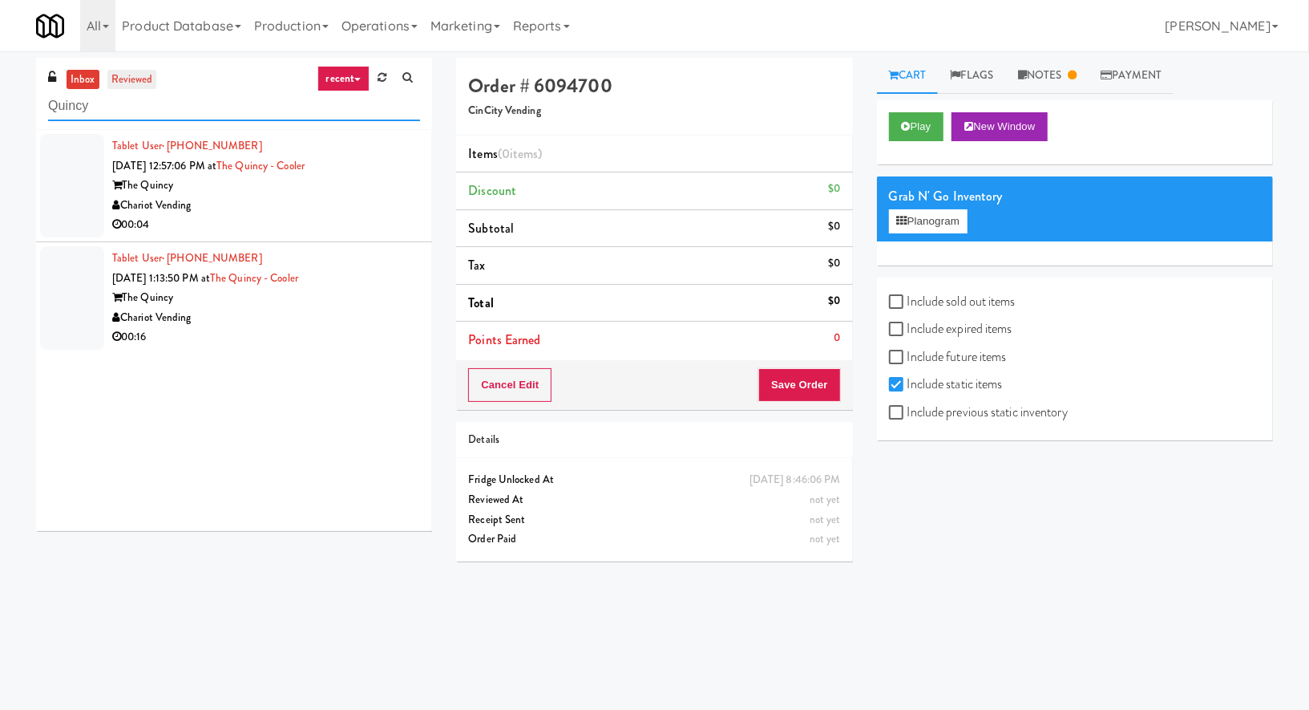
type input "Quincy"
click at [150, 80] on link "reviewed" at bounding box center [132, 80] width 50 height 20
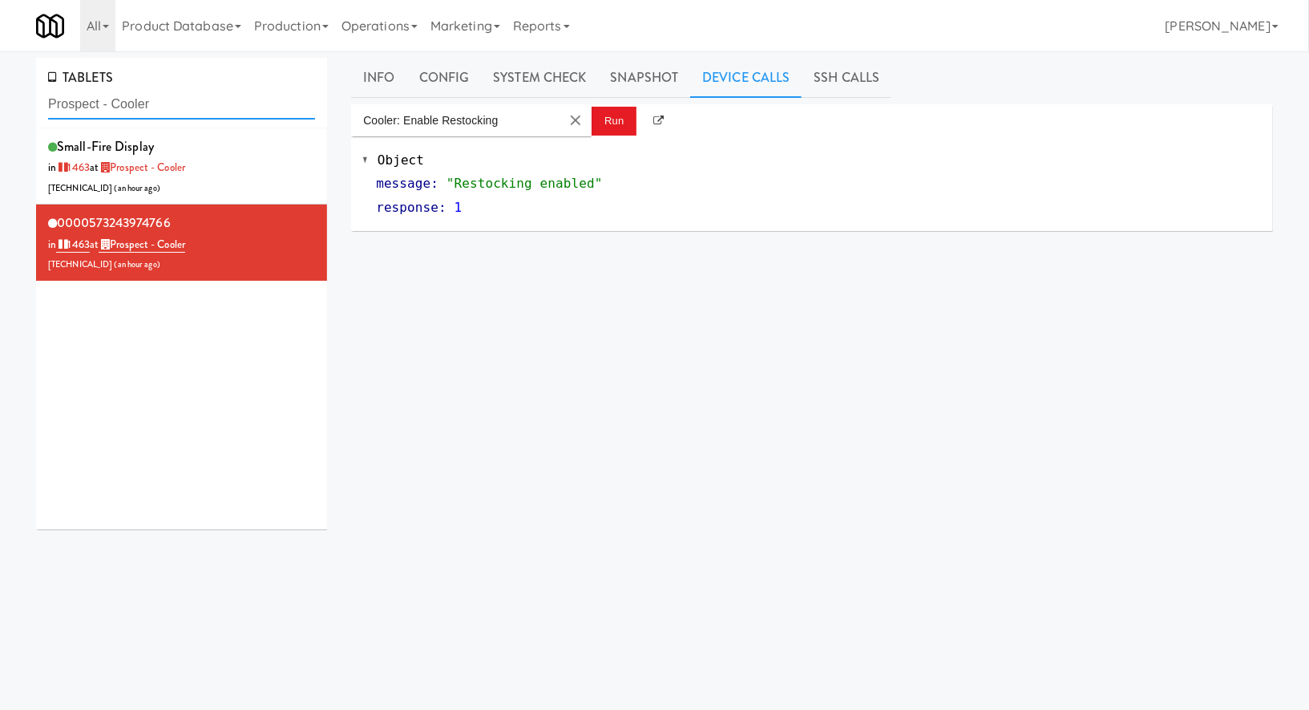
click at [127, 111] on input "Prospect - Cooler" at bounding box center [181, 105] width 267 height 30
paste input "Spaces - 15th"
type input "Spaces - 15th"
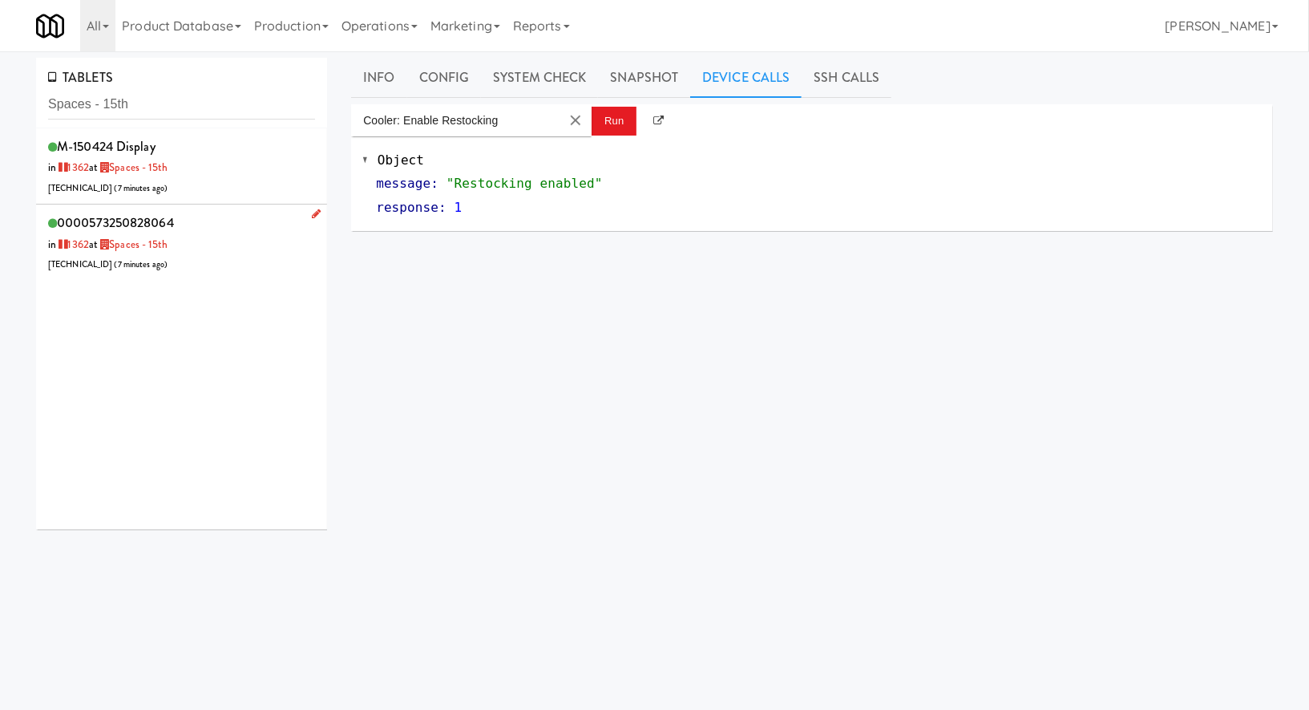
click at [232, 233] on div "0000573250828064 in 1362 at Spaces - 15th 206.0.69.44 ( 7 minutes ago )" at bounding box center [181, 242] width 267 height 63
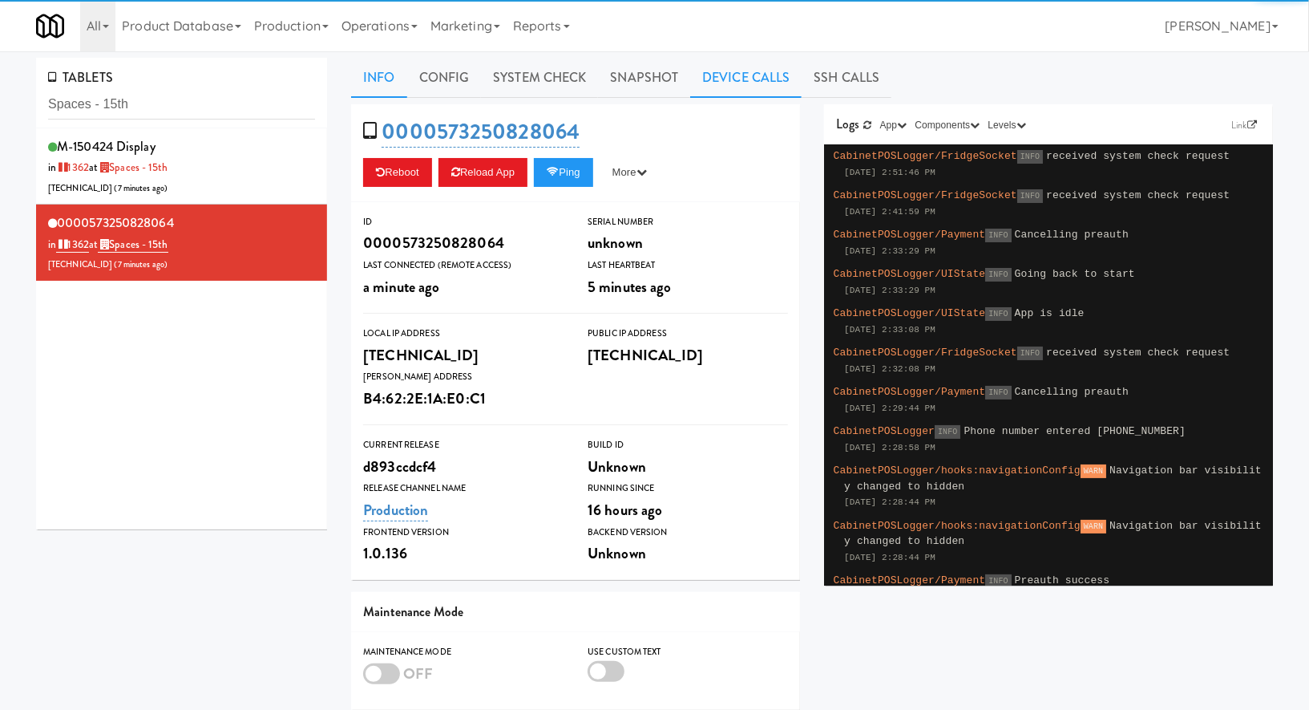
click at [694, 76] on link "Device Calls" at bounding box center [745, 78] width 111 height 40
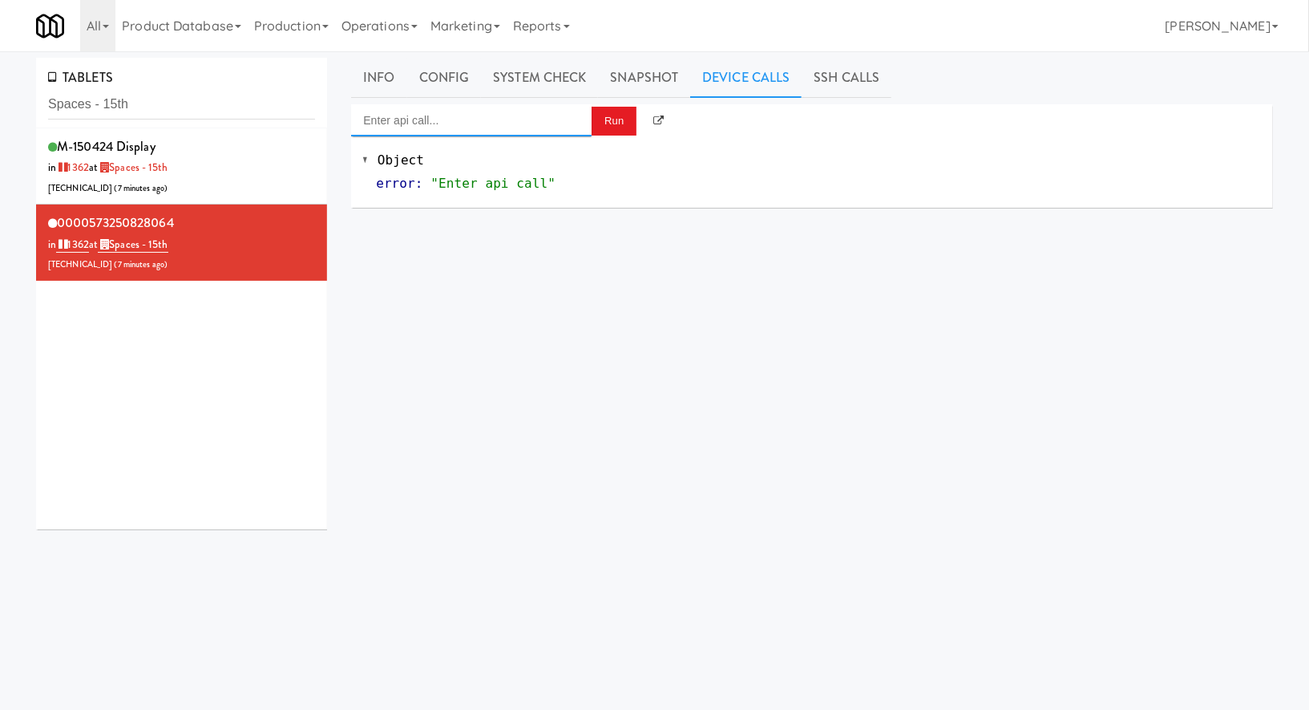
click at [543, 113] on input "Enter api call..." at bounding box center [471, 120] width 241 height 32
drag, startPoint x: 533, startPoint y: 164, endPoint x: 541, endPoint y: 154, distance: 13.2
click at [533, 164] on div "http://localhost:3000/cooler/restocking-mode/enable" at bounding box center [471, 166] width 217 height 21
type input "Cooler: Enable Restocking"
click at [615, 107] on button "Run" at bounding box center [614, 121] width 45 height 29
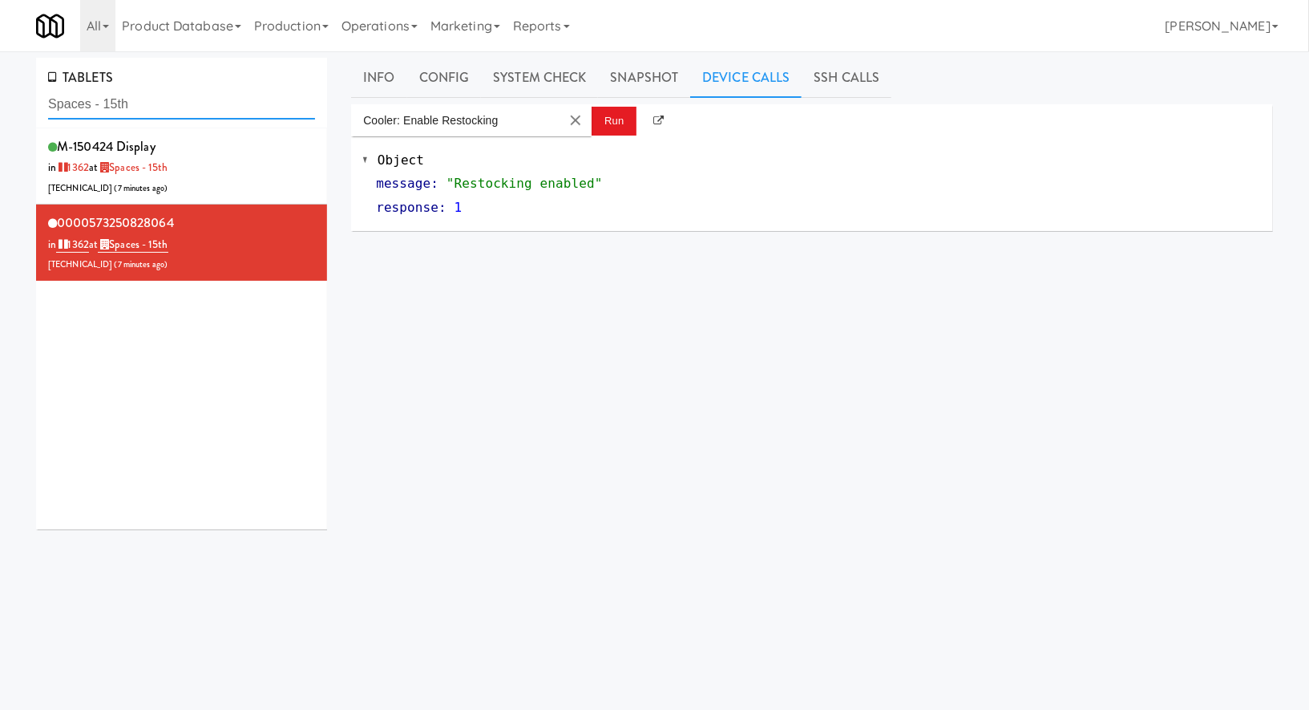
click at [168, 114] on input "Spaces - 15th" at bounding box center [181, 105] width 267 height 30
paste input "Westgate on University - Sn"
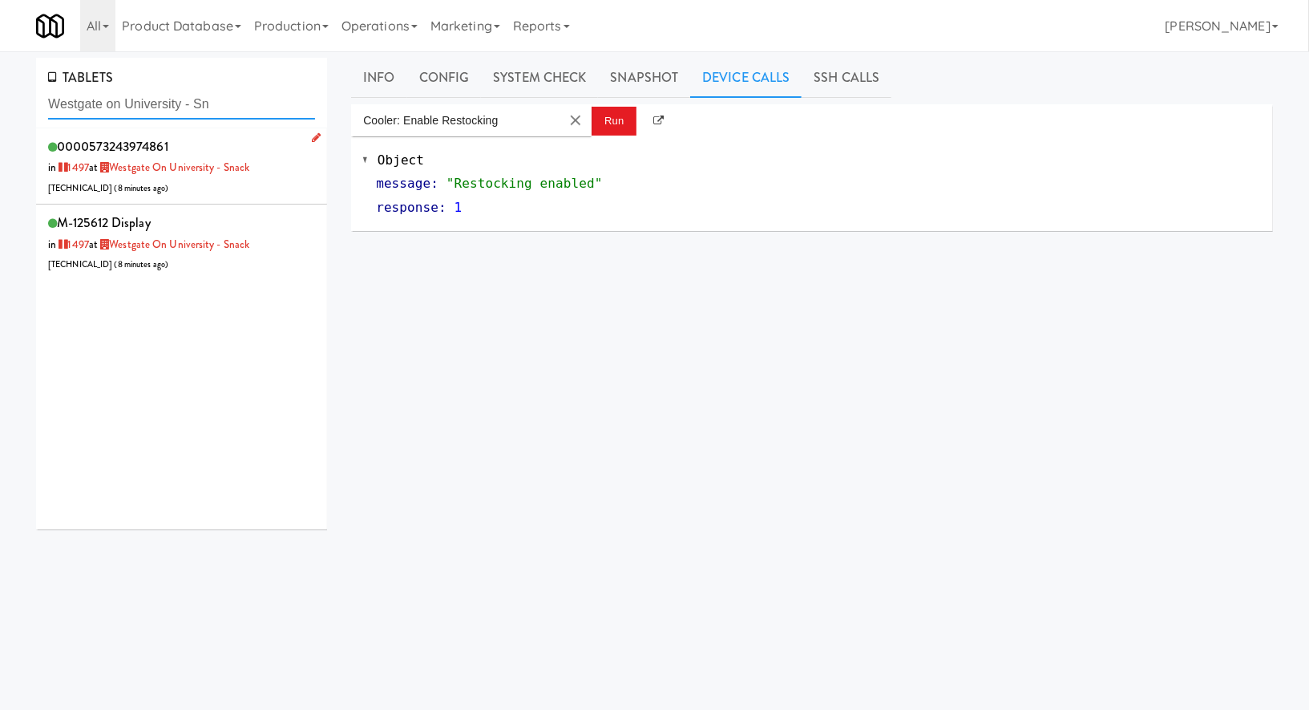
type input "Westgate on University - Sn"
click at [267, 180] on div "0000573243974861 in 1497 at Westgate on University - Snack 206.0.69.154 ( 8 min…" at bounding box center [181, 166] width 267 height 63
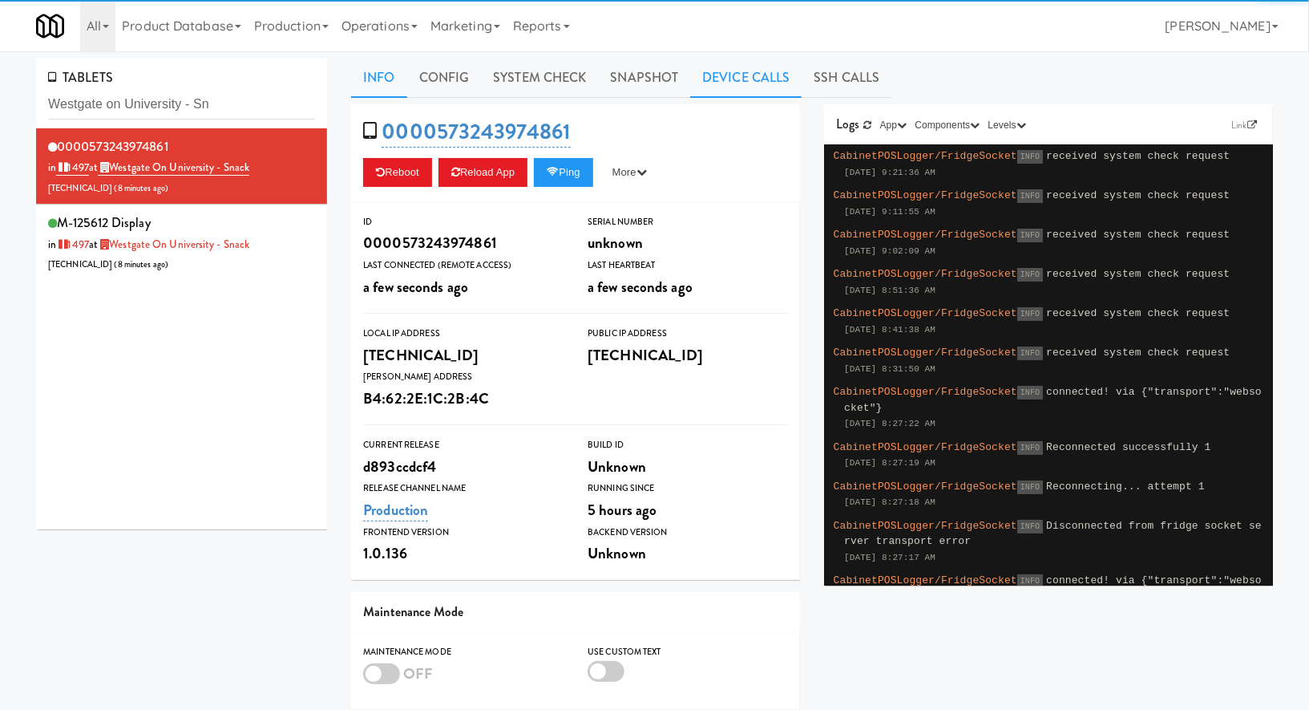
click at [713, 83] on link "Device Calls" at bounding box center [745, 78] width 111 height 40
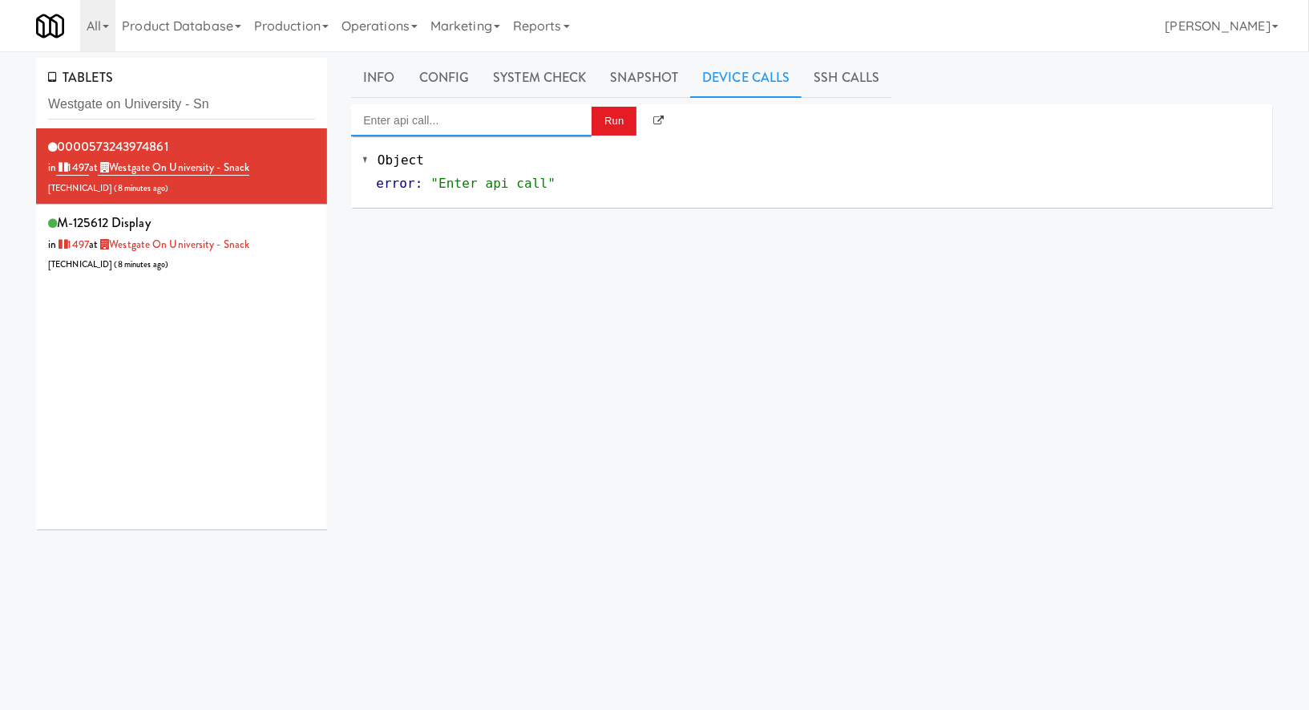
click at [581, 124] on input "Enter api call..." at bounding box center [471, 120] width 241 height 32
click at [583, 139] on li "Cooler: Enable Restocking http://localhost:3000/cooler/restocking-mode/enable" at bounding box center [471, 157] width 241 height 42
type input "Cooler: Enable Restocking"
click at [614, 123] on button "Run" at bounding box center [614, 121] width 45 height 29
